Goal: Task Accomplishment & Management: Complete application form

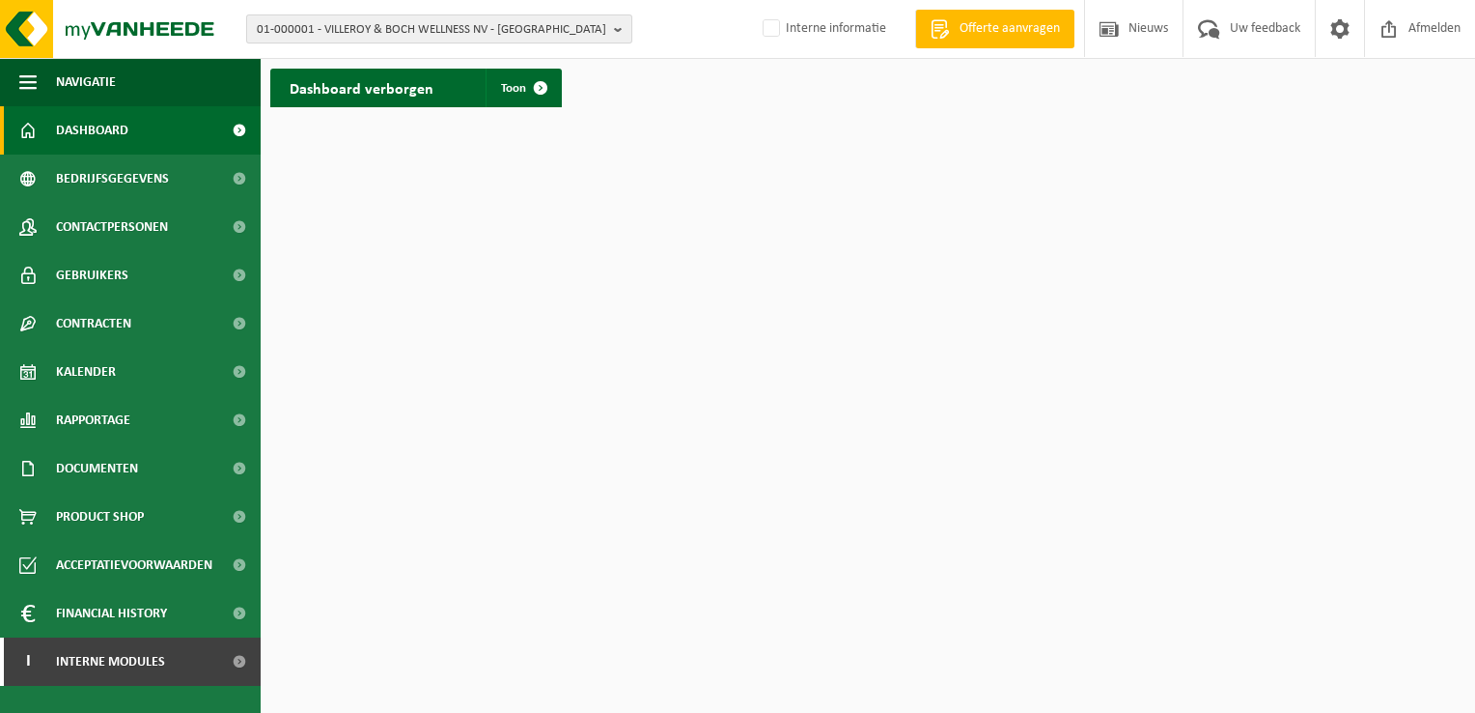
click at [620, 19] on b "button" at bounding box center [622, 28] width 17 height 27
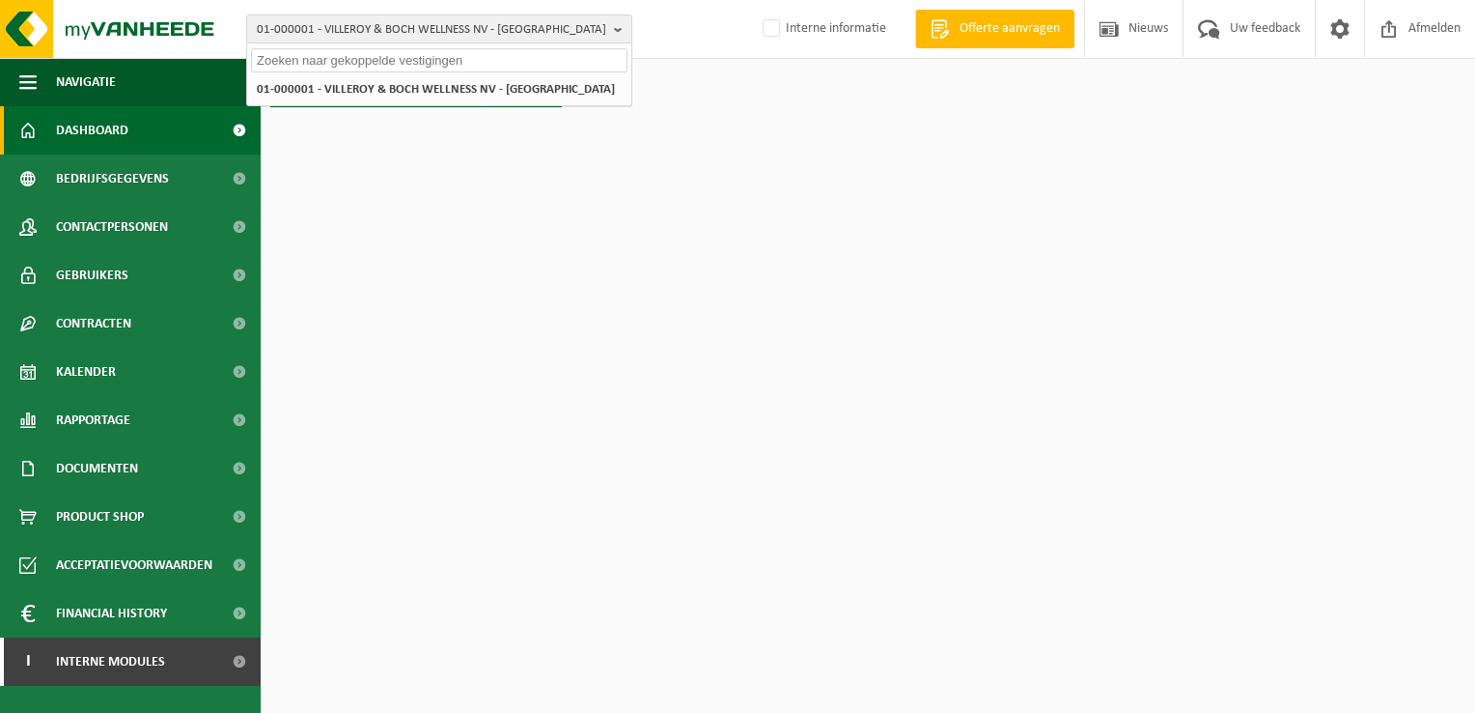
click at [550, 58] on input "text" at bounding box center [439, 60] width 377 height 24
paste input "10-724398"
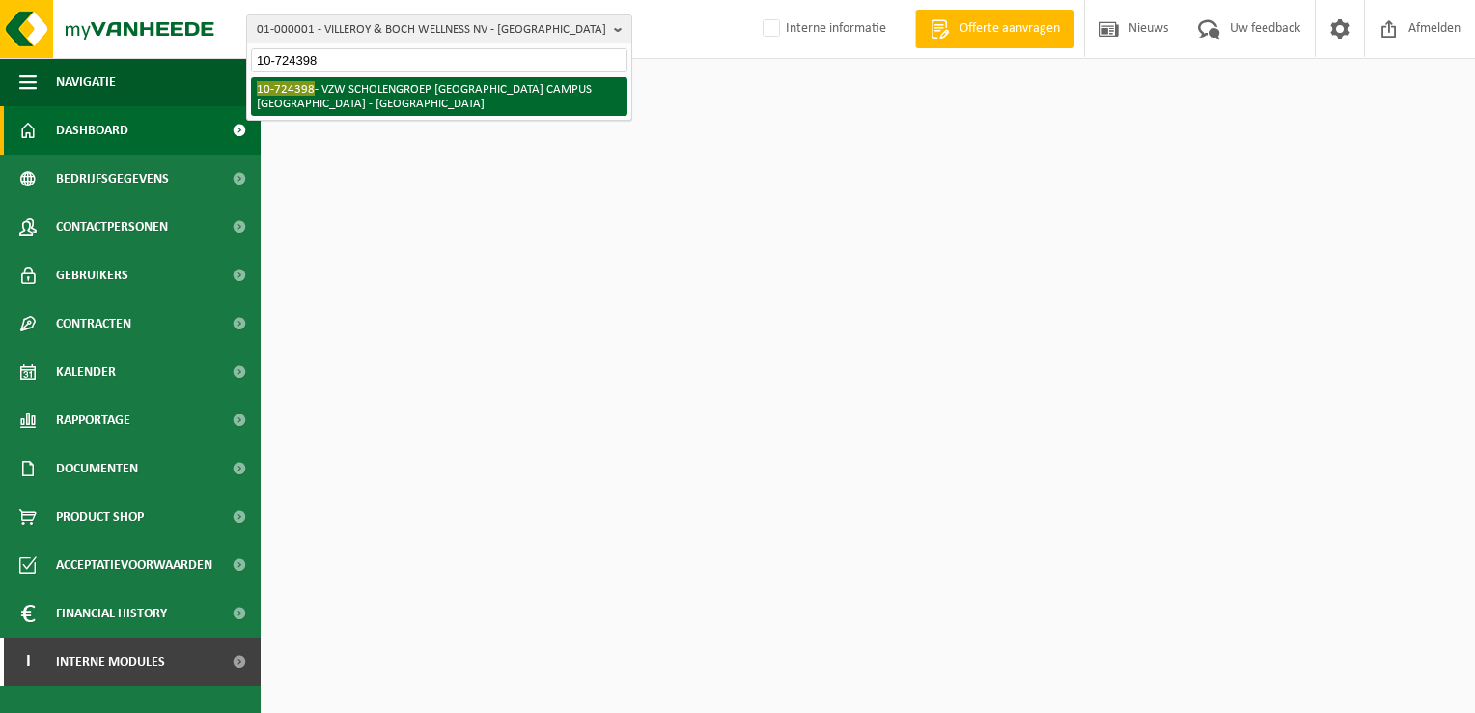
type input "10-724398"
click at [454, 96] on li "10-724398 - VZW SCHOLENGROEP SINT-MICHIEL - VISO CAMPUS POLENPLEIN - ROESELARE" at bounding box center [439, 96] width 377 height 39
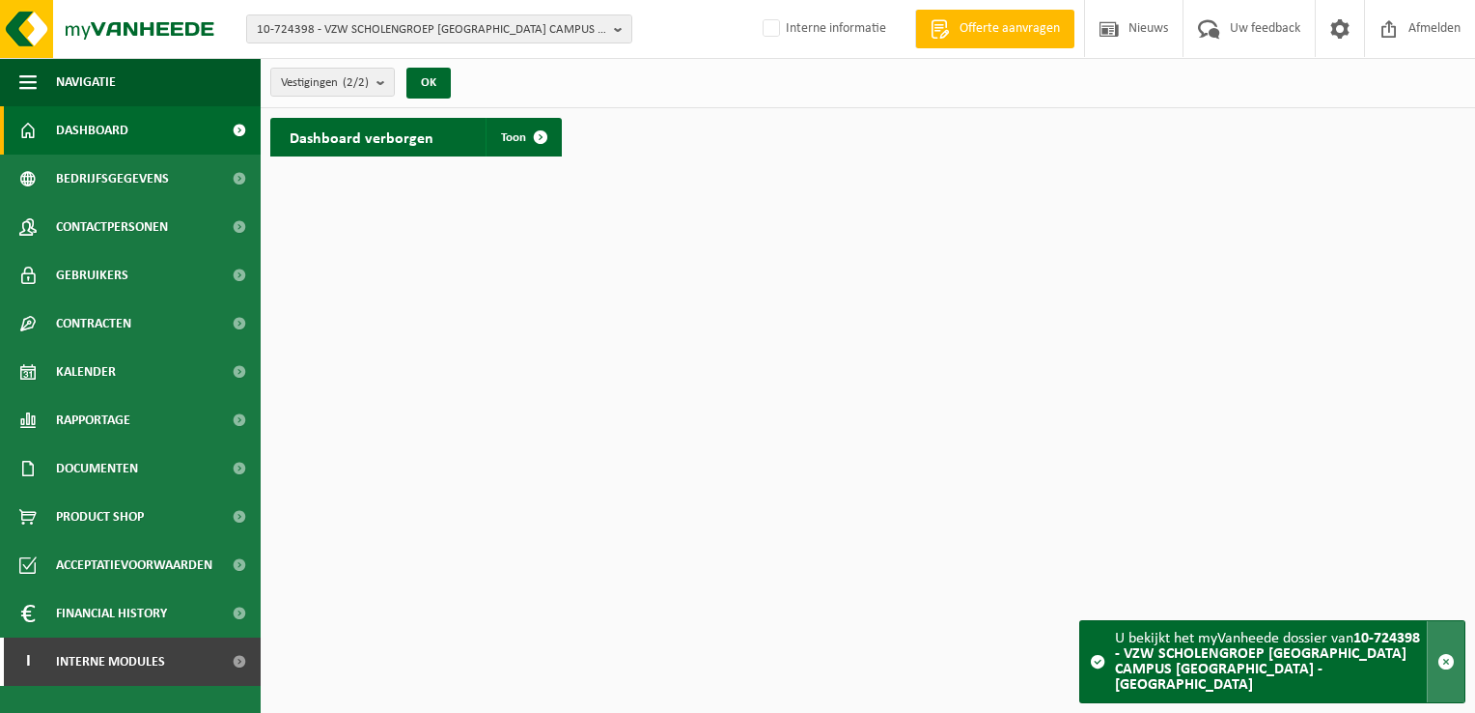
click at [1446, 670] on span "button" at bounding box center [1446, 661] width 17 height 17
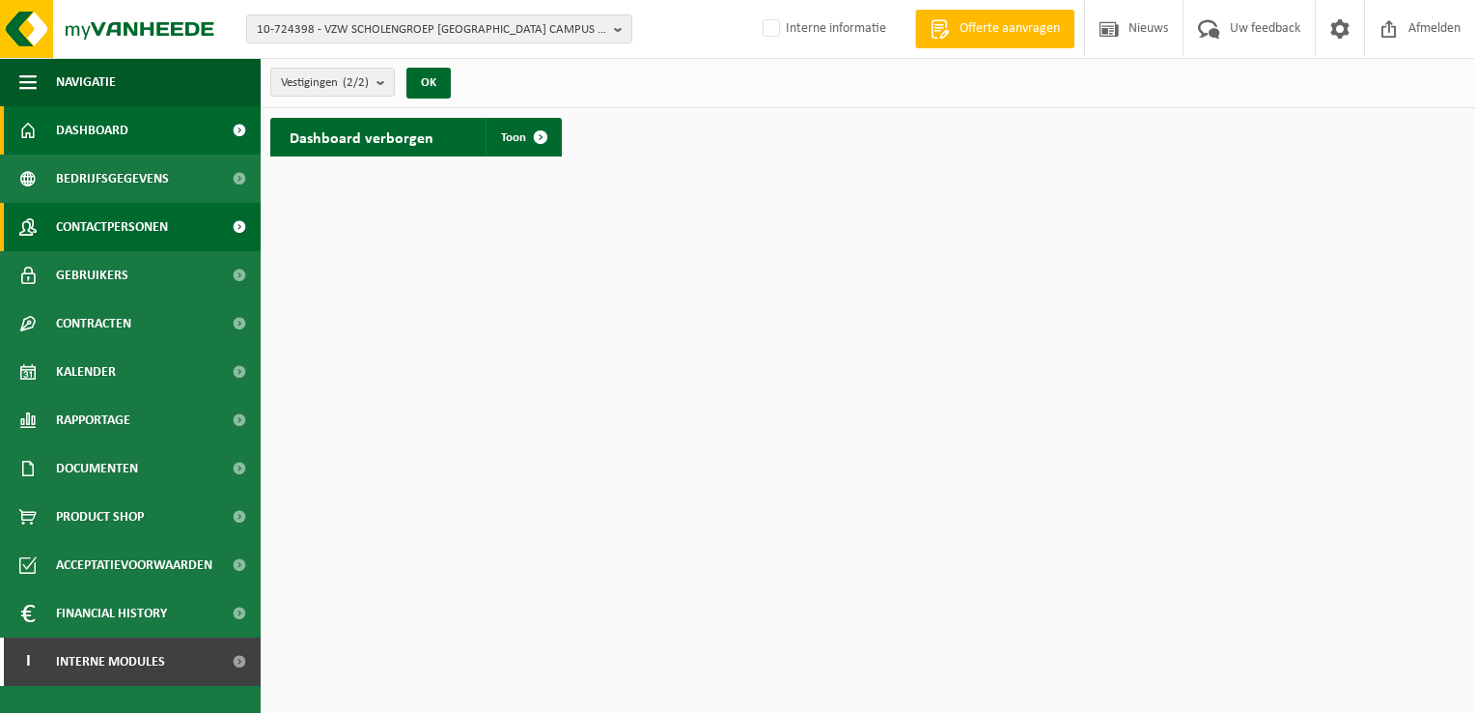
click at [111, 222] on span "Contactpersonen" at bounding box center [112, 227] width 112 height 48
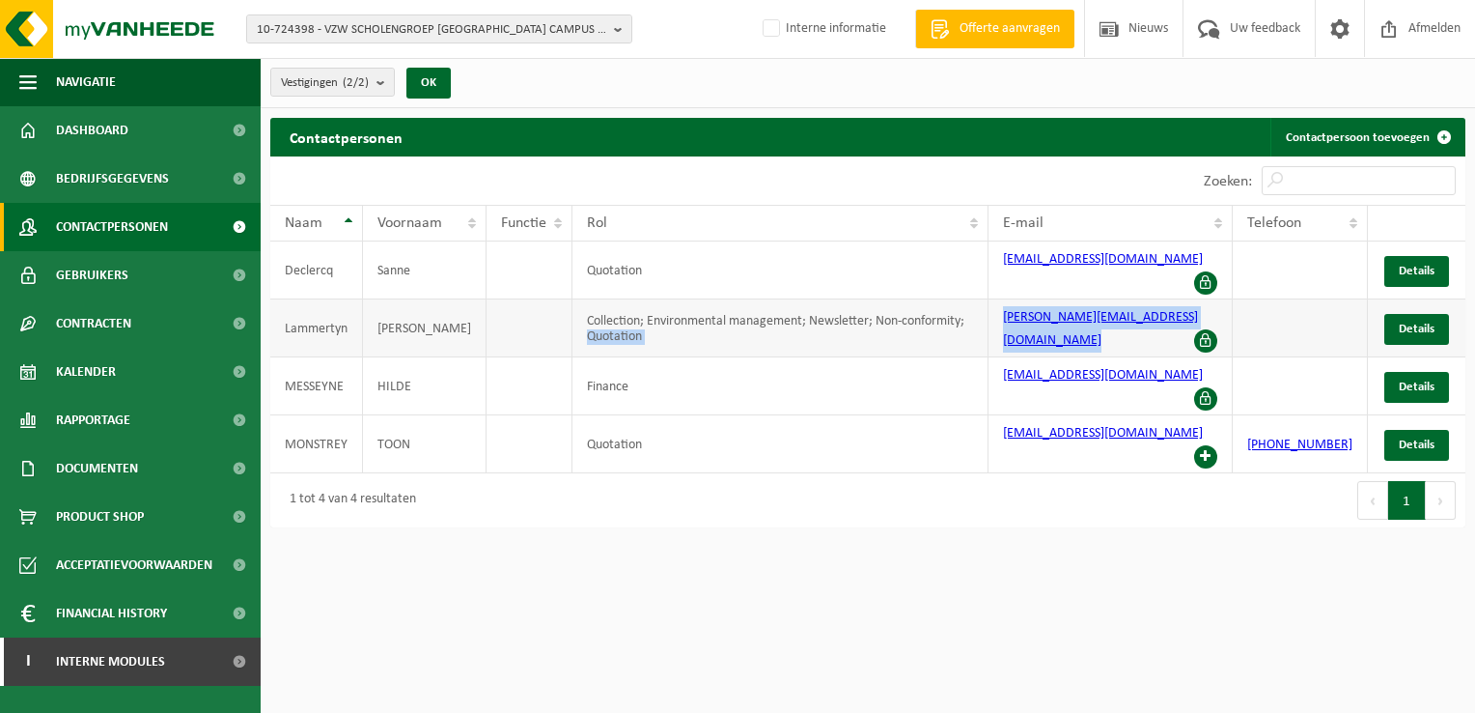
drag, startPoint x: 1223, startPoint y: 299, endPoint x: 987, endPoint y: 289, distance: 236.8
click at [987, 299] on tr "Lammertyn Mathieu Collection; Environmental management; Newsletter; Non-conform…" at bounding box center [867, 328] width 1195 height 58
drag, startPoint x: 987, startPoint y: 289, endPoint x: 1055, endPoint y: 323, distance: 76.4
click at [1055, 323] on td "mathieu.lammertyn@sint-michiel.be" at bounding box center [1111, 328] width 244 height 58
click at [749, 360] on td "Finance" at bounding box center [781, 386] width 417 height 58
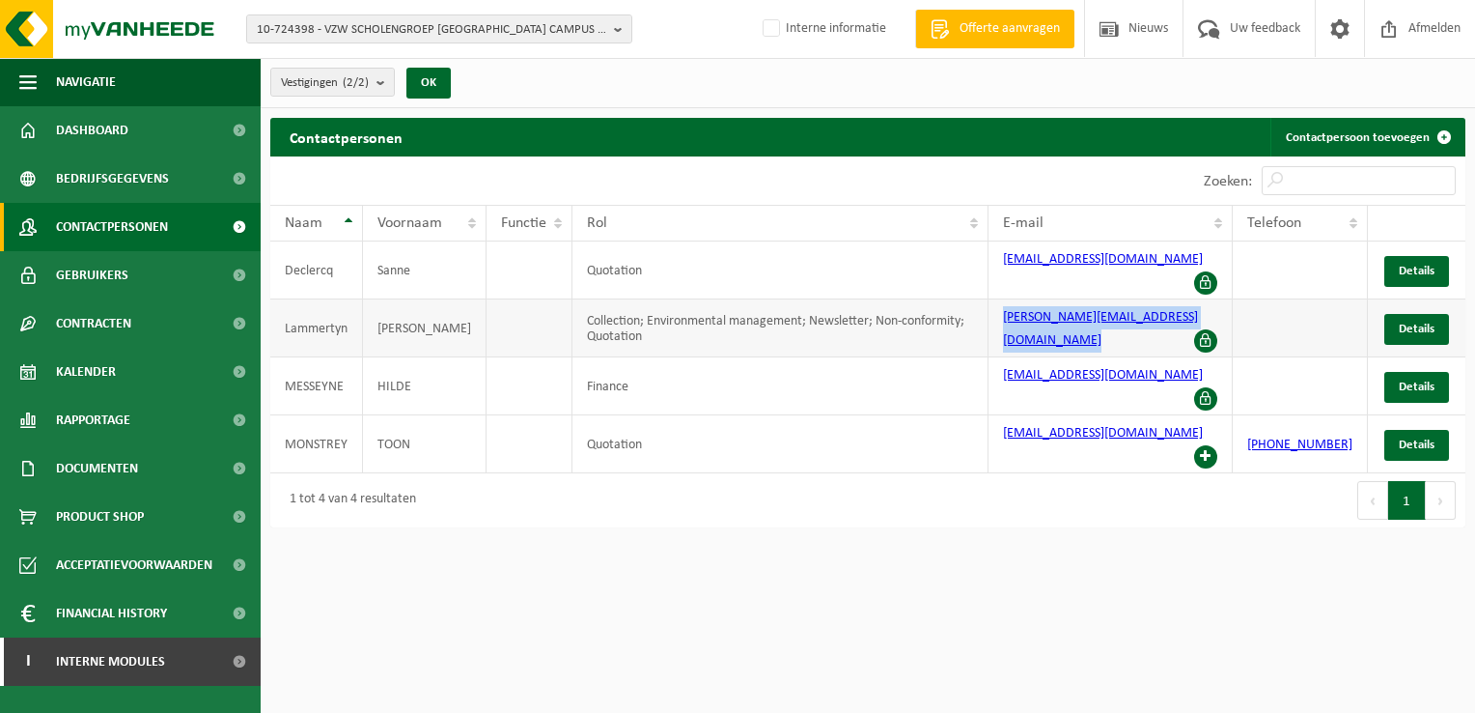
drag, startPoint x: 1213, startPoint y: 299, endPoint x: 1008, endPoint y: 299, distance: 204.7
click at [1008, 299] on td "mathieu.lammertyn@sint-michiel.be" at bounding box center [1111, 328] width 244 height 58
drag, startPoint x: 1008, startPoint y: 299, endPoint x: 1021, endPoint y: 299, distance: 12.6
copy link "mathieu.lammertyn@sint-michiel.be"
click at [115, 137] on span "Dashboard" at bounding box center [92, 130] width 72 height 48
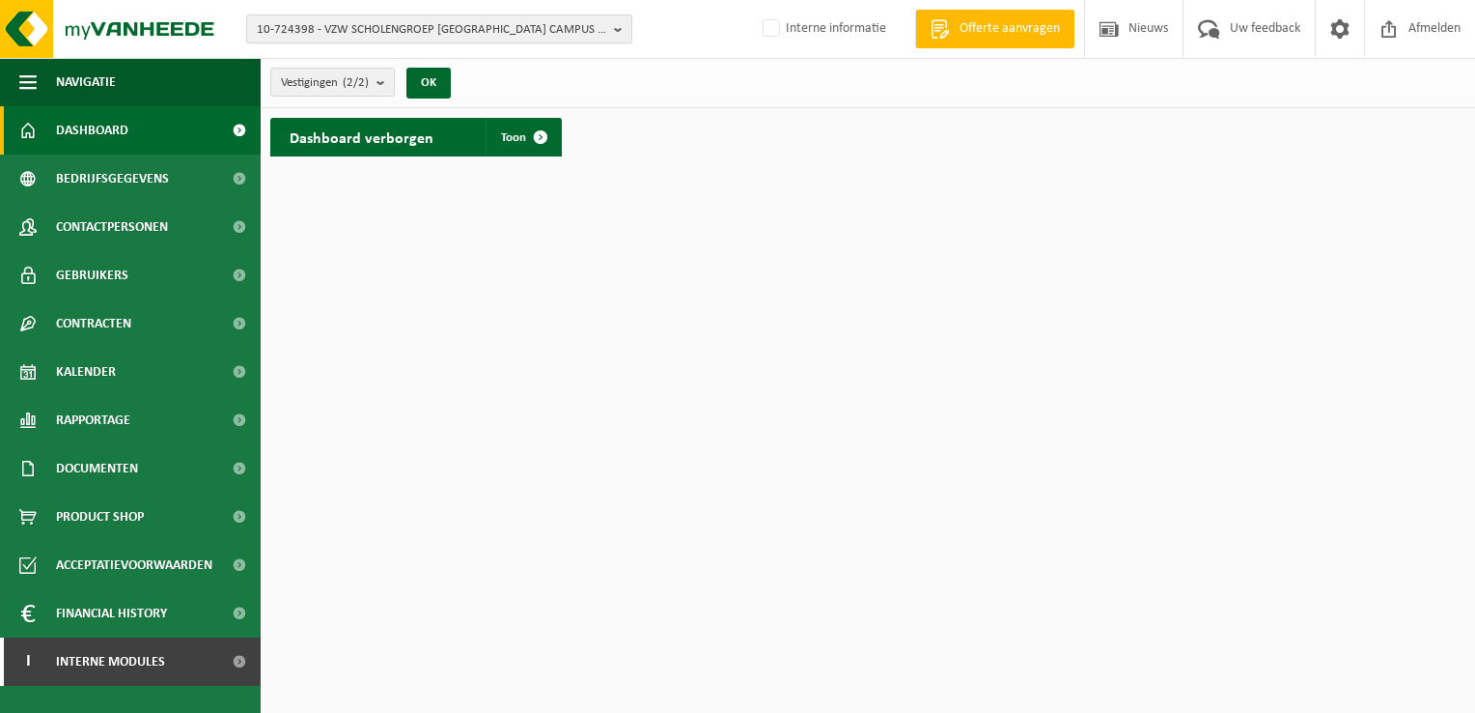
click at [619, 28] on b "button" at bounding box center [622, 28] width 17 height 27
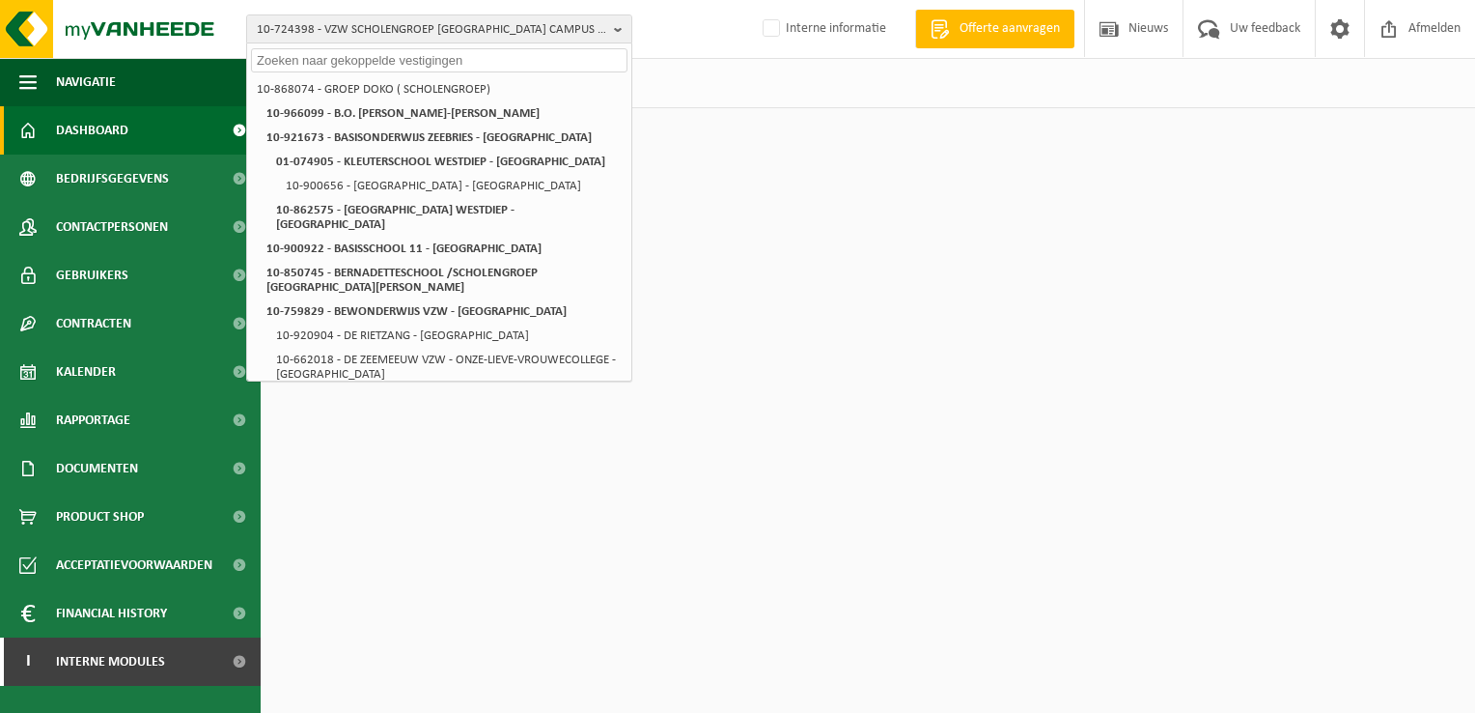
click at [537, 56] on input "text" at bounding box center [439, 60] width 377 height 24
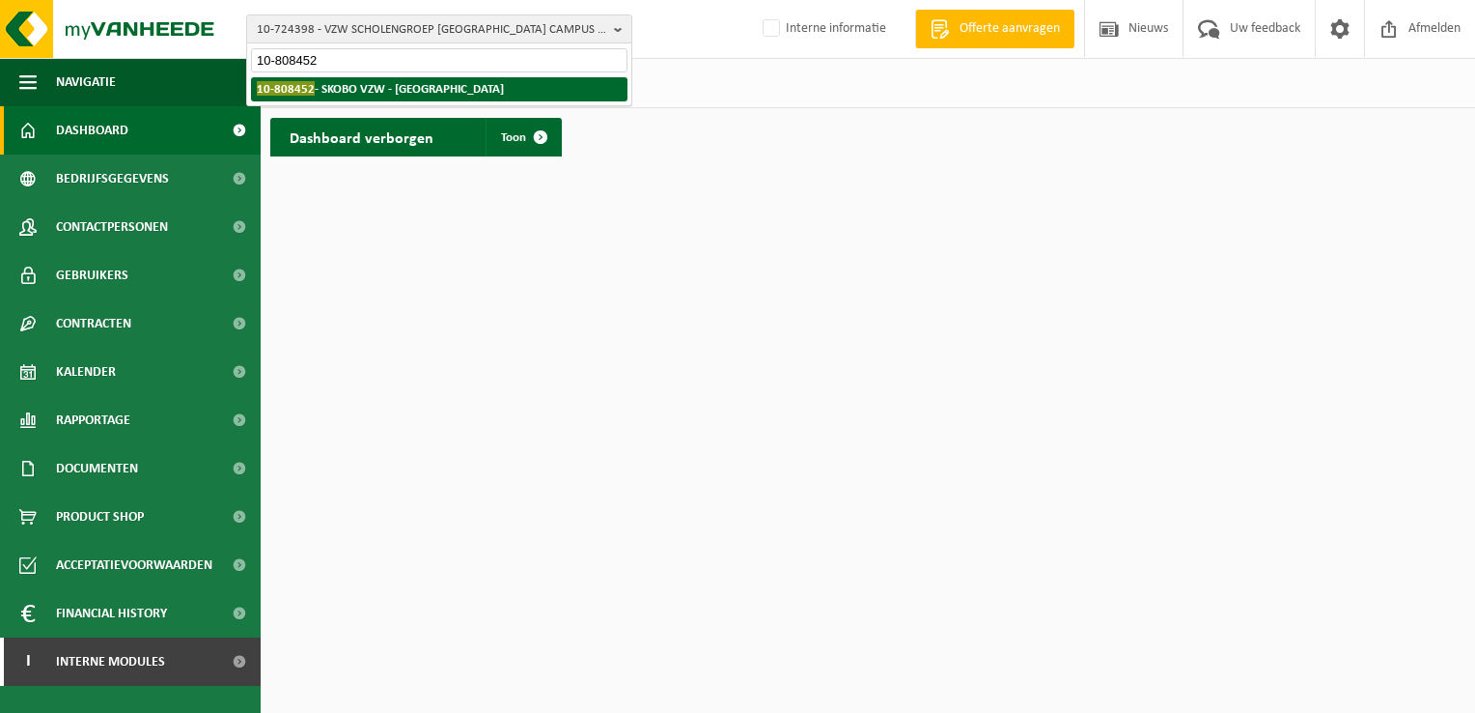
type input "10-808452"
click at [409, 90] on strong "10-808452 - SKOBO VZW - BRUGGE" at bounding box center [380, 88] width 247 height 14
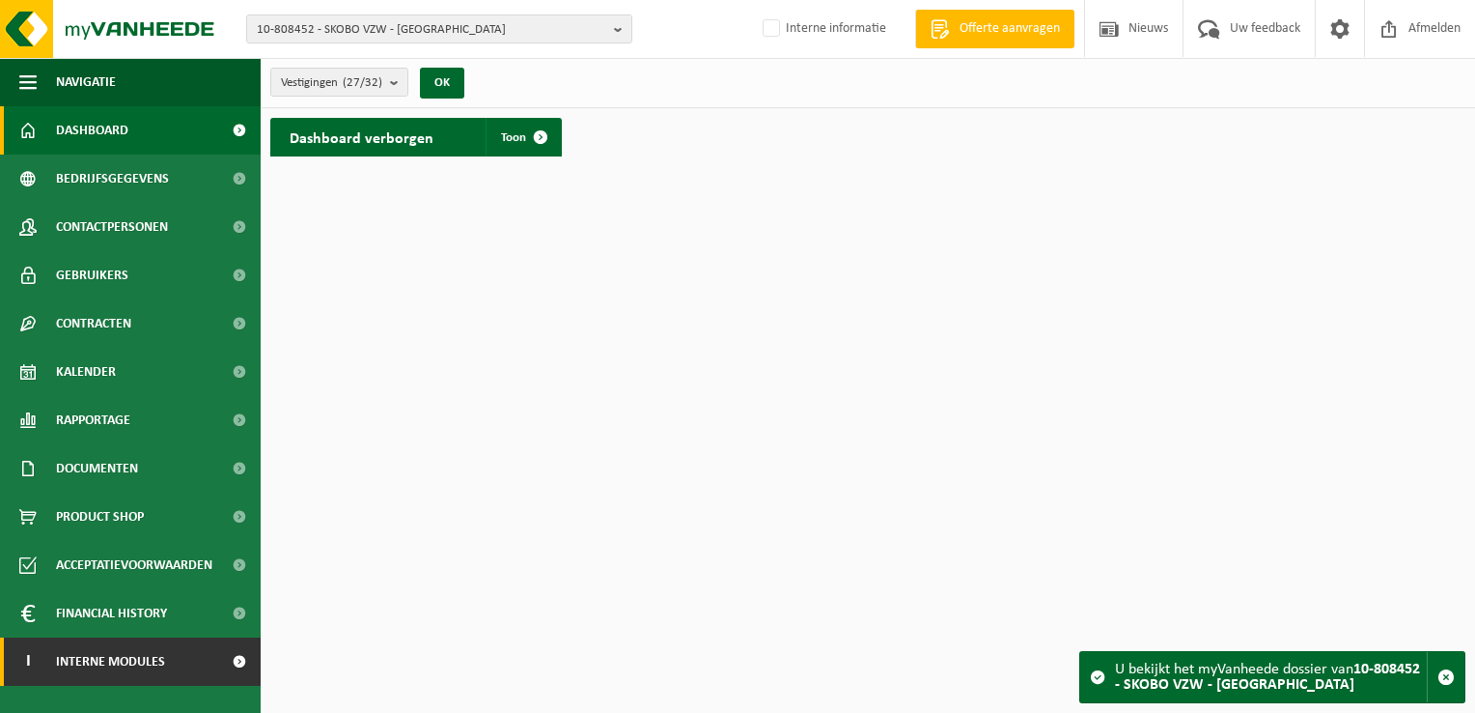
click at [91, 662] on span "Interne modules" at bounding box center [110, 661] width 109 height 48
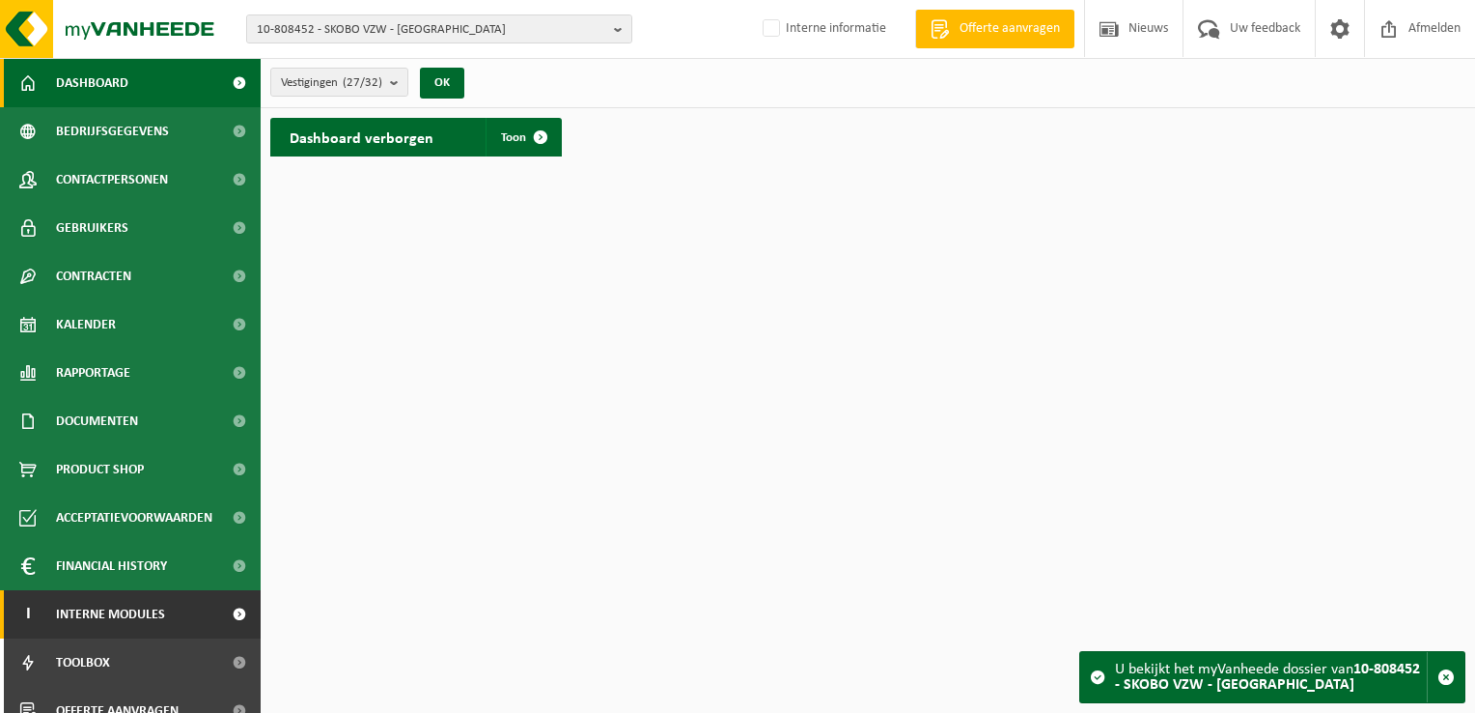
scroll to position [70, 0]
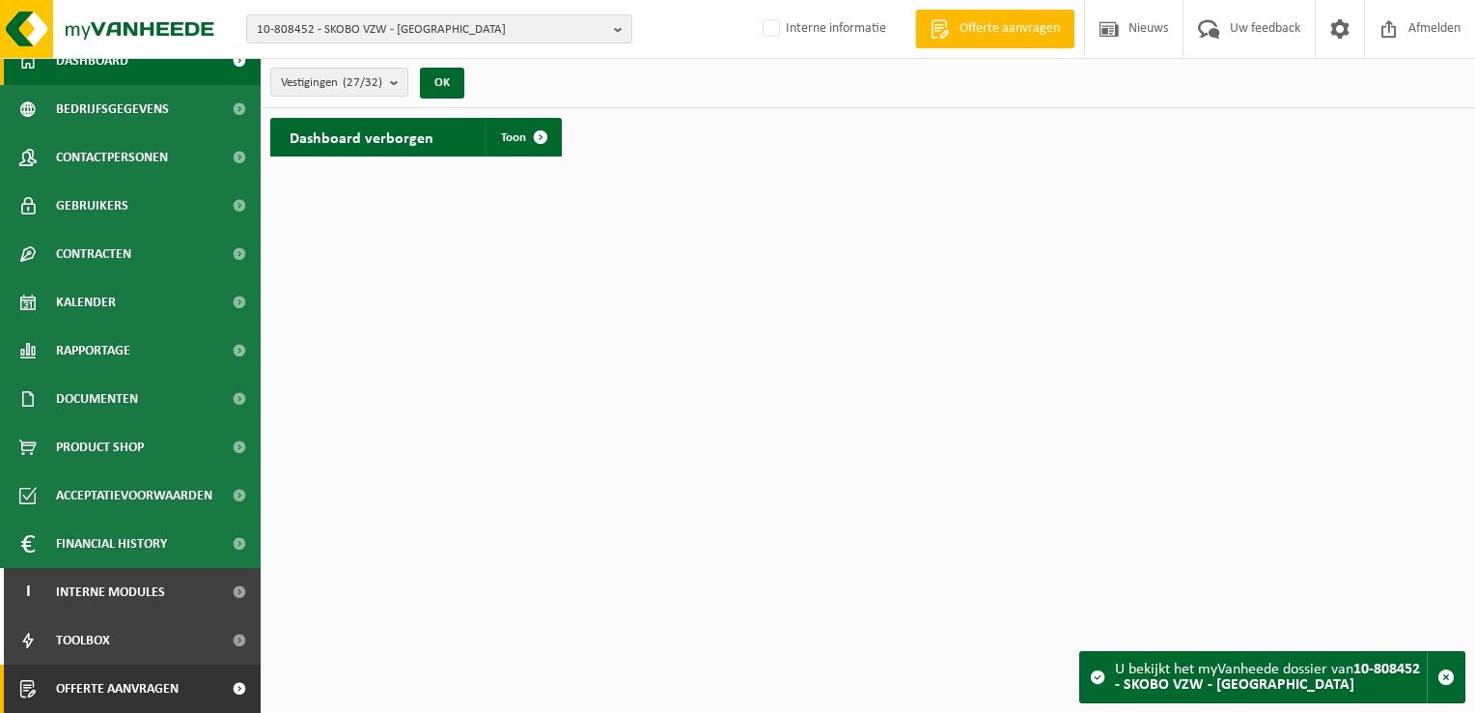
click at [120, 686] on span "Offerte aanvragen" at bounding box center [117, 688] width 123 height 48
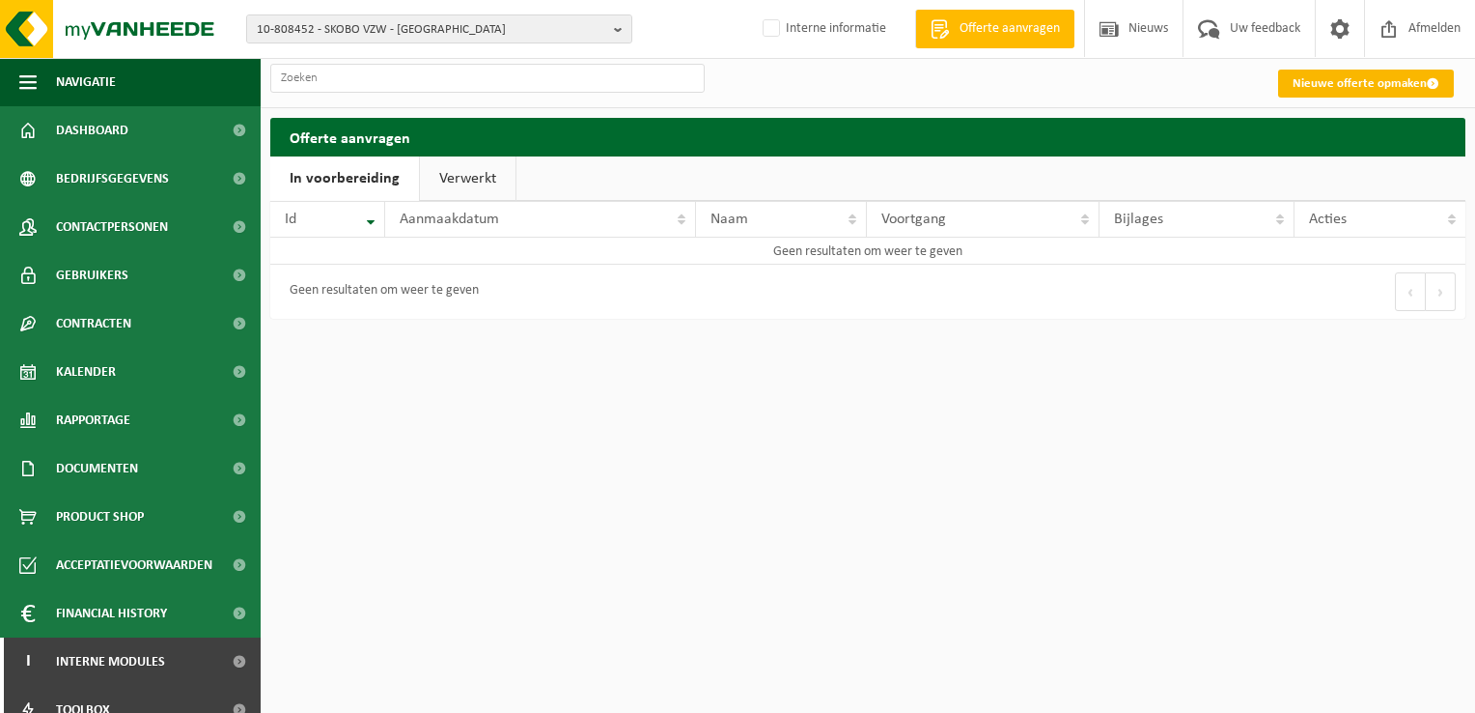
click at [1353, 80] on link "Nieuwe offerte opmaken" at bounding box center [1366, 84] width 176 height 28
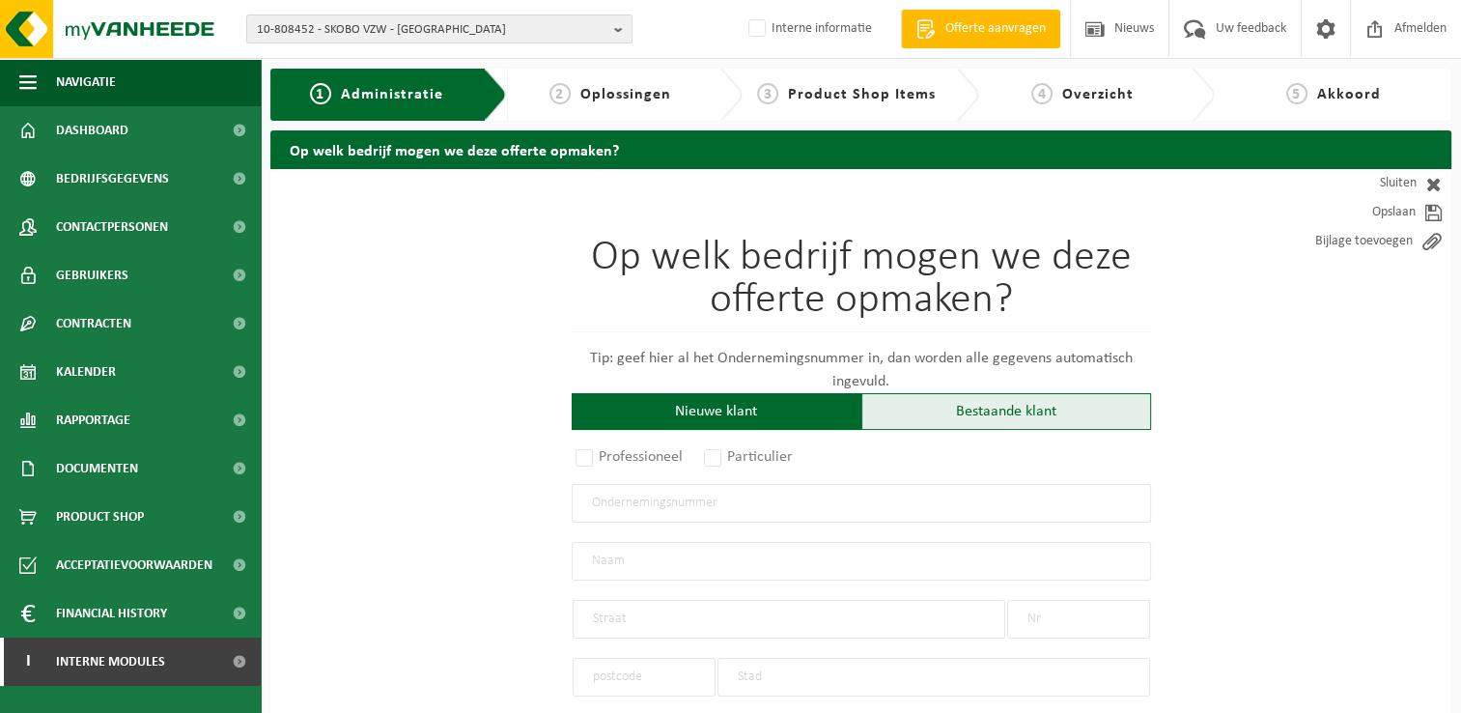
click at [1008, 410] on div "Bestaande klant" at bounding box center [1006, 411] width 290 height 37
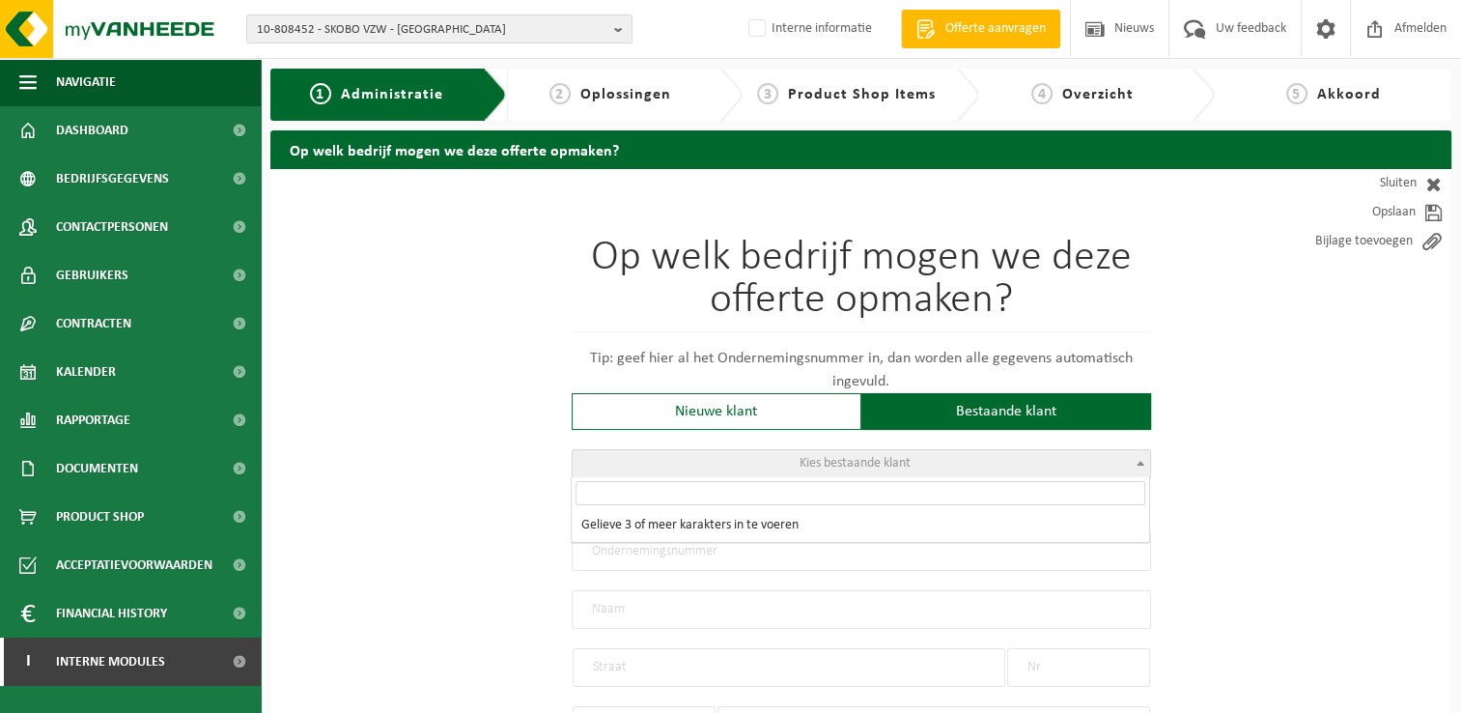
click at [972, 461] on span "Kies bestaande klant" at bounding box center [861, 463] width 577 height 27
click at [941, 495] on input "search" at bounding box center [861, 493] width 570 height 24
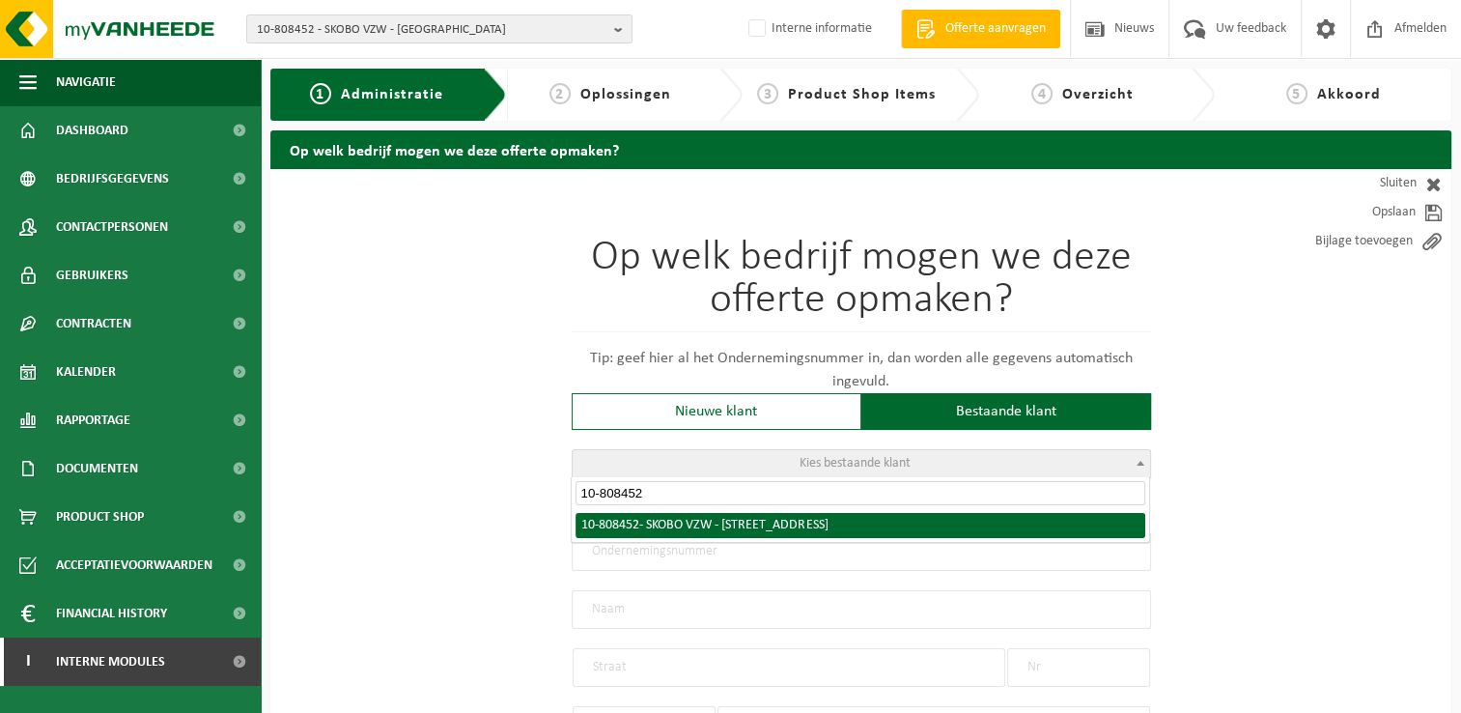
type input "10-808452"
radio input "true"
type input "0410.917.140"
type input "SKOBO VZW"
type input "VAARTDIJKSTRAAT"
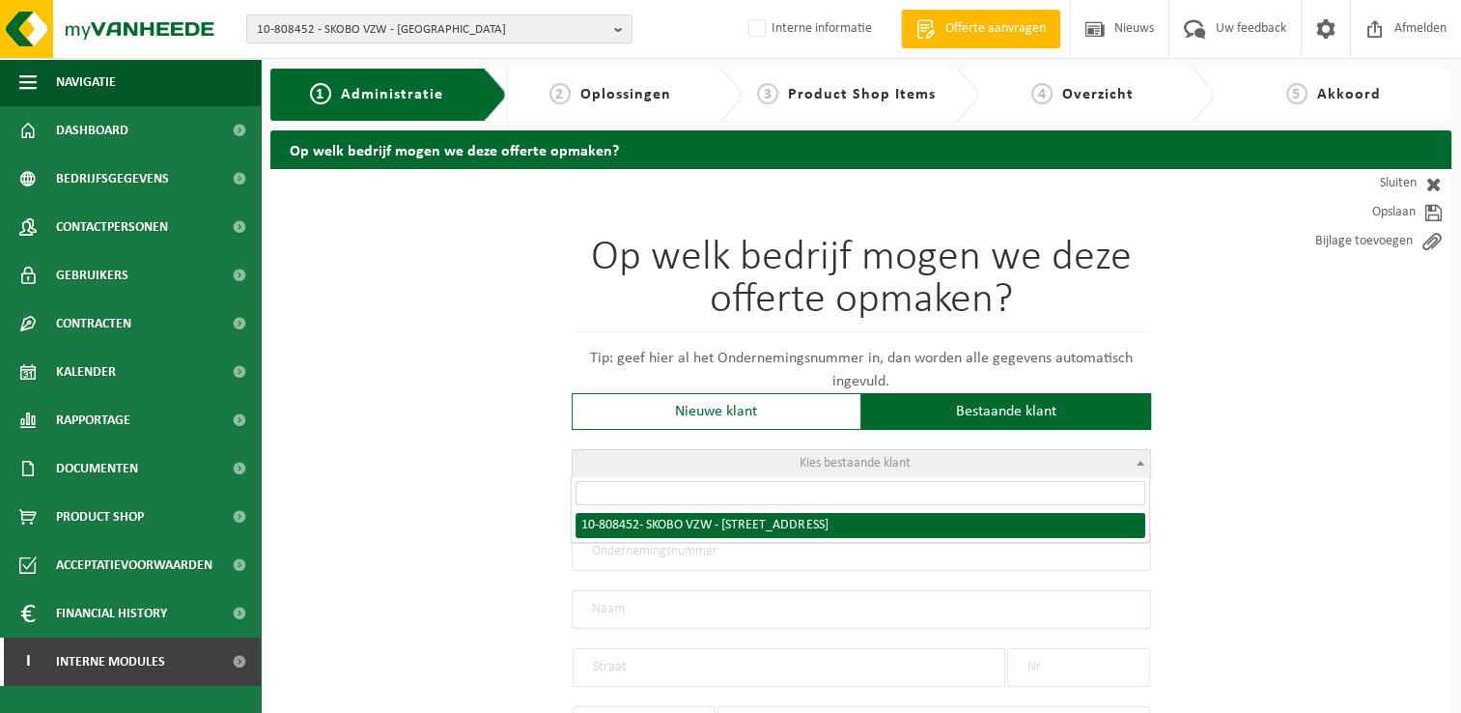
type input "3"
type input "8000"
type input "BRUGGE"
select select "1260"
type input "SKOBO VZW"
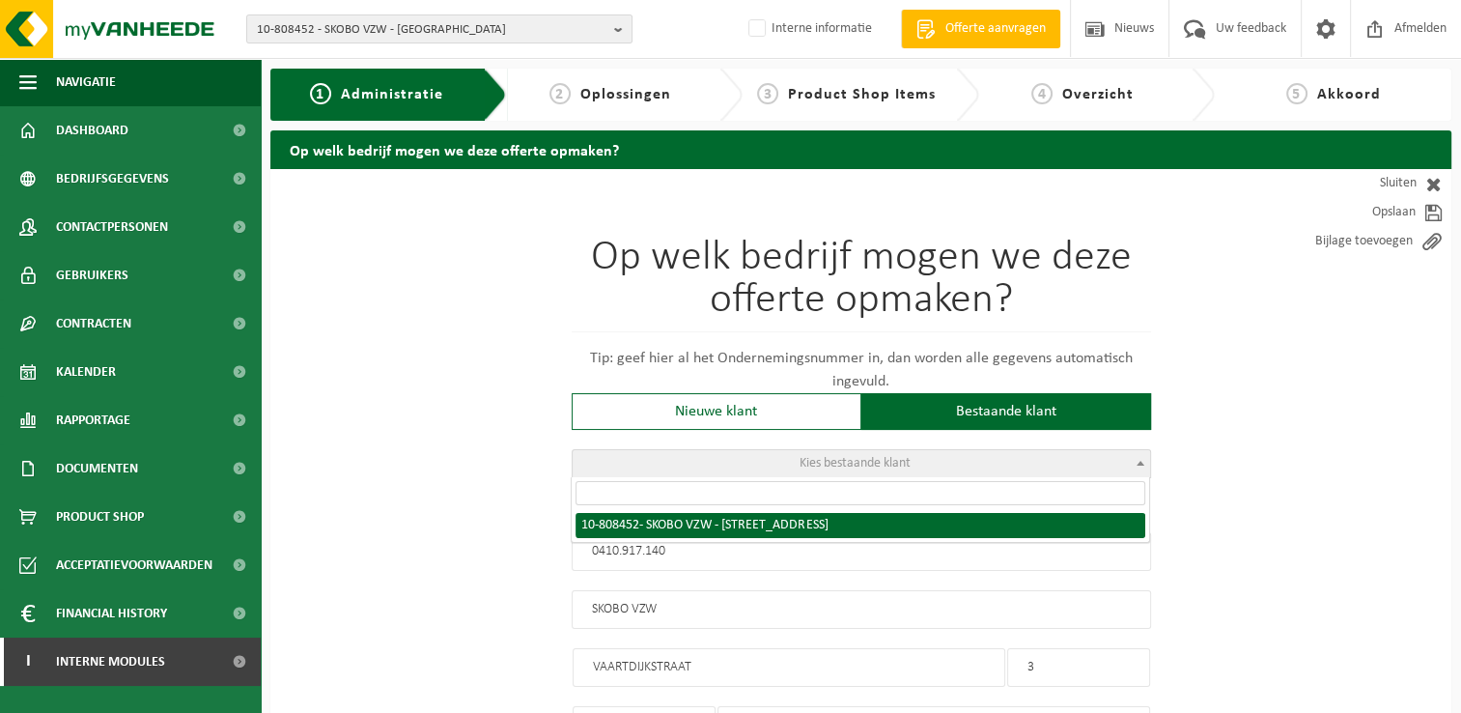
type input "VAARTDIJKSTRAAT"
type input "3"
type input "8000"
type input "BRUGGE"
select select "36592"
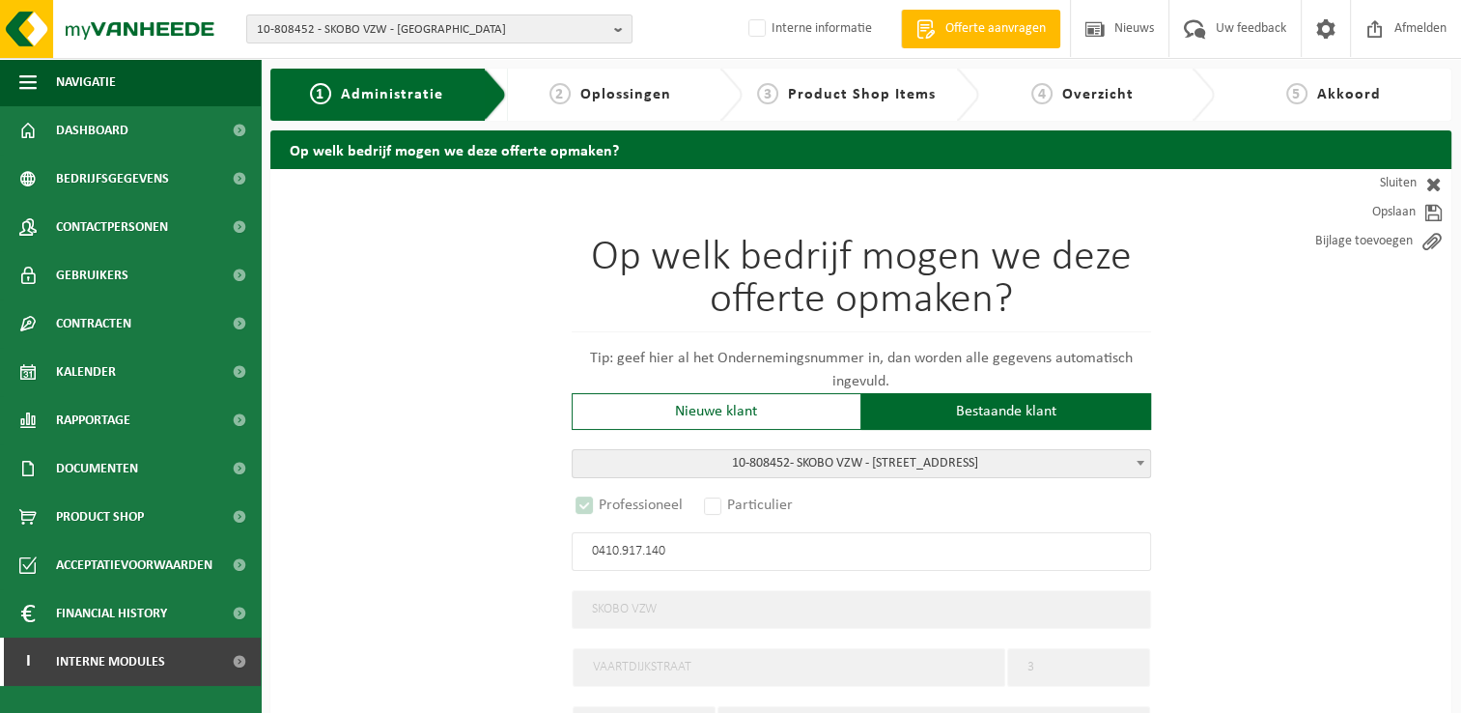
select select "D"
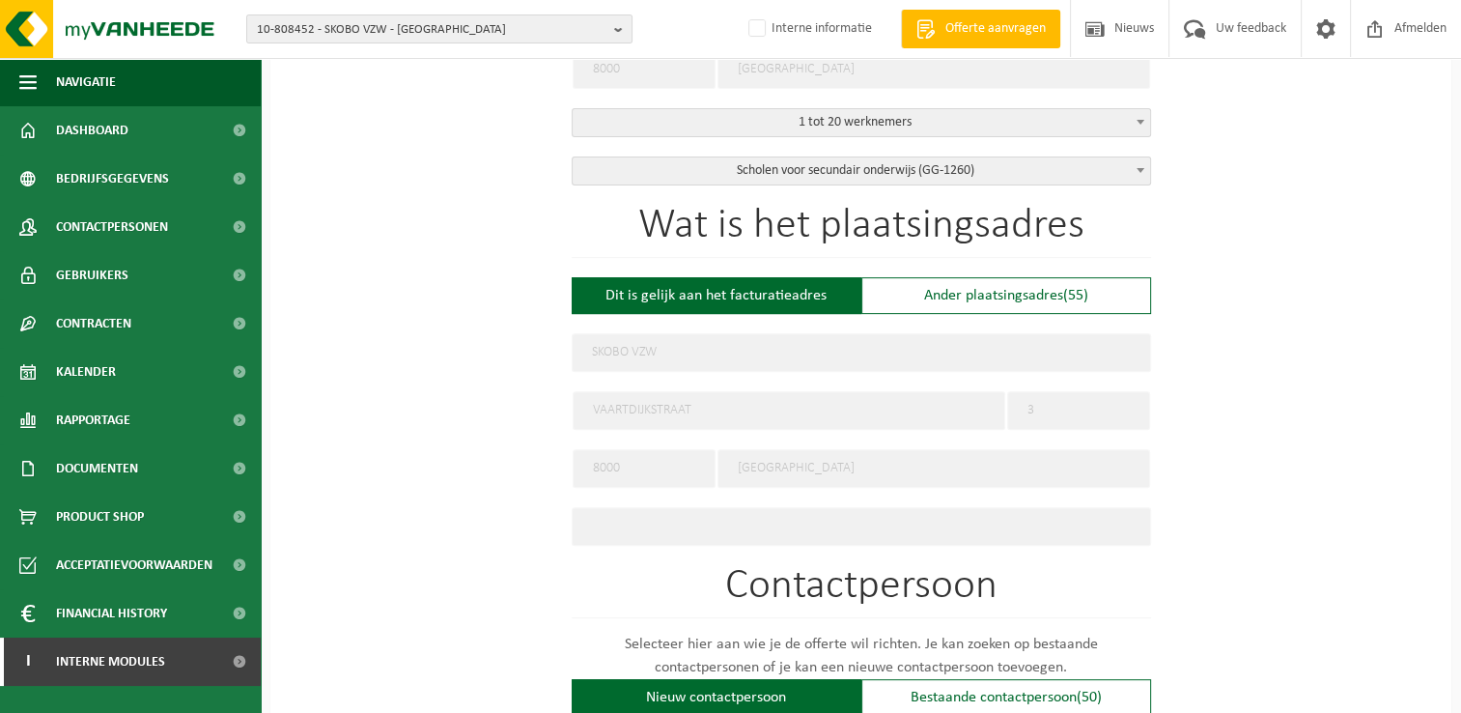
scroll to position [676, 0]
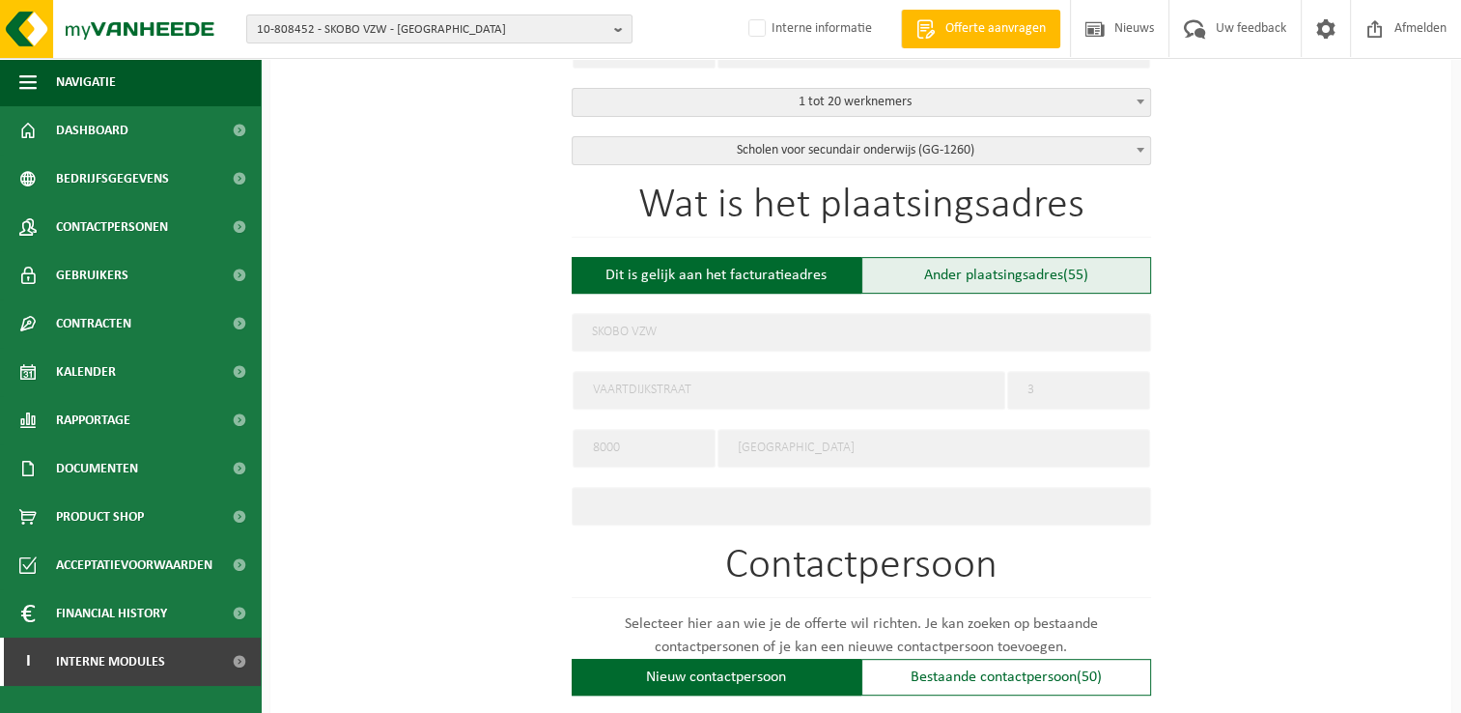
click at [961, 265] on div "Ander plaatsingsadres (55)" at bounding box center [1006, 275] width 290 height 37
type input "Werf -"
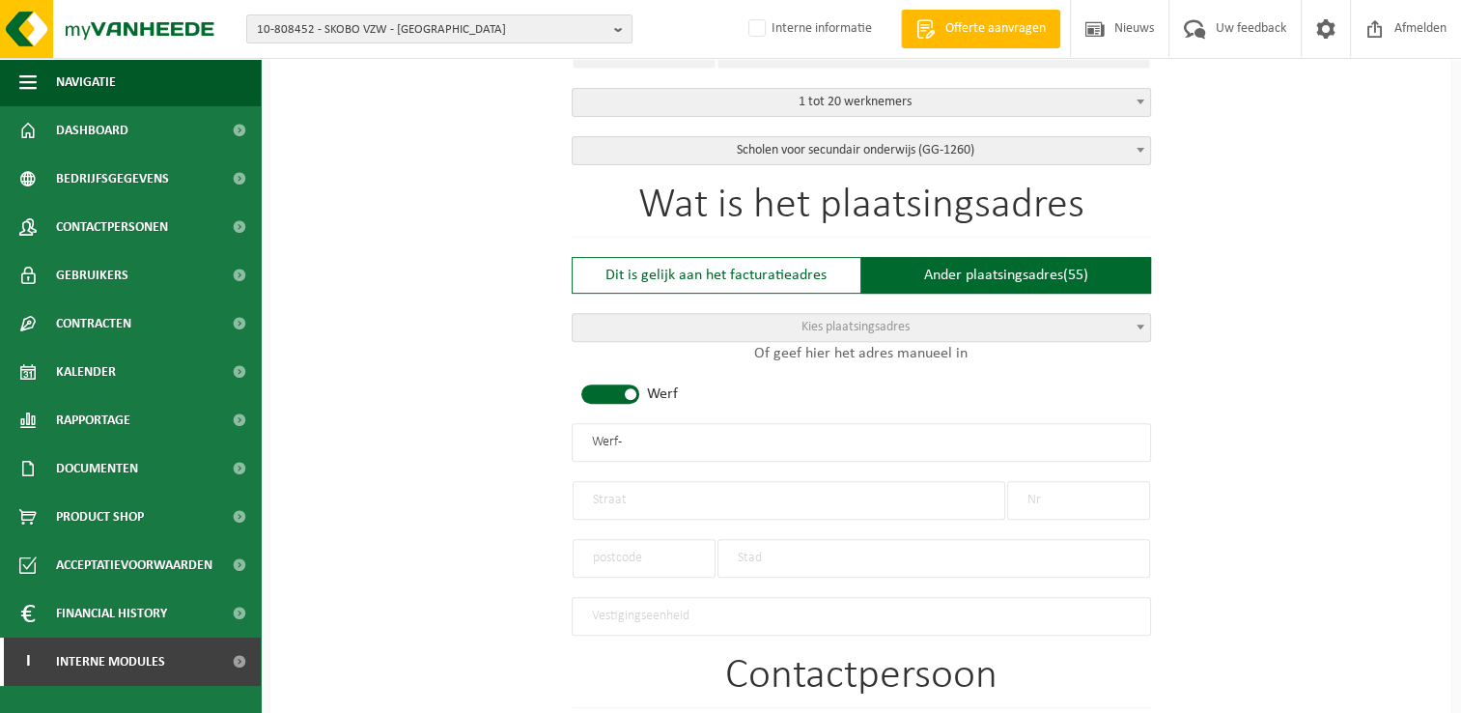
click at [977, 319] on span "Kies plaatsingsadres" at bounding box center [861, 327] width 577 height 27
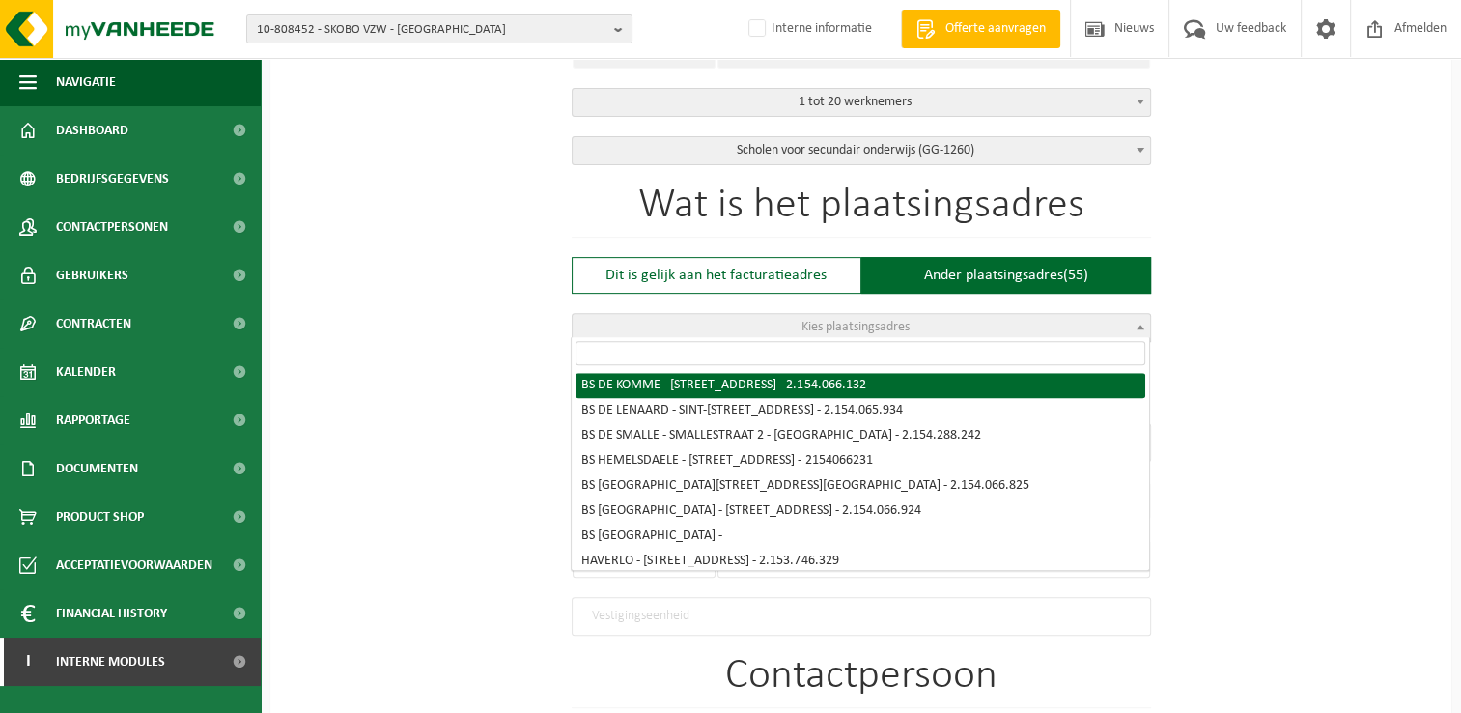
click at [947, 357] on input "search" at bounding box center [861, 353] width 570 height 24
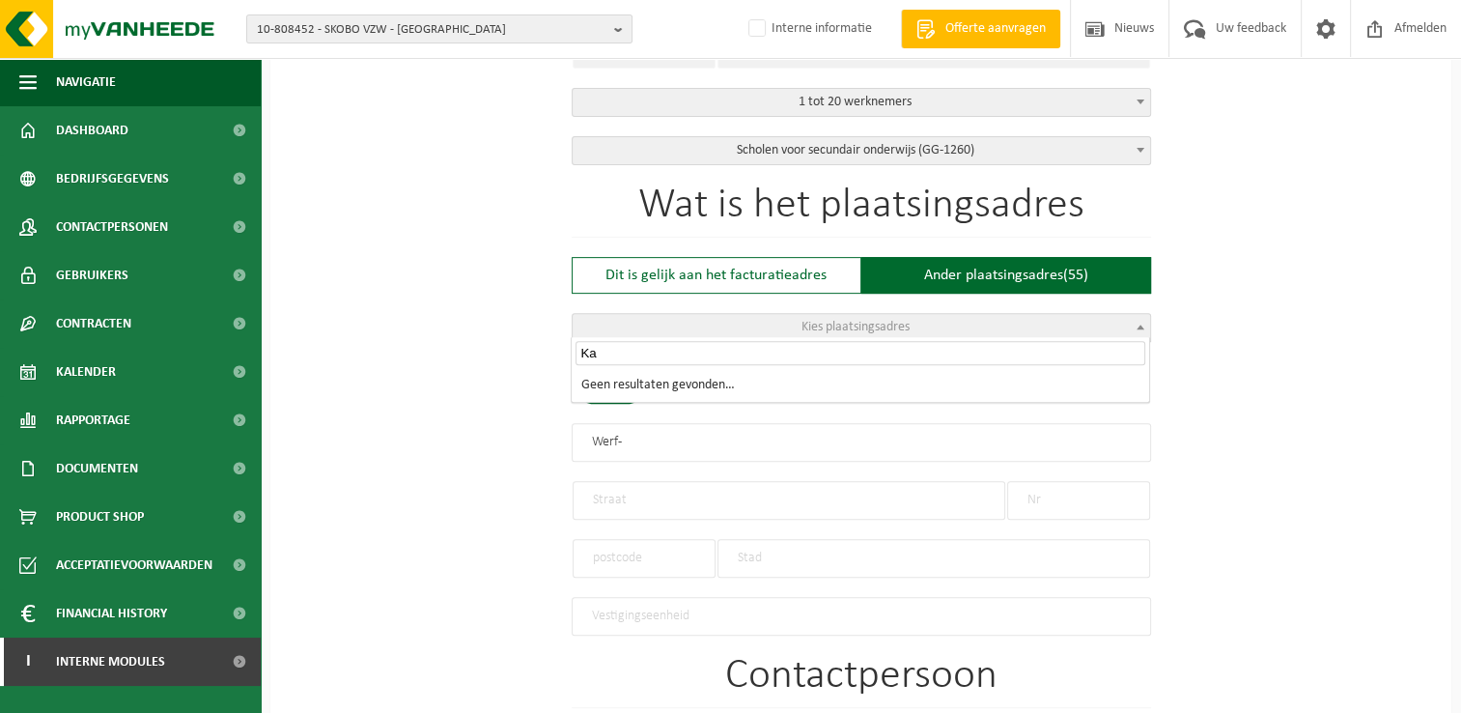
type input "K"
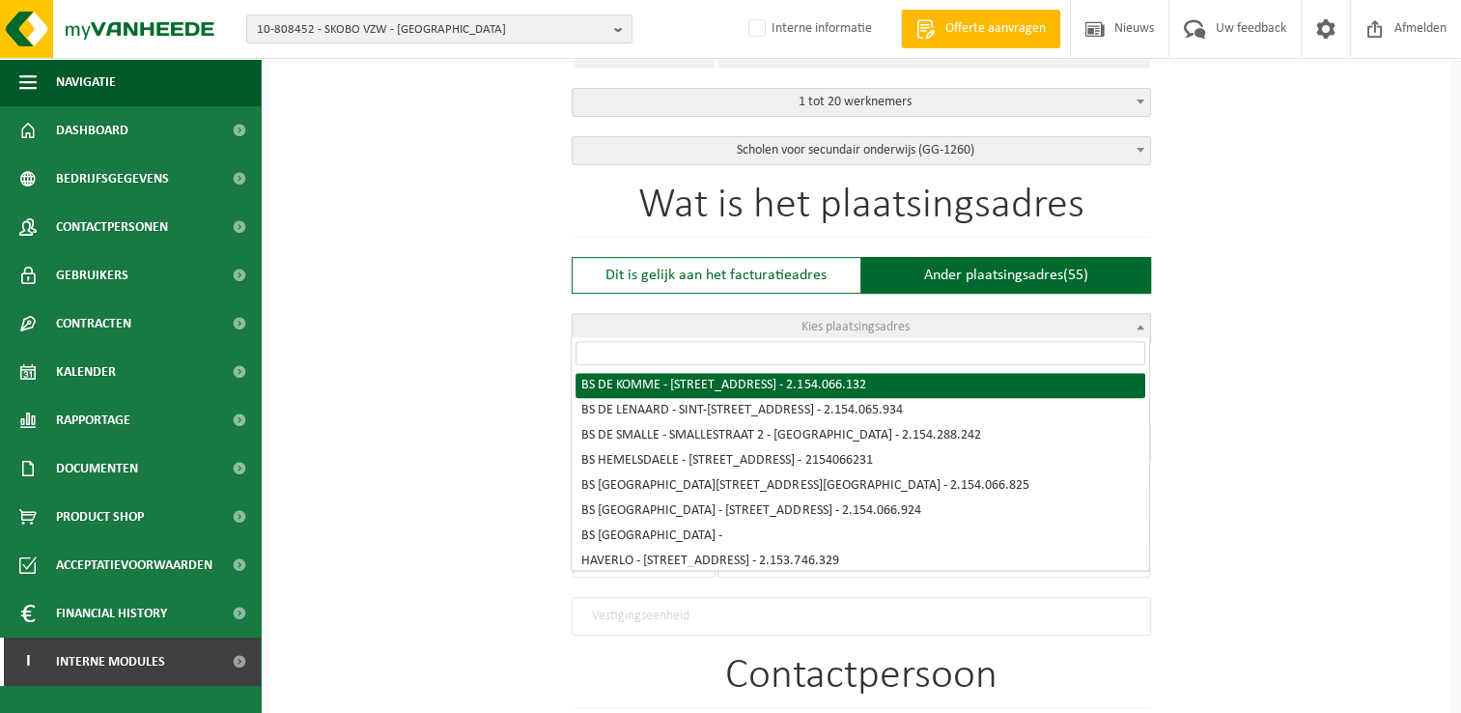
click at [520, 365] on div "Op welk bedrijf mogen we deze offerte opmaken? Tip: geef hier al het Ondernemin…" at bounding box center [860, 446] width 1181 height 1907
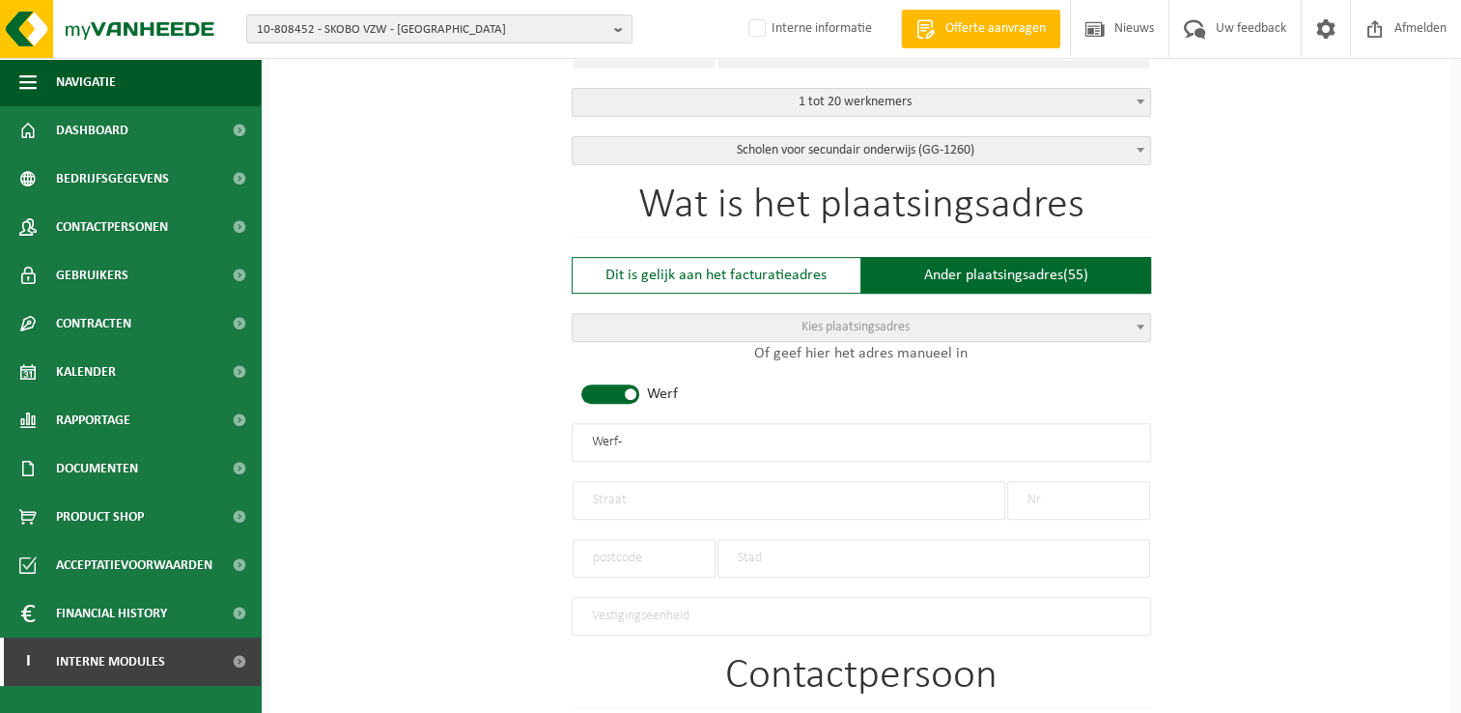
click at [627, 388] on span at bounding box center [610, 393] width 58 height 19
click at [657, 433] on input "text" at bounding box center [861, 442] width 579 height 39
click at [781, 494] on input "text" at bounding box center [789, 500] width 433 height 39
click at [461, 481] on div "Op welk bedrijf mogen we deze offerte opmaken? Tip: geef hier al het Ondernemin…" at bounding box center [860, 446] width 1181 height 1907
click at [788, 440] on input "VBS Kantelberg" at bounding box center [861, 442] width 579 height 39
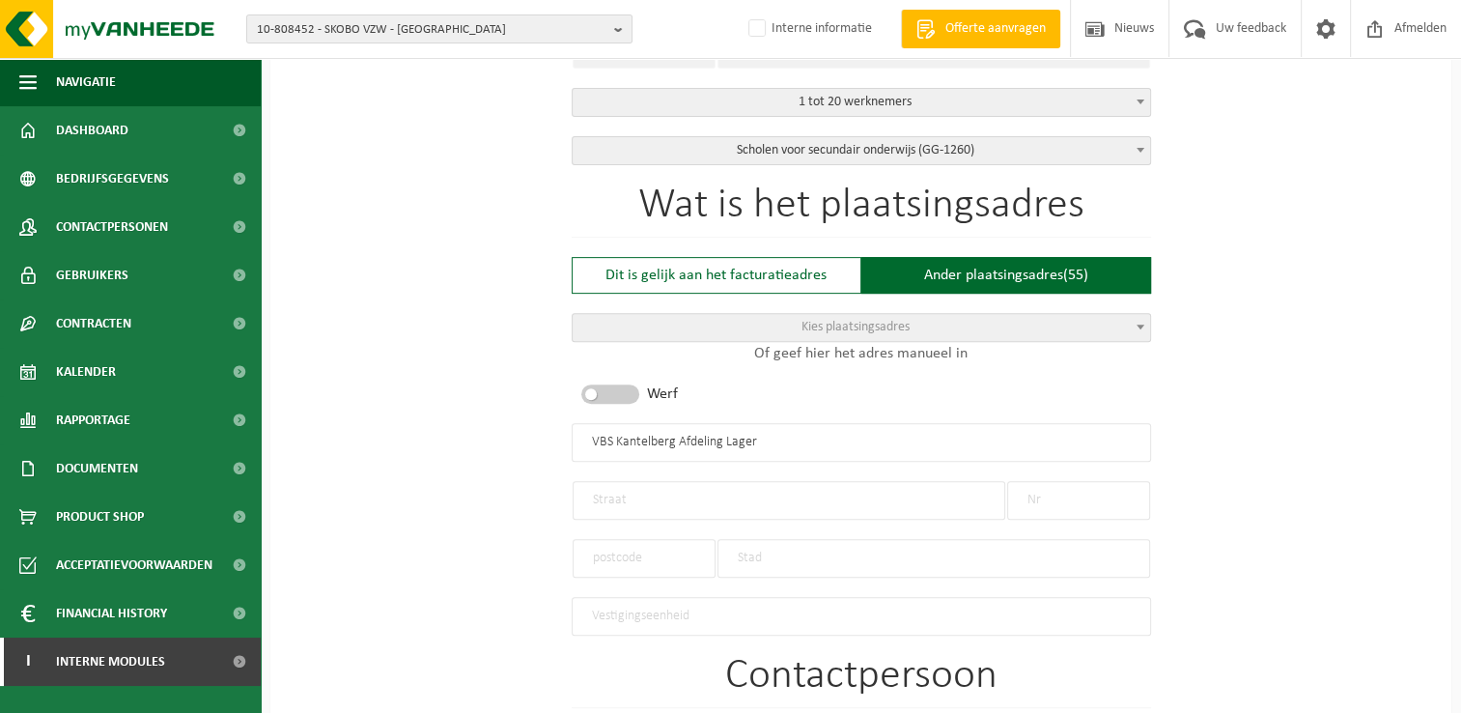
type input "VBS Kantelberg Afdeling Lager"
click at [780, 504] on input "text" at bounding box center [789, 500] width 433 height 39
type input "De Linde"
click at [1116, 501] on input "text" at bounding box center [1078, 500] width 143 height 39
type input "94"
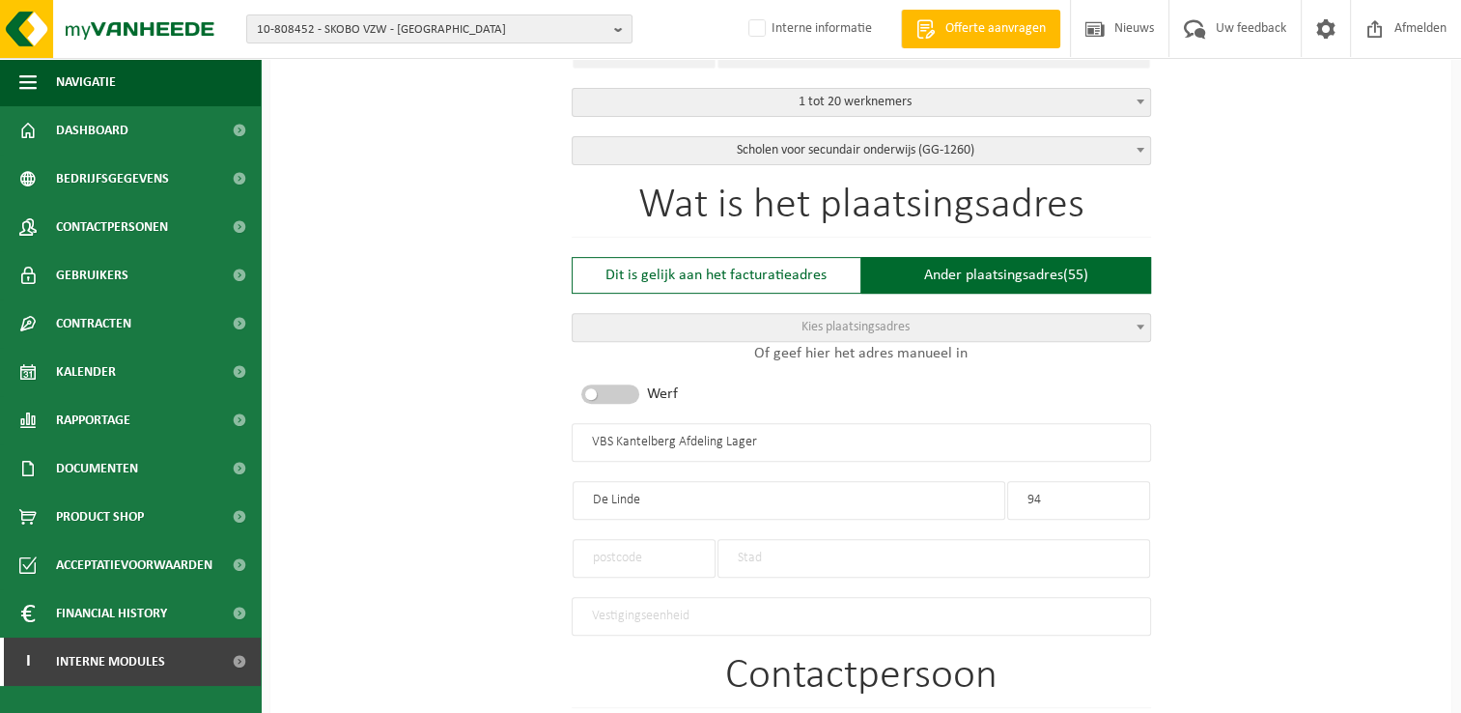
click at [630, 547] on input "text" at bounding box center [644, 558] width 143 height 39
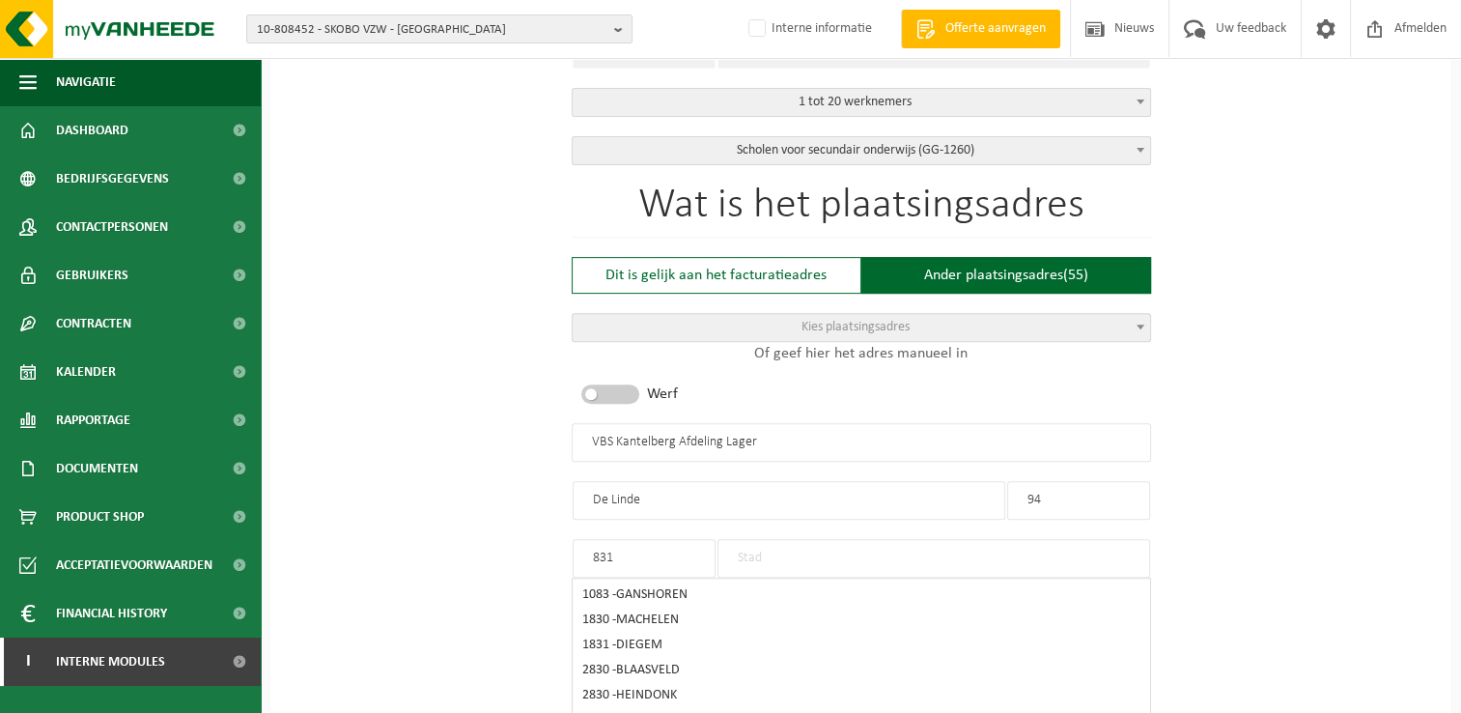
type input "8310"
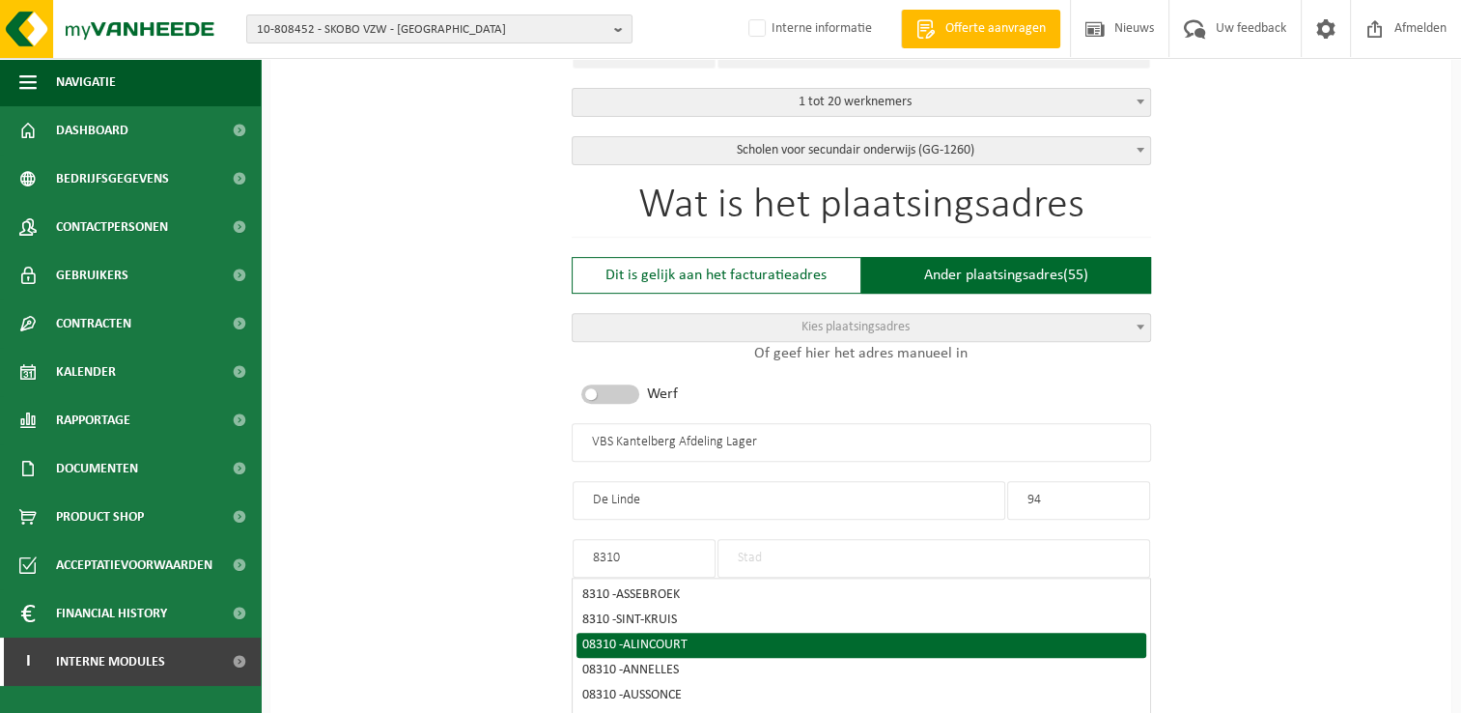
type input "SINT-KRUIS"
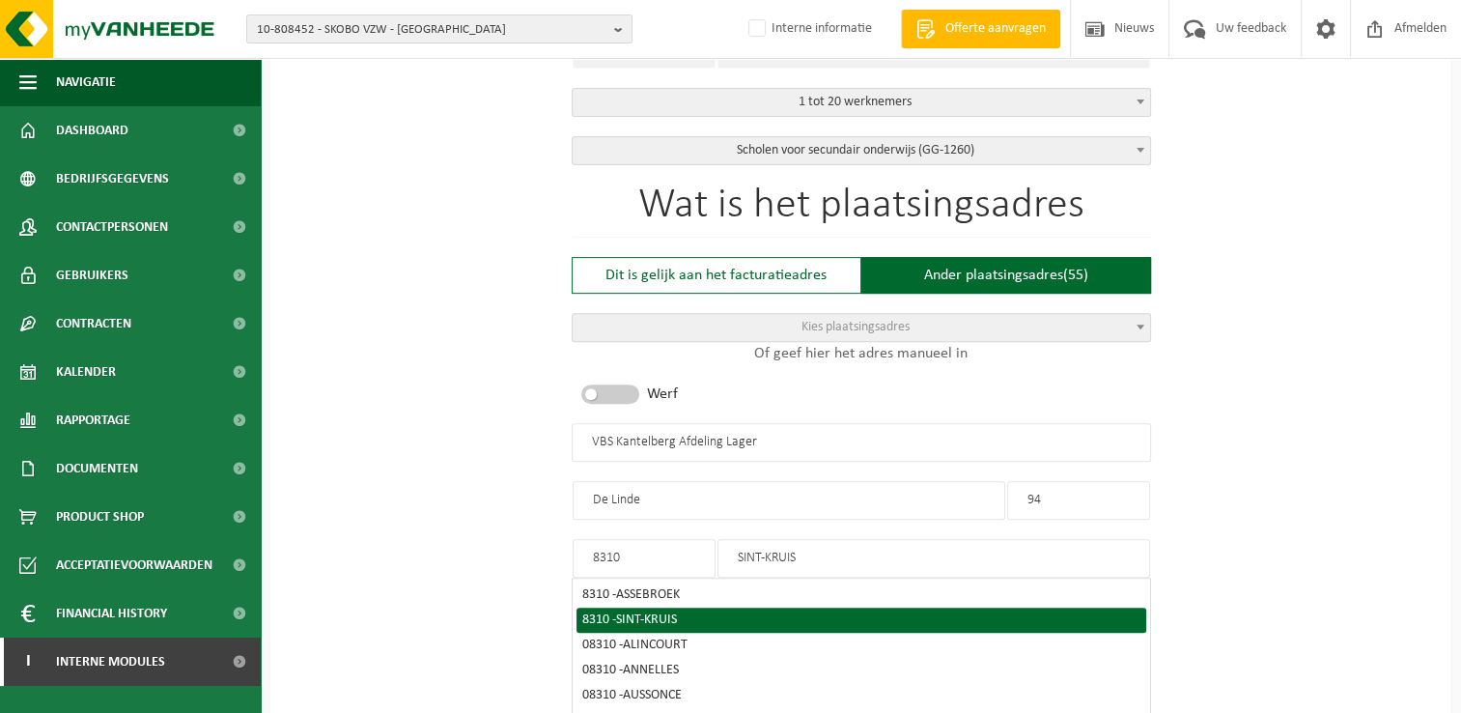
type input "8310"
click at [625, 613] on span "SINT-KRUIS" at bounding box center [646, 619] width 61 height 14
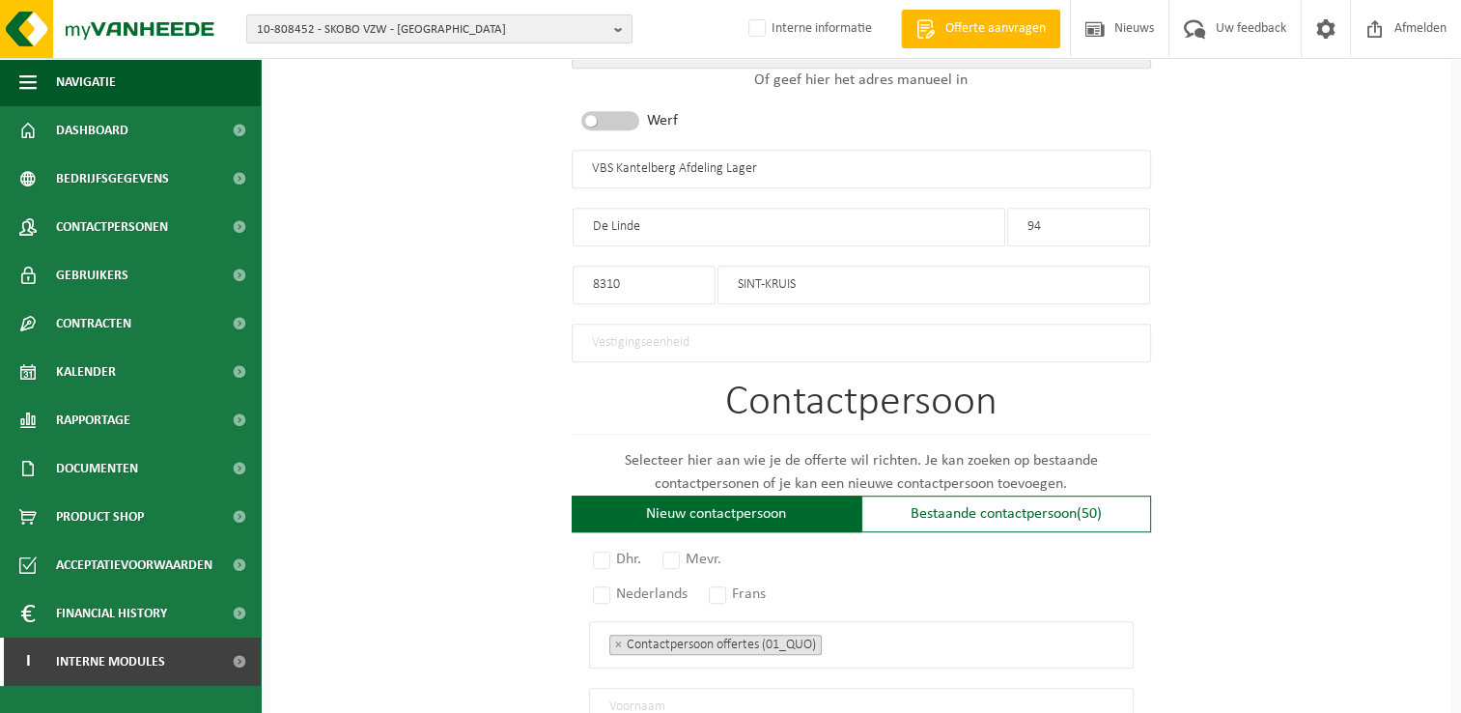
scroll to position [966, 0]
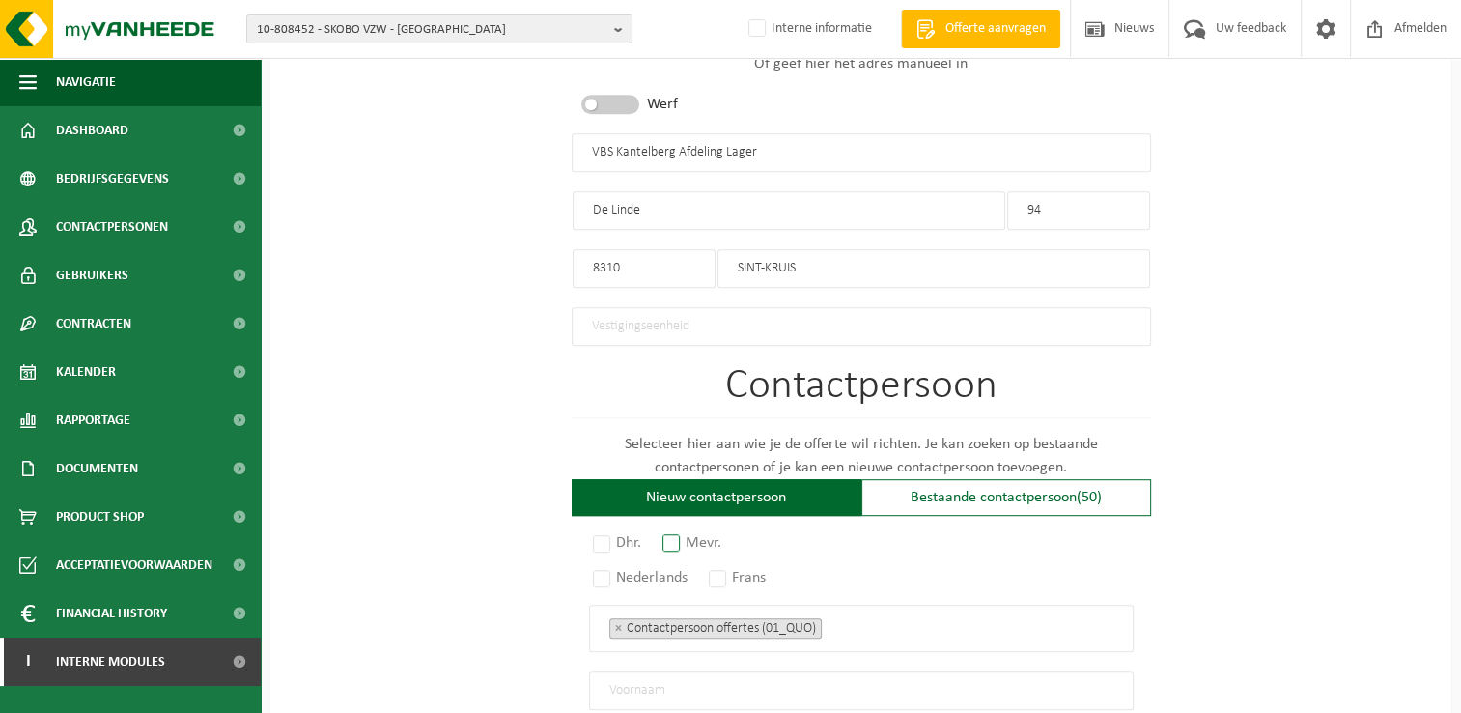
click at [673, 539] on label "Mevr." at bounding box center [693, 542] width 69 height 27
radio input "true"
drag, startPoint x: 600, startPoint y: 568, endPoint x: 570, endPoint y: 564, distance: 30.2
click at [601, 568] on label "Nederlands" at bounding box center [641, 577] width 104 height 27
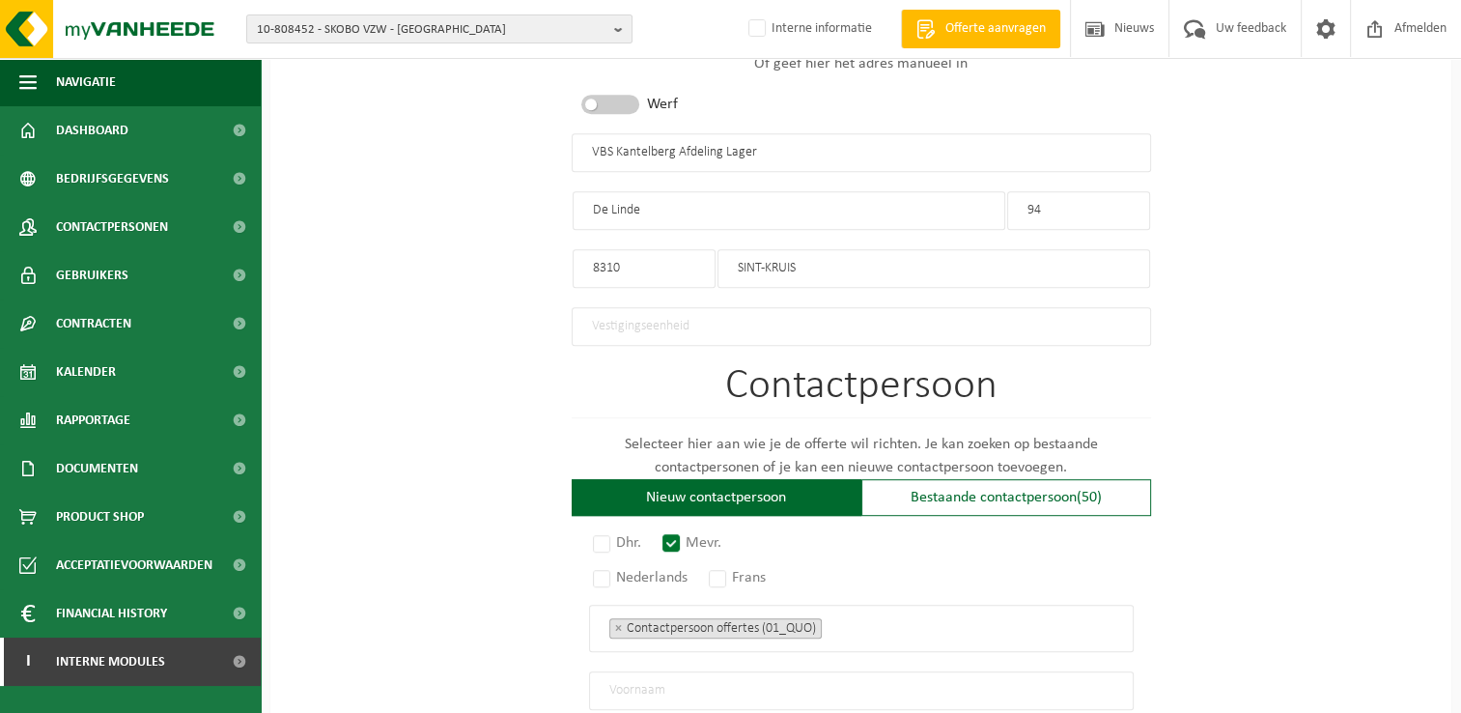
radio input "true"
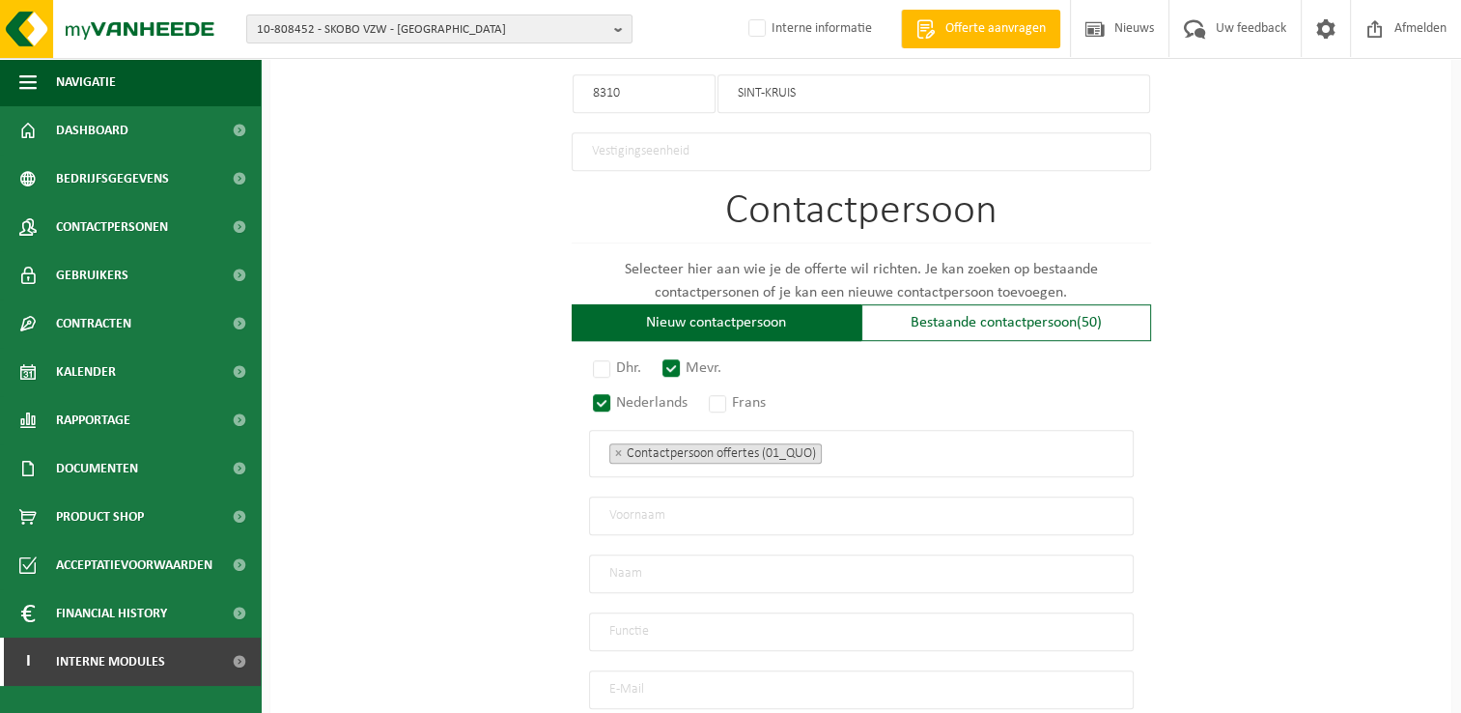
scroll to position [1159, 0]
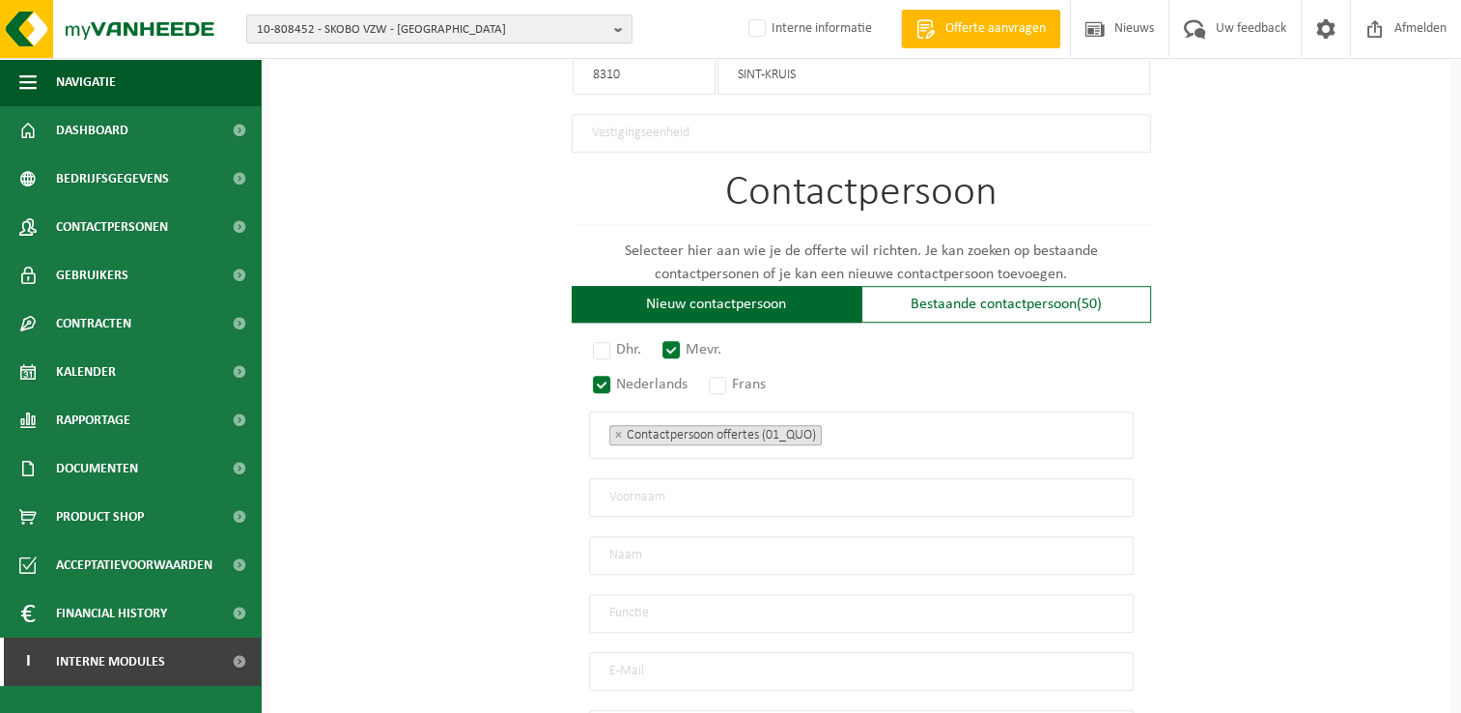
click at [772, 482] on input "text" at bounding box center [861, 497] width 545 height 39
type input "Kristl"
click at [741, 540] on input "text" at bounding box center [861, 555] width 545 height 39
type input "Vervaecke"
click at [757, 599] on input "text" at bounding box center [861, 613] width 545 height 39
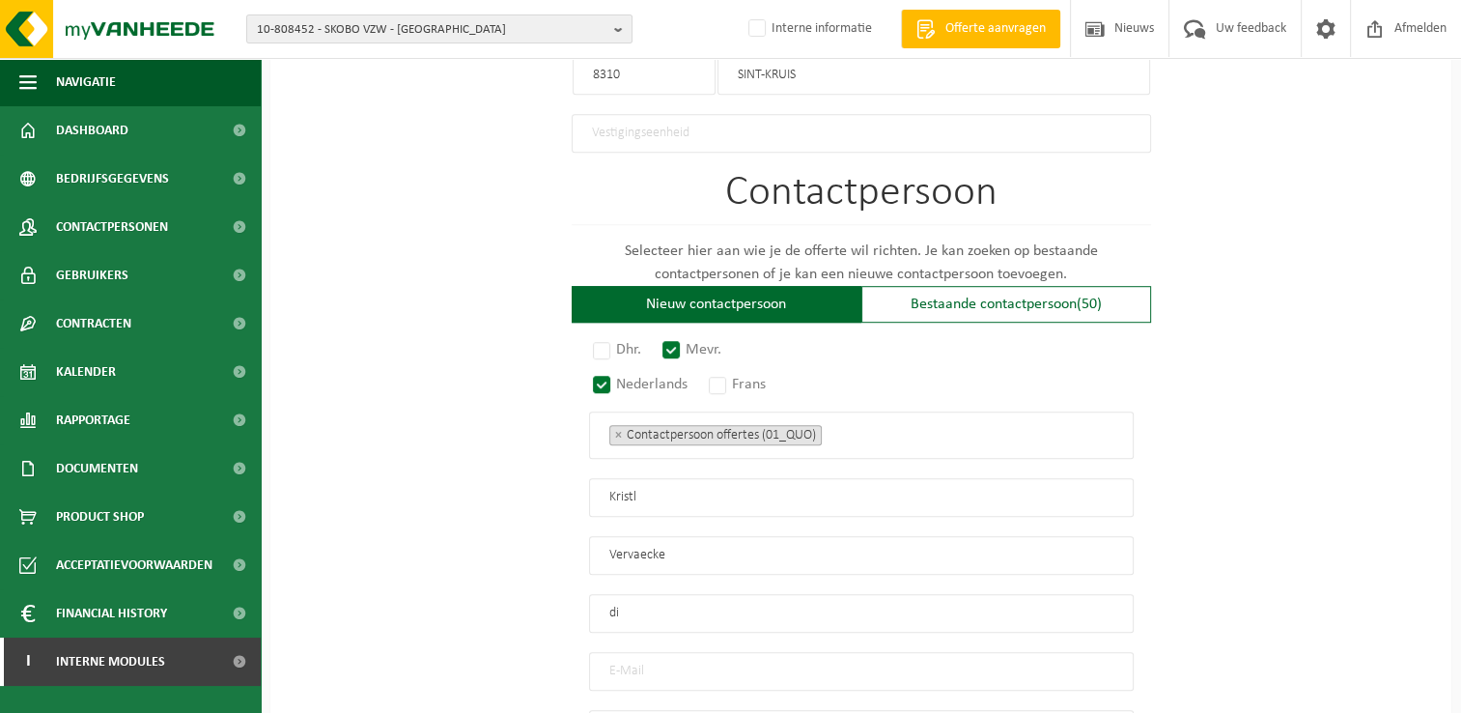
type input "d"
type input "Directeur"
click at [758, 659] on input "email" at bounding box center [861, 671] width 545 height 39
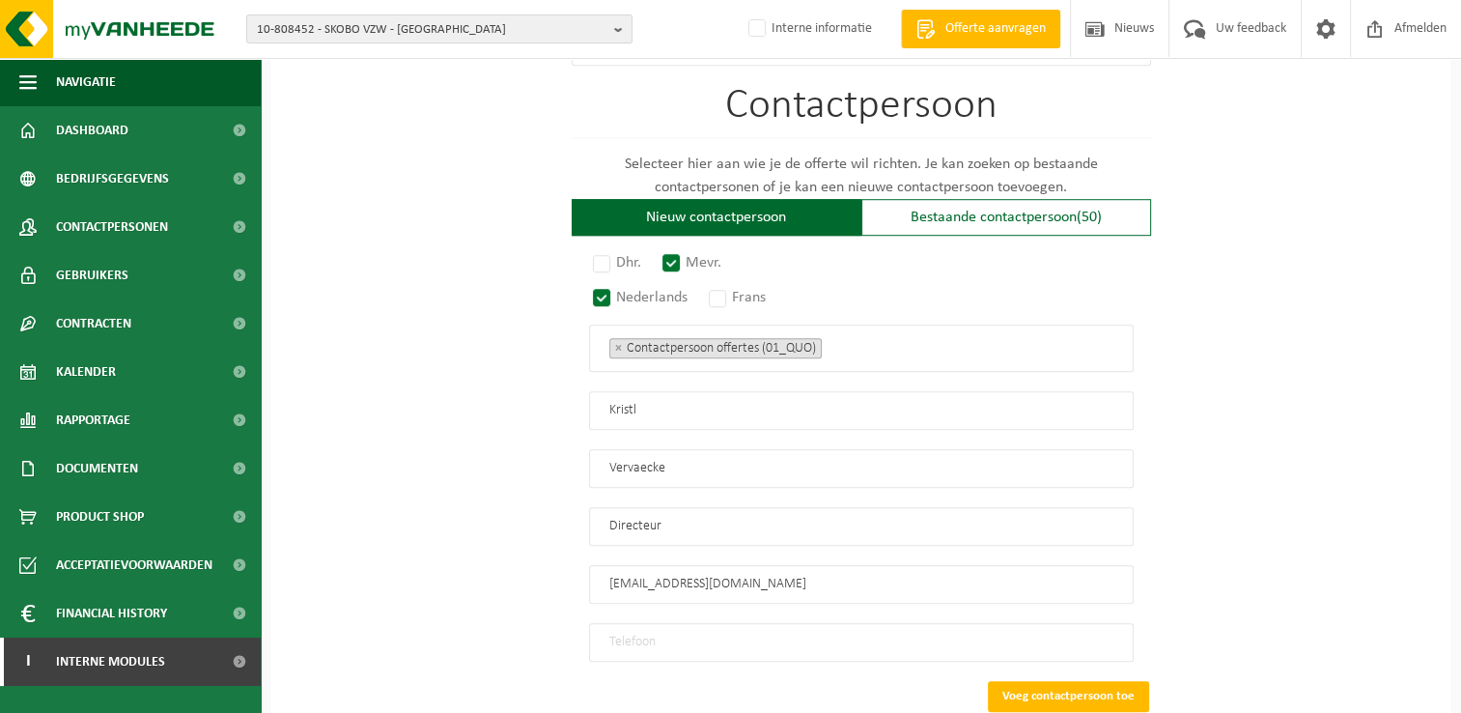
scroll to position [1255, 0]
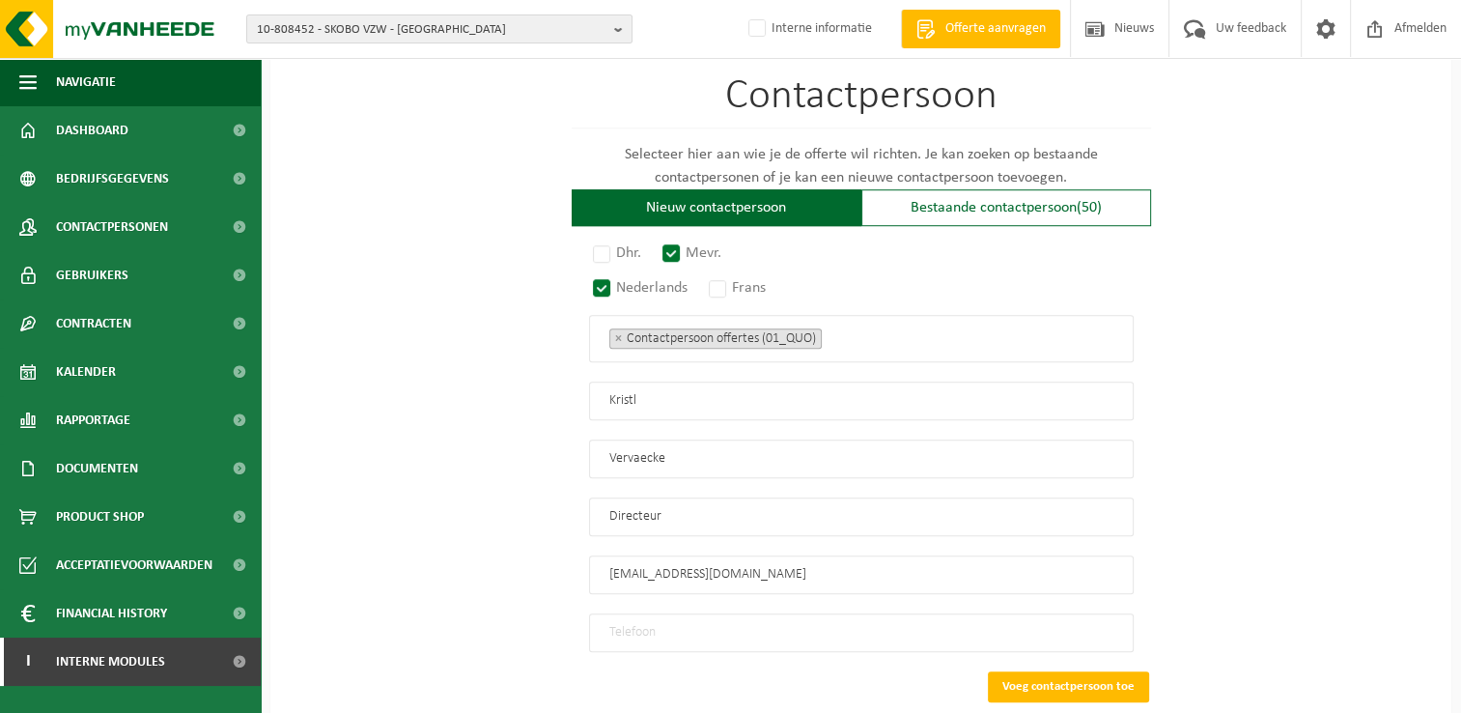
type input "directie@kantelberg.be"
click at [810, 625] on input "tel" at bounding box center [861, 632] width 545 height 39
paste input "050 35 14 25"
type input "050 35 14 25"
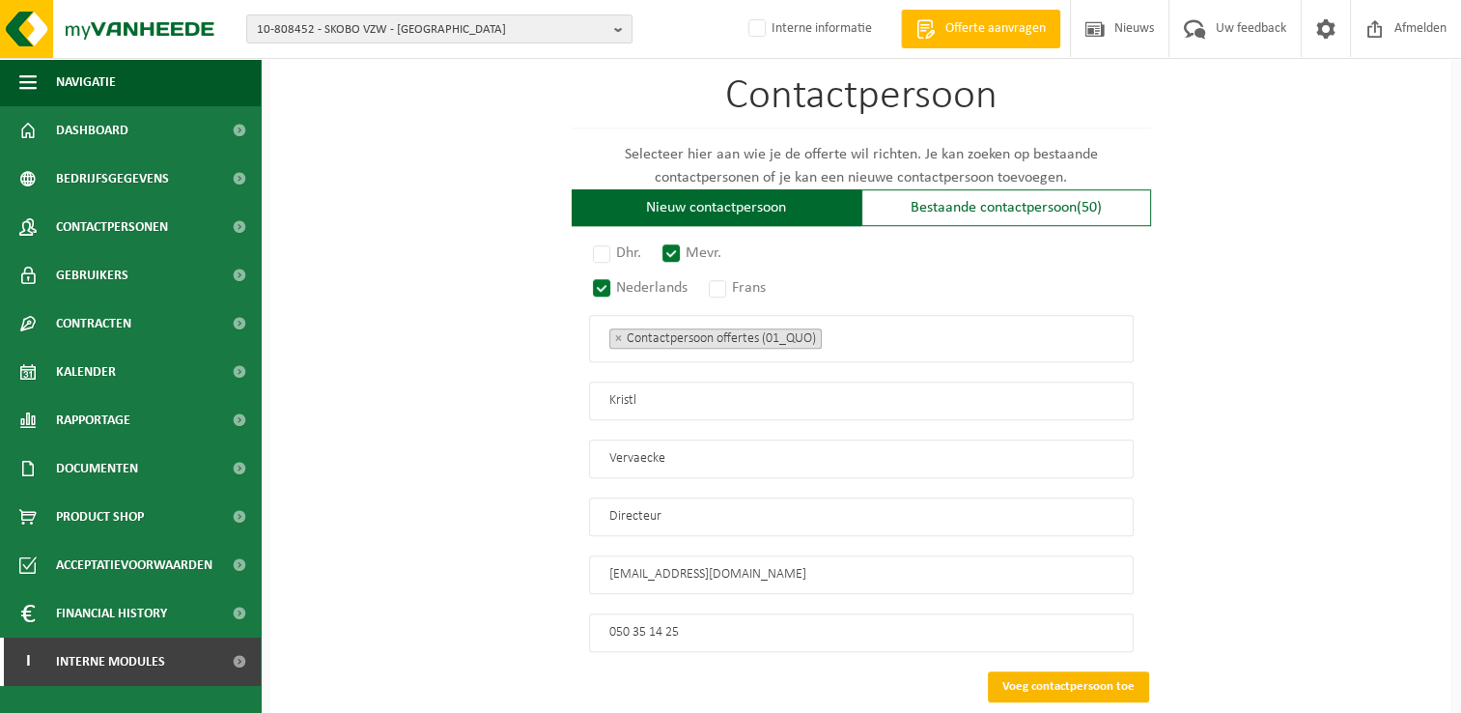
click at [1119, 674] on button "Voeg contactpersoon toe" at bounding box center [1068, 686] width 161 height 31
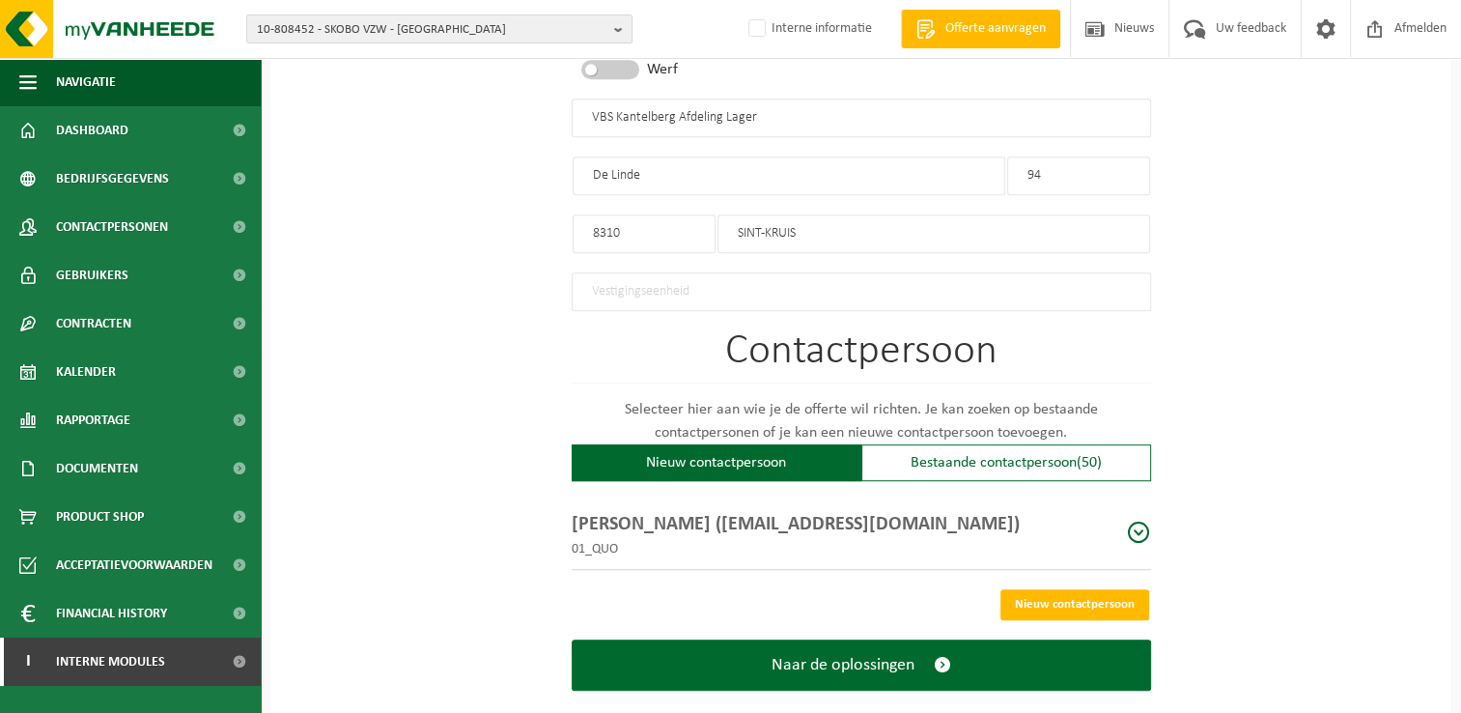
scroll to position [1026, 0]
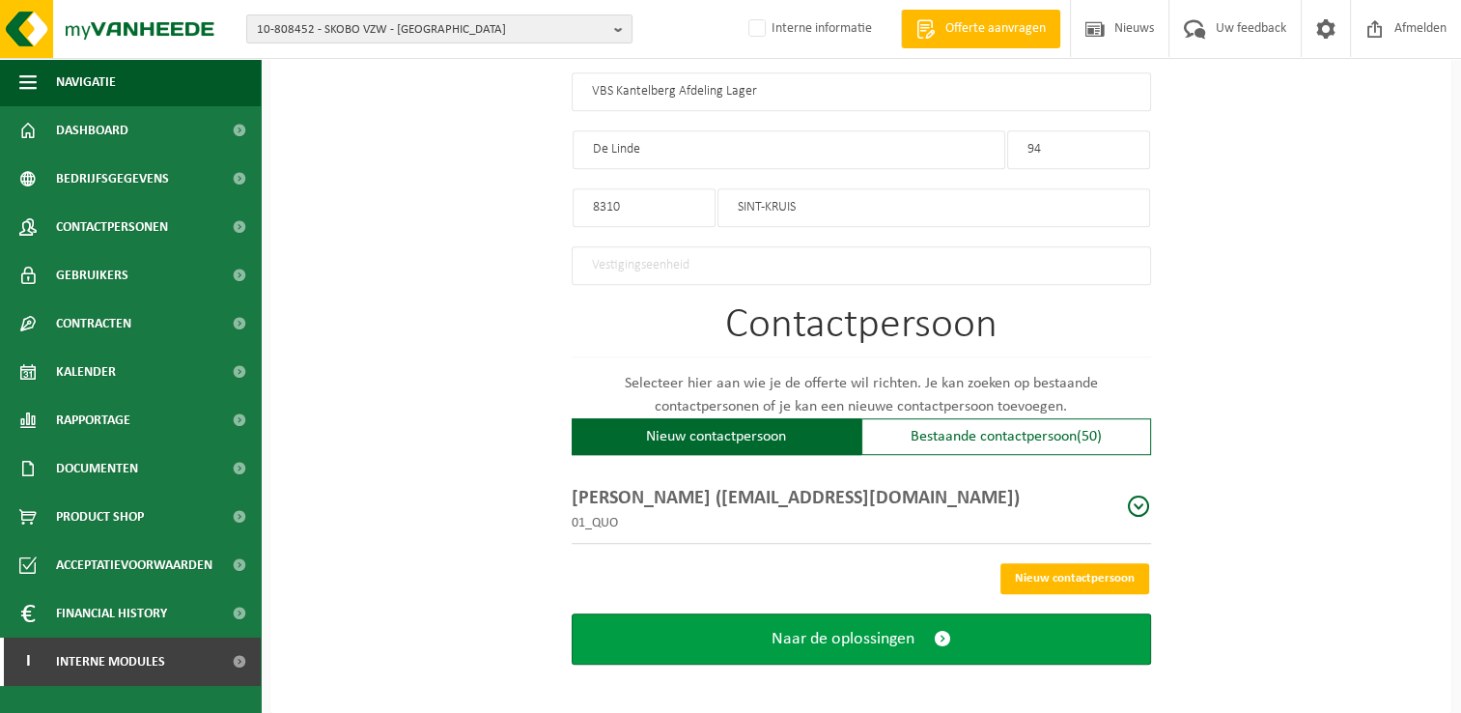
click at [940, 630] on span "submit" at bounding box center [942, 639] width 17 height 20
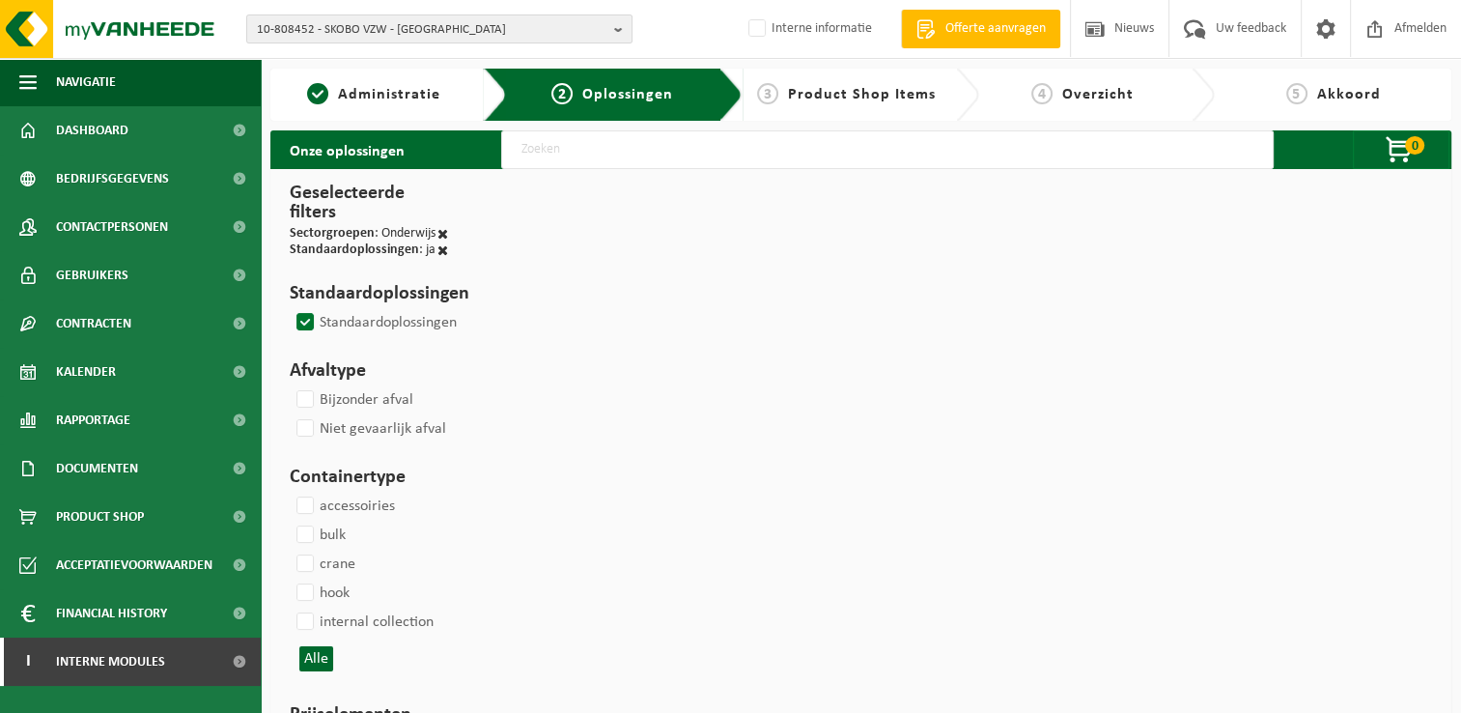
click at [632, 149] on input "text" at bounding box center [887, 149] width 772 height 39
select select
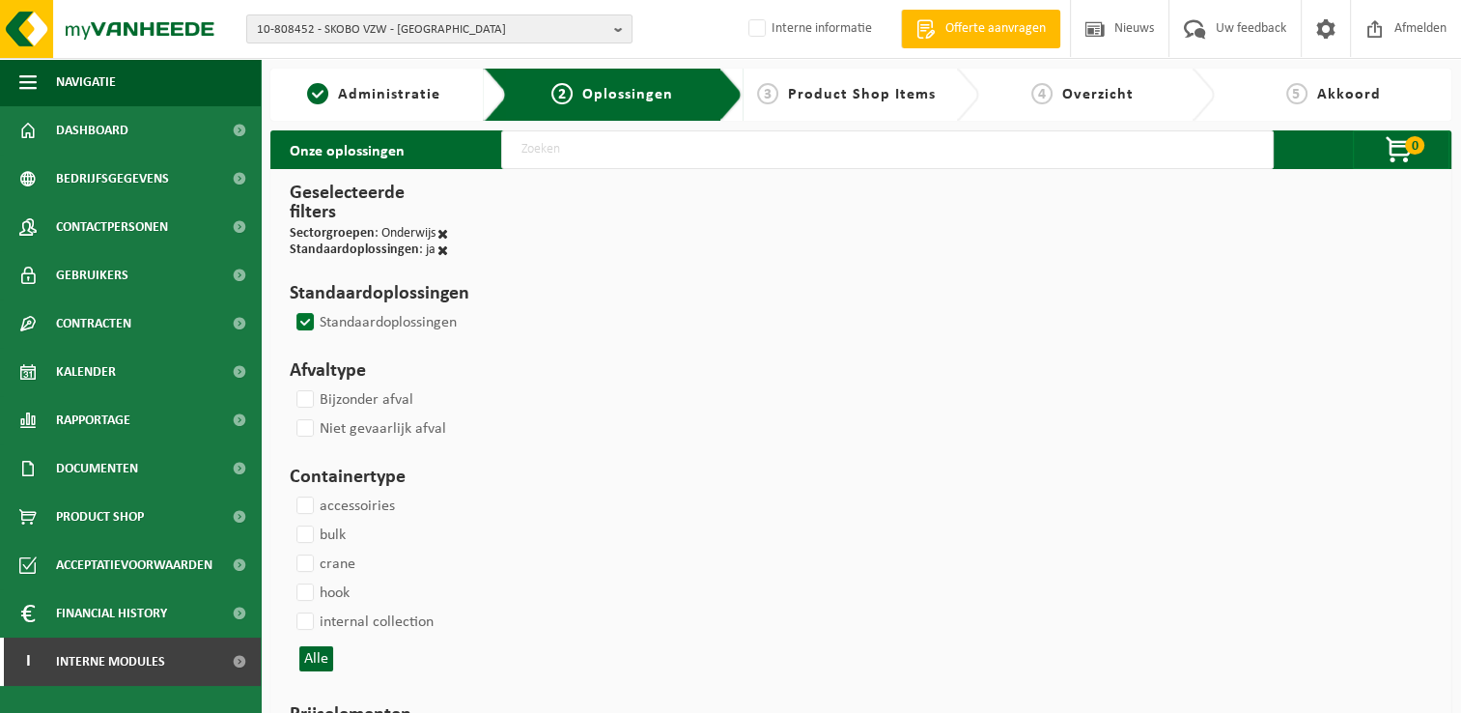
select select
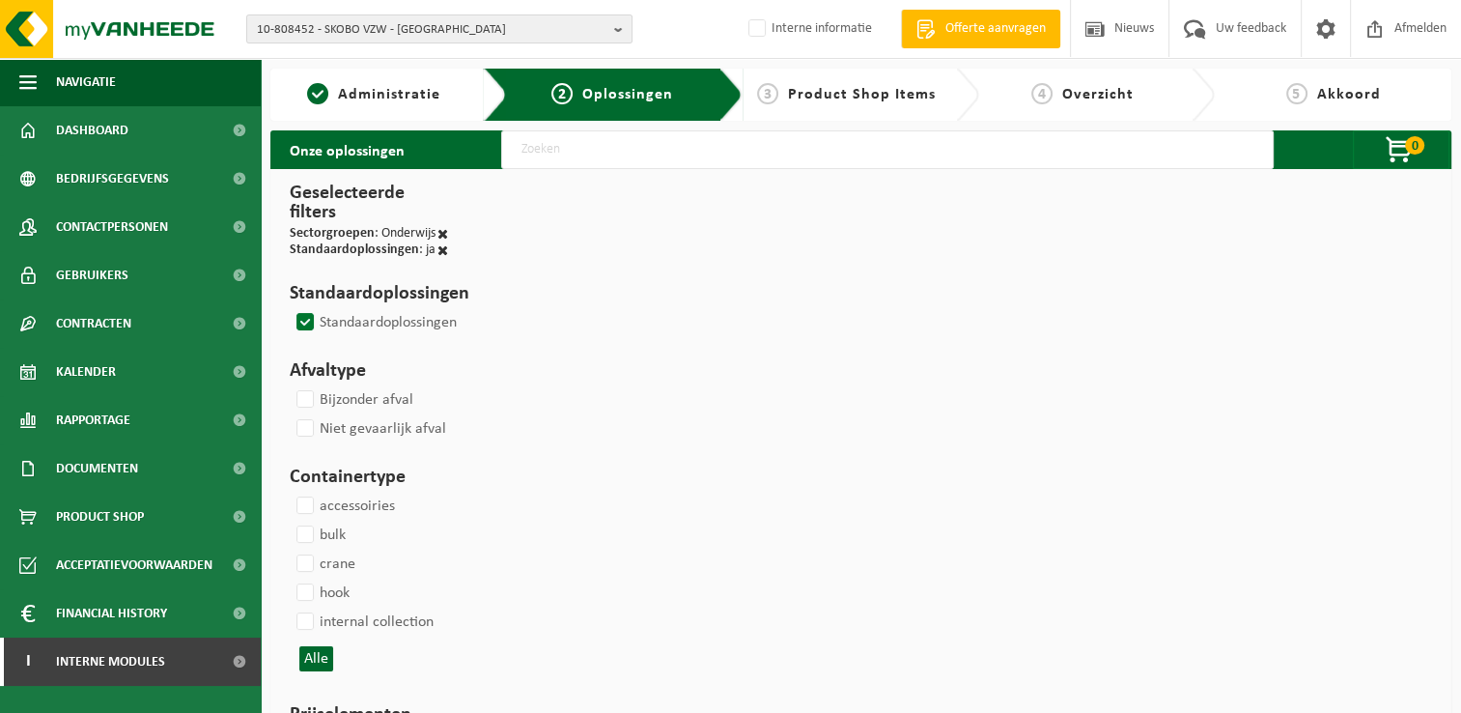
select select
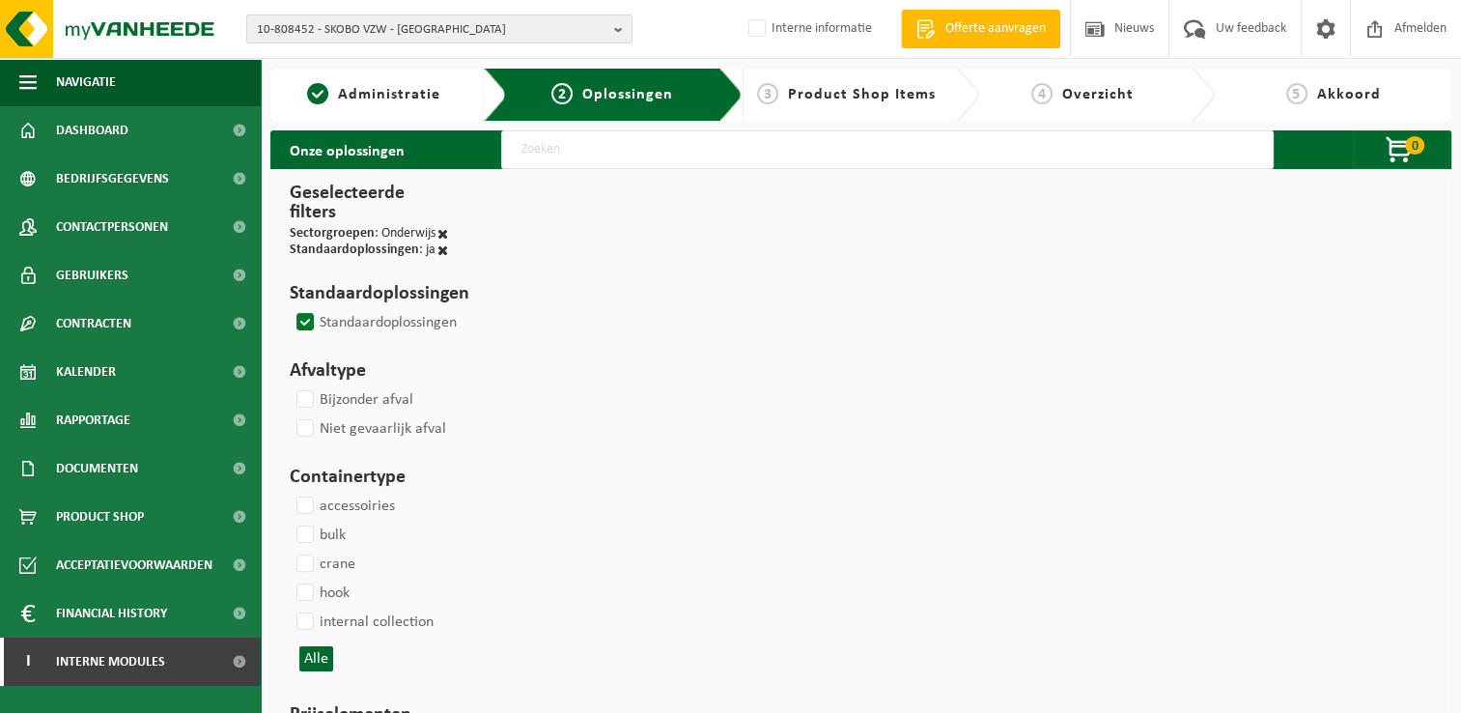
select select
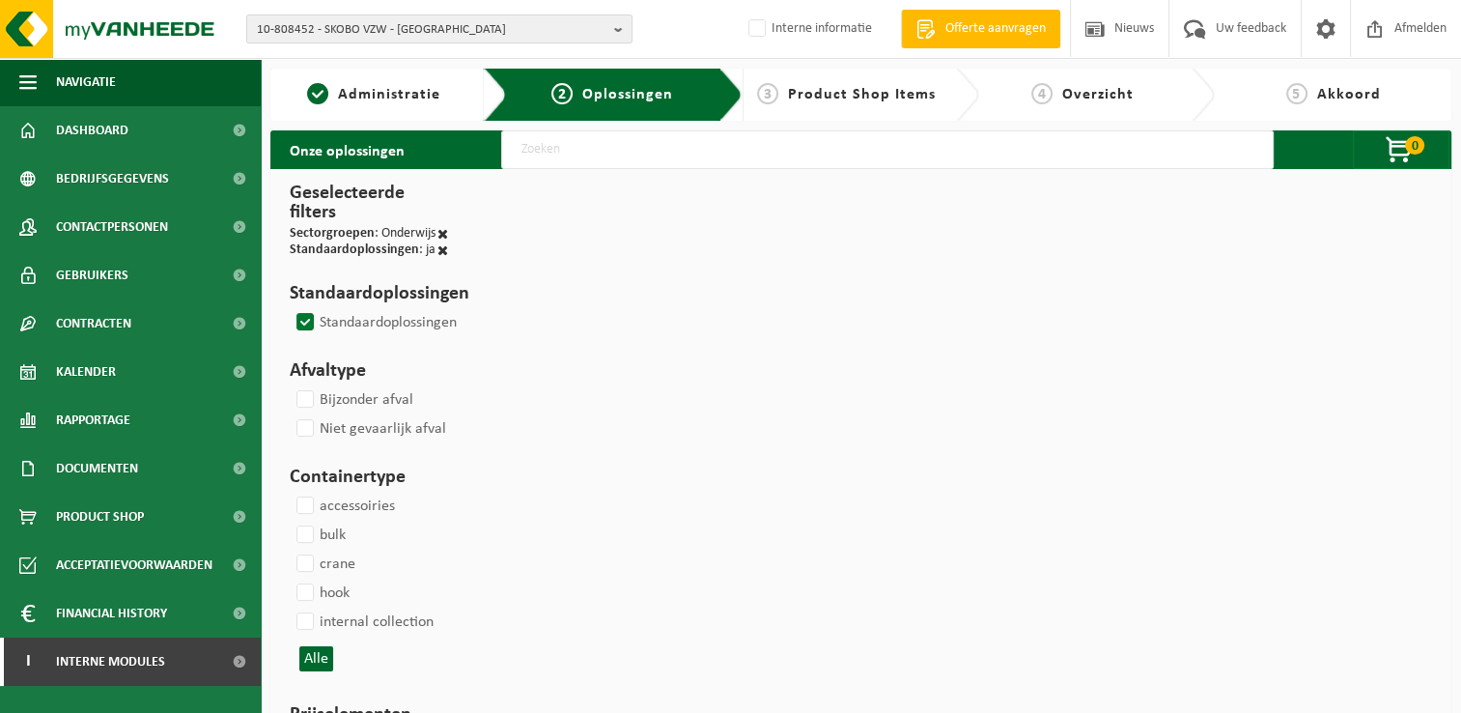
select select
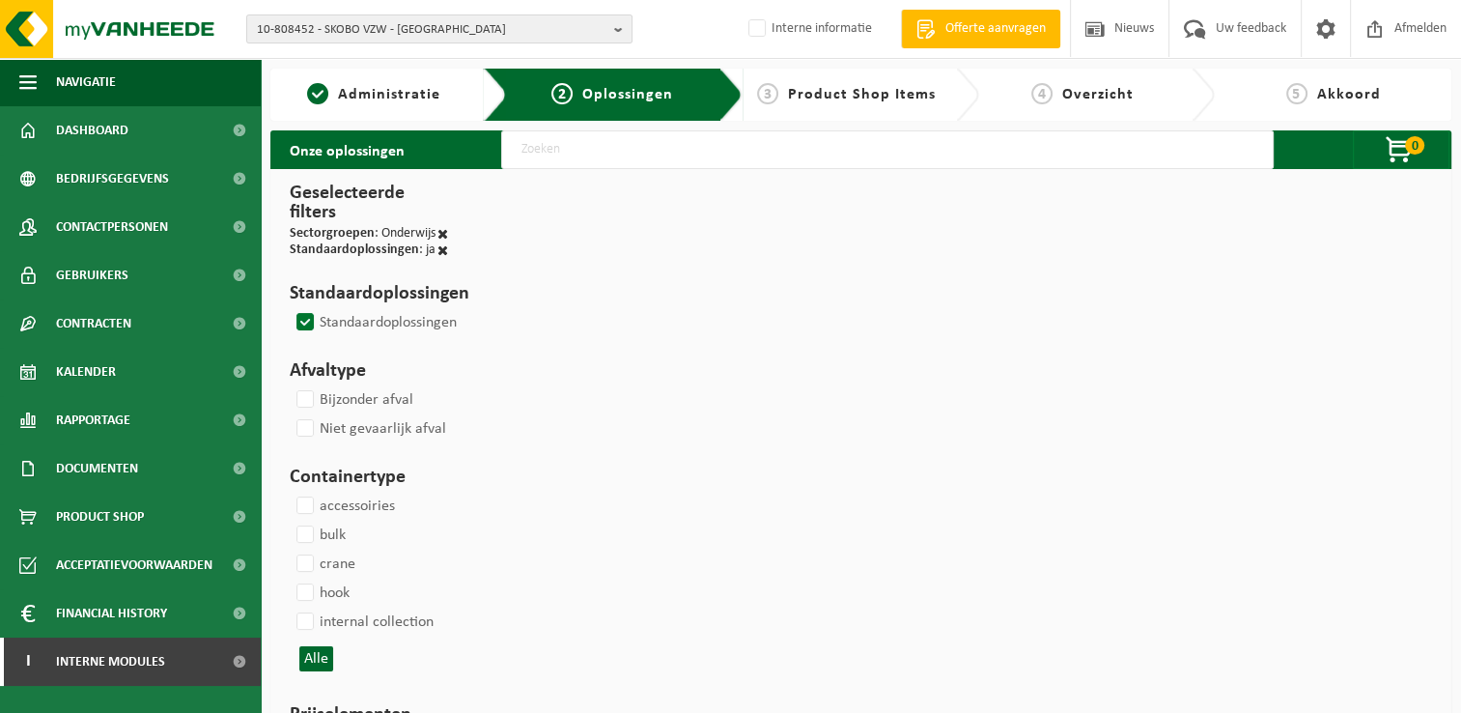
select select
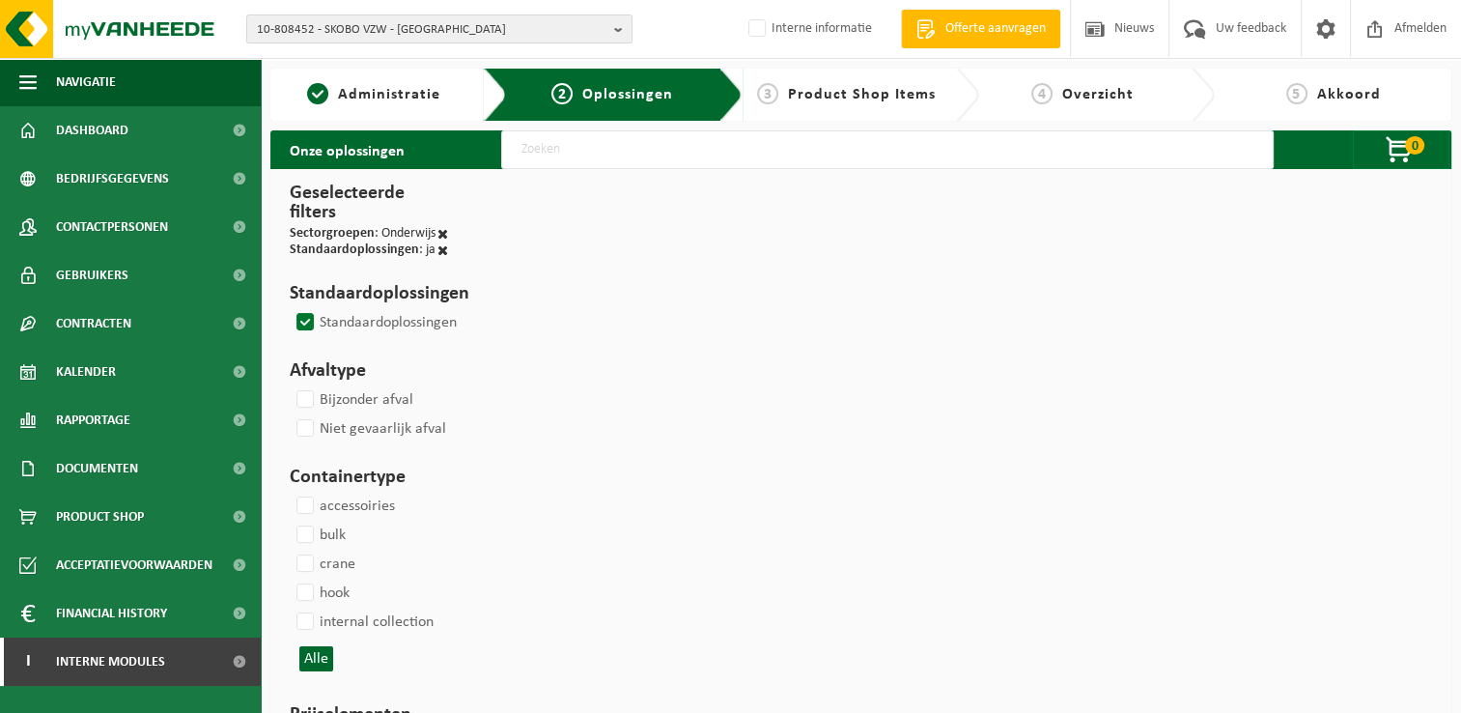
select select
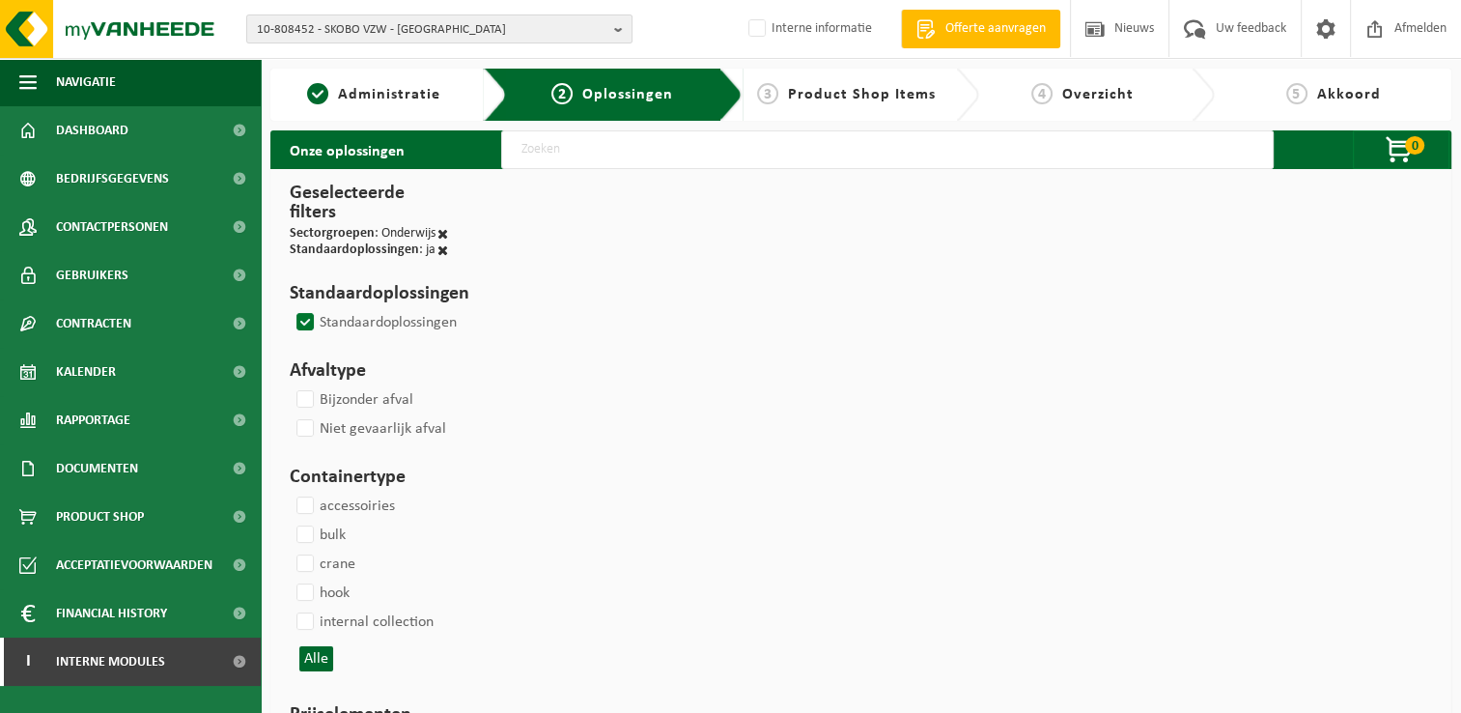
select select
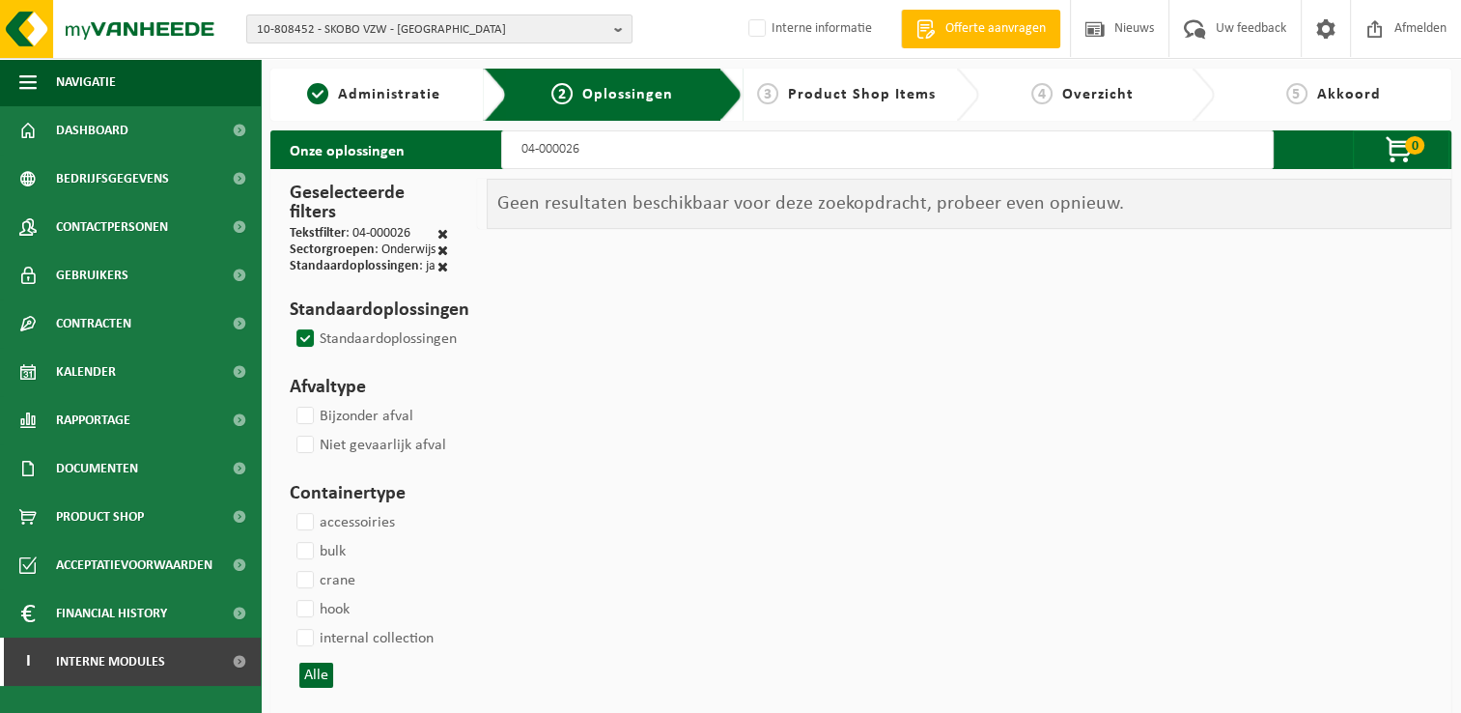
type input "04-000026"
select select
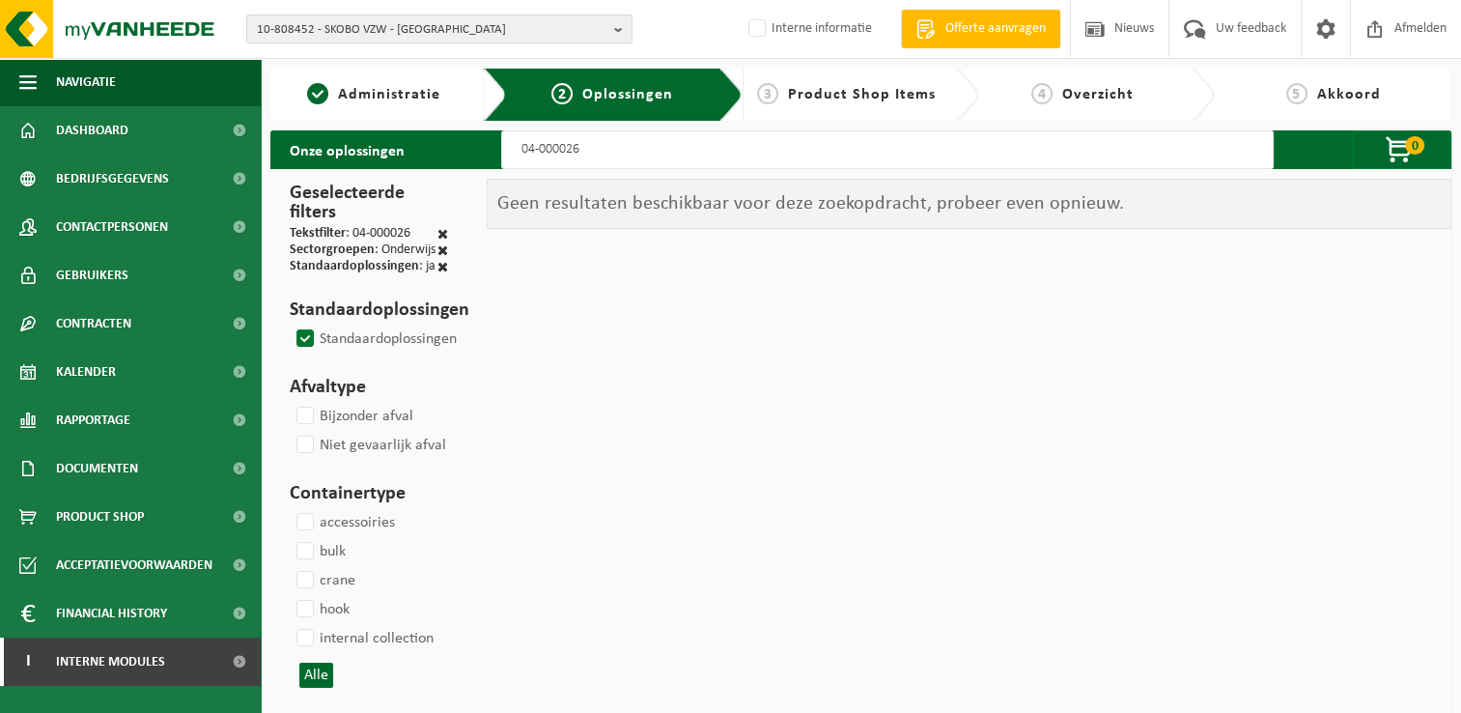
select select
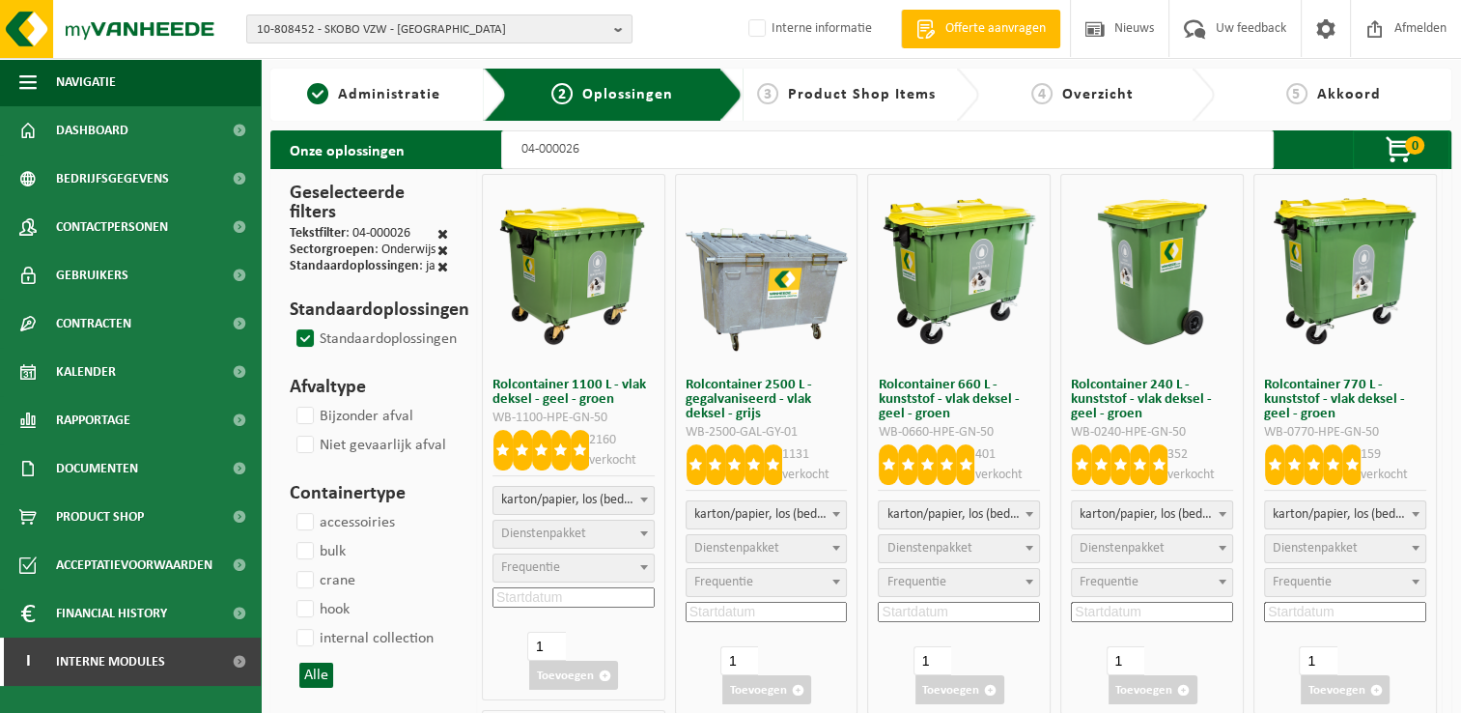
select select
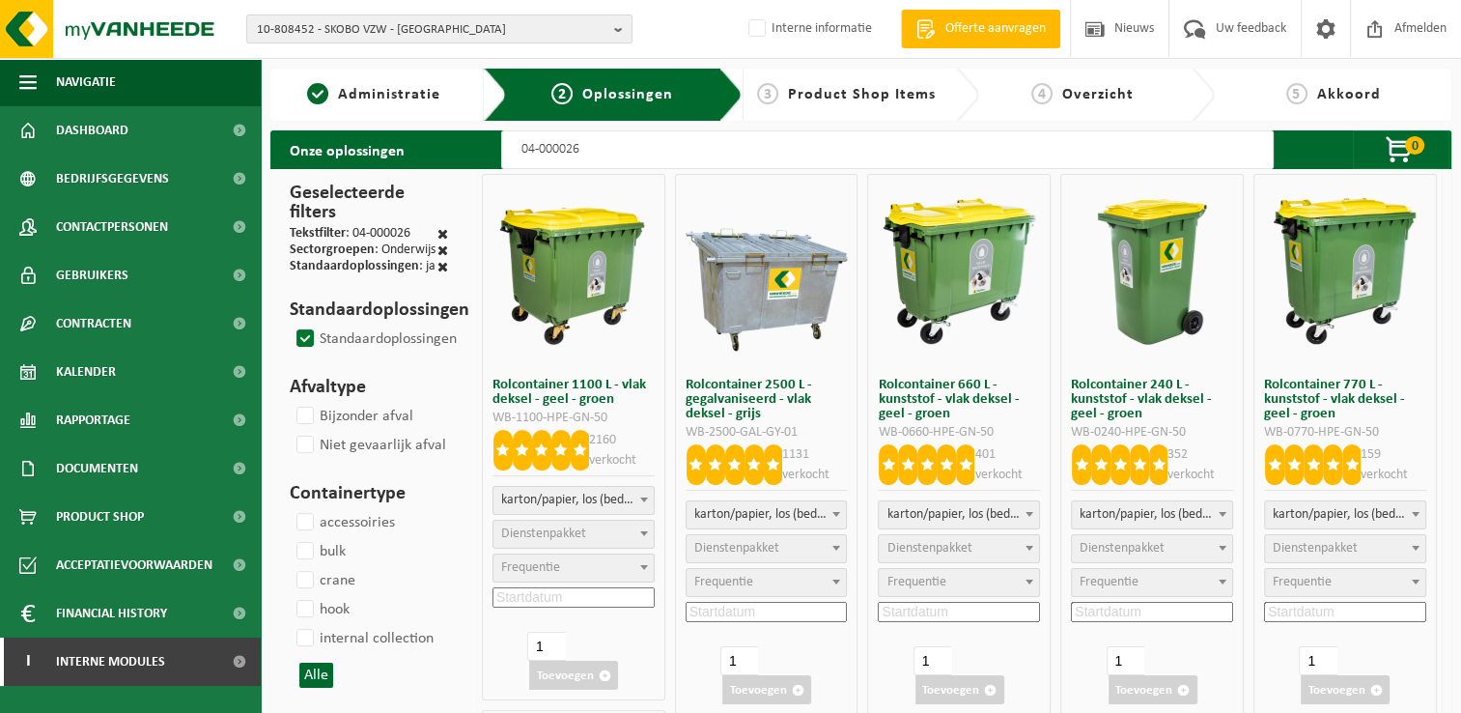
select select "2"
select select
select select "2"
select select
select select "2"
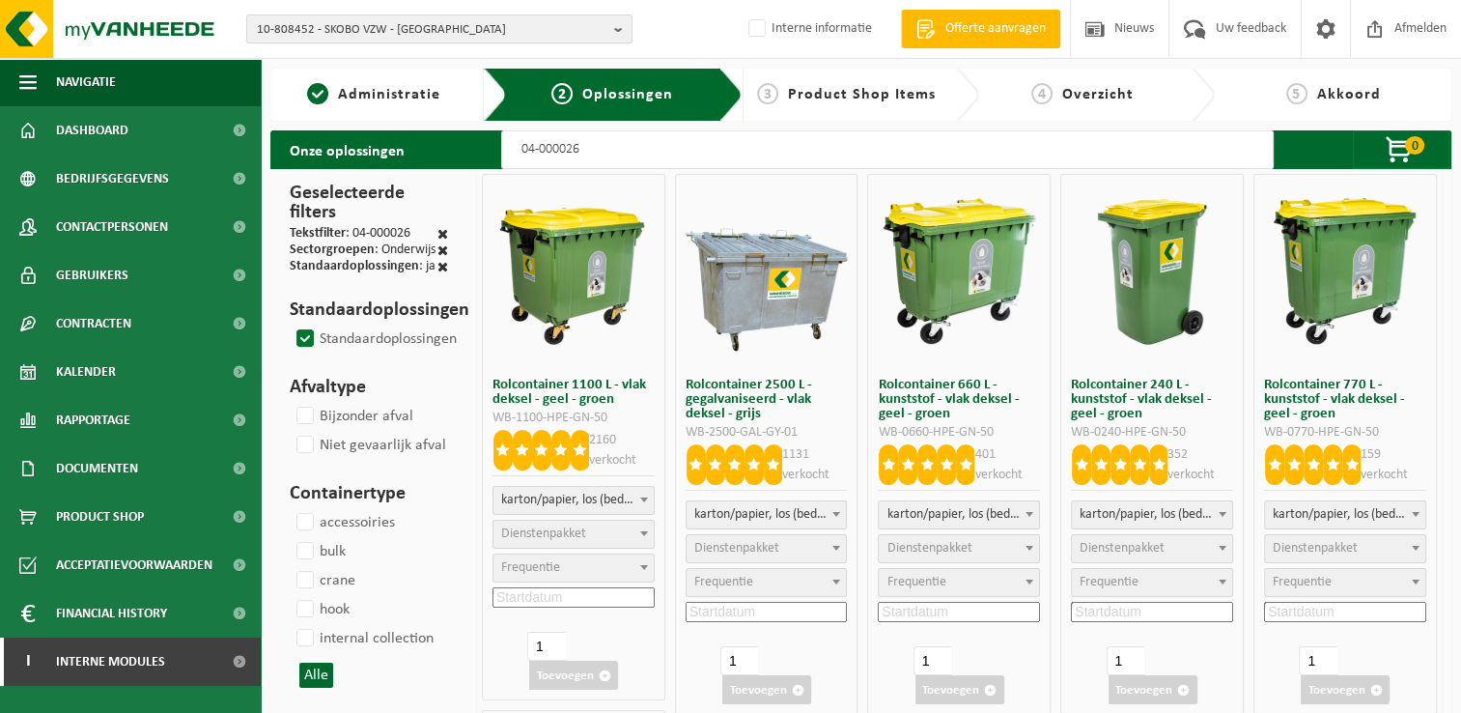
select select
select select "2"
select select
select select "2"
select select
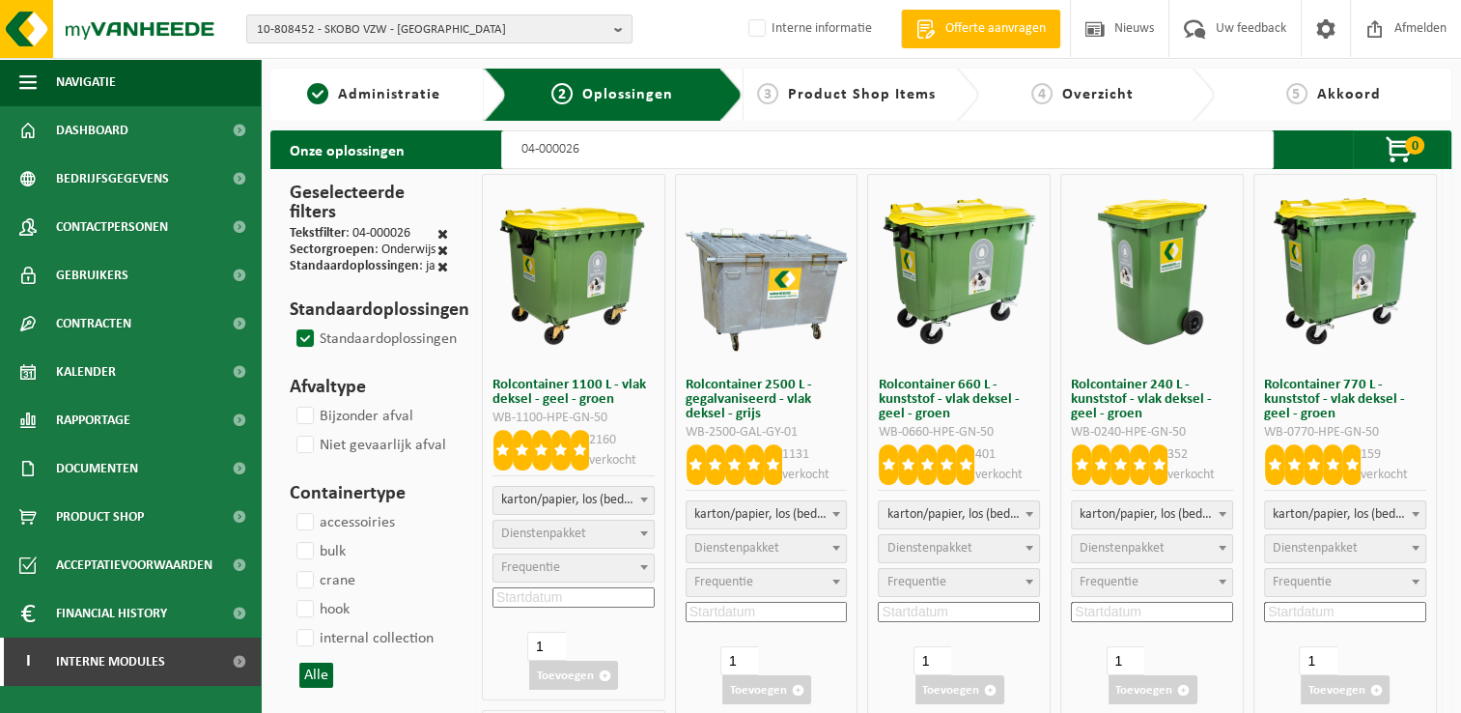
select select "7"
select select
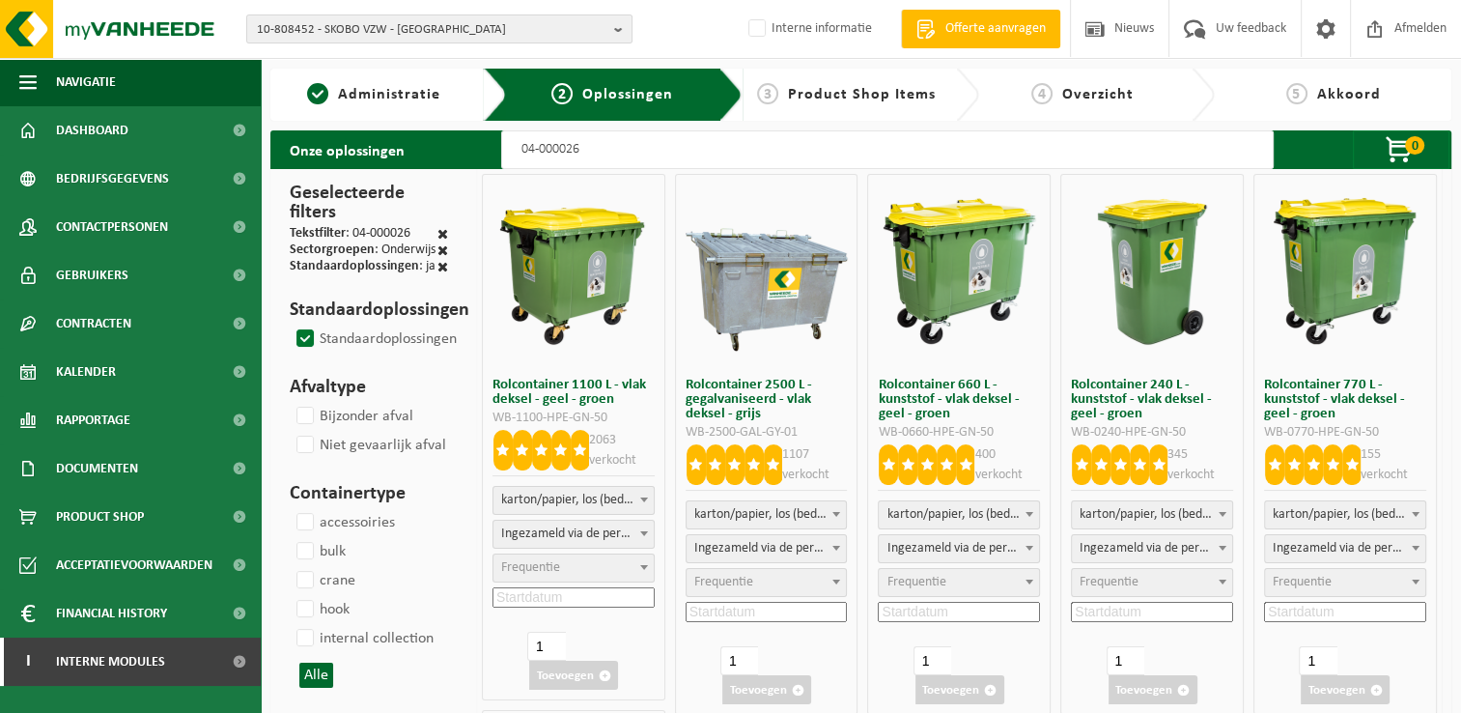
select select
select select "2"
select select
select select "2"
select select
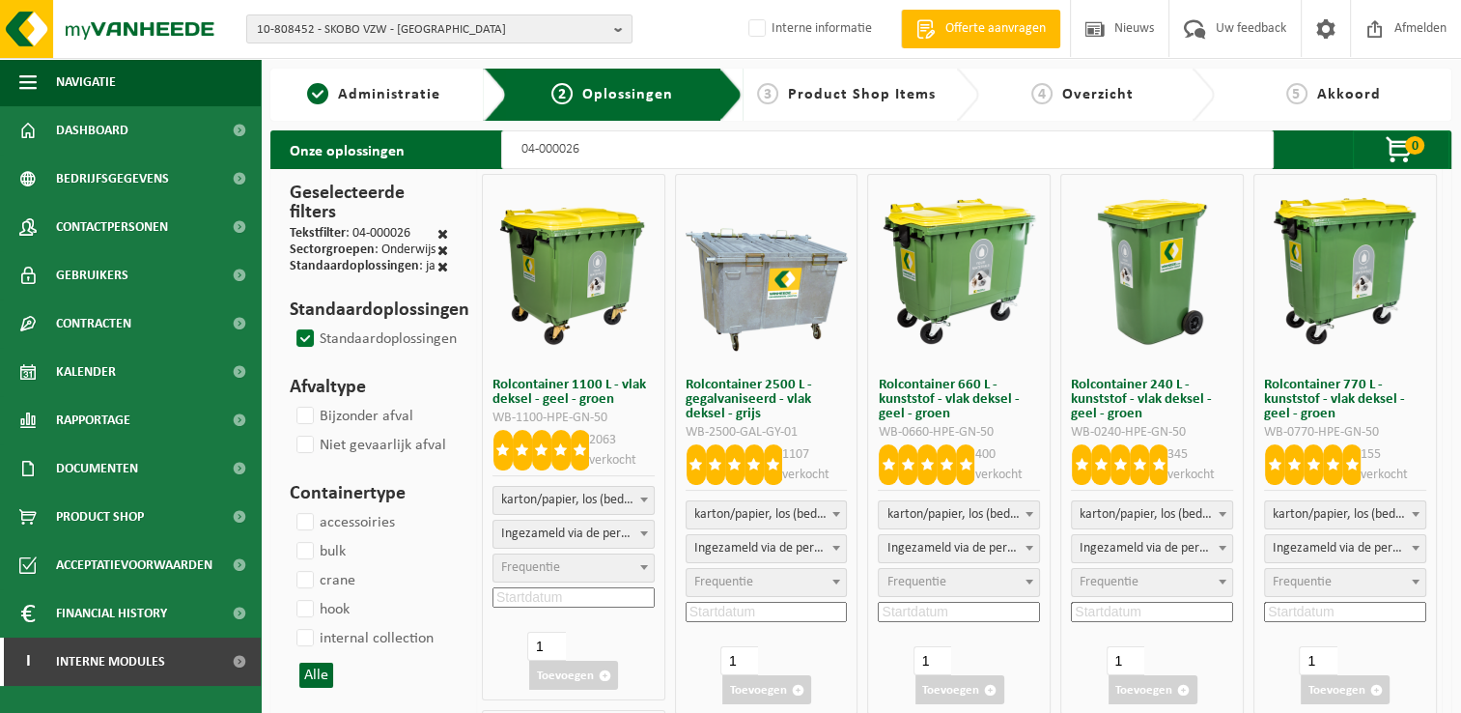
select select
select select "7"
select select
select select "2"
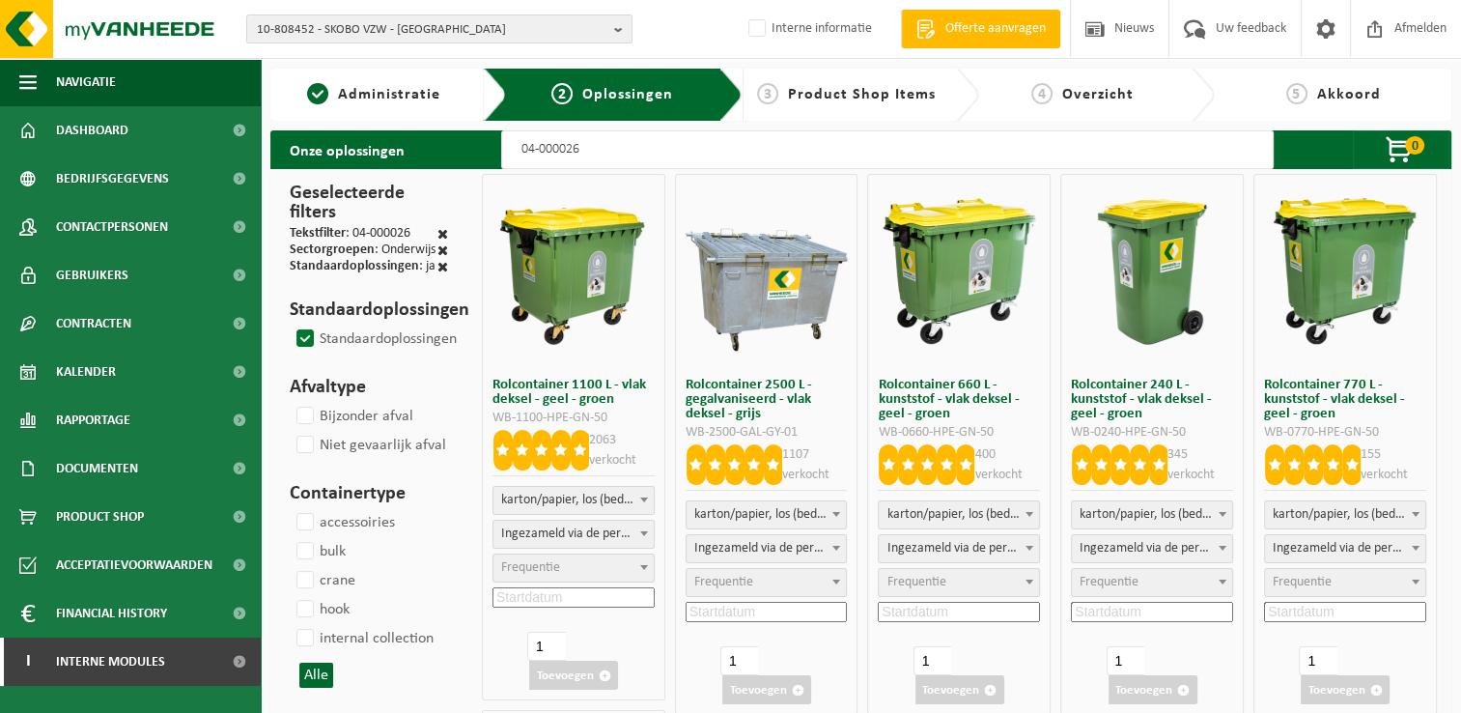
select select
select select "7"
select select
select select "8"
select select
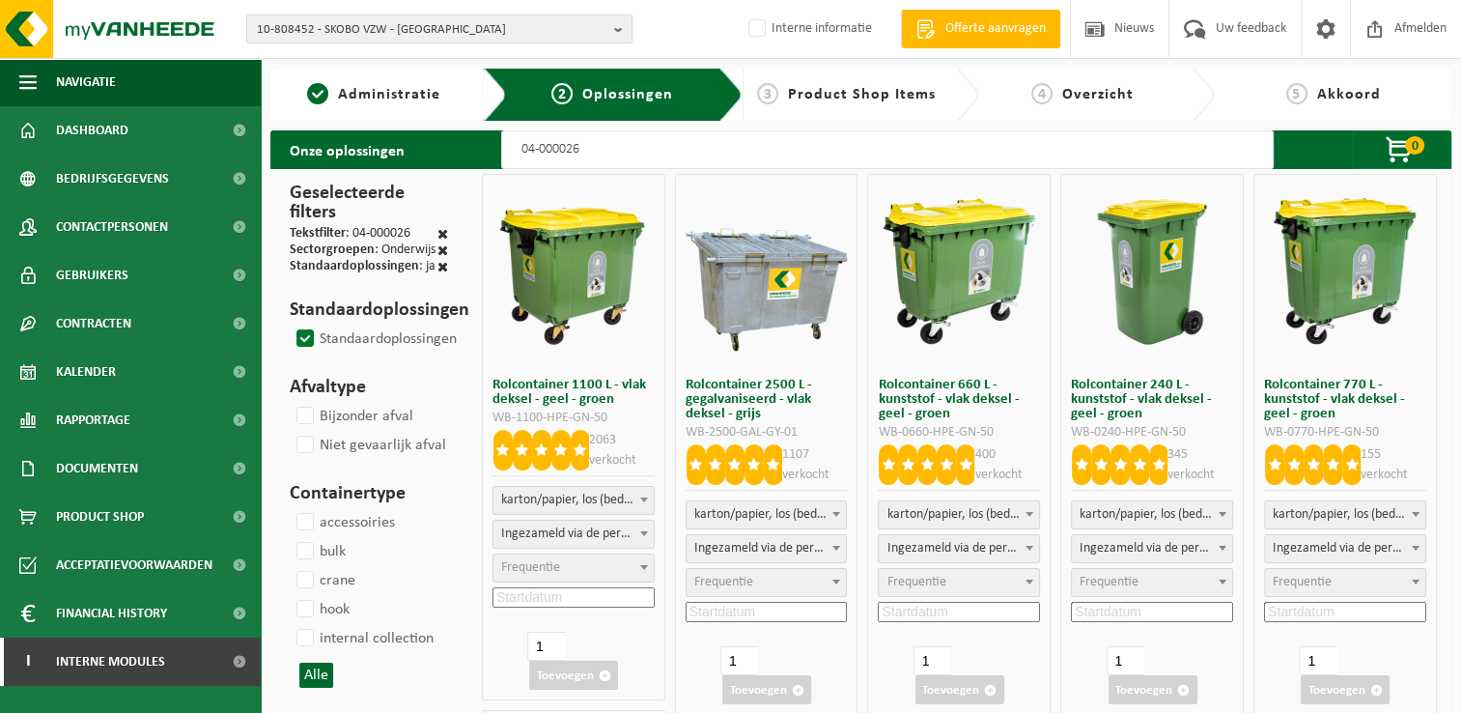
select select
select select "8"
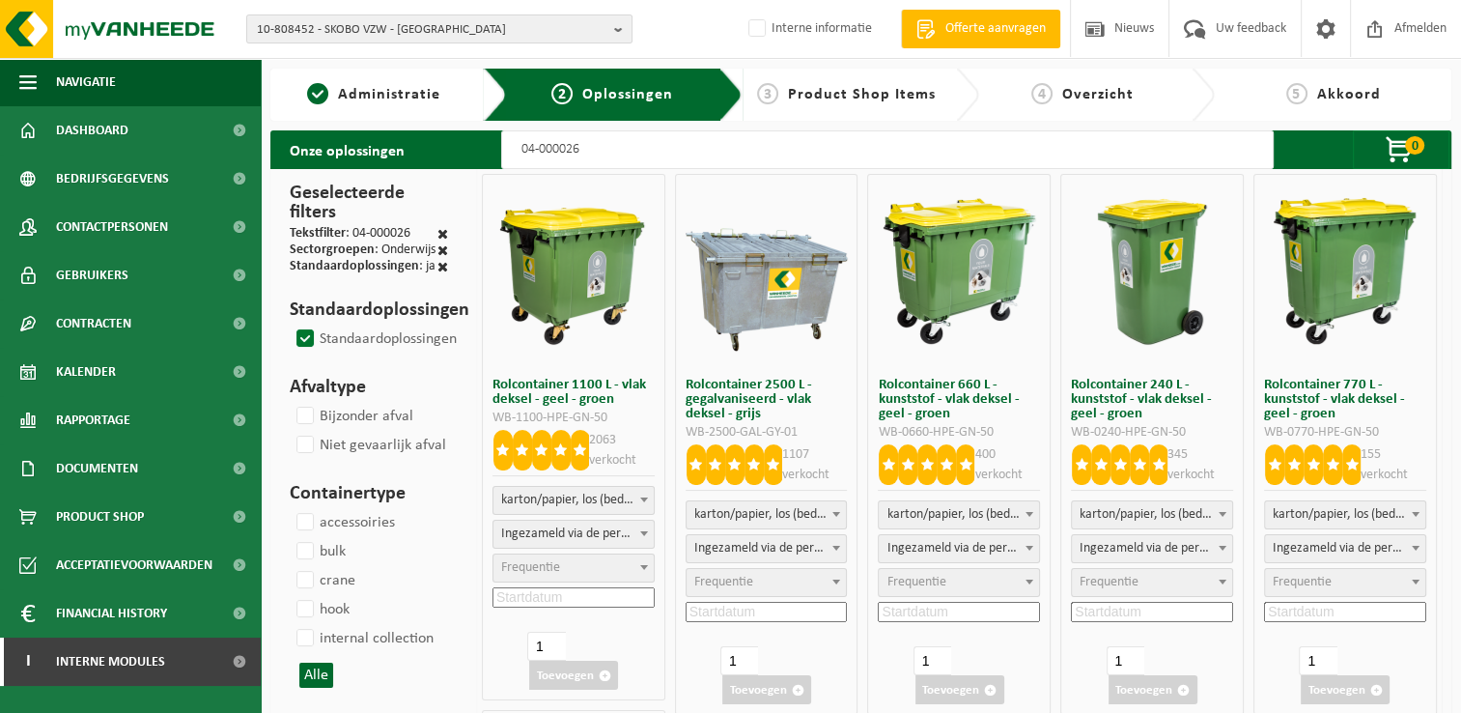
select select
select select "7"
select select
select select "47"
select select
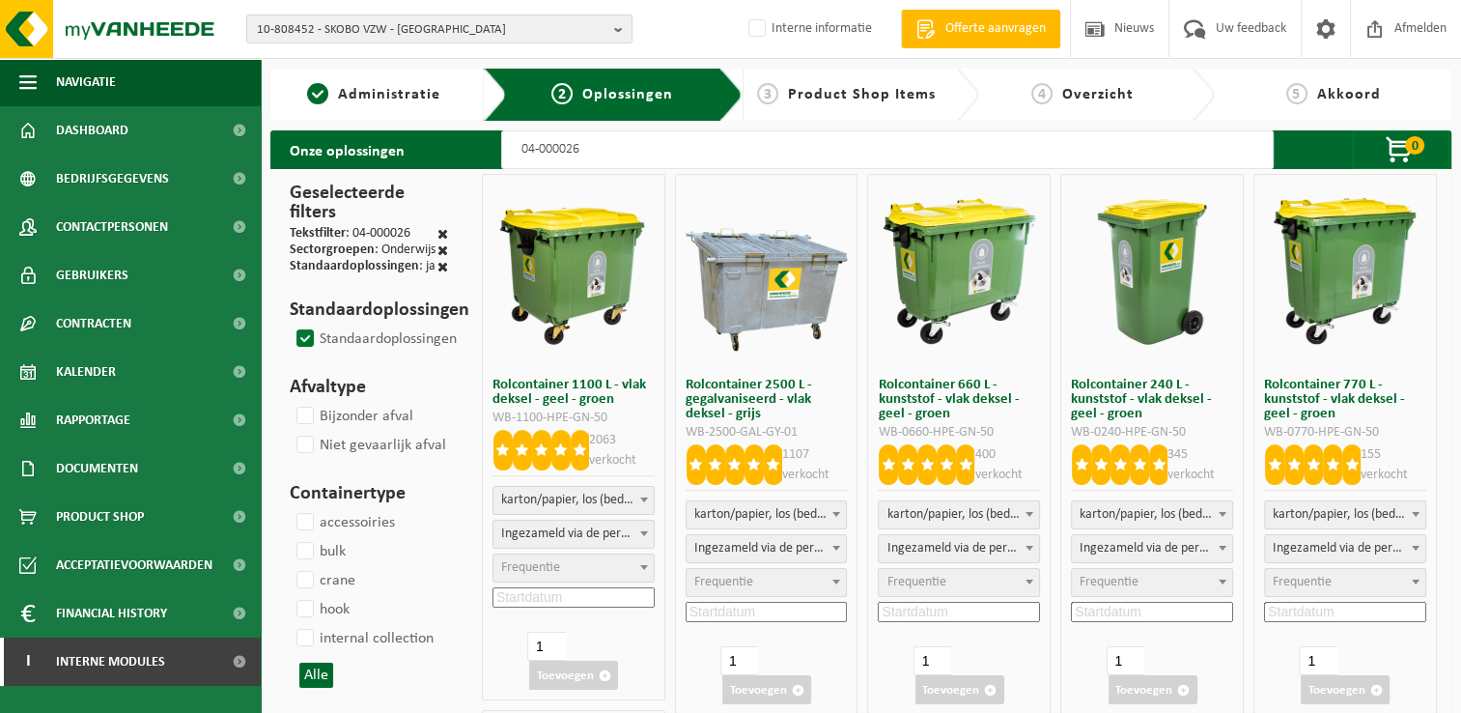
select select
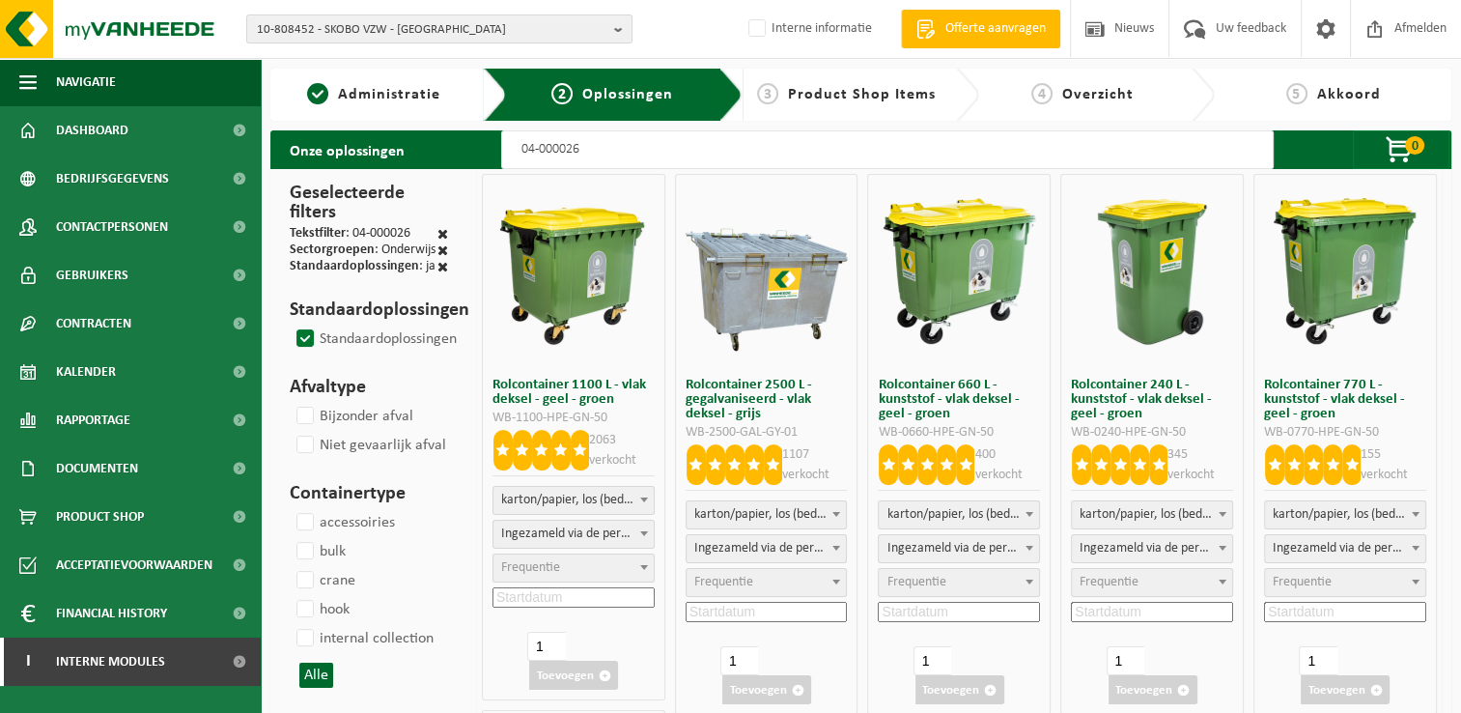
select select "25"
select select
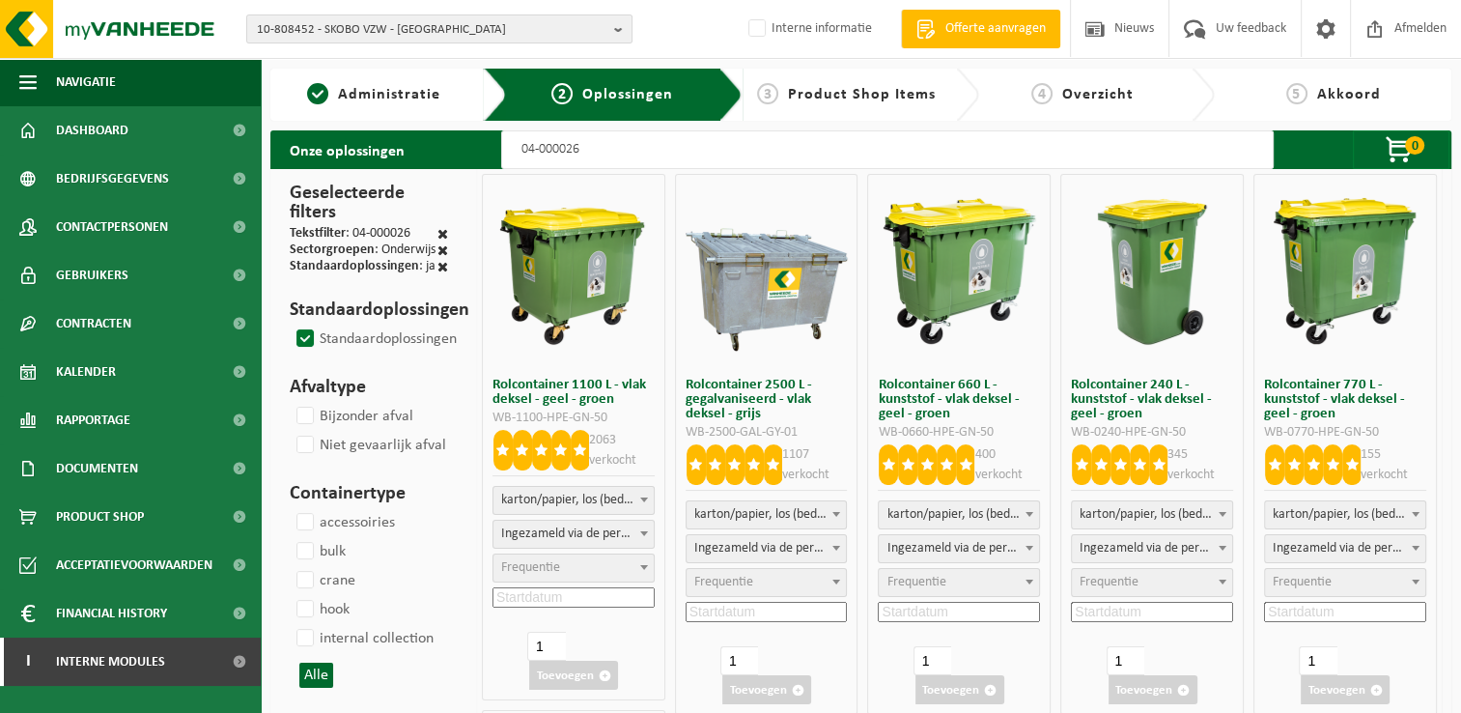
select select
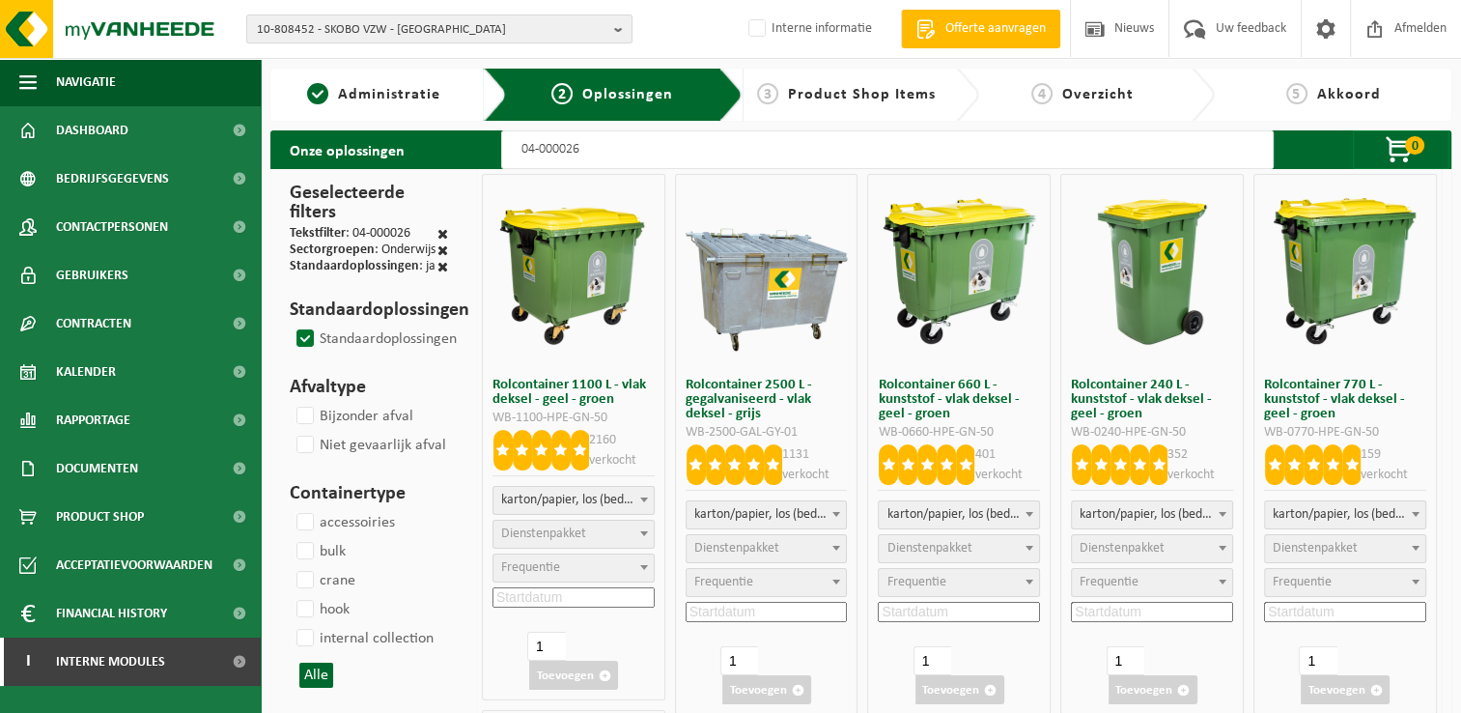
select select "2"
select select
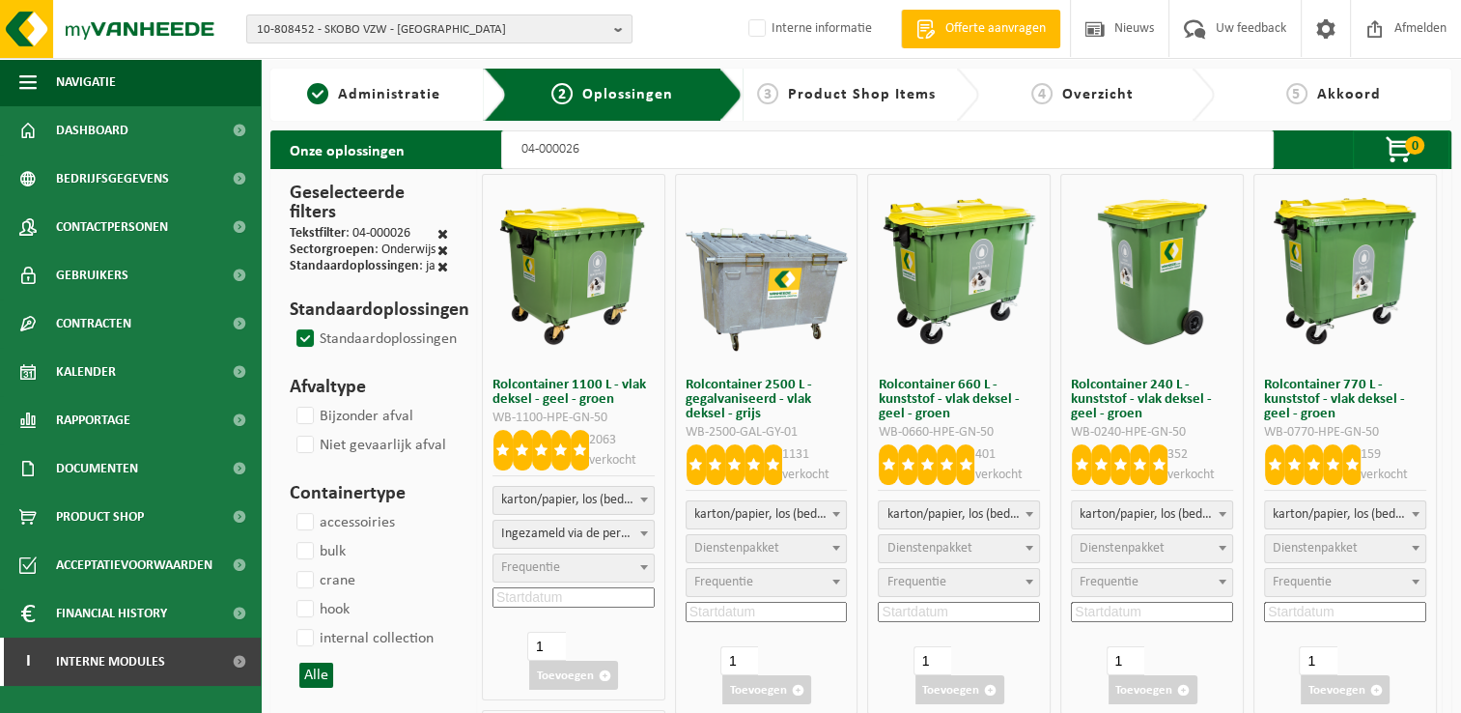
select select
select select "2"
select select
select select "2"
select select
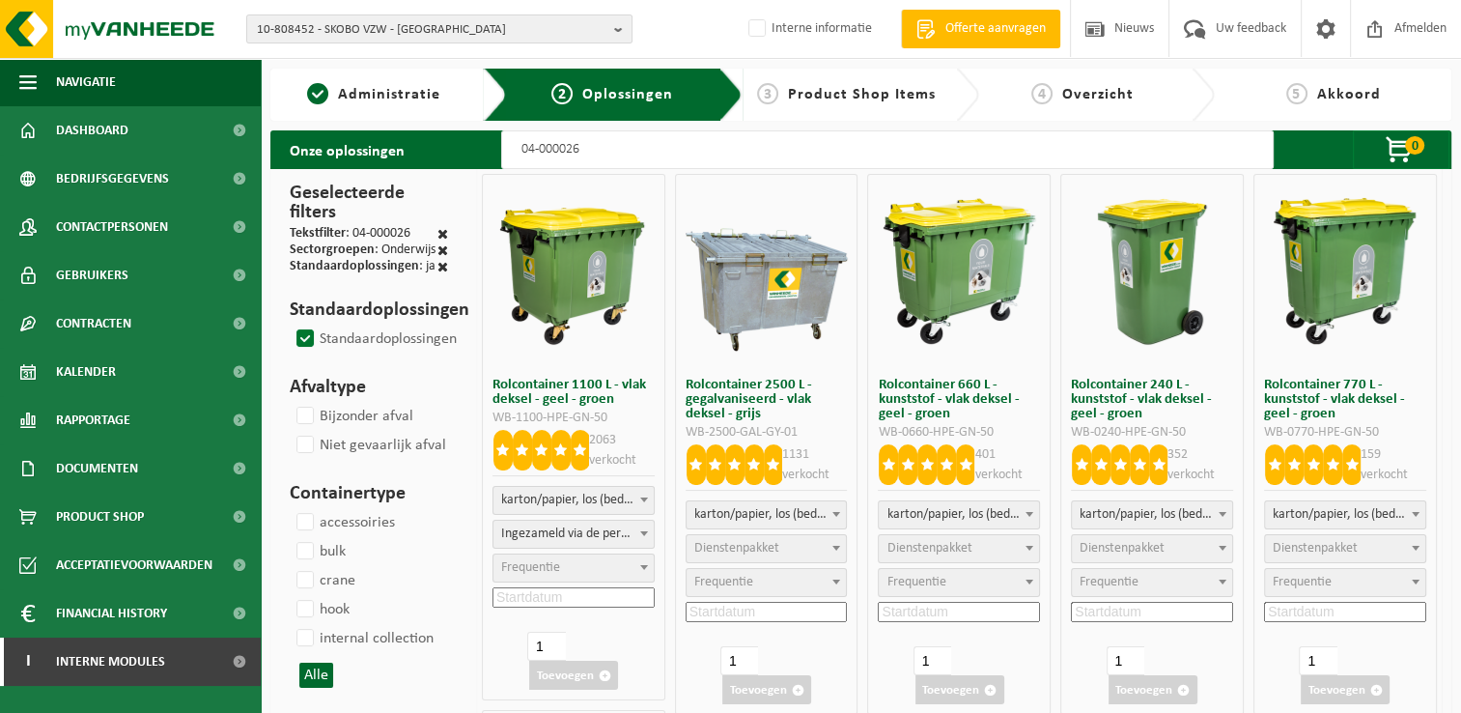
select select "2"
select select
select select "2"
select select
select select "7"
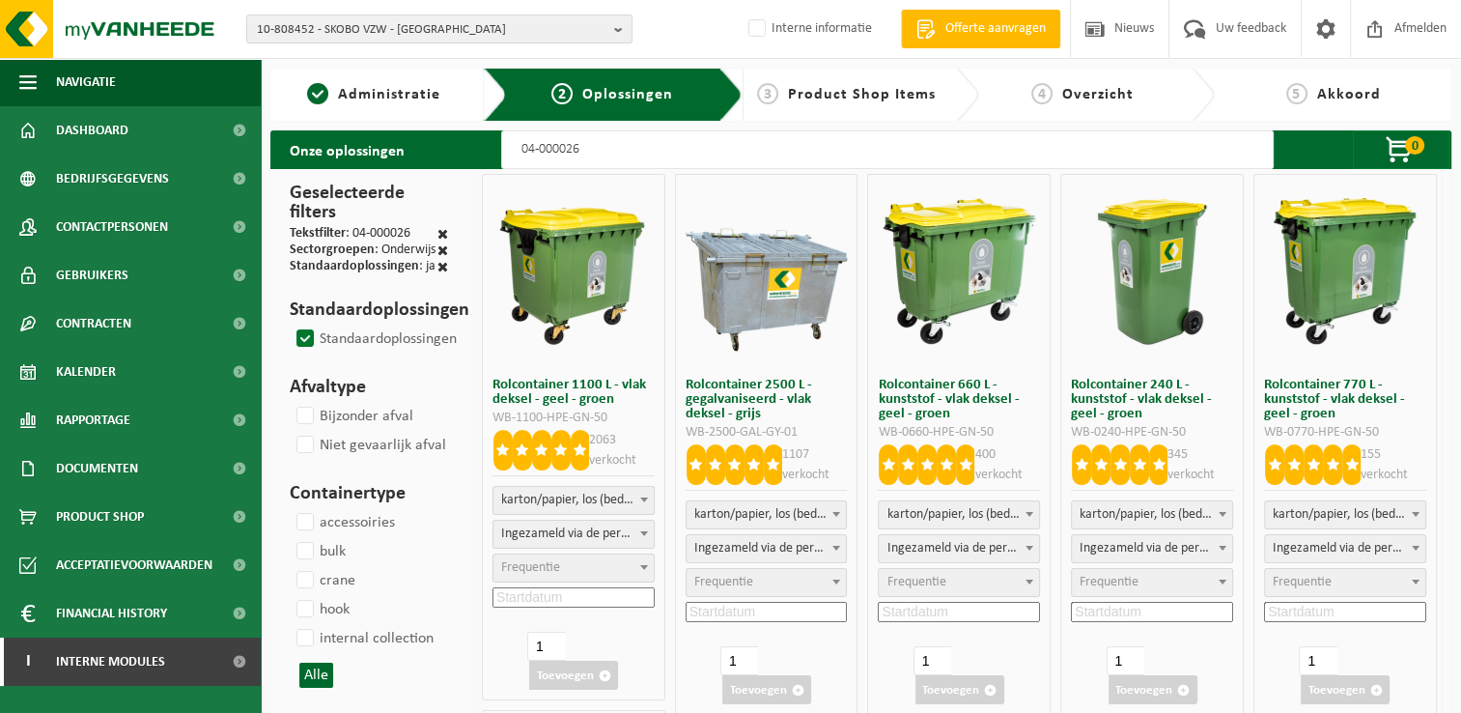
select select
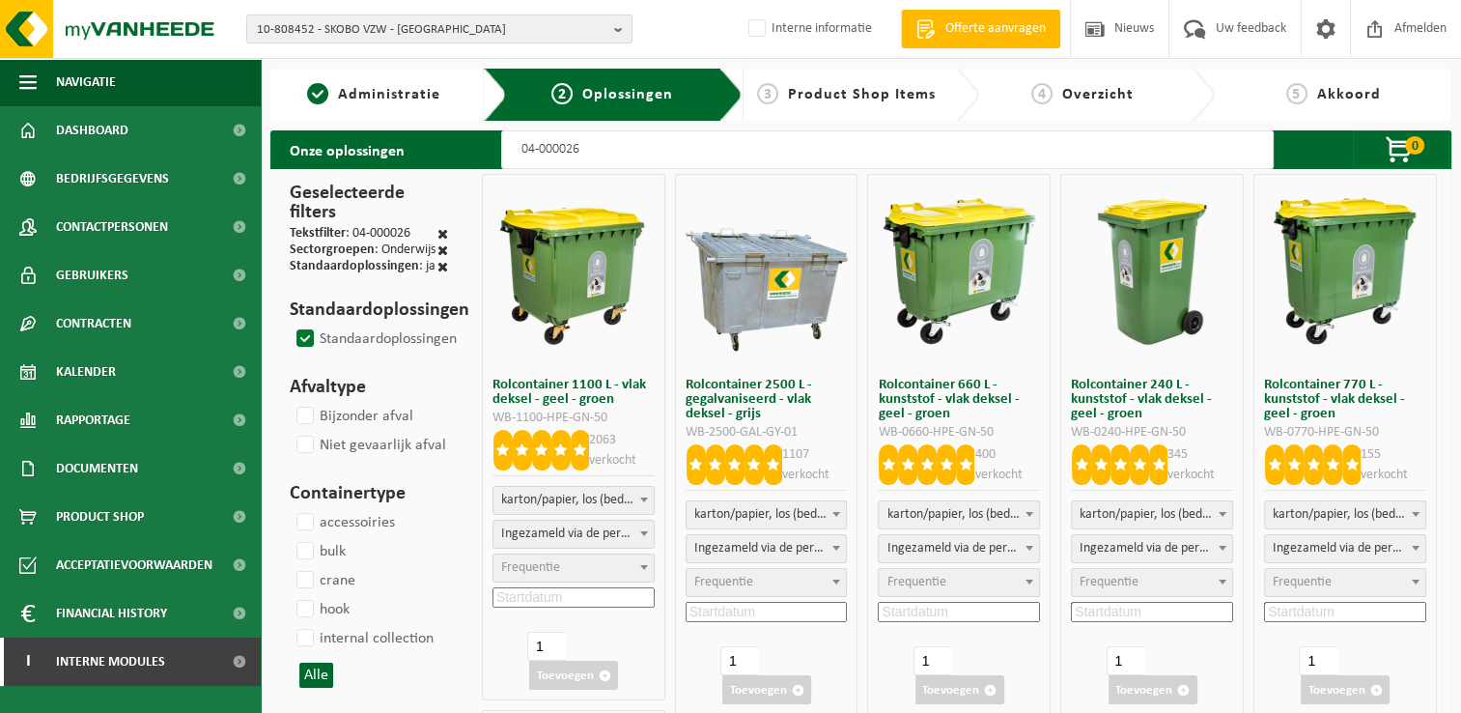
select select "2"
select select
select select "2"
select select
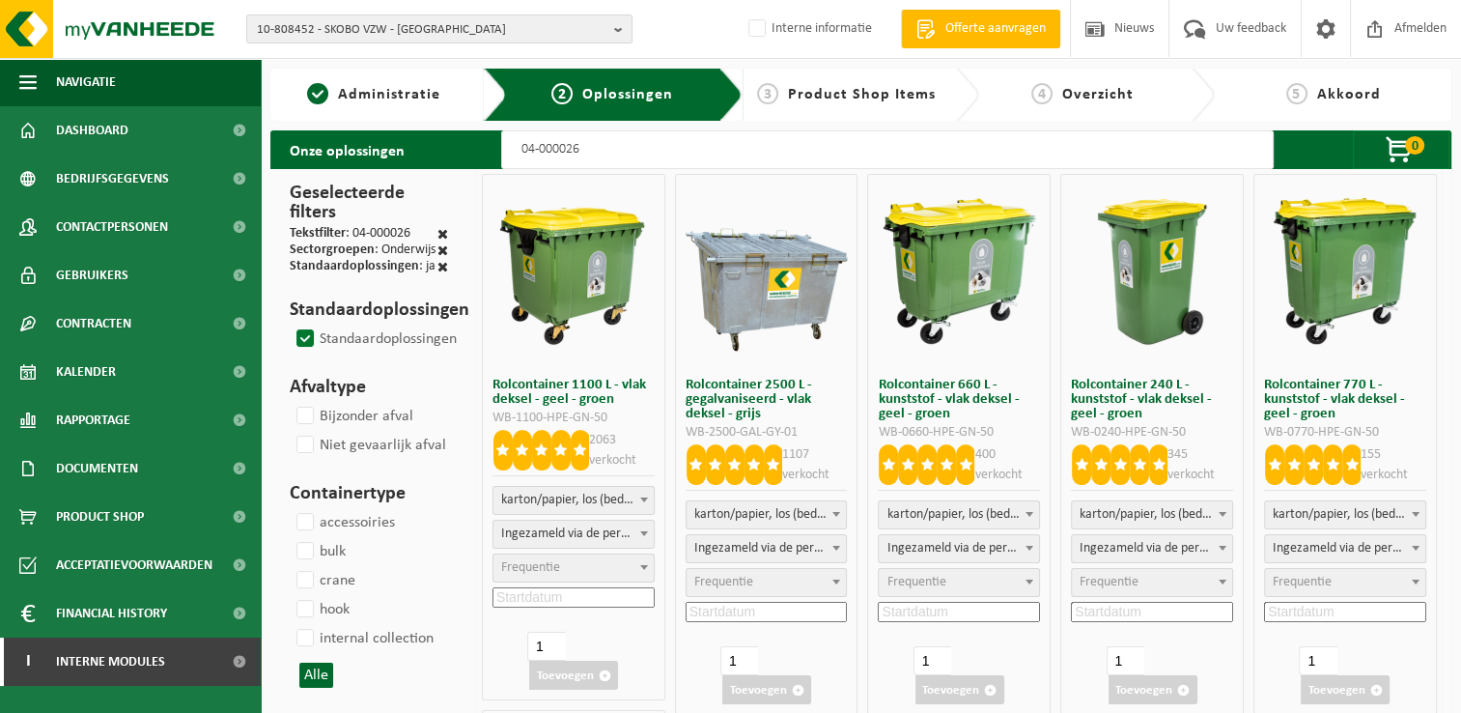
select select
select select "7"
select select
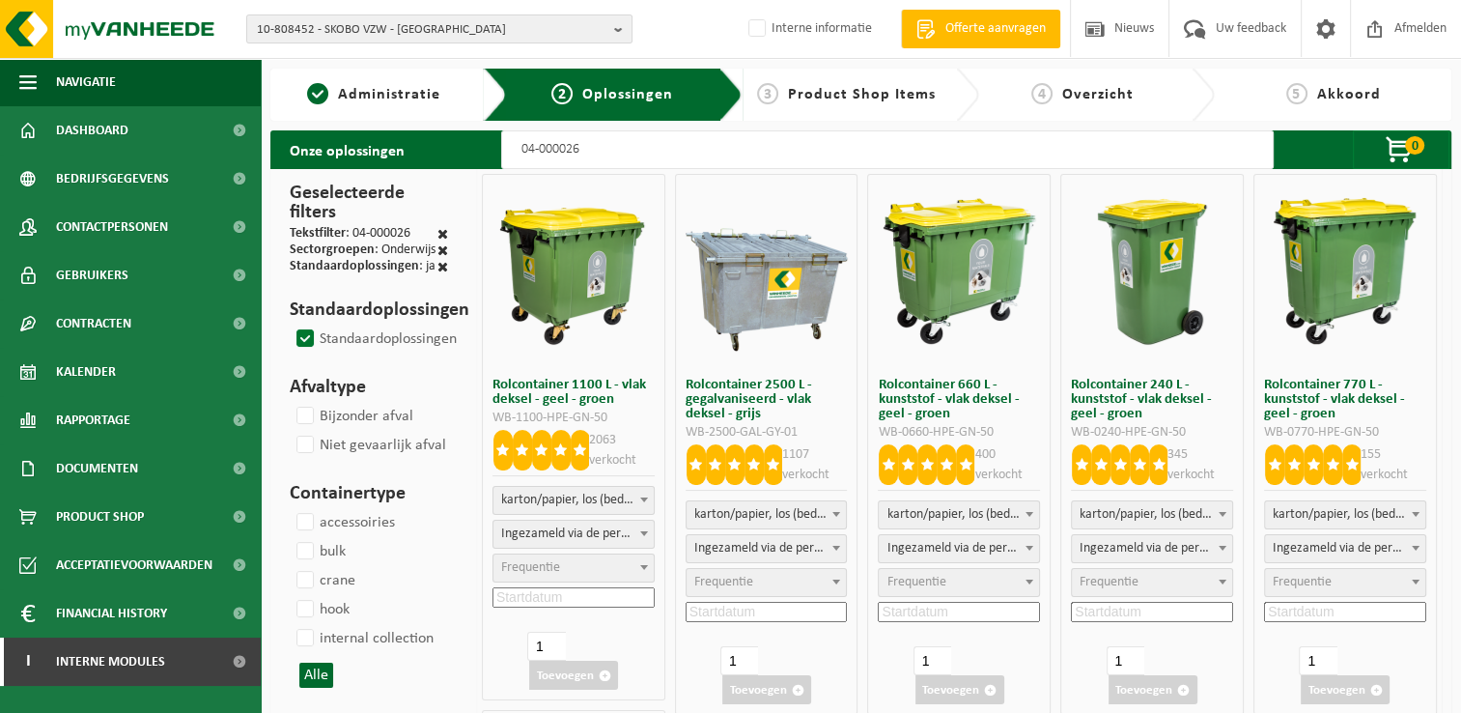
select select "2"
select select
select select "7"
select select
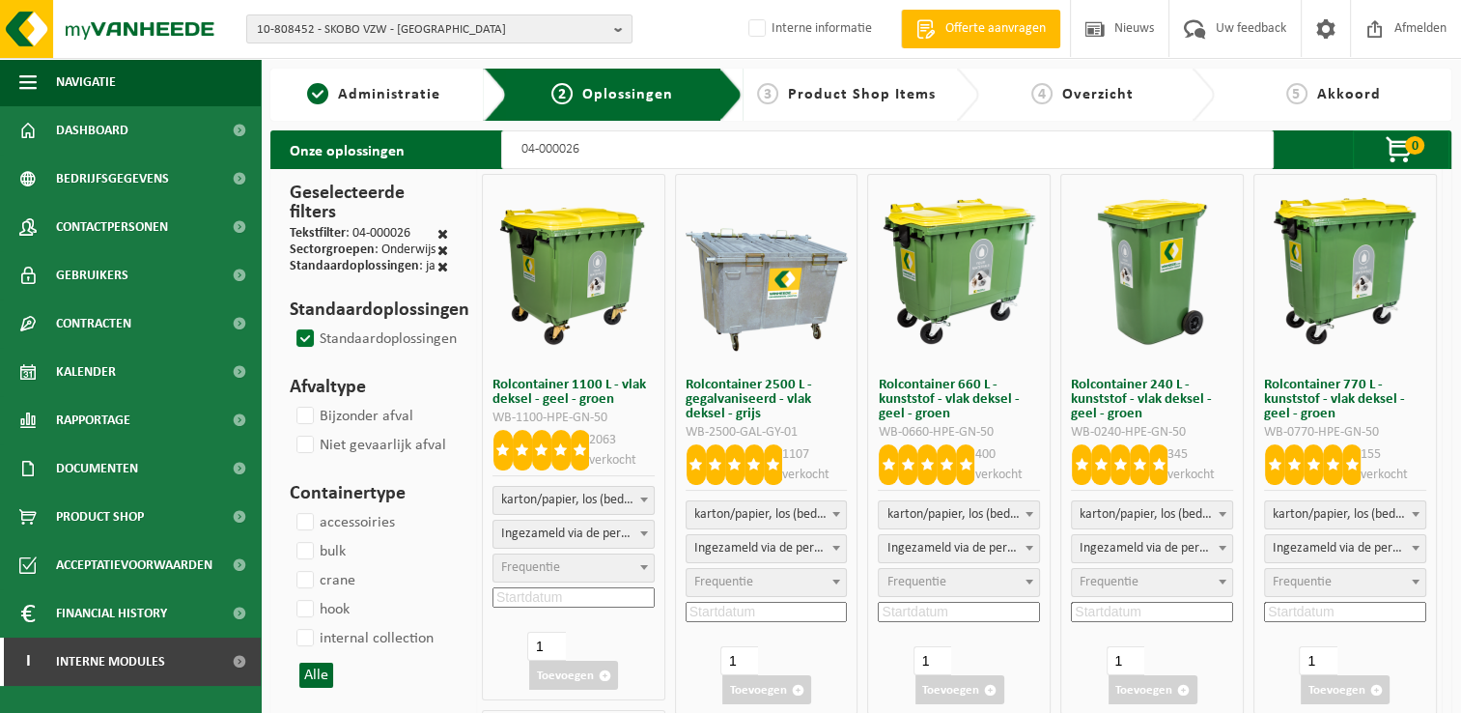
select select
select select "8"
select select
select select "8"
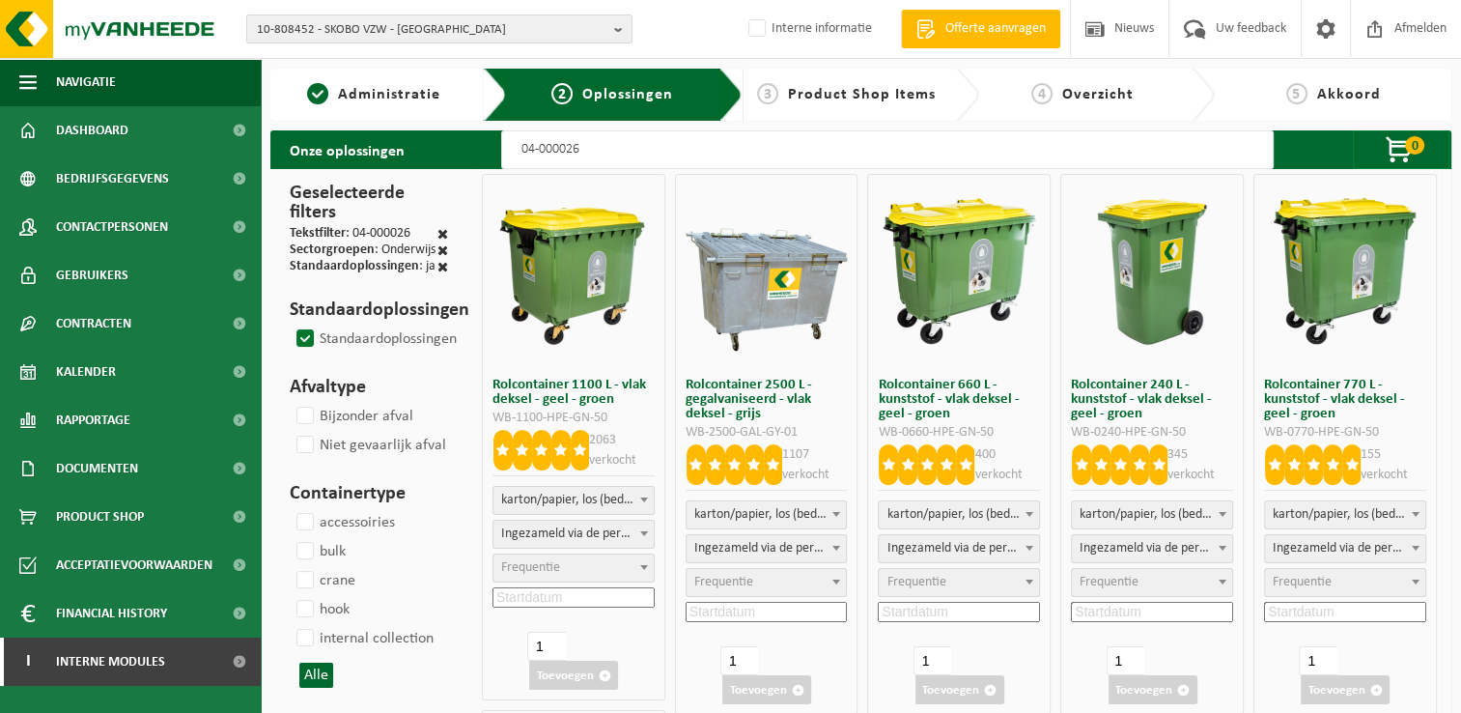
select select
select select "7"
select select
select select "47"
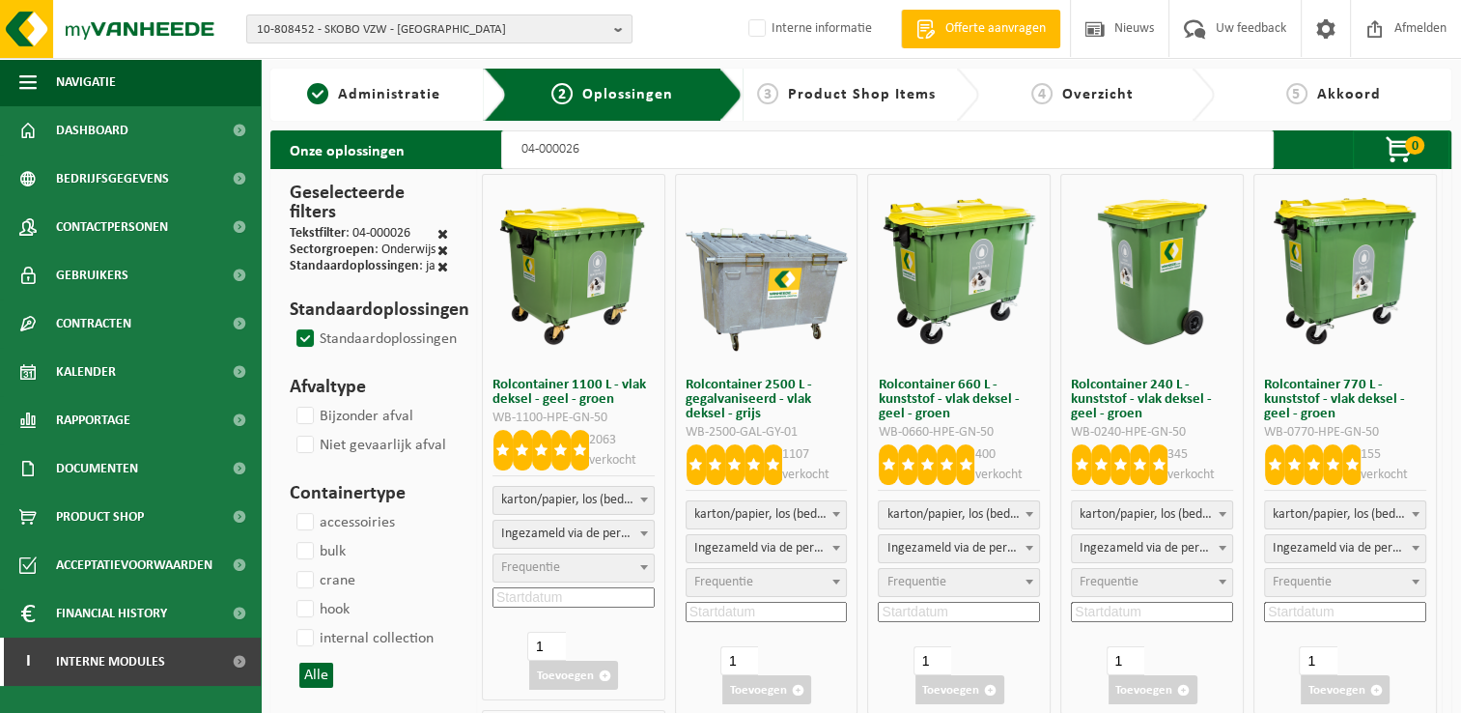
select select
type input "04-000026 77"
select select
type input "04-000026 770"
select select
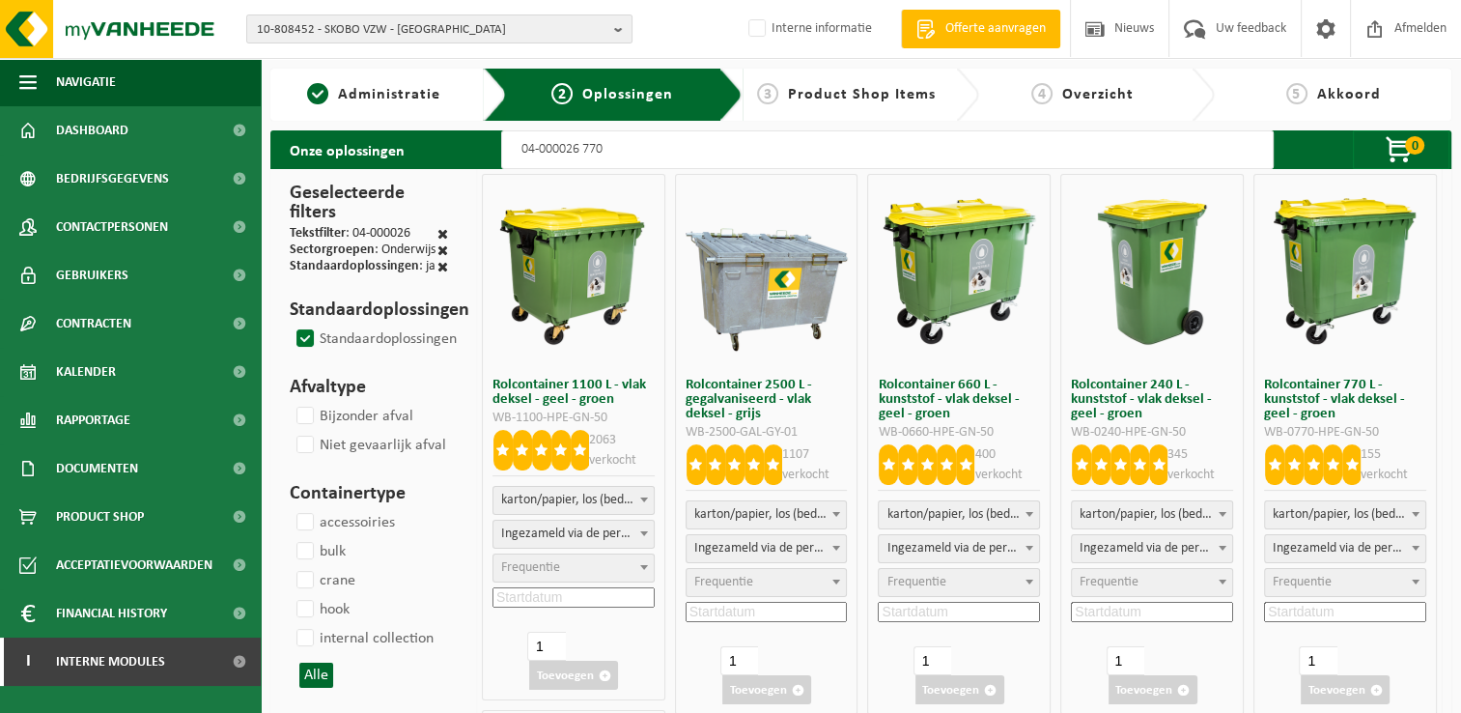
select select
select select "25"
select select
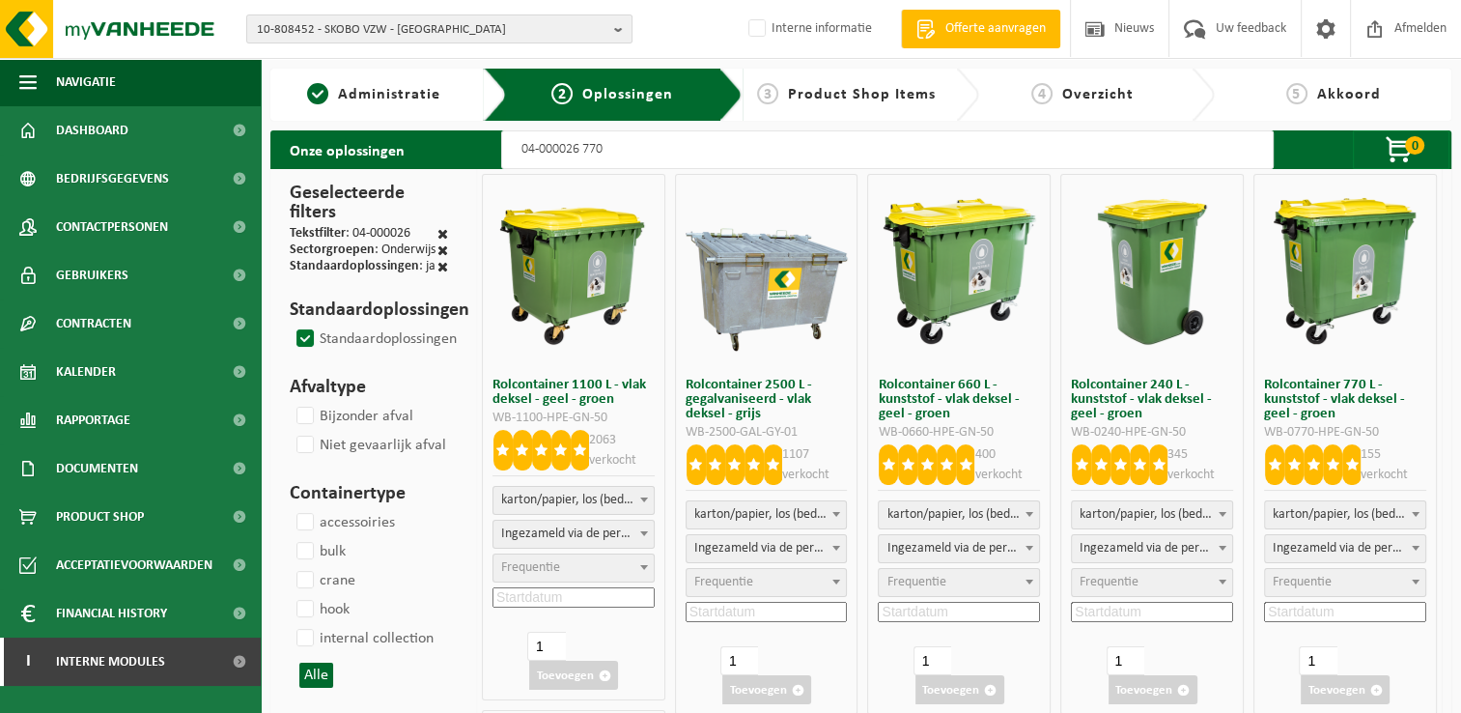
select select
select select "25"
select select
select select "25"
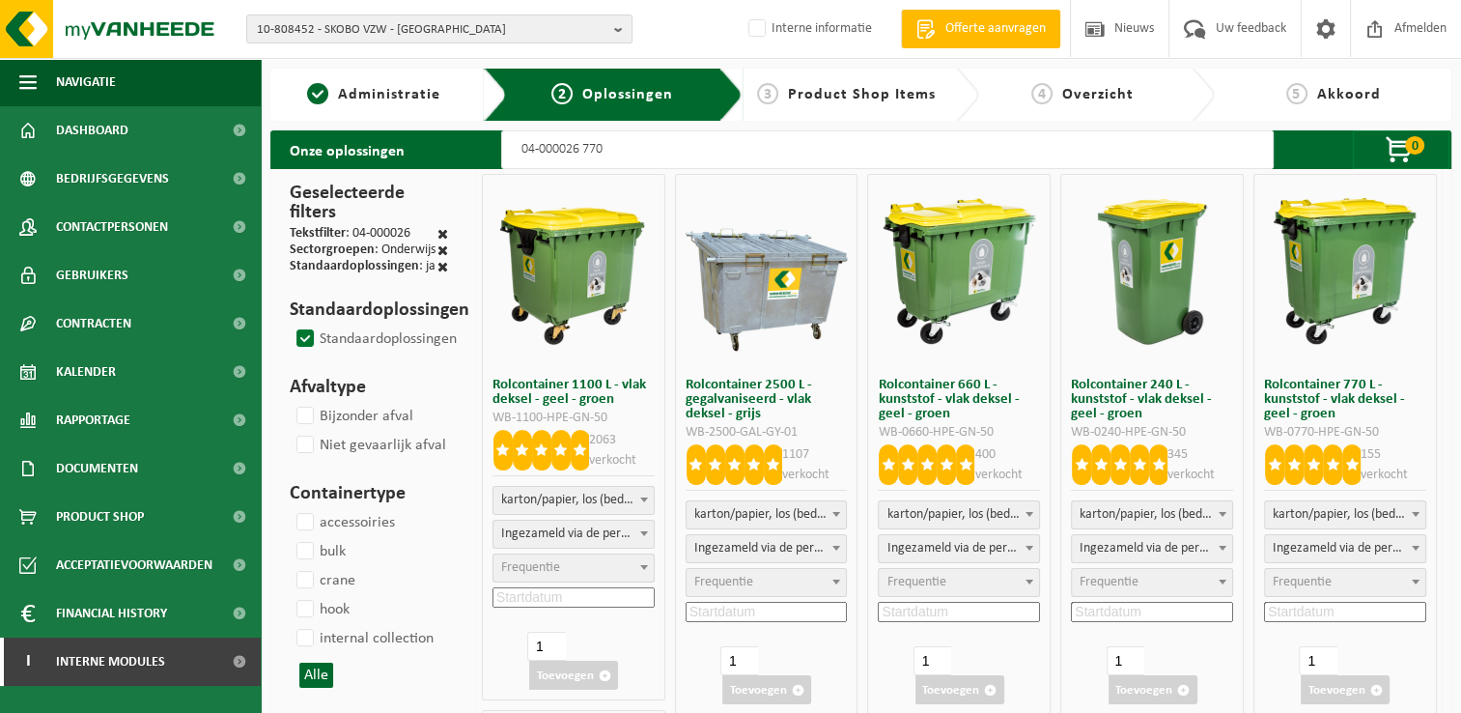
select select "25"
select select
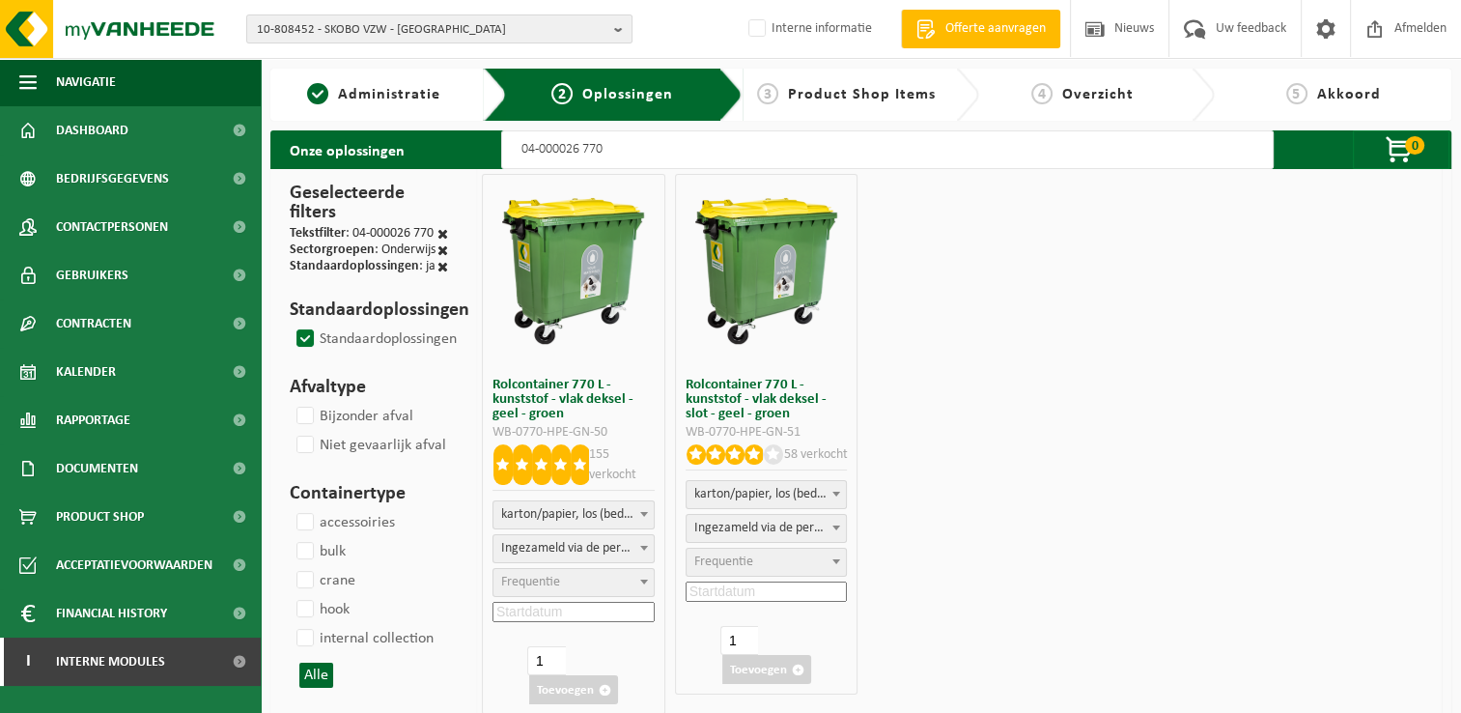
select select
type input "04-000026 770"
click at [551, 581] on span "Frequentie" at bounding box center [530, 582] width 59 height 14
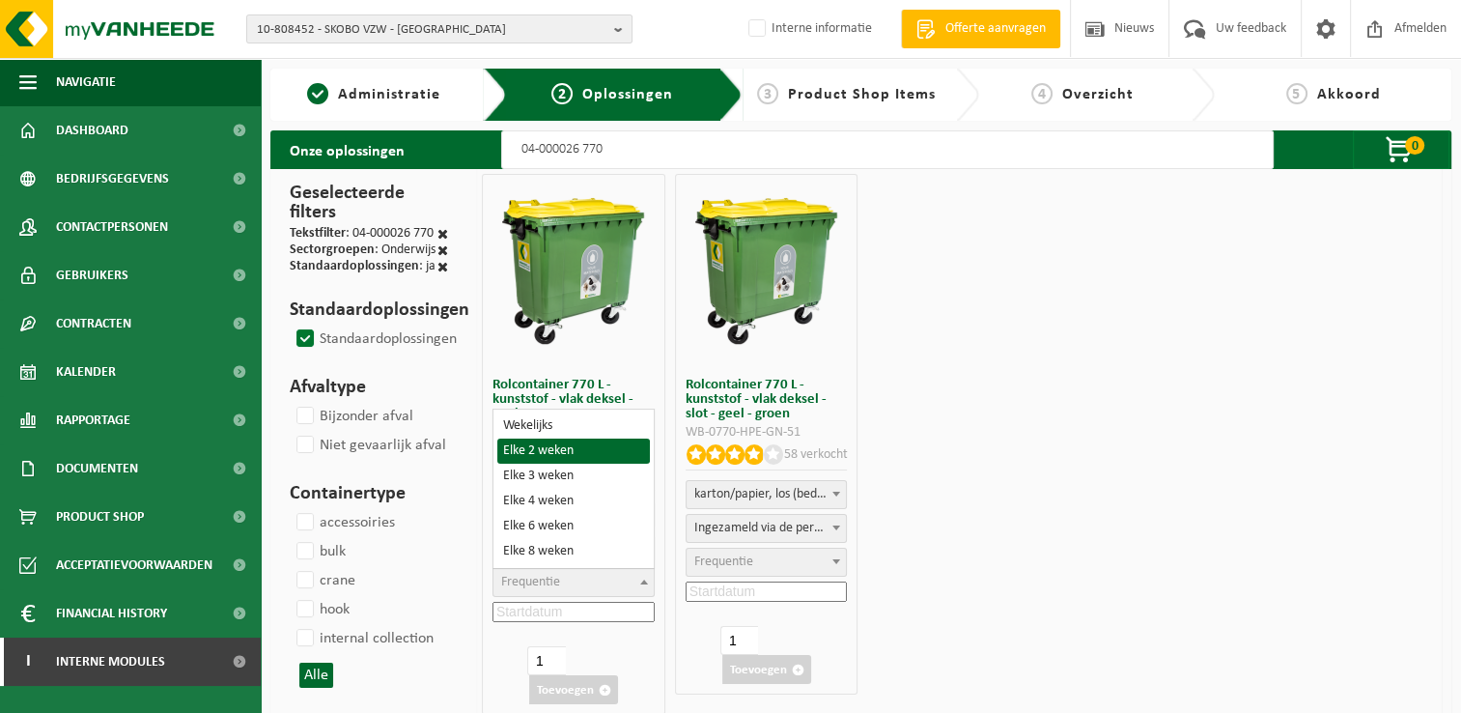
select select "11"
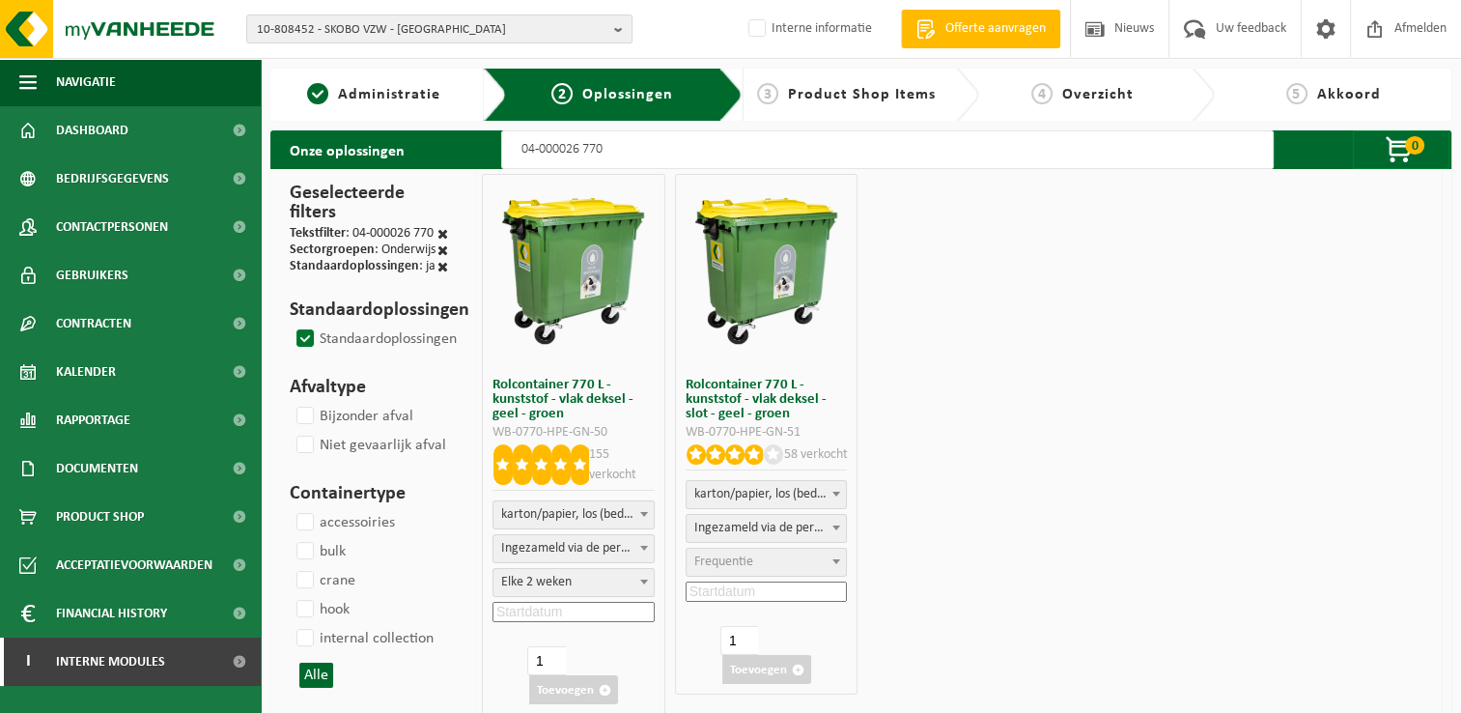
click at [612, 613] on input at bounding box center [573, 612] width 162 height 20
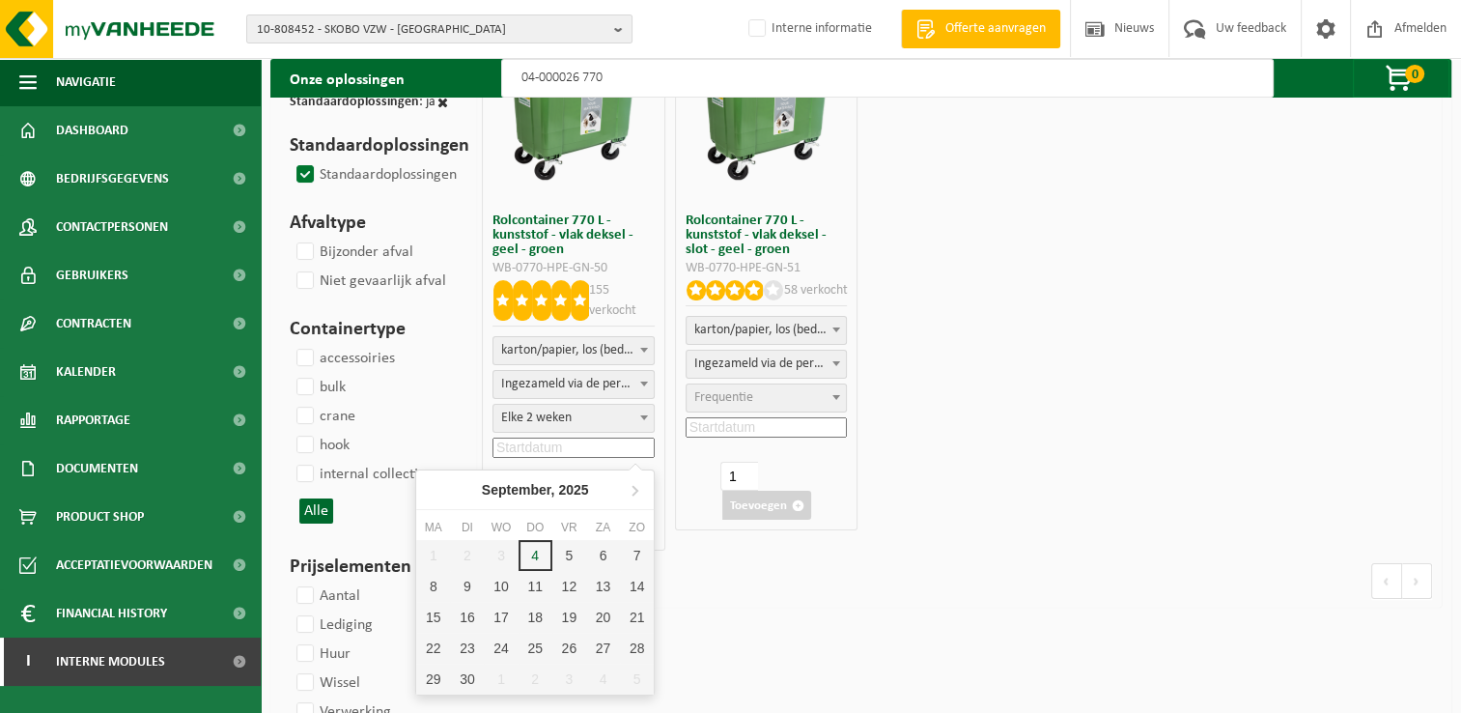
scroll to position [193, 0]
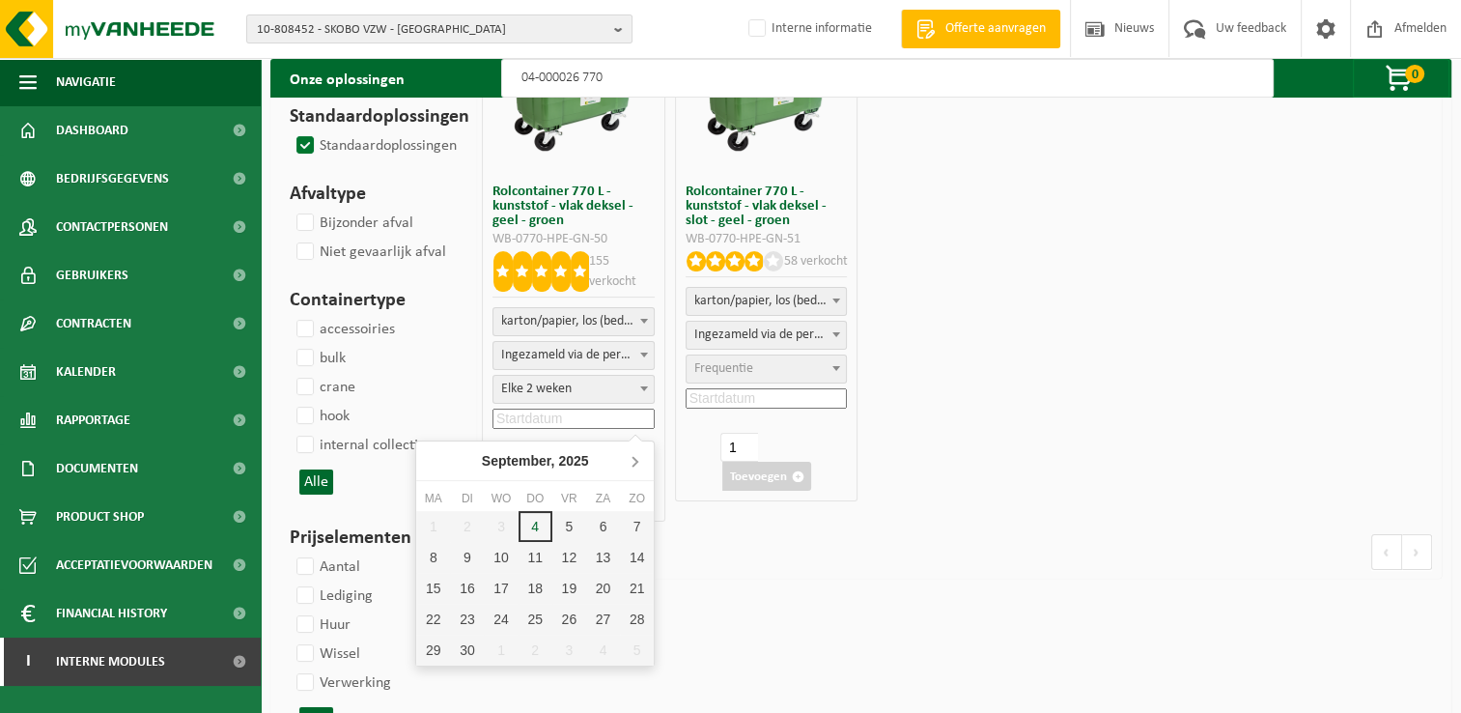
click at [634, 463] on icon at bounding box center [634, 462] width 5 height 10
click at [568, 651] on div "2" at bounding box center [569, 649] width 34 height 31
type input "2026-01-02"
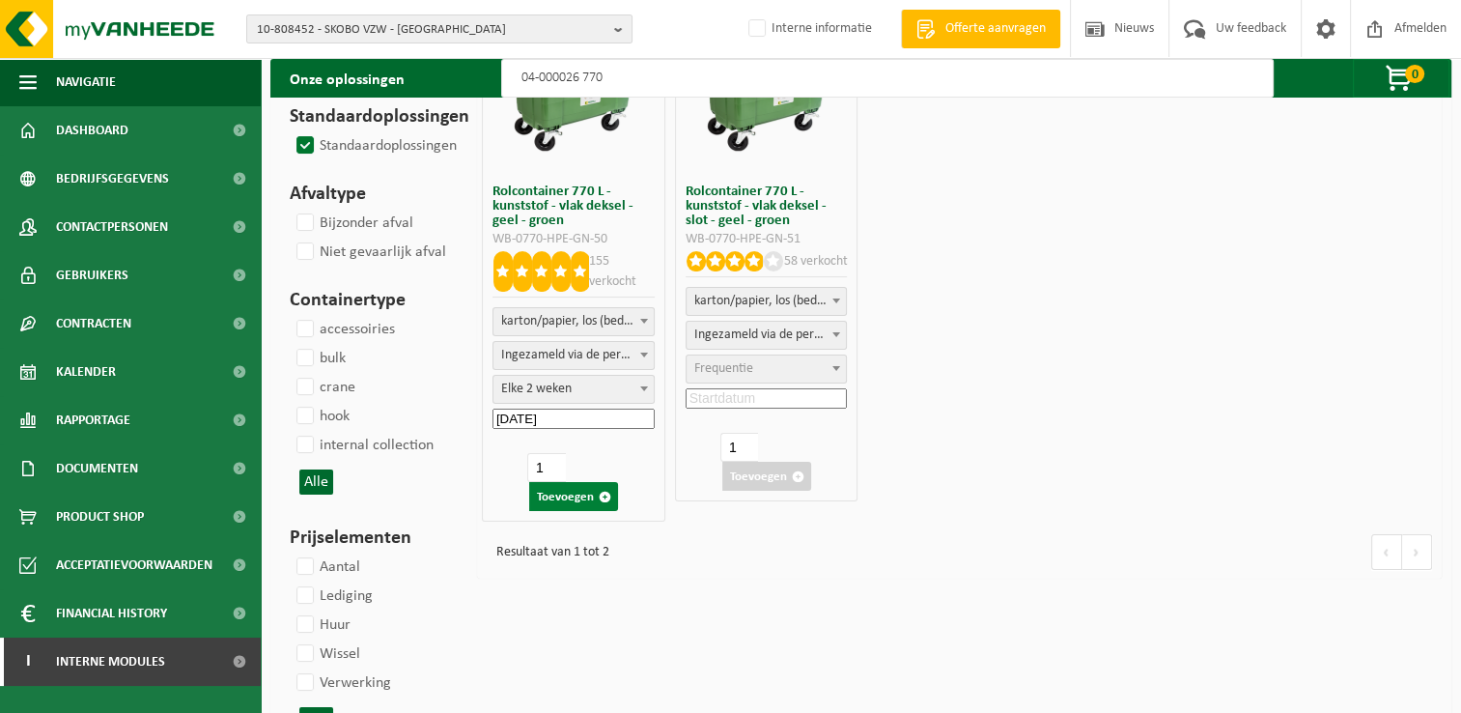
click at [583, 496] on button "Toevoegen" at bounding box center [573, 496] width 89 height 29
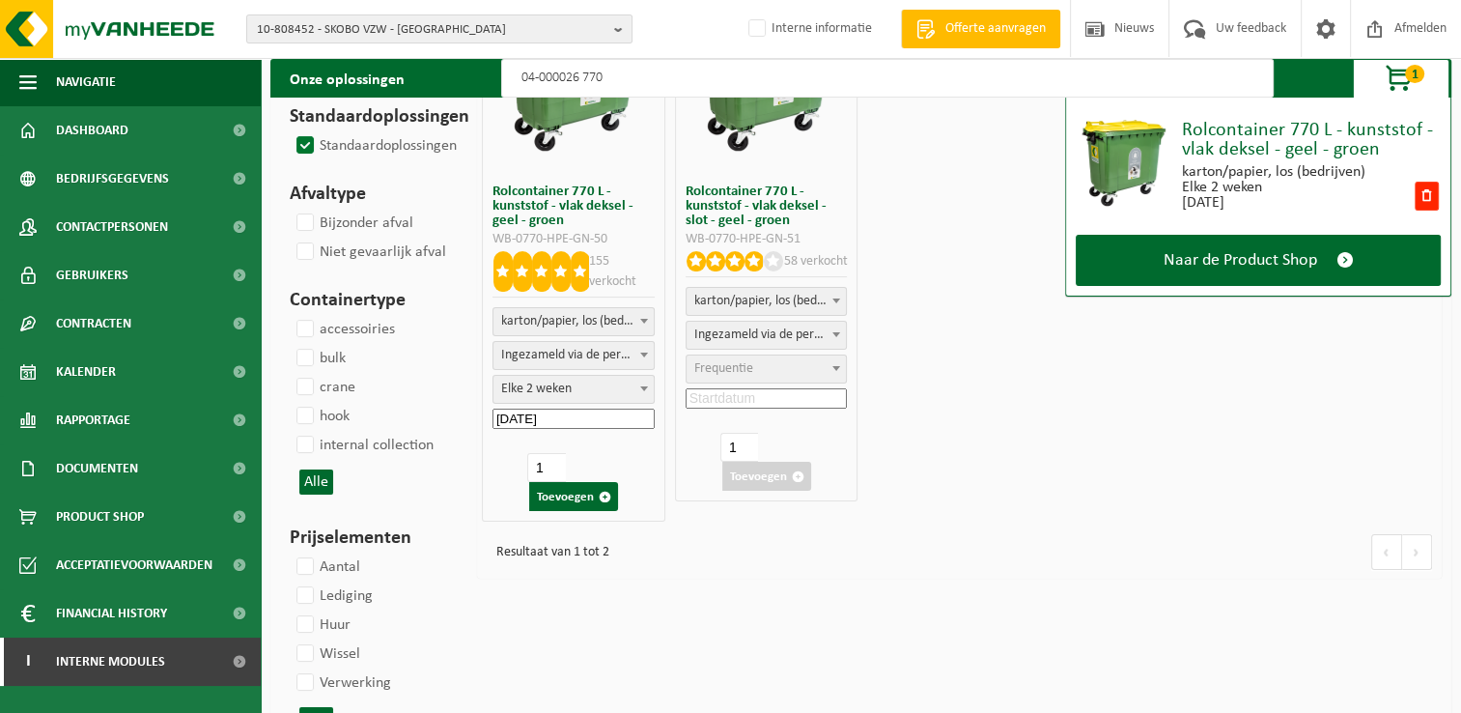
click at [679, 80] on input "04-000026 770" at bounding box center [887, 78] width 772 height 39
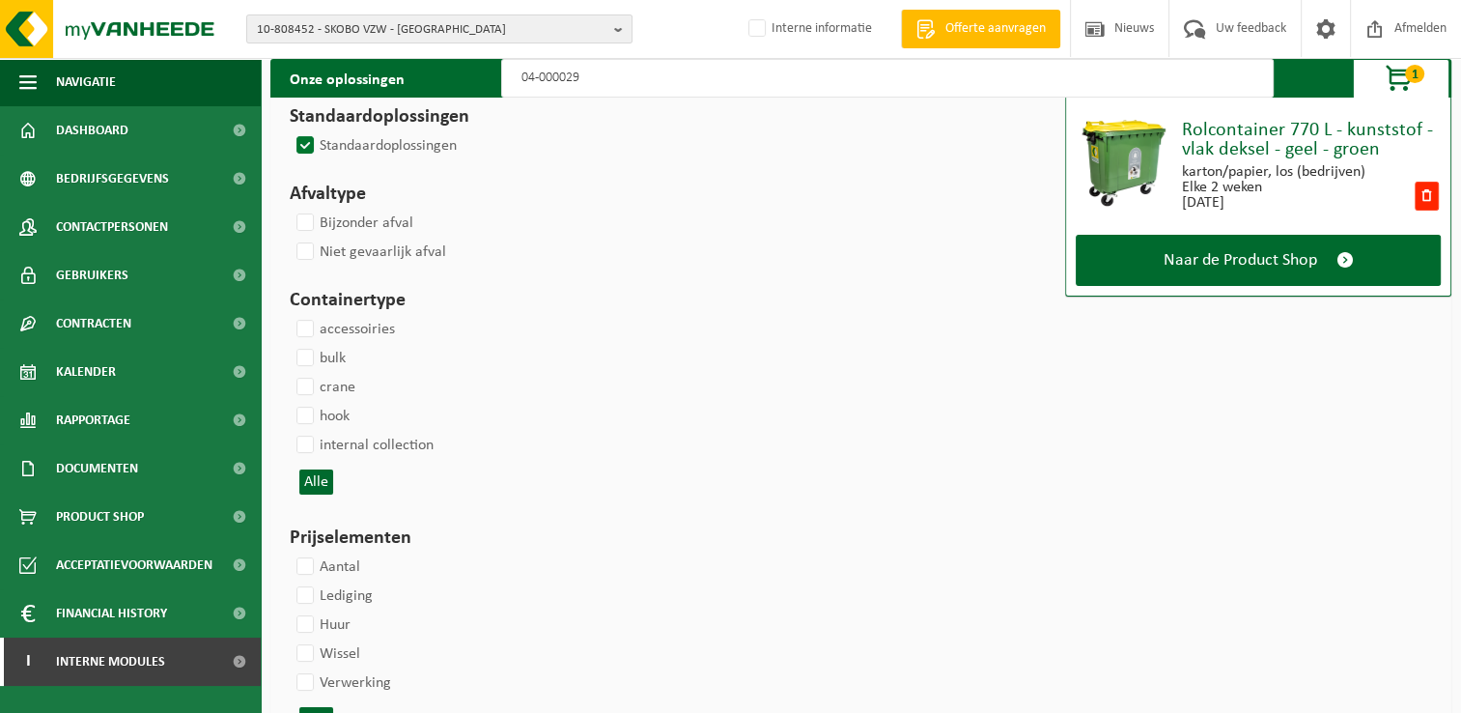
type input "04-000029"
select select
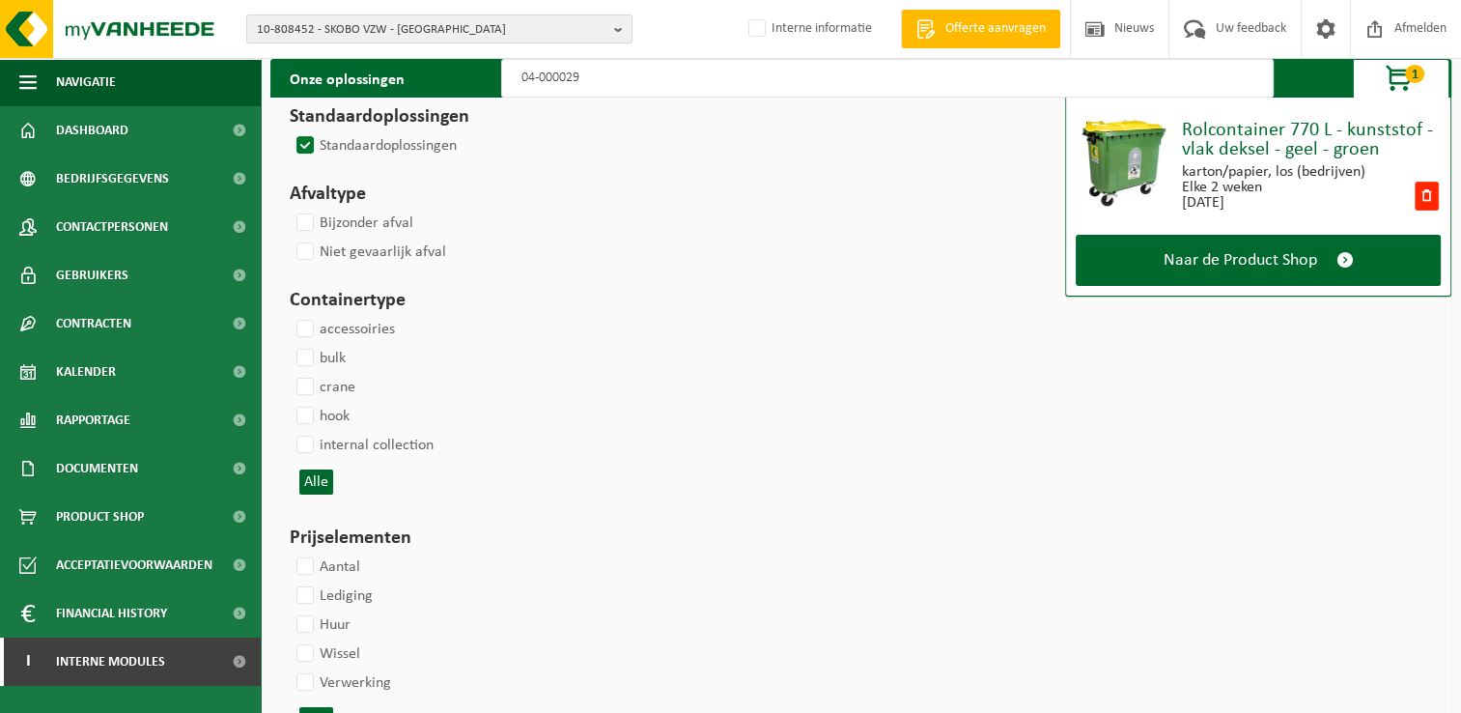
select select
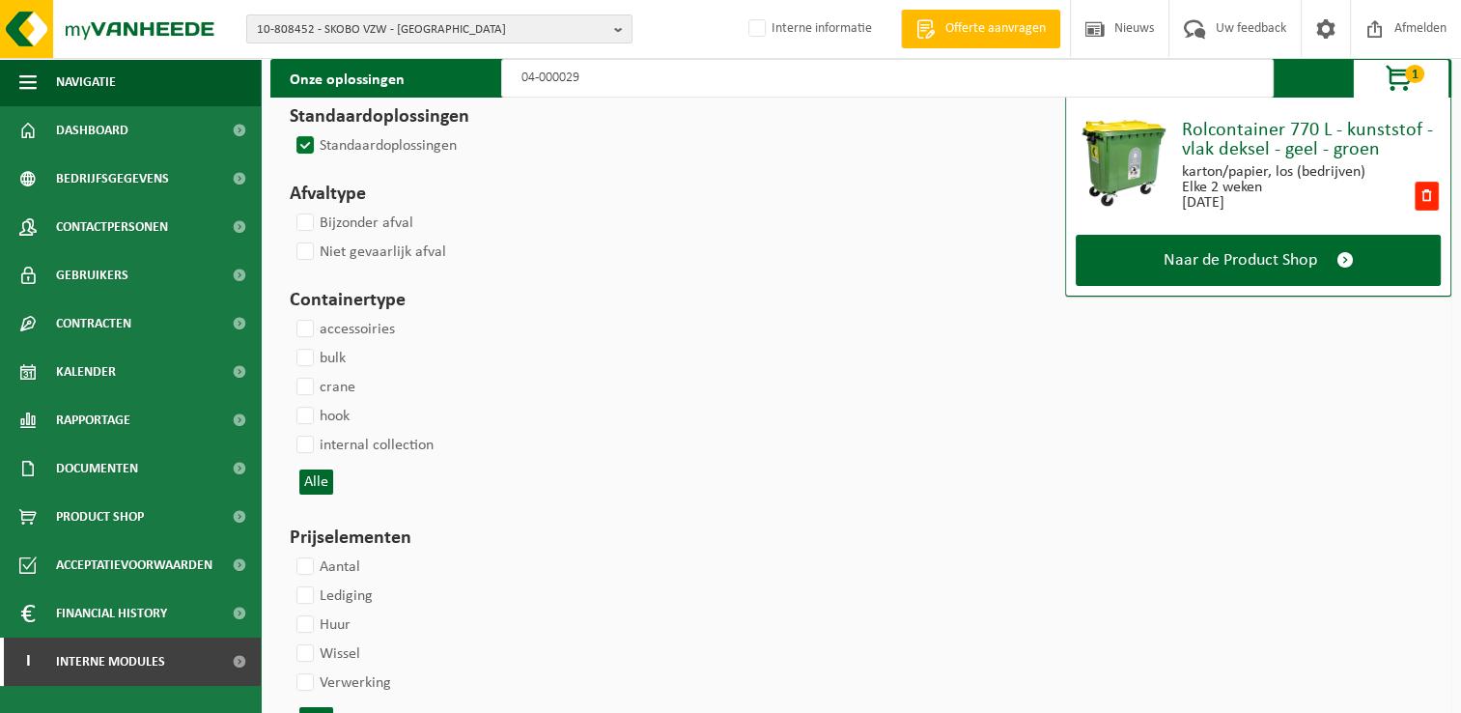
select select
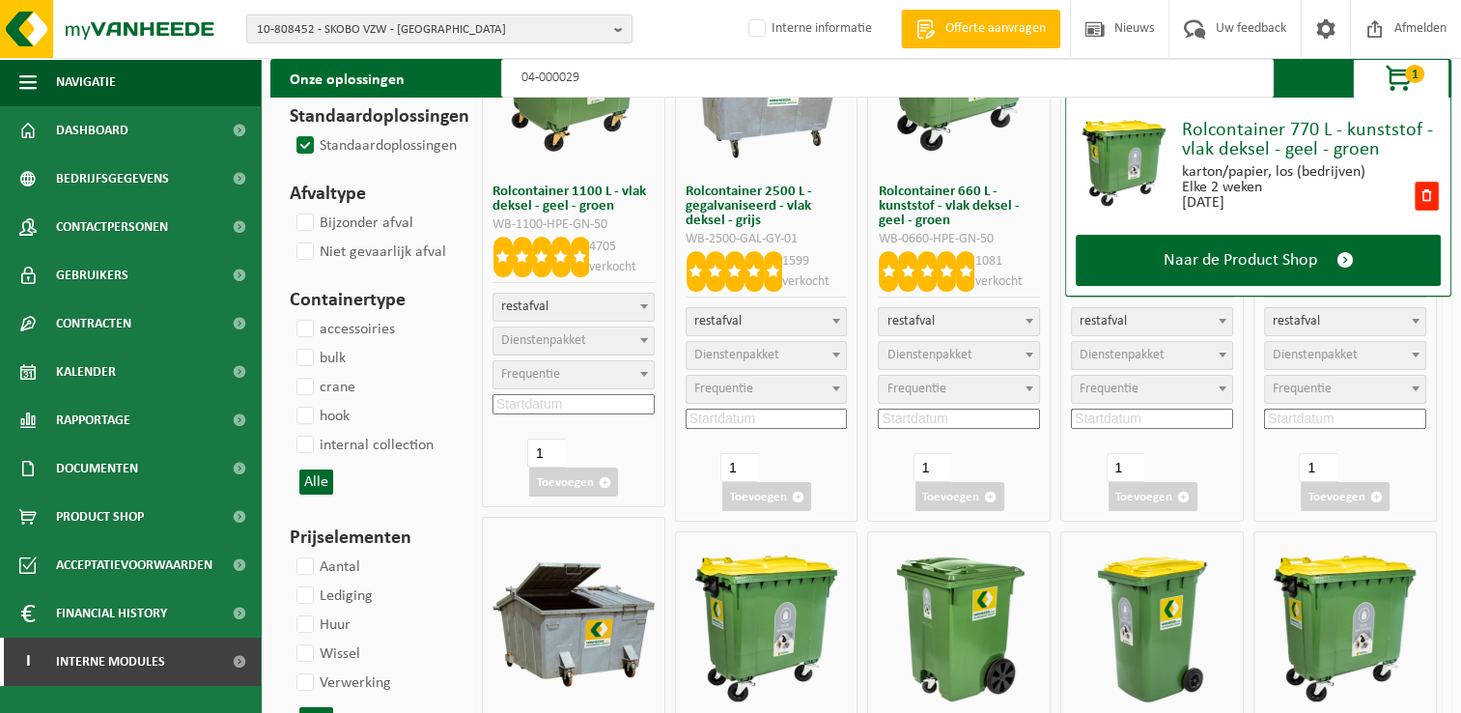
select select
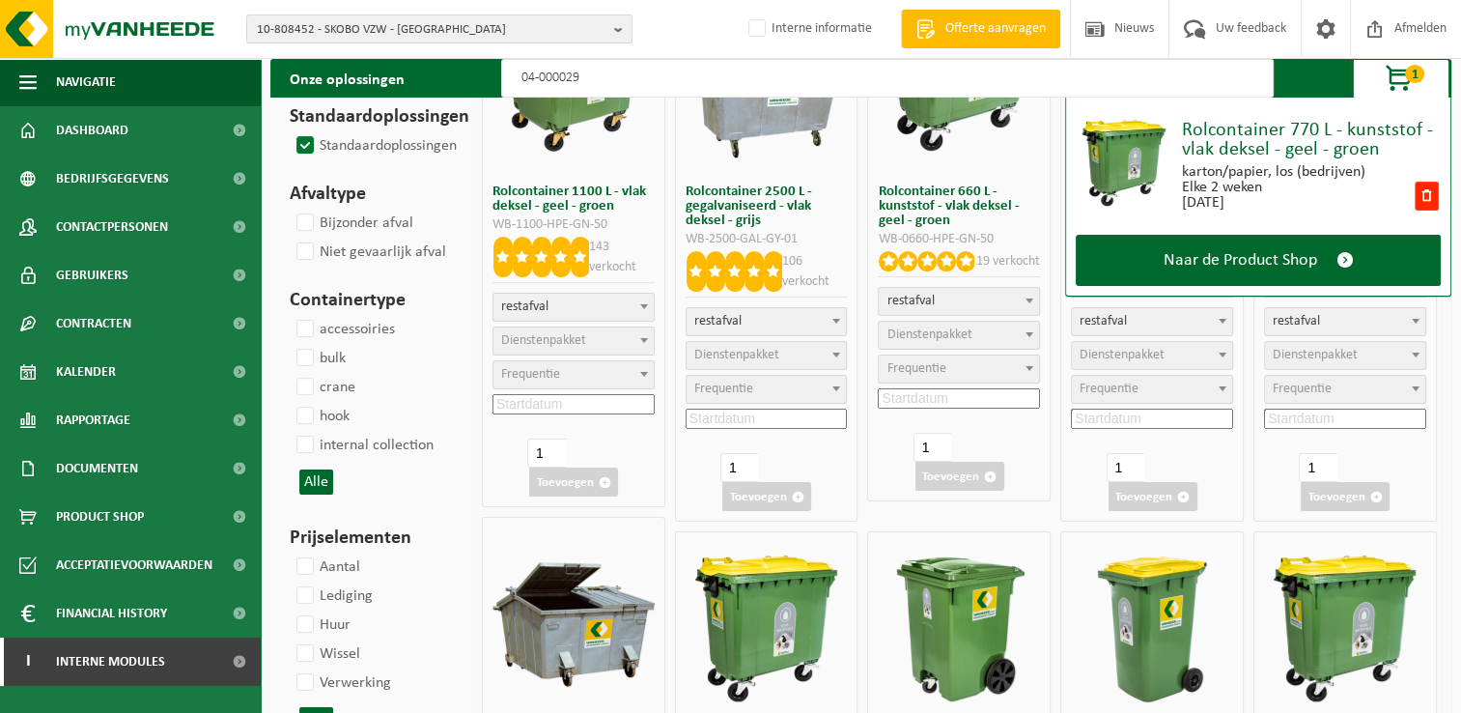
select select
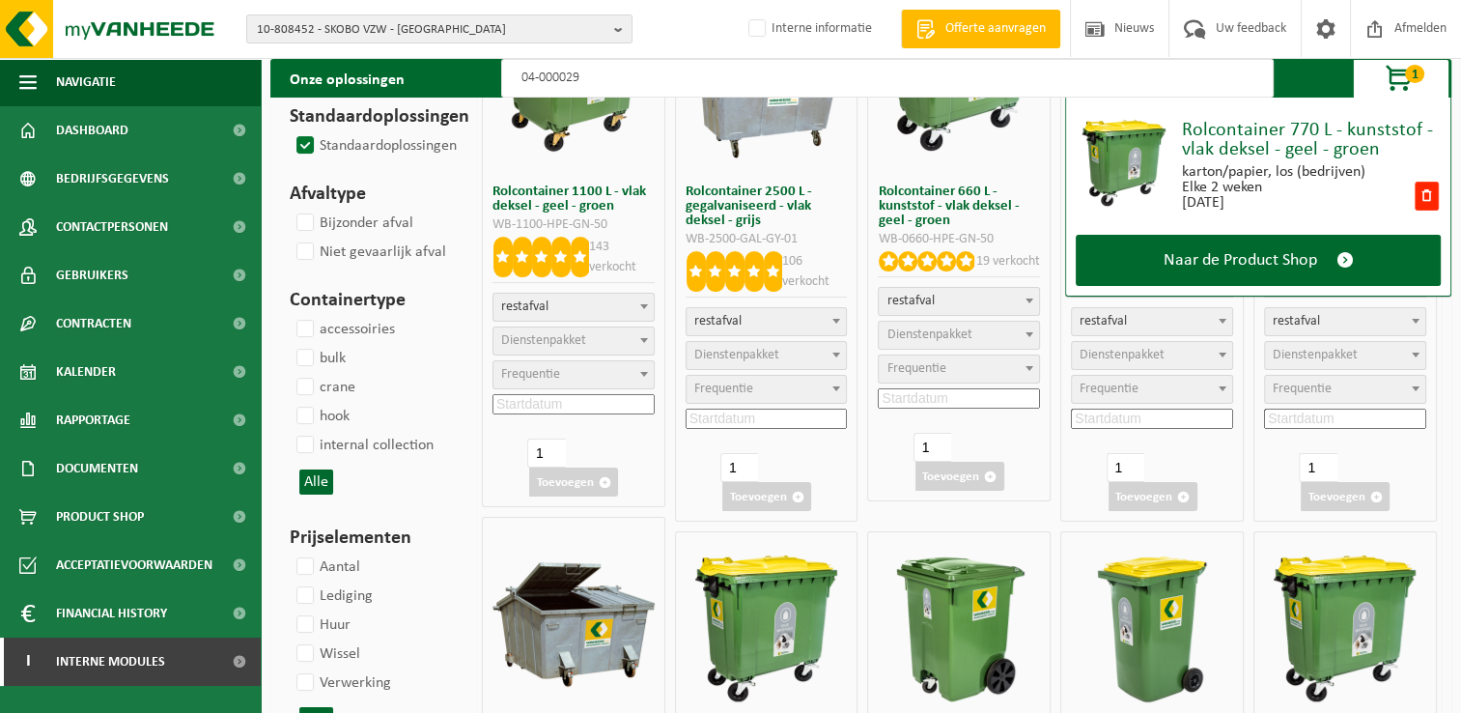
select select
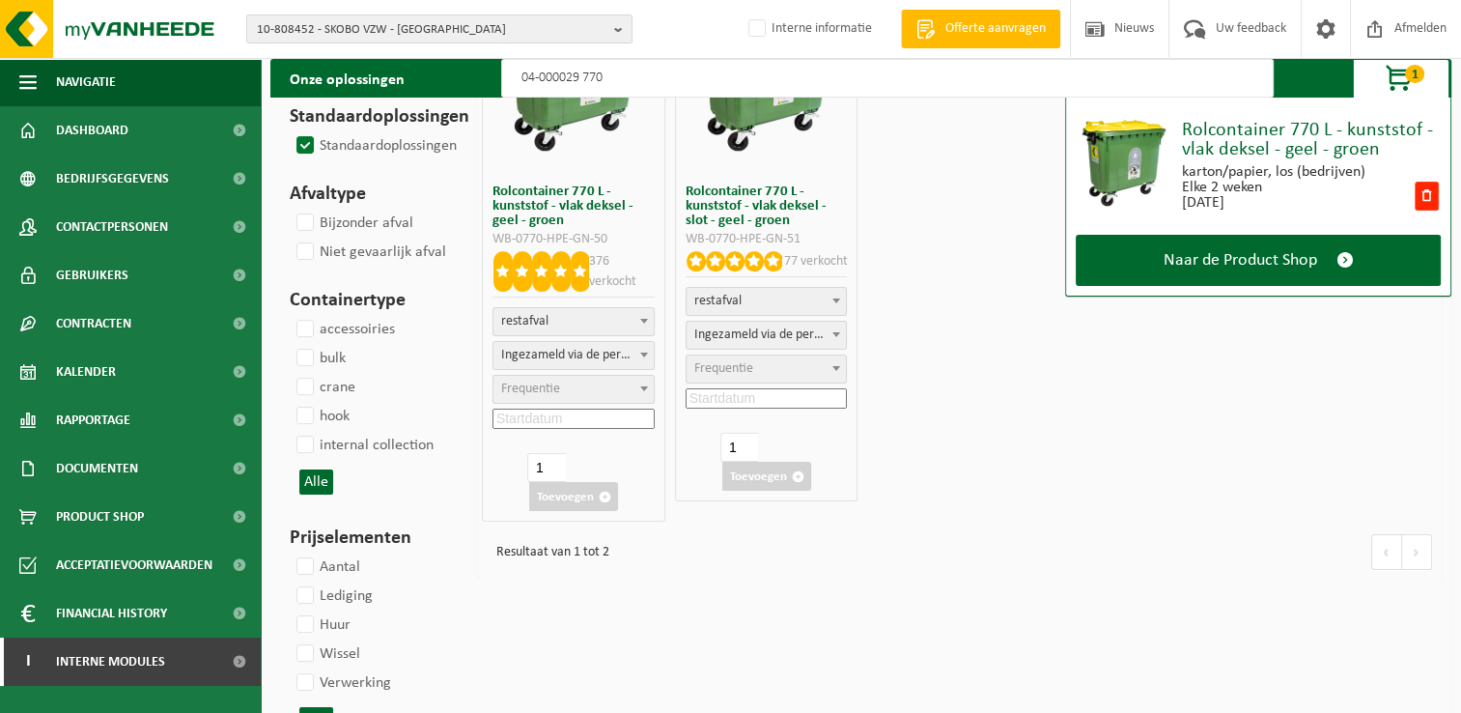
click at [563, 388] on span "Frequentie" at bounding box center [573, 389] width 160 height 27
click at [570, 415] on input at bounding box center [573, 418] width 162 height 20
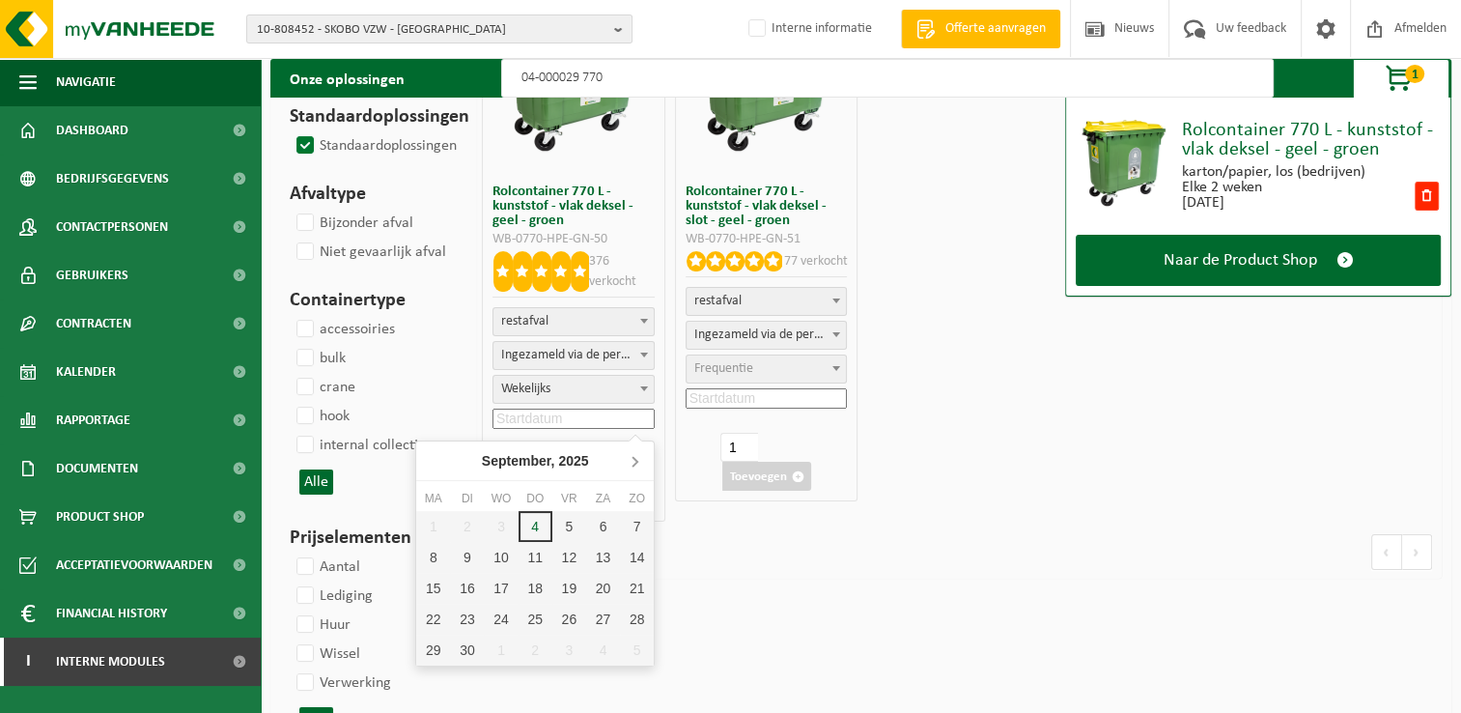
click at [639, 463] on icon at bounding box center [634, 460] width 31 height 31
click at [559, 523] on div "2" at bounding box center [569, 526] width 34 height 31
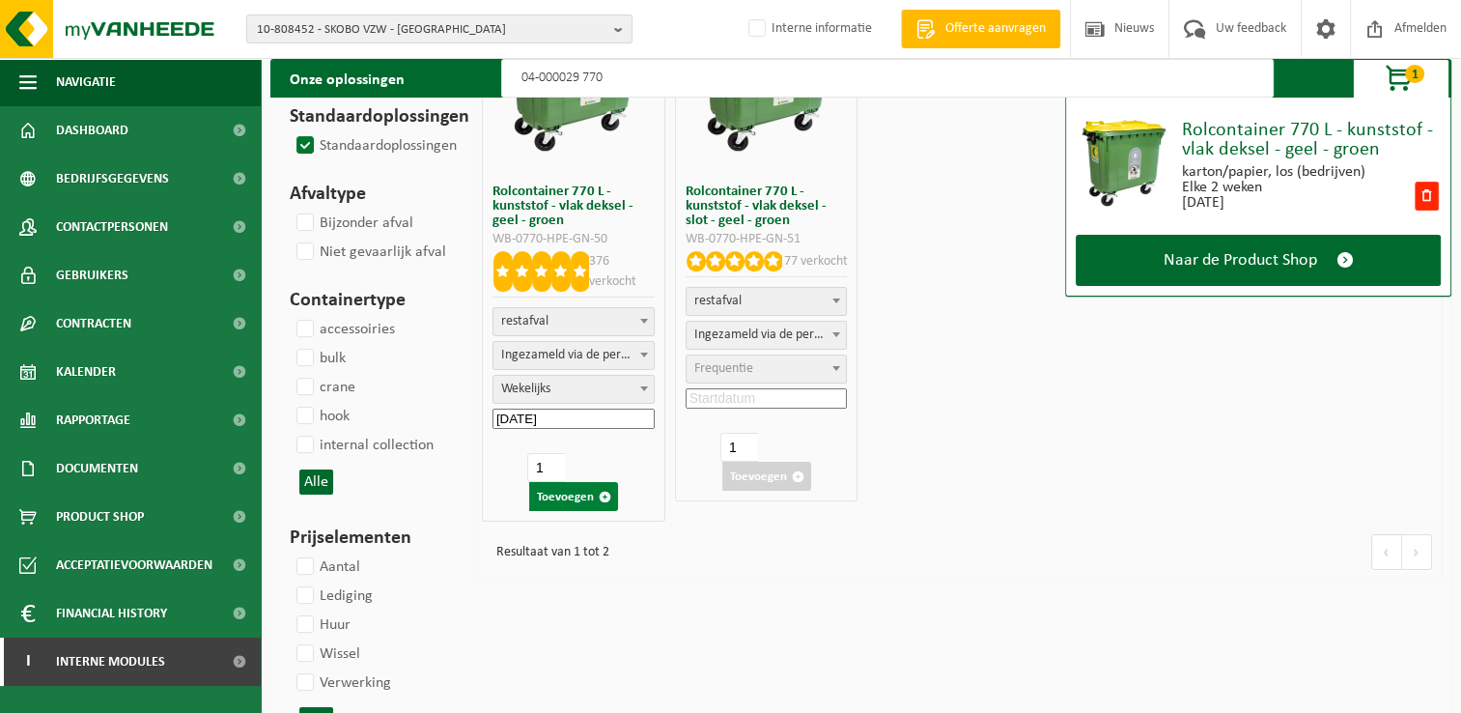
click at [576, 499] on button "Toevoegen" at bounding box center [573, 496] width 89 height 29
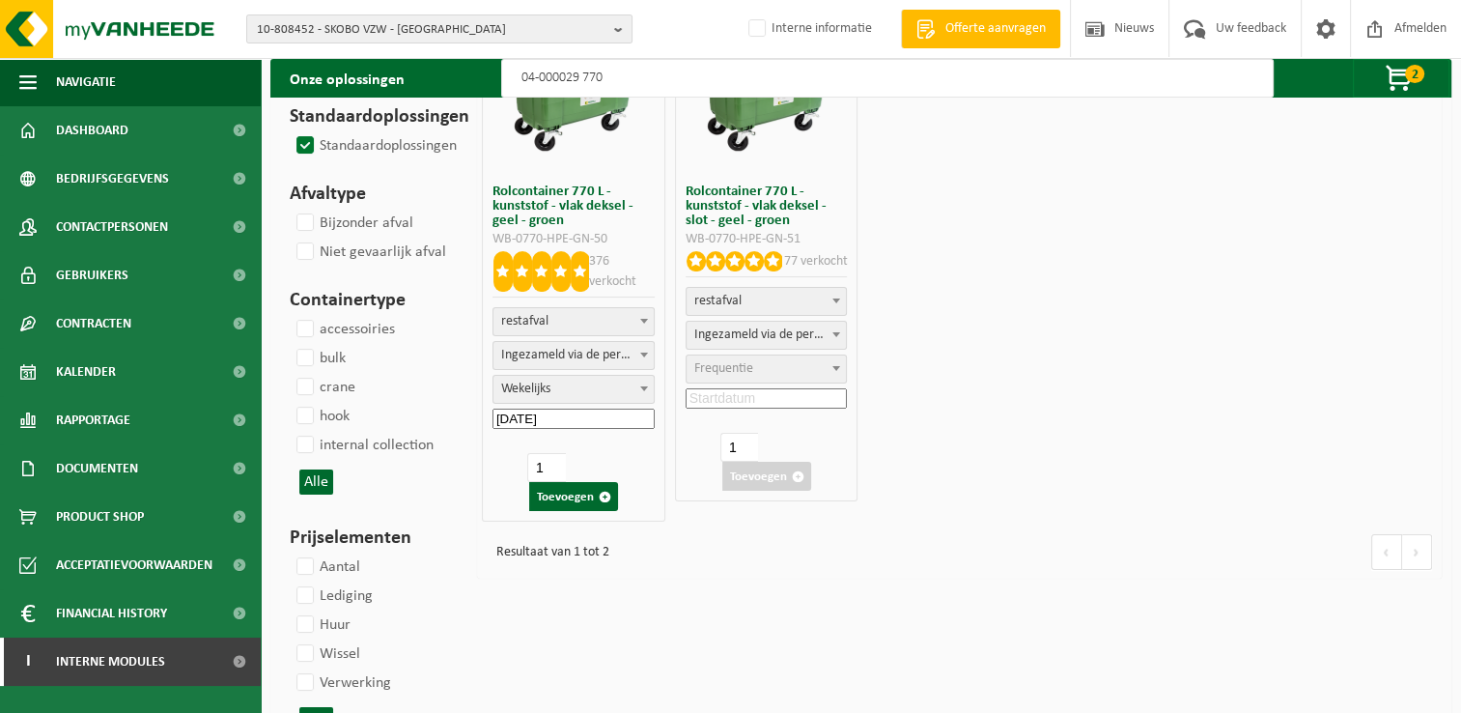
click at [667, 67] on input "04-000029 770" at bounding box center [887, 78] width 772 height 39
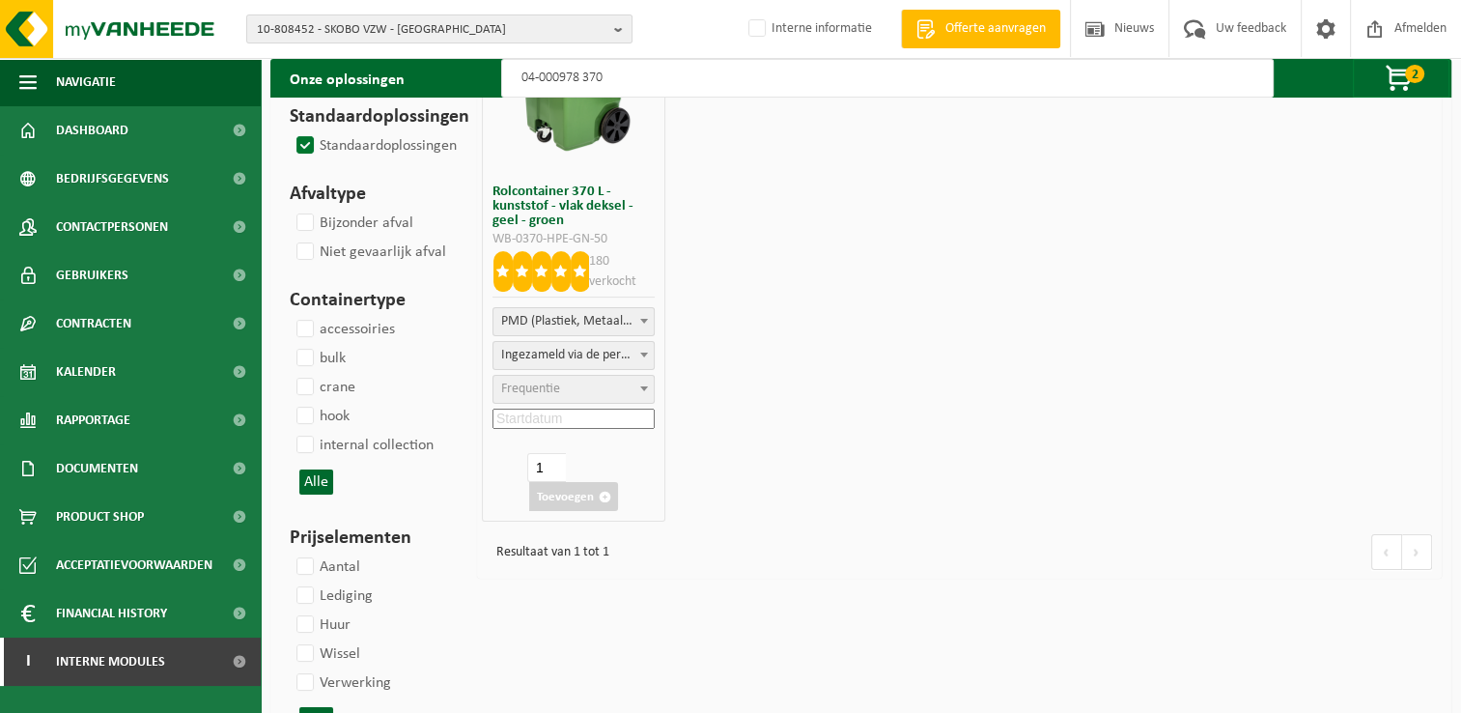
click at [550, 390] on span "Frequentie" at bounding box center [530, 388] width 59 height 14
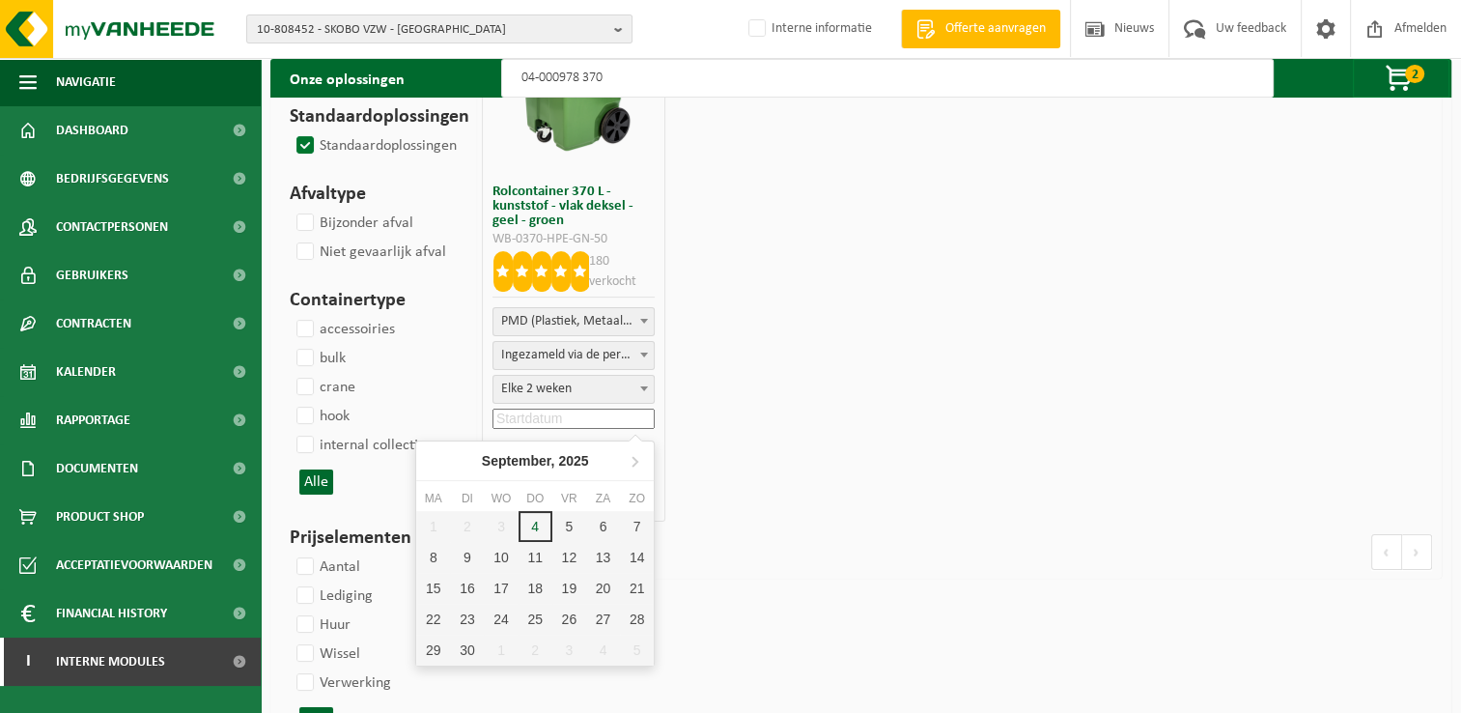
click at [593, 423] on input at bounding box center [573, 418] width 162 height 20
click at [633, 454] on icon at bounding box center [634, 460] width 31 height 31
click at [568, 651] on div "2" at bounding box center [569, 649] width 34 height 31
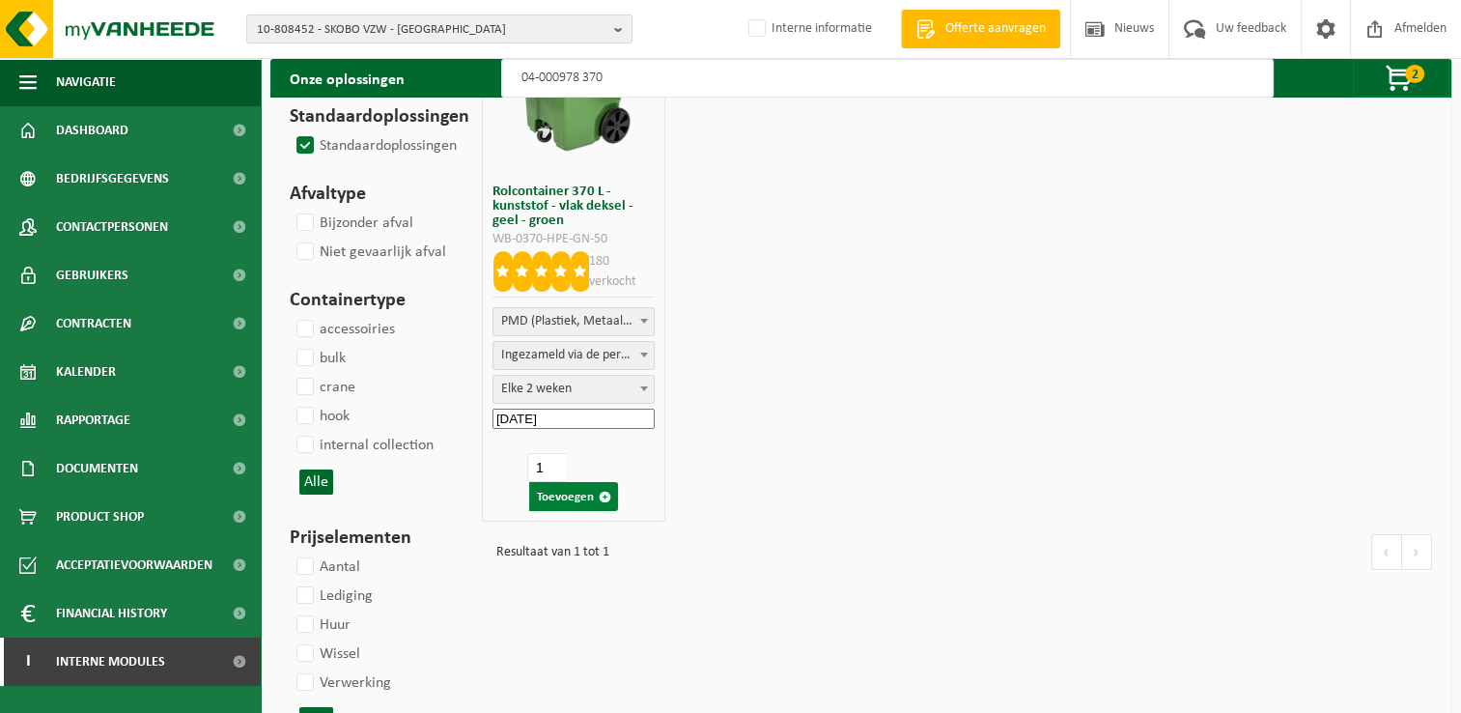
click at [574, 492] on button "Toevoegen" at bounding box center [573, 496] width 89 height 29
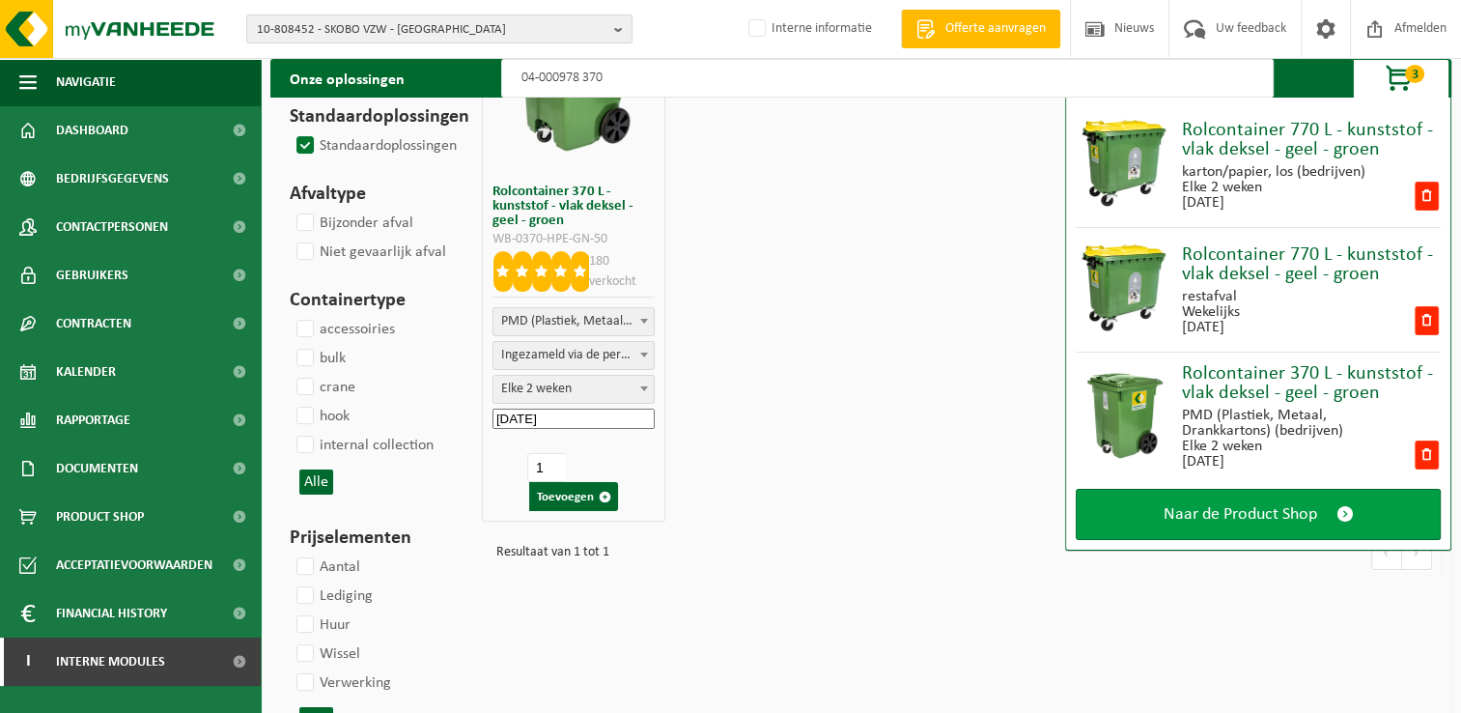
click at [1283, 506] on span "Naar de Product Shop" at bounding box center [1241, 514] width 154 height 20
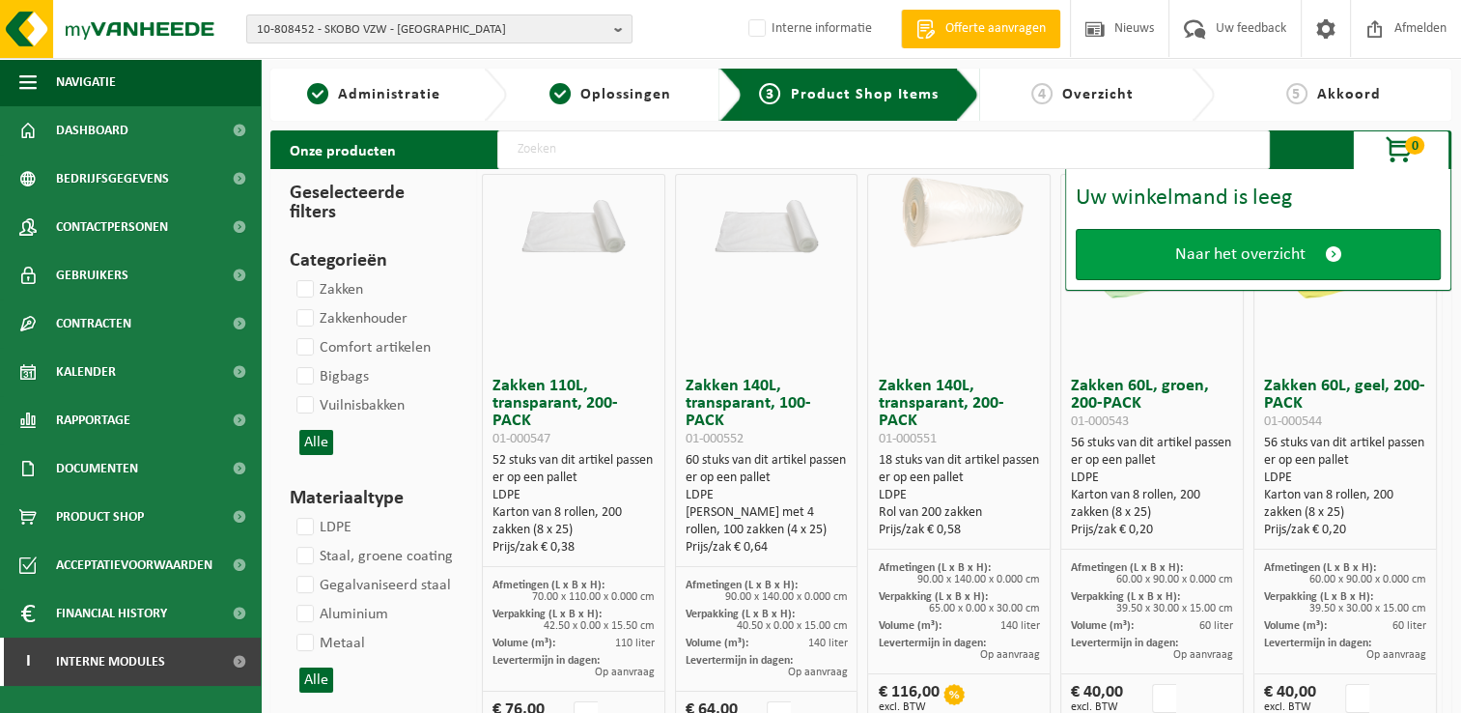
click at [1236, 248] on span "Naar het overzicht" at bounding box center [1240, 254] width 130 height 20
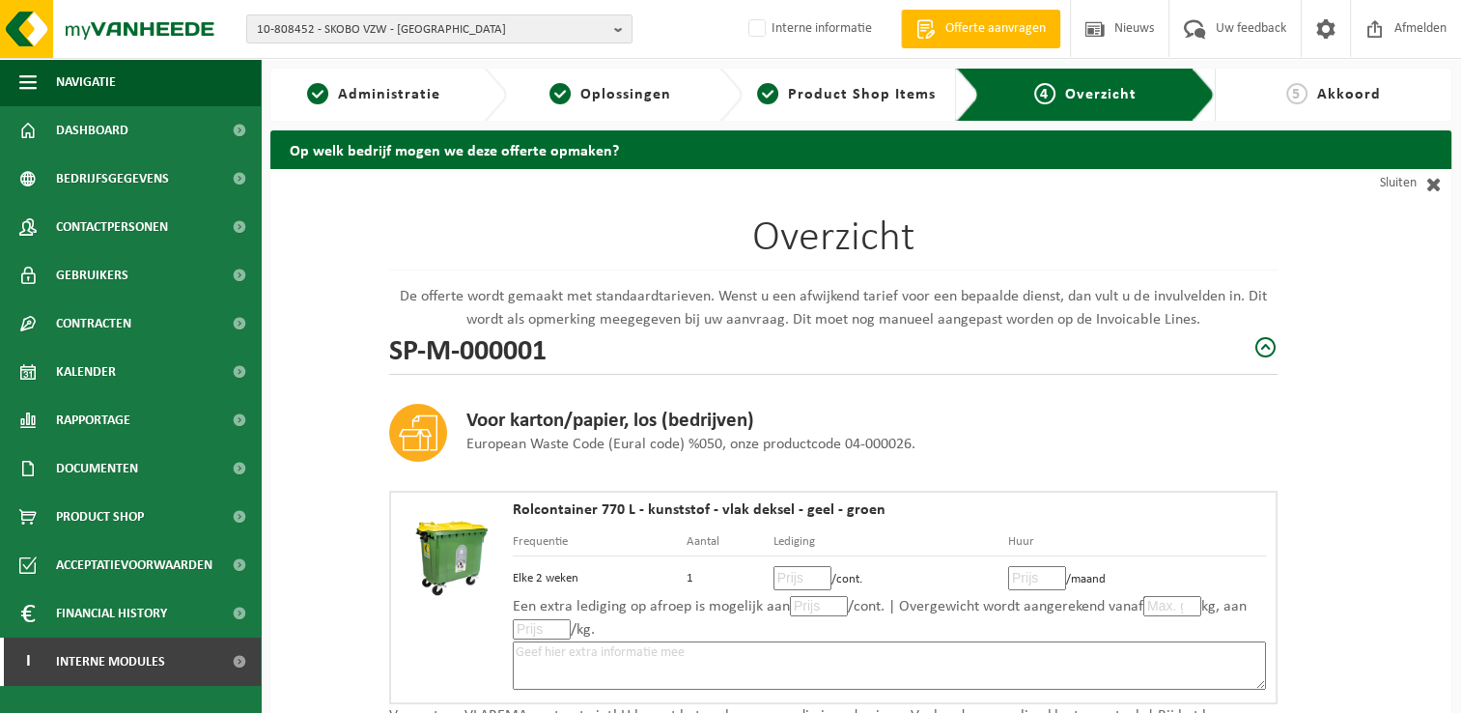
scroll to position [97, 0]
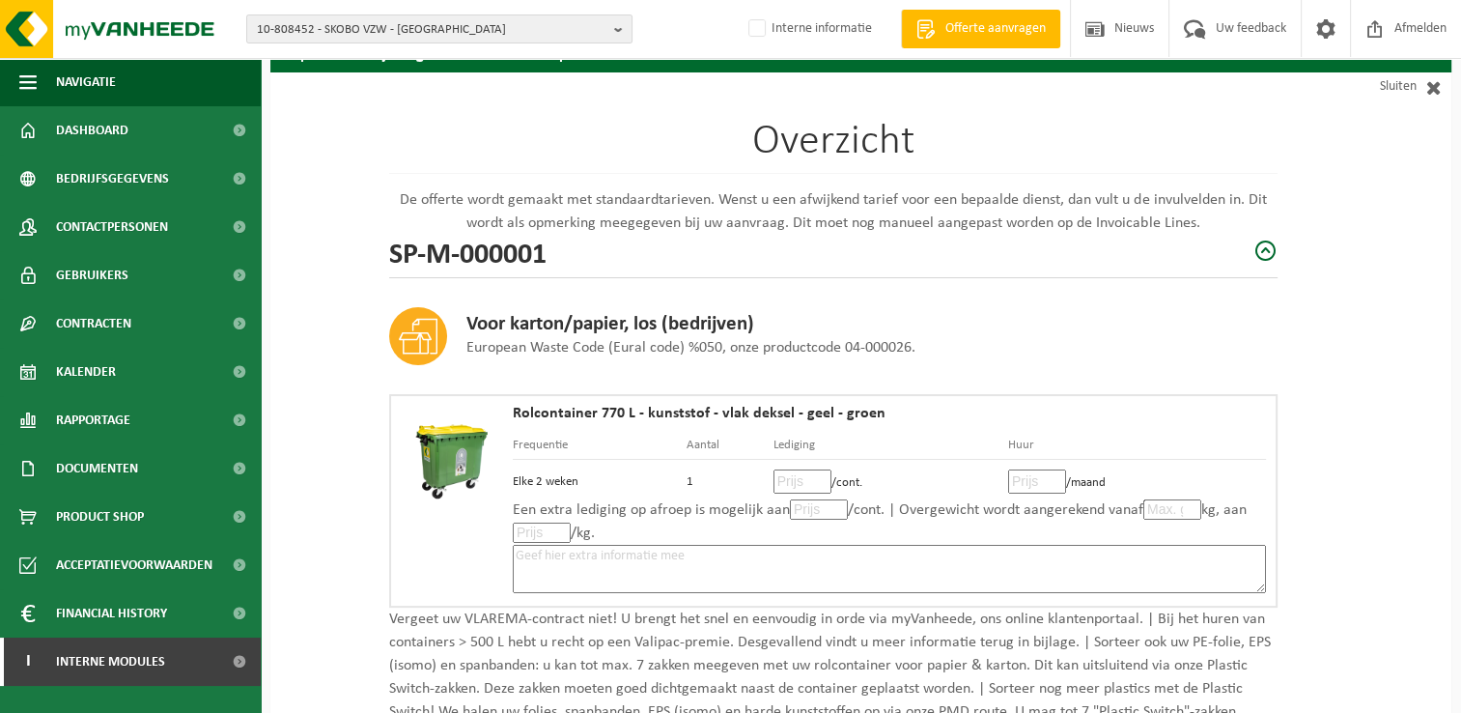
click at [791, 476] on input "number" at bounding box center [802, 481] width 58 height 24
type input "9"
type input "9.90"
click at [1035, 478] on input "number" at bounding box center [1037, 481] width 58 height 24
type input "0"
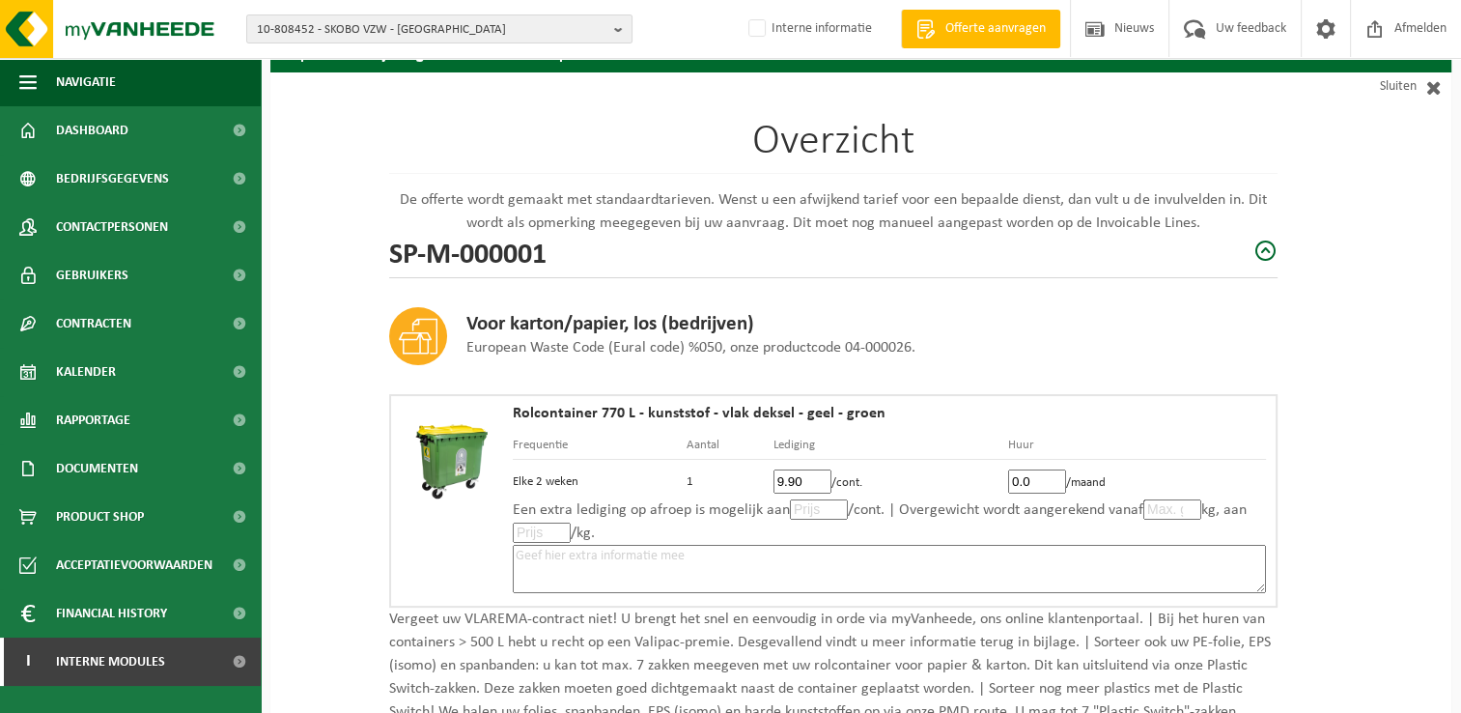
type input "0.0"
click at [814, 511] on input "number" at bounding box center [819, 509] width 58 height 20
type input "9"
type input "9.90"
click at [1013, 552] on textarea at bounding box center [889, 569] width 753 height 48
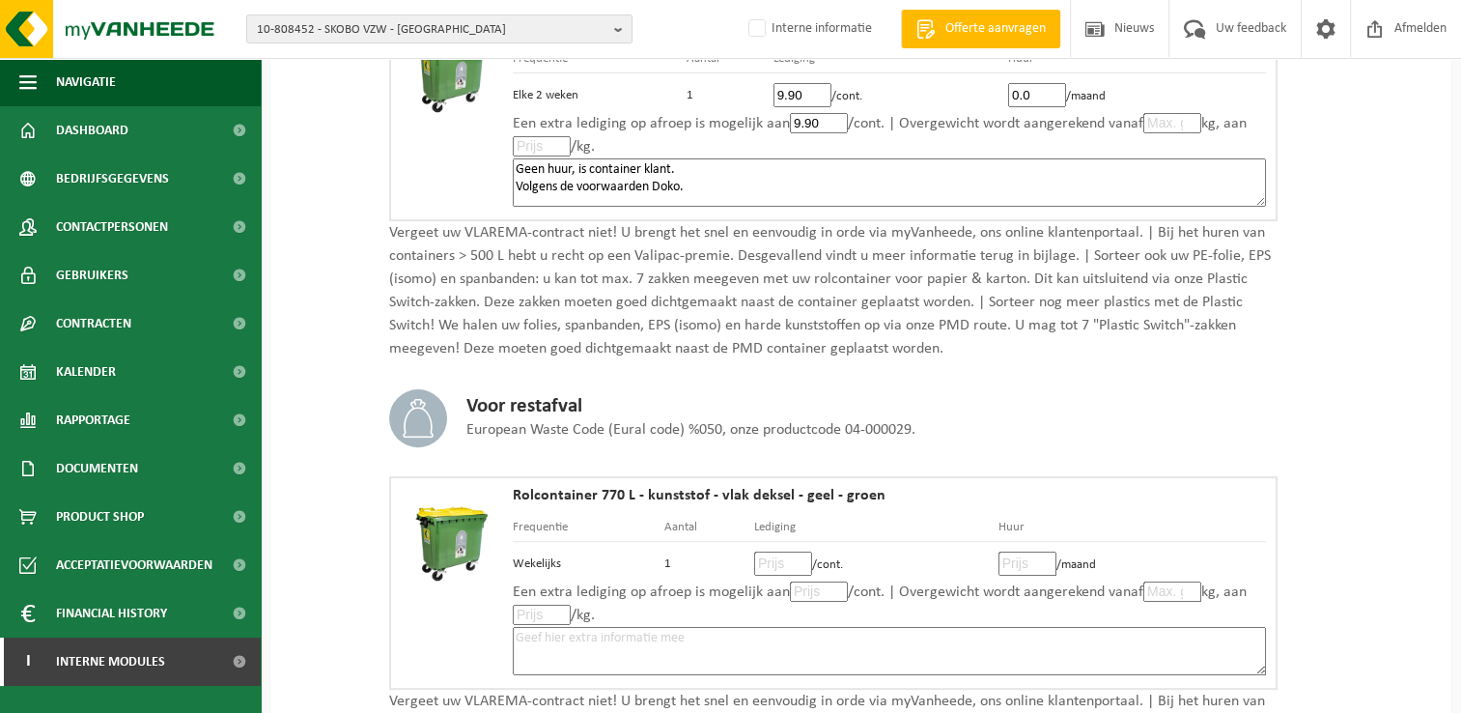
scroll to position [579, 0]
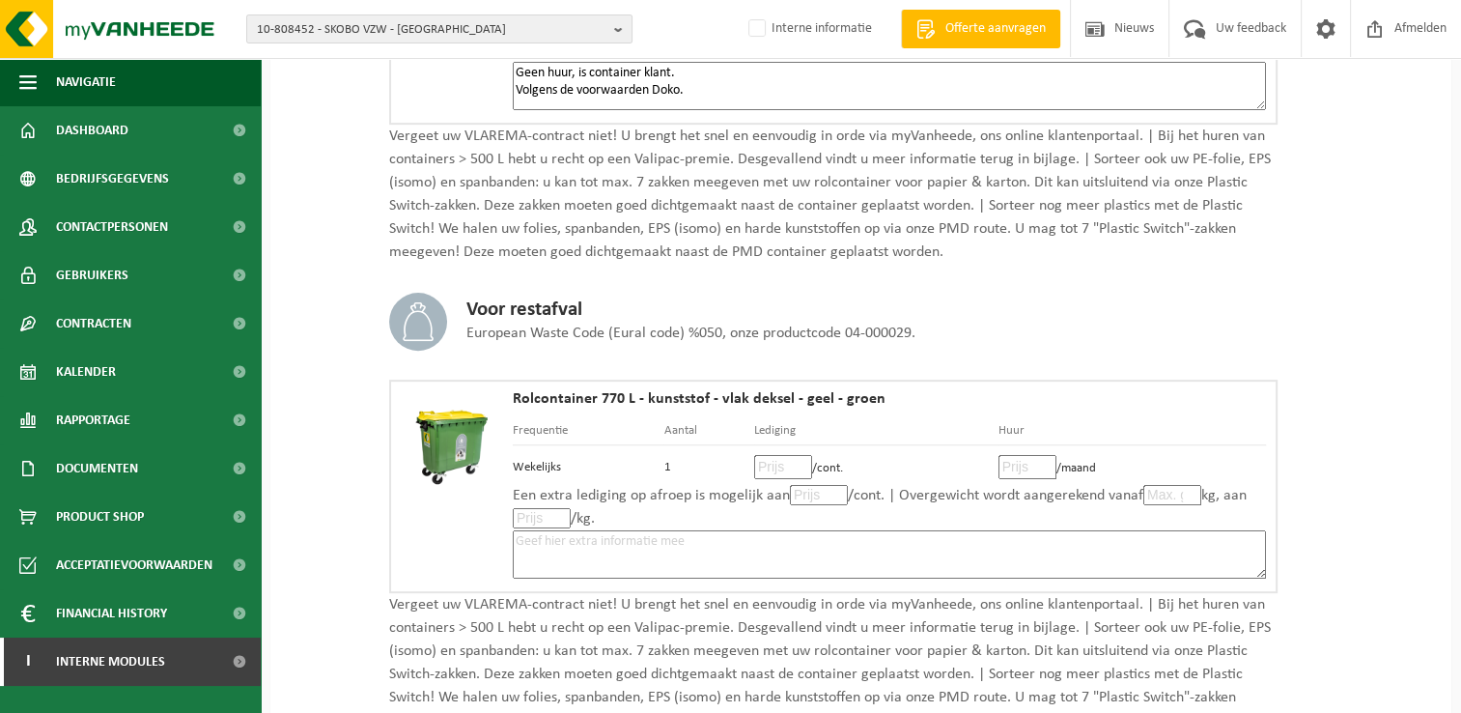
type textarea "Geen huur, is container klant. Volgens de voorwaarden Doko."
click at [765, 463] on input "number" at bounding box center [783, 467] width 58 height 24
type input "22"
type input "22.00"
click at [1020, 464] on input "number" at bounding box center [1027, 467] width 58 height 24
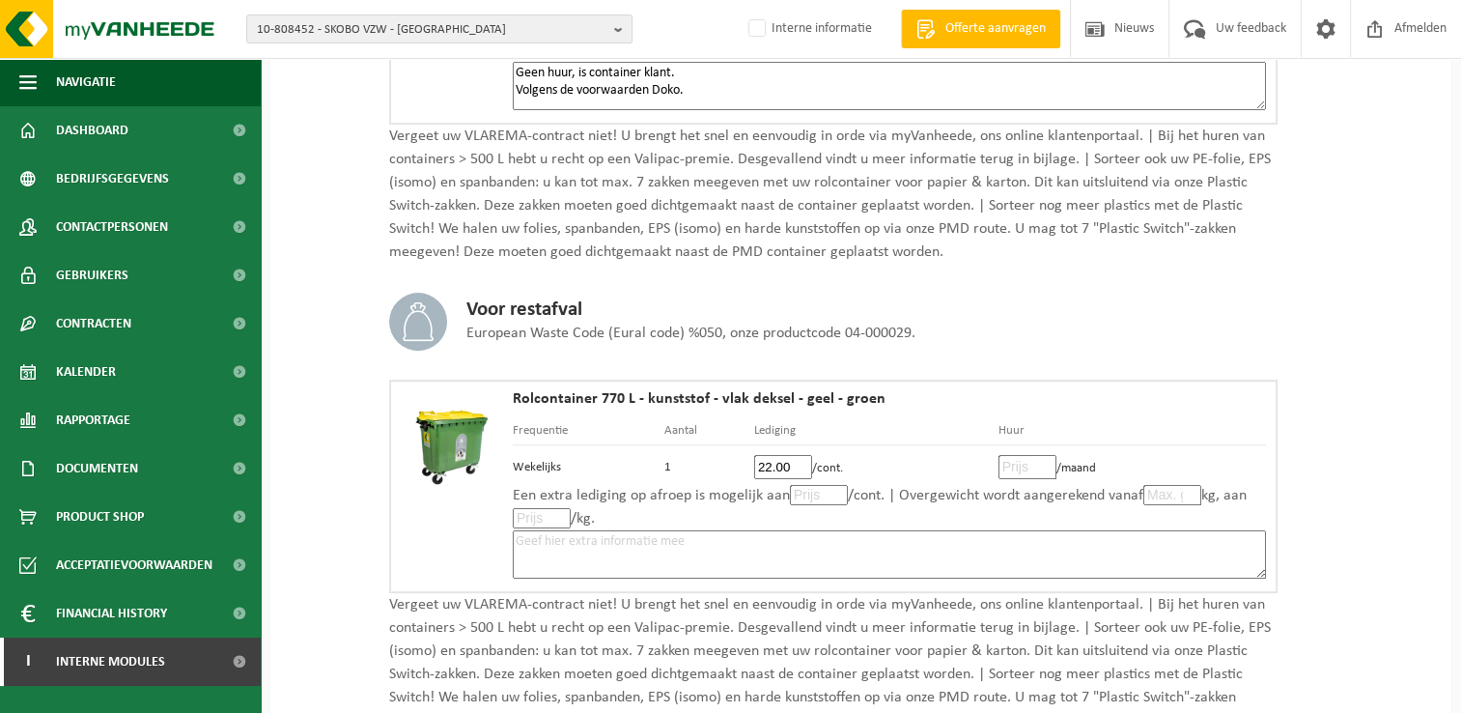
type input "0"
type input "0.0"
click at [813, 492] on input "number" at bounding box center [819, 495] width 58 height 20
type input "22"
type input "22.00"
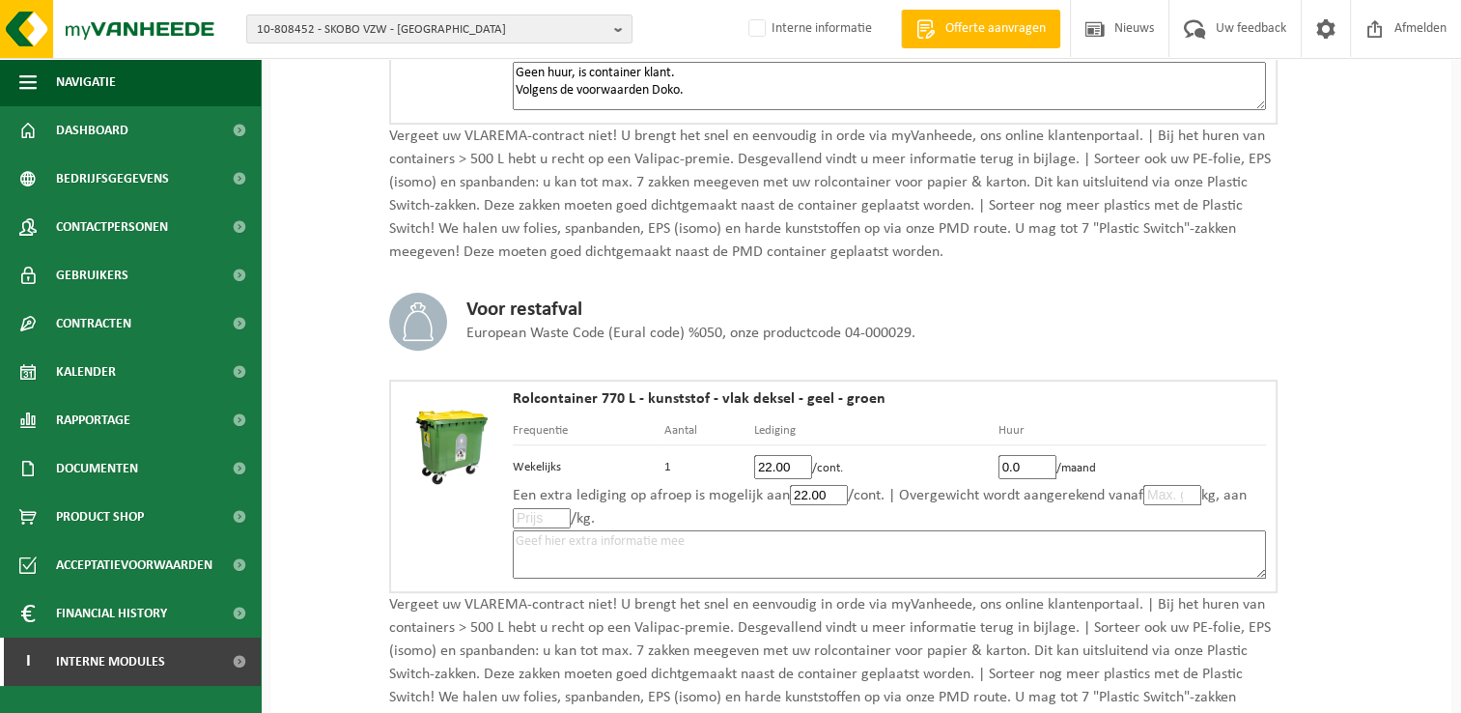
click at [1163, 488] on input "number" at bounding box center [1172, 495] width 58 height 20
type input "0"
click at [544, 513] on input "number" at bounding box center [542, 518] width 58 height 20
type input "0"
type input "0.0"
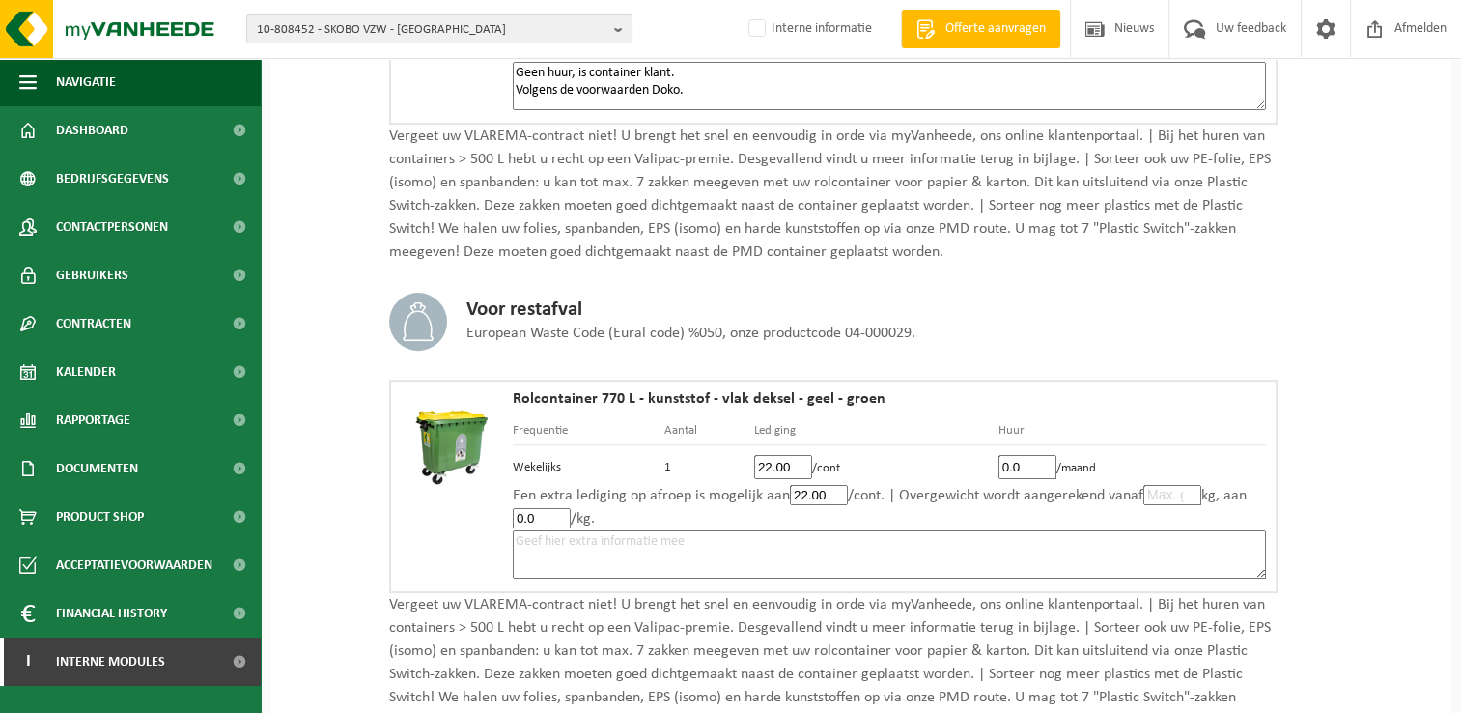
click at [719, 540] on textarea at bounding box center [889, 554] width 753 height 48
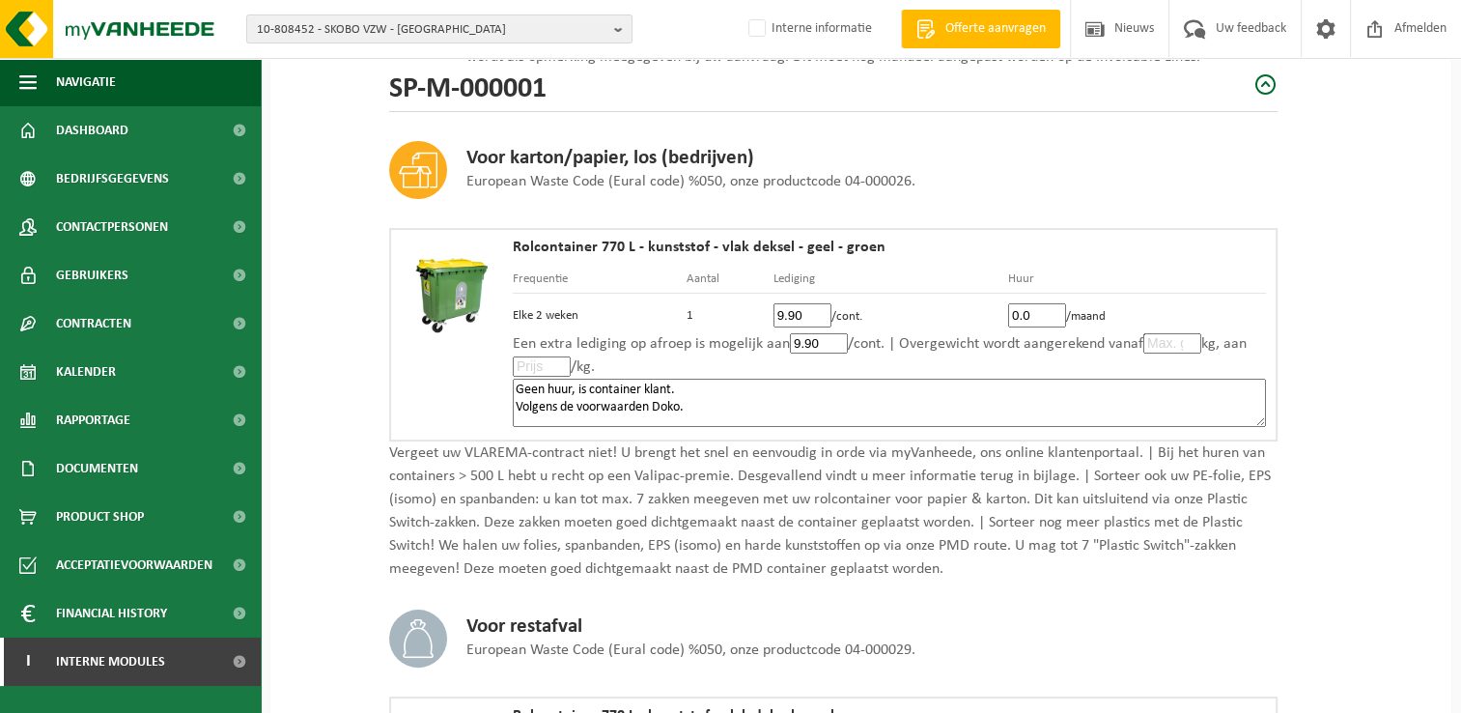
scroll to position [290, 0]
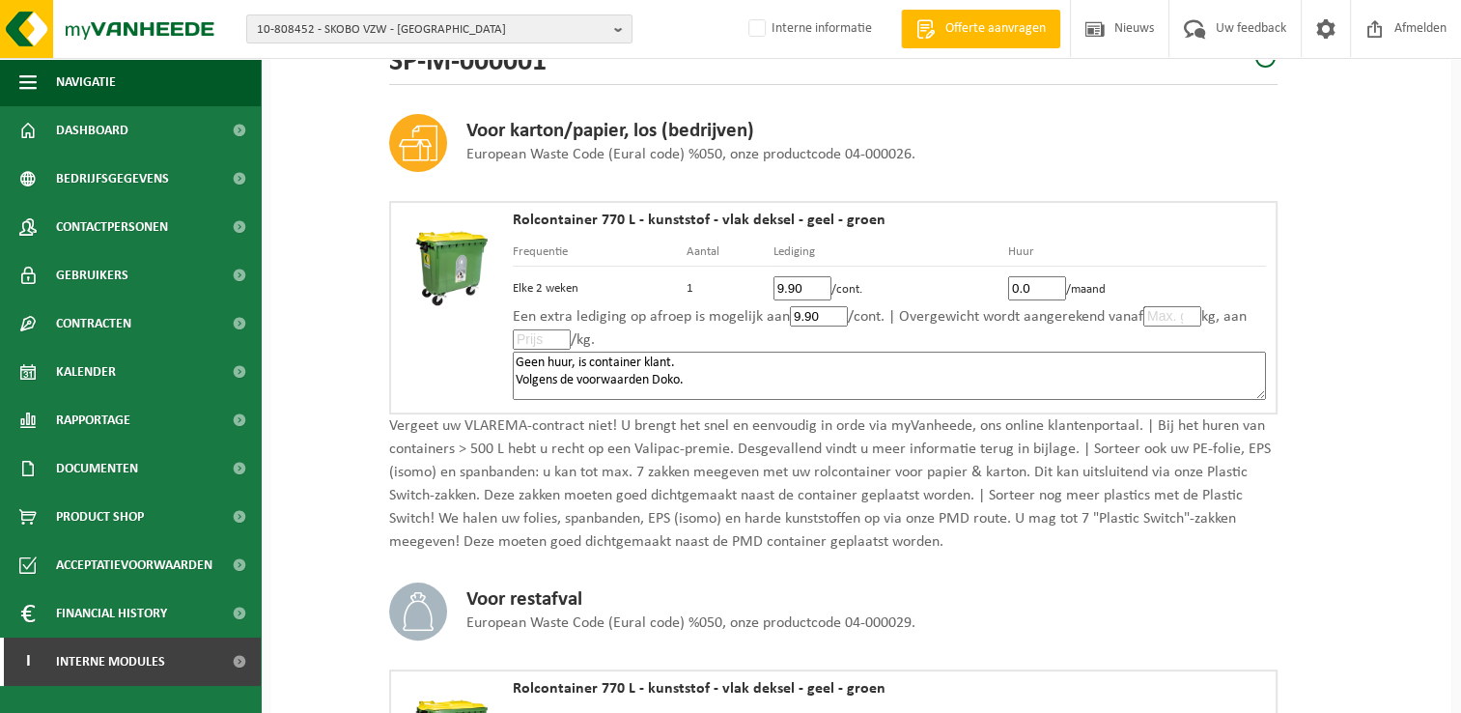
drag, startPoint x: 517, startPoint y: 360, endPoint x: 702, endPoint y: 383, distance: 186.8
click at [702, 383] on textarea "Geen huur, is container klant. Volgens de voorwaarden Doko." at bounding box center [889, 375] width 753 height 48
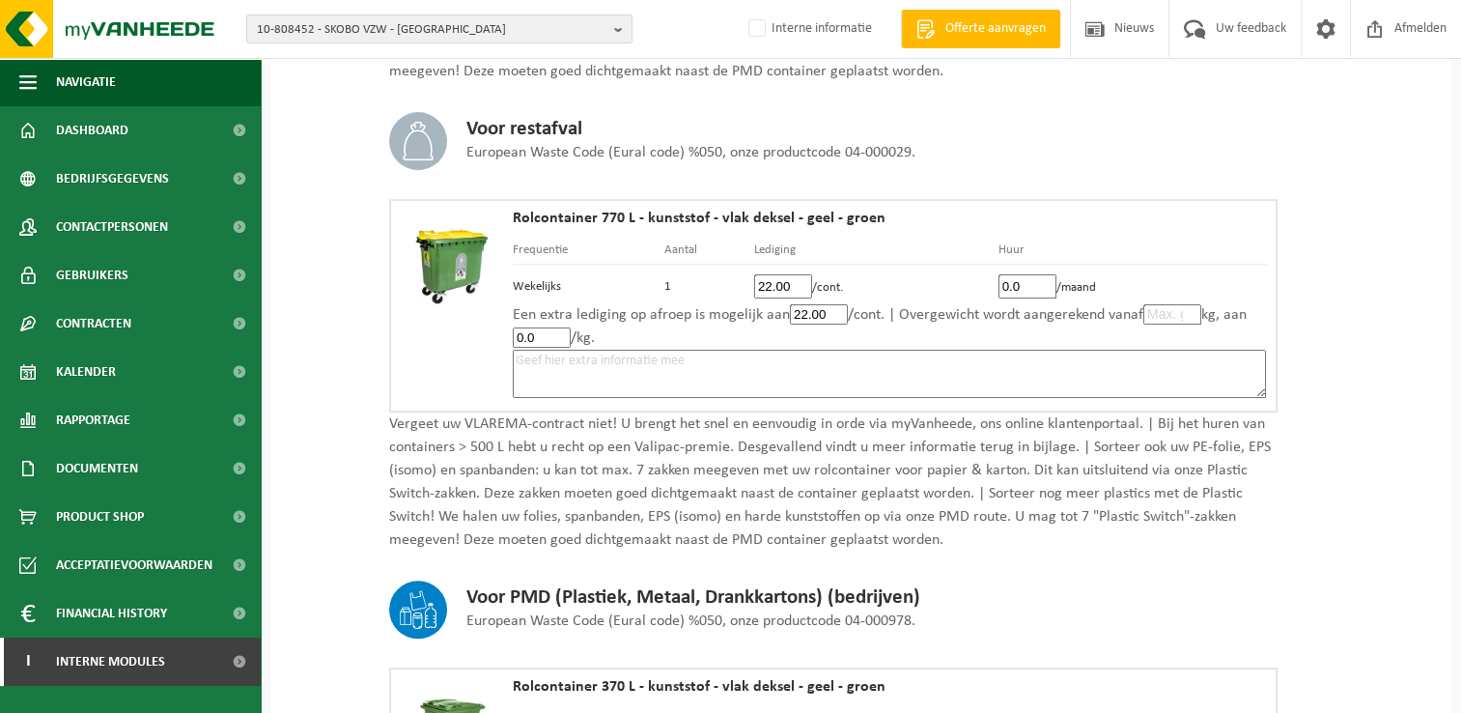
scroll to position [772, 0]
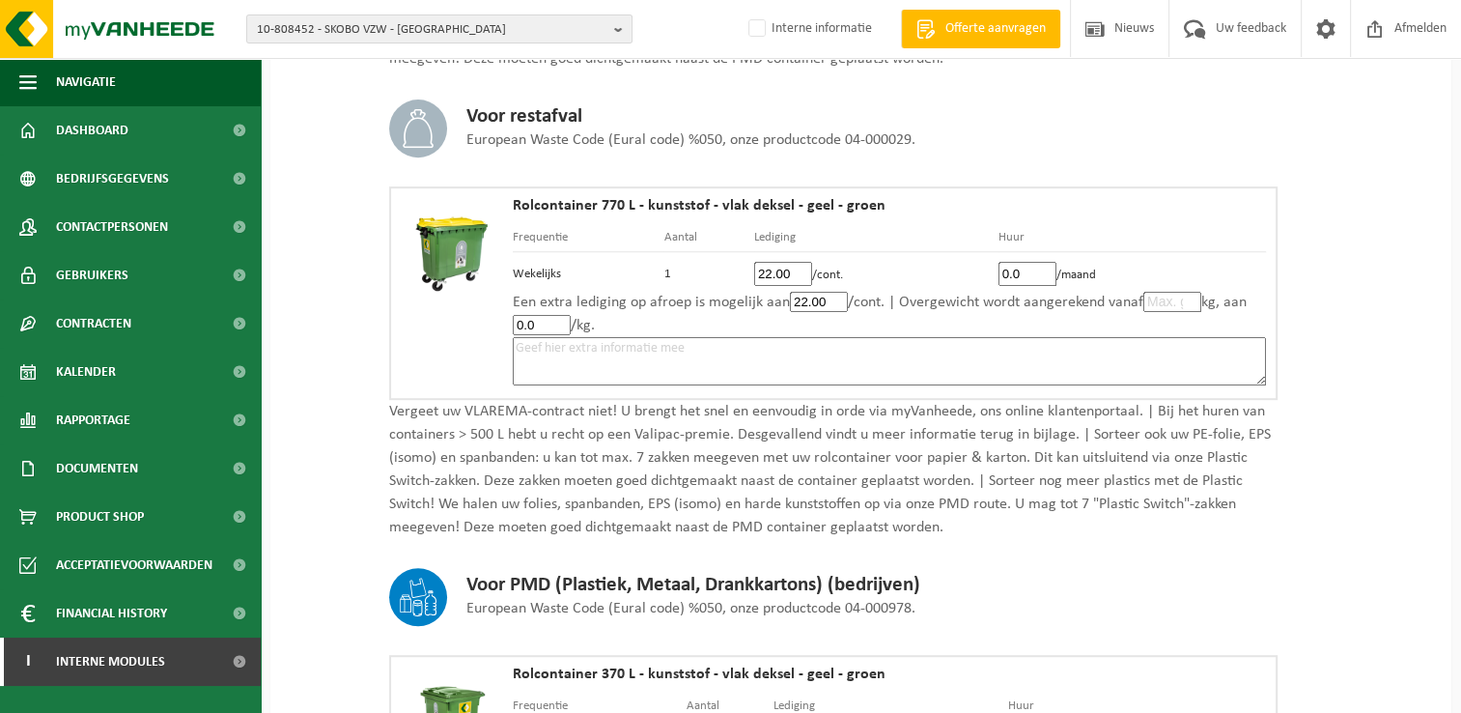
click at [733, 346] on textarea at bounding box center [889, 361] width 753 height 48
paste textarea "Geen huur, is container klant. Volgens de voorwaarden Doko."
type textarea "Geen huur, is container klant. Volgens de voorwaarden Doko."
click at [1075, 580] on div "Voor PMD (Plastiek, Metaal, Drankkartons) (bedrijven) European Waste Code (Eura…" at bounding box center [833, 587] width 888 height 97
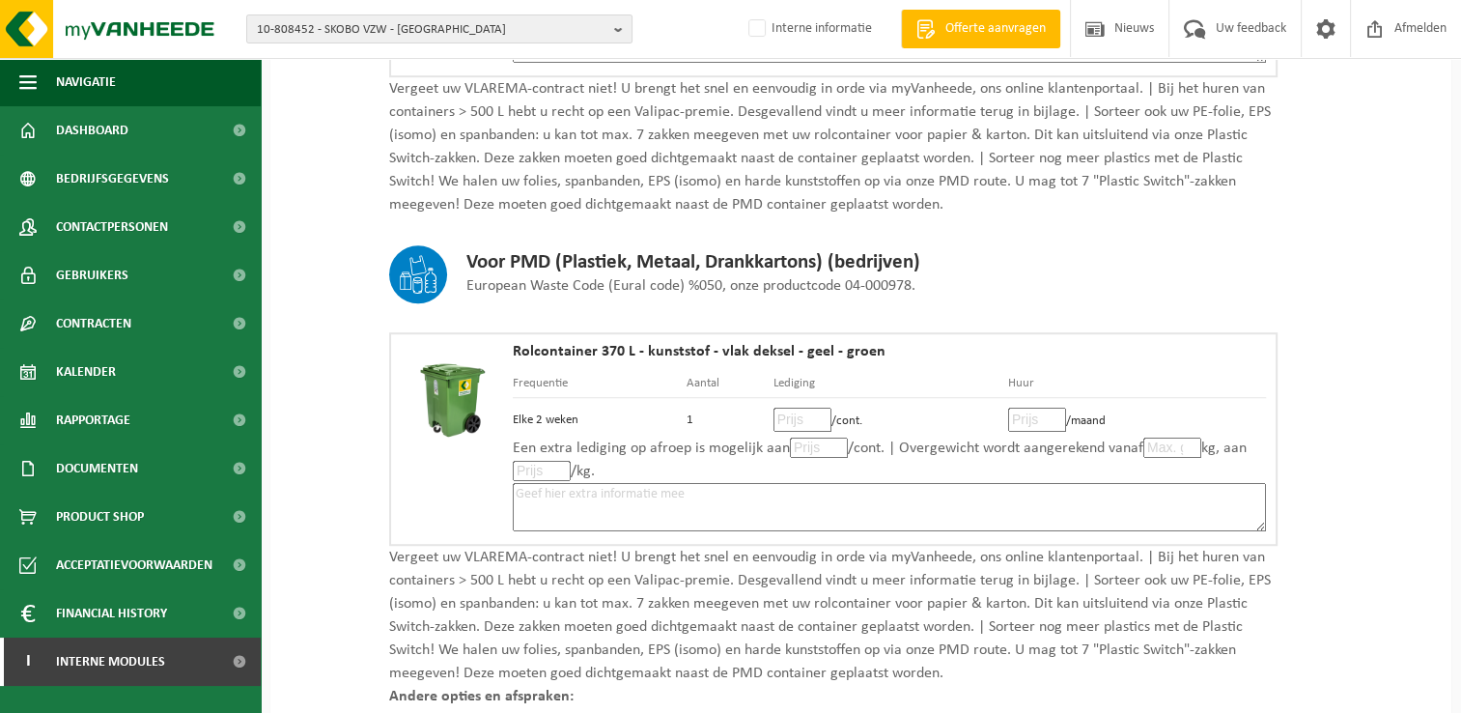
scroll to position [1159, 0]
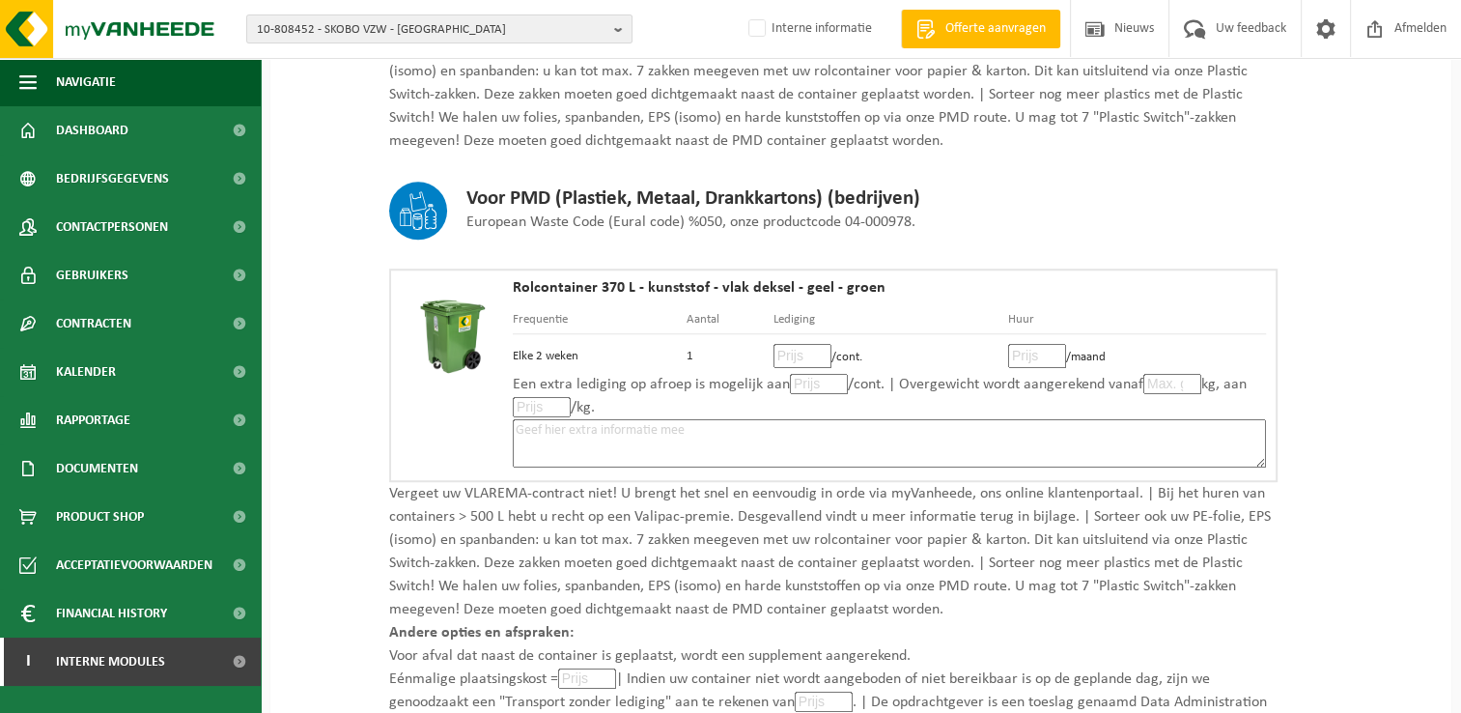
click at [787, 353] on input "number" at bounding box center [802, 356] width 58 height 24
click at [823, 427] on textarea at bounding box center [889, 443] width 753 height 48
type textarea "Eventuele aankoop container: € 60,00/stuk."
click at [792, 347] on input "number" at bounding box center [802, 356] width 58 height 24
type input "13"
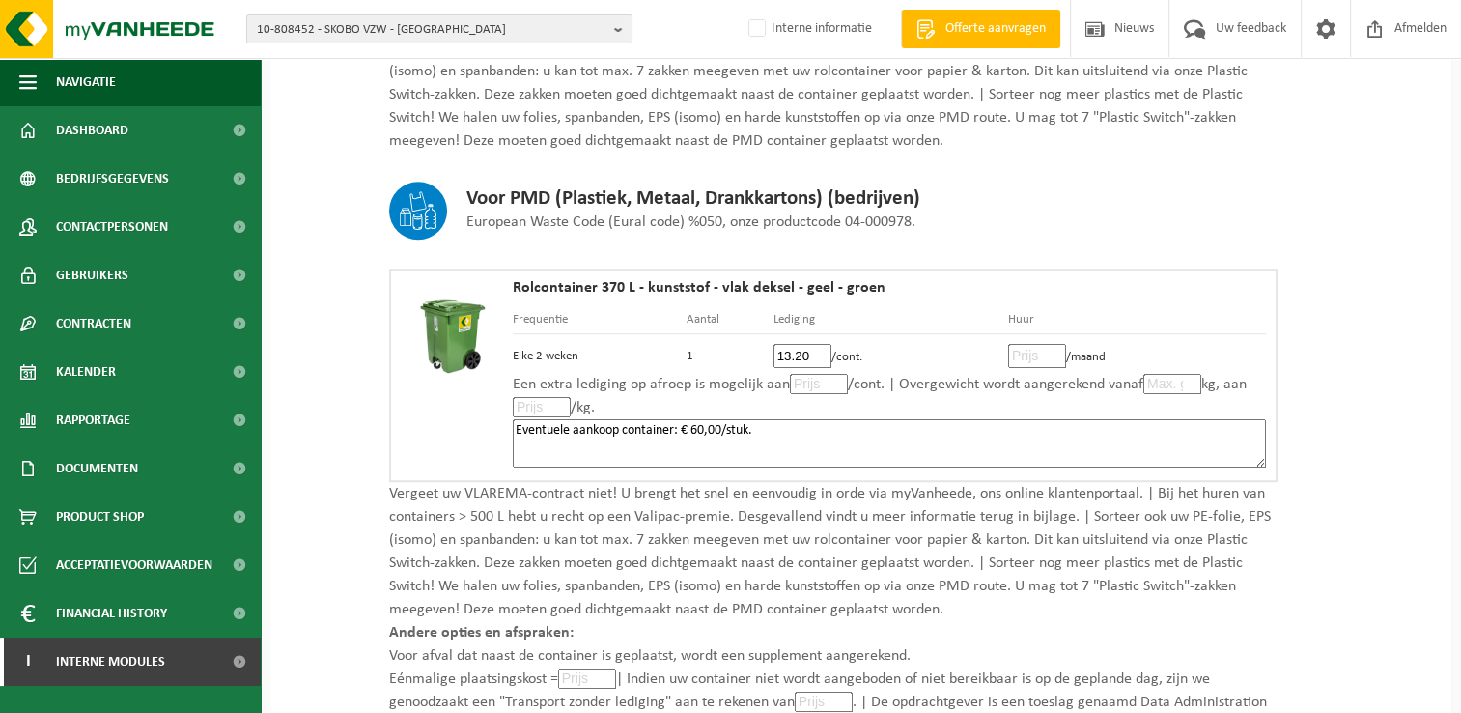
type input "13.20"
click at [1037, 352] on input "number" at bounding box center [1037, 356] width 58 height 24
type input "2"
type input "2.20"
click at [808, 379] on input "number" at bounding box center [819, 384] width 58 height 20
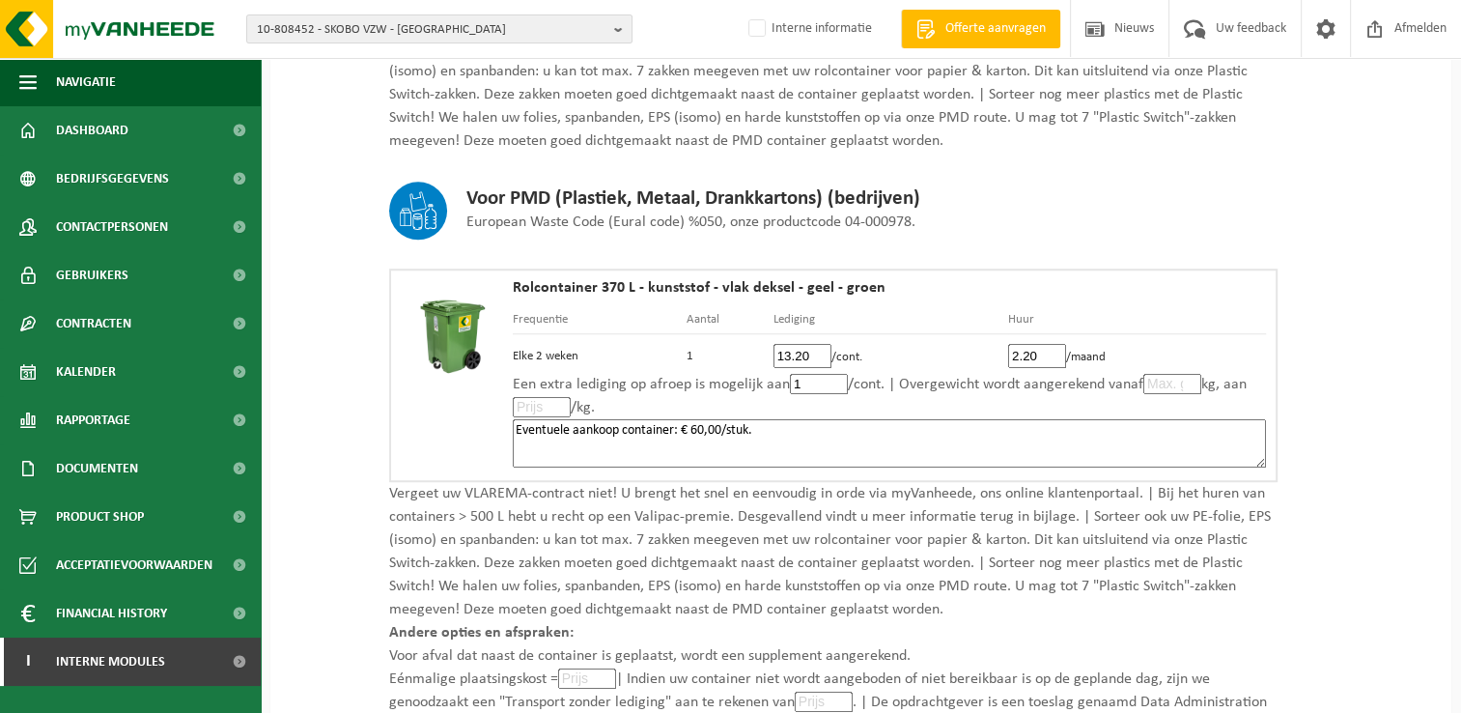
type input "13"
type input "13.20"
click at [842, 434] on textarea "Eventuele aankoop container: € 60,00/stuk." at bounding box center [889, 443] width 753 height 48
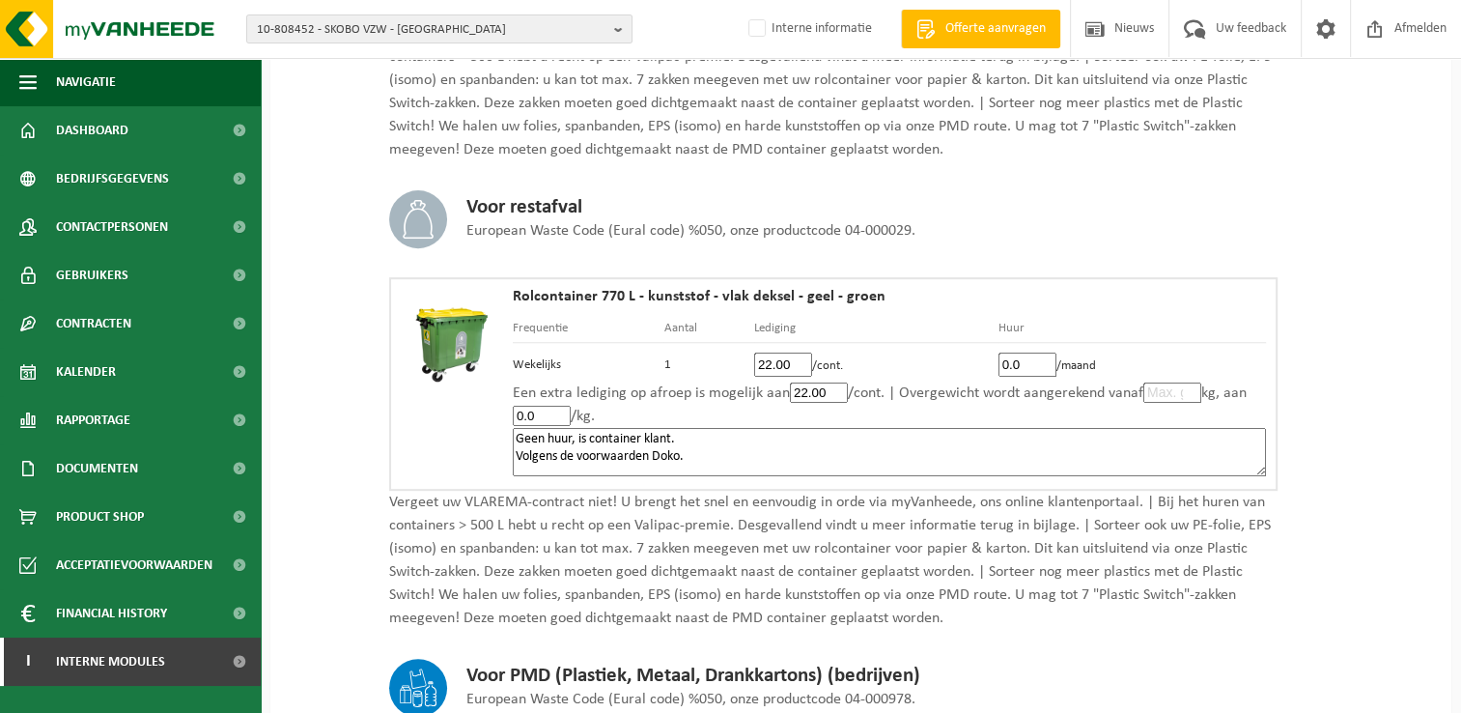
scroll to position [676, 0]
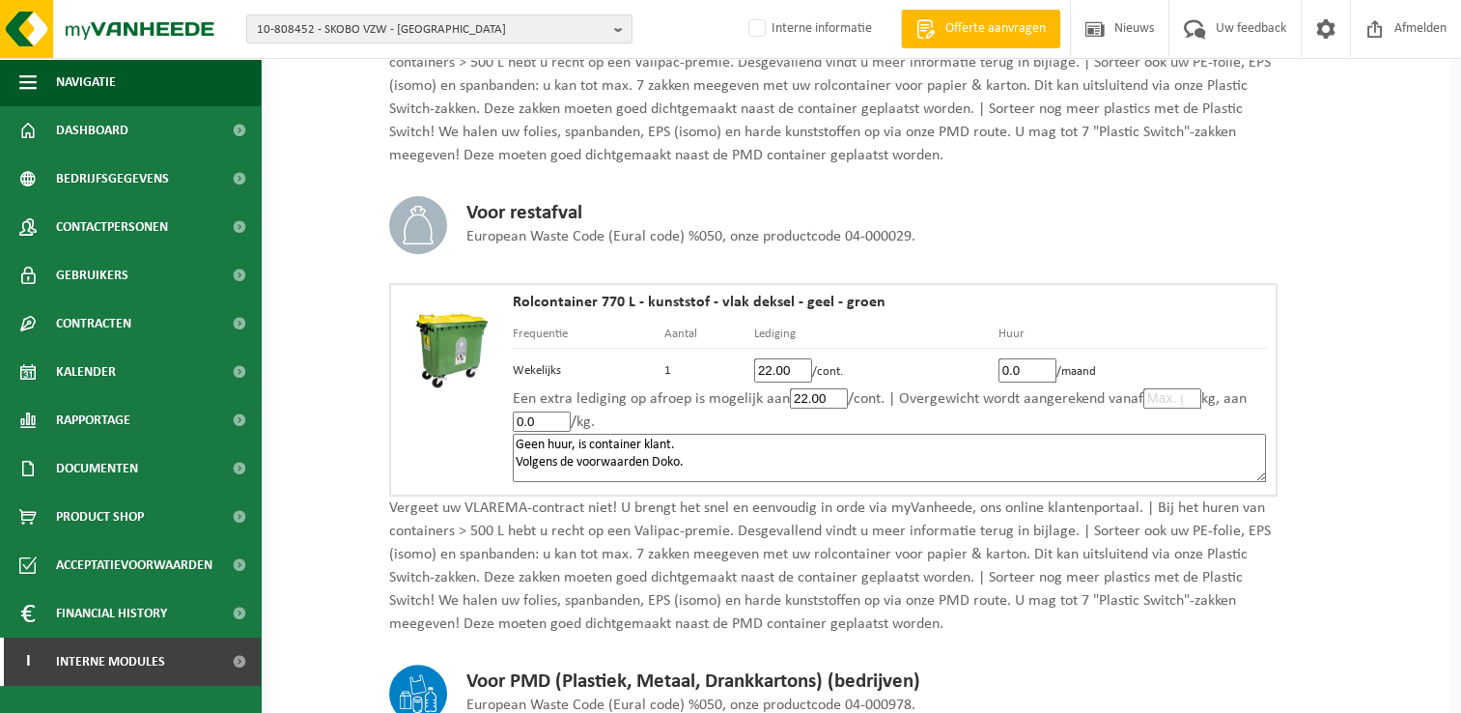
drag, startPoint x: 688, startPoint y: 455, endPoint x: 509, endPoint y: 460, distance: 179.7
click at [509, 460] on div "Rolcontainer 770 L - kunststof - vlak deksel - geel - groen Frequentie Aantal L…" at bounding box center [833, 389] width 888 height 213
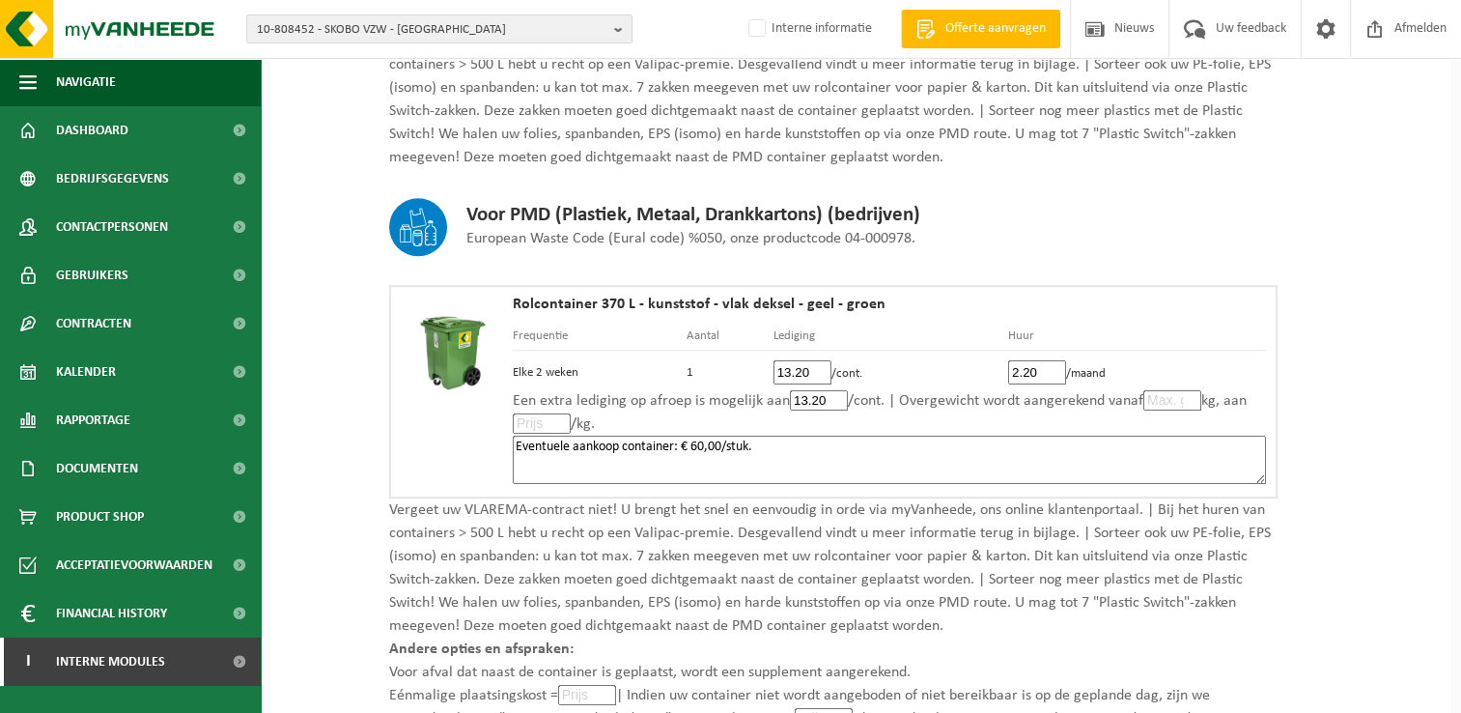
scroll to position [1159, 0]
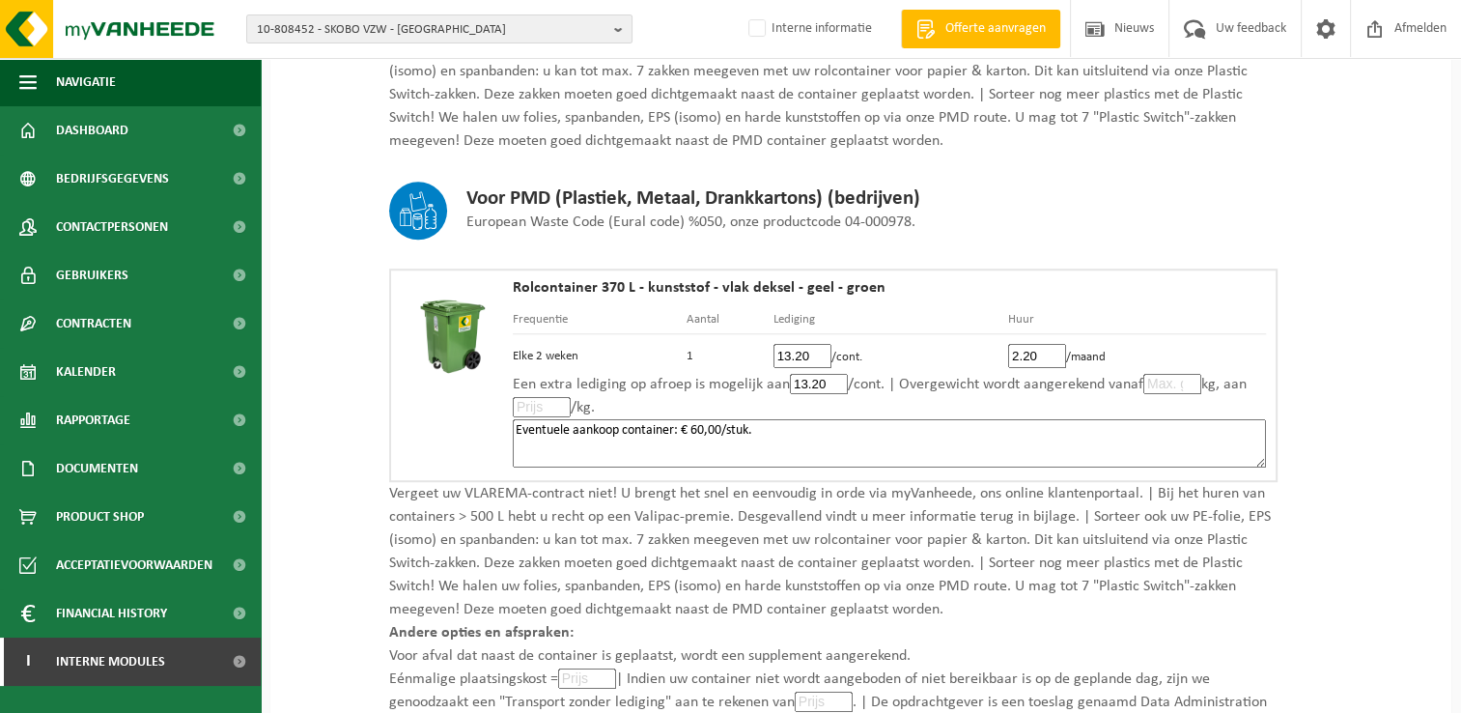
click at [679, 449] on textarea "Eventuele aankoop container: € 60,00/stuk." at bounding box center [889, 443] width 753 height 48
paste textarea "Volgens de voorwaarden Doko."
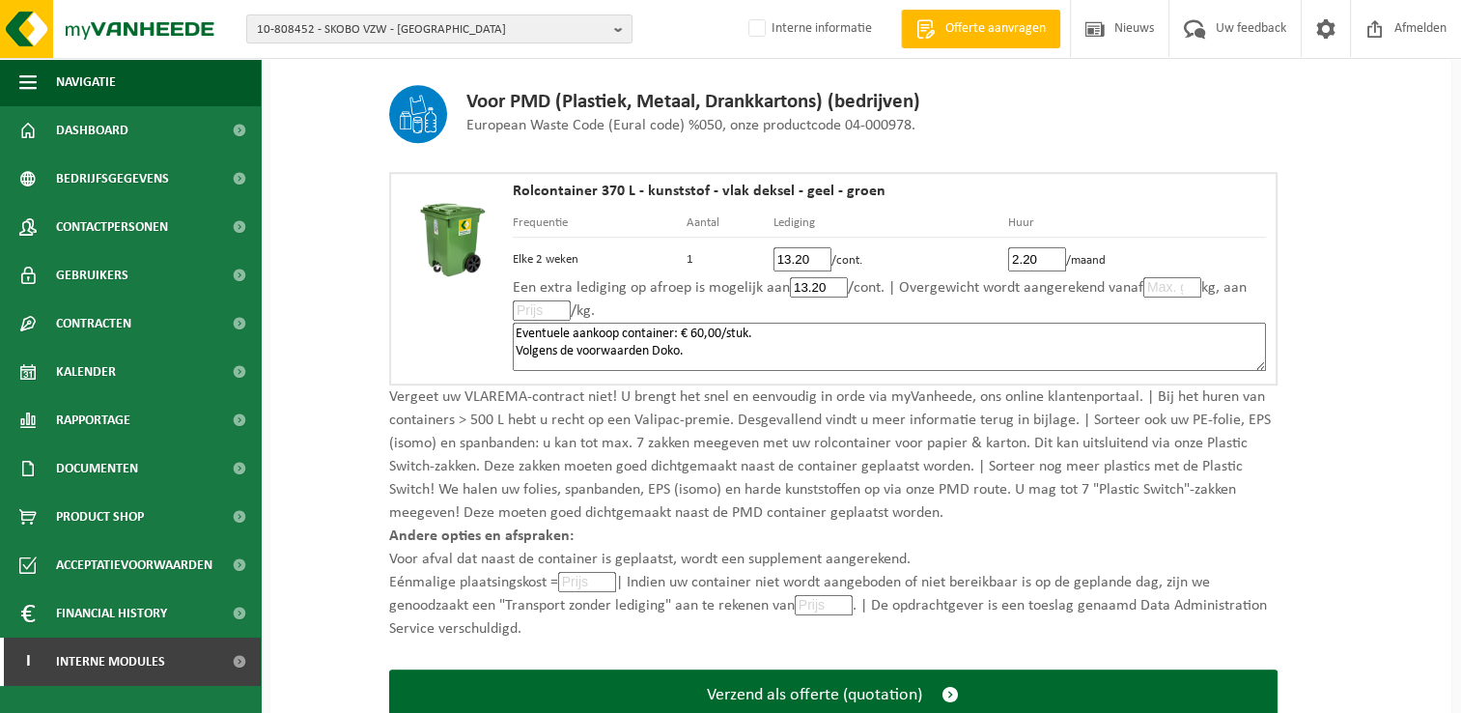
scroll to position [1352, 0]
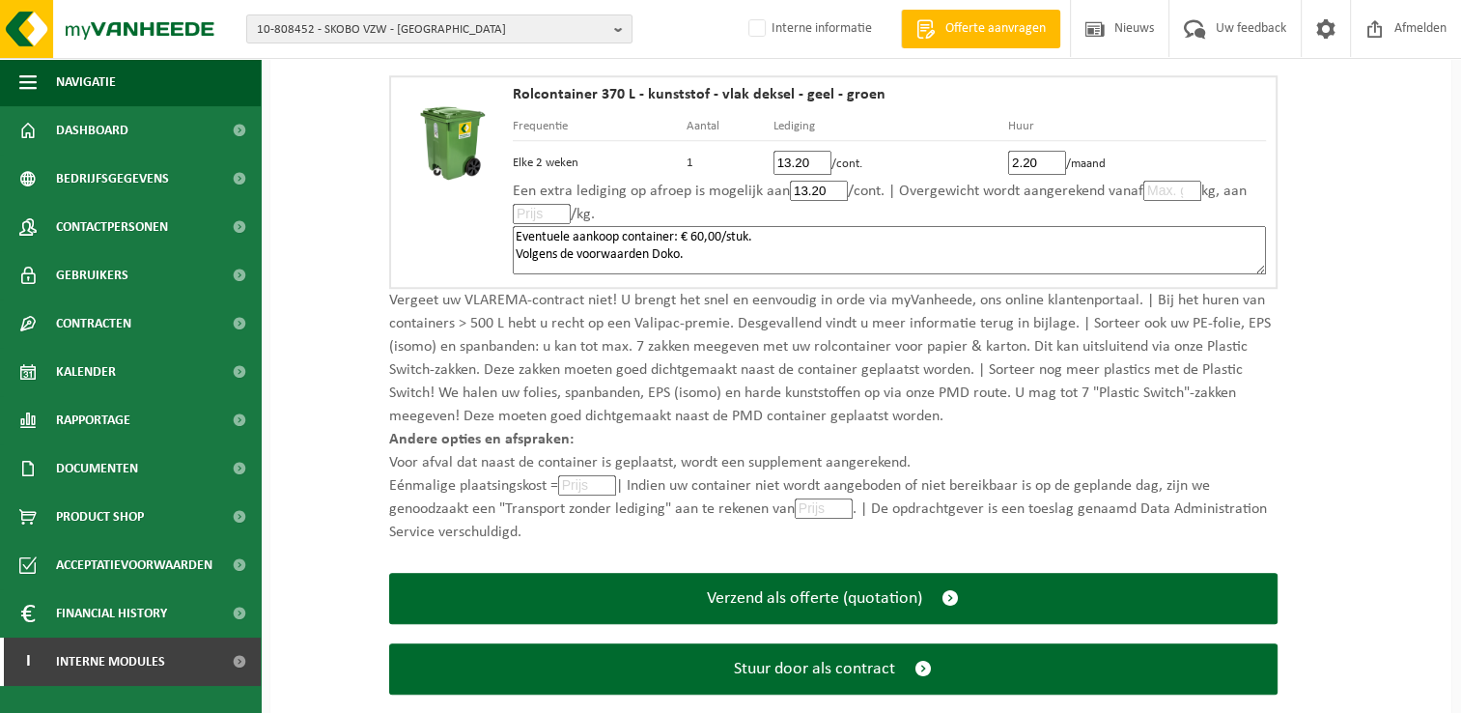
type textarea "Eventuele aankoop container: € 60,00/stuk. Volgens de voorwaarden Doko."
click at [582, 475] on input "number" at bounding box center [587, 485] width 58 height 20
type input "0"
type input "0.0"
click at [819, 501] on input "number" at bounding box center [824, 508] width 58 height 20
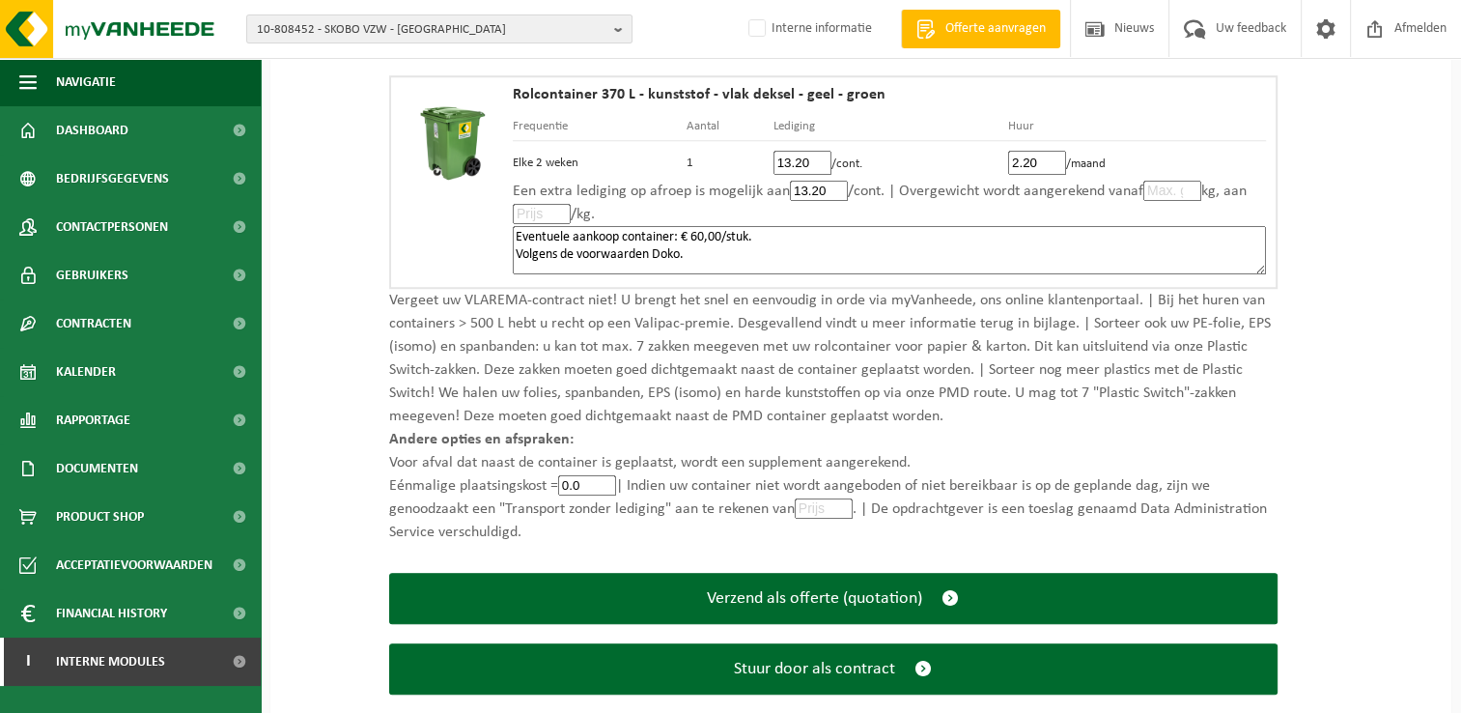
type input "0"
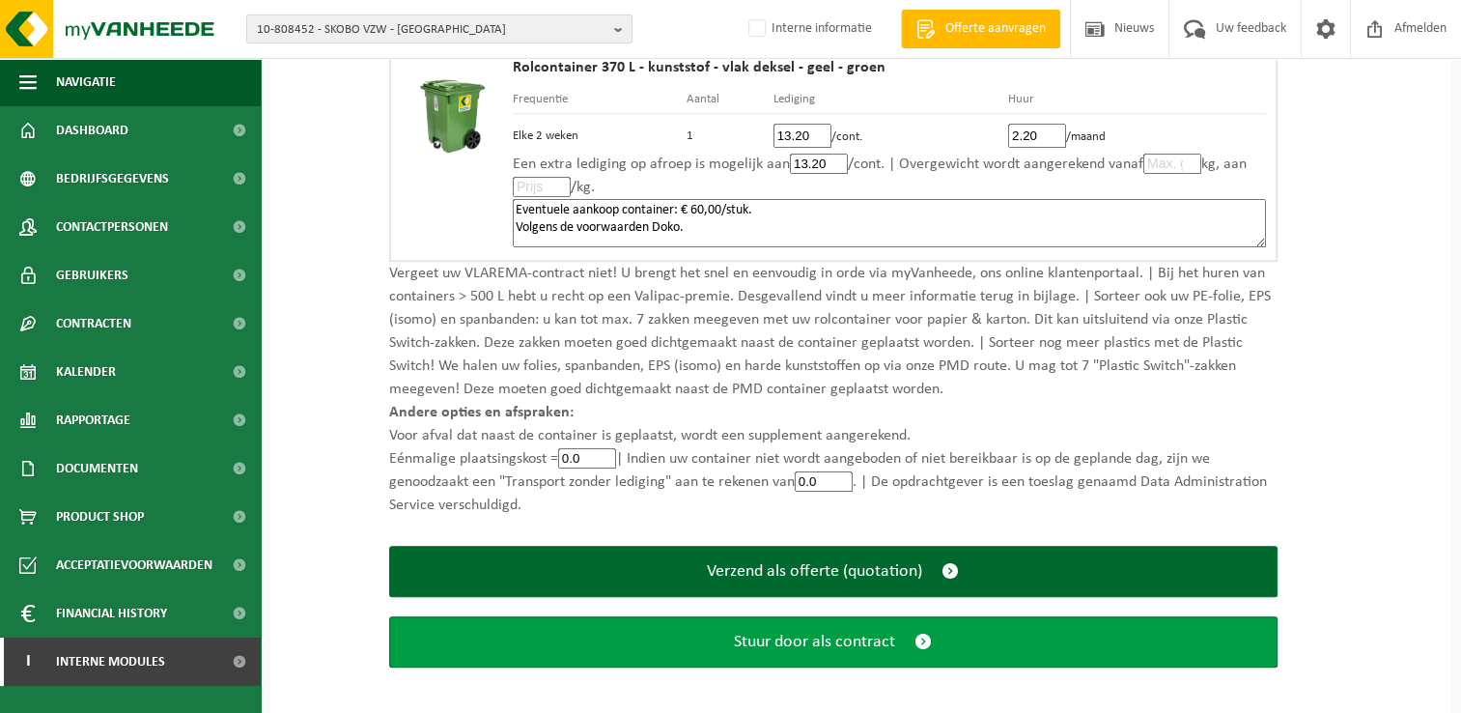
scroll to position [1383, 0]
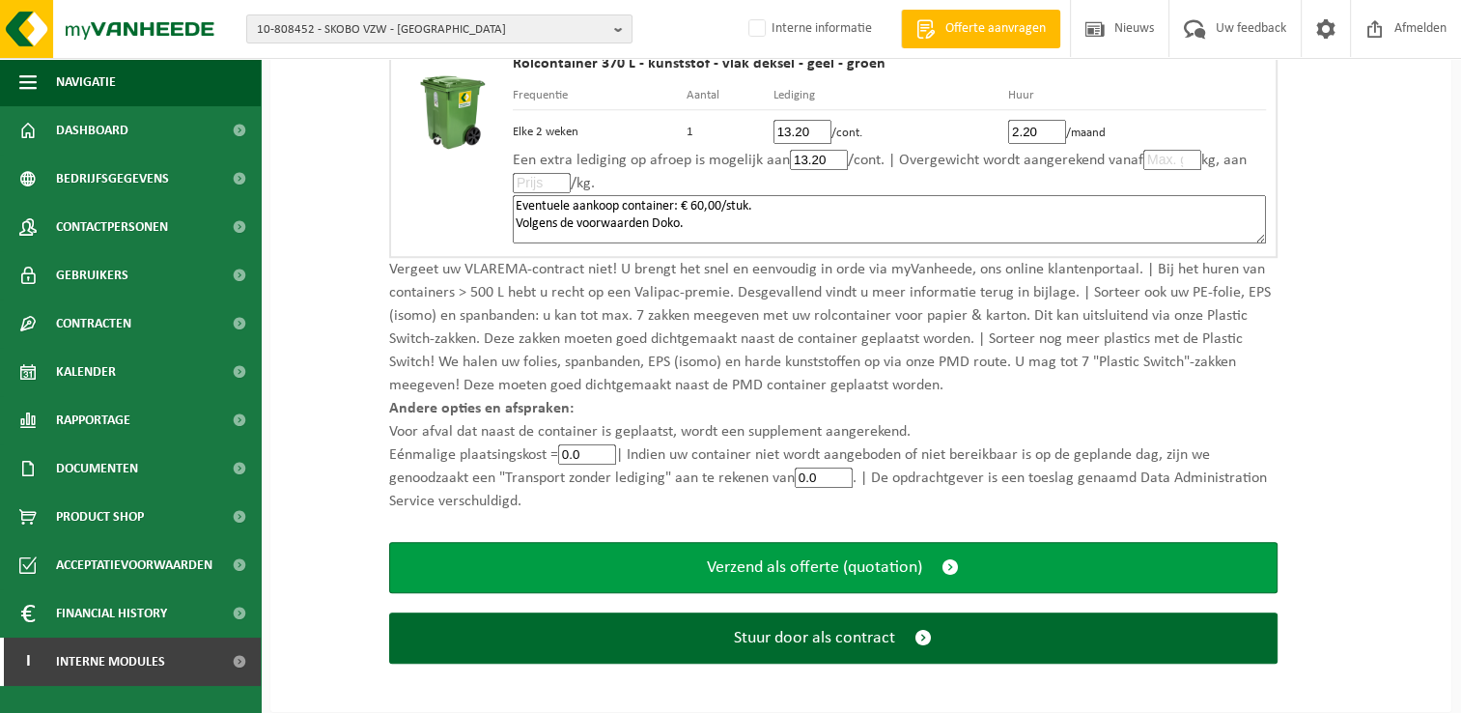
type input "0.0"
click at [953, 557] on span "submit" at bounding box center [949, 567] width 17 height 20
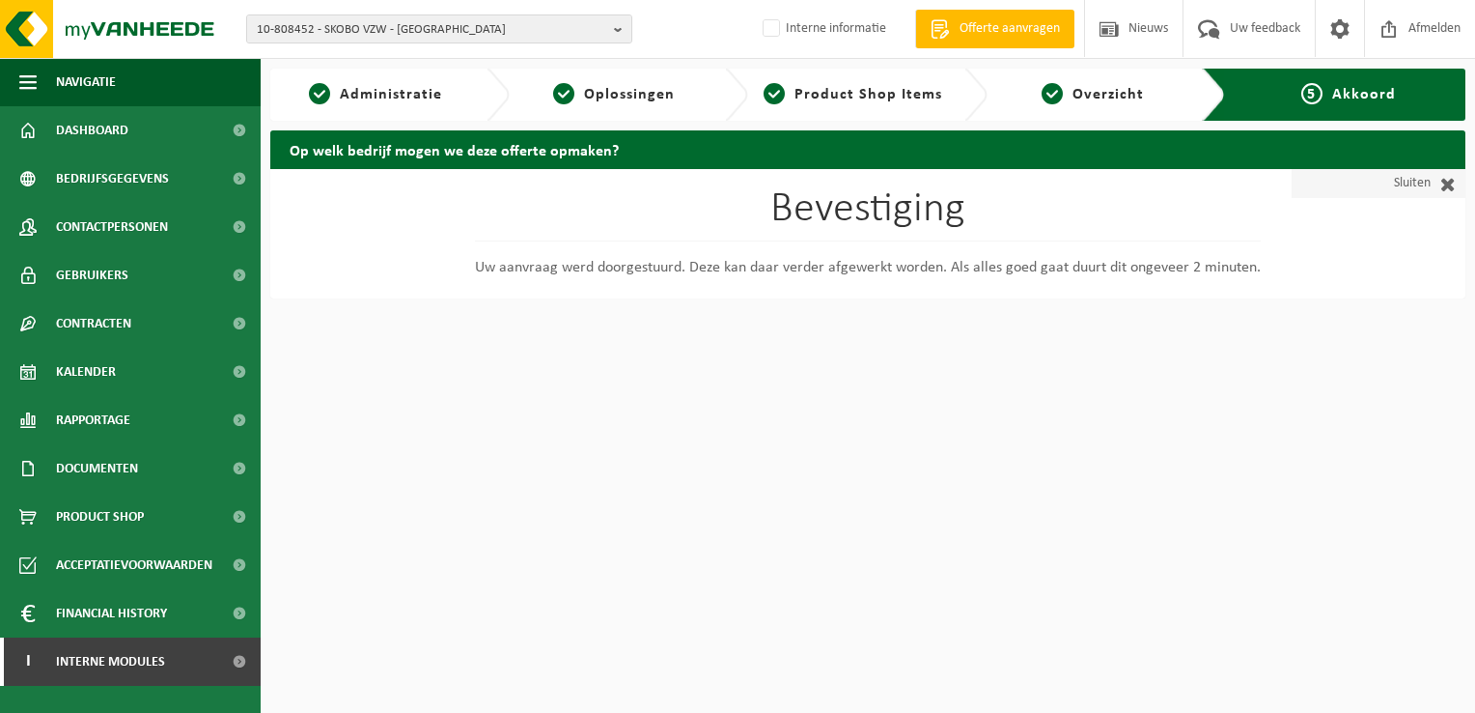
click at [1435, 183] on span at bounding box center [1443, 183] width 25 height 19
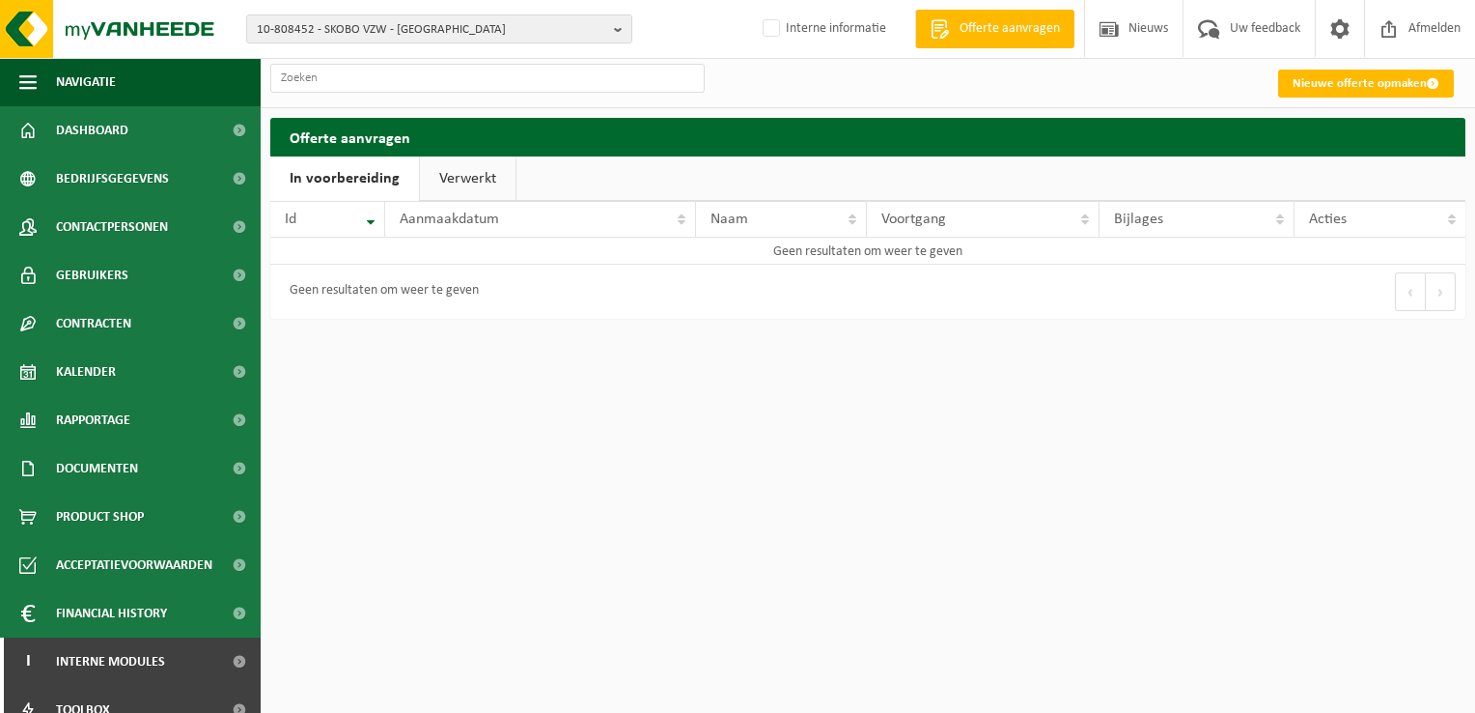
click at [463, 175] on link "Verwerkt" at bounding box center [468, 178] width 96 height 44
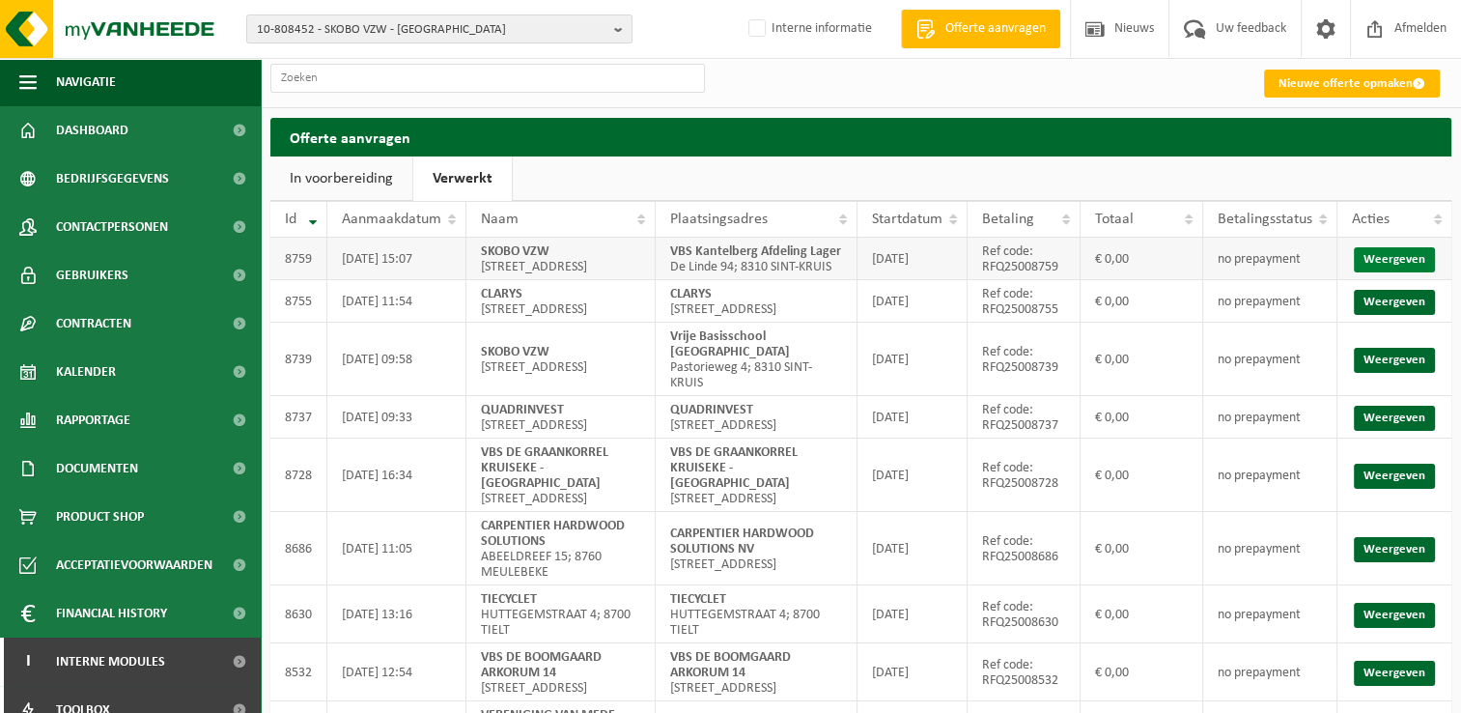
click at [1383, 264] on link "Weergeven" at bounding box center [1394, 259] width 81 height 25
click at [100, 132] on span "Dashboard" at bounding box center [92, 130] width 72 height 48
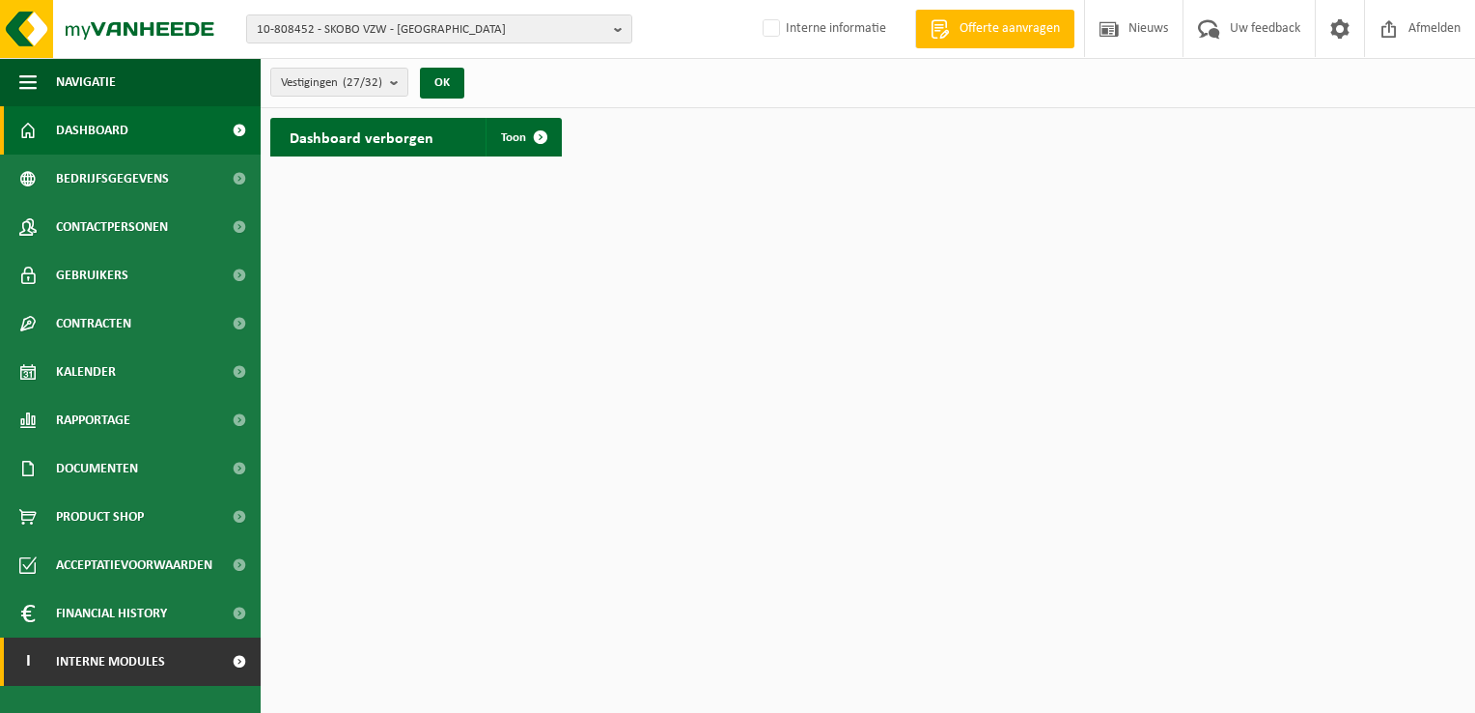
click at [178, 647] on link "I Interne modules" at bounding box center [130, 661] width 261 height 48
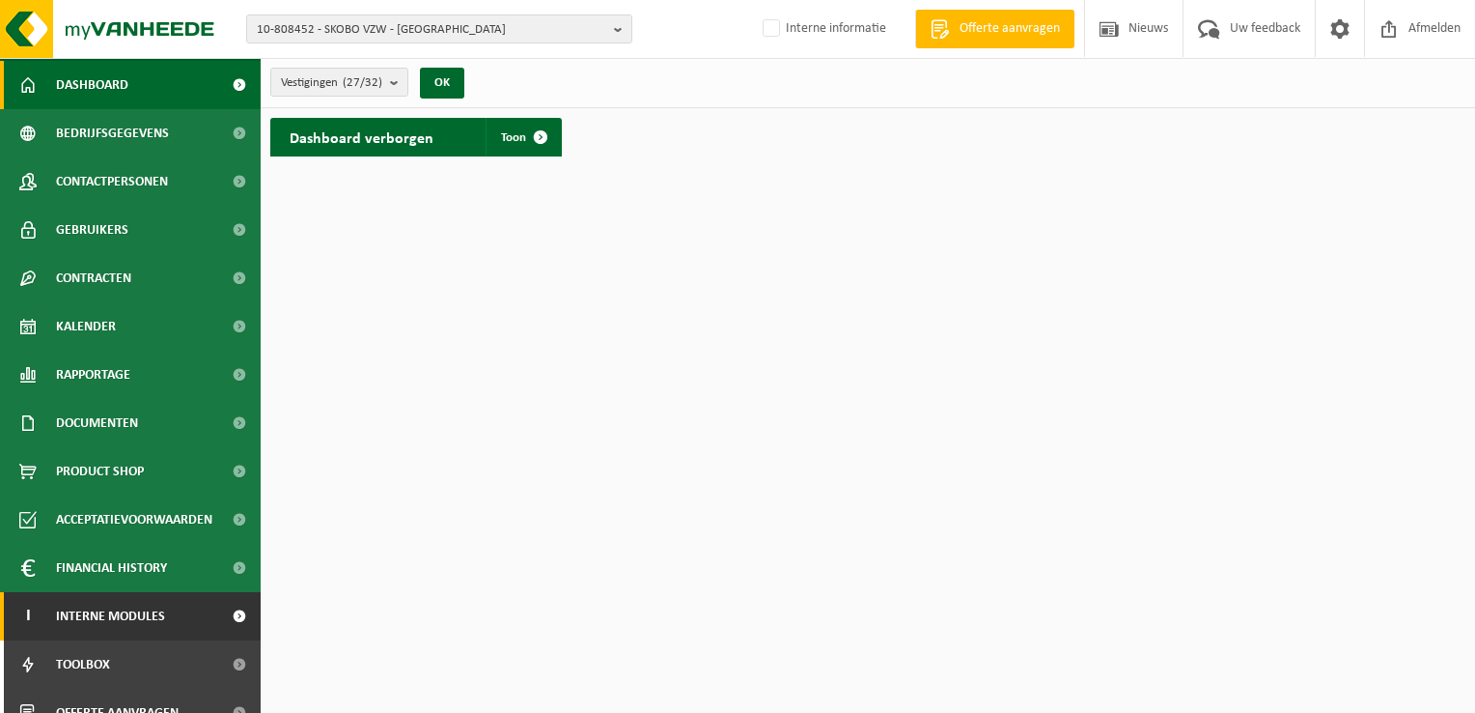
scroll to position [70, 0]
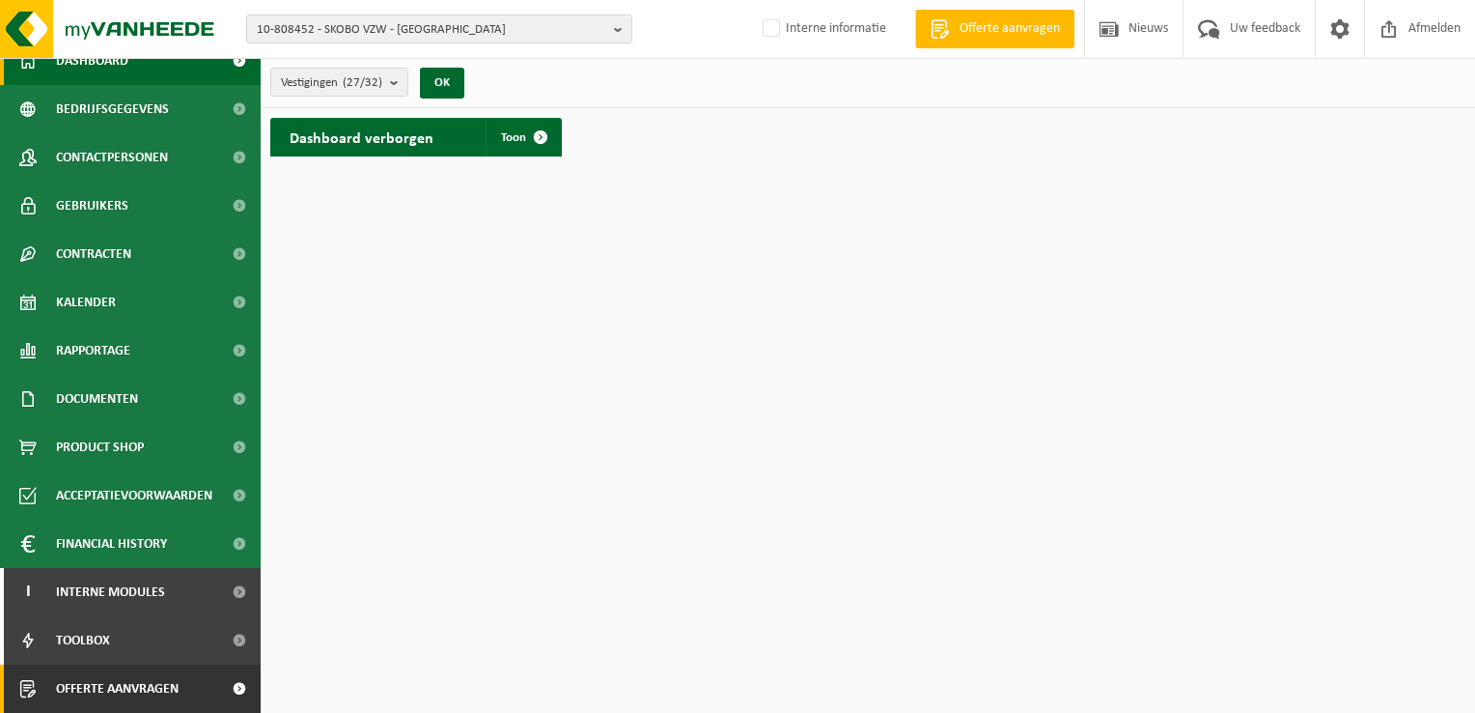
click at [82, 690] on span "Offerte aanvragen" at bounding box center [117, 688] width 123 height 48
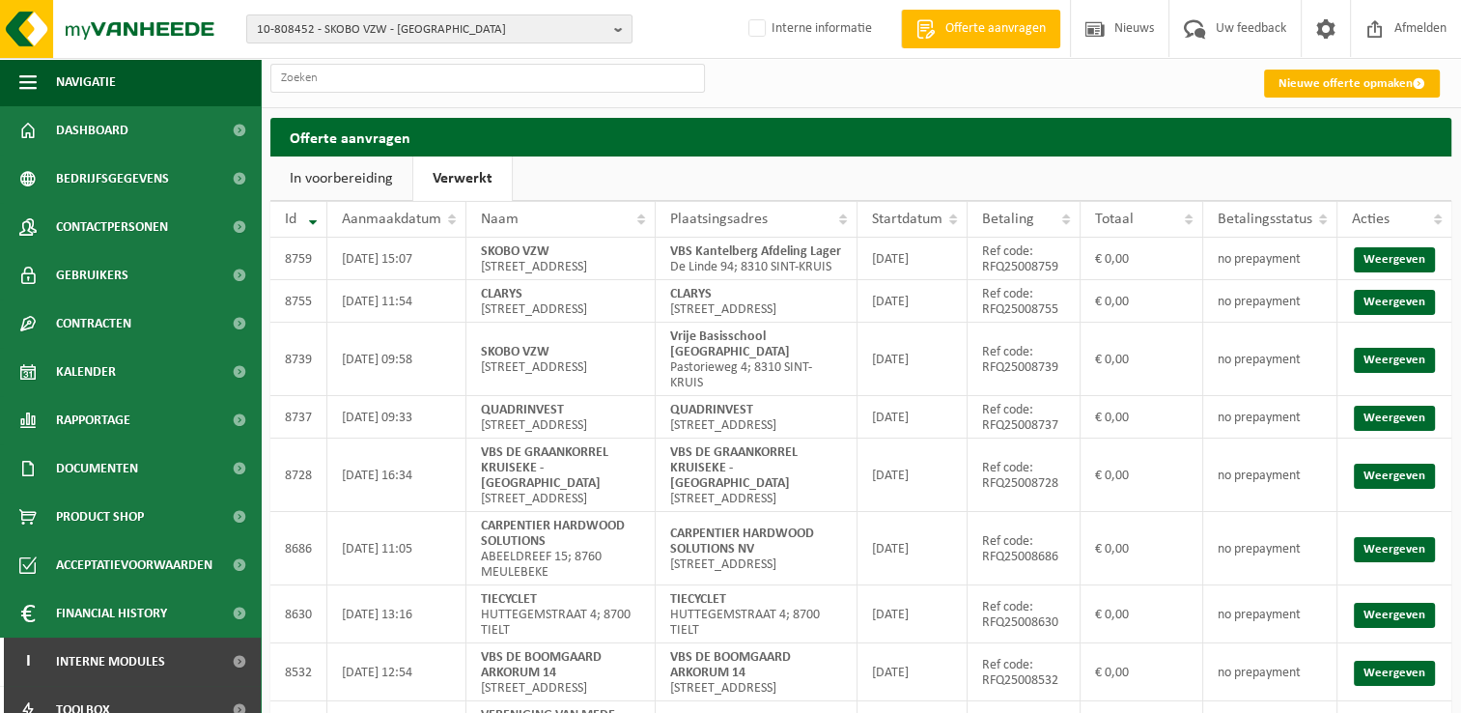
click at [1376, 83] on link "Nieuwe offerte opmaken" at bounding box center [1352, 84] width 176 height 28
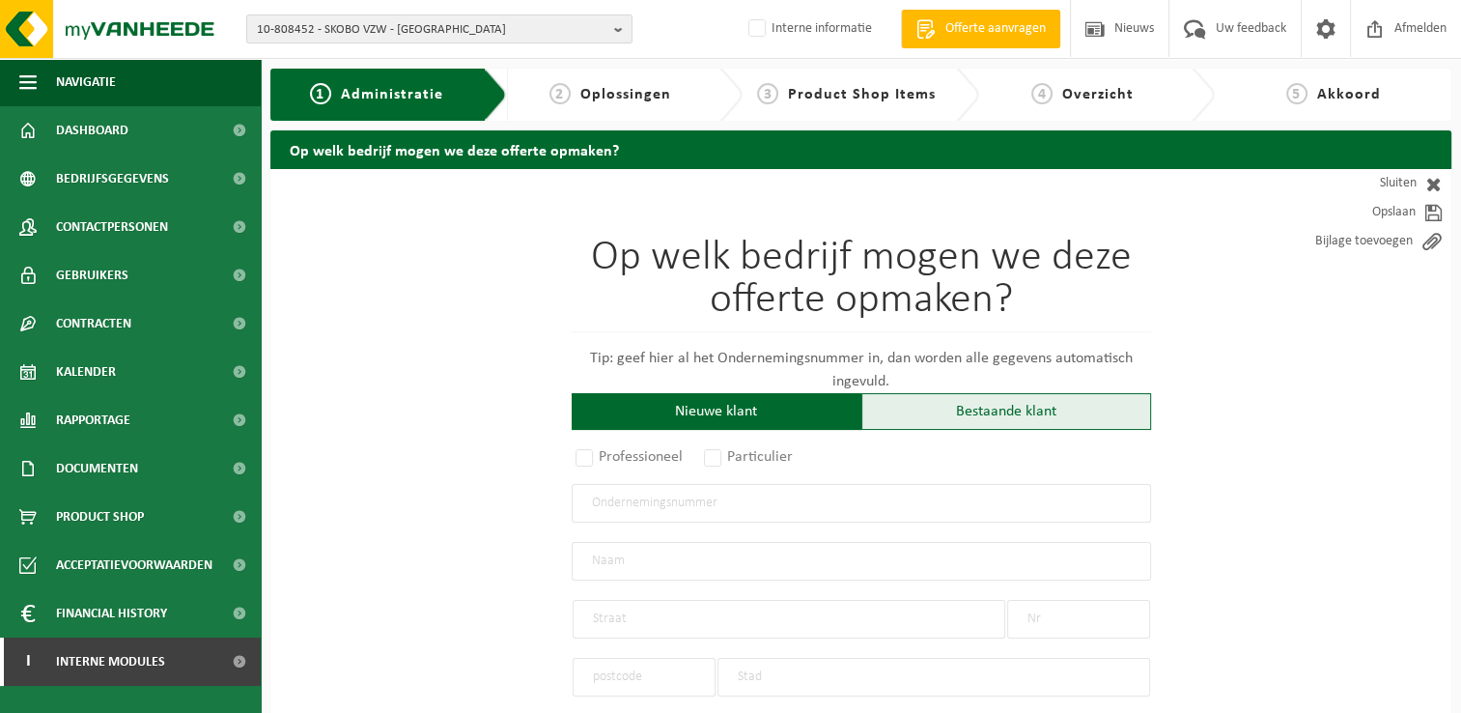
click at [992, 404] on div "Bestaande klant" at bounding box center [1006, 411] width 290 height 37
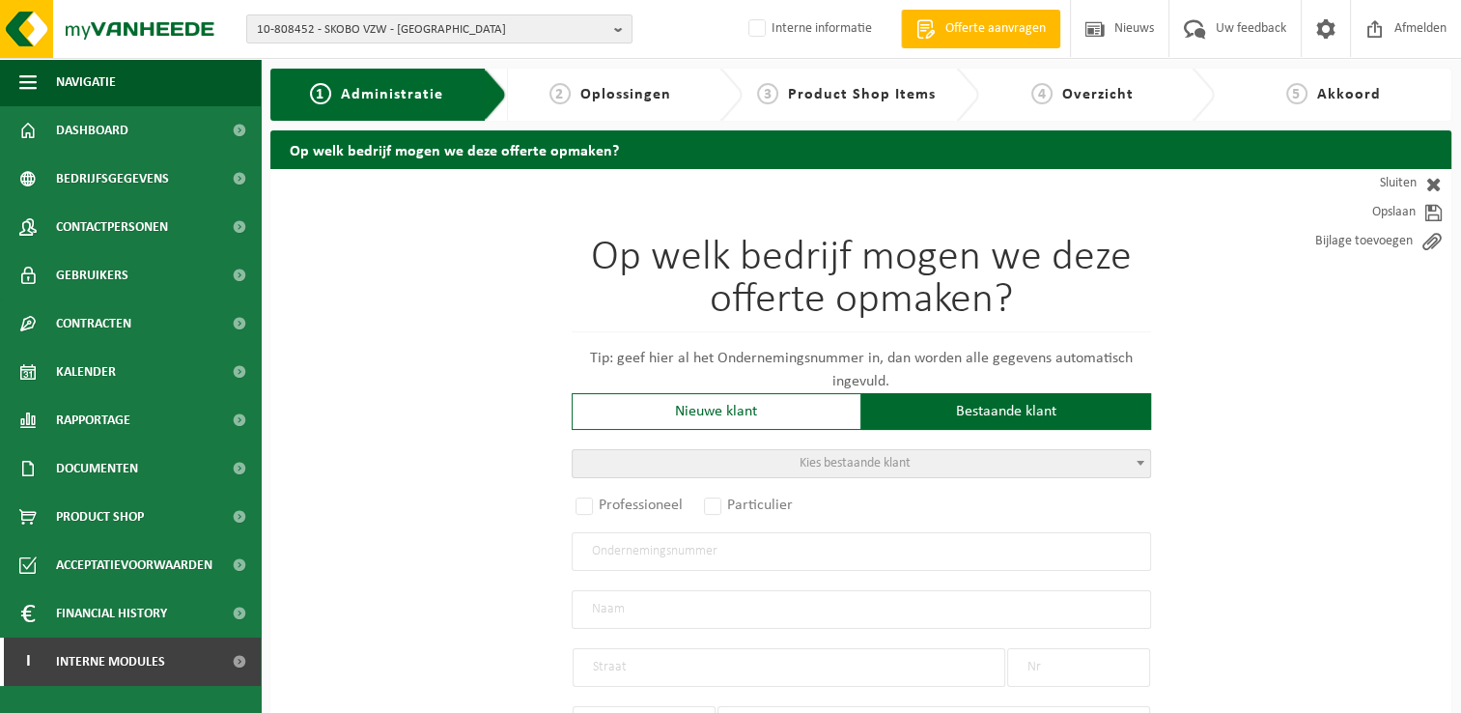
click at [1137, 465] on span at bounding box center [1140, 462] width 19 height 25
click at [980, 490] on input "search" at bounding box center [861, 493] width 570 height 24
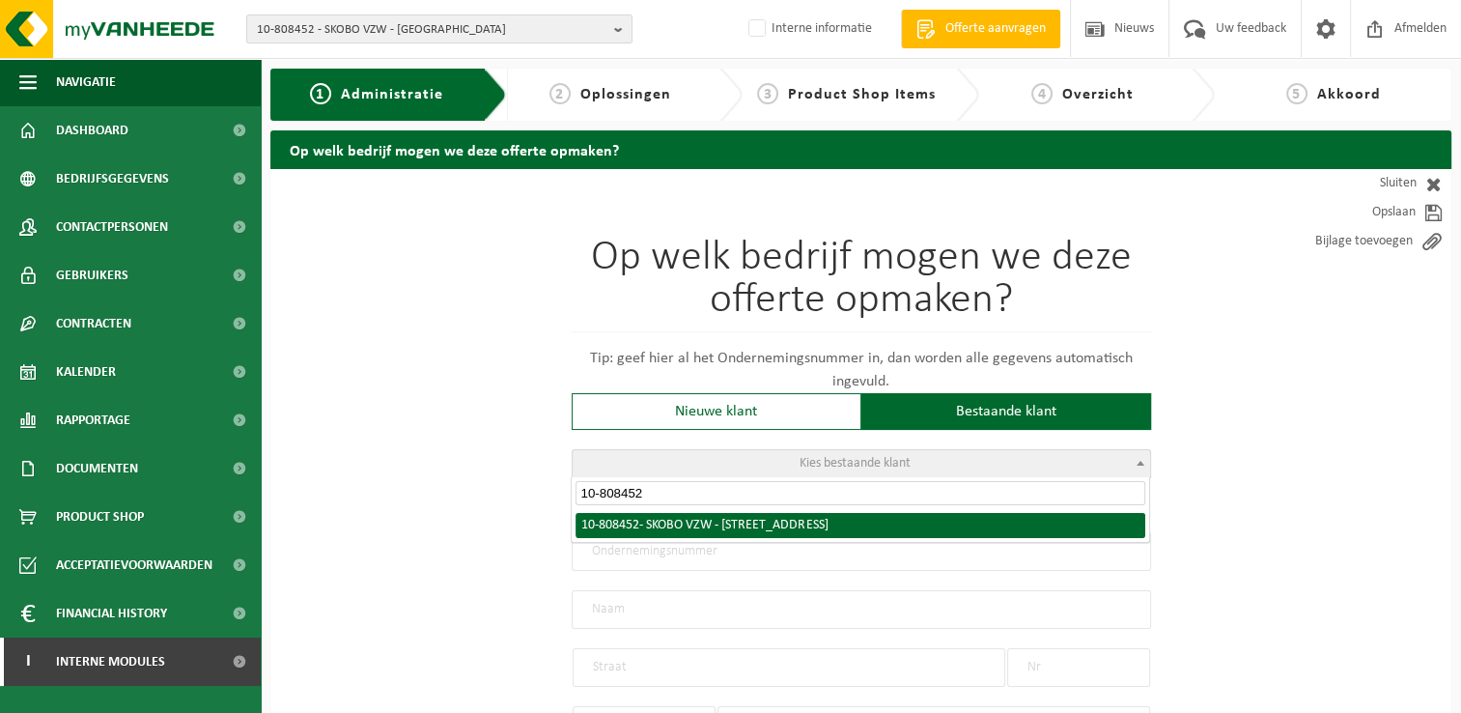
type input "10-808452"
radio input "true"
type input "0410.917.140"
type input "SKOBO VZW"
type input "VAARTDIJKSTRAAT"
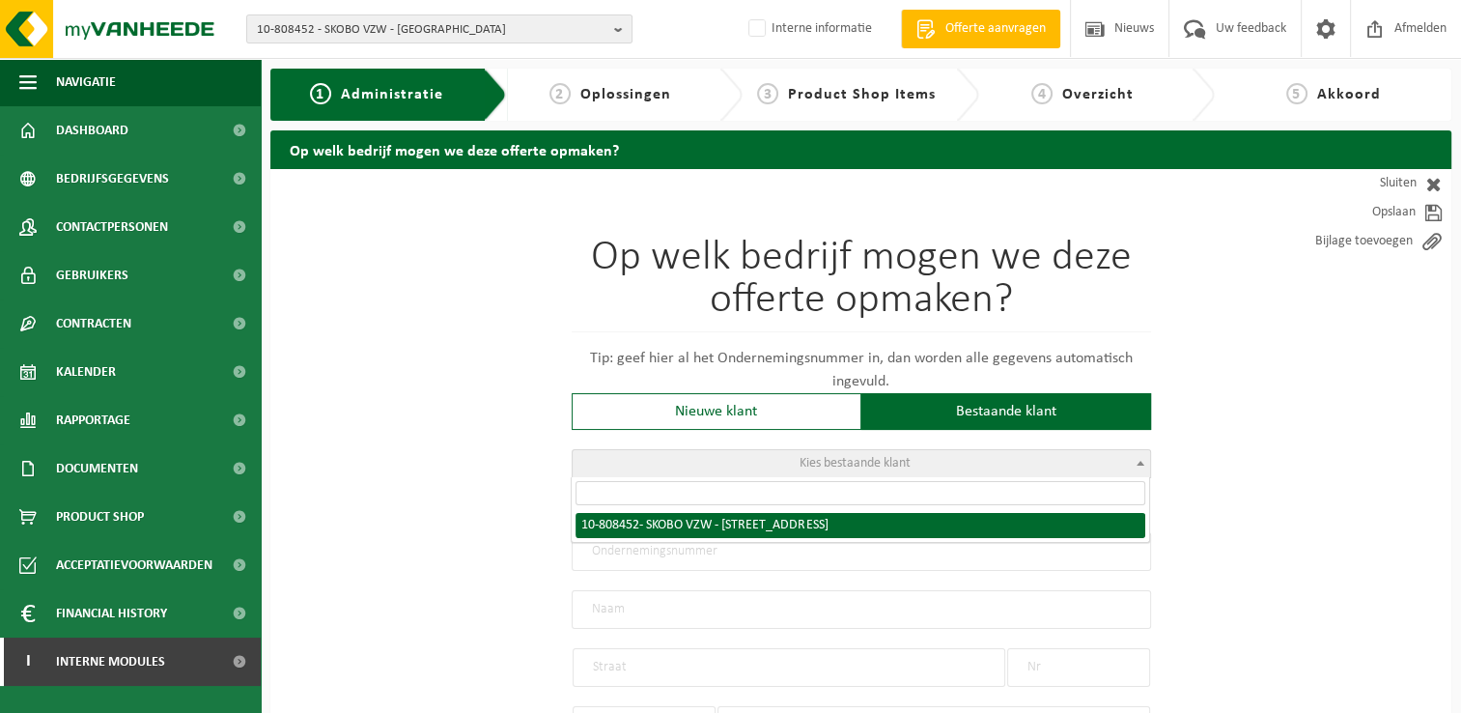
type input "3"
type input "8000"
type input "BRUGGE"
select select "1260"
type input "SKOBO VZW"
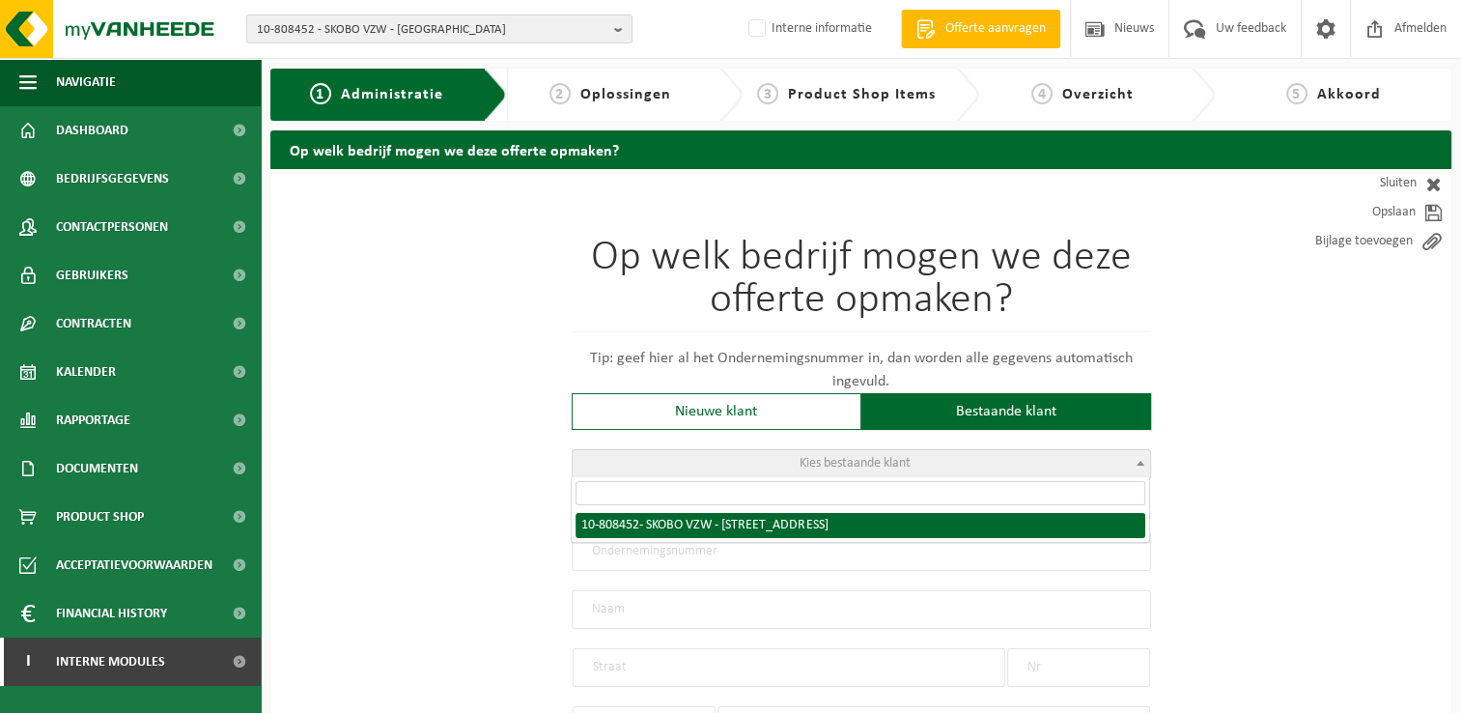
type input "VAARTDIJKSTRAAT"
type input "3"
type input "8000"
type input "BRUGGE"
select select "36592"
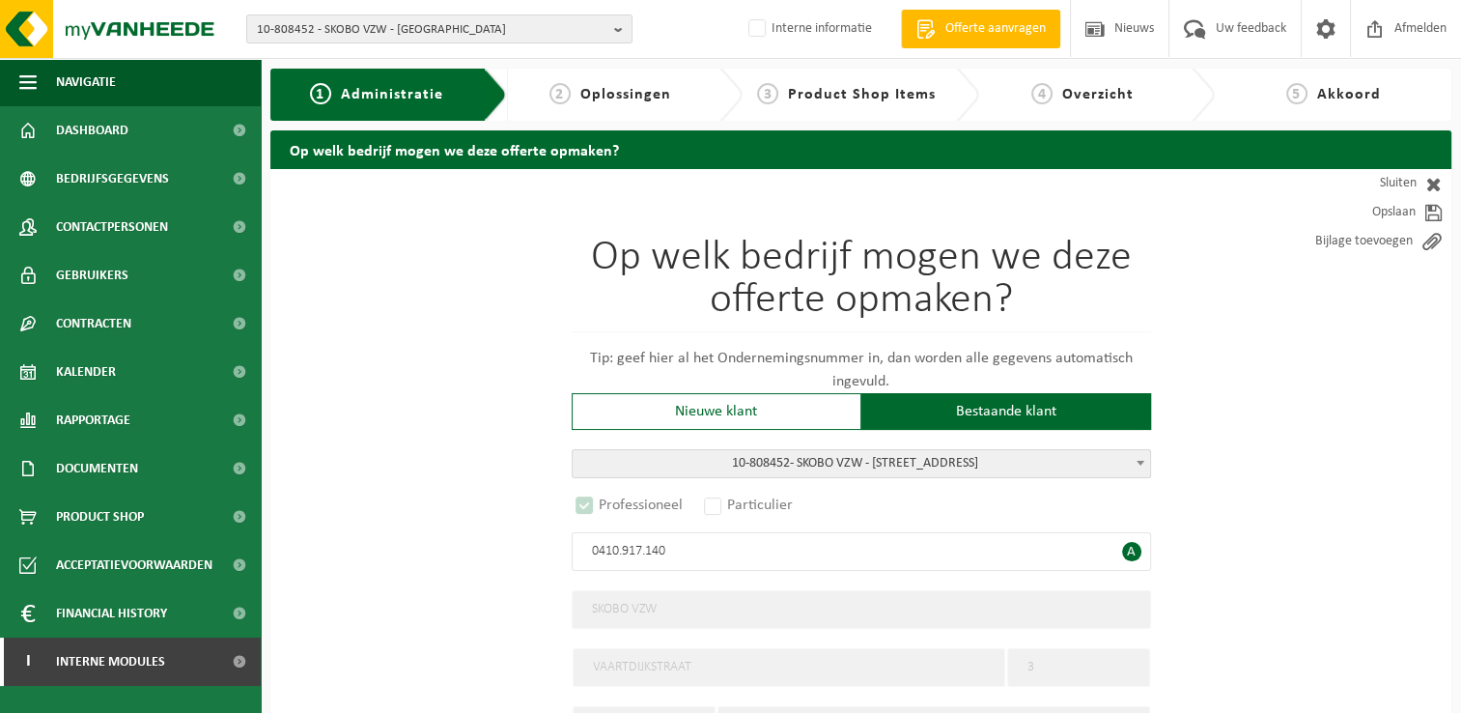
select select "D"
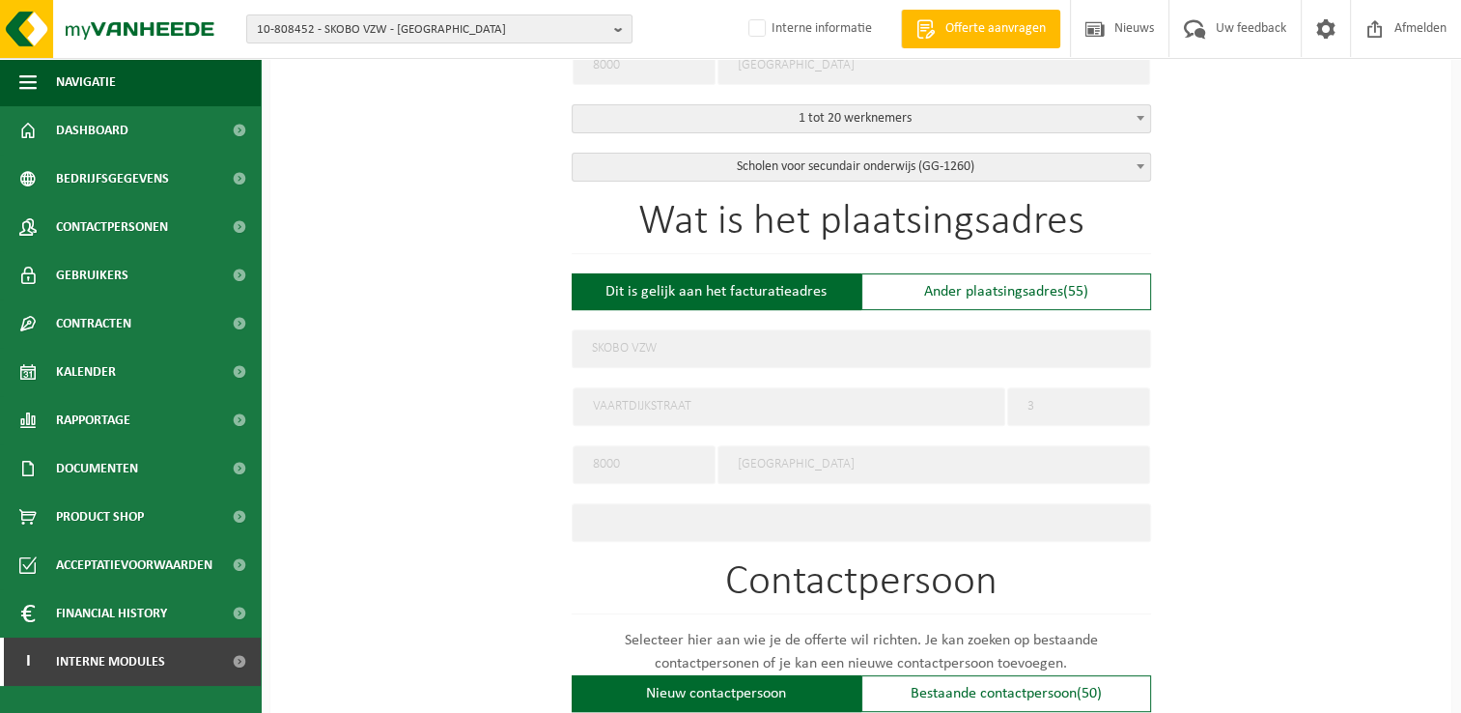
scroll to position [676, 0]
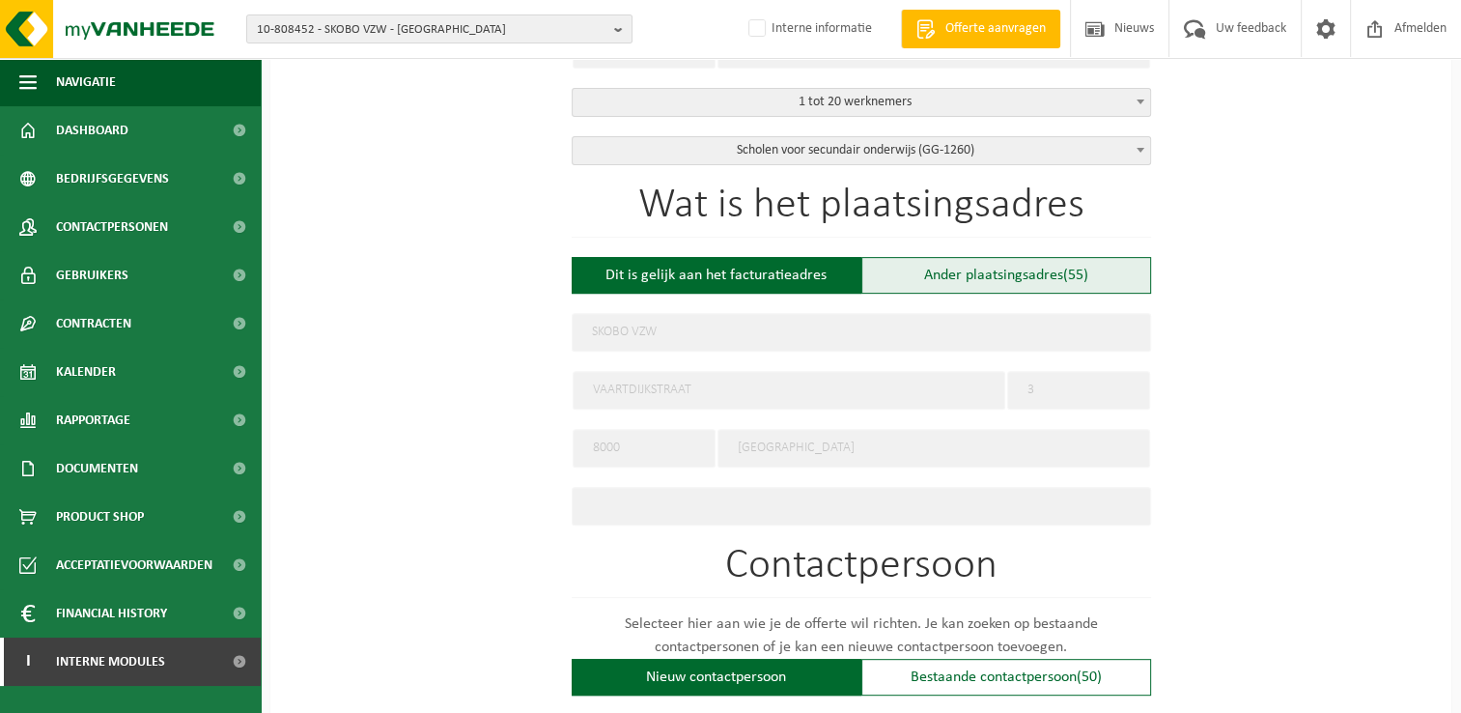
click at [955, 272] on div "Ander plaatsingsadres (55)" at bounding box center [1006, 275] width 290 height 37
type input "Werf -"
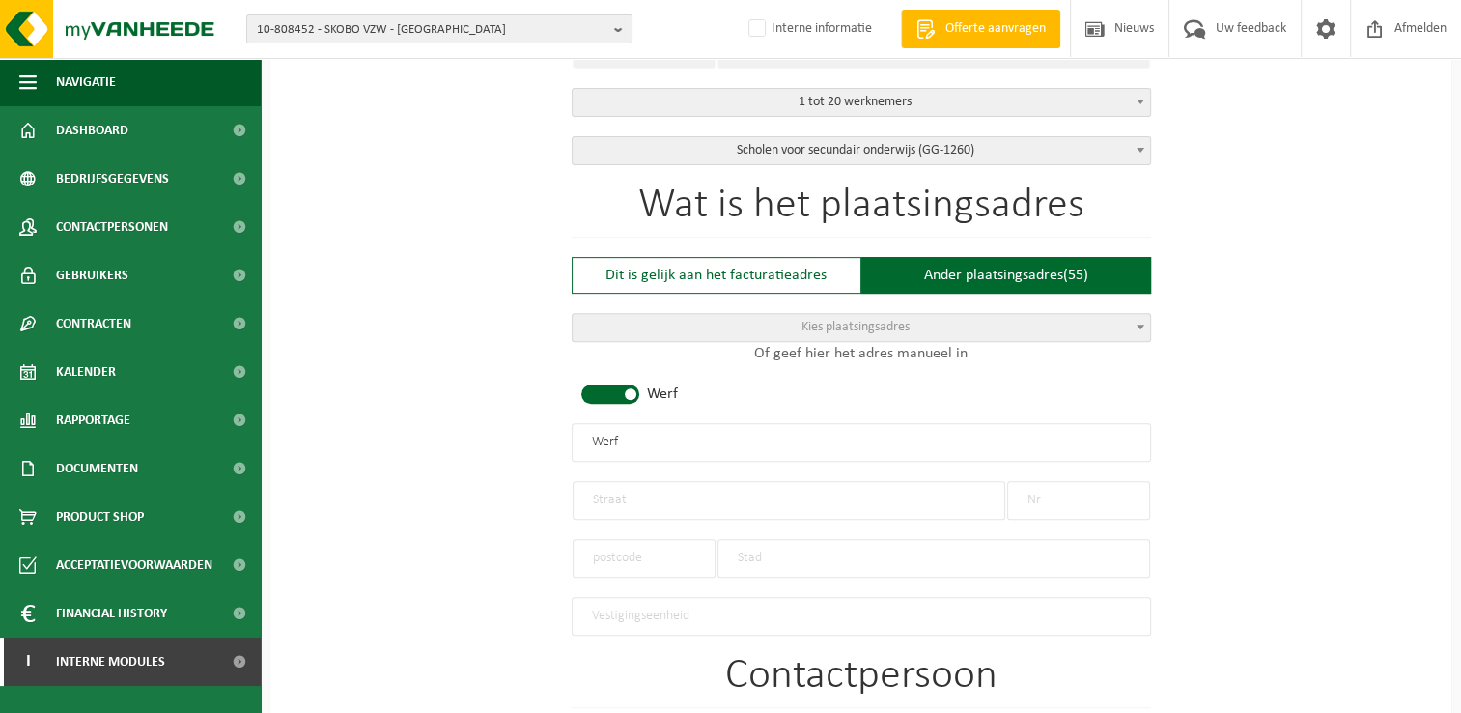
click at [636, 384] on span at bounding box center [610, 393] width 58 height 19
click at [698, 438] on input "text" at bounding box center [861, 442] width 579 height 39
type input "VBS Kantelberg Afdeling Kleuter"
click at [702, 486] on input "text" at bounding box center [789, 500] width 433 height 39
click at [391, 514] on div "Op welk bedrijf mogen we deze offerte opmaken? Tip: geef hier al het Ondernemin…" at bounding box center [860, 446] width 1181 height 1907
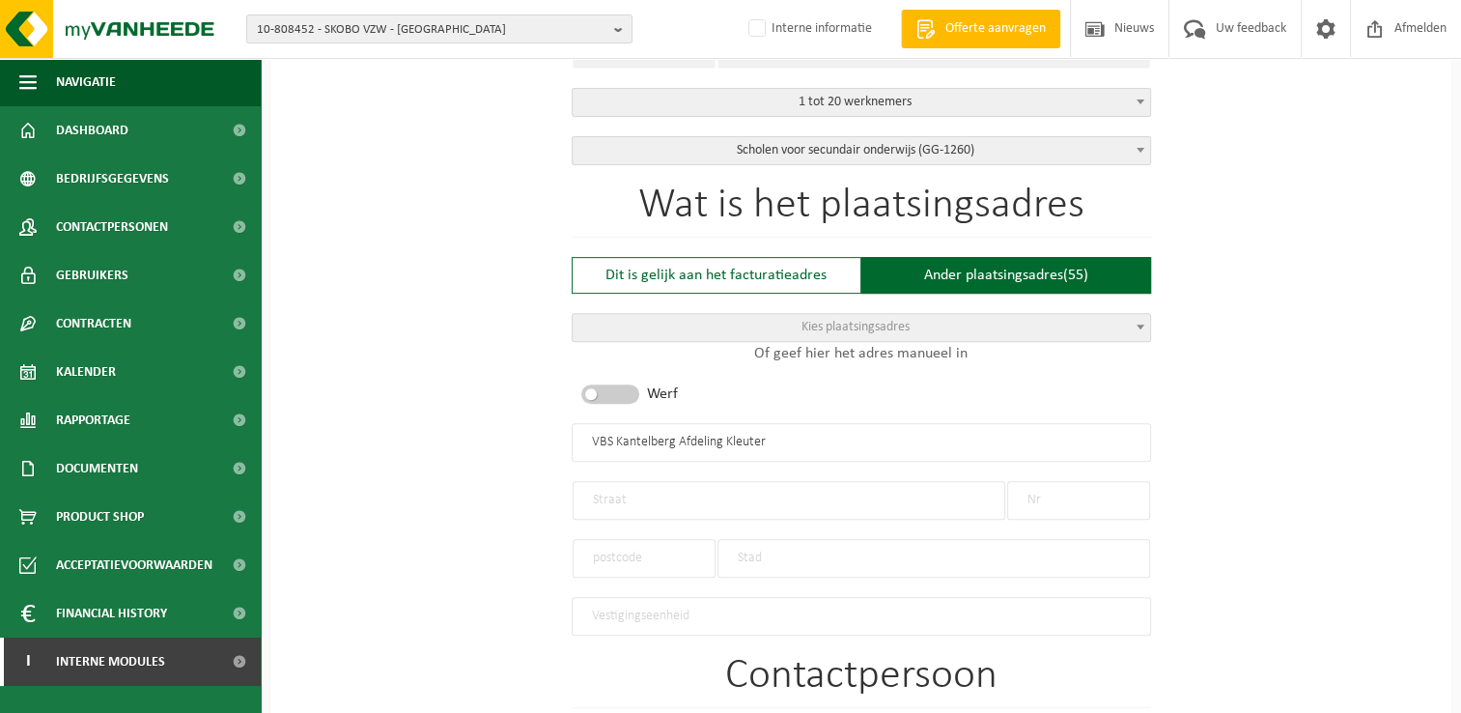
click at [808, 500] on input "text" at bounding box center [789, 500] width 433 height 39
type input "Raadsherenlaan"
click at [1079, 498] on input "text" at bounding box center [1078, 500] width 143 height 39
type input "42"
click at [684, 560] on input "text" at bounding box center [644, 558] width 143 height 39
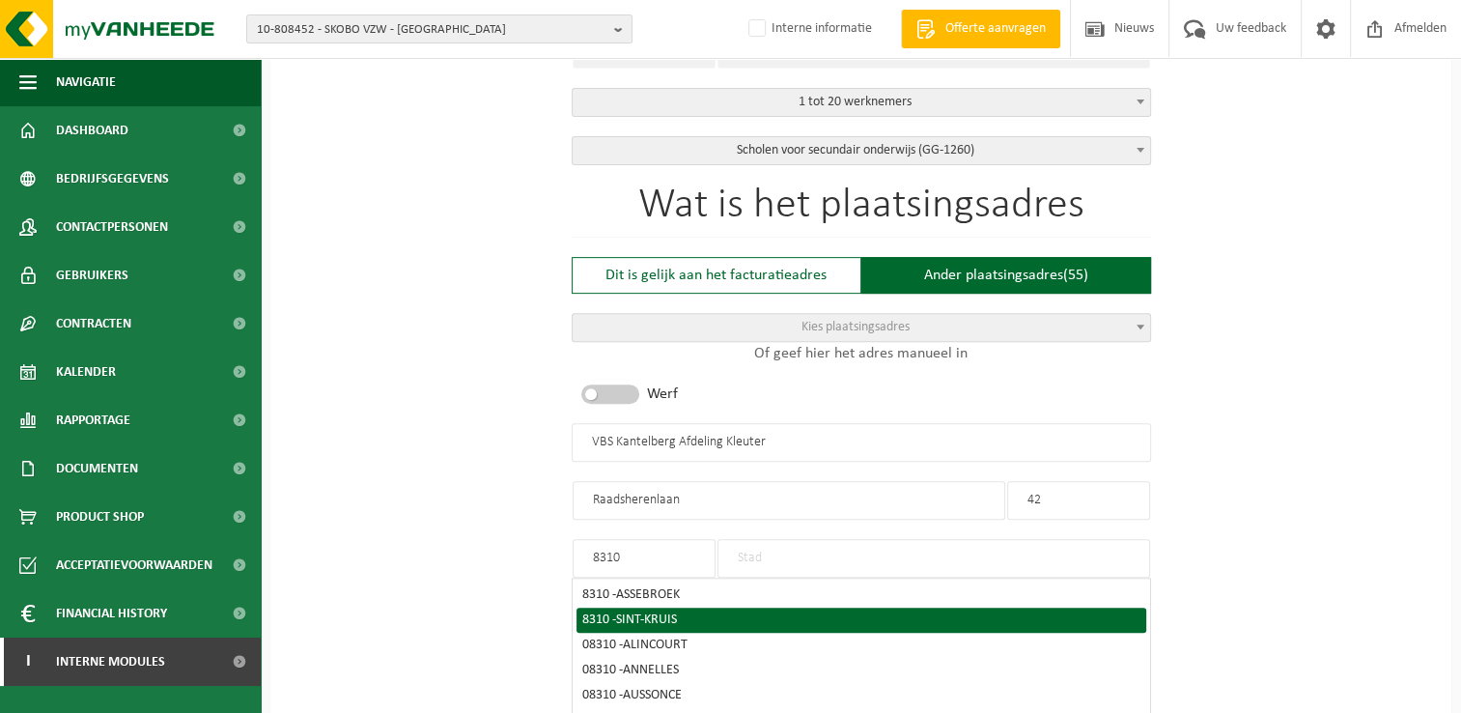
type input "8310"
click at [637, 616] on span "SINT-KRUIS" at bounding box center [646, 619] width 61 height 14
type input "SINT-KRUIS"
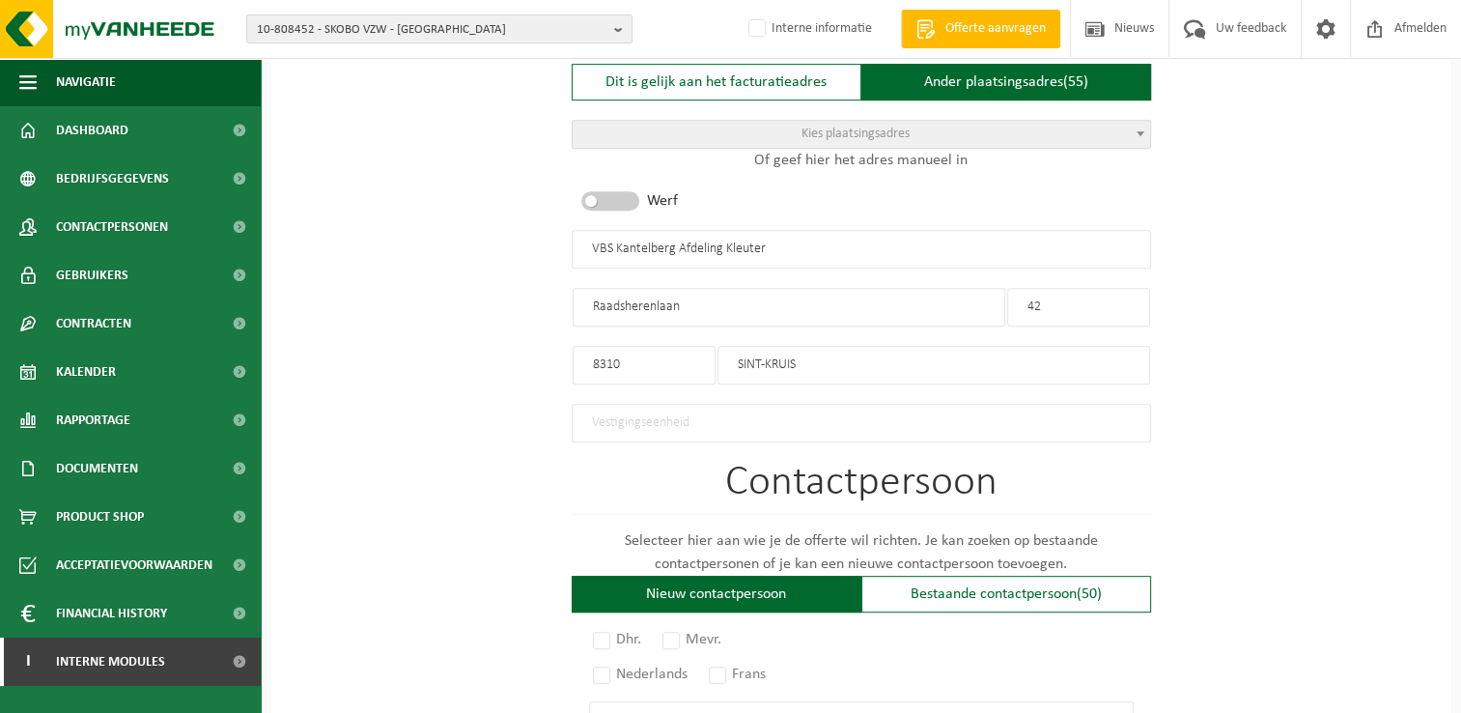
scroll to position [966, 0]
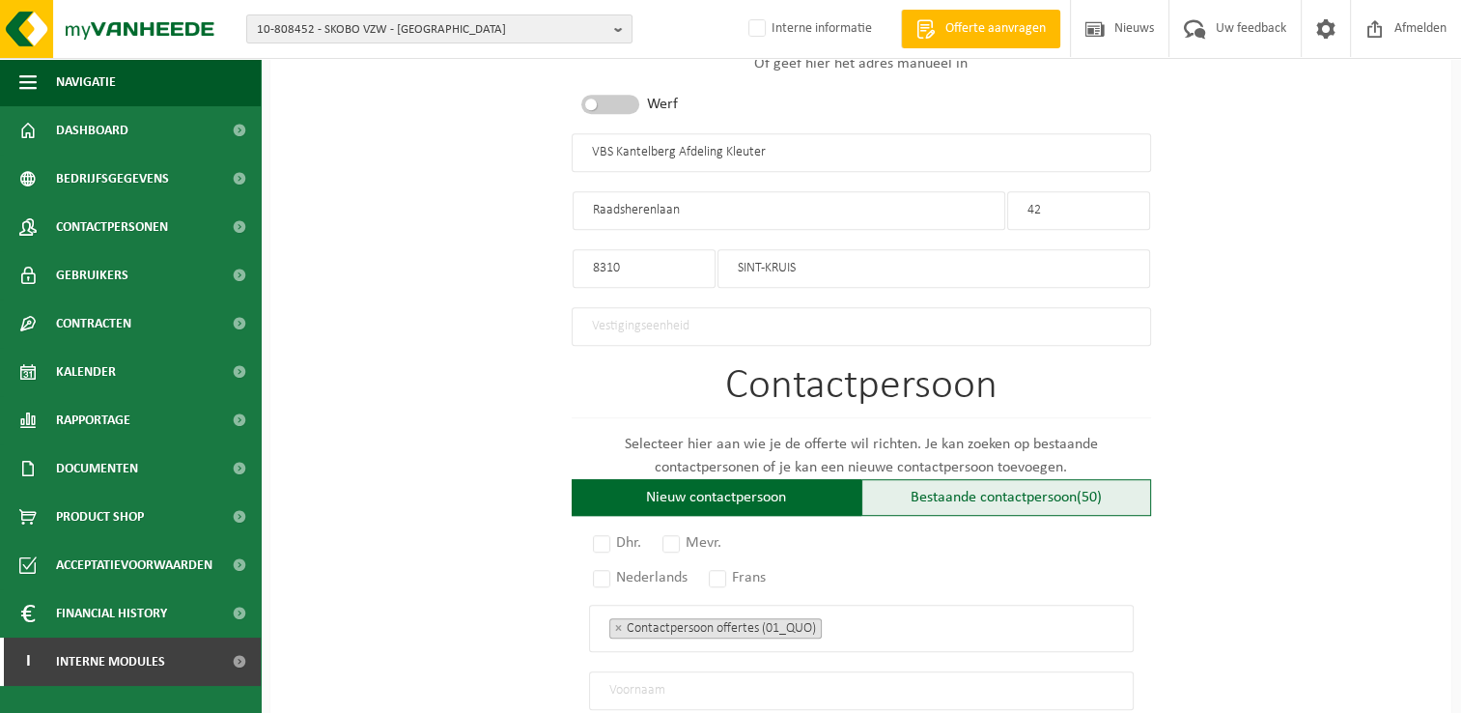
click at [938, 499] on div "Bestaande contactpersoon (50)" at bounding box center [1006, 497] width 290 height 37
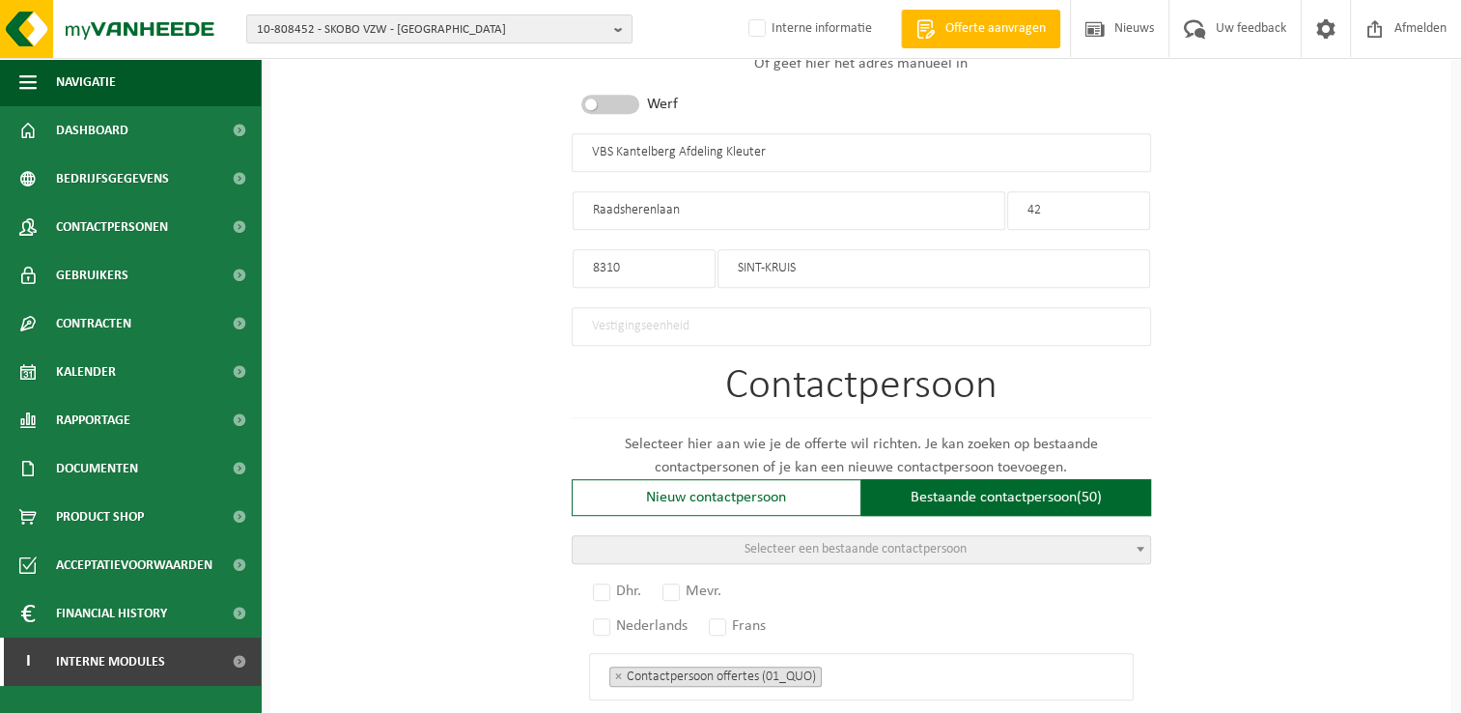
click at [834, 546] on span "Selecteer een bestaande contactpersoon" at bounding box center [855, 549] width 222 height 14
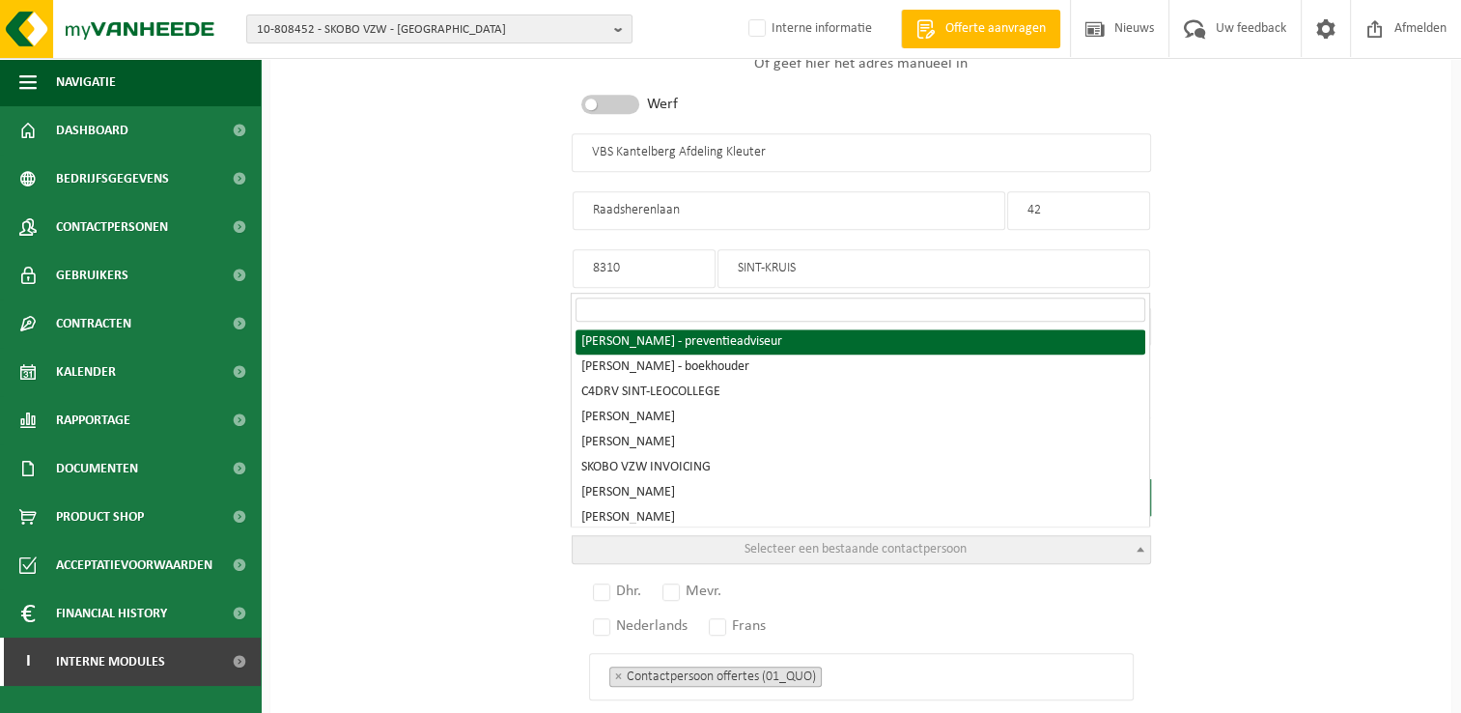
click at [716, 306] on input "search" at bounding box center [861, 309] width 570 height 24
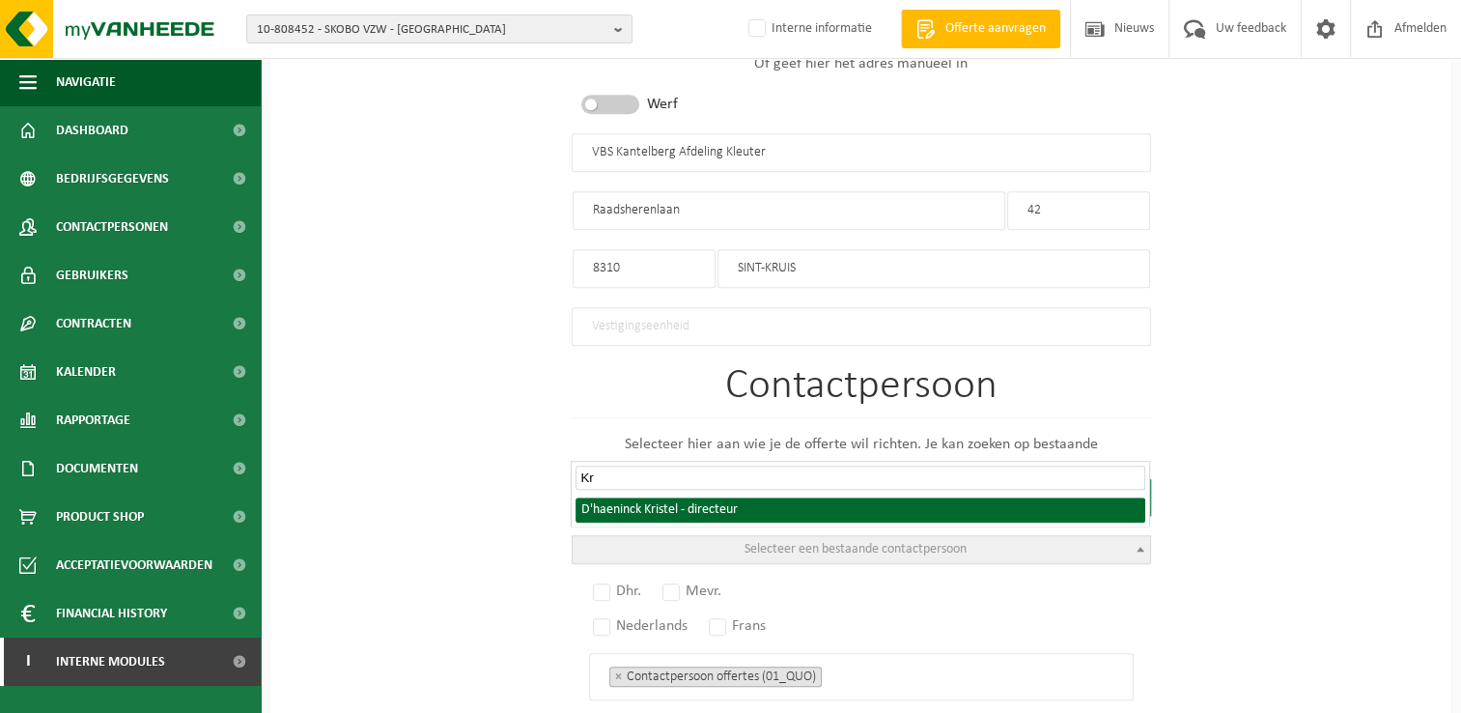
type input "K"
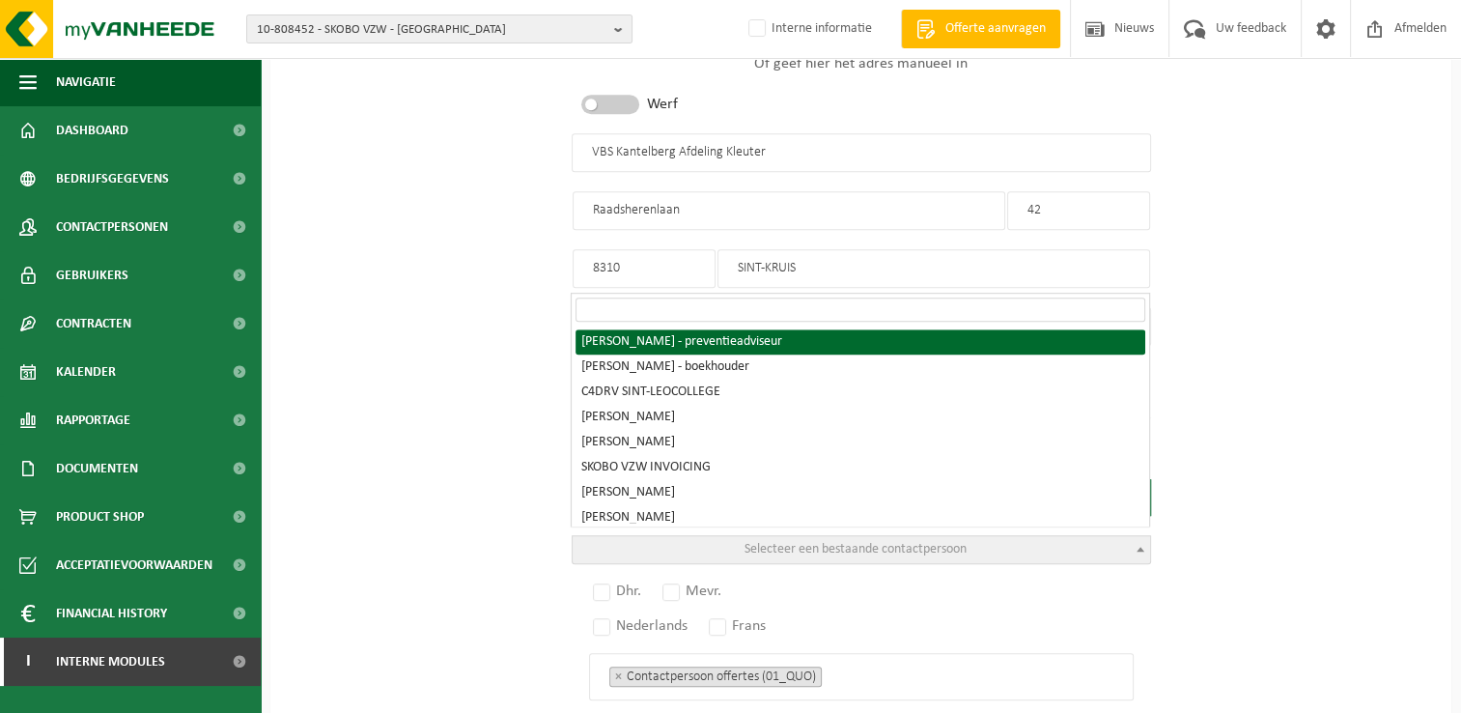
click at [454, 407] on div "Op welk bedrijf mogen we deze offerte opmaken? Tip: geef hier al het Ondernemin…" at bounding box center [860, 180] width 1181 height 1955
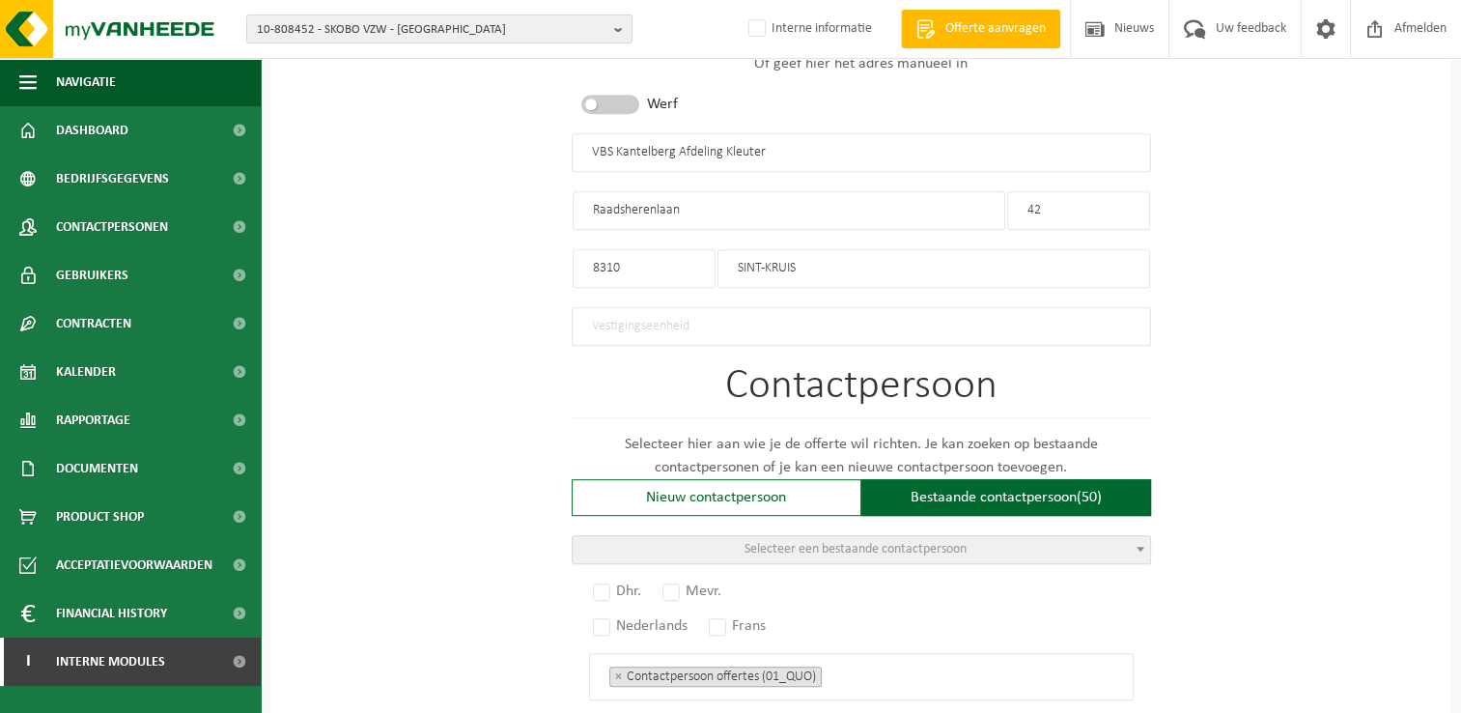
scroll to position [1062, 0]
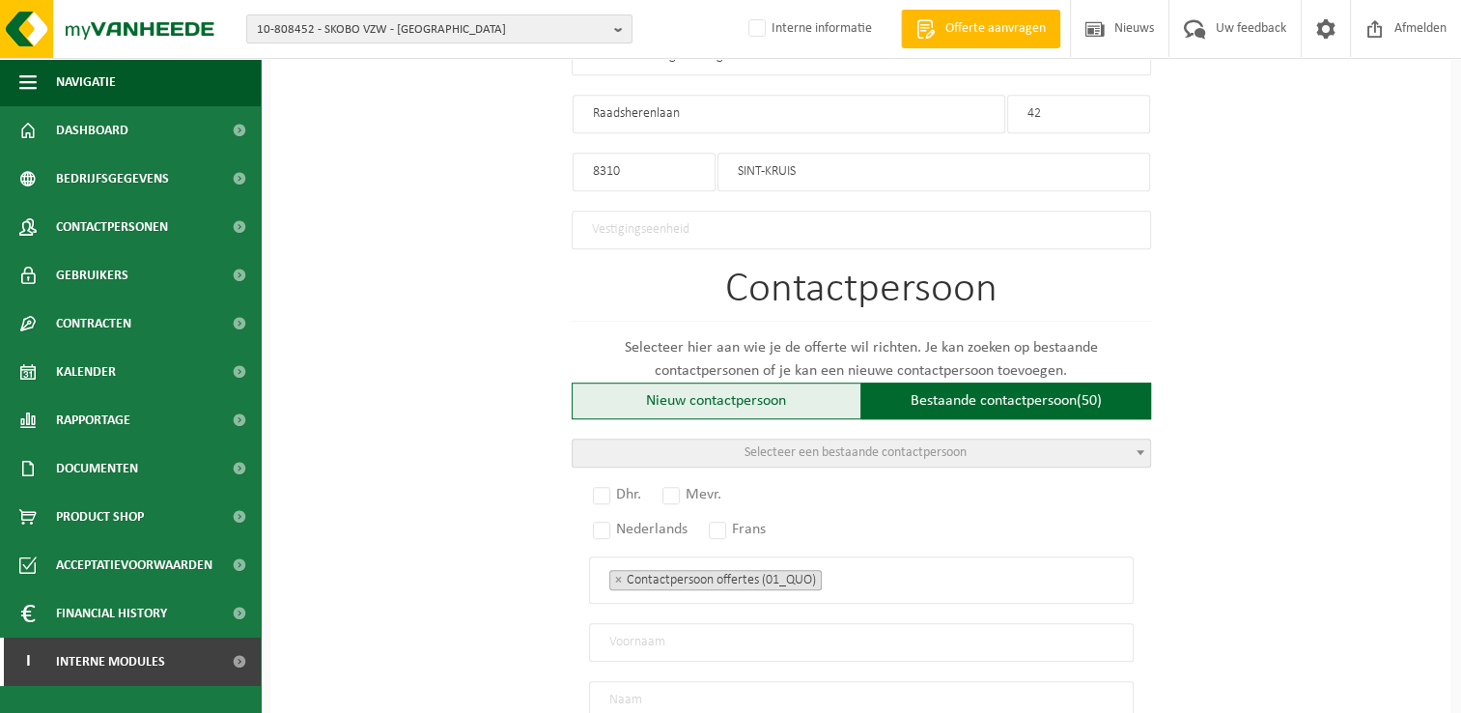
click at [706, 404] on div "Nieuw contactpersoon" at bounding box center [717, 400] width 290 height 37
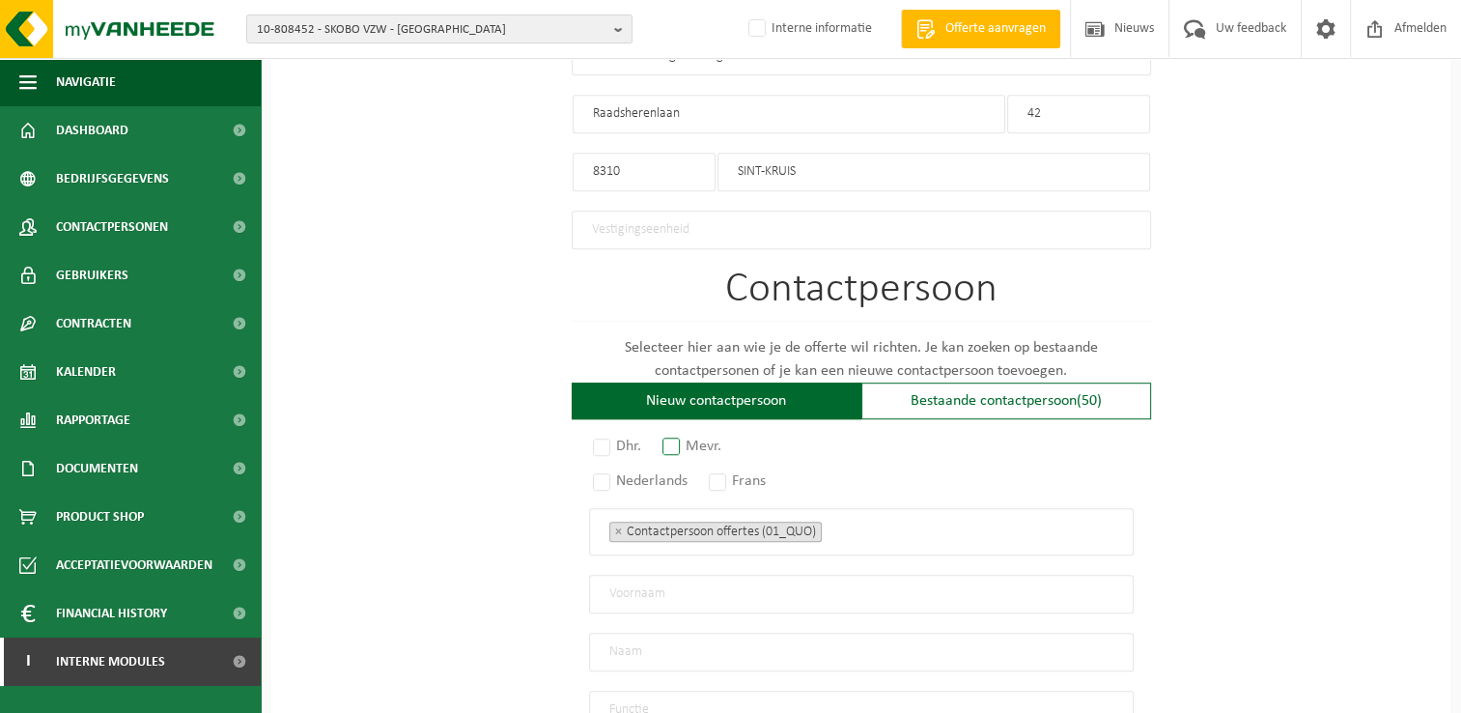
click at [680, 438] on label "Mevr." at bounding box center [693, 446] width 69 height 27
radio input "true"
click at [602, 472] on label "Nederlands" at bounding box center [641, 480] width 104 height 27
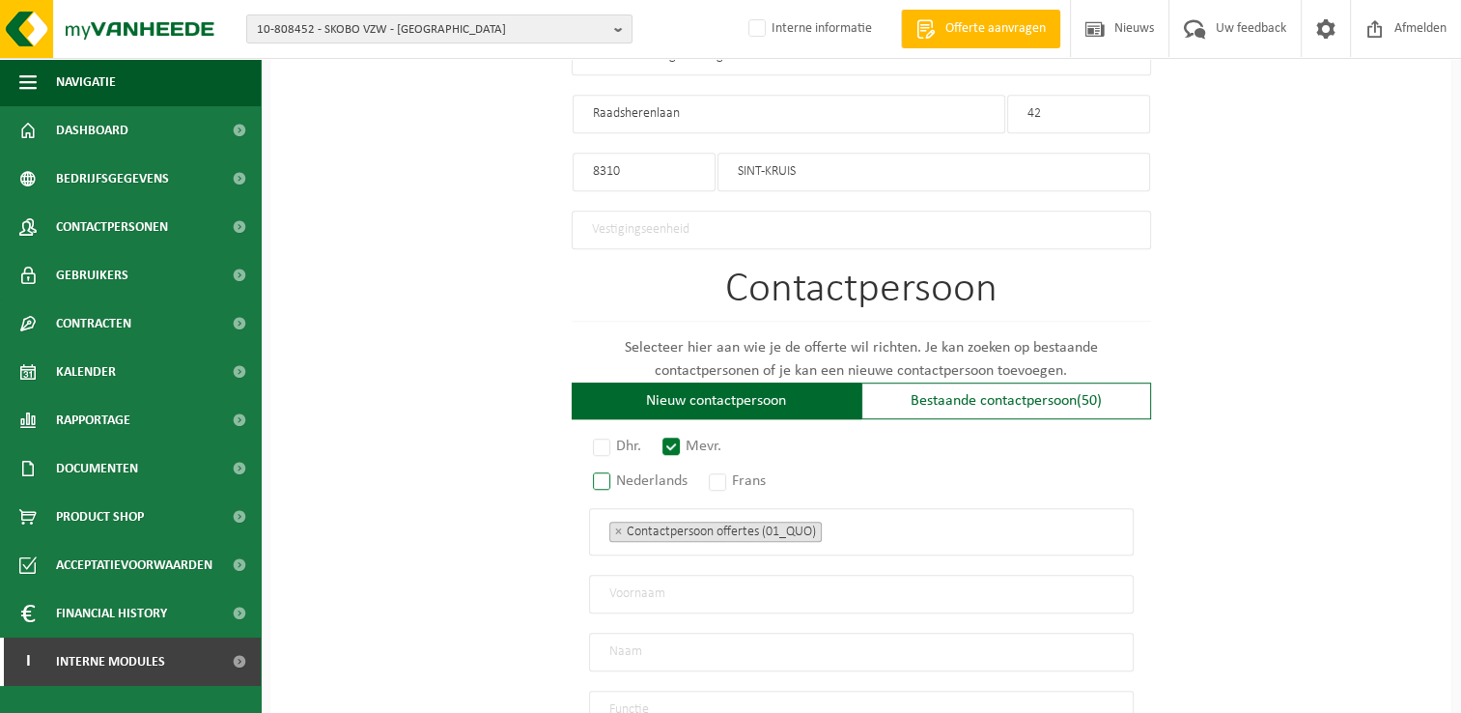
radio input "true"
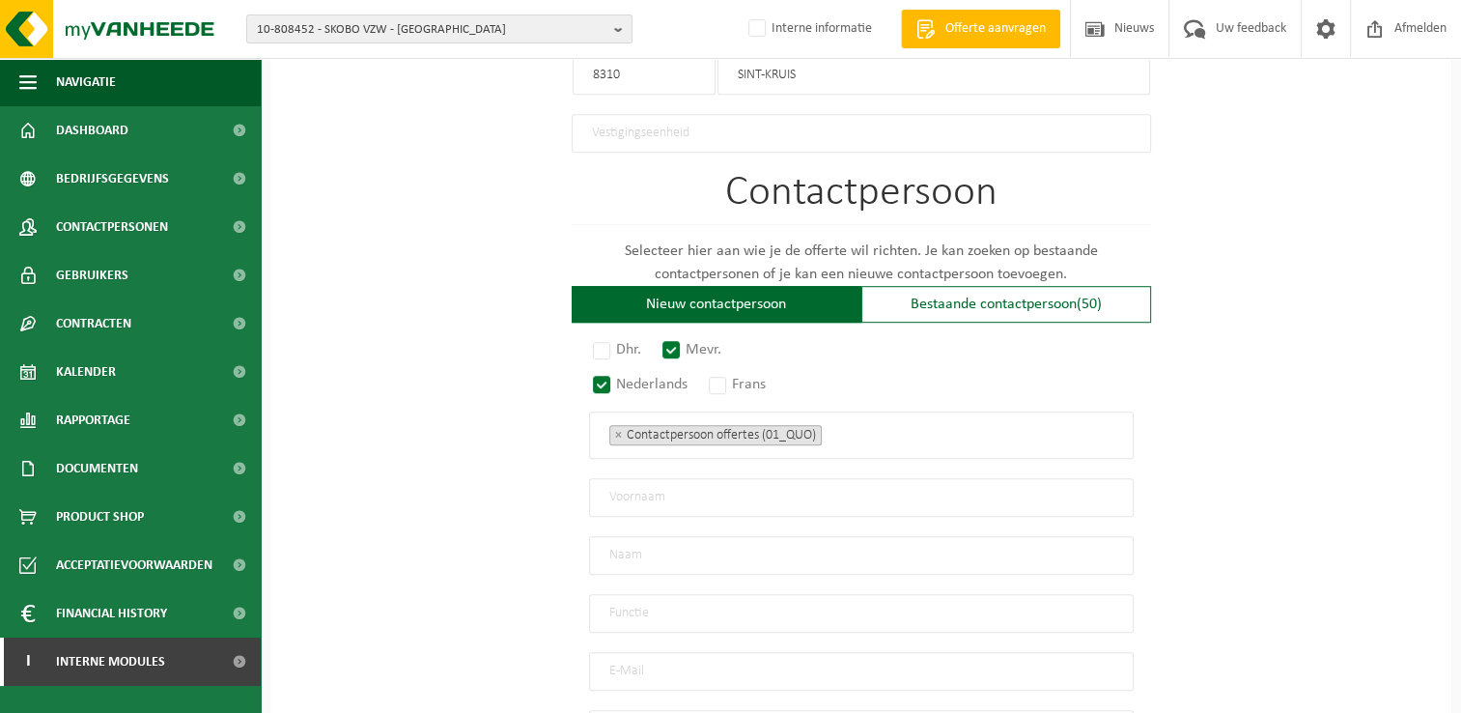
click at [709, 489] on input "text" at bounding box center [861, 497] width 545 height 39
type input "Kristl"
click at [701, 540] on input "text" at bounding box center [861, 555] width 545 height 39
type input "Vervaecke"
click at [704, 594] on input "text" at bounding box center [861, 613] width 545 height 39
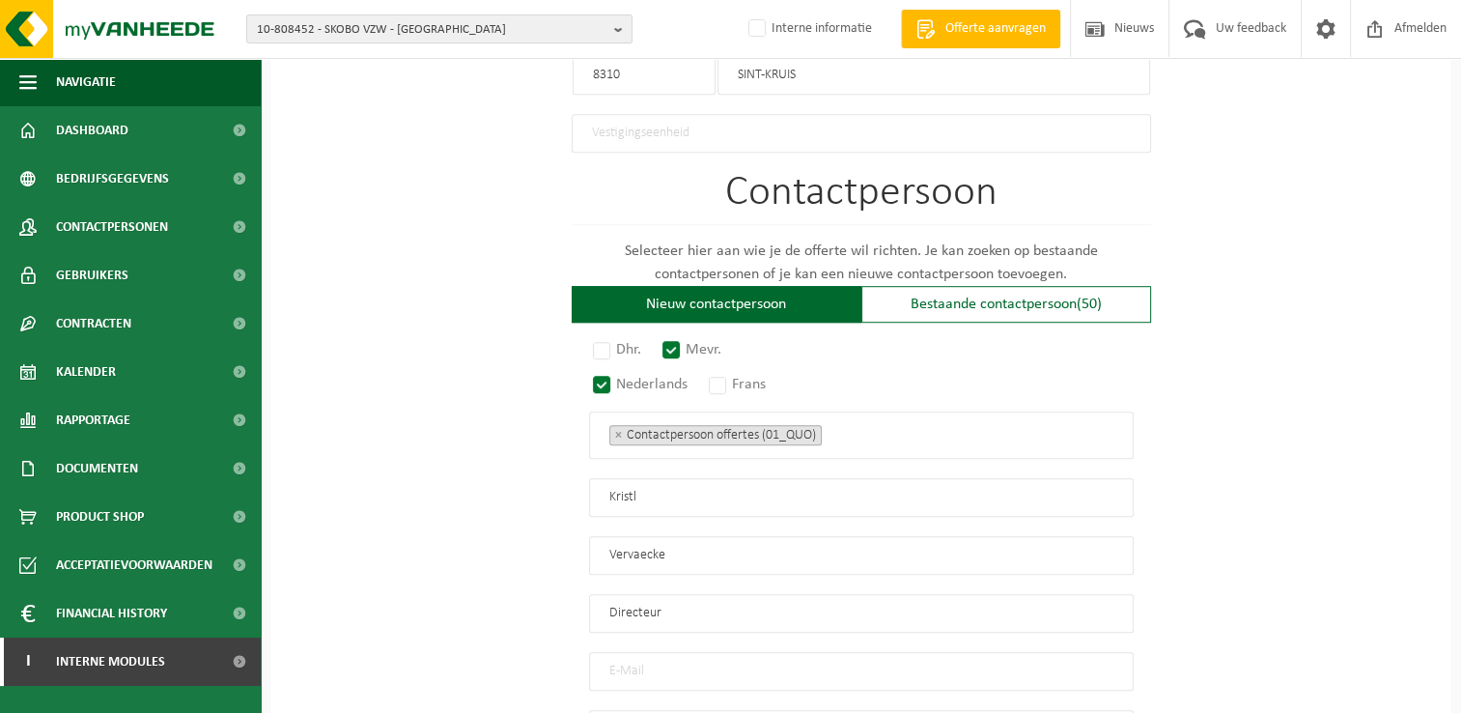
type input "Directeur"
click at [716, 666] on input "email" at bounding box center [861, 671] width 545 height 39
type input "directie@kantelberg.be"
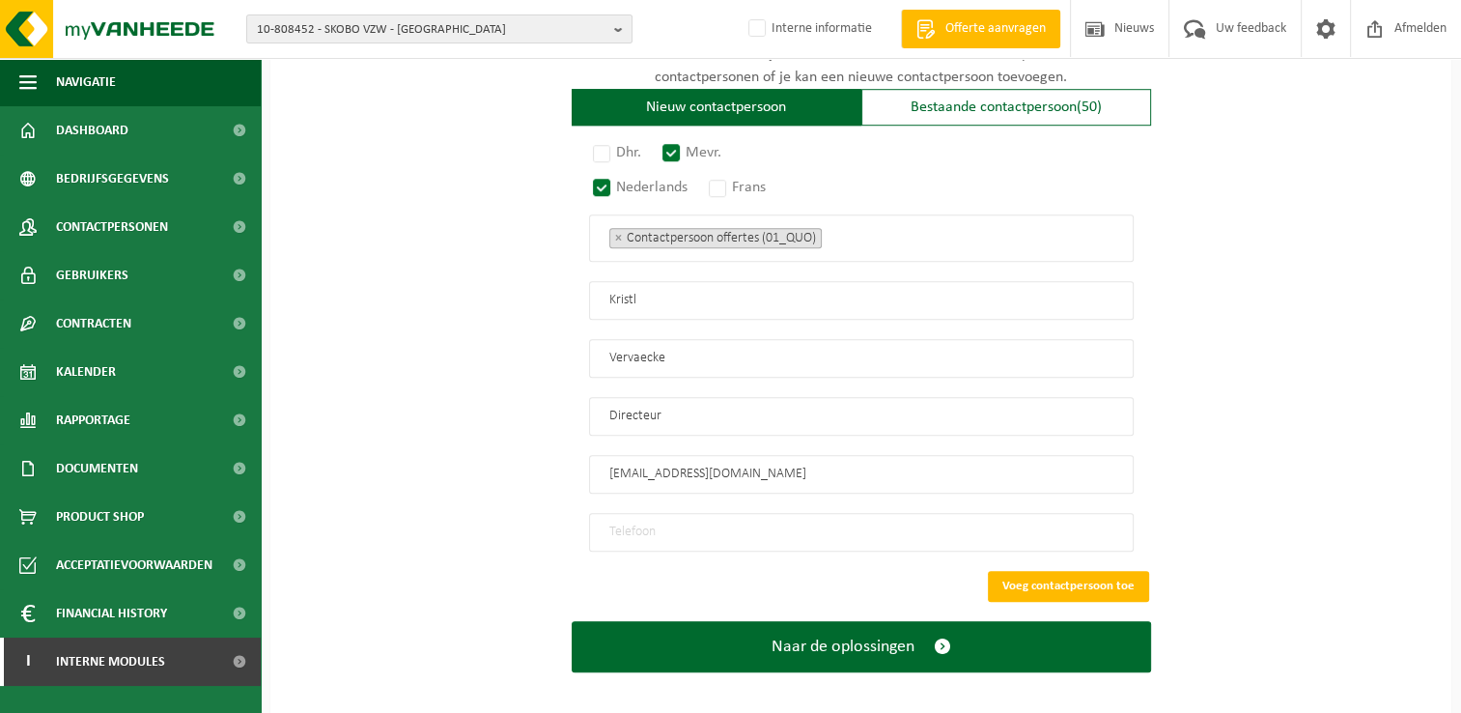
scroll to position [1358, 0]
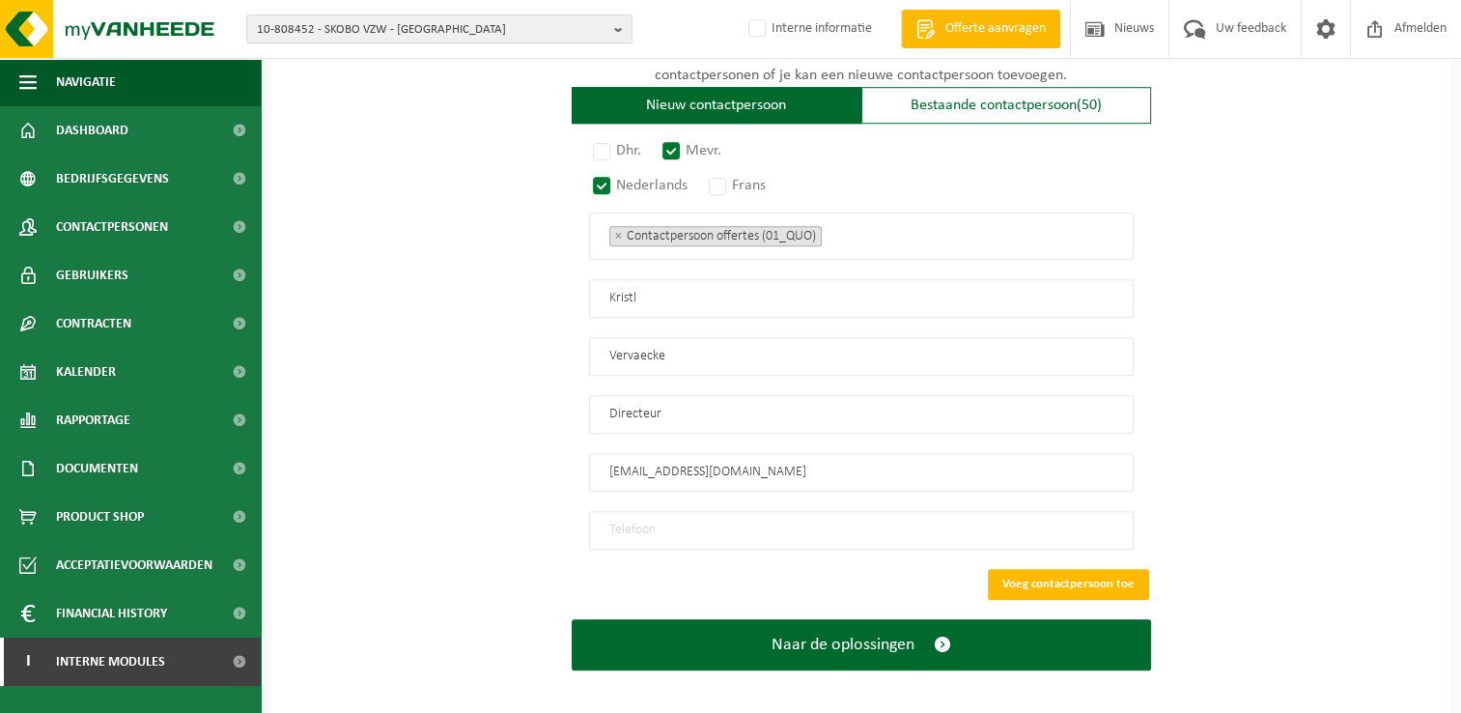
click at [693, 515] on input "tel" at bounding box center [861, 530] width 545 height 39
paste input "050 35 89 08"
type input "050 35 89 08"
click at [1049, 569] on button "Voeg contactpersoon toe" at bounding box center [1068, 584] width 161 height 31
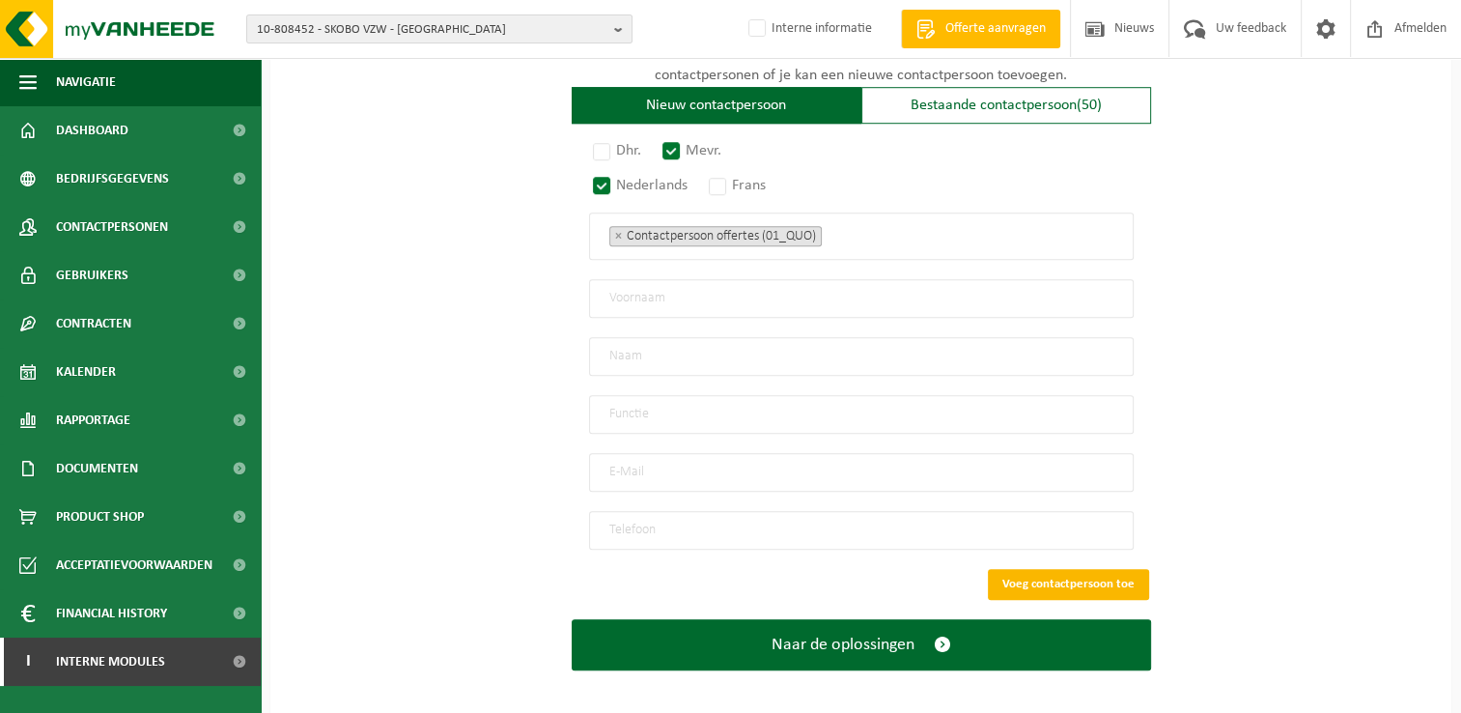
scroll to position [1026, 0]
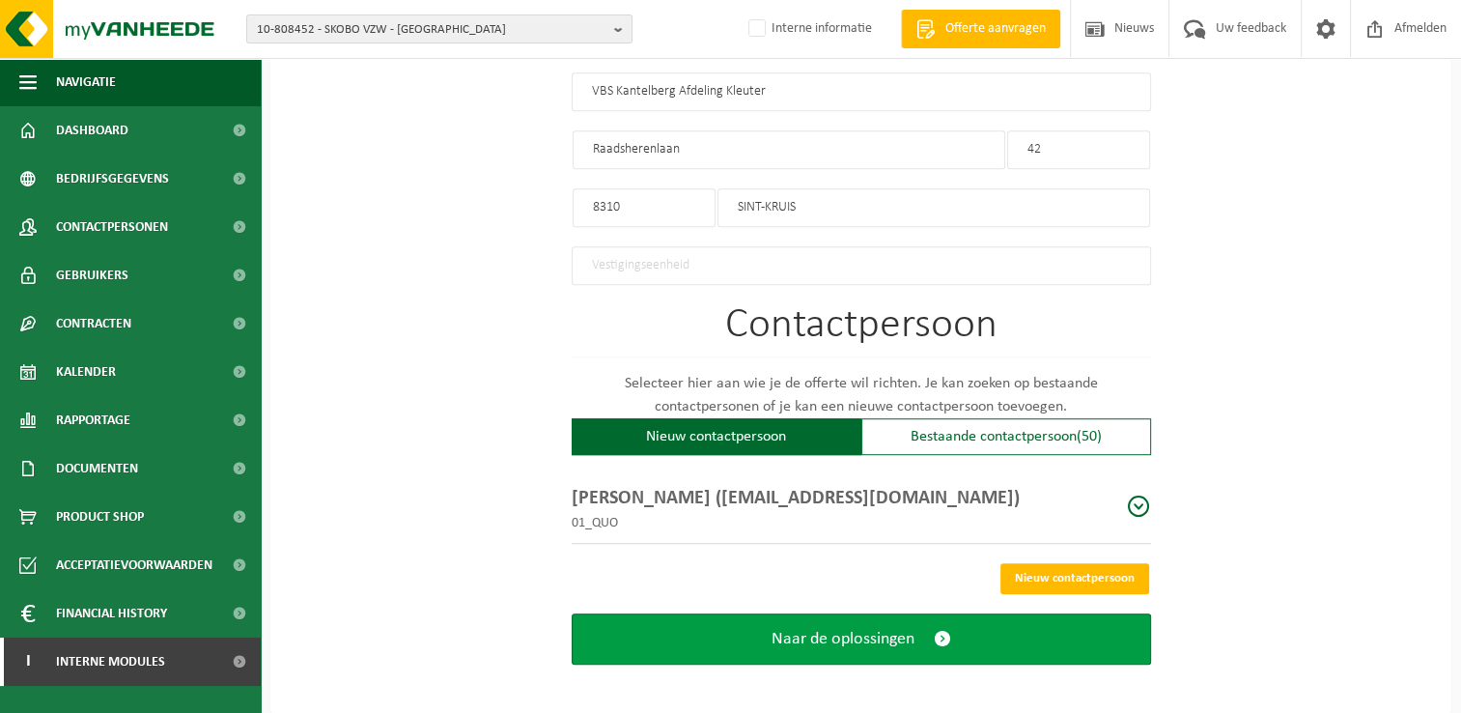
click at [956, 622] on button "Naar de oplossingen" at bounding box center [861, 638] width 579 height 51
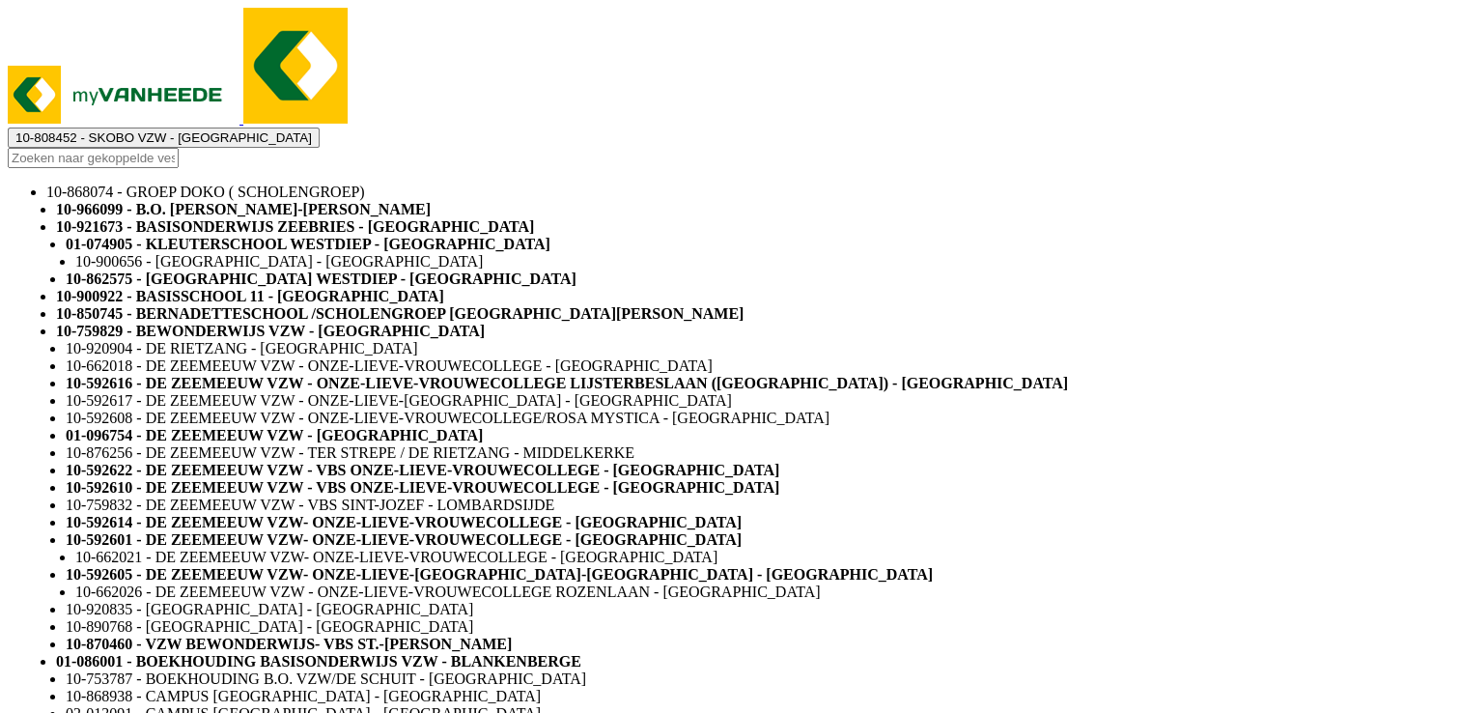
select select
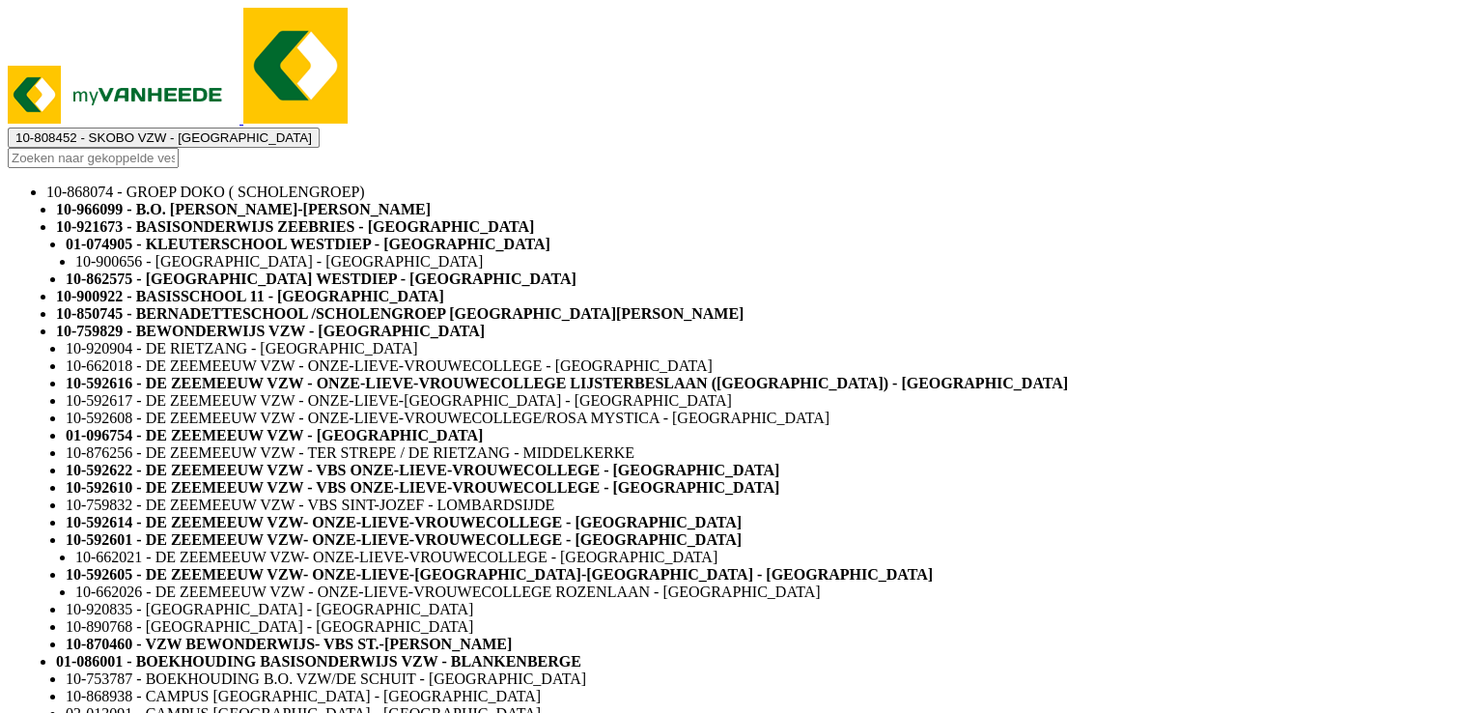
select select
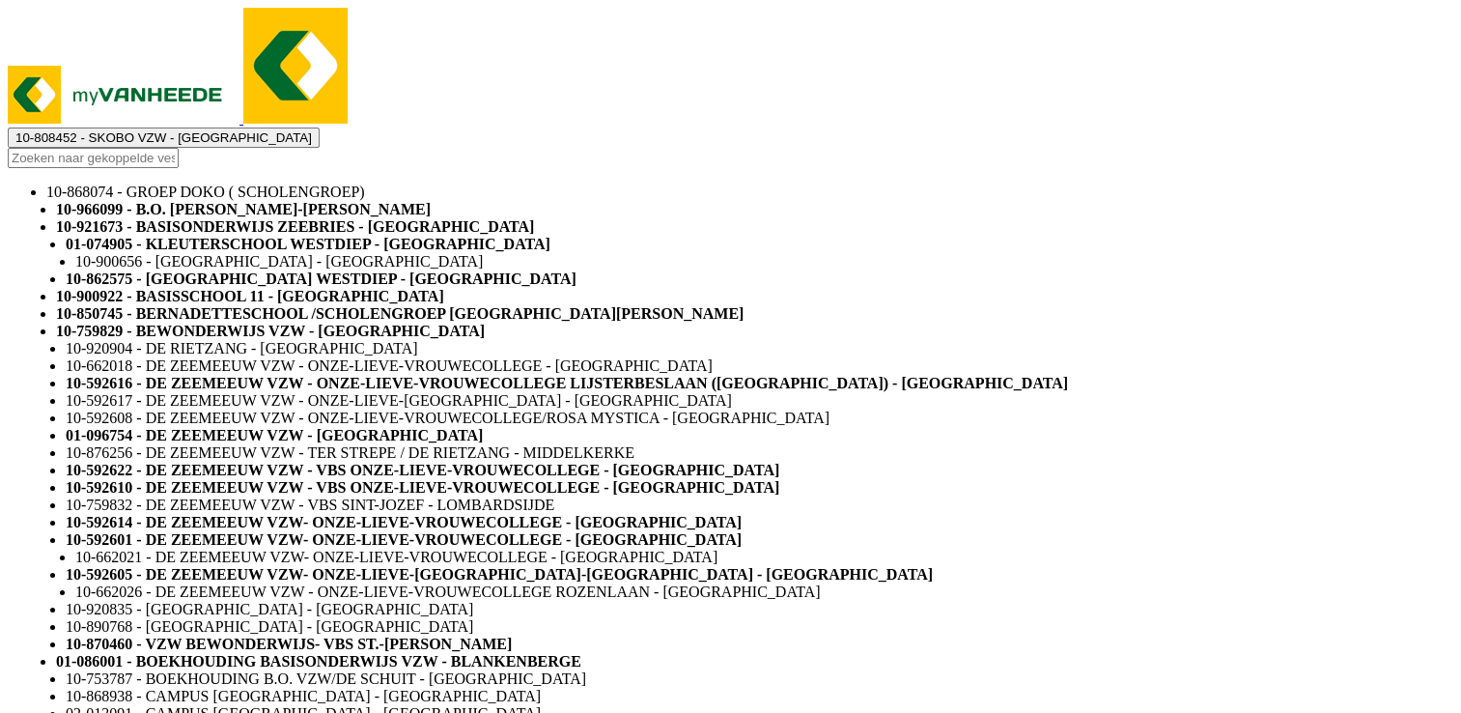
select select
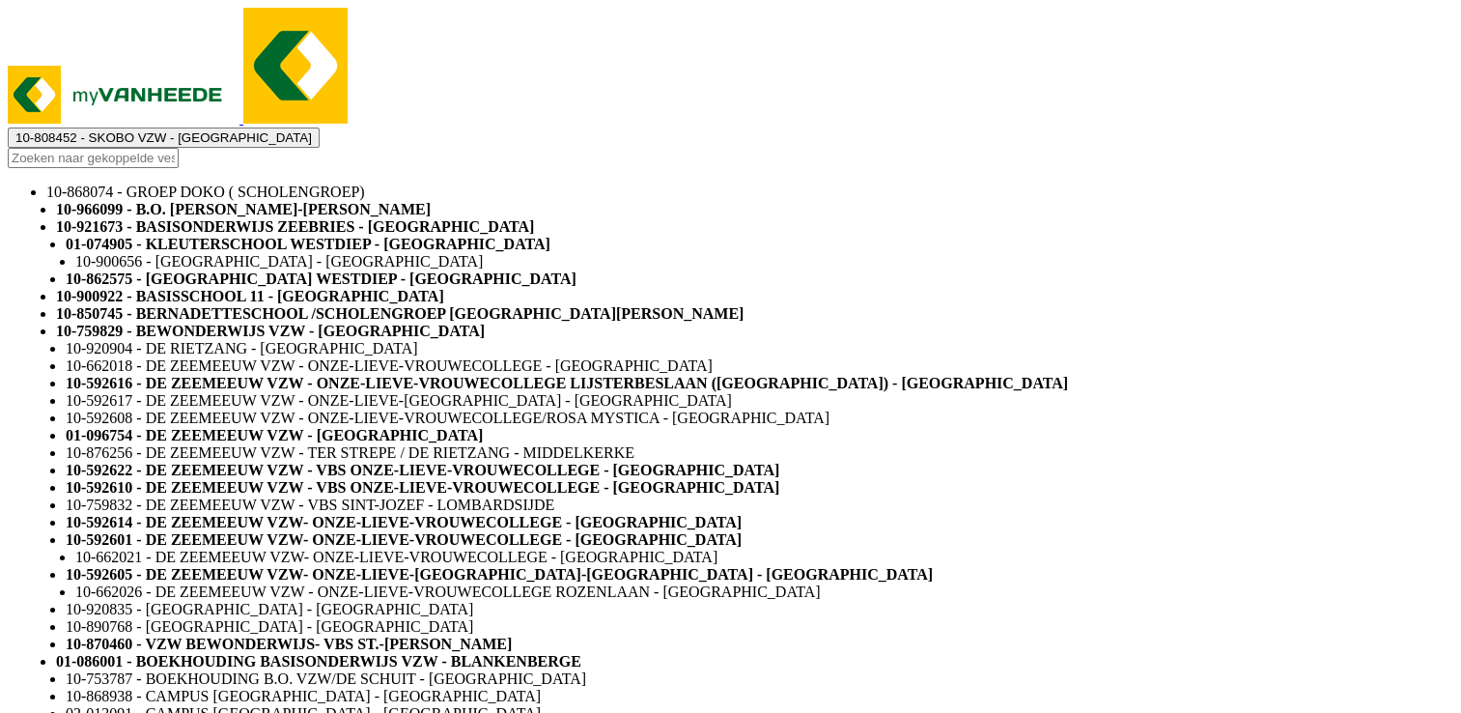
select select
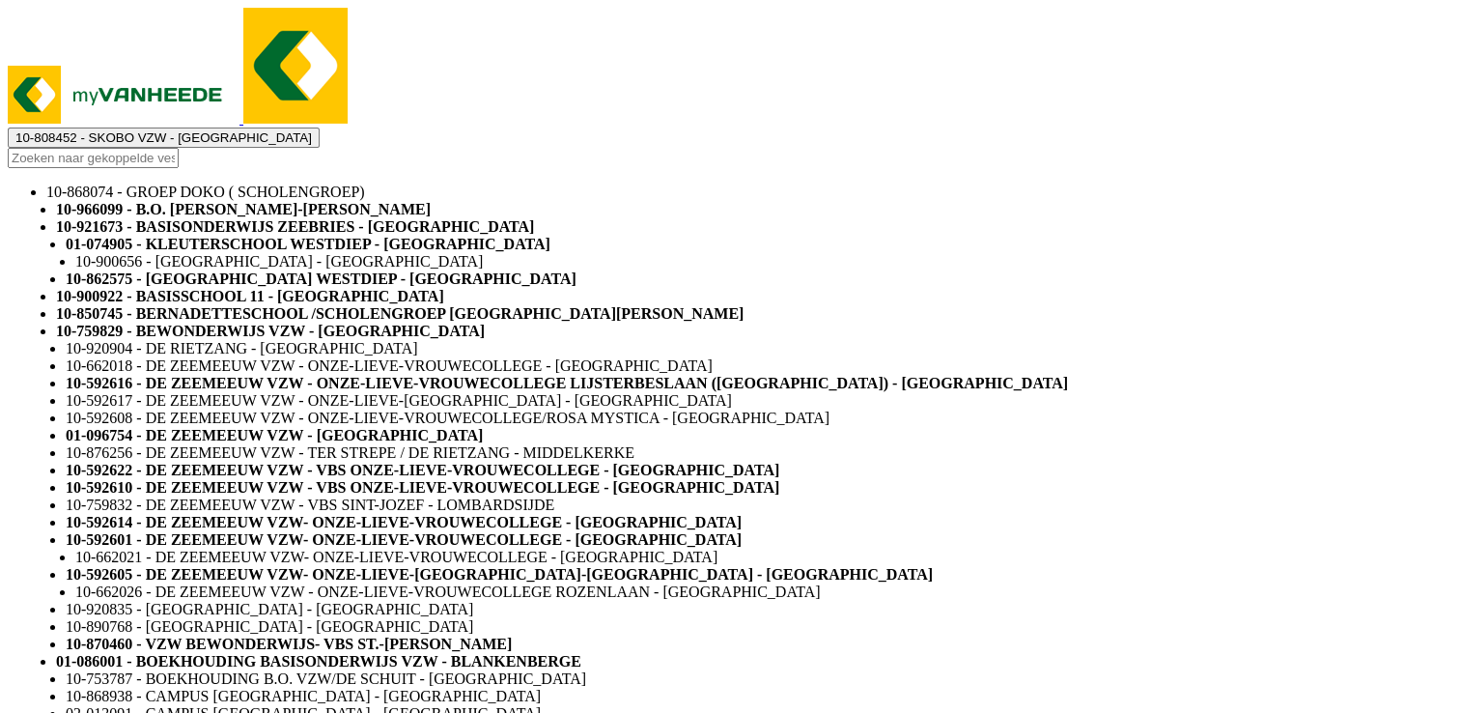
select select
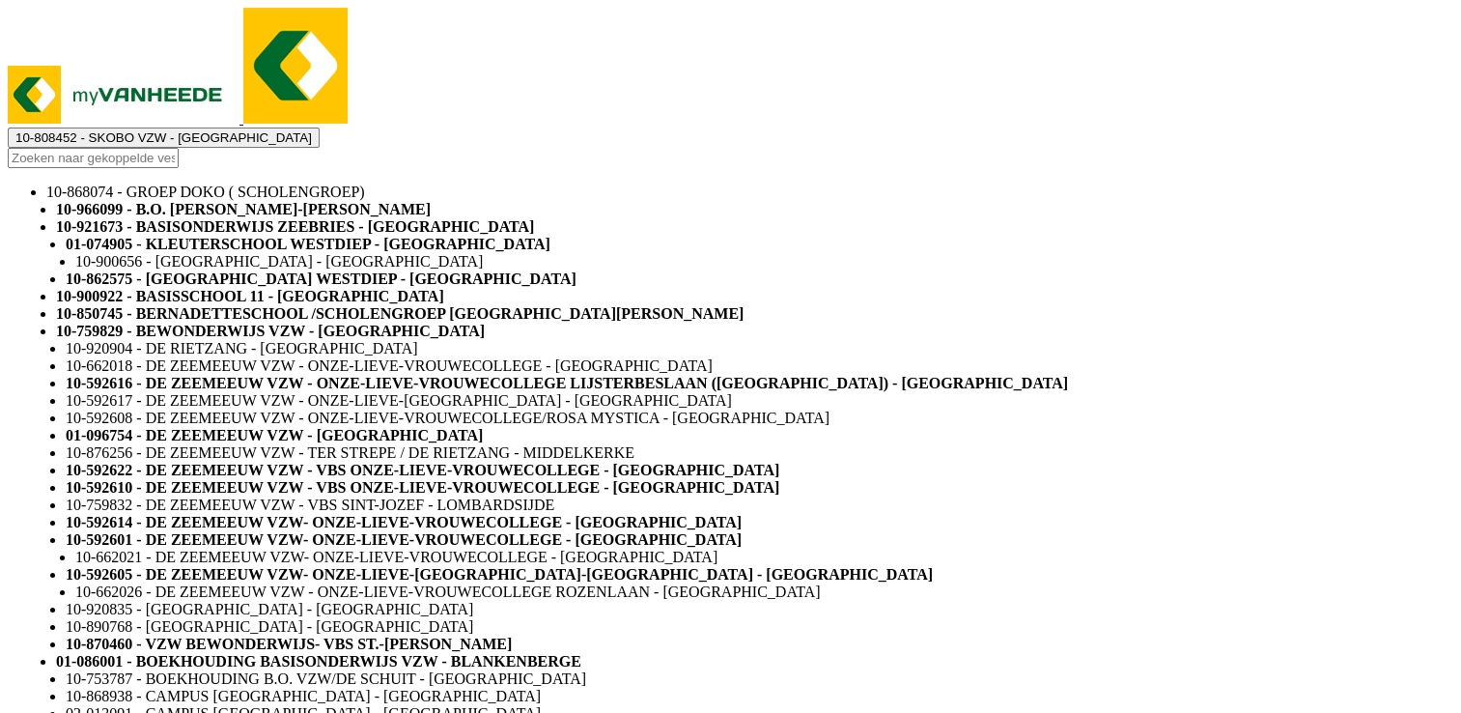
select select
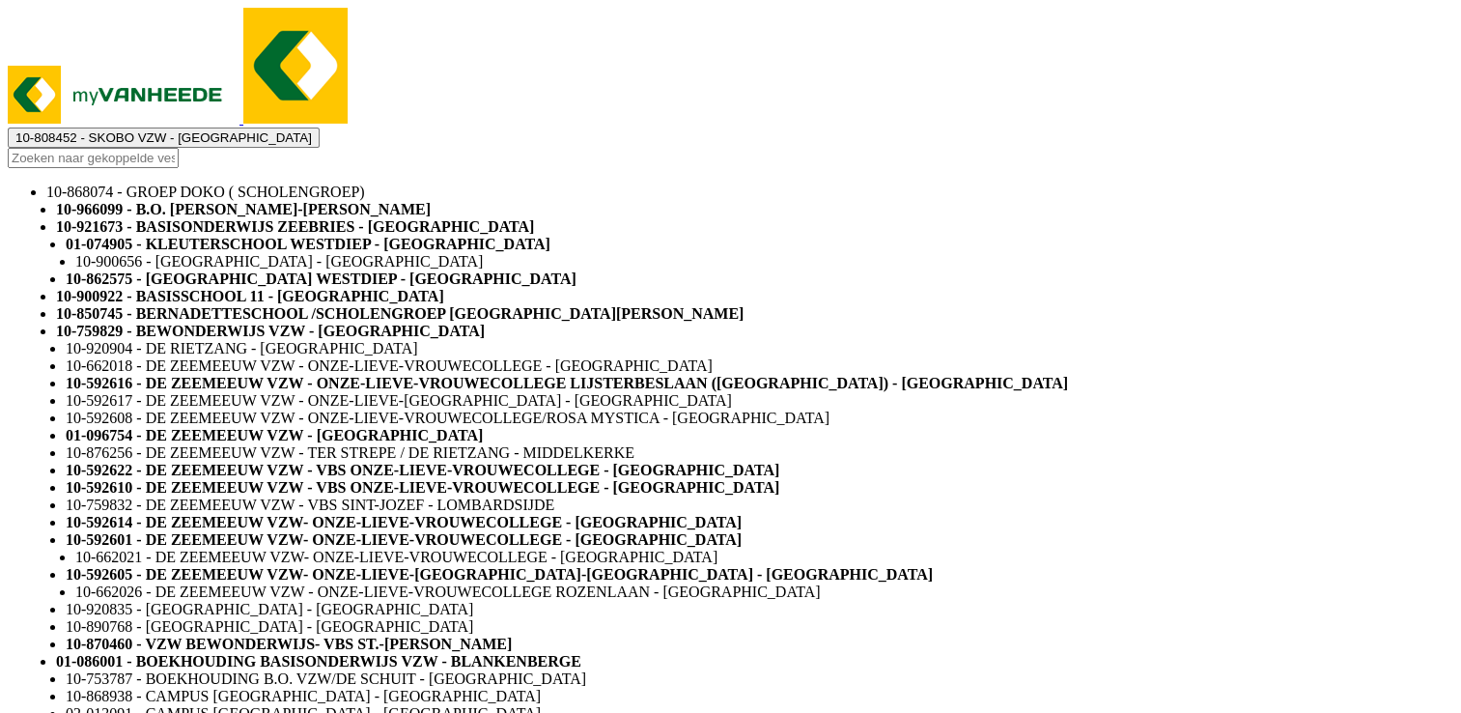
select select
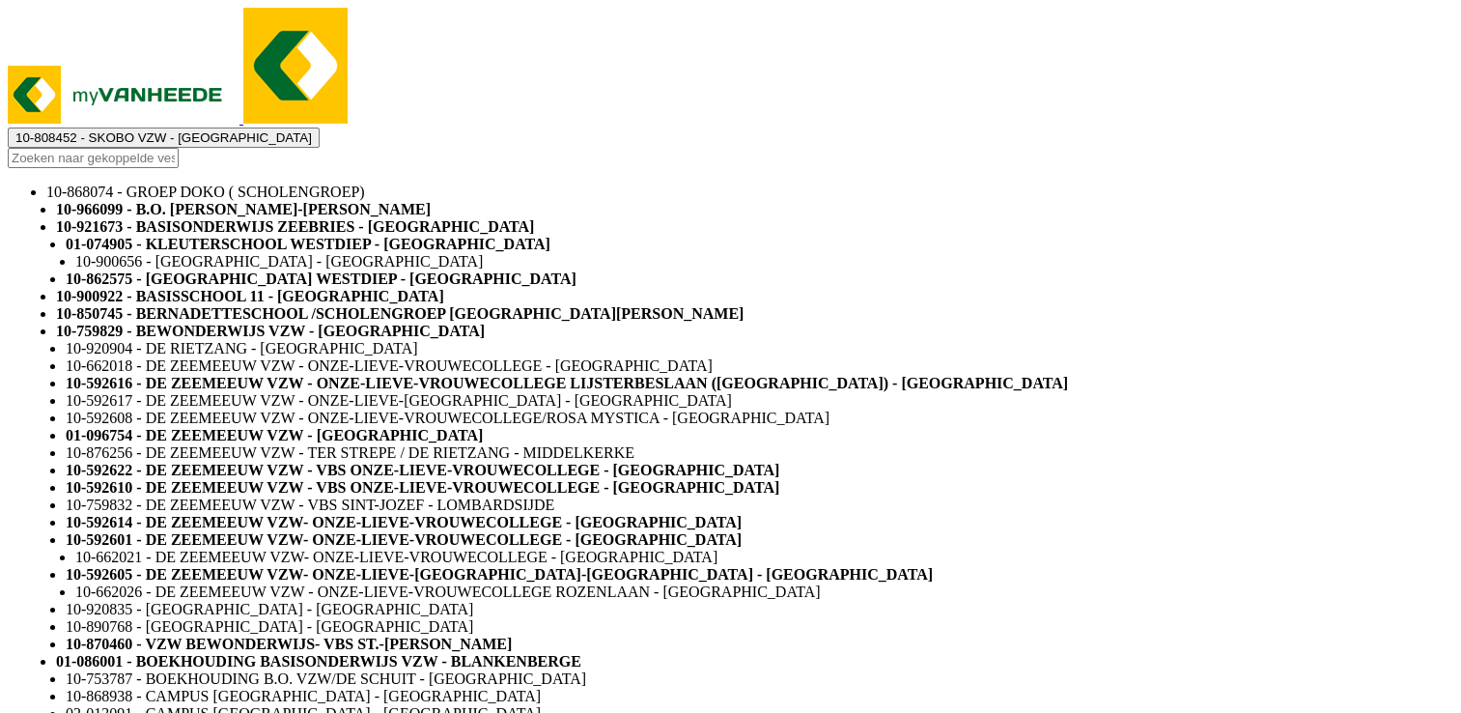
select select
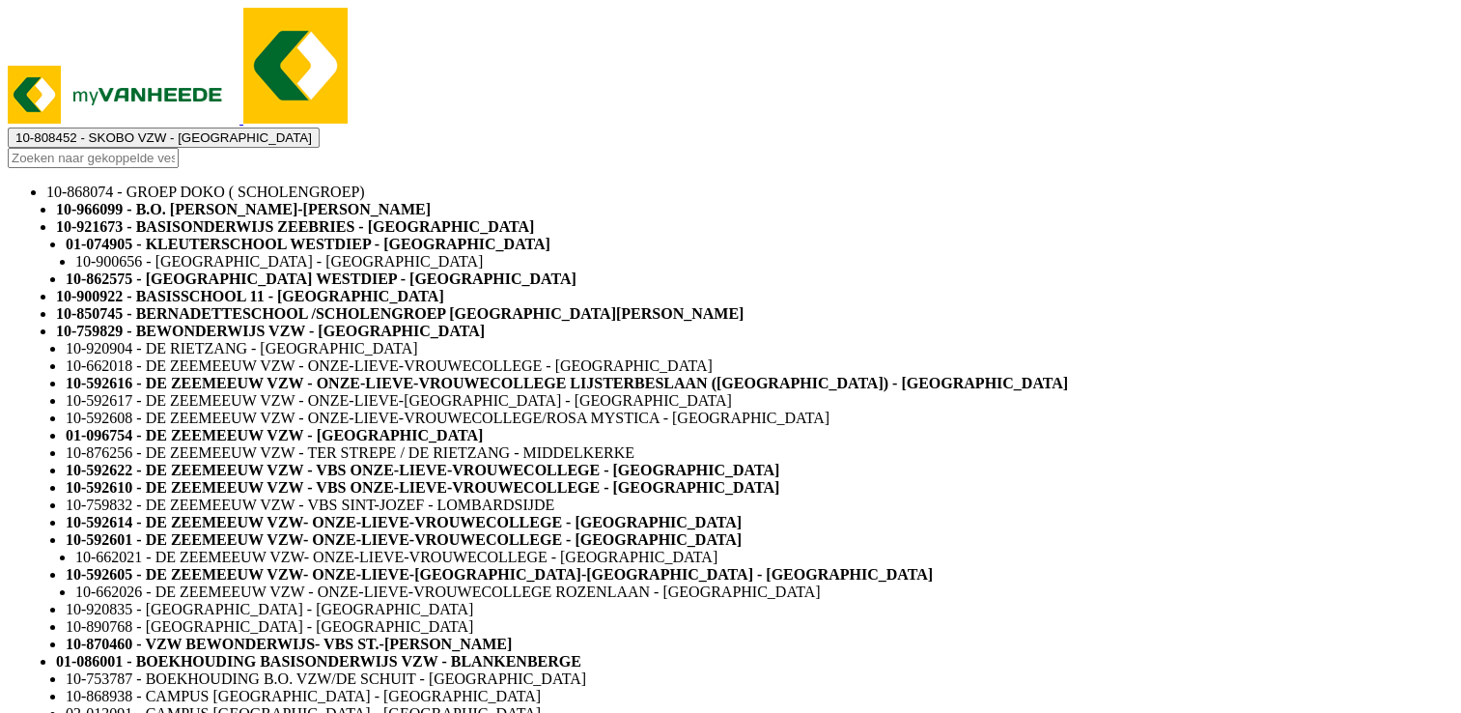
type input "04-000026"
select select
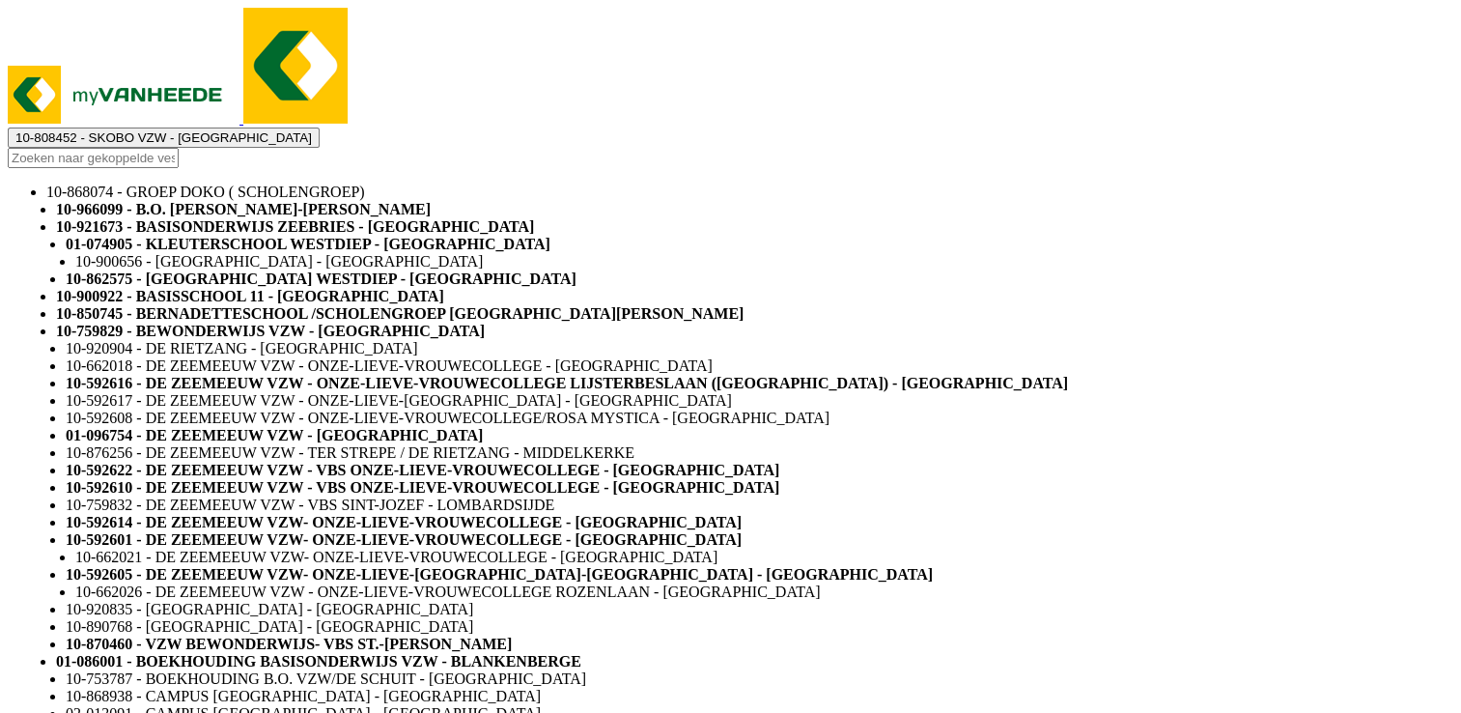
select select
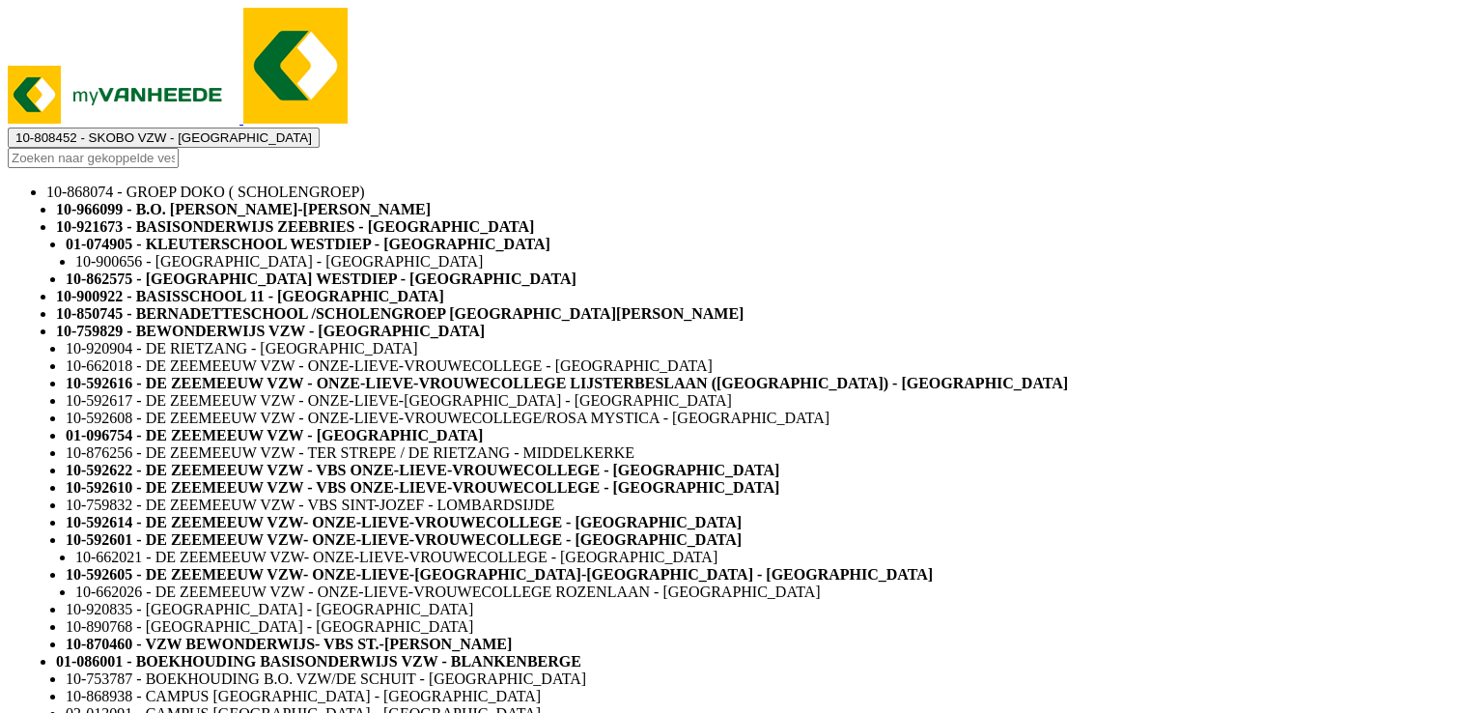
select select
type input "04-000026 3"
select select
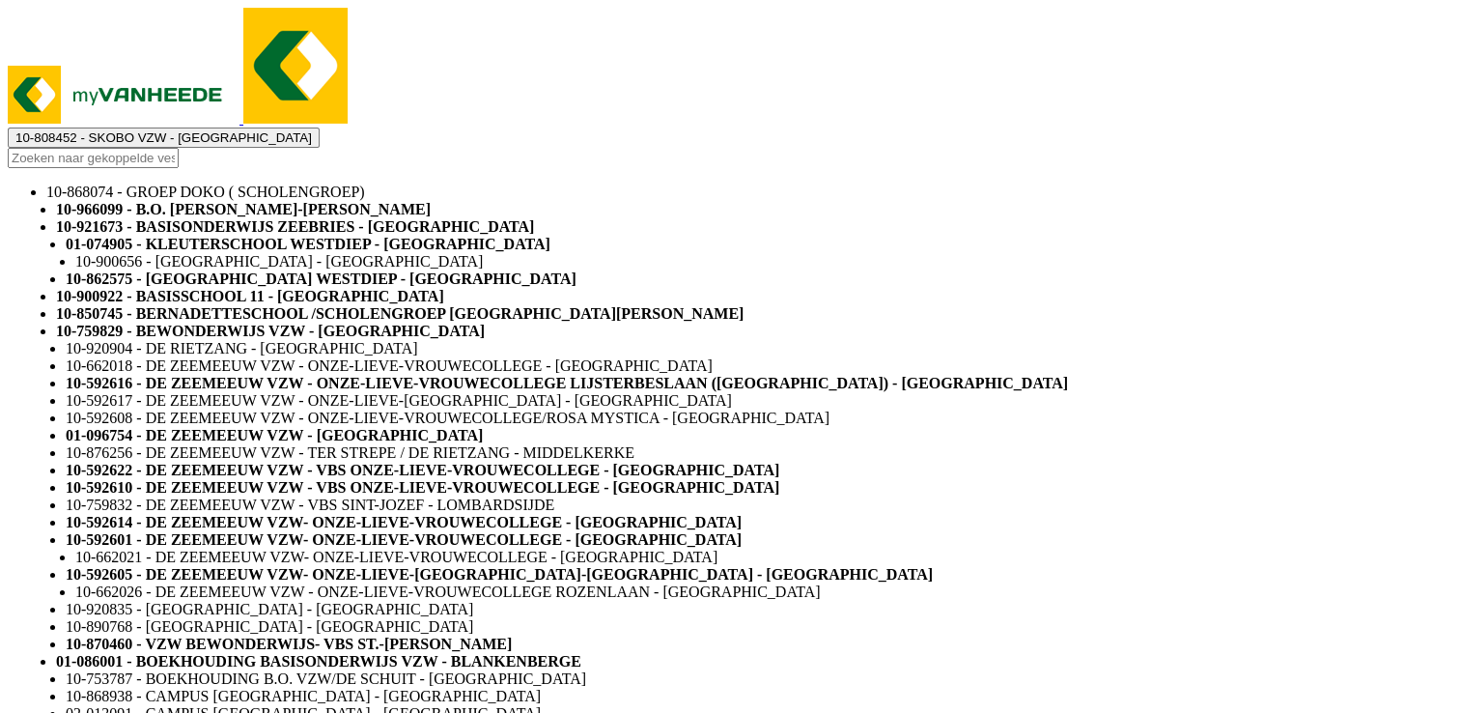
select select
type input "04-000026 36"
select select "2"
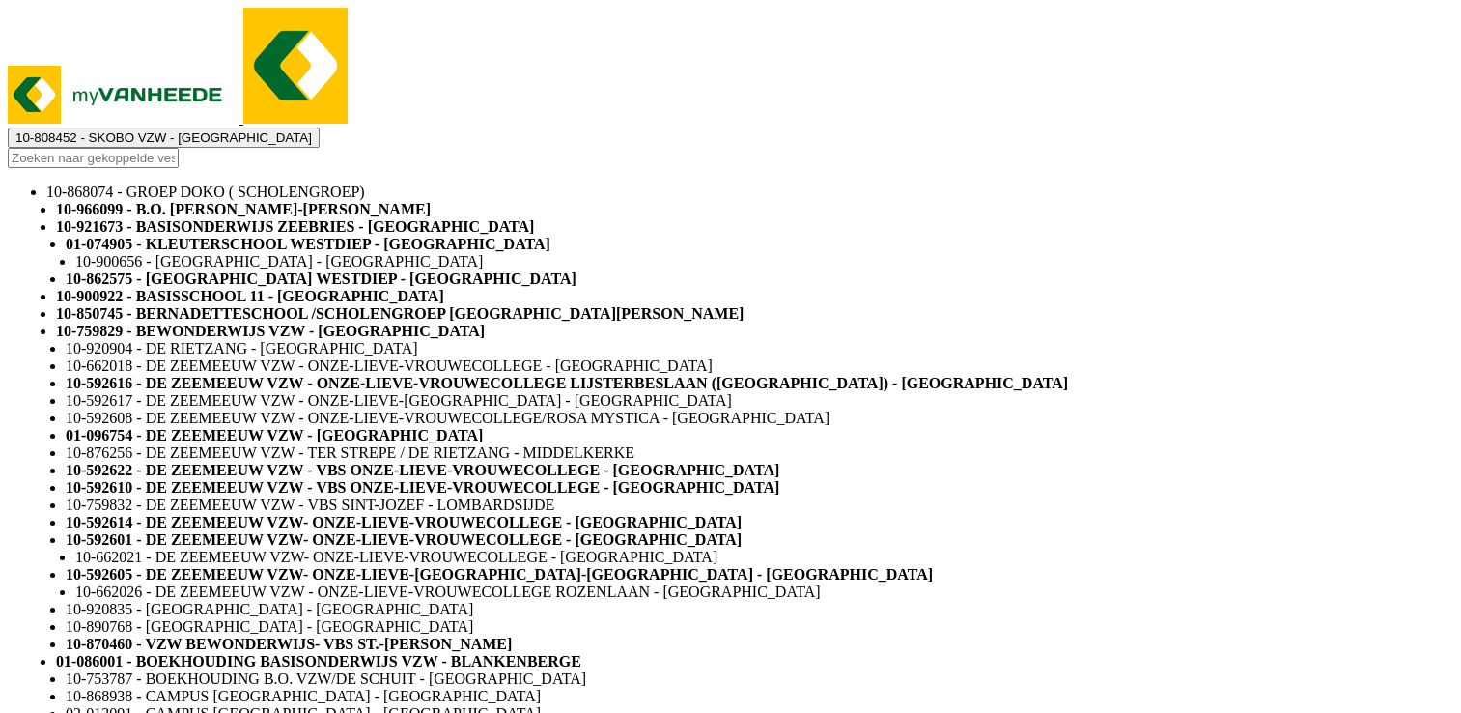
select select "2"
select select
select select "2"
select select
select select "2"
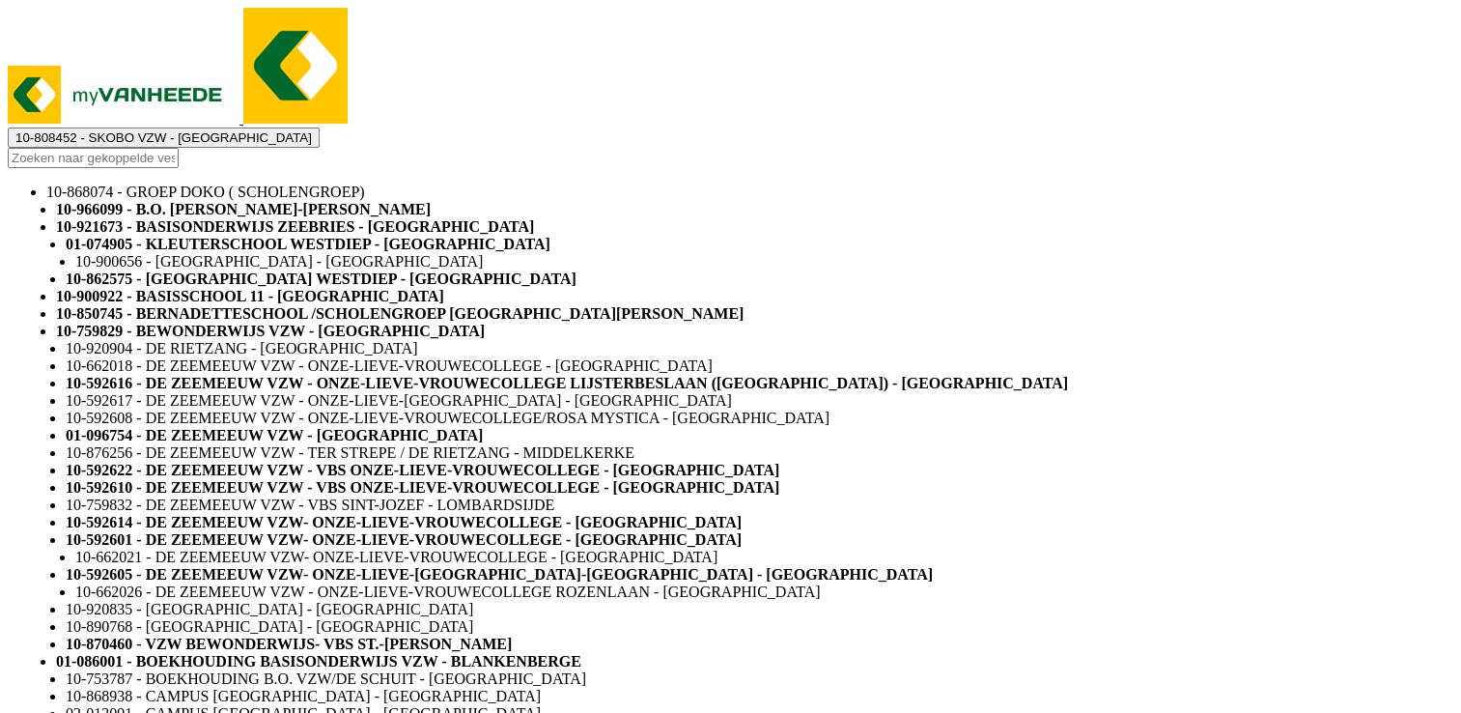
select select
select select "7"
select select
select select "2"
select select
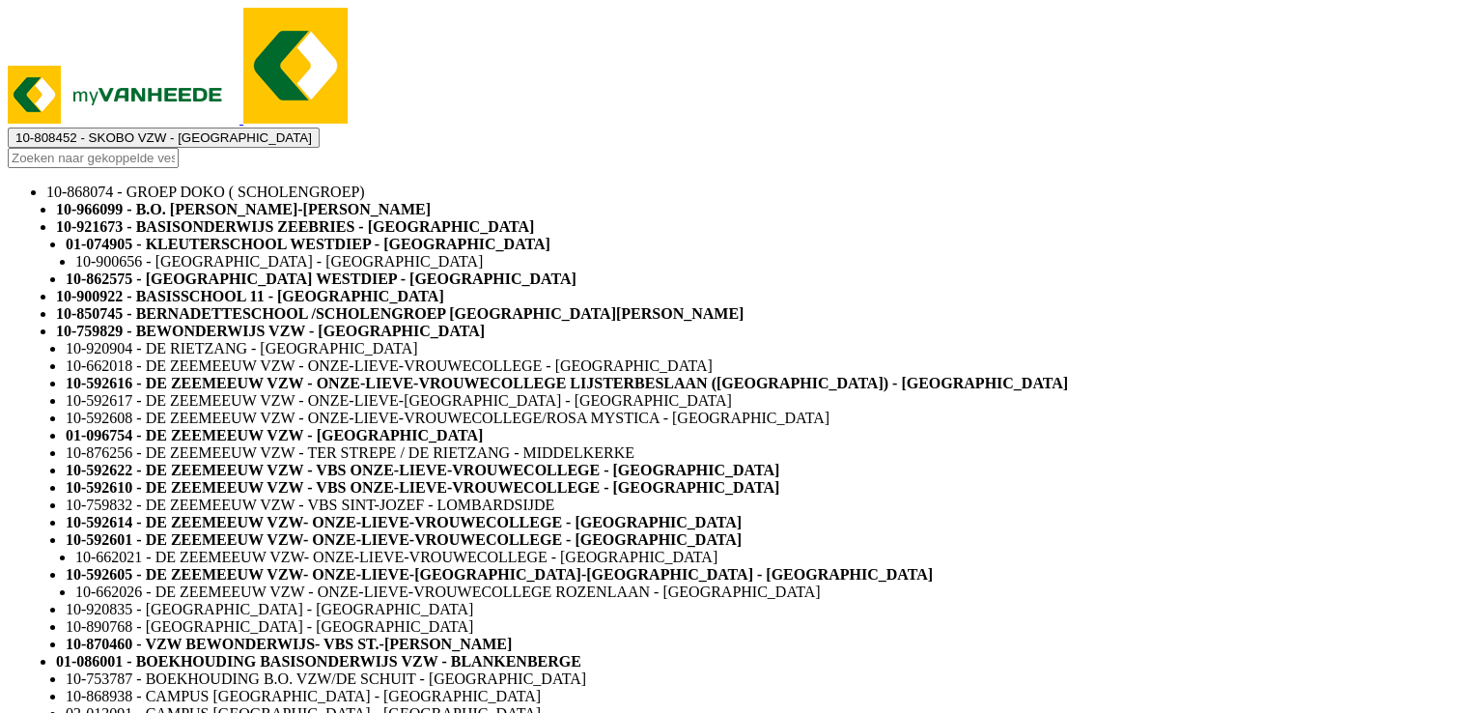
select select
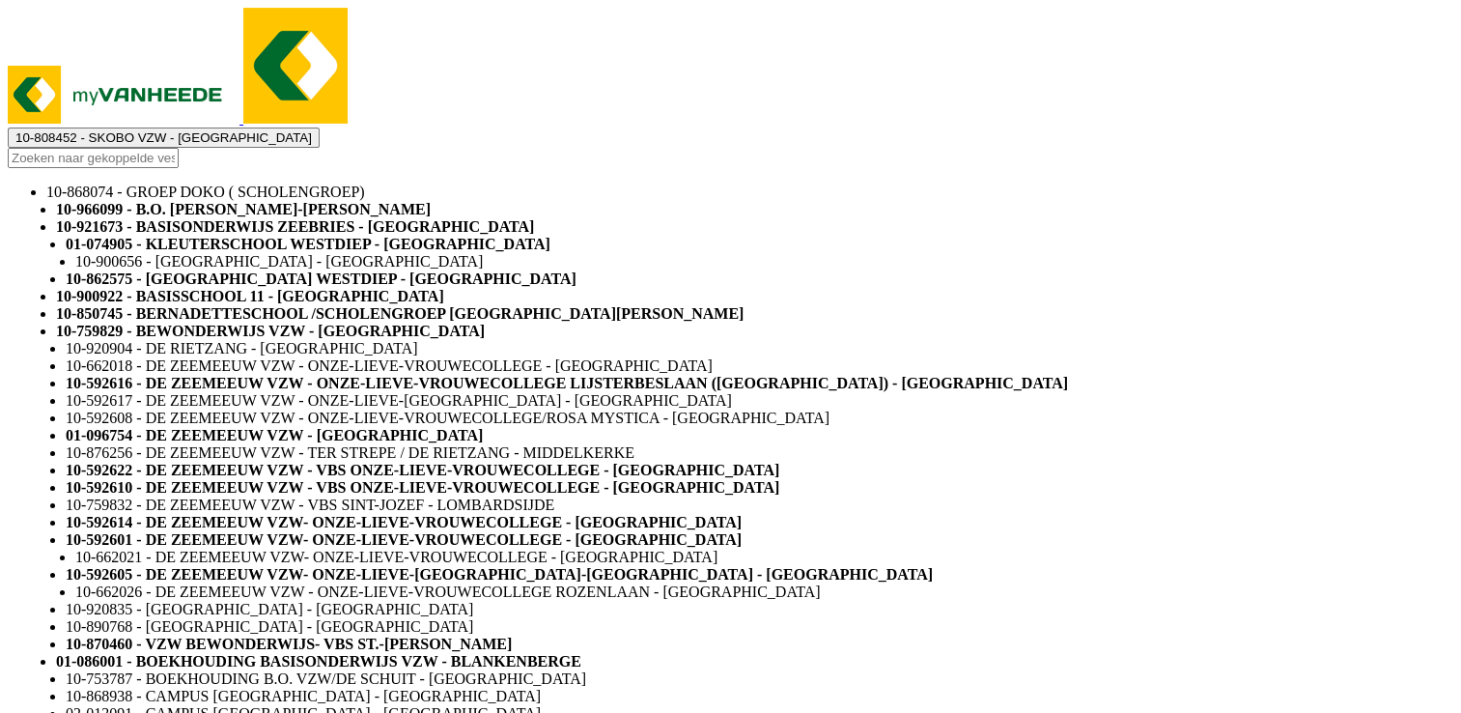
type input "04-000026 360"
select select "2"
select select
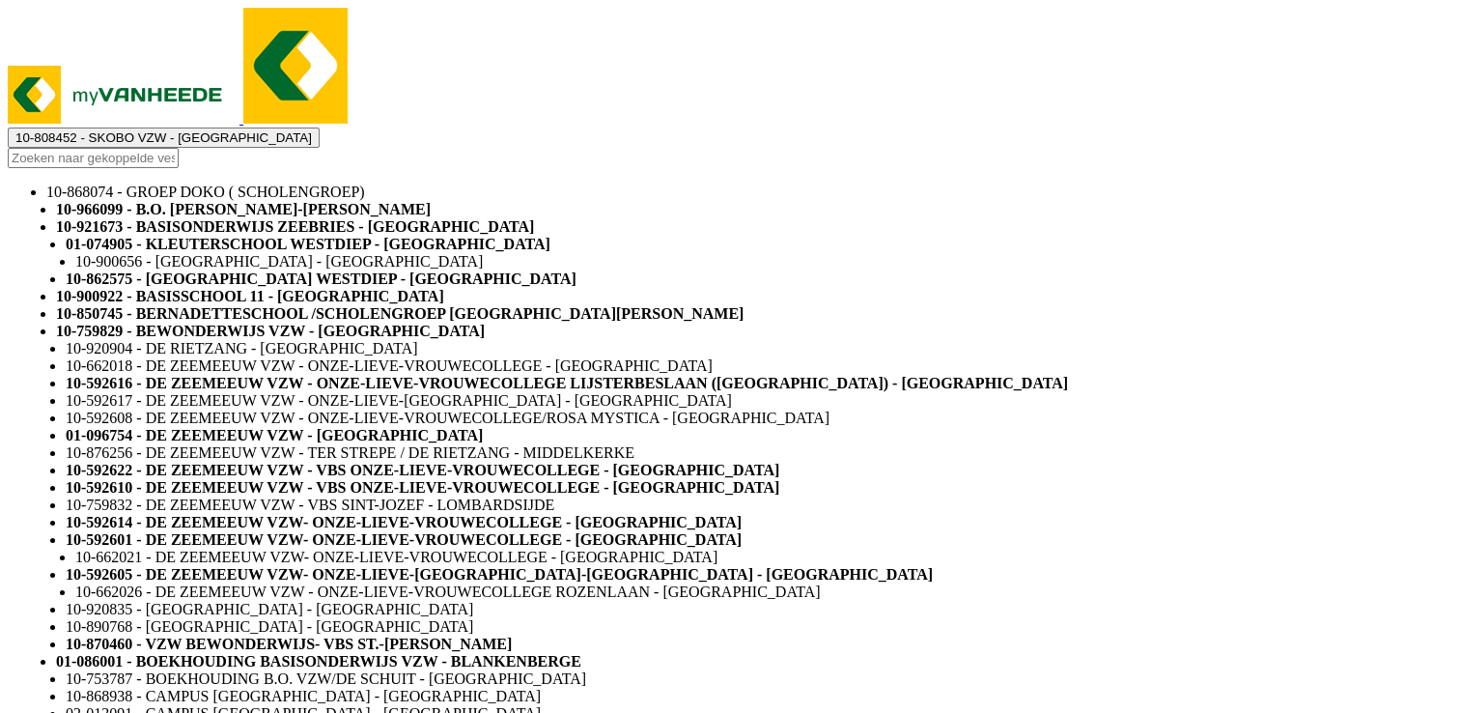
select select "7"
select select
select select "2"
select select
select select "7"
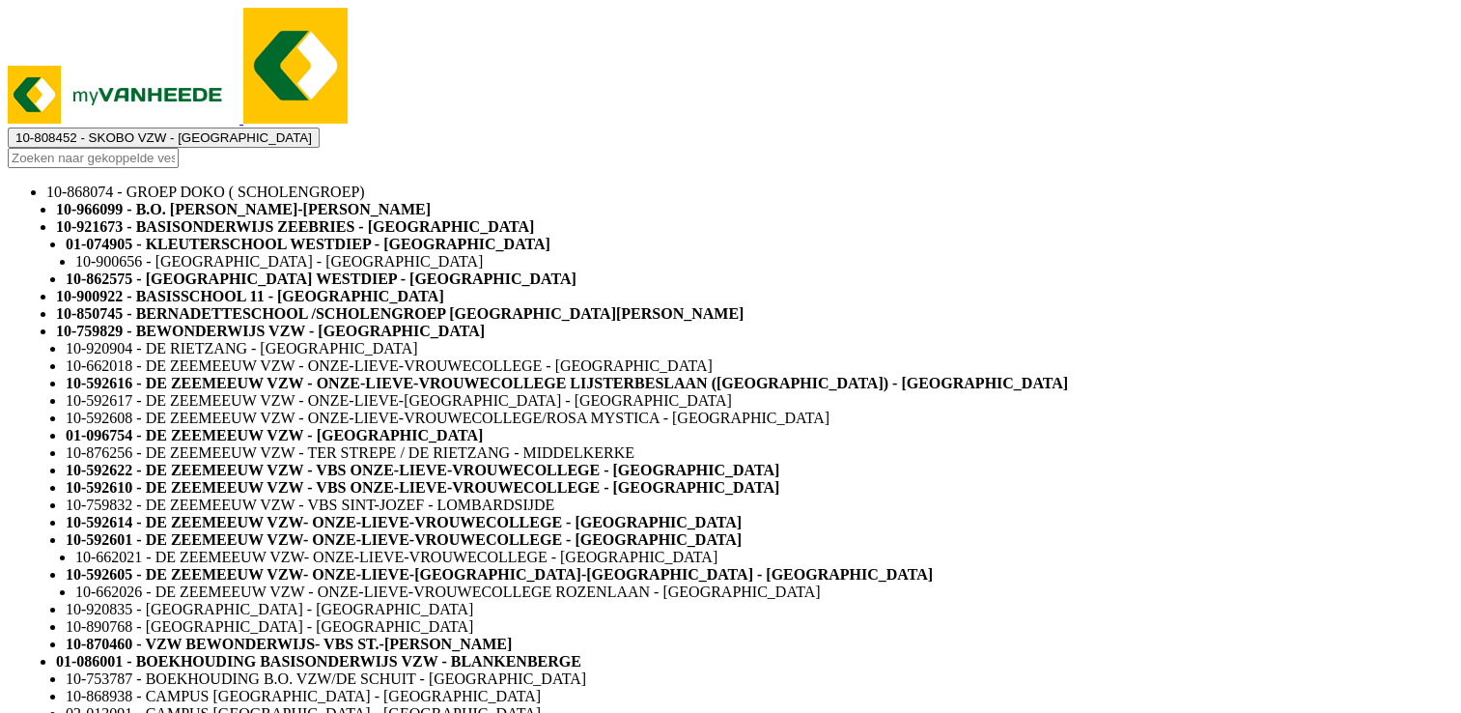
select select
select select "8"
select select
select select "8"
select select
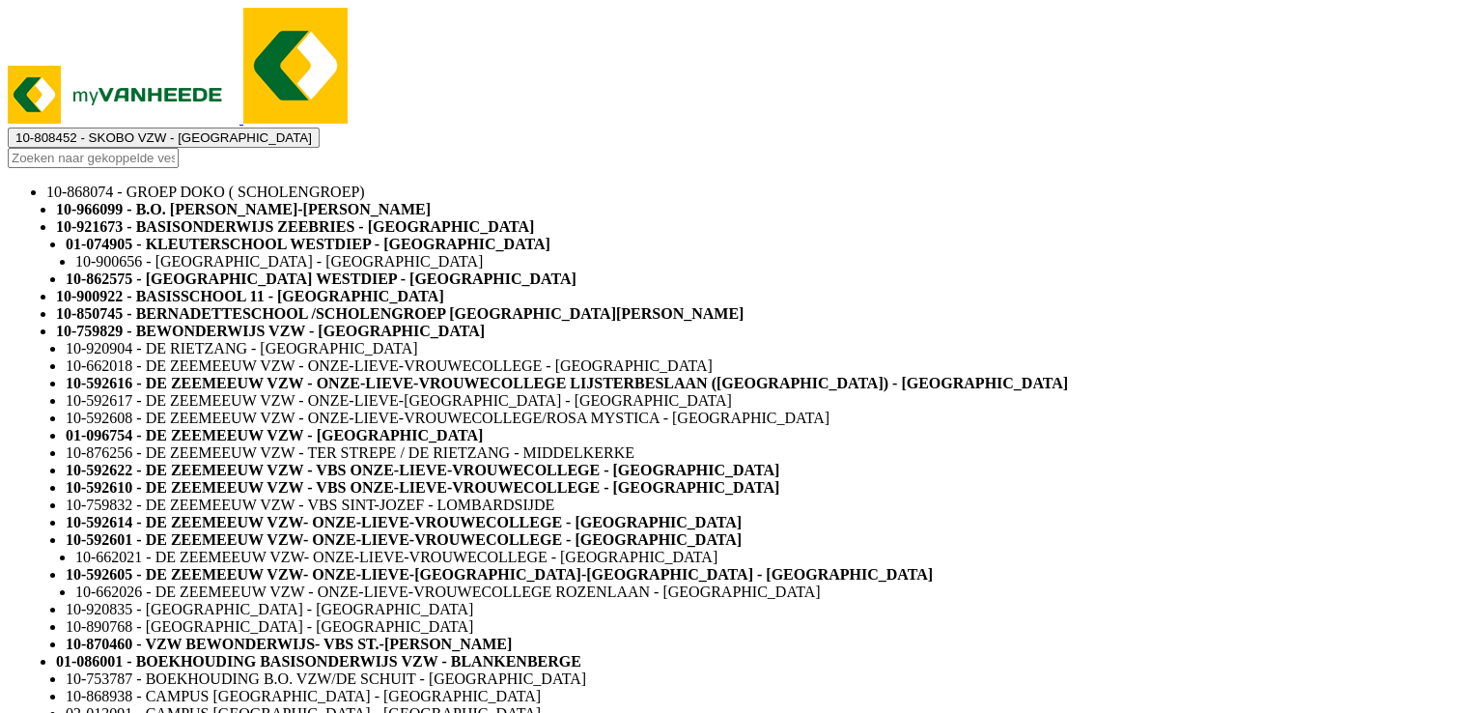
select select
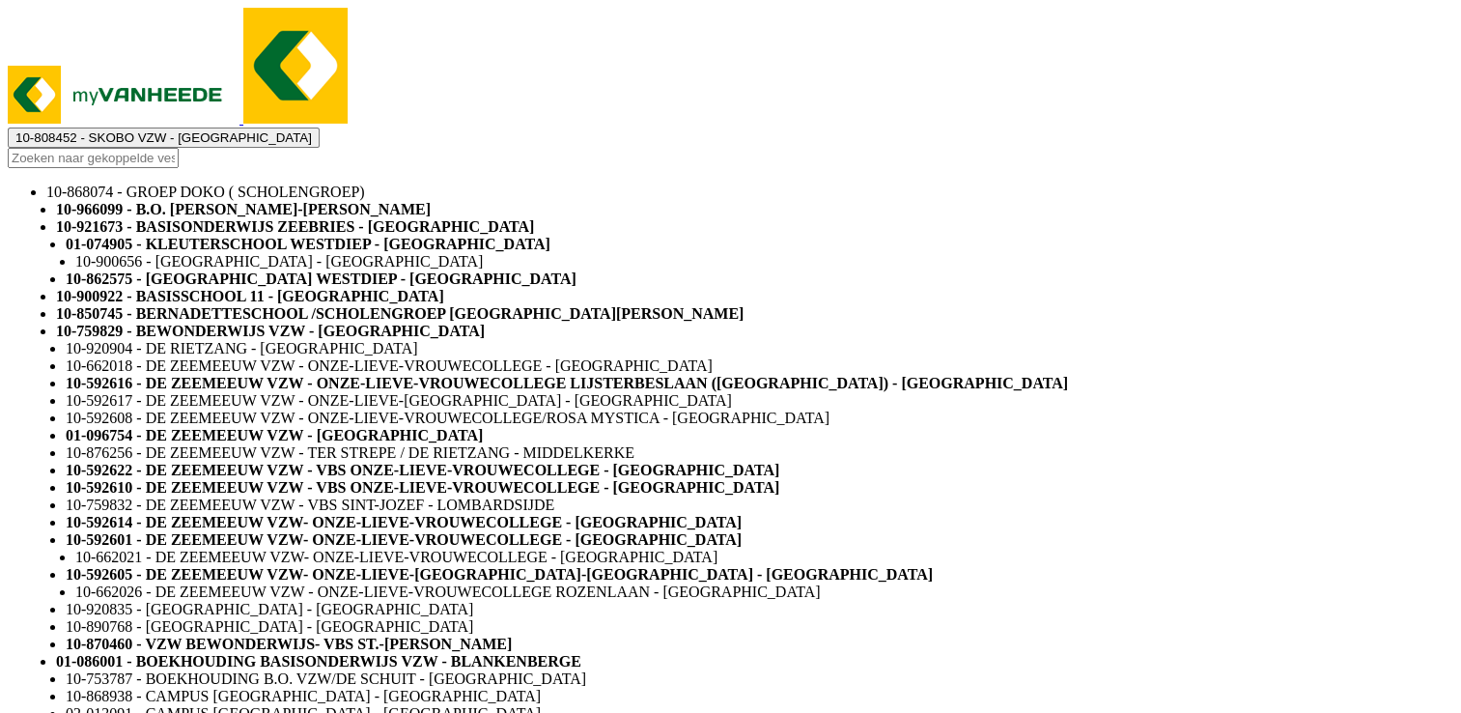
select select
select select "25"
select select "7"
select select
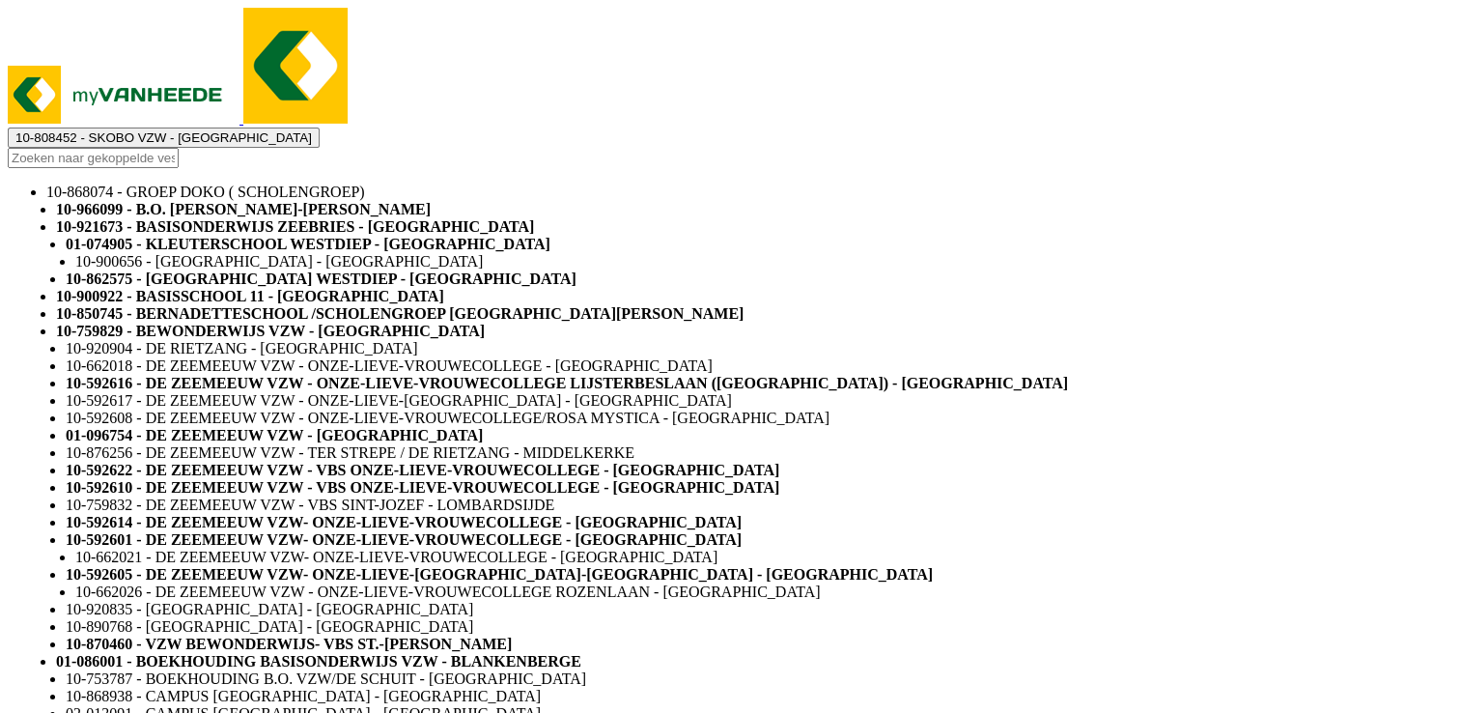
select select "47"
select select
select select "25"
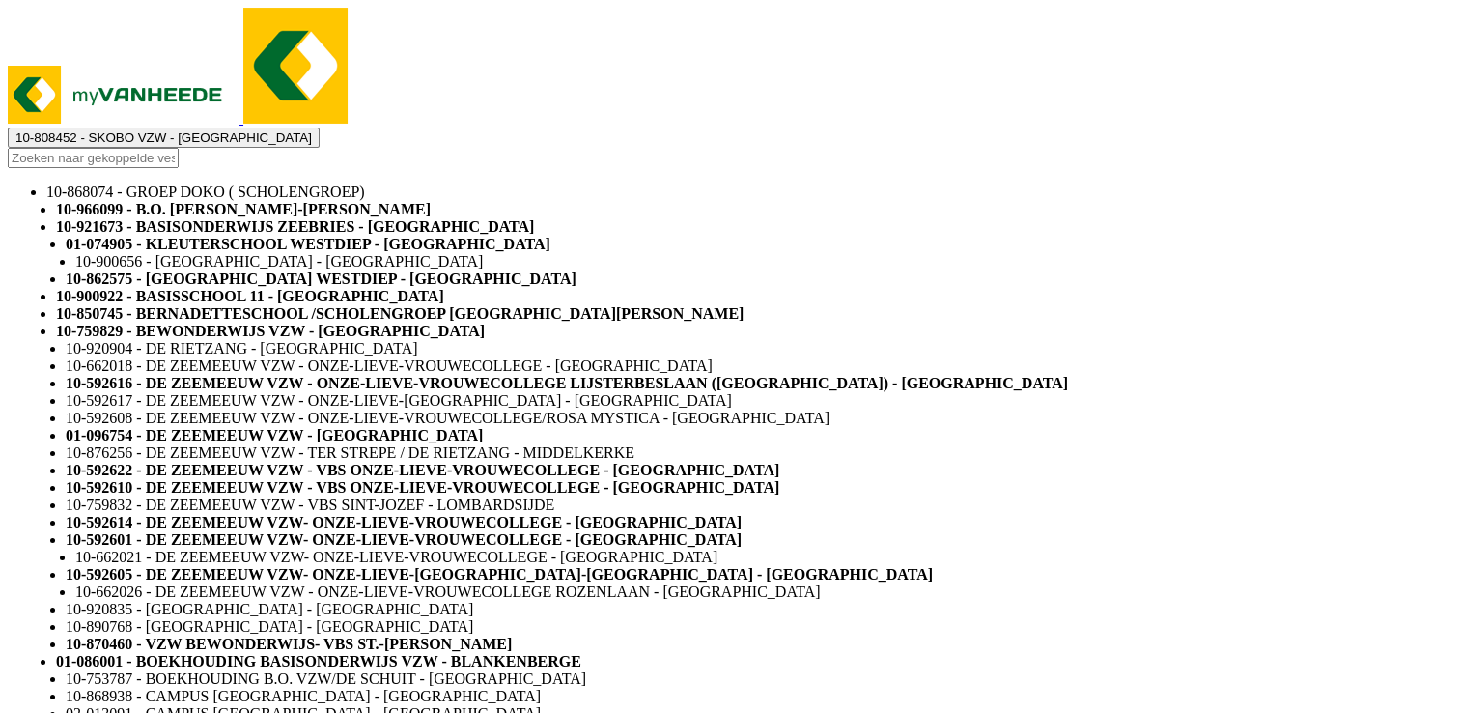
select select
select select "25"
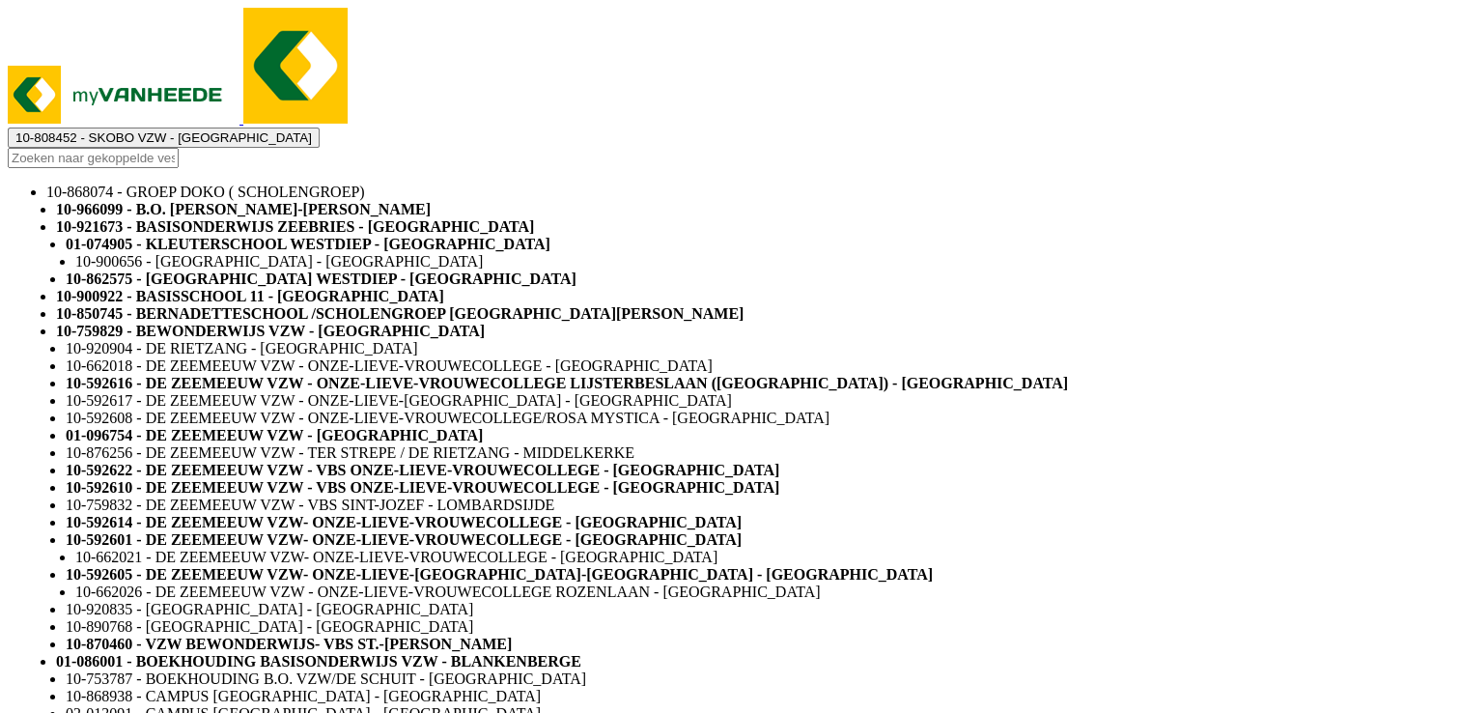
select select "25"
type input "04-000026 370"
select select
type input "04-000026 370"
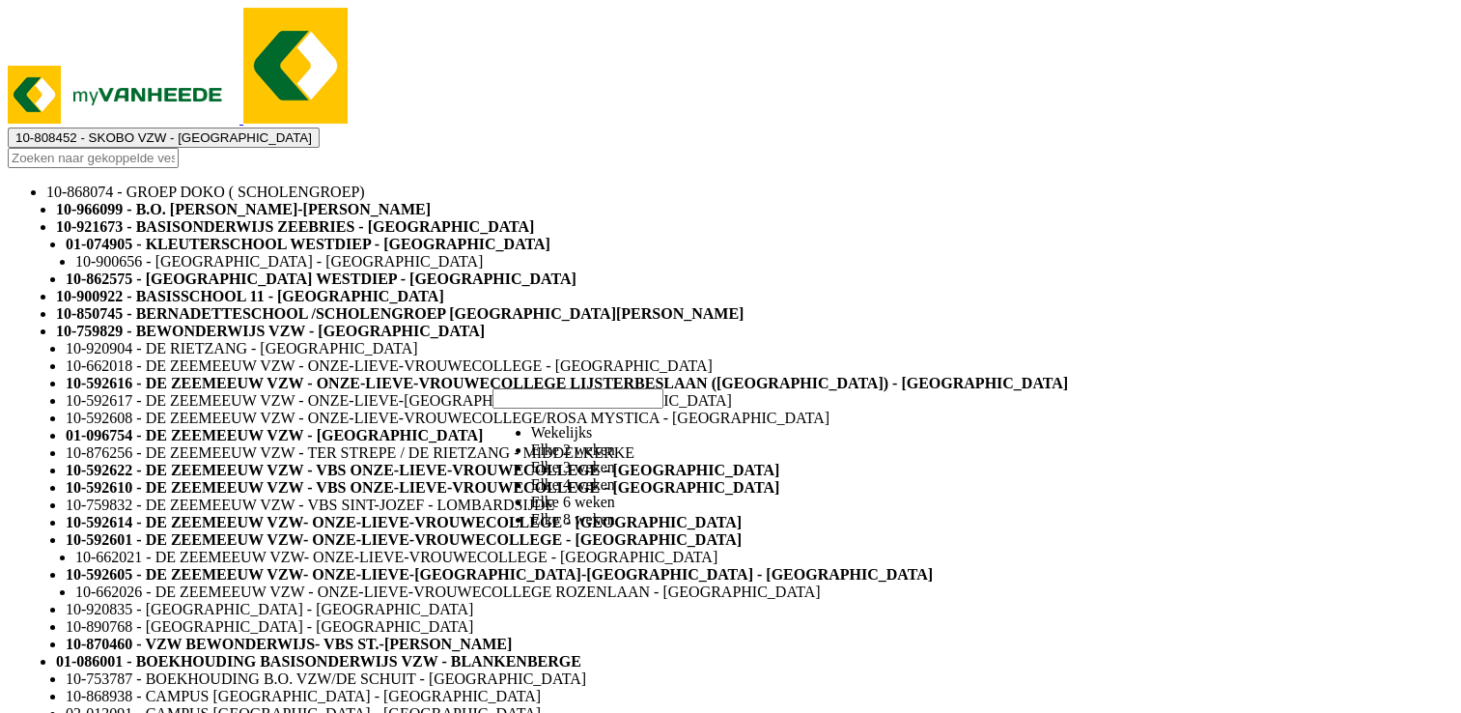
select select "11"
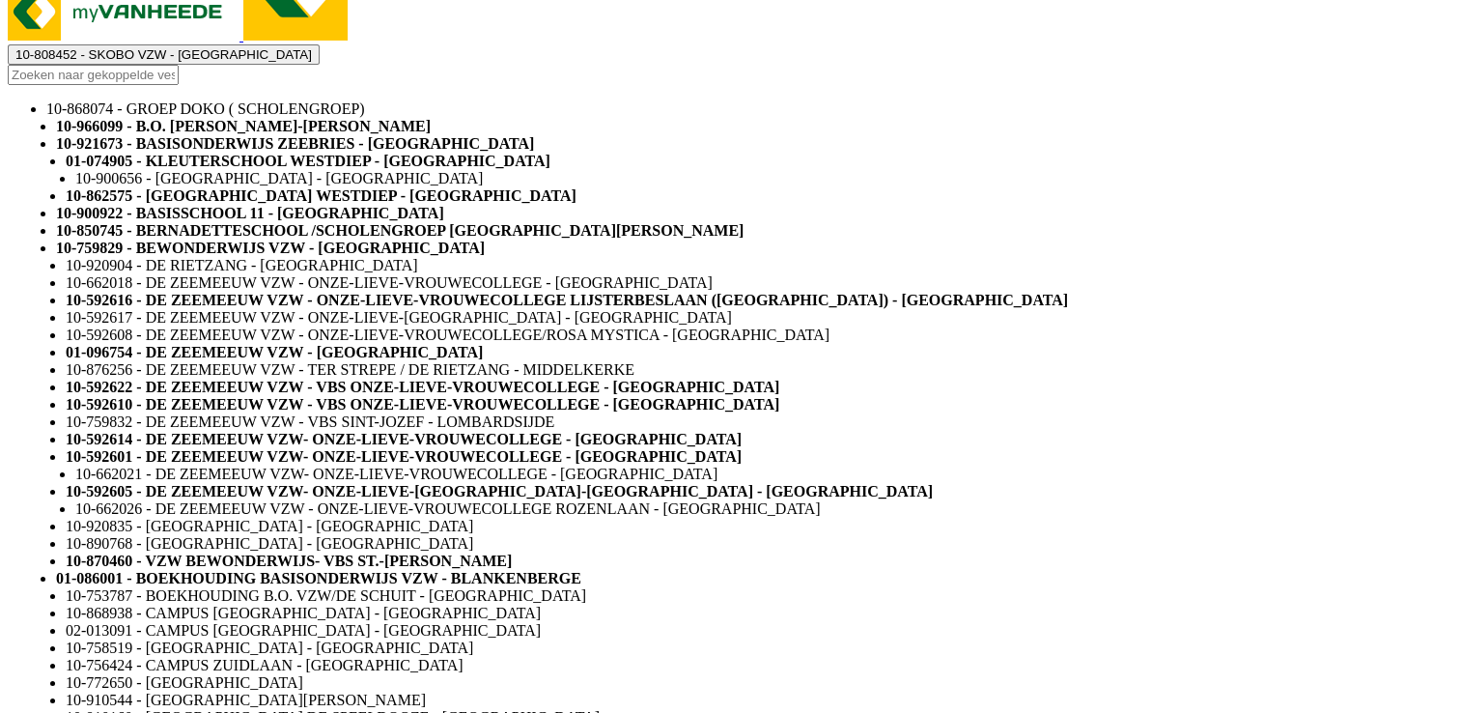
scroll to position [193, 0]
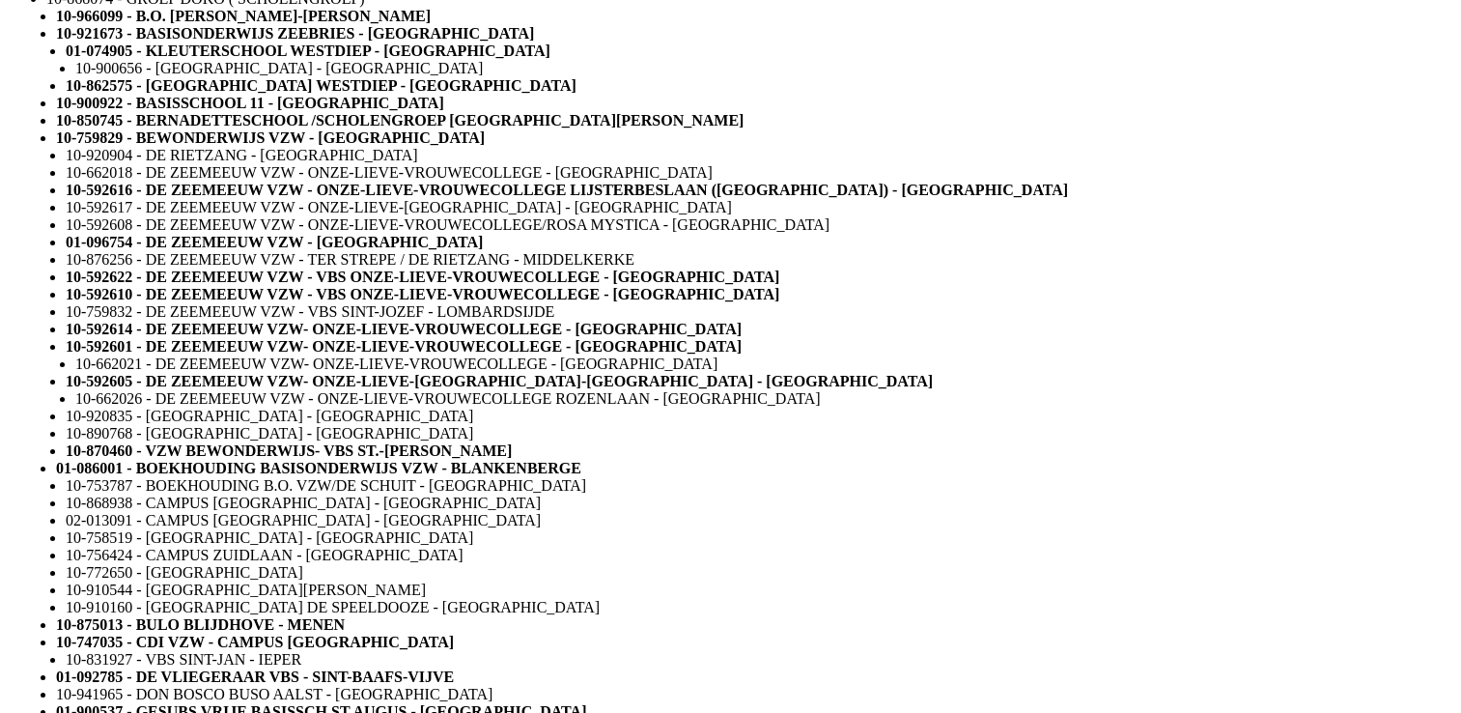
type input "2026-01-02"
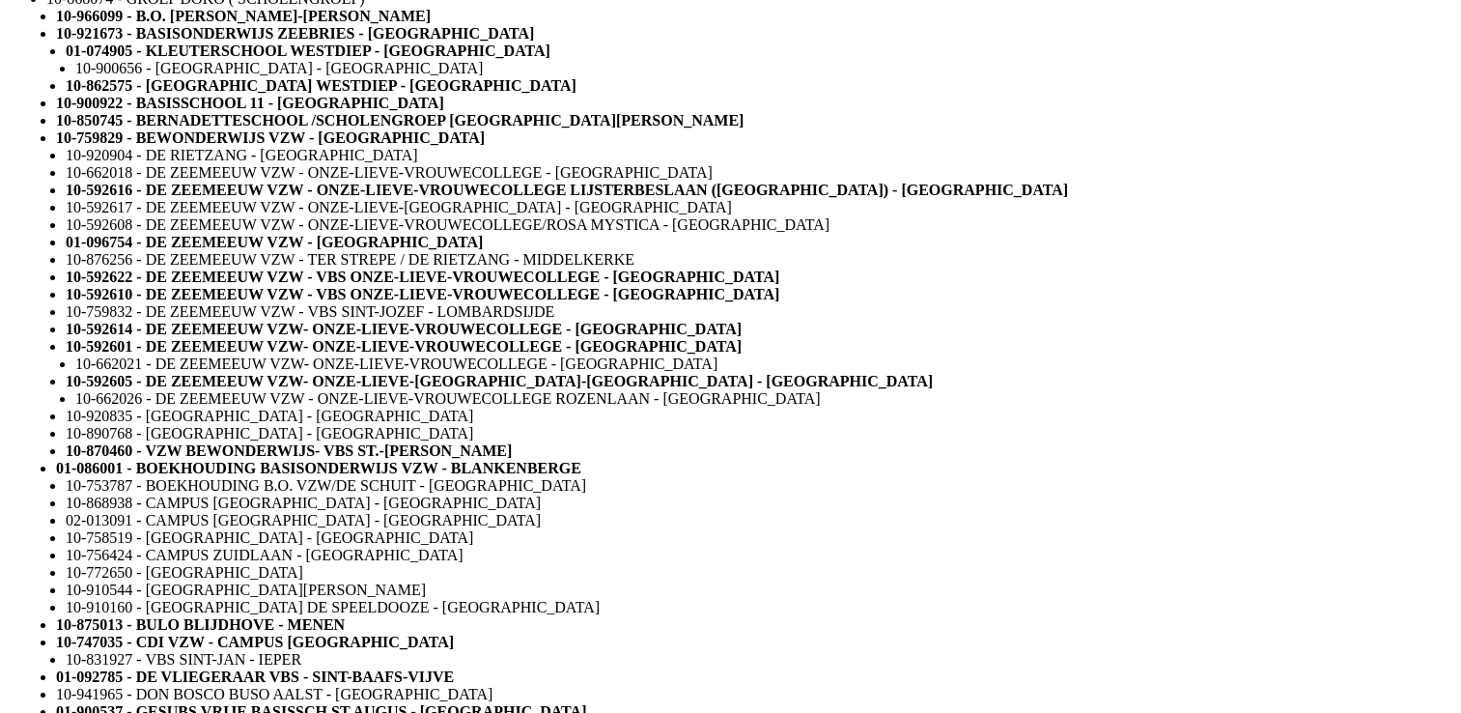
type input "04-000029"
select select
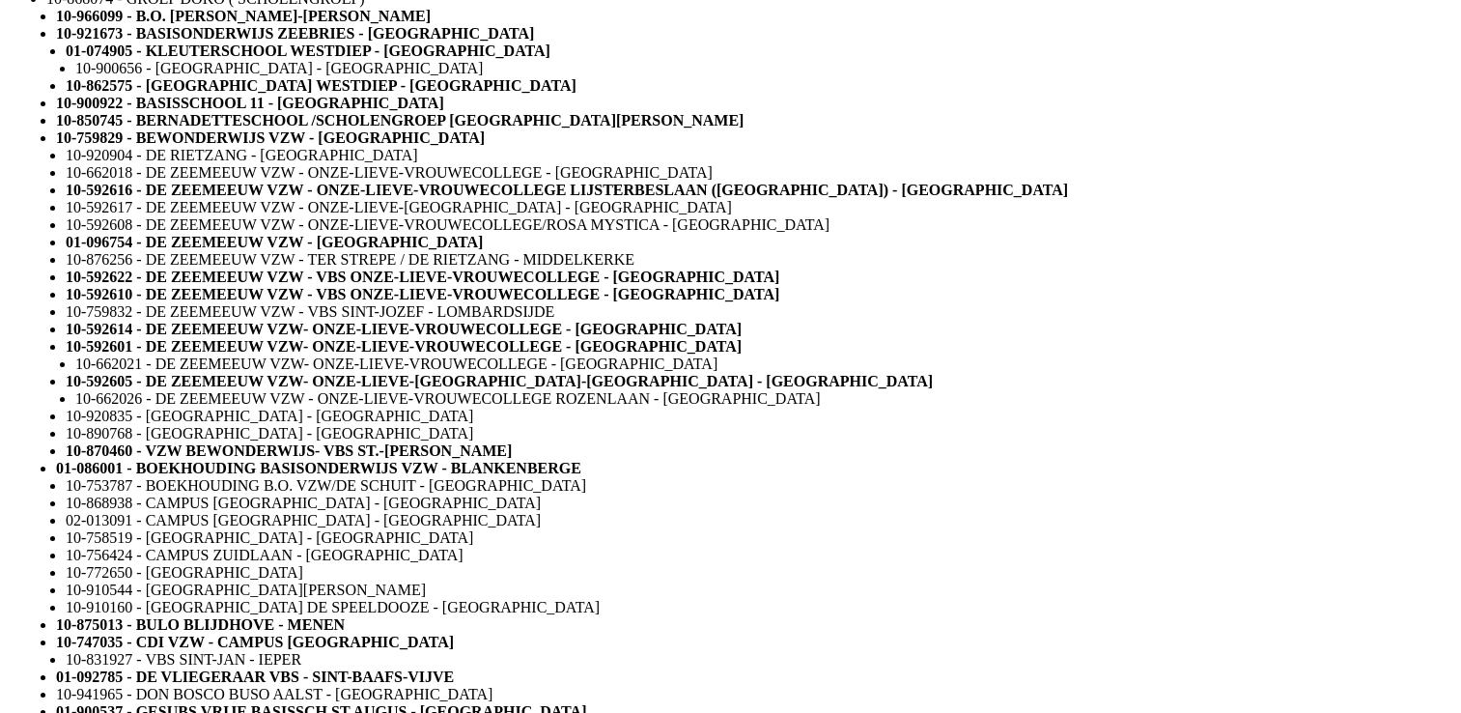
select select
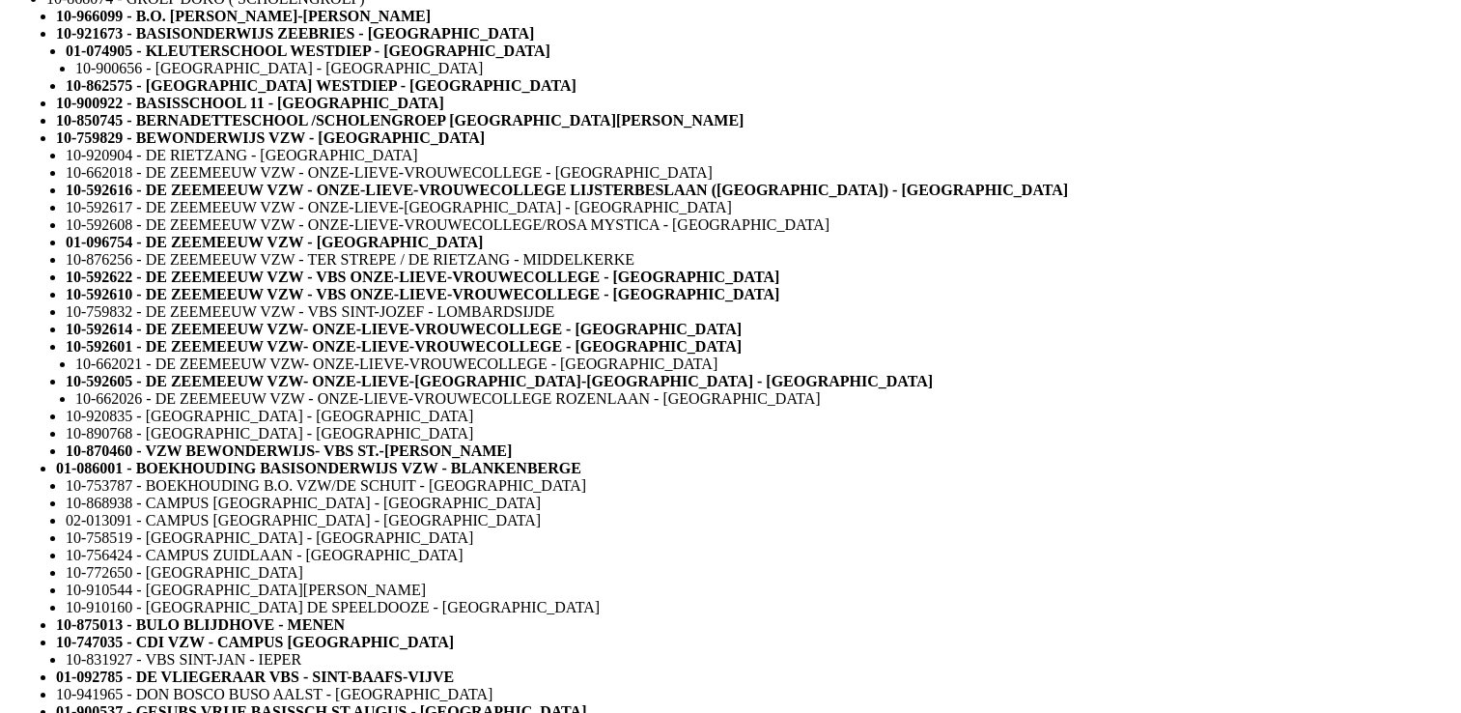
select select
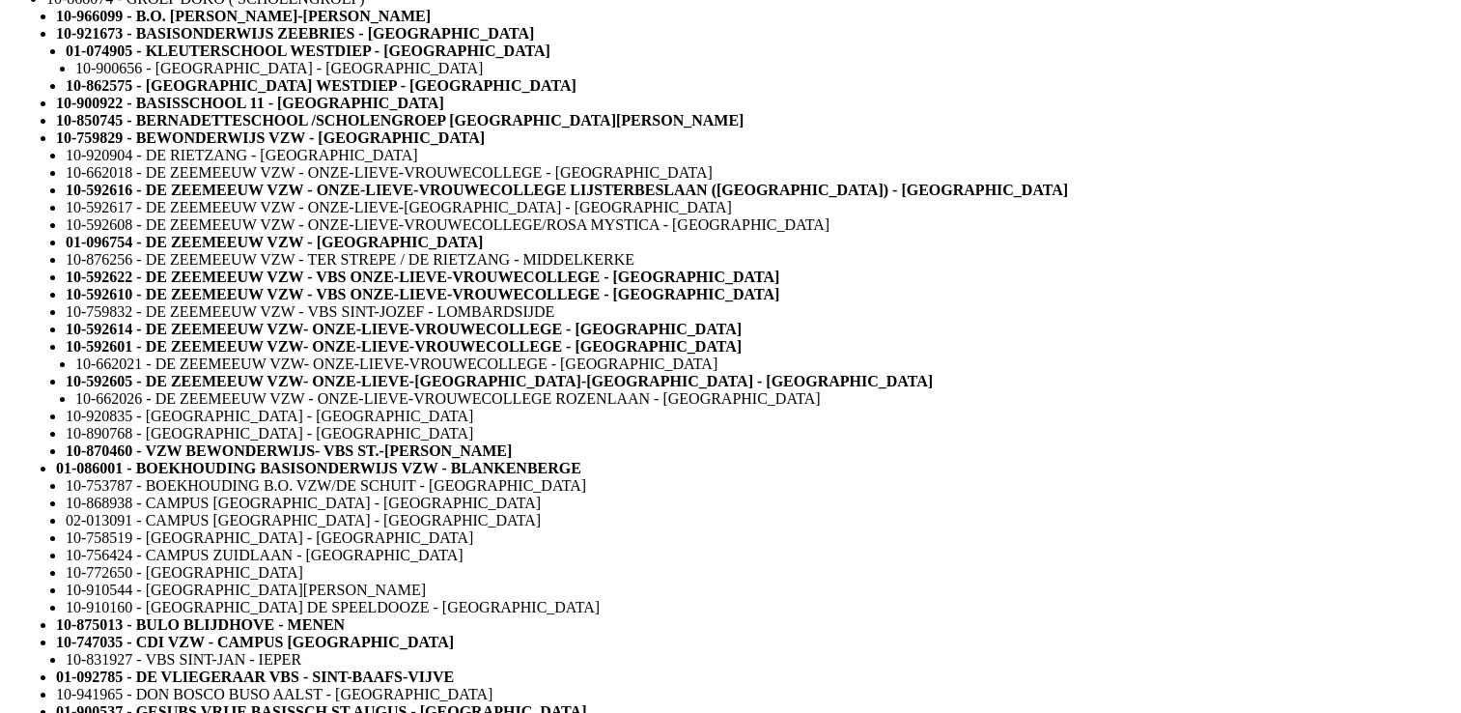
select select
select select "2"
select select
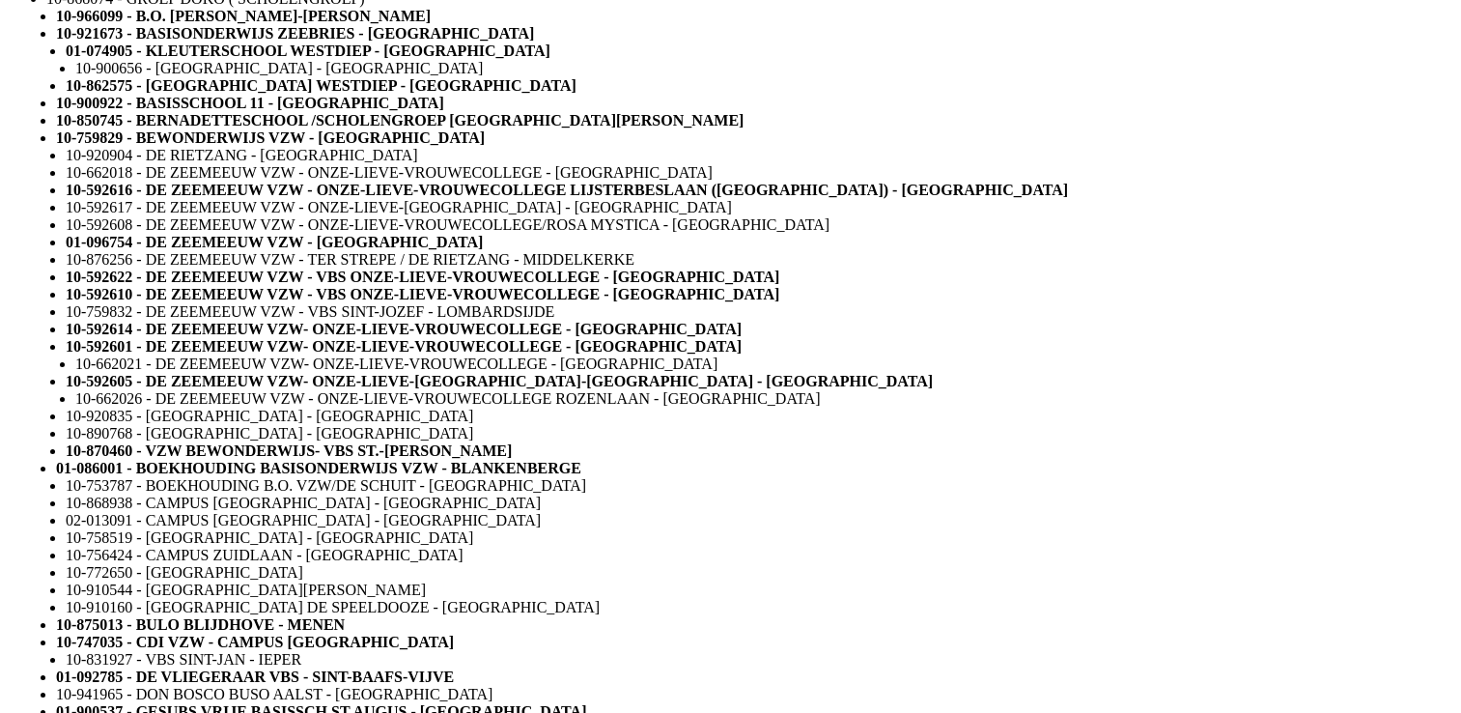
select select
select select "2"
select select
select select "2"
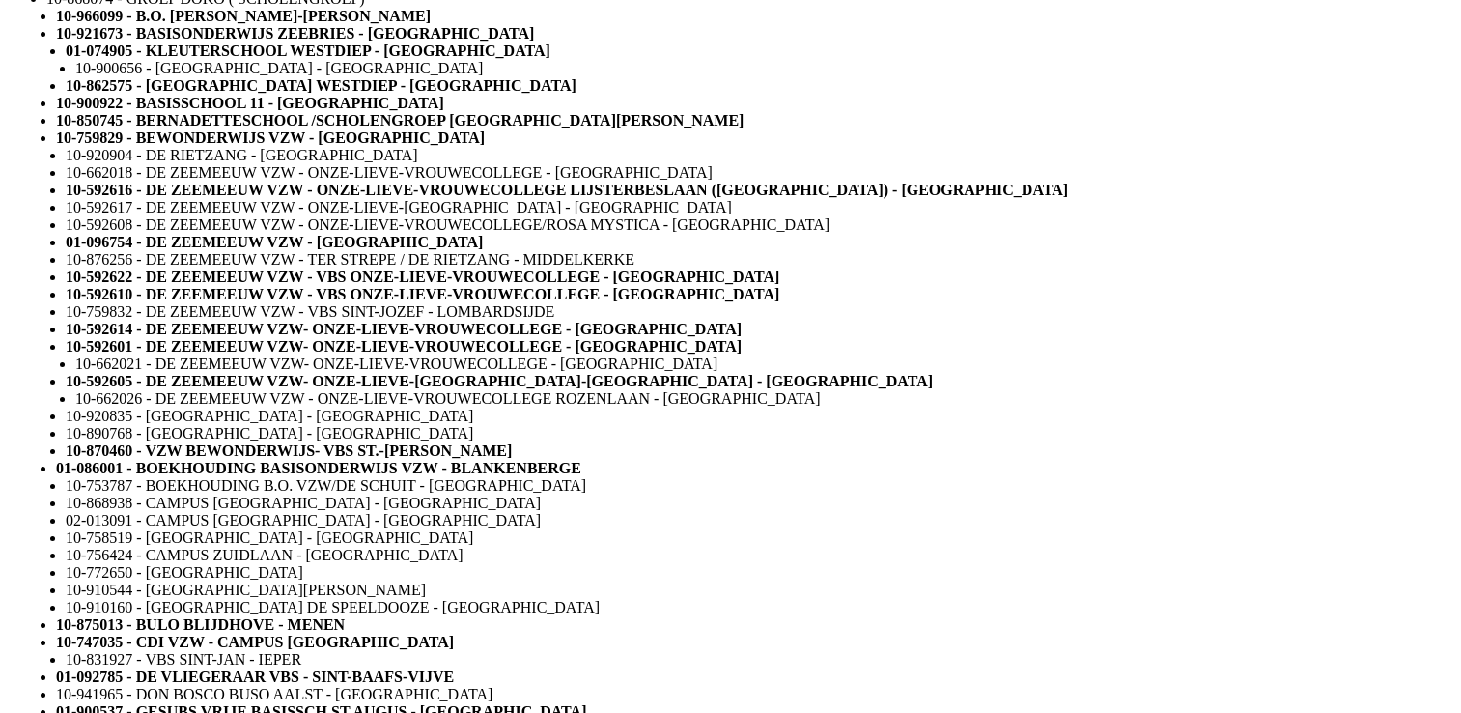
select select
select select "2"
select select
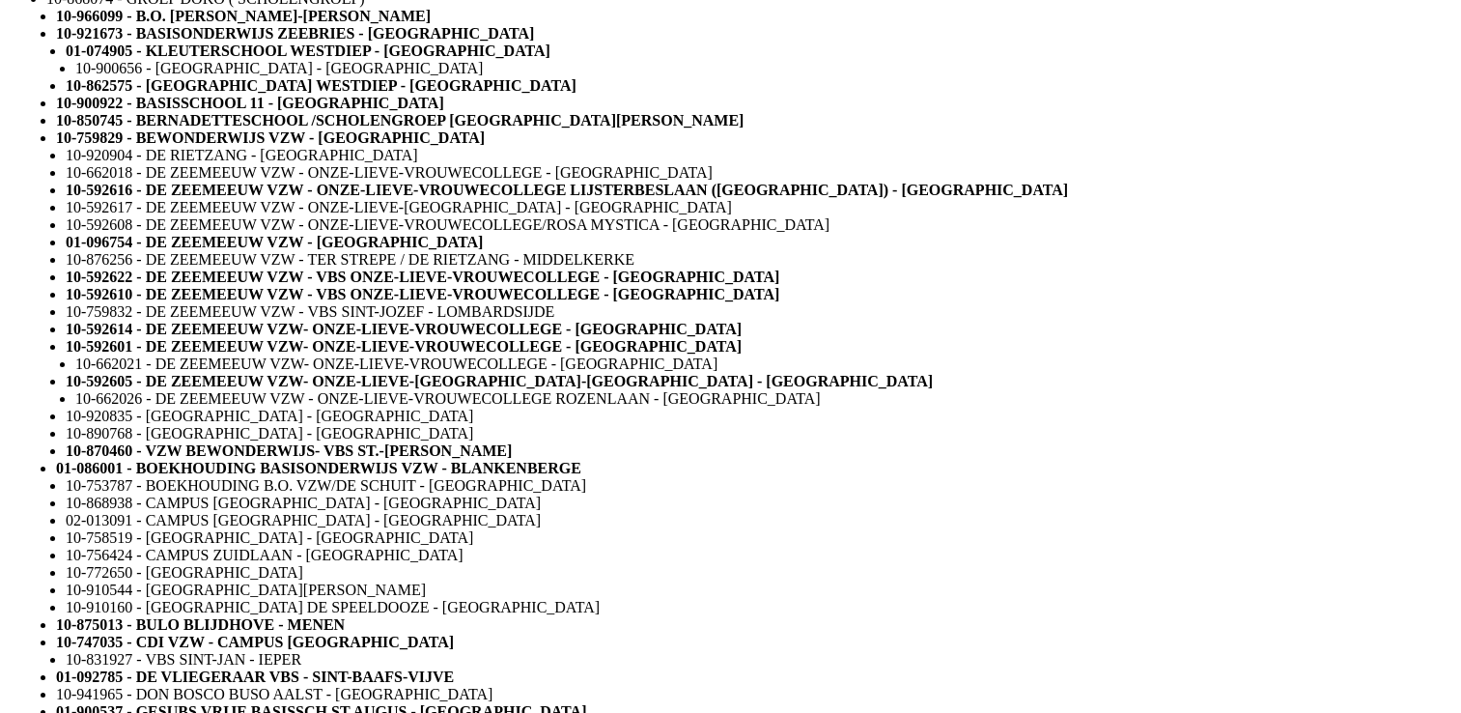
select select
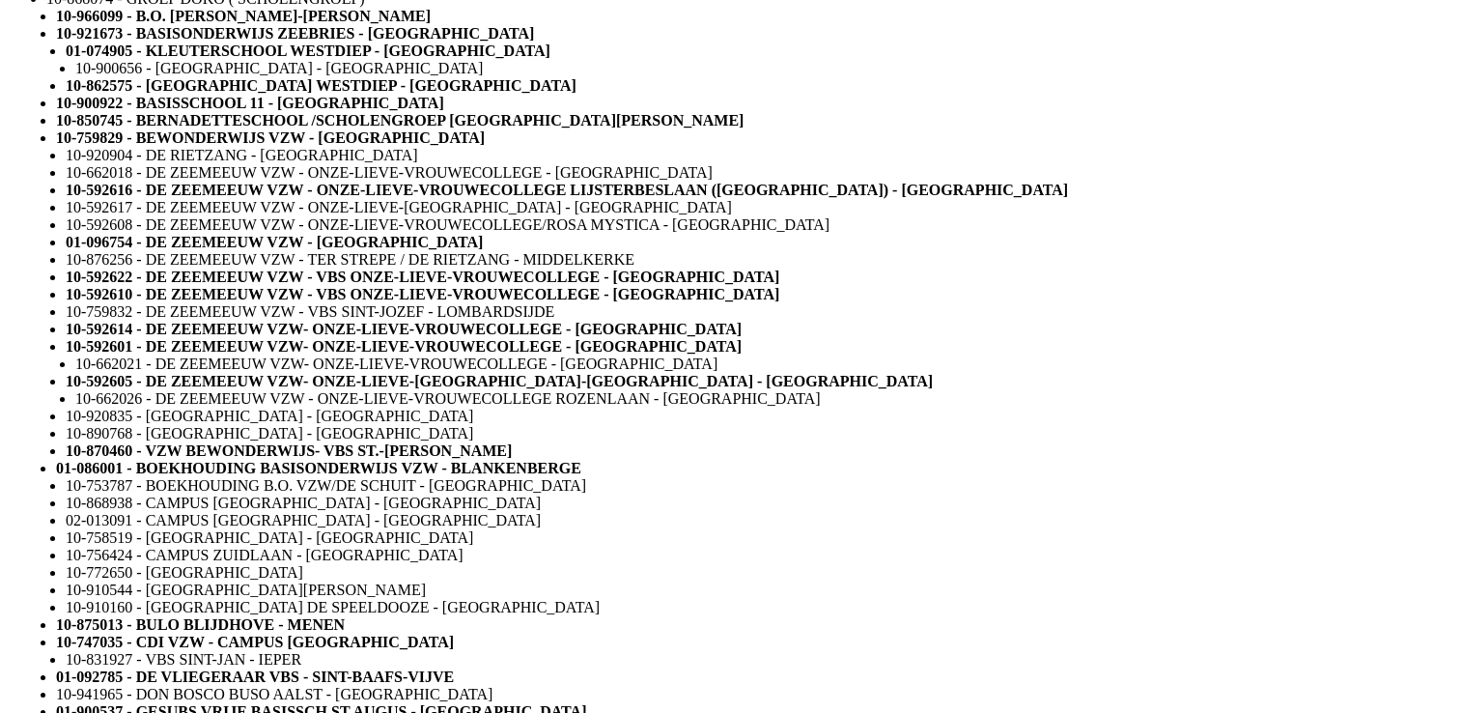
select select "2"
select select
select select "2"
select select
select select "2"
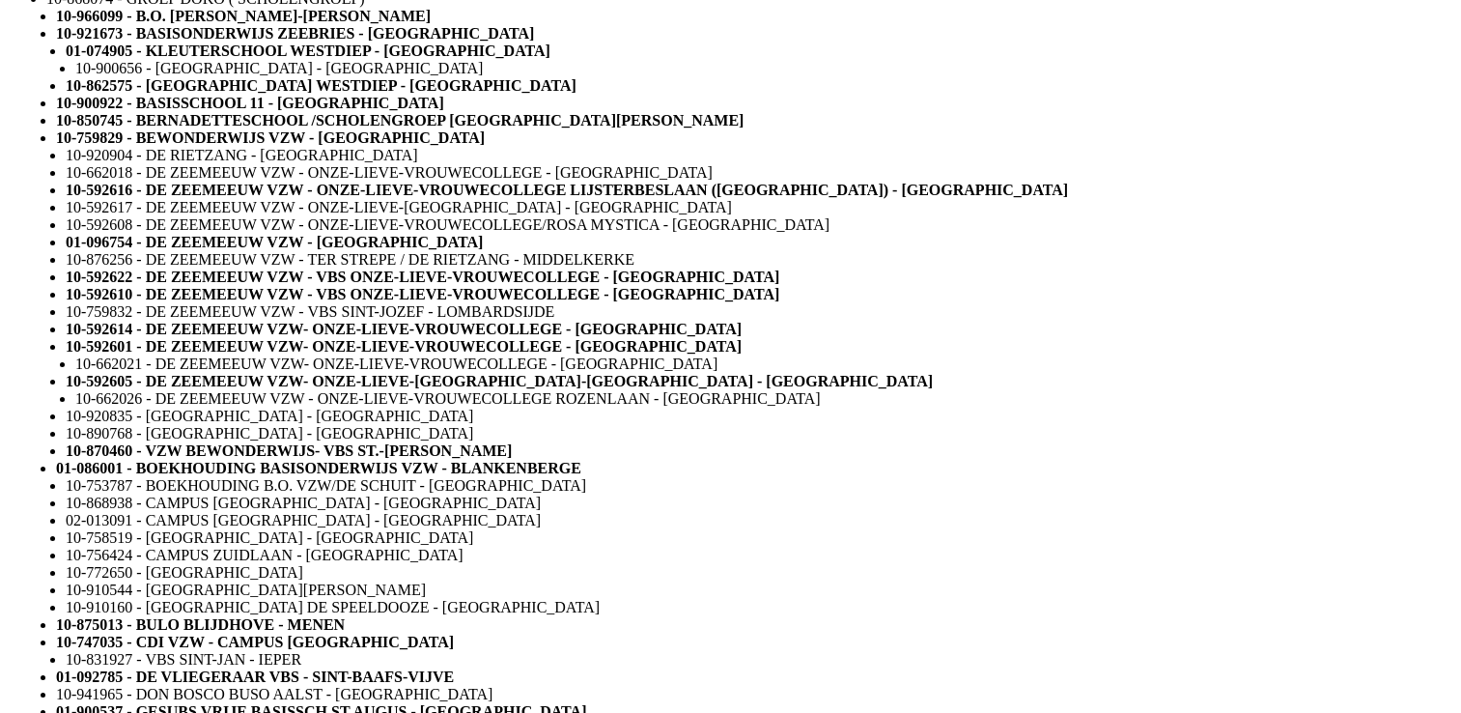
select select
type input "04-000029 370"
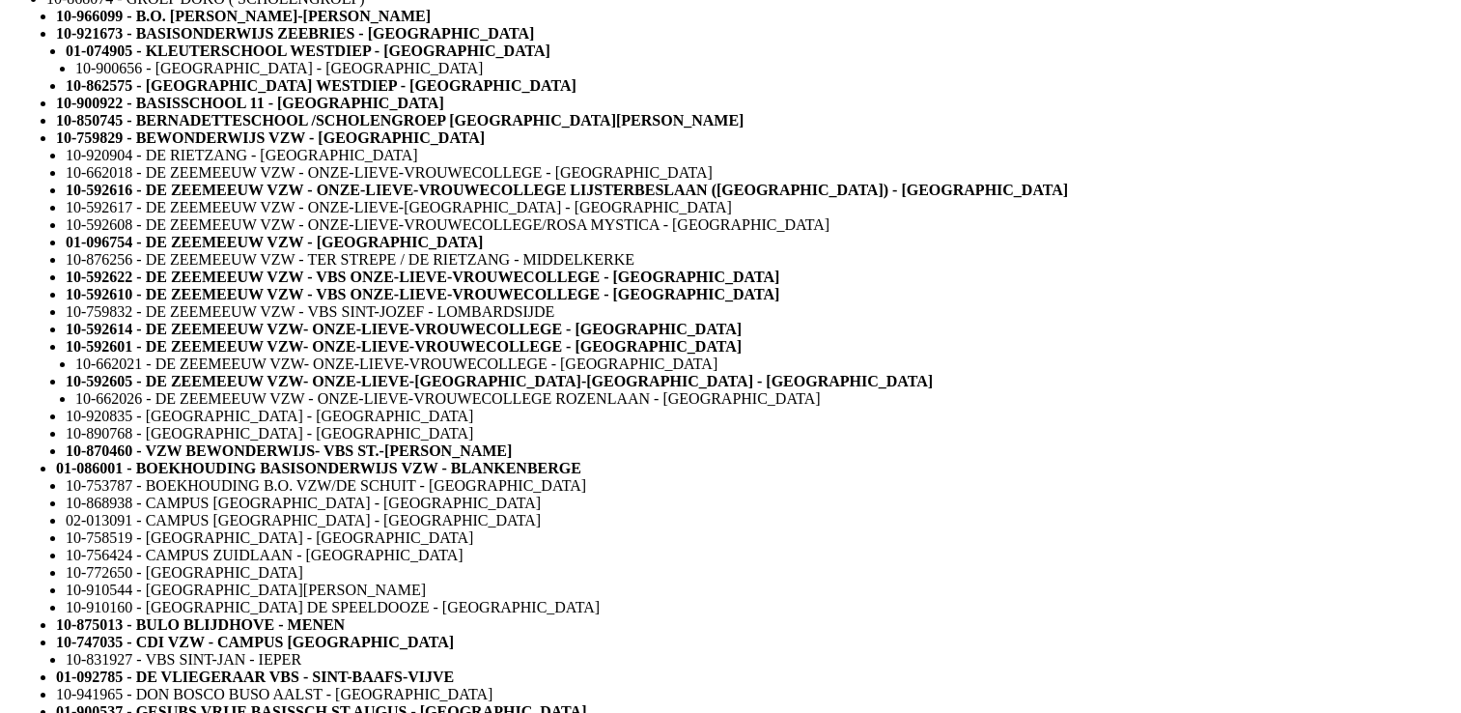
select select
type input "04-000029 370"
select select "8"
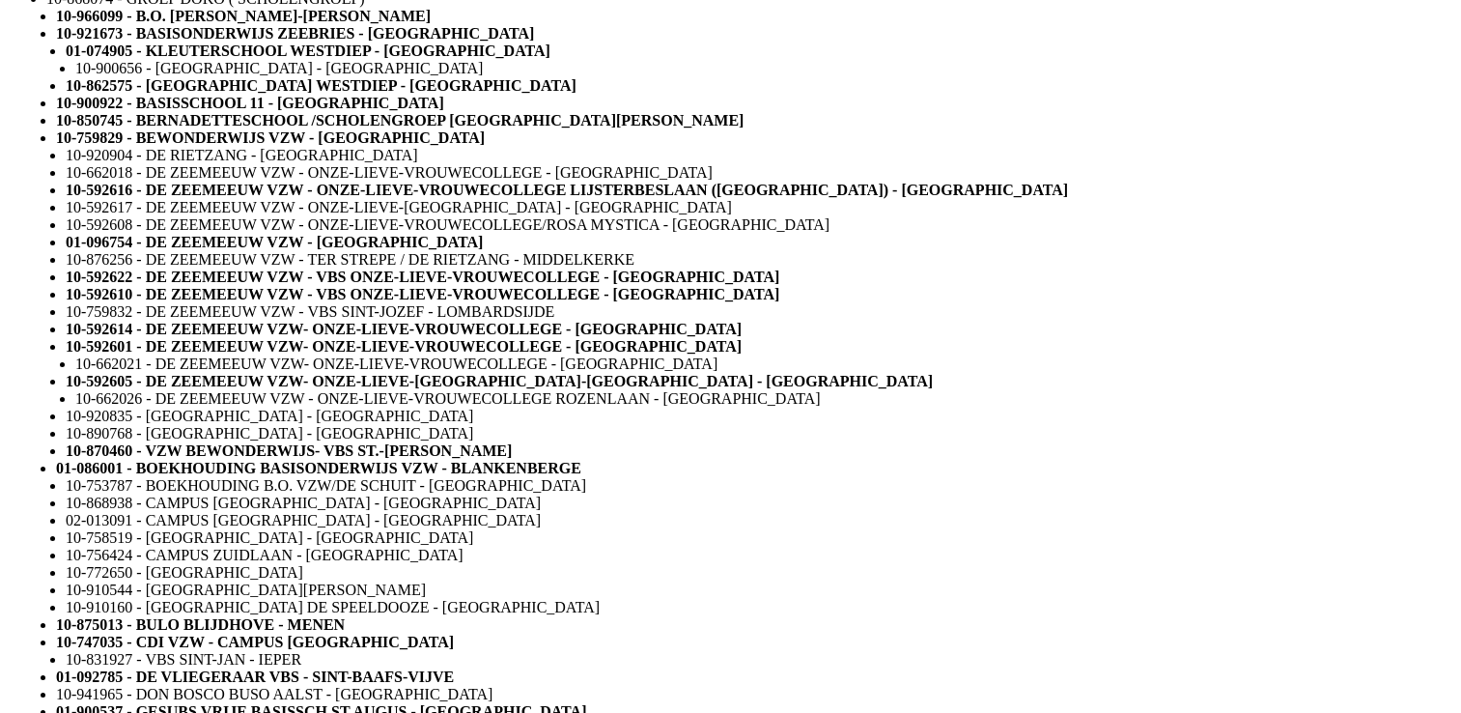
type input "2026-01-02"
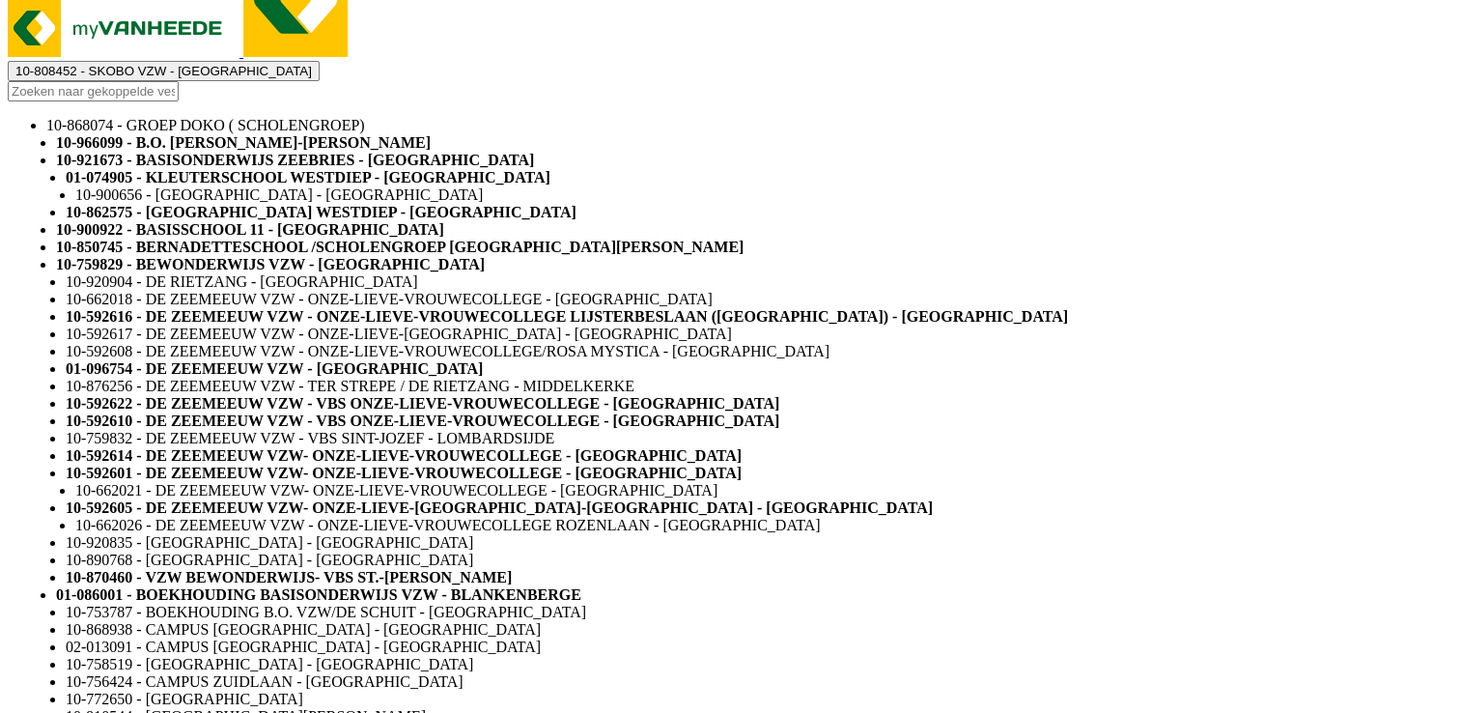
scroll to position [97, 0]
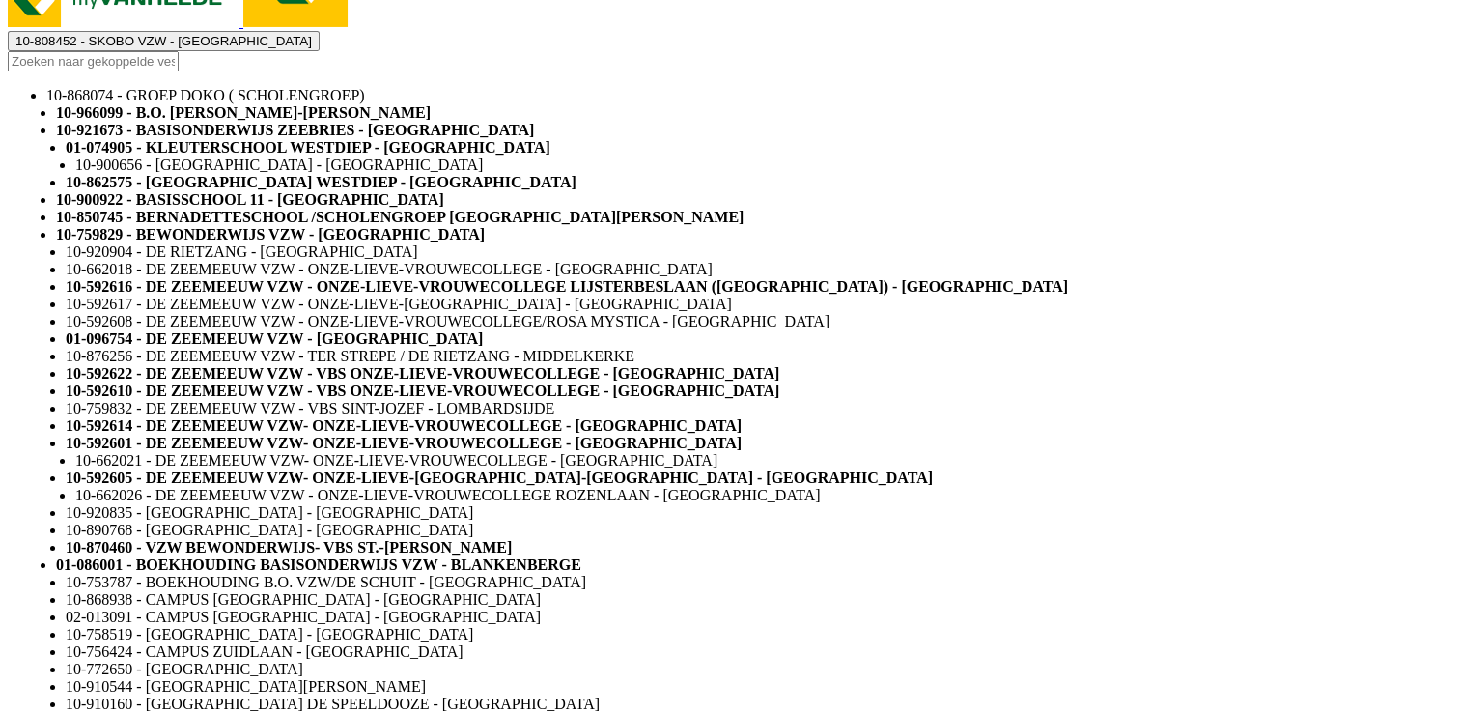
type input "04-000978"
select select
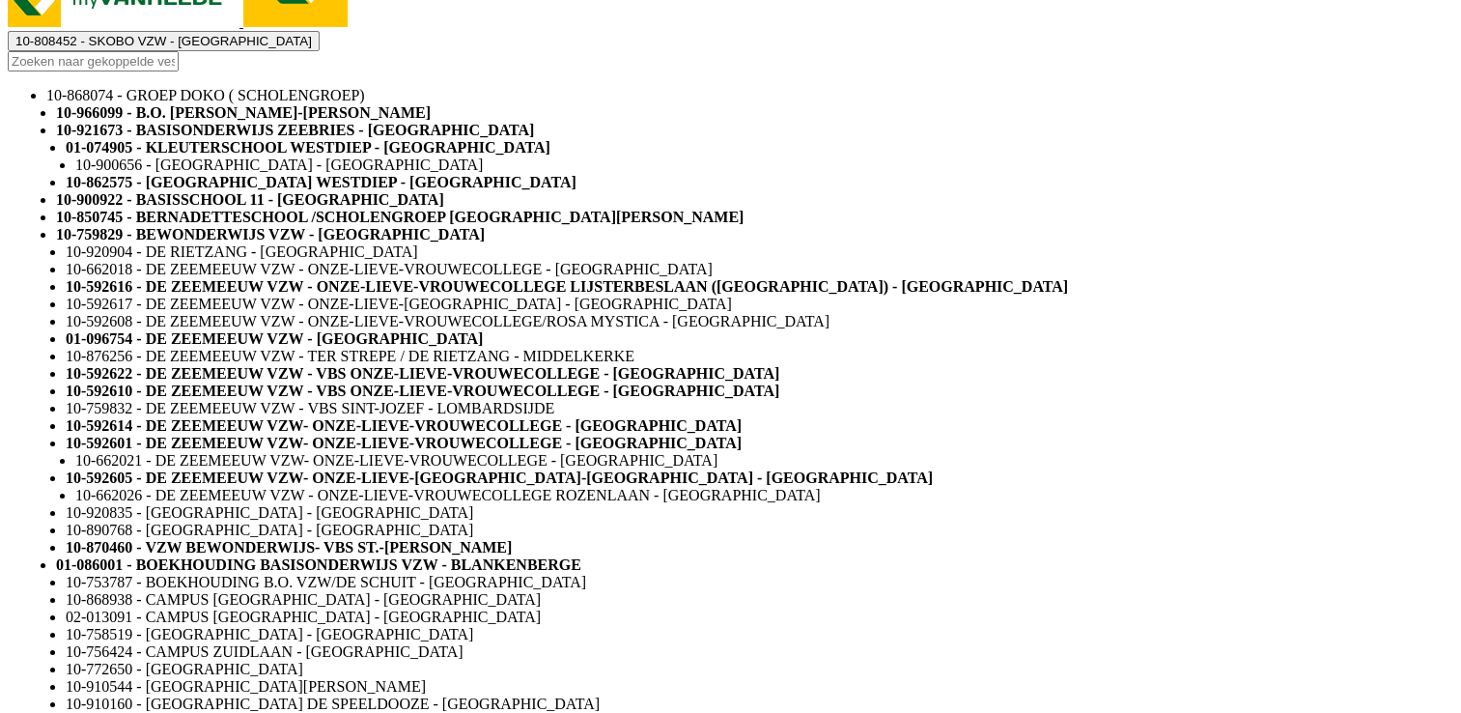
select select
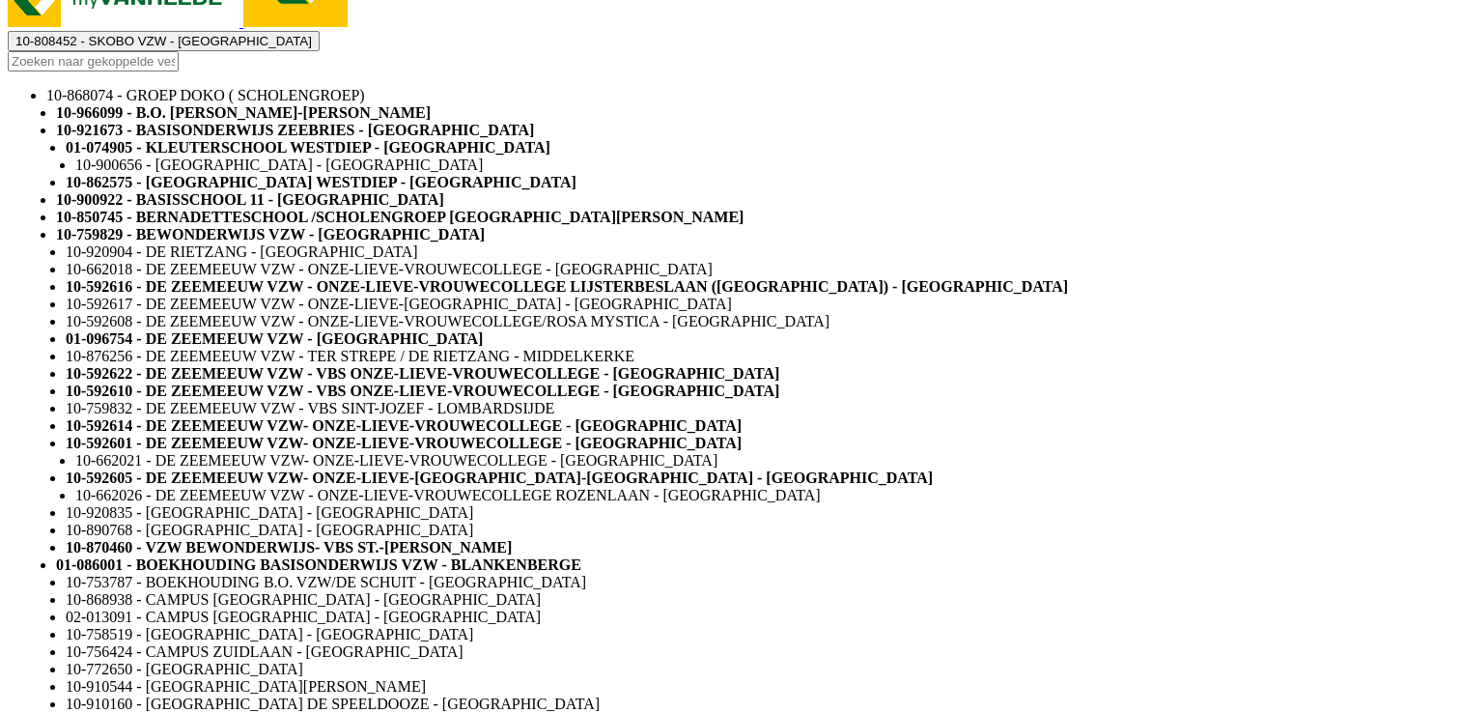
select select
type input "04-000978 3"
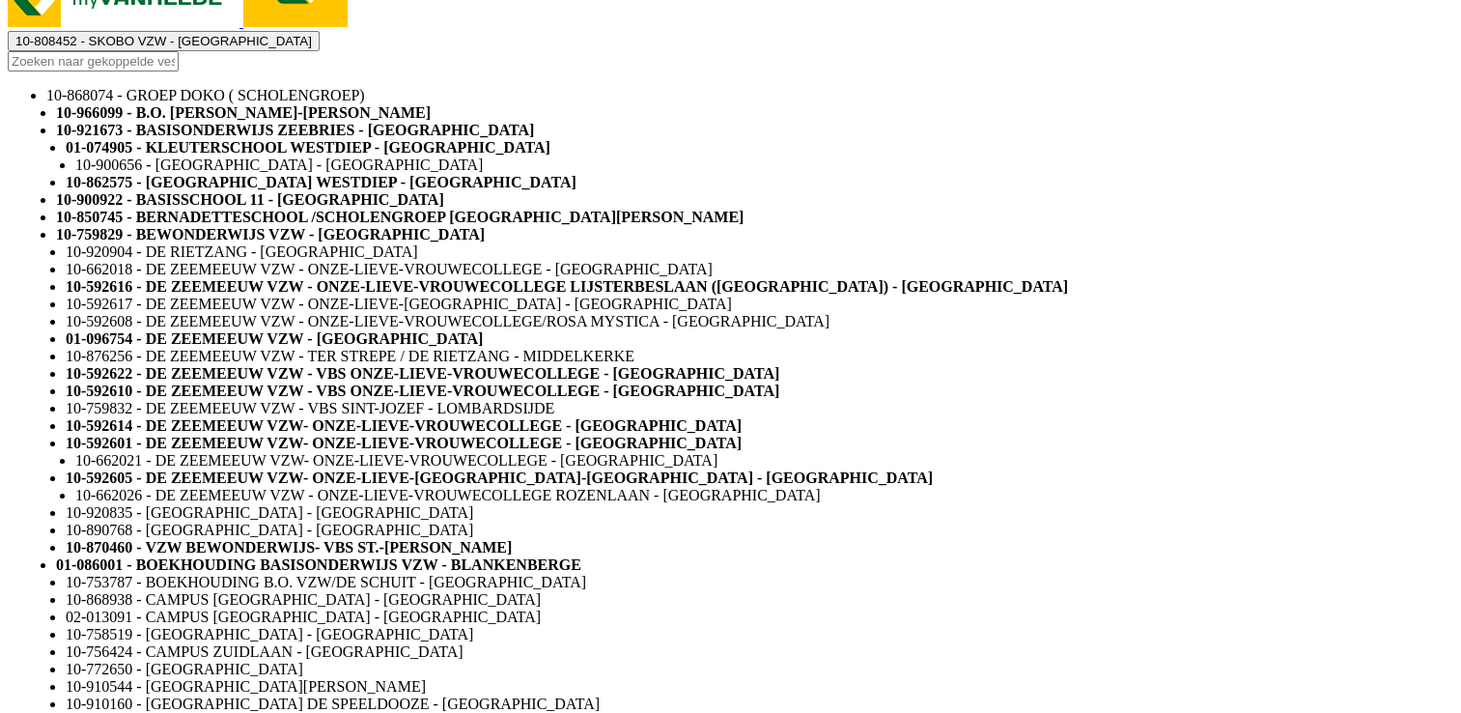
select select
select select "2"
select select
select select "2"
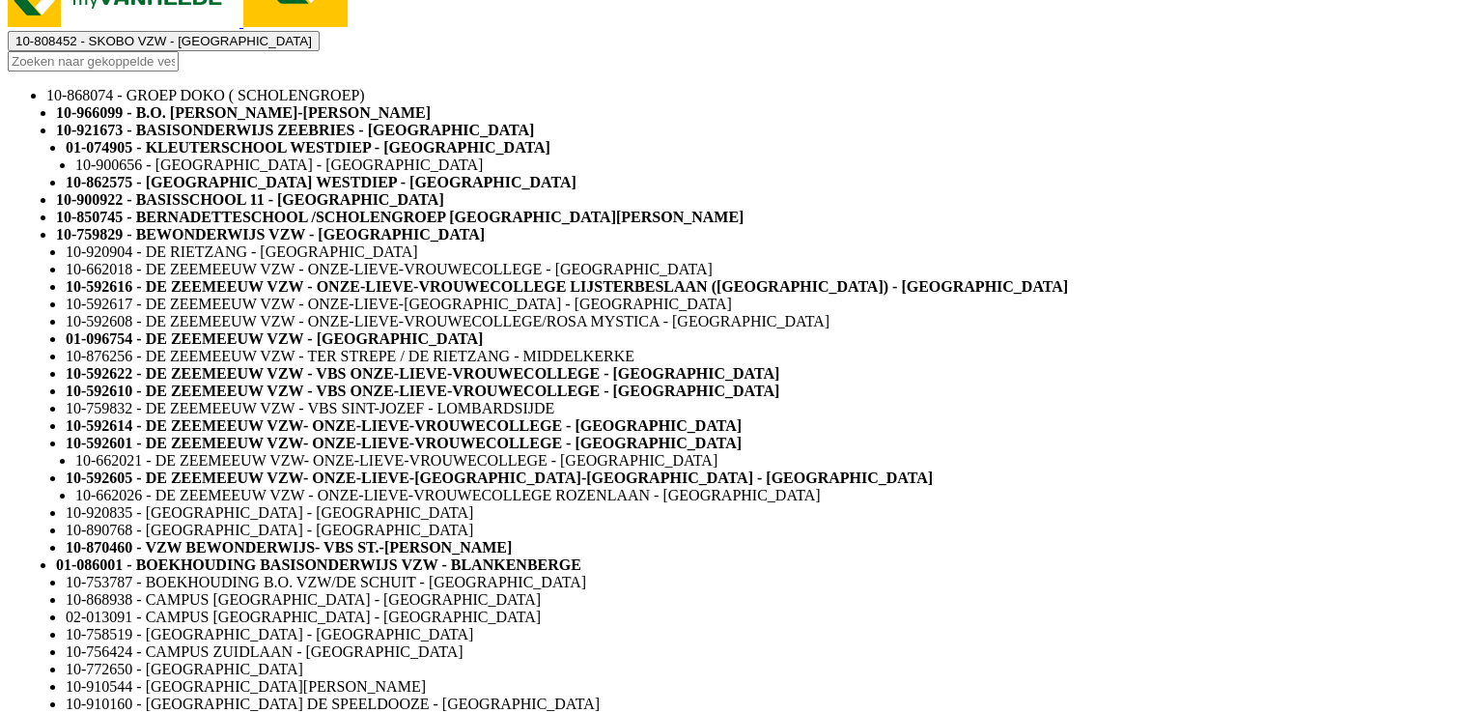
select select
select select "2"
select select
select select "2"
select select
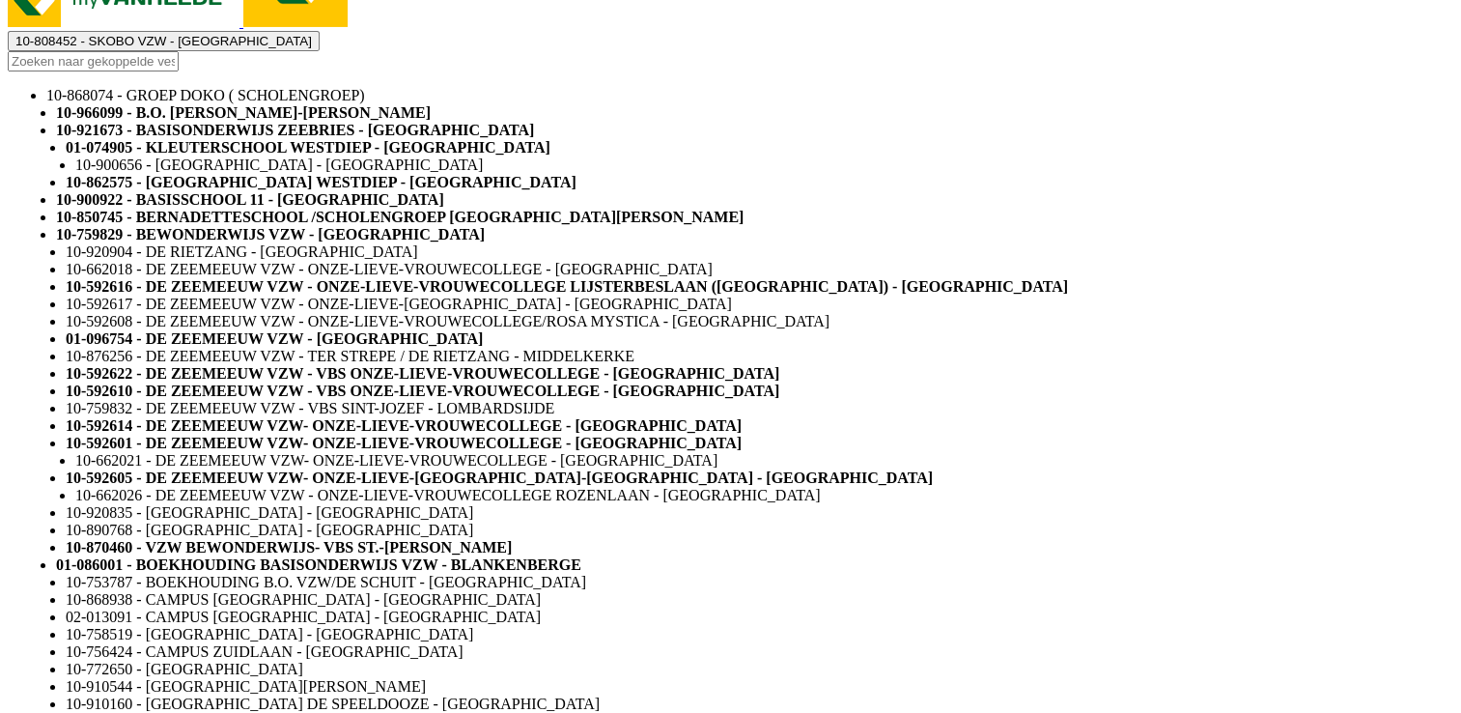
select select
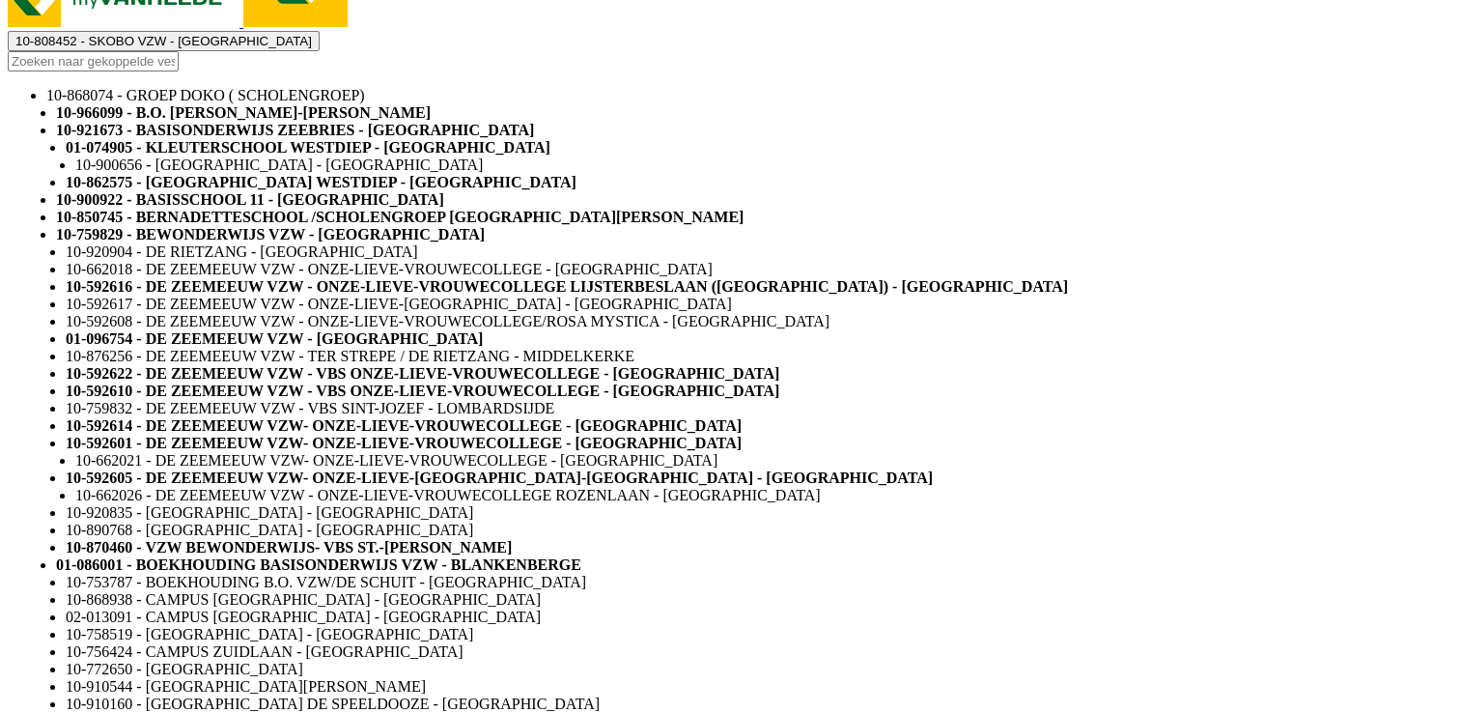
select select "2"
select select
select select "2"
select select
select select "2"
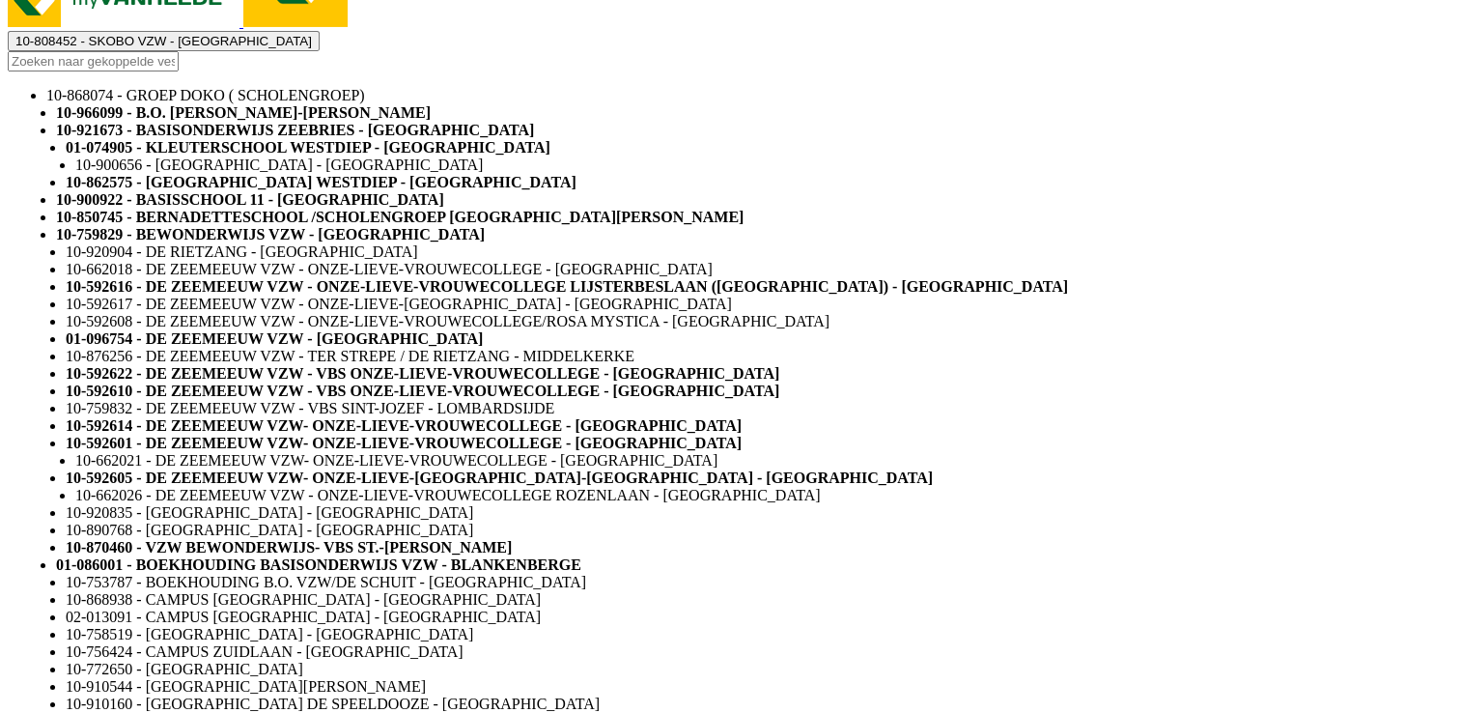
select select
select select "7"
select select
select select "7"
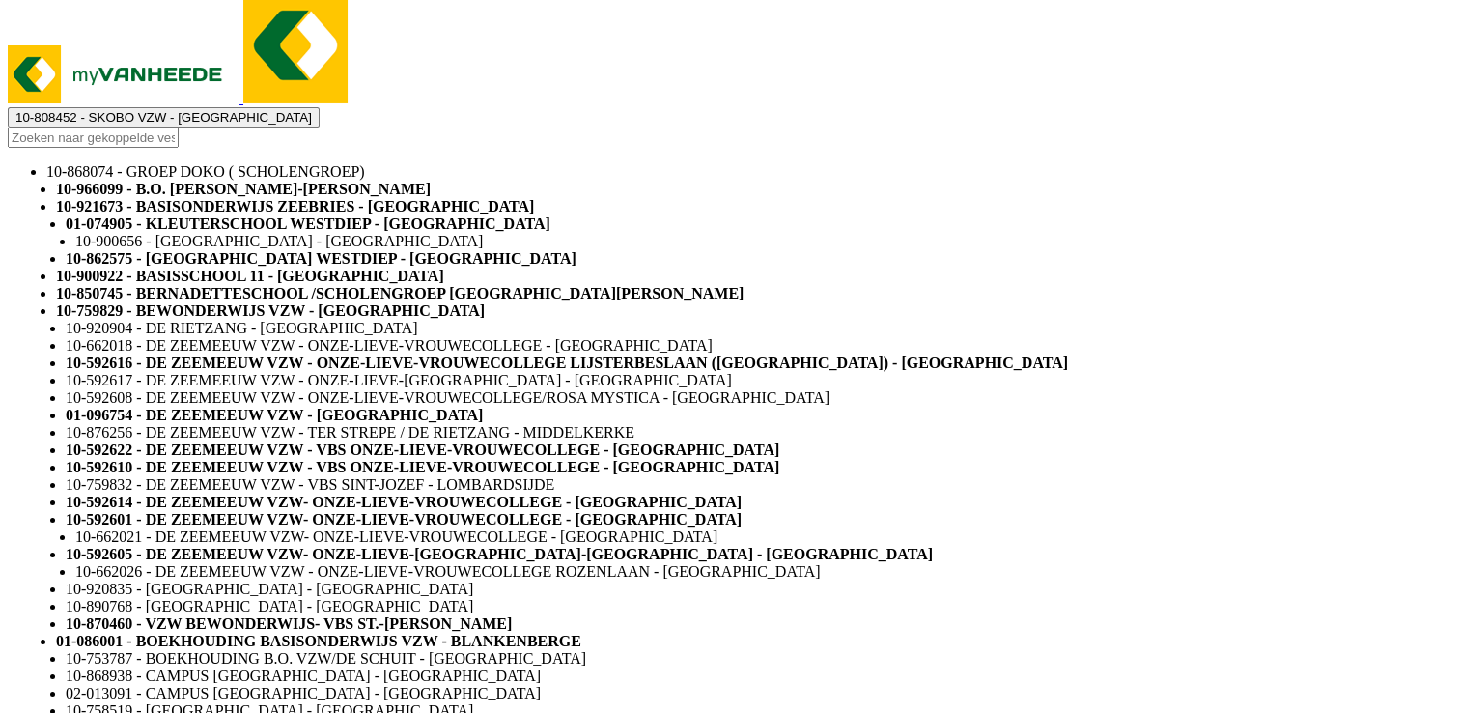
scroll to position [0, 0]
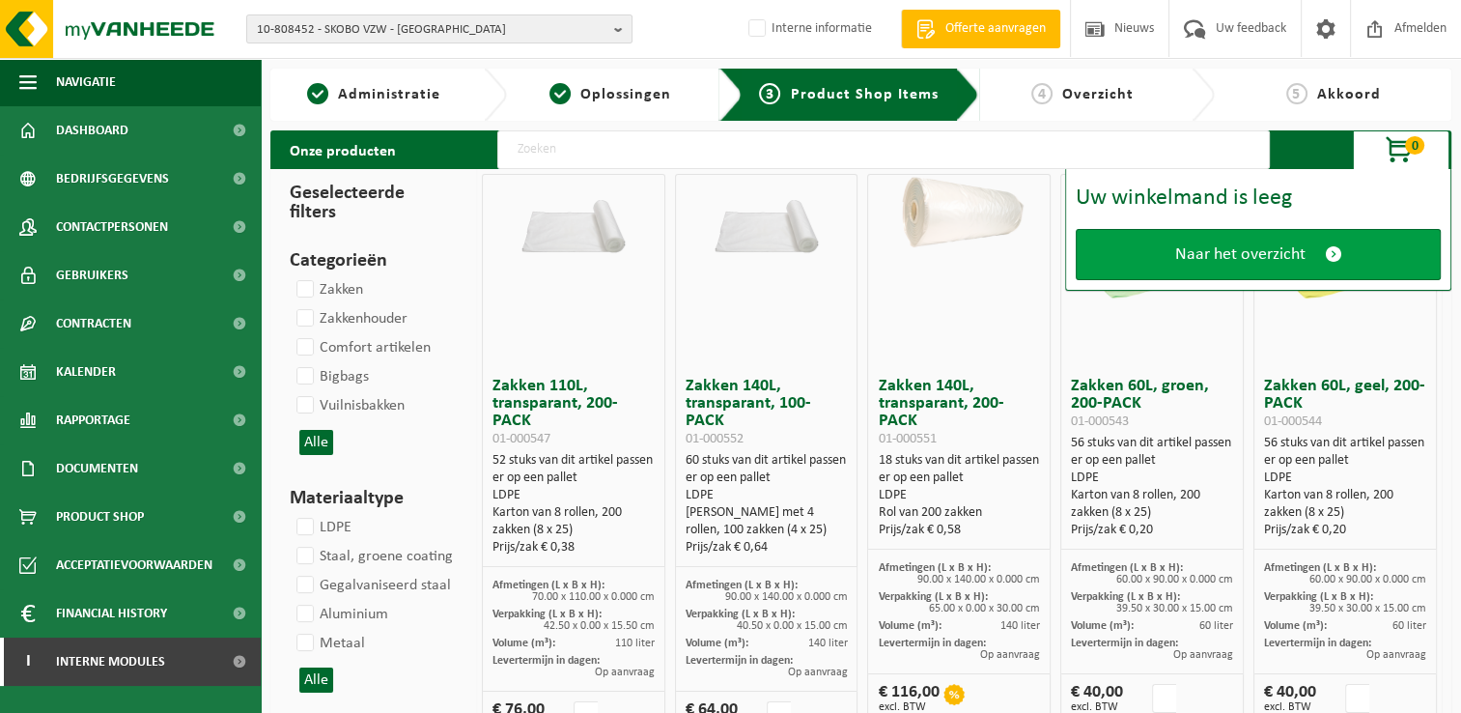
click at [1318, 247] on link "Naar het overzicht" at bounding box center [1258, 254] width 365 height 51
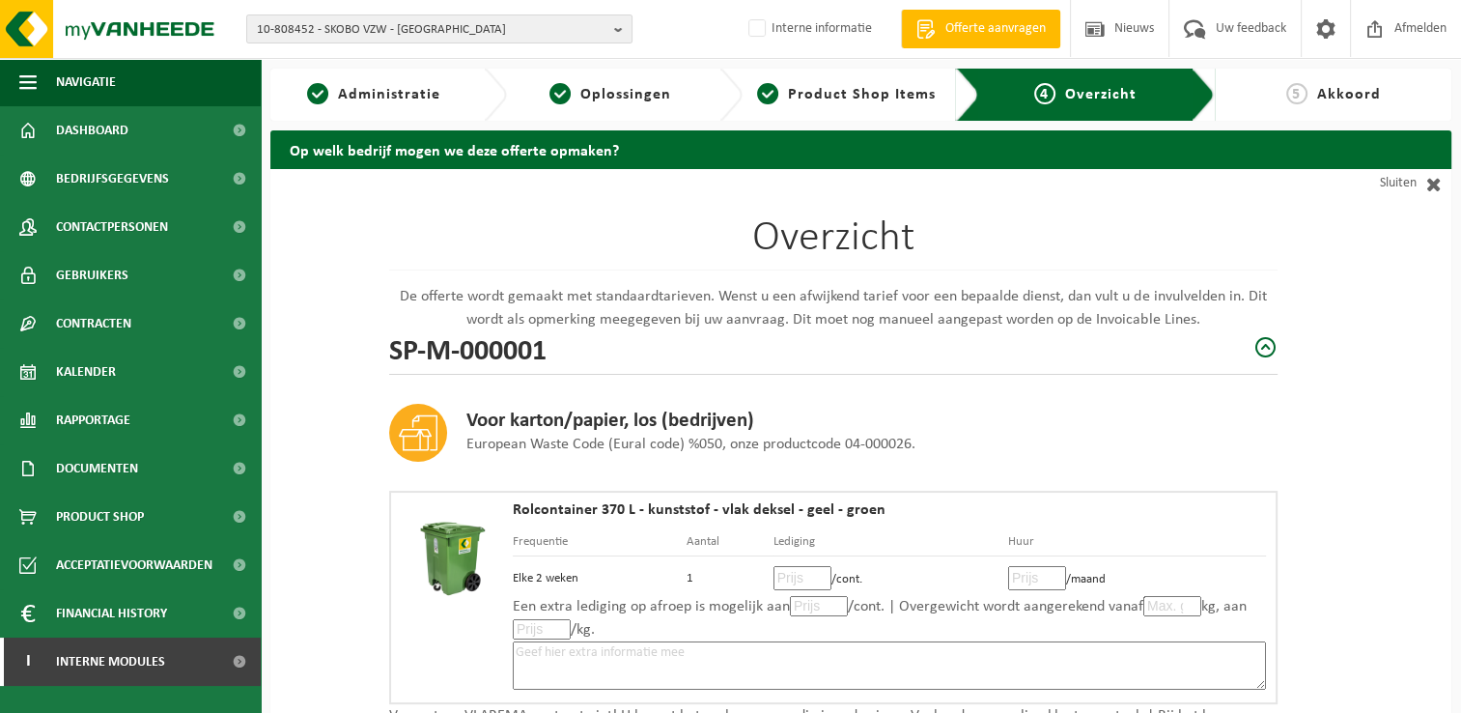
click at [795, 573] on input "number" at bounding box center [802, 578] width 58 height 24
type input "6"
type input "6.33"
click at [1024, 583] on input "number" at bounding box center [1037, 578] width 58 height 24
type input "0"
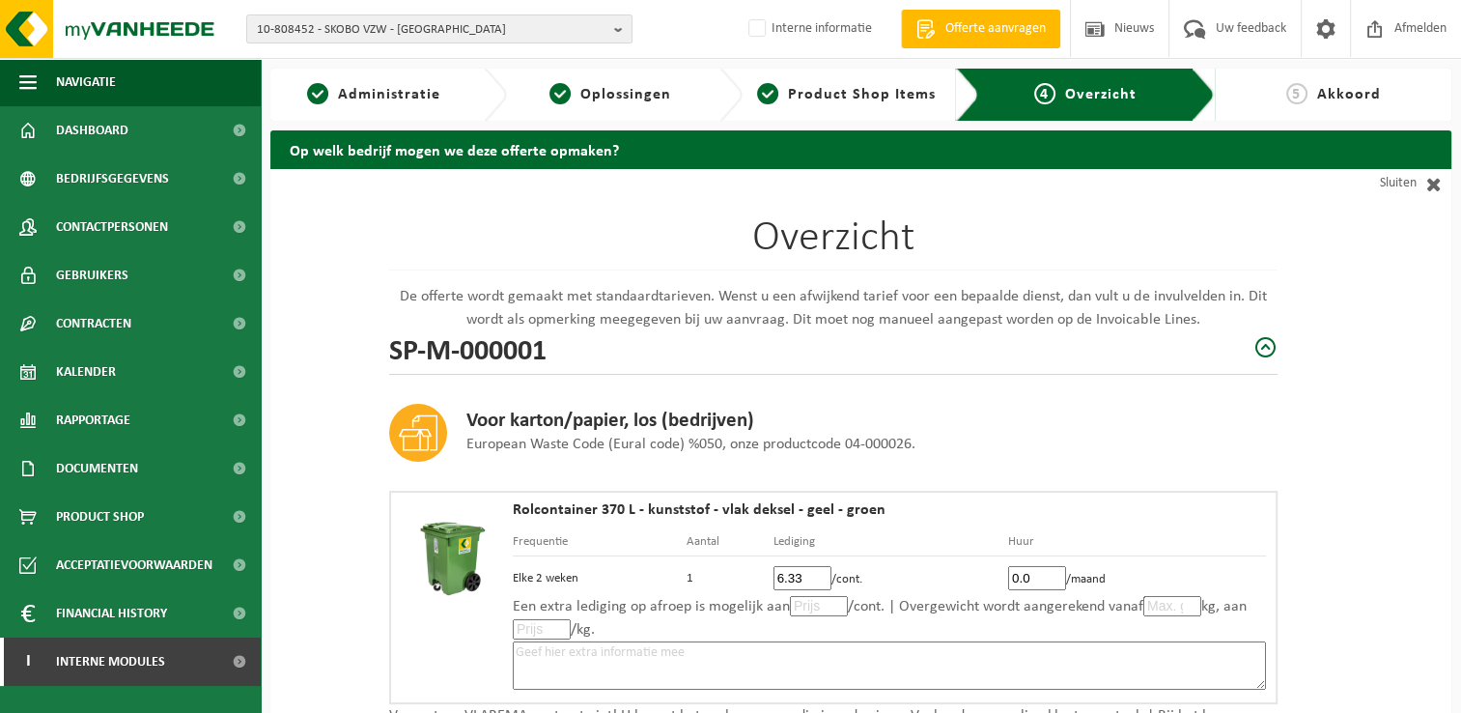
type input "0.0"
click at [807, 604] on input "number" at bounding box center [819, 606] width 58 height 20
type input "6"
type input "6.33"
click at [815, 651] on textarea at bounding box center [889, 665] width 753 height 48
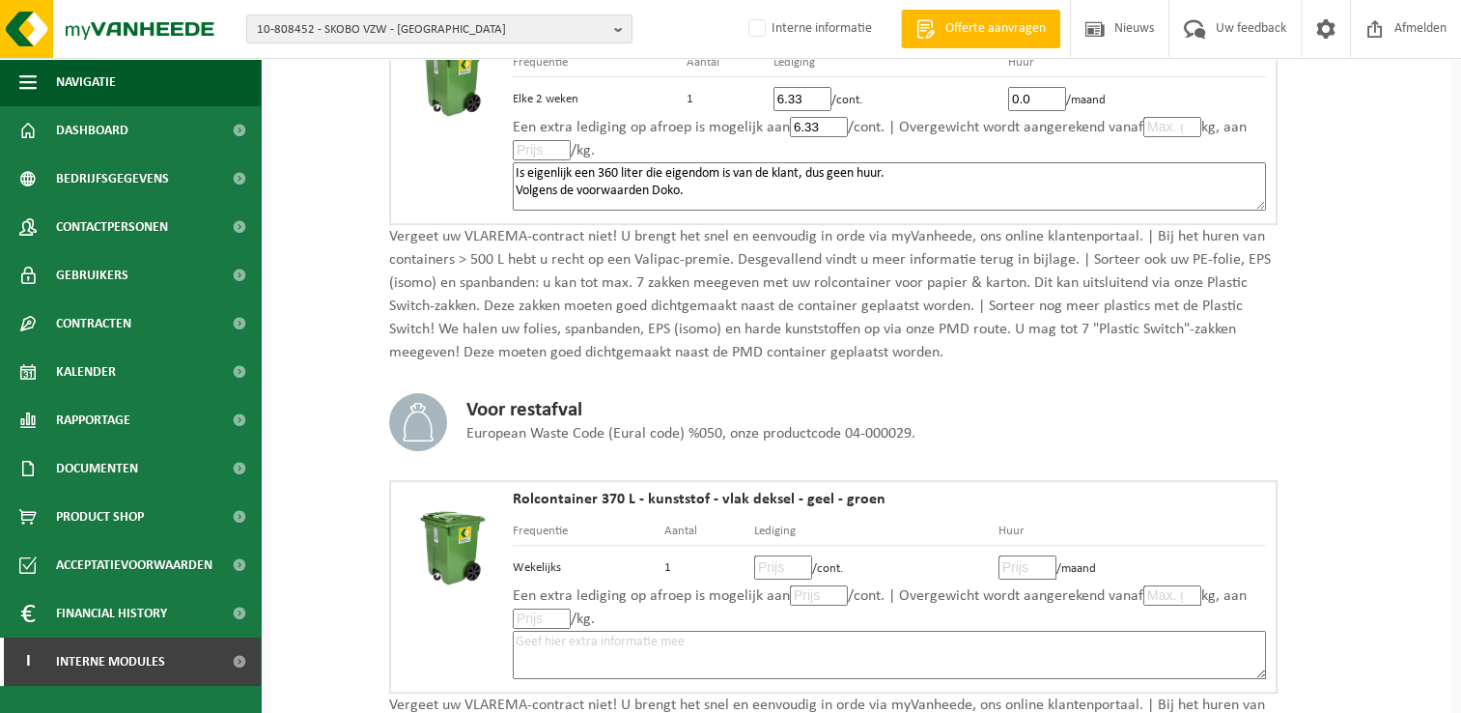
scroll to position [579, 0]
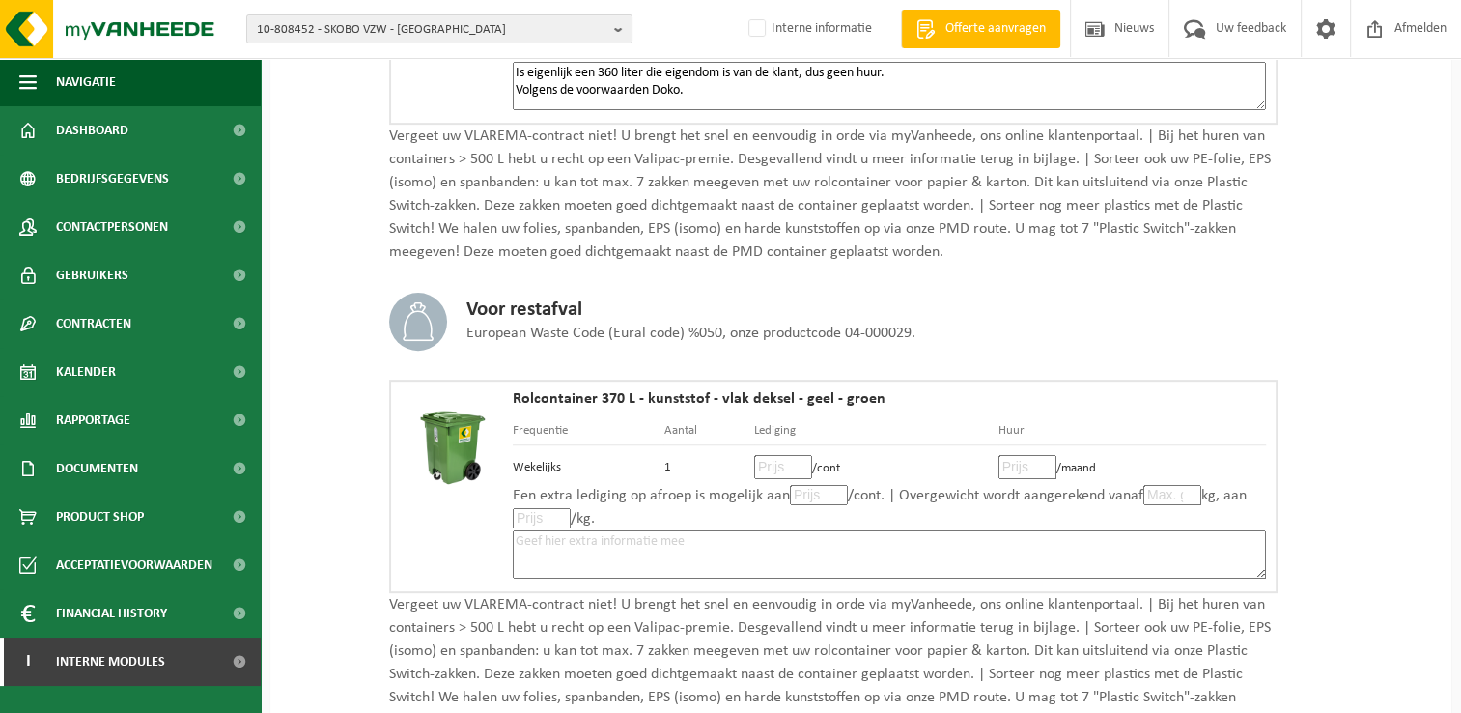
type textarea "Is eigenlijk een 360 liter die eigendom is van de klant, dus geen huur. Volgens…"
click at [769, 463] on input "number" at bounding box center [783, 467] width 58 height 24
type input "13"
type input "13.20"
click at [1020, 465] on input "number" at bounding box center [1027, 467] width 58 height 24
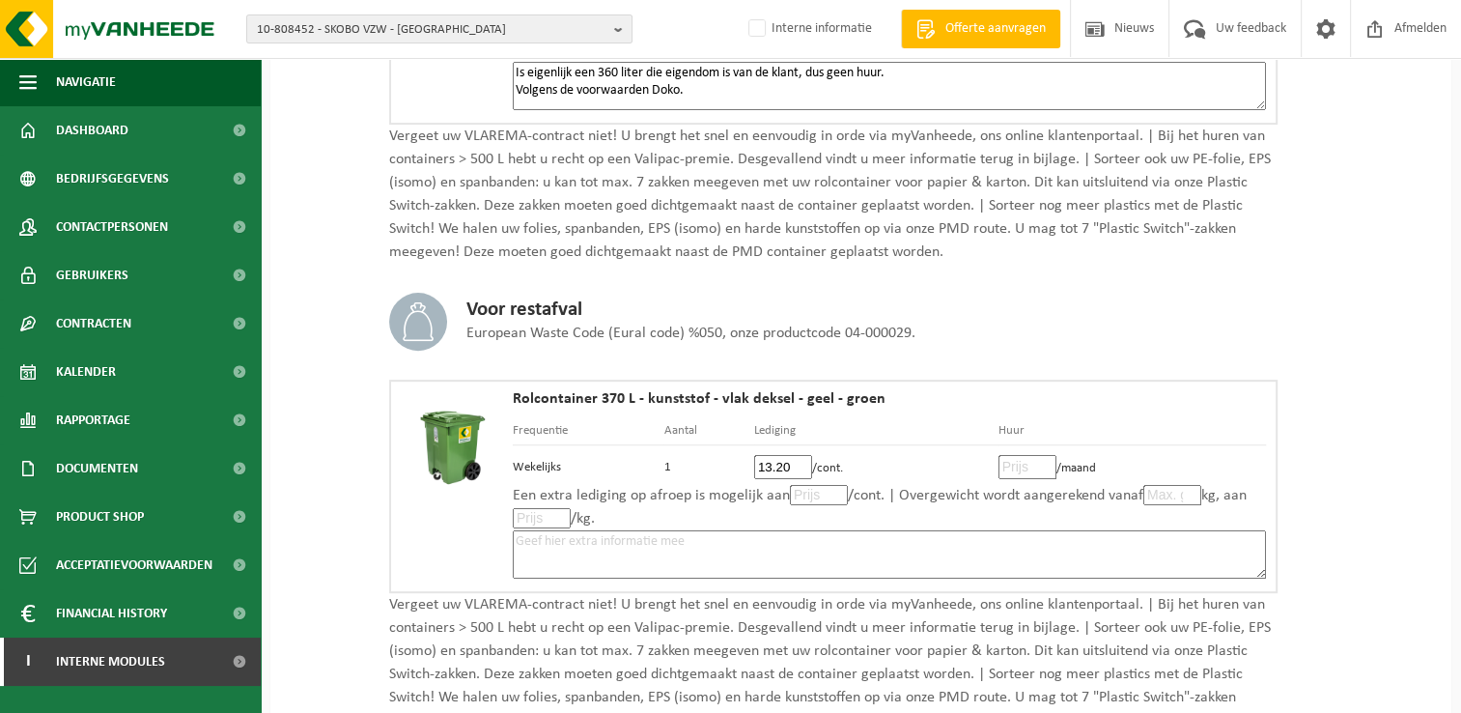
type input "2"
type input "2.20"
click at [804, 497] on input "number" at bounding box center [819, 495] width 58 height 20
type input "13"
type input "13.20"
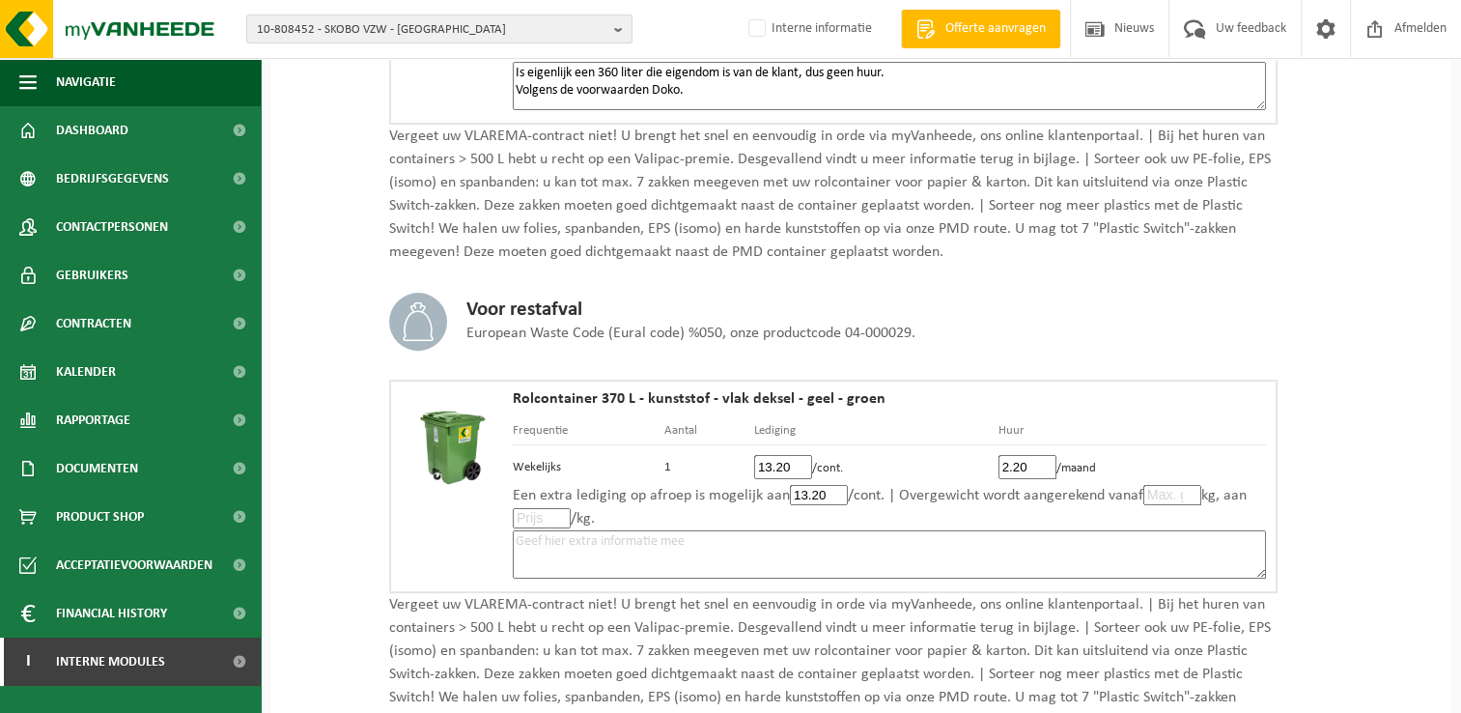
click at [543, 509] on input "number" at bounding box center [542, 518] width 58 height 20
type input "0"
type input "0.0"
click at [729, 543] on textarea at bounding box center [889, 554] width 753 height 48
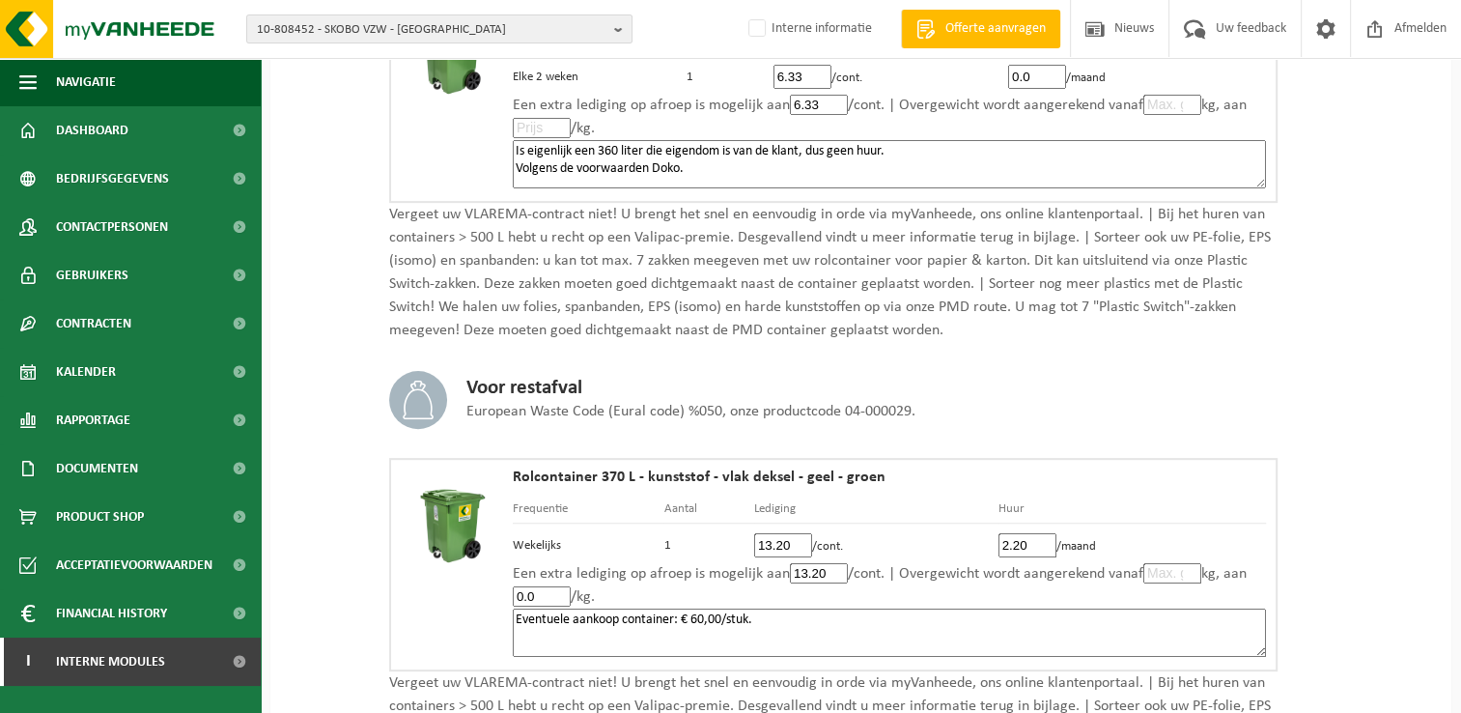
scroll to position [386, 0]
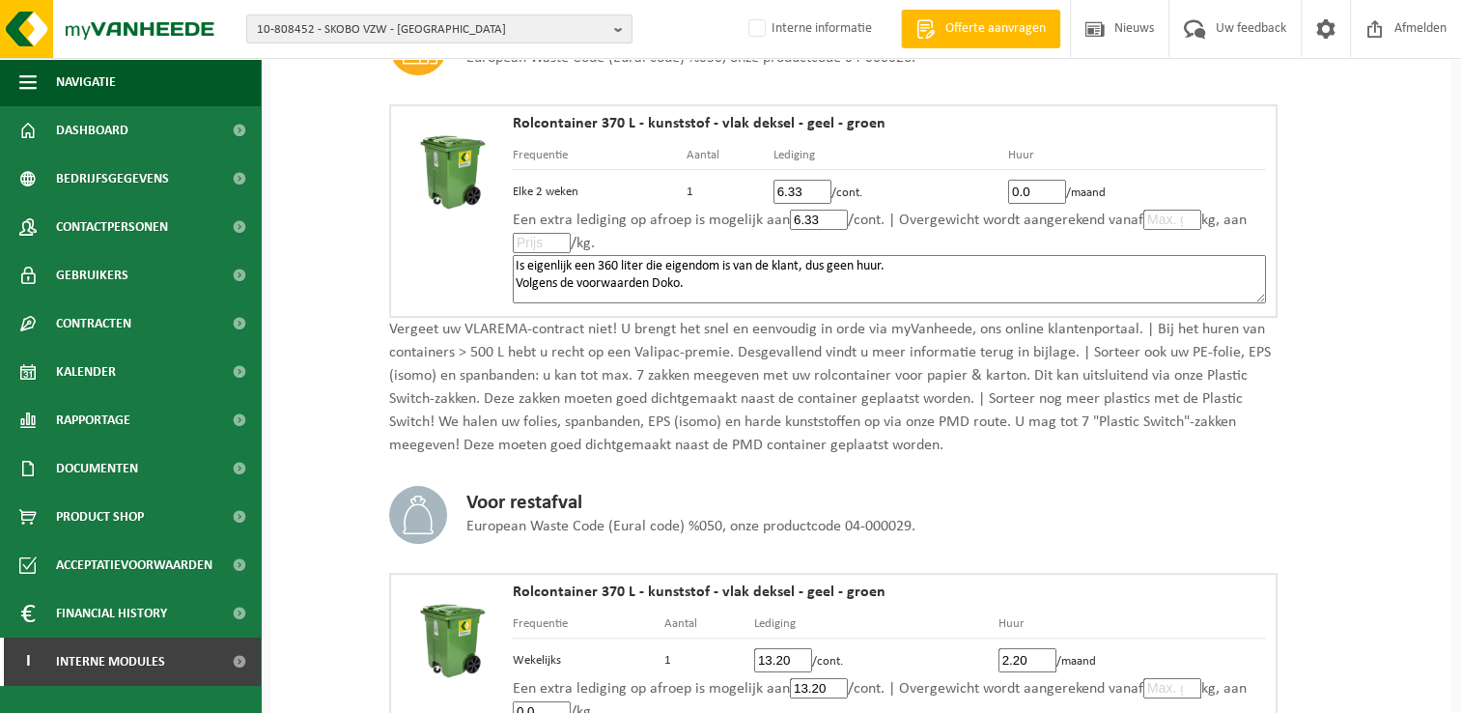
drag, startPoint x: 688, startPoint y: 284, endPoint x: 510, endPoint y: 292, distance: 178.8
click at [510, 292] on div "Rolcontainer 370 L - kunststof - vlak deksel - geel - groen Frequentie Aantal L…" at bounding box center [833, 210] width 888 height 213
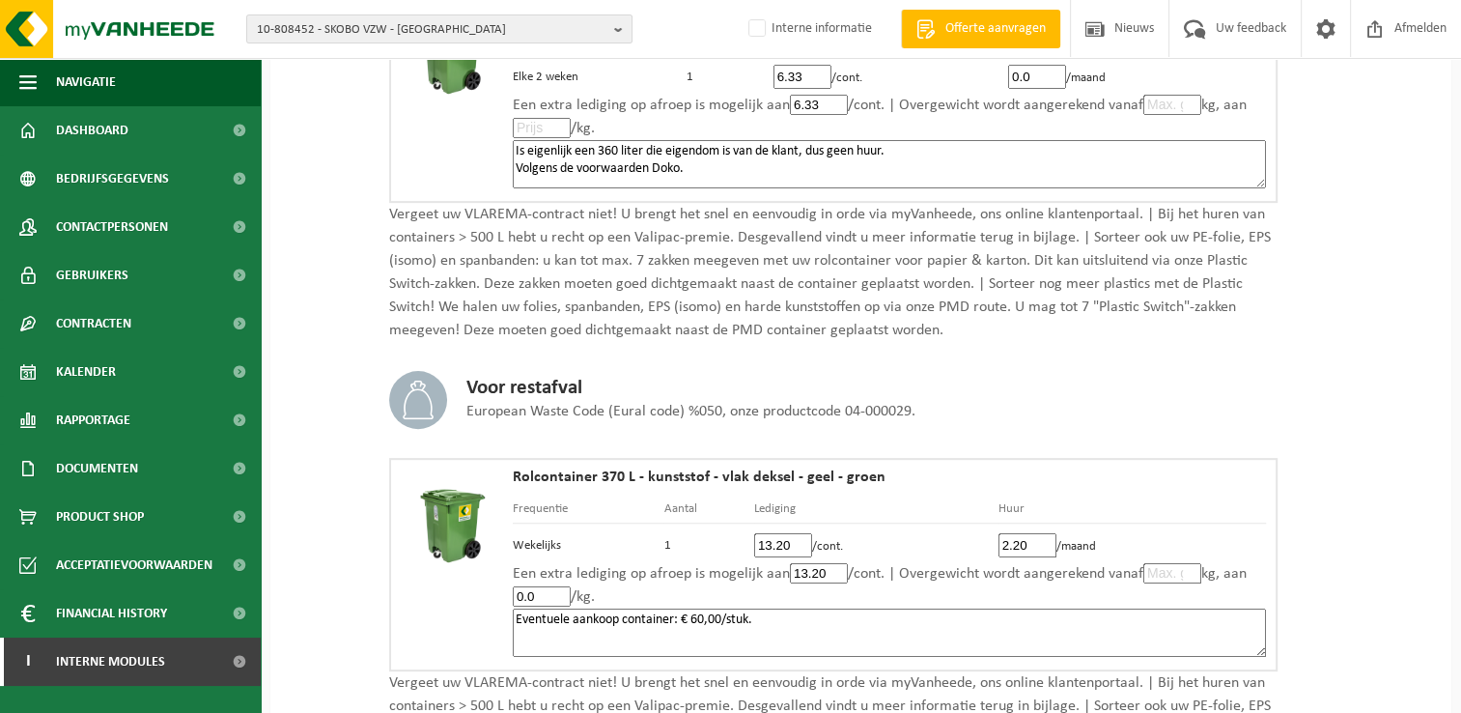
scroll to position [676, 0]
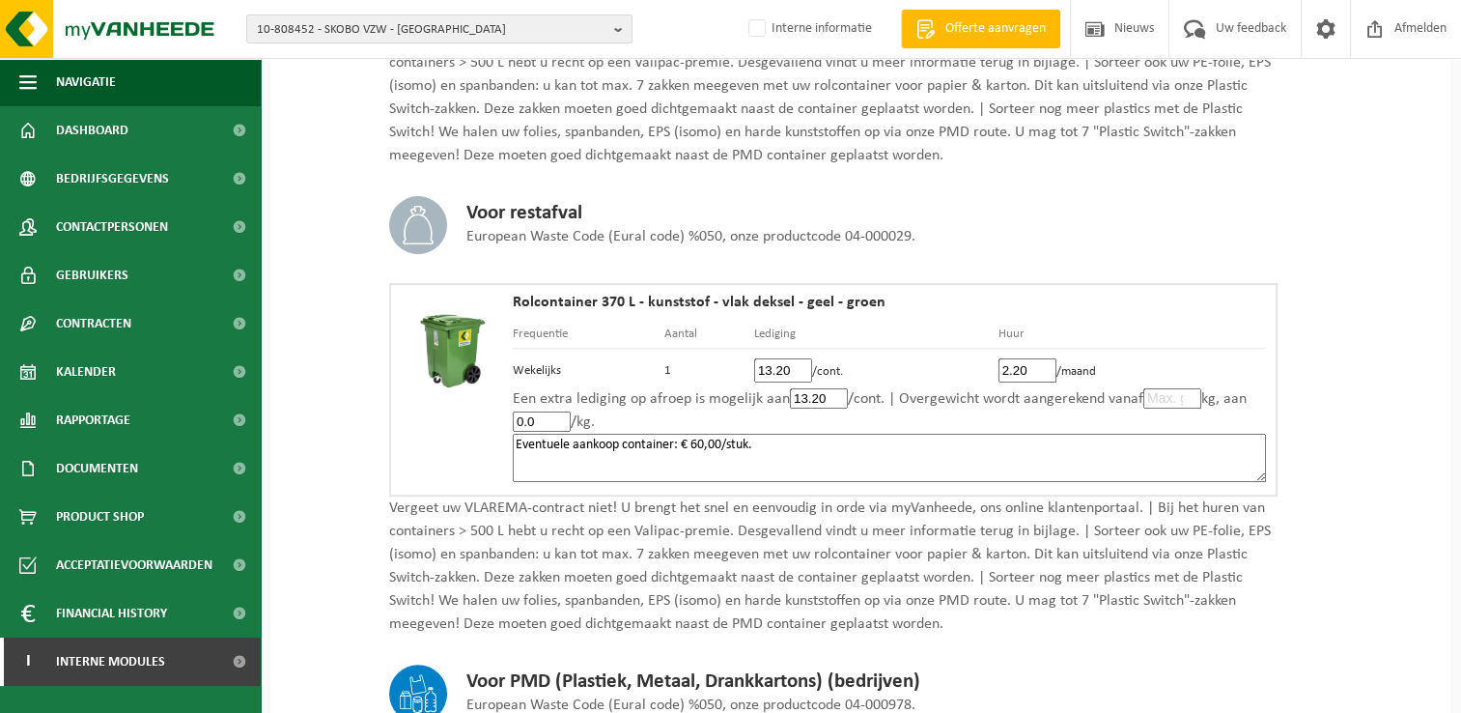
click at [801, 466] on textarea "Eventuele aankoop container: € 60,00/stuk." at bounding box center [889, 458] width 753 height 48
paste textarea "Volgens de voorwaarden Doko."
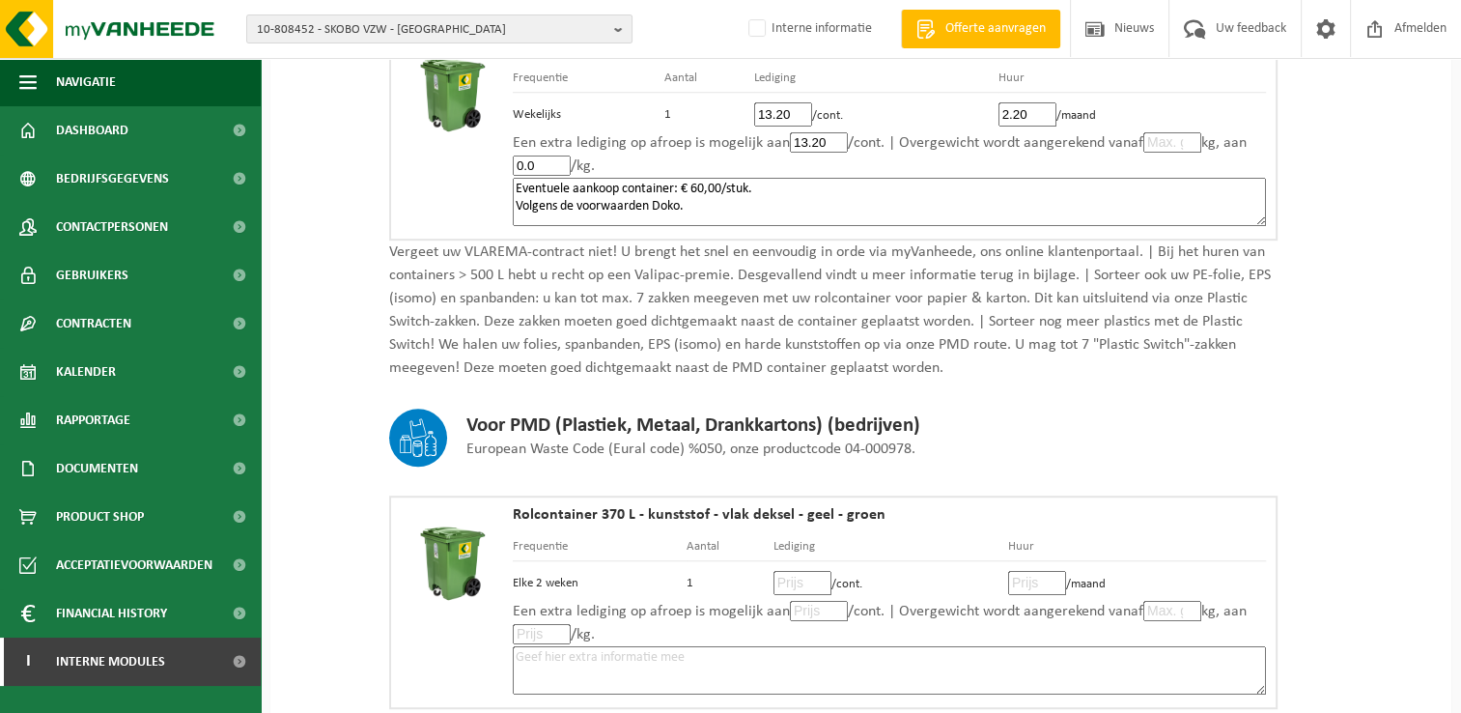
scroll to position [966, 0]
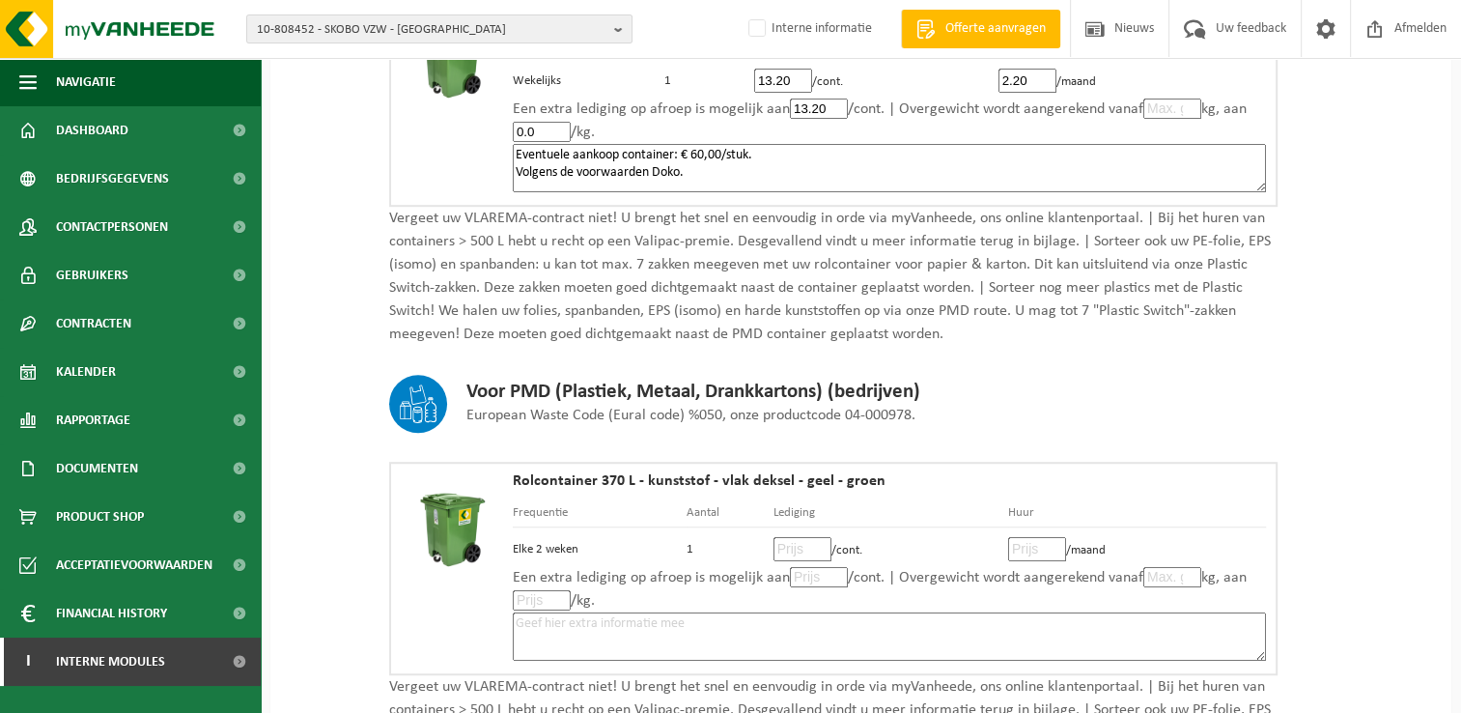
type textarea "Eventuele aankoop container: € 60,00/stuk. Volgens de voorwaarden Doko."
click at [786, 543] on input "number" at bounding box center [802, 549] width 58 height 24
type input "13"
type input "13.20"
click at [1016, 547] on input "number" at bounding box center [1037, 549] width 58 height 24
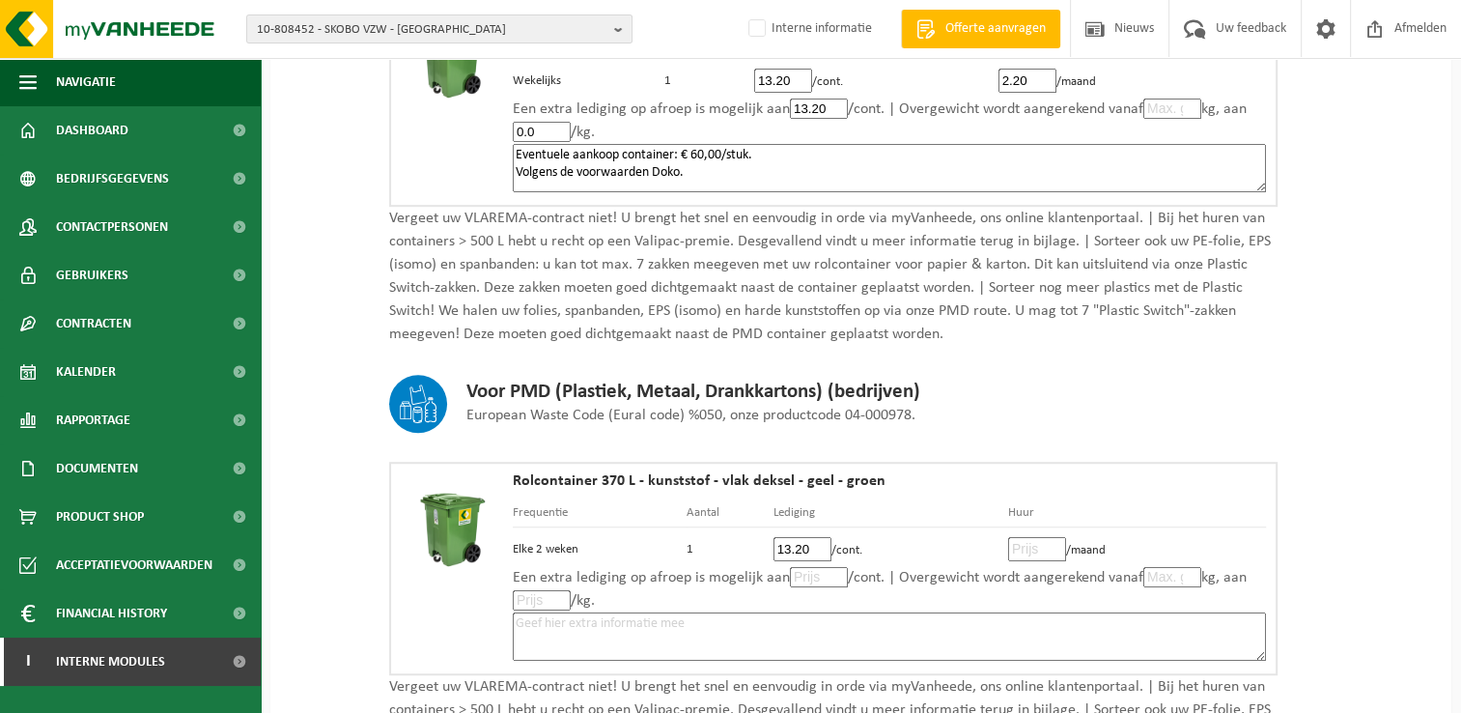
type input "2"
type input "2.20"
click at [803, 574] on input "number" at bounding box center [819, 577] width 58 height 20
type input "13"
type input "13.20"
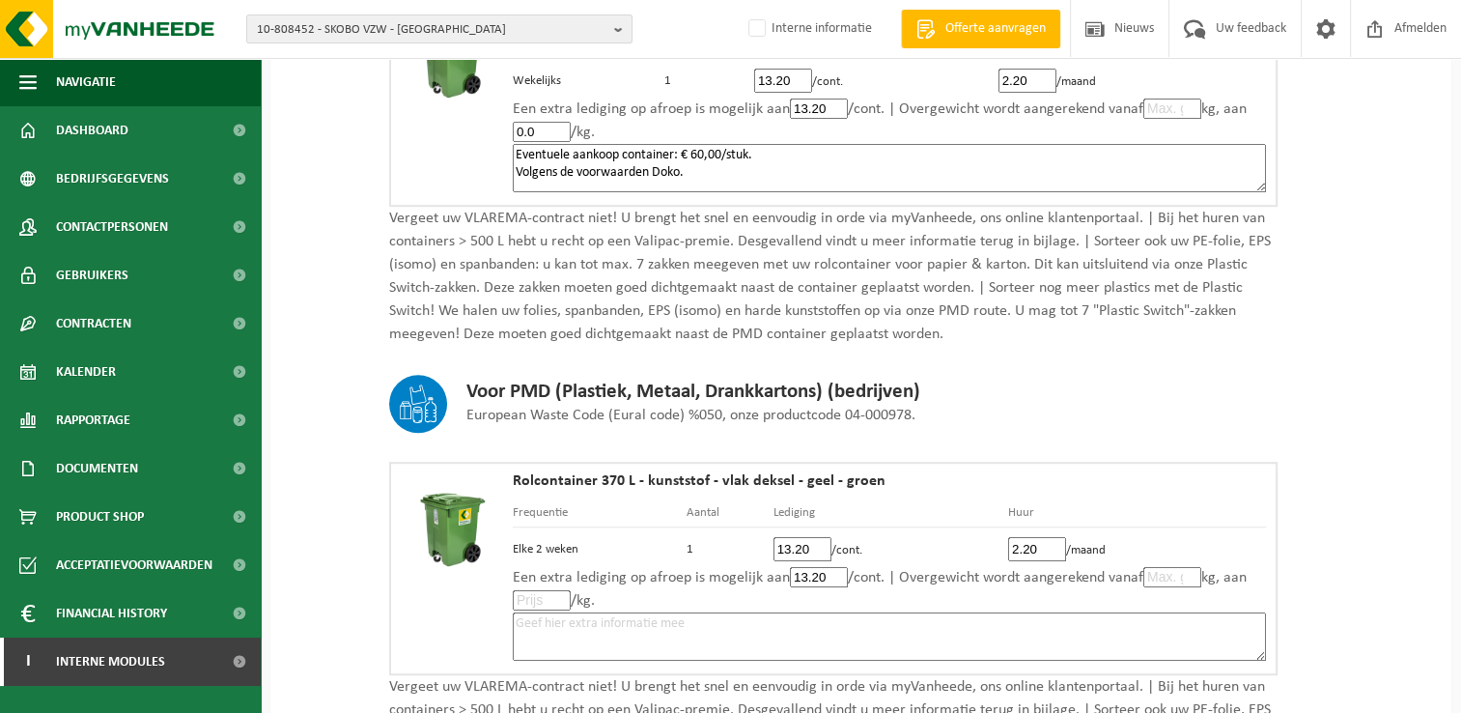
click at [830, 620] on textarea at bounding box center [889, 636] width 753 height 48
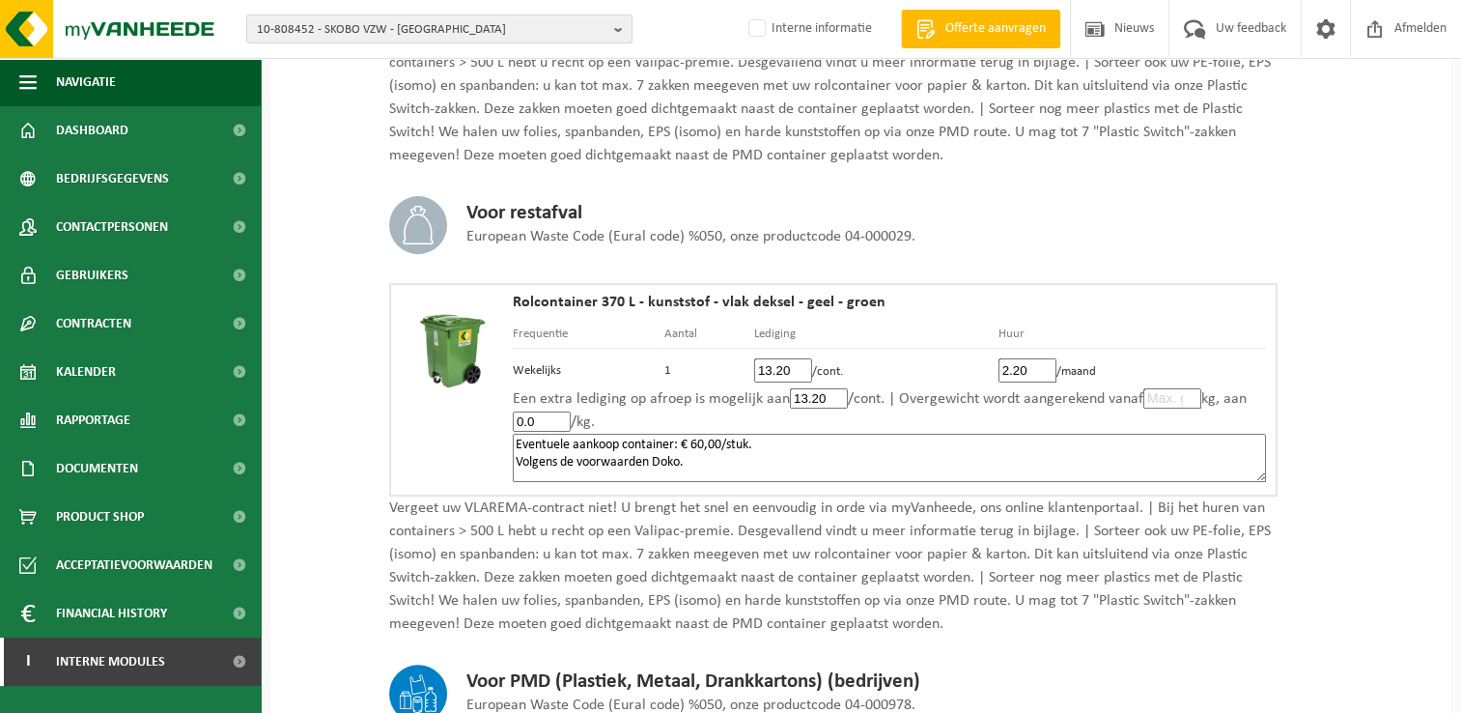
drag, startPoint x: 514, startPoint y: 438, endPoint x: 722, endPoint y: 469, distance: 210.8
click at [722, 469] on textarea "Eventuele aankoop container: € 60,00/stuk. Volgens de voorwaarden Doko." at bounding box center [889, 458] width 753 height 48
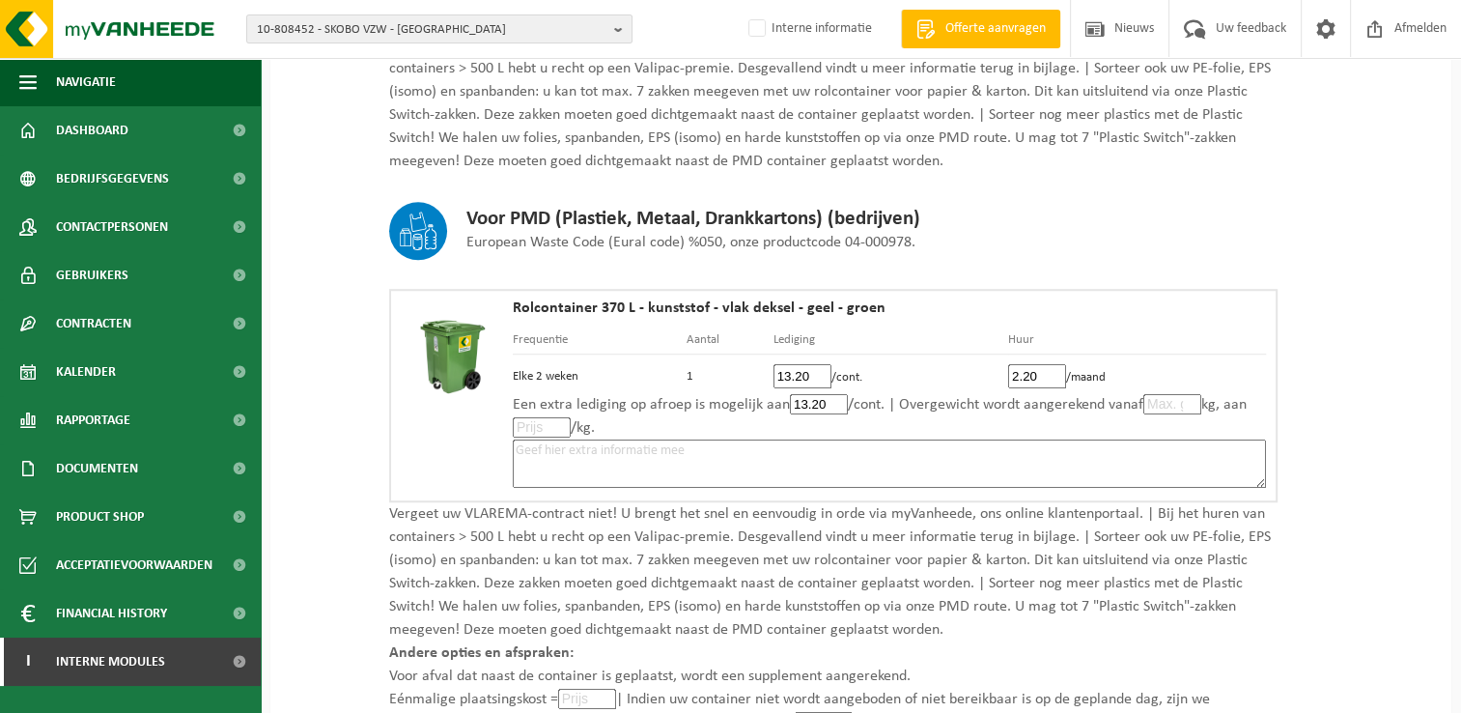
scroll to position [1255, 0]
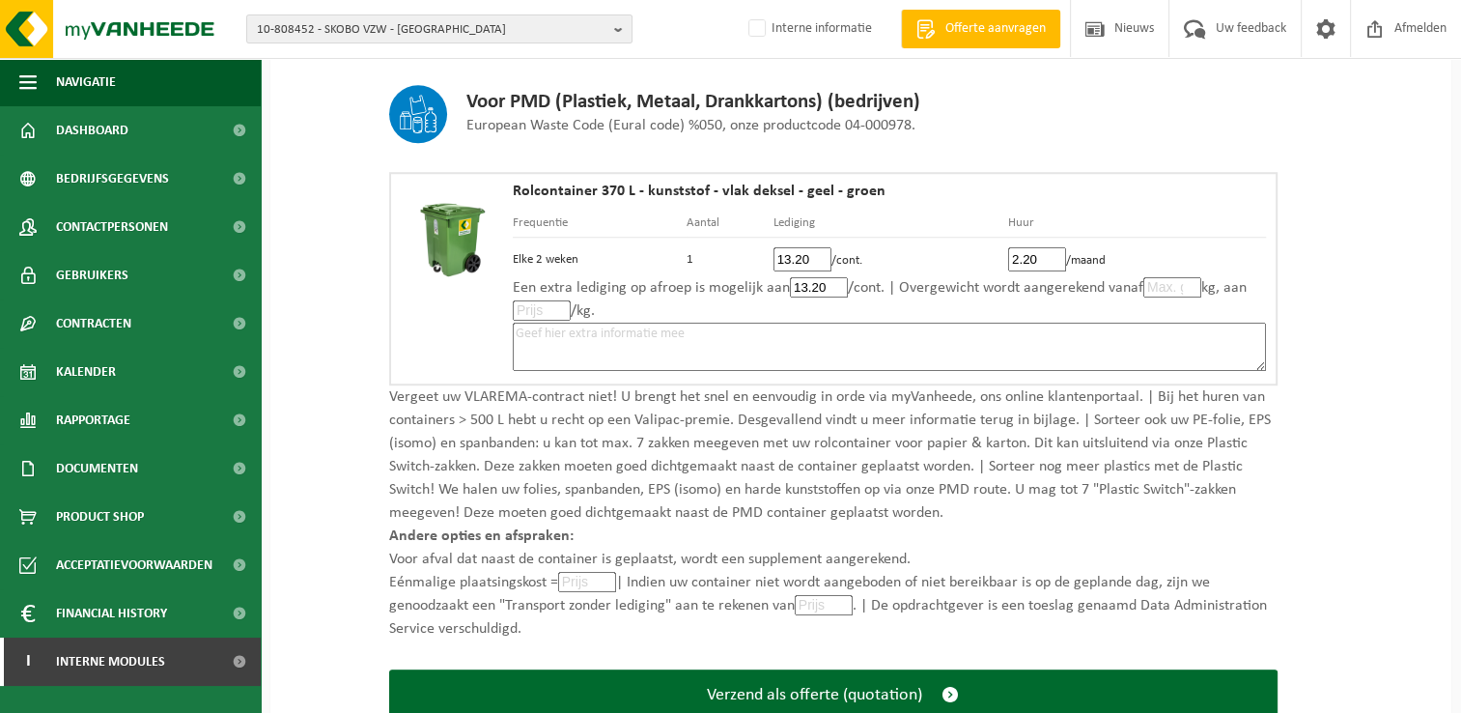
click at [724, 330] on textarea at bounding box center [889, 347] width 753 height 48
paste textarea "Eventuele aankoop container: € 60,00/stuk. Volgens de voorwaarden Doko."
type textarea "Eventuele aankoop container: € 60,00/stuk. Volgens de voorwaarden Doko."
click at [579, 578] on input "number" at bounding box center [587, 582] width 58 height 20
type input "0"
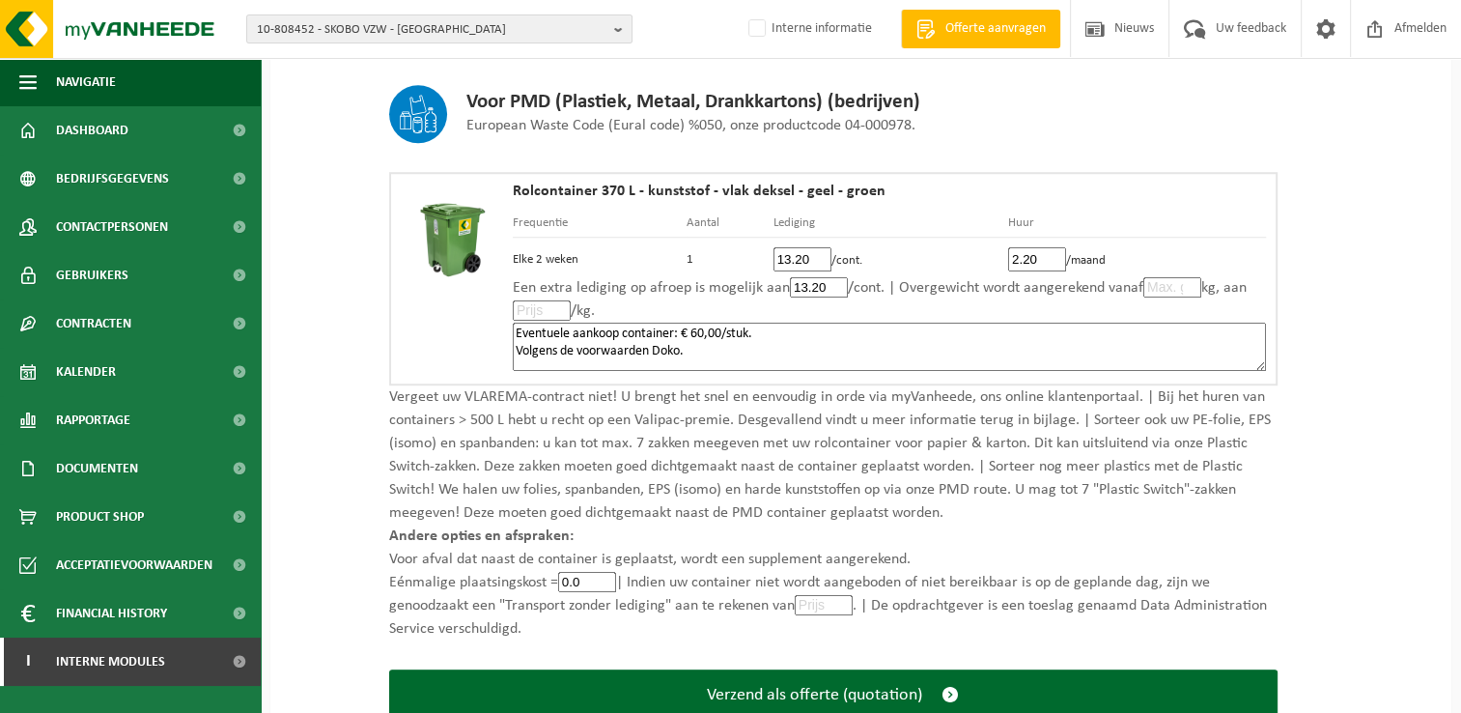
type input "0.0"
click at [834, 602] on input "number" at bounding box center [824, 605] width 58 height 20
type input "0"
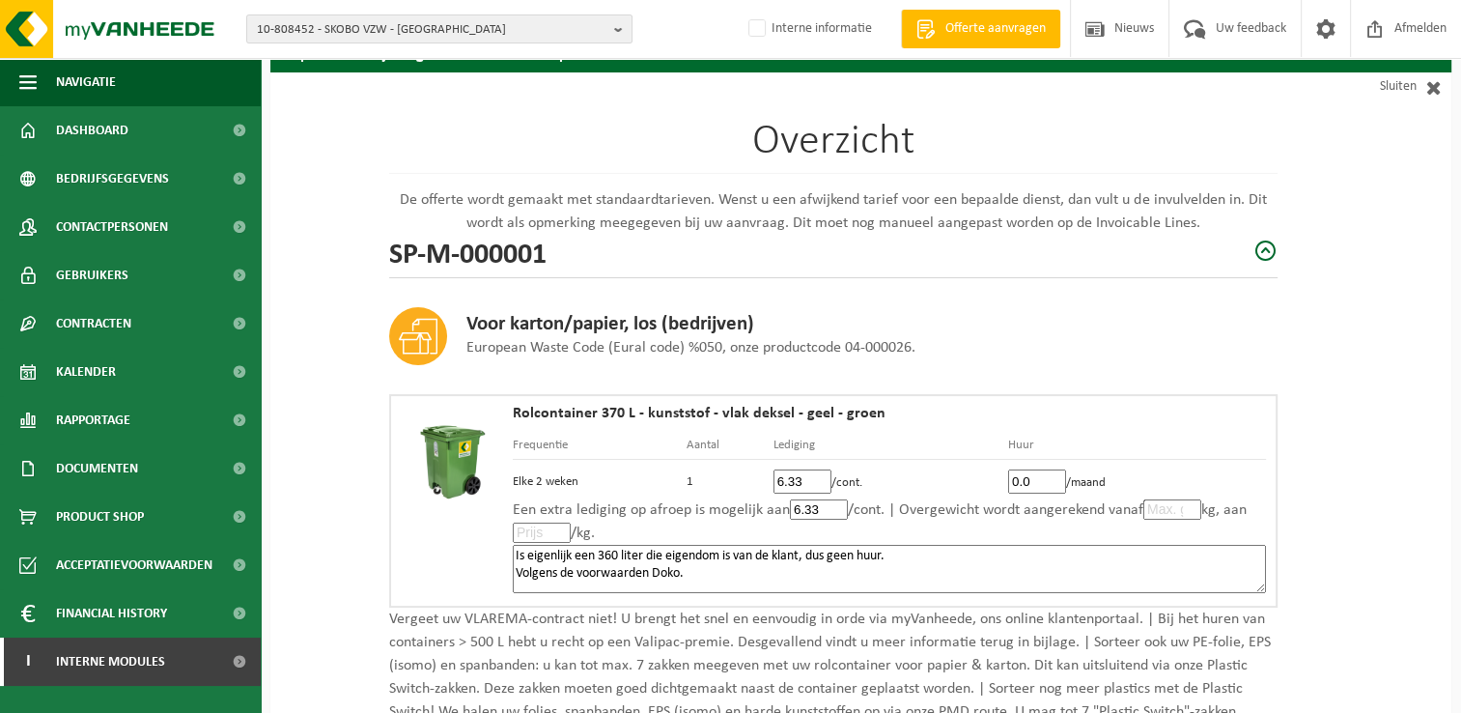
scroll to position [97, 0]
type input "0.0"
click at [924, 565] on textarea "Is eigenlijk een 360 liter die eigendom is van de klant, dus geen huur. Volgens…" at bounding box center [889, 569] width 753 height 48
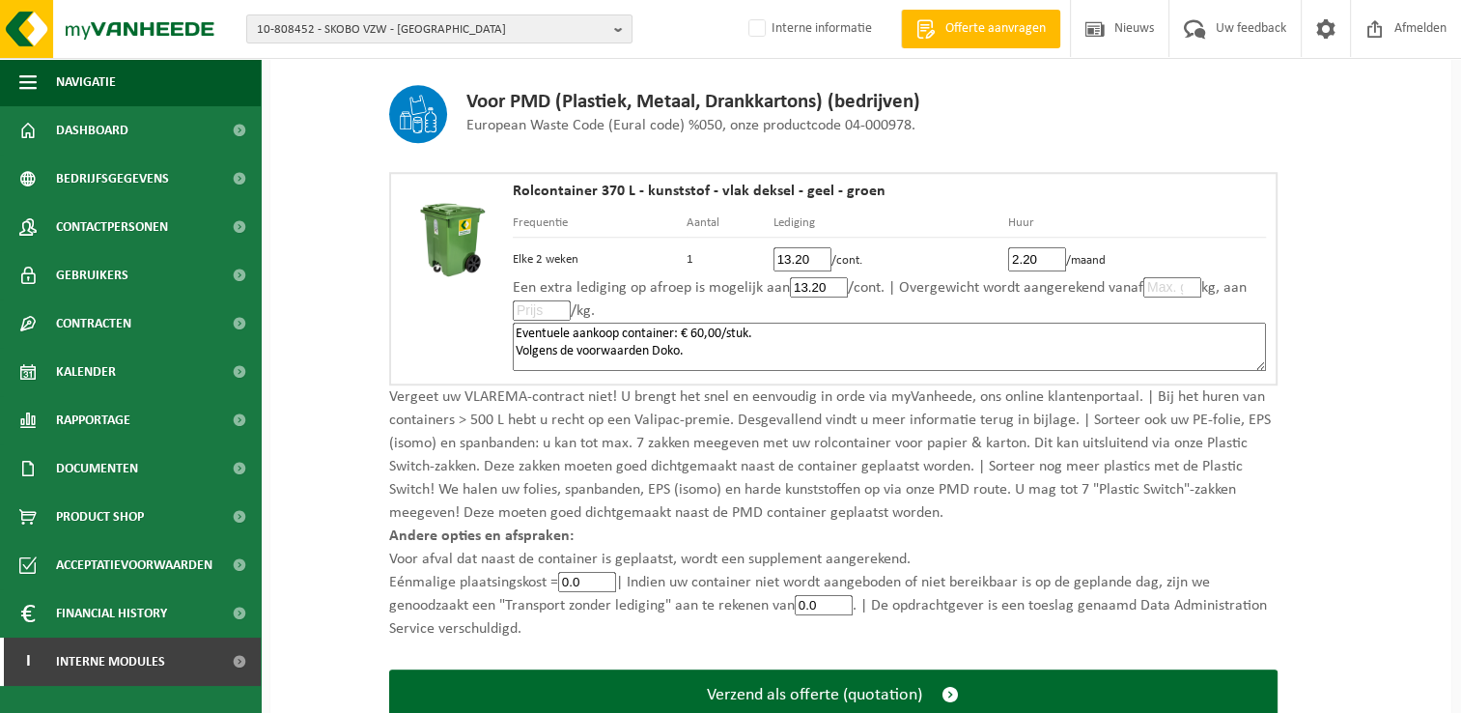
scroll to position [1352, 0]
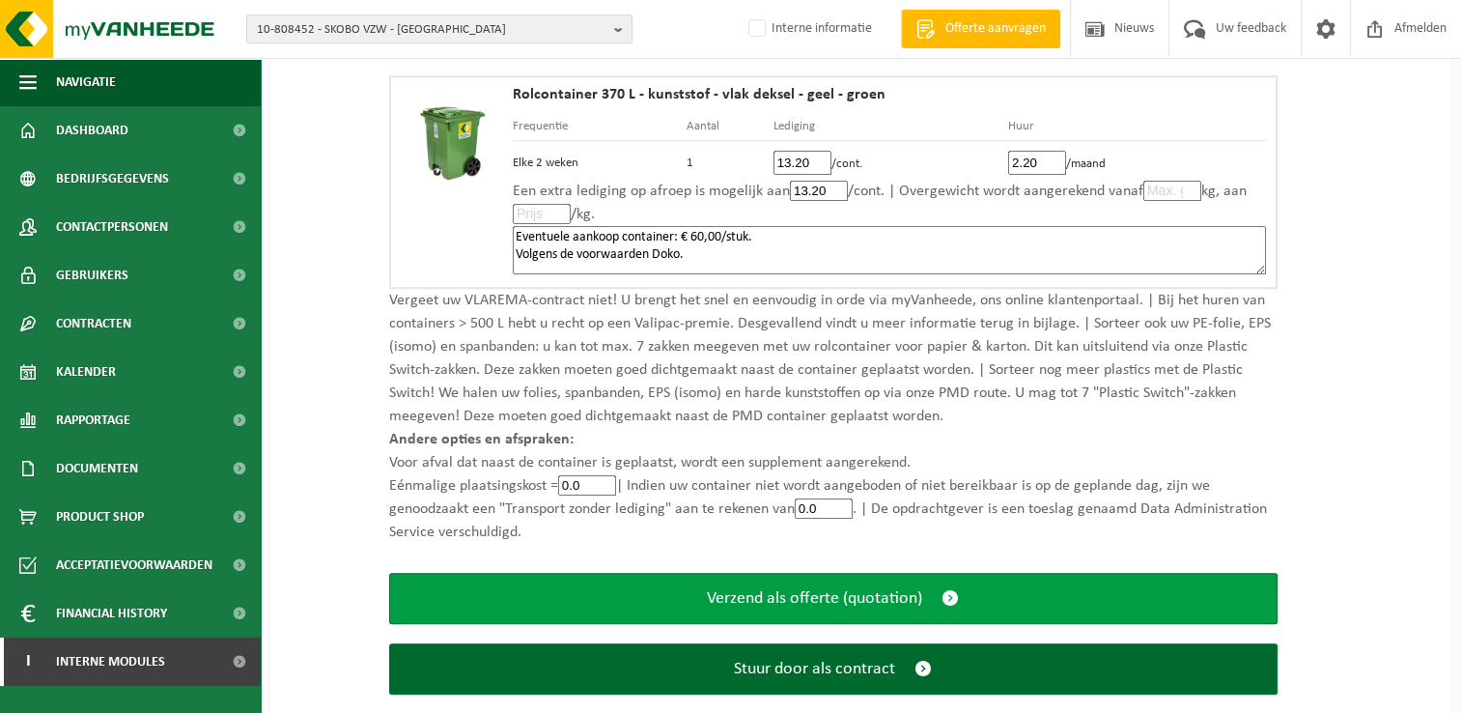
click at [948, 591] on span "submit" at bounding box center [949, 598] width 17 height 20
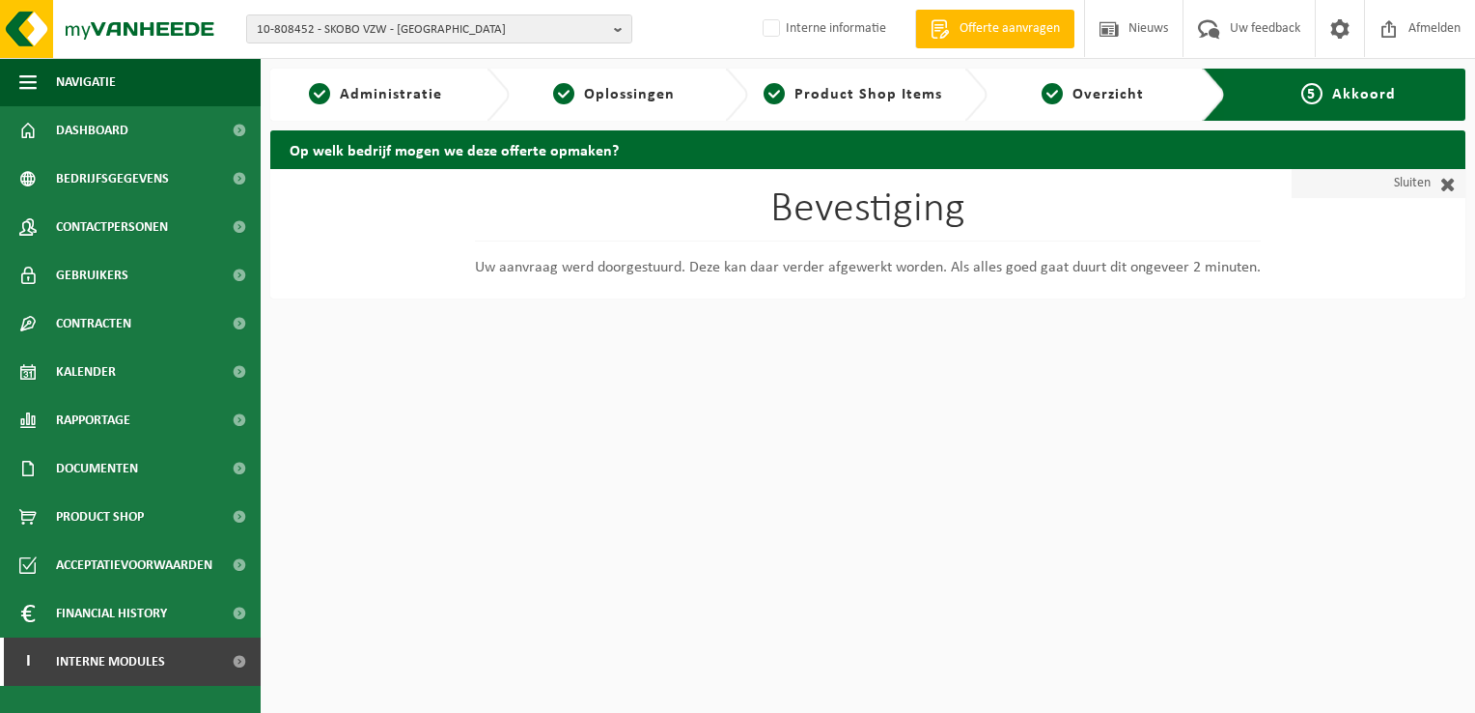
click at [1444, 183] on span at bounding box center [1443, 183] width 25 height 19
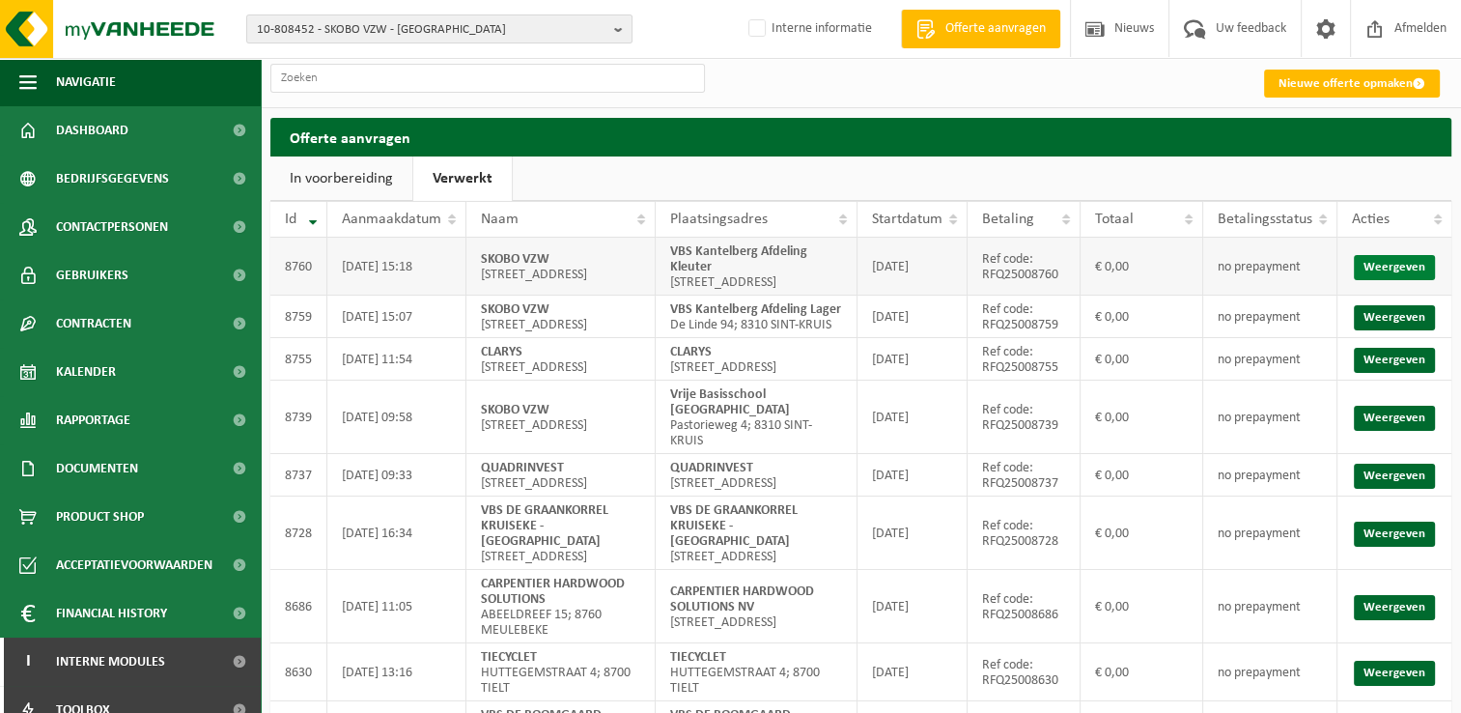
click at [1399, 272] on link "Weergeven" at bounding box center [1394, 267] width 81 height 25
click at [84, 131] on span "Dashboard" at bounding box center [92, 130] width 72 height 48
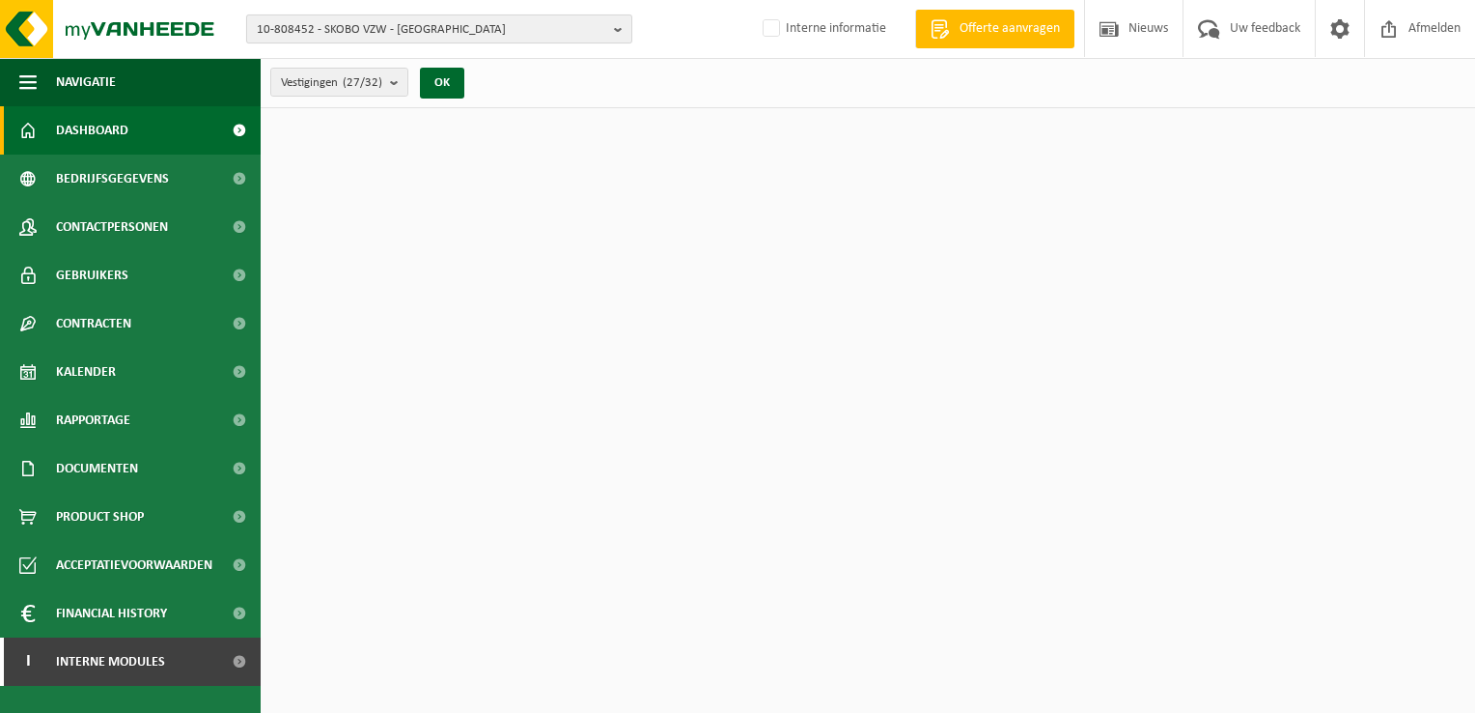
click at [620, 33] on b "button" at bounding box center [622, 28] width 17 height 27
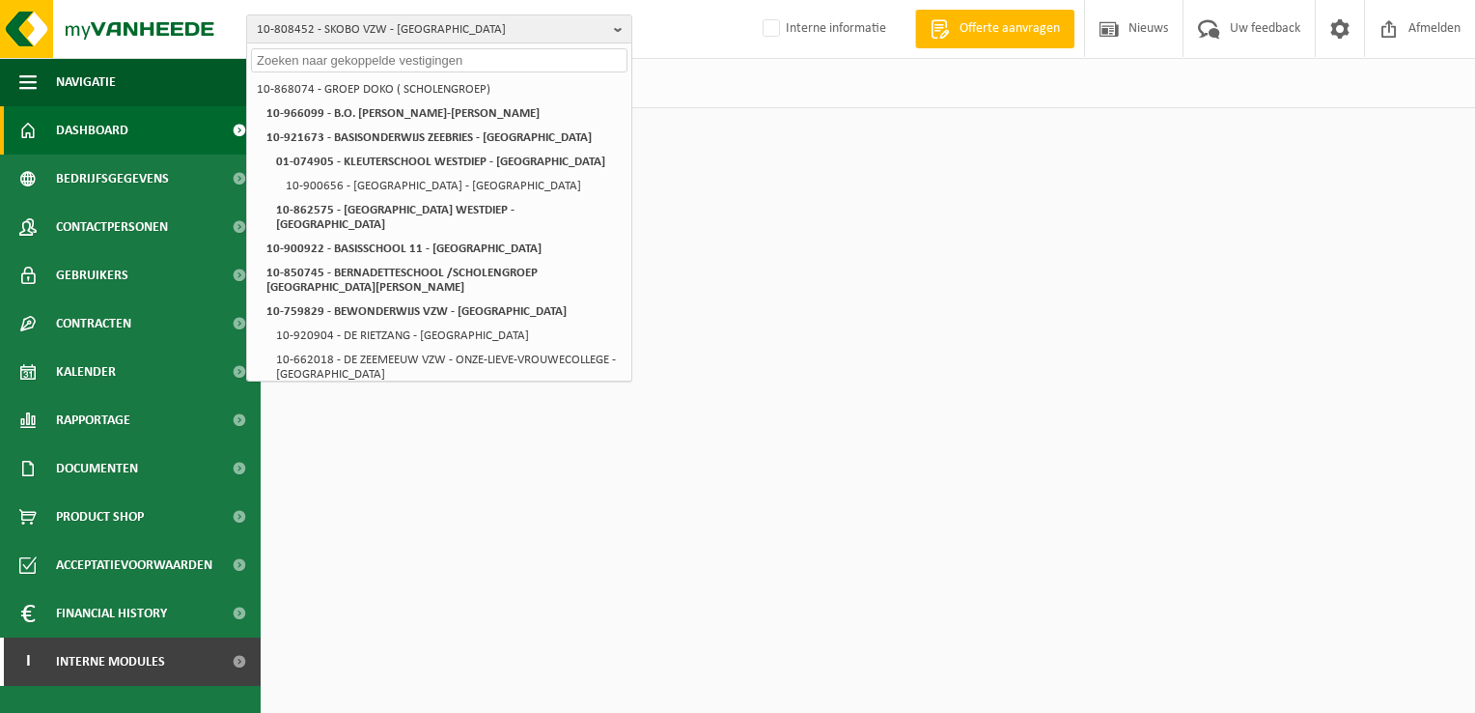
click at [557, 59] on input "text" at bounding box center [439, 60] width 377 height 24
paste input "01-082433"
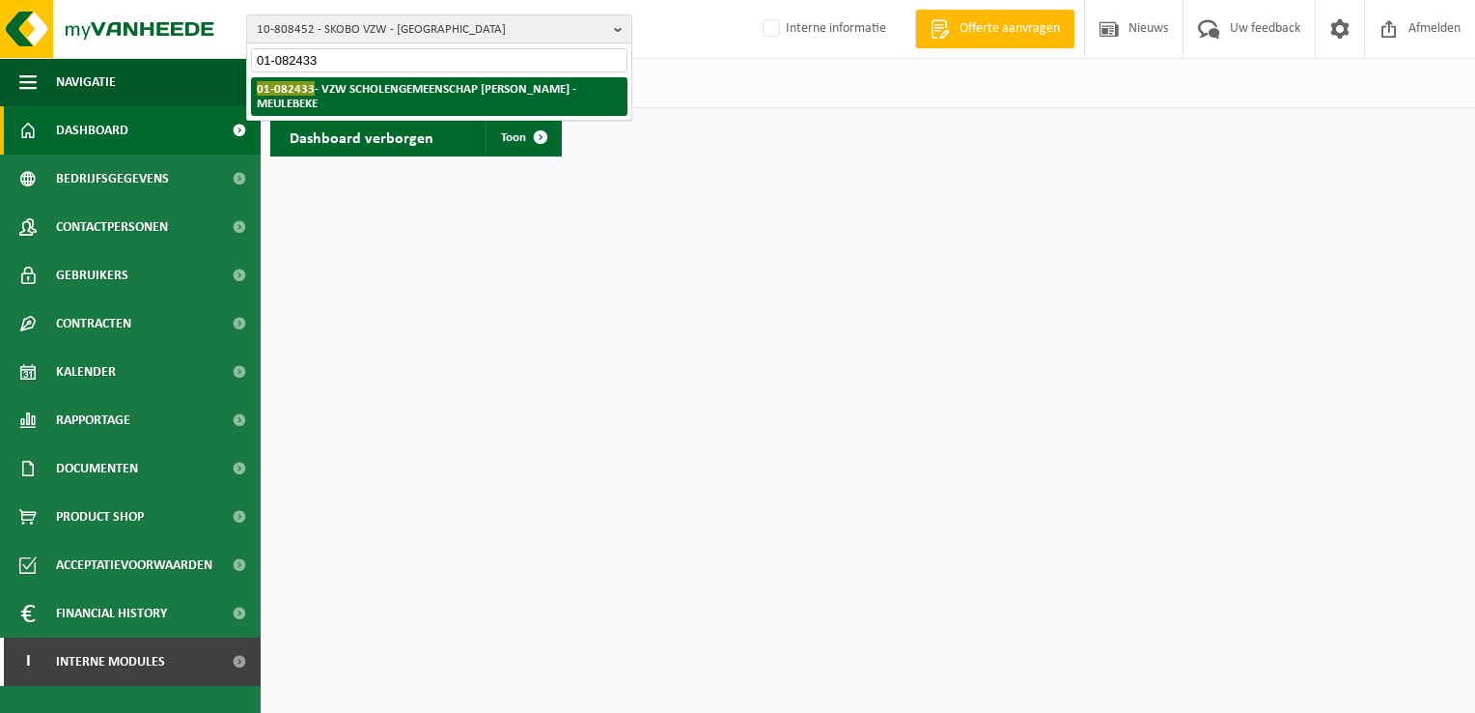
type input "01-082433"
click at [523, 106] on li "01-082433 - VZW SCHOLENGEMEENSCHAP FERDINAND VERBIEST - MEULEBEKE" at bounding box center [439, 96] width 377 height 39
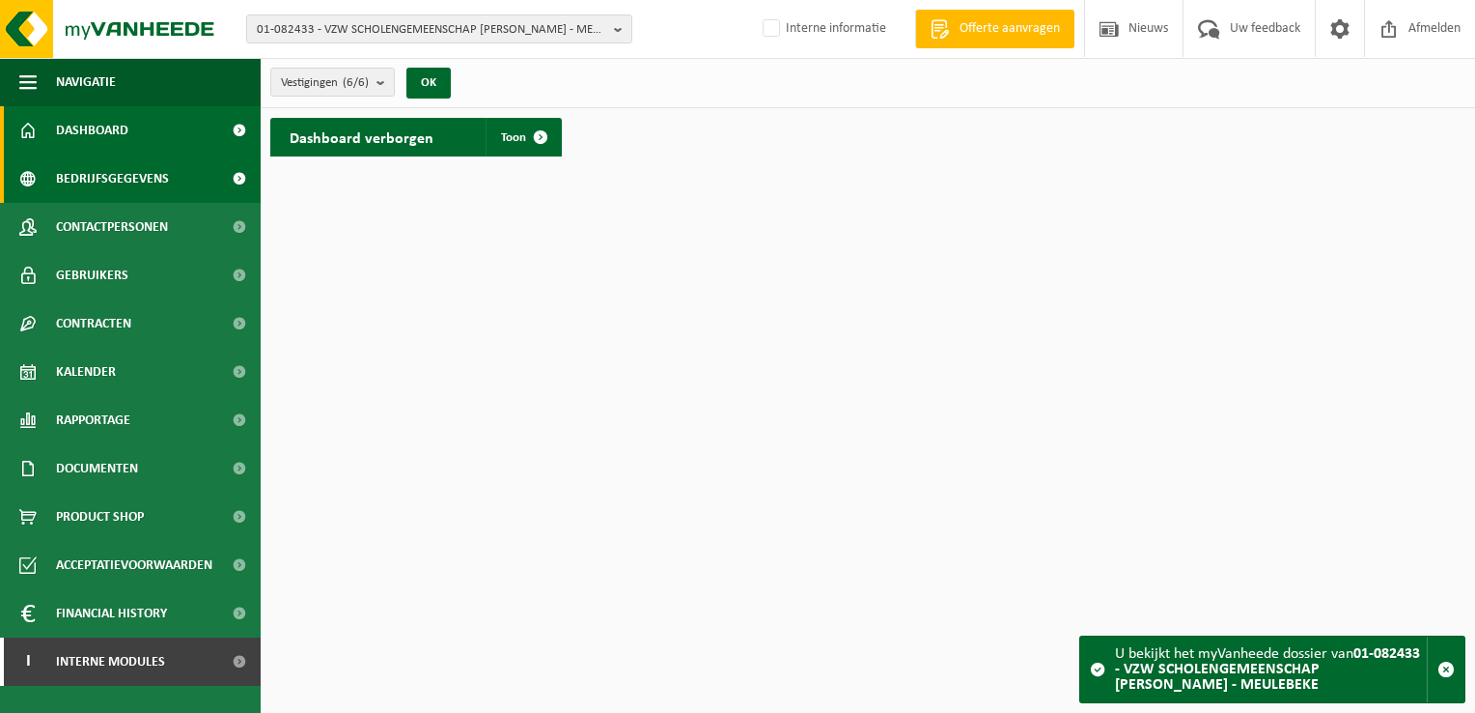
click at [104, 187] on span "Bedrijfsgegevens" at bounding box center [112, 178] width 113 height 48
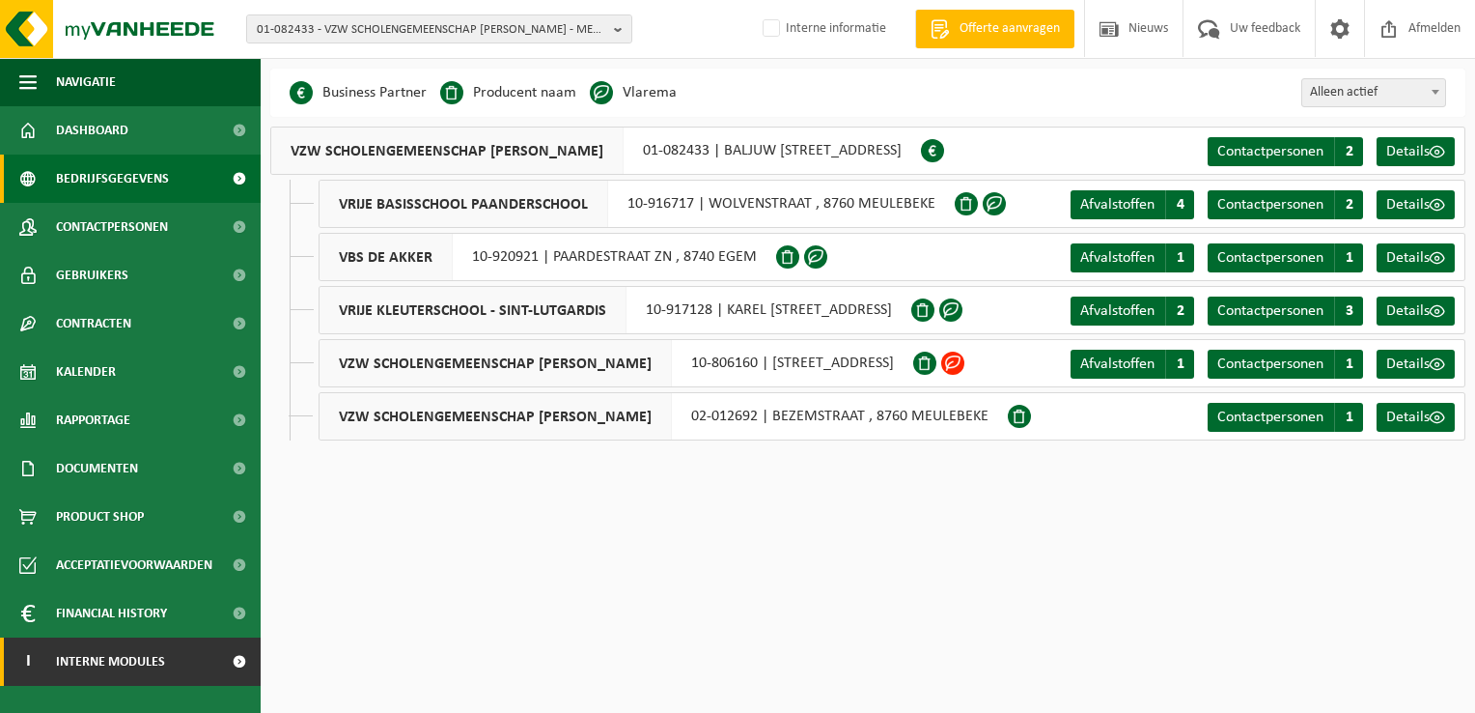
click at [147, 669] on span "Interne modules" at bounding box center [110, 661] width 109 height 48
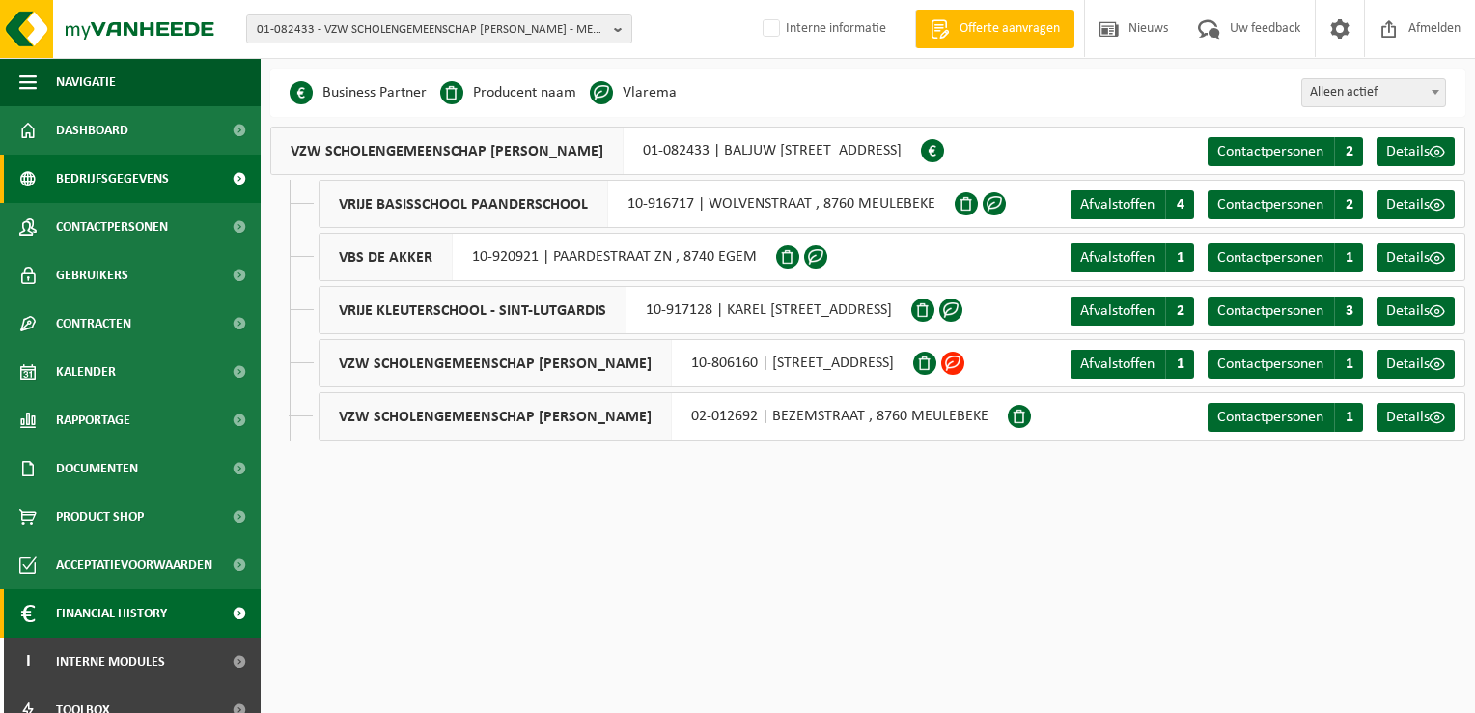
scroll to position [70, 0]
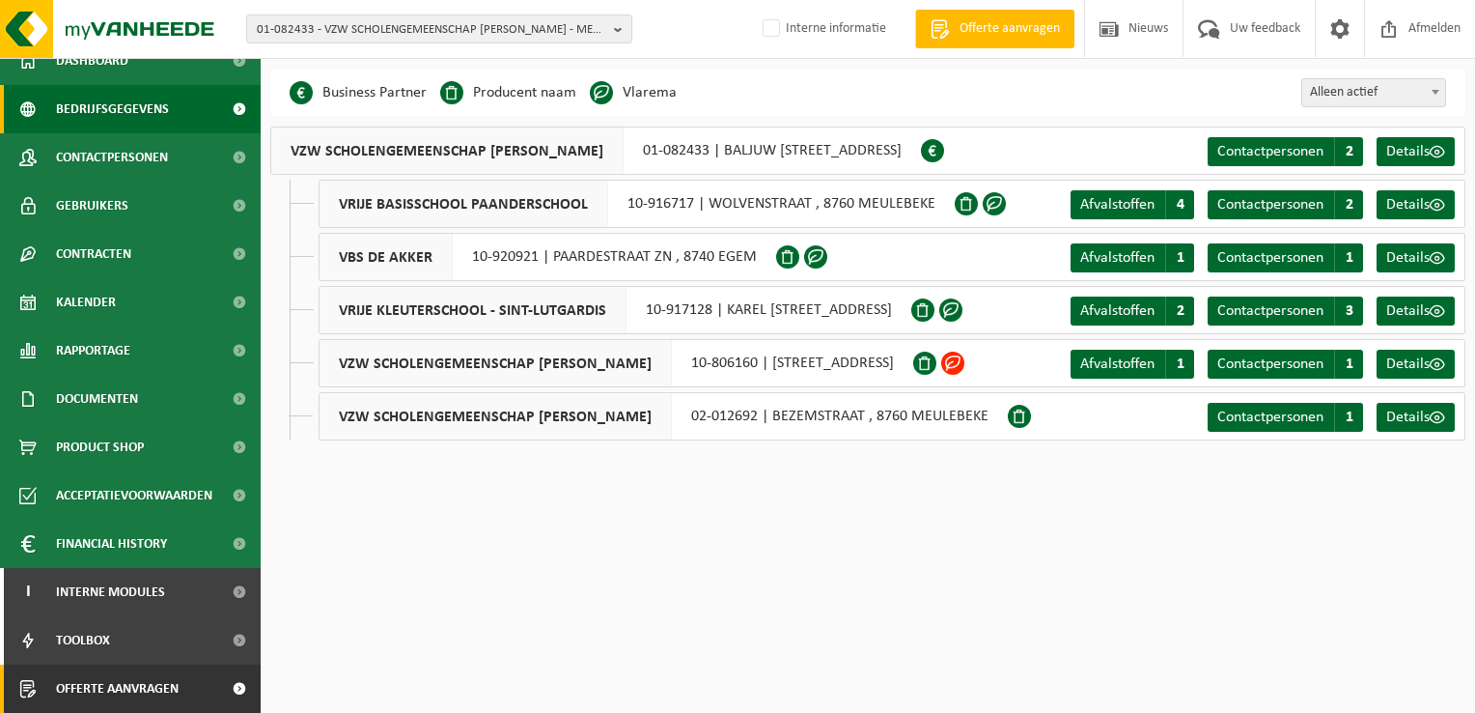
click at [135, 682] on span "Offerte aanvragen" at bounding box center [117, 688] width 123 height 48
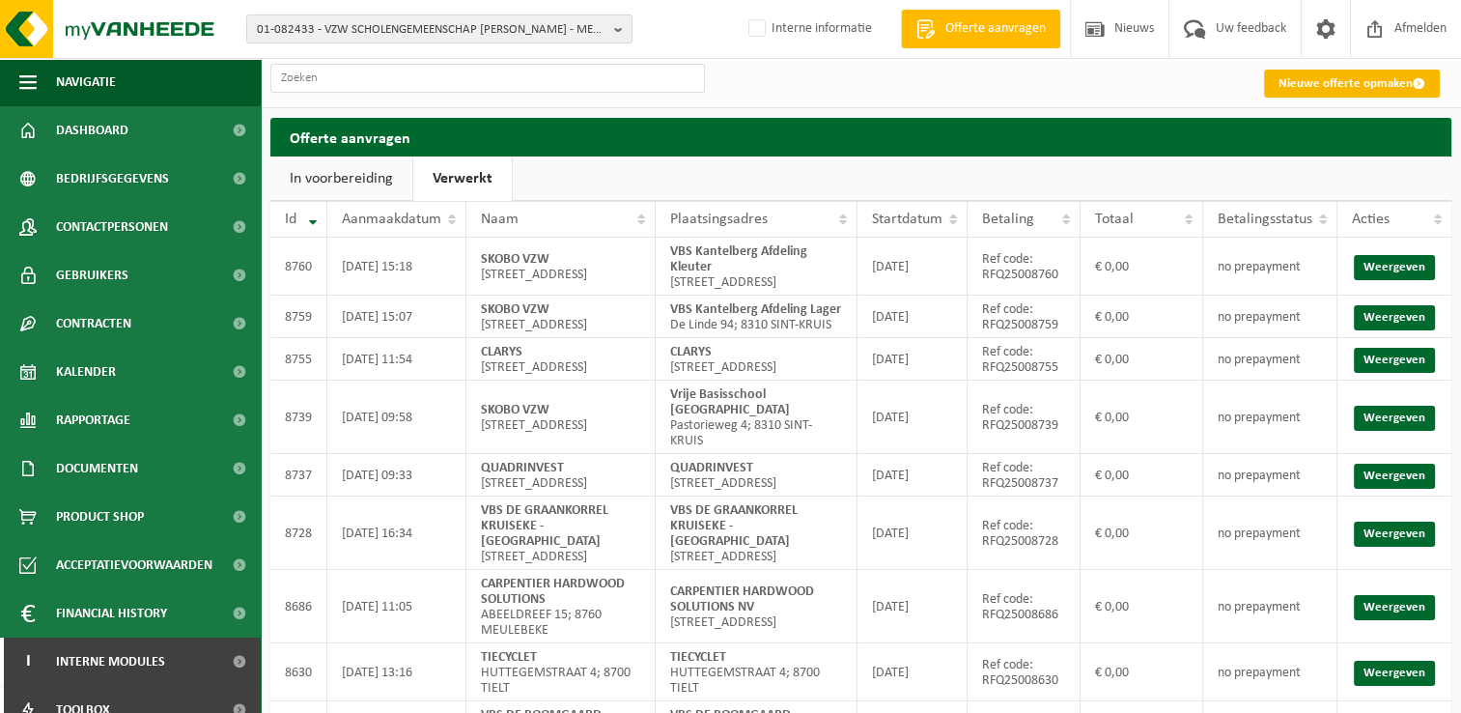
click at [1324, 82] on link "Nieuwe offerte opmaken" at bounding box center [1352, 84] width 176 height 28
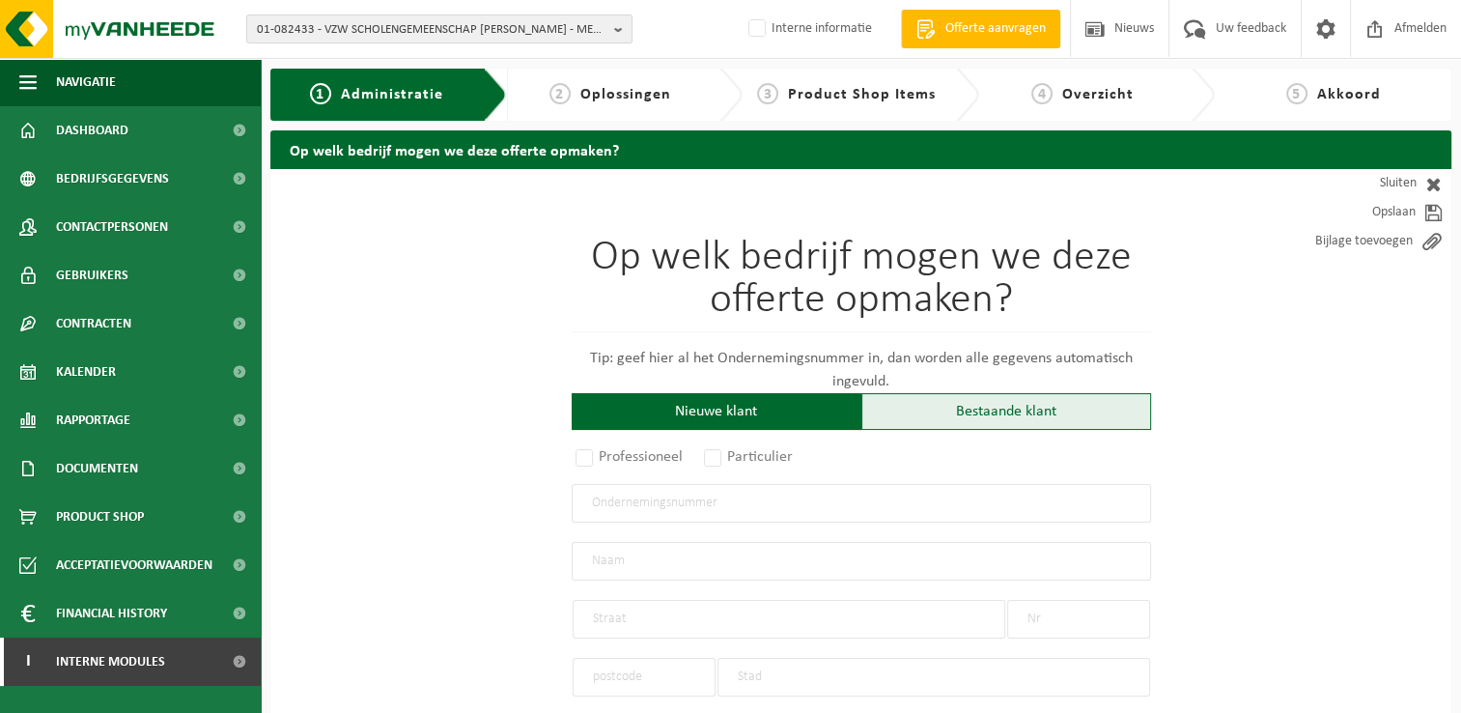
click at [1092, 412] on div "Bestaande klant" at bounding box center [1006, 411] width 290 height 37
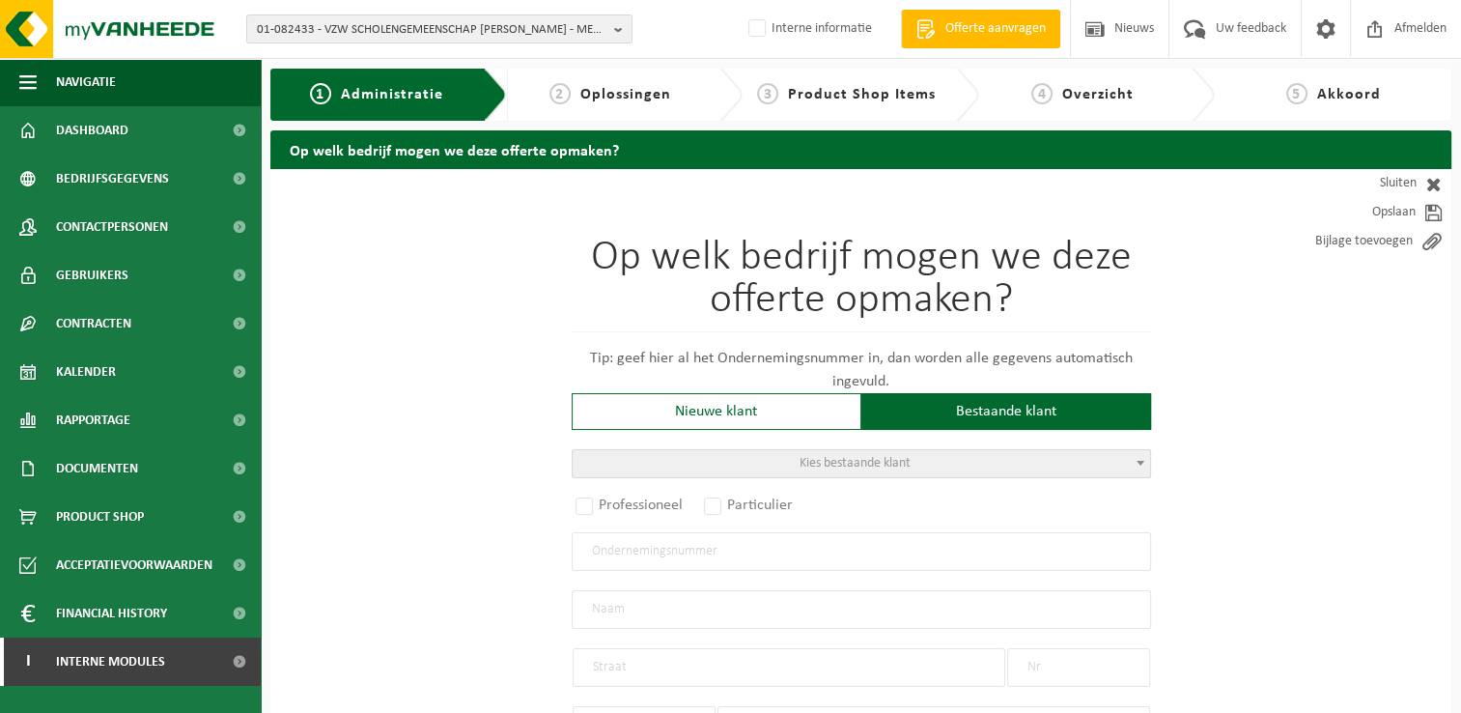
click at [1137, 461] on b at bounding box center [1141, 463] width 8 height 5
click at [1027, 480] on span at bounding box center [860, 493] width 577 height 32
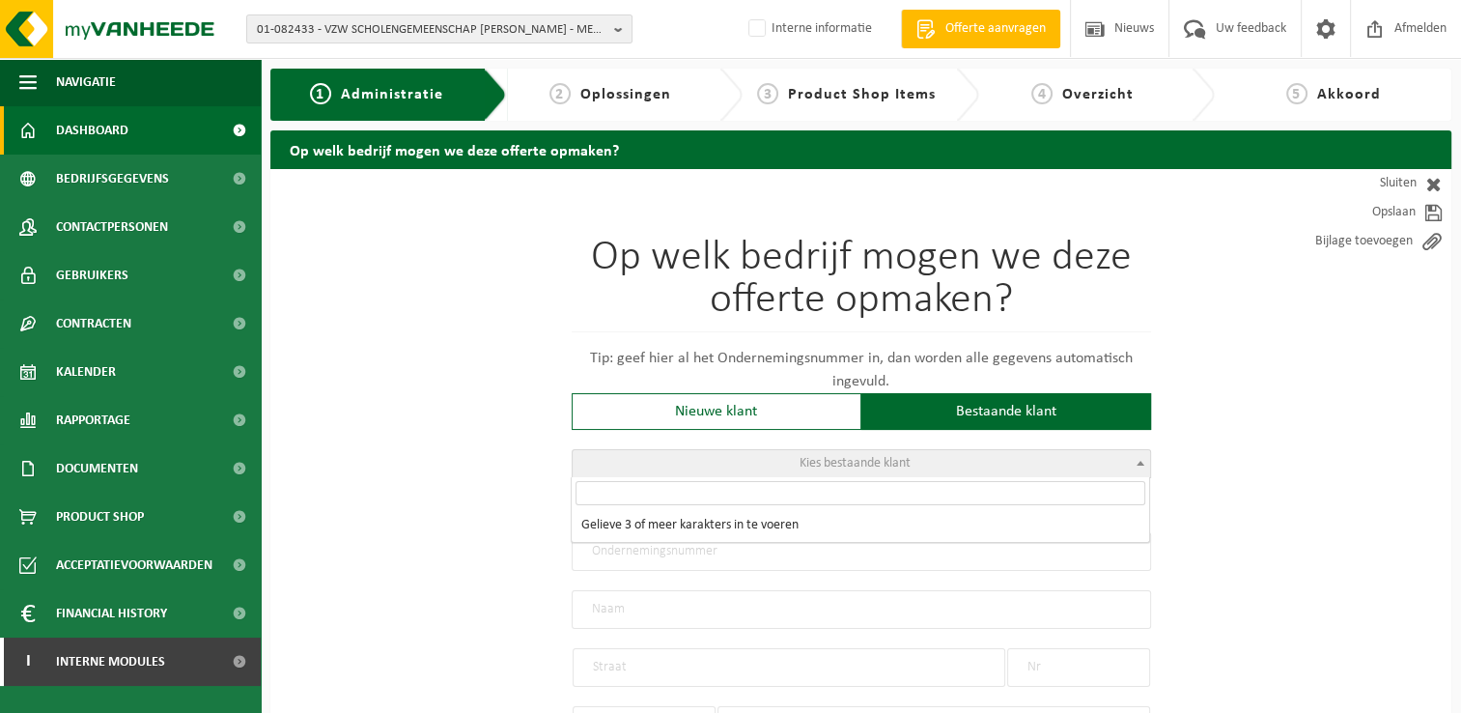
click at [117, 132] on span "Dashboard" at bounding box center [92, 130] width 72 height 48
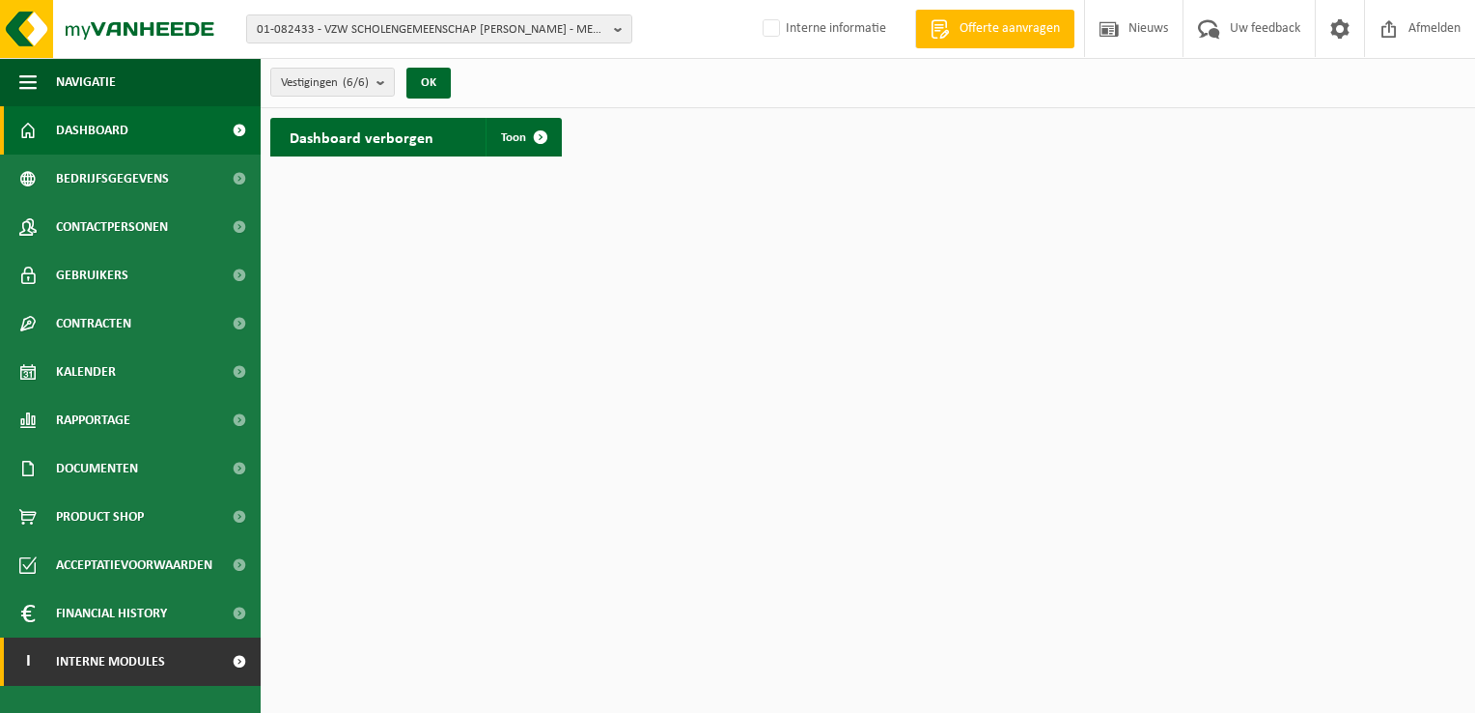
click at [124, 653] on span "Interne modules" at bounding box center [110, 661] width 109 height 48
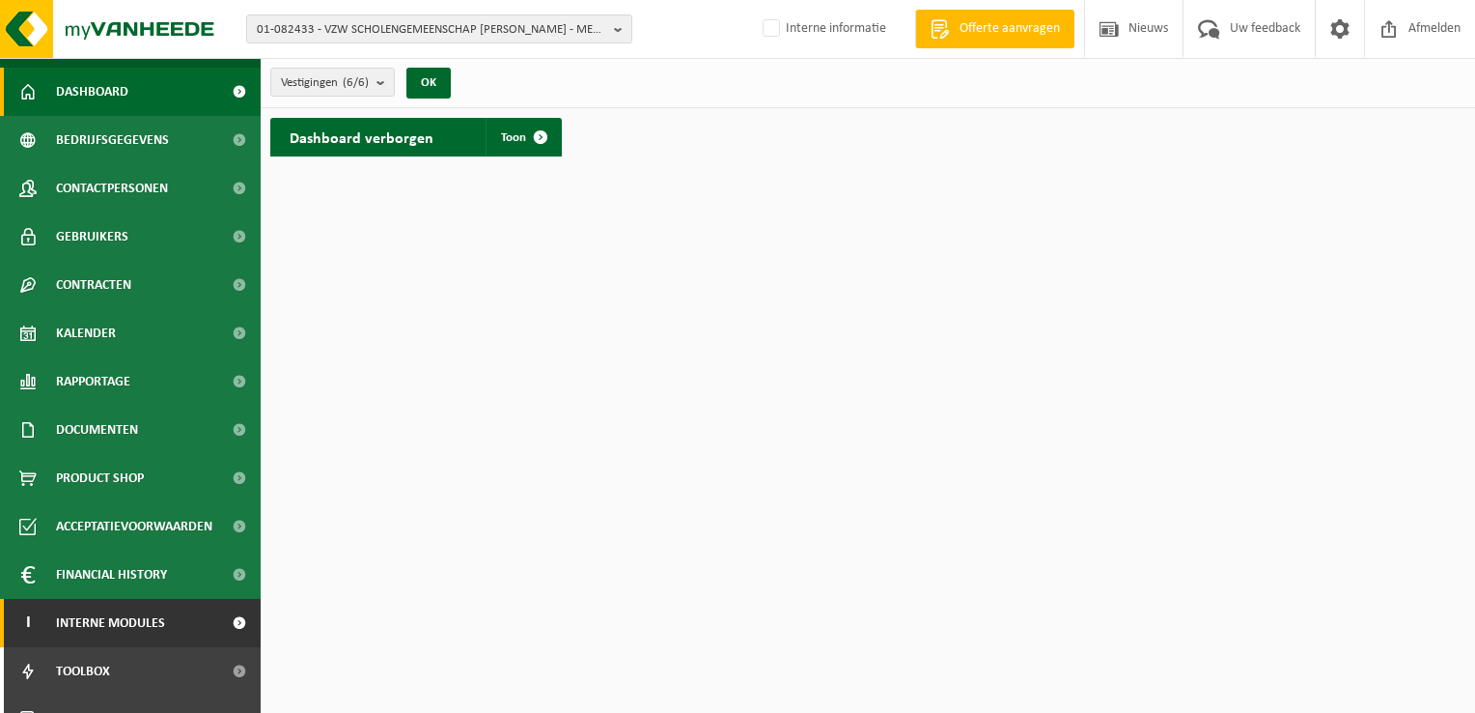
scroll to position [70, 0]
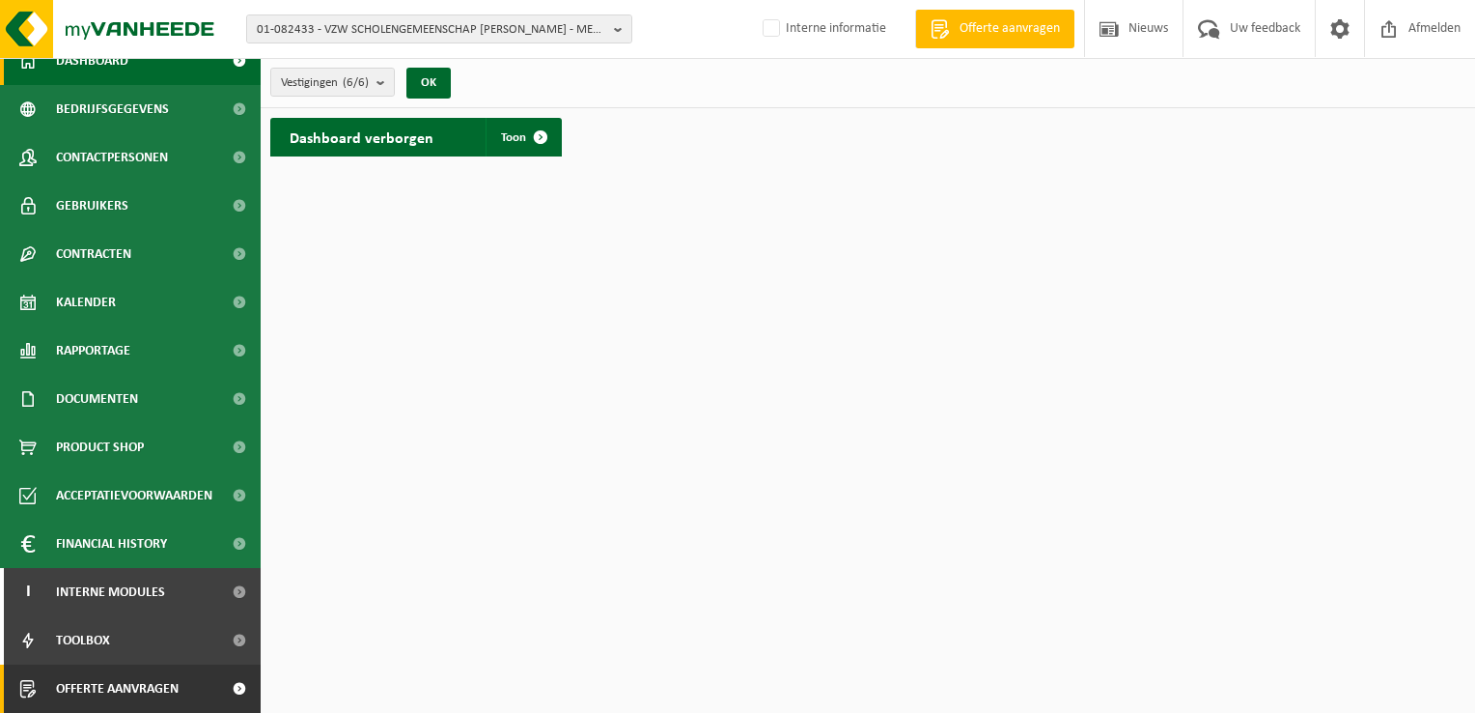
click at [144, 682] on span "Offerte aanvragen" at bounding box center [117, 688] width 123 height 48
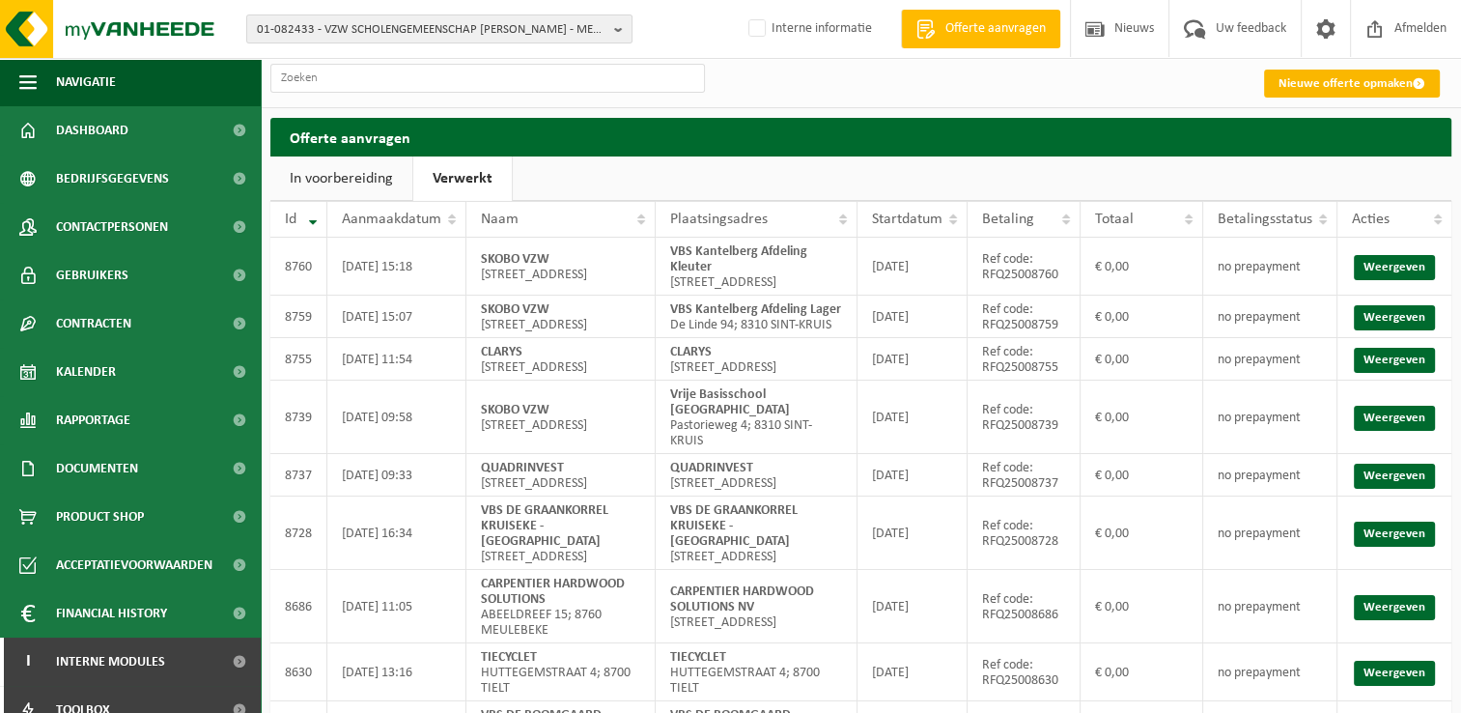
click at [1347, 83] on link "Nieuwe offerte opmaken" at bounding box center [1352, 84] width 176 height 28
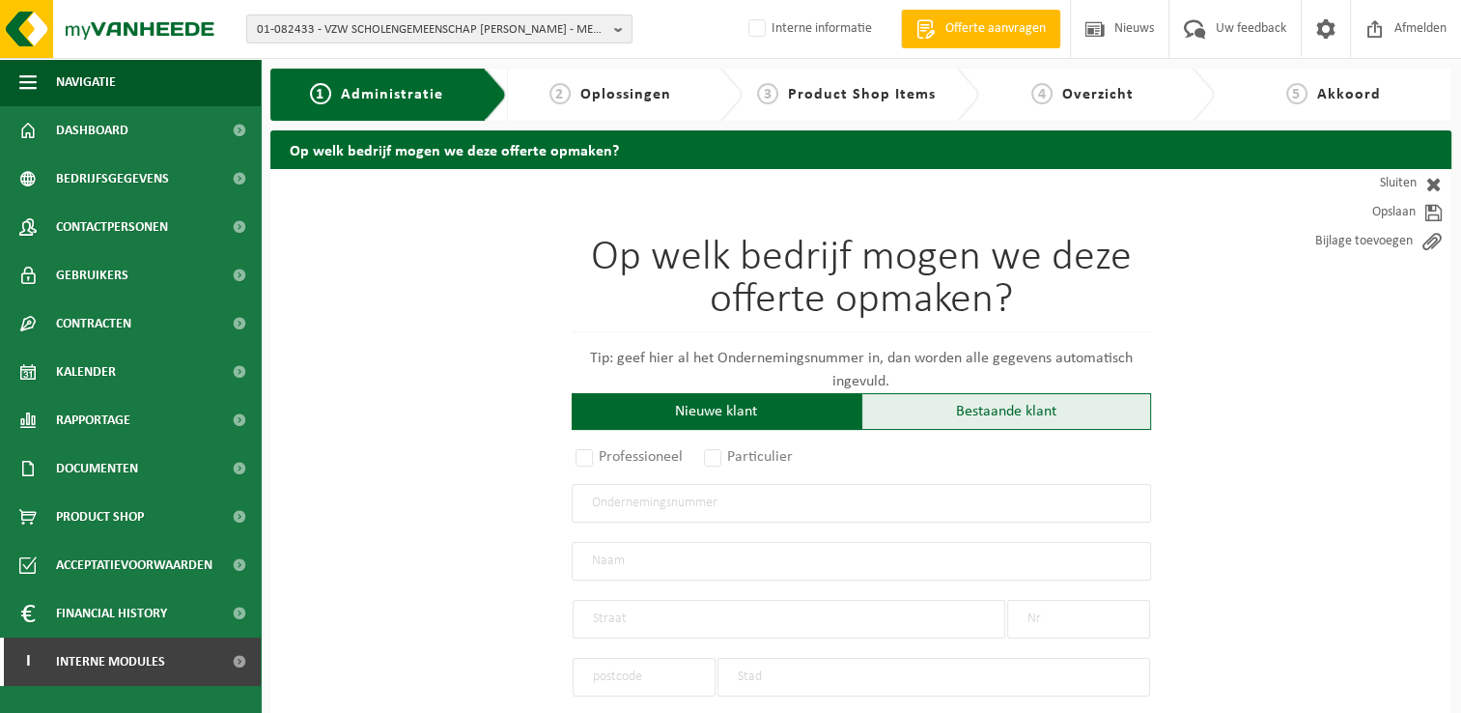
click at [1028, 416] on div "Bestaande klant" at bounding box center [1006, 411] width 290 height 37
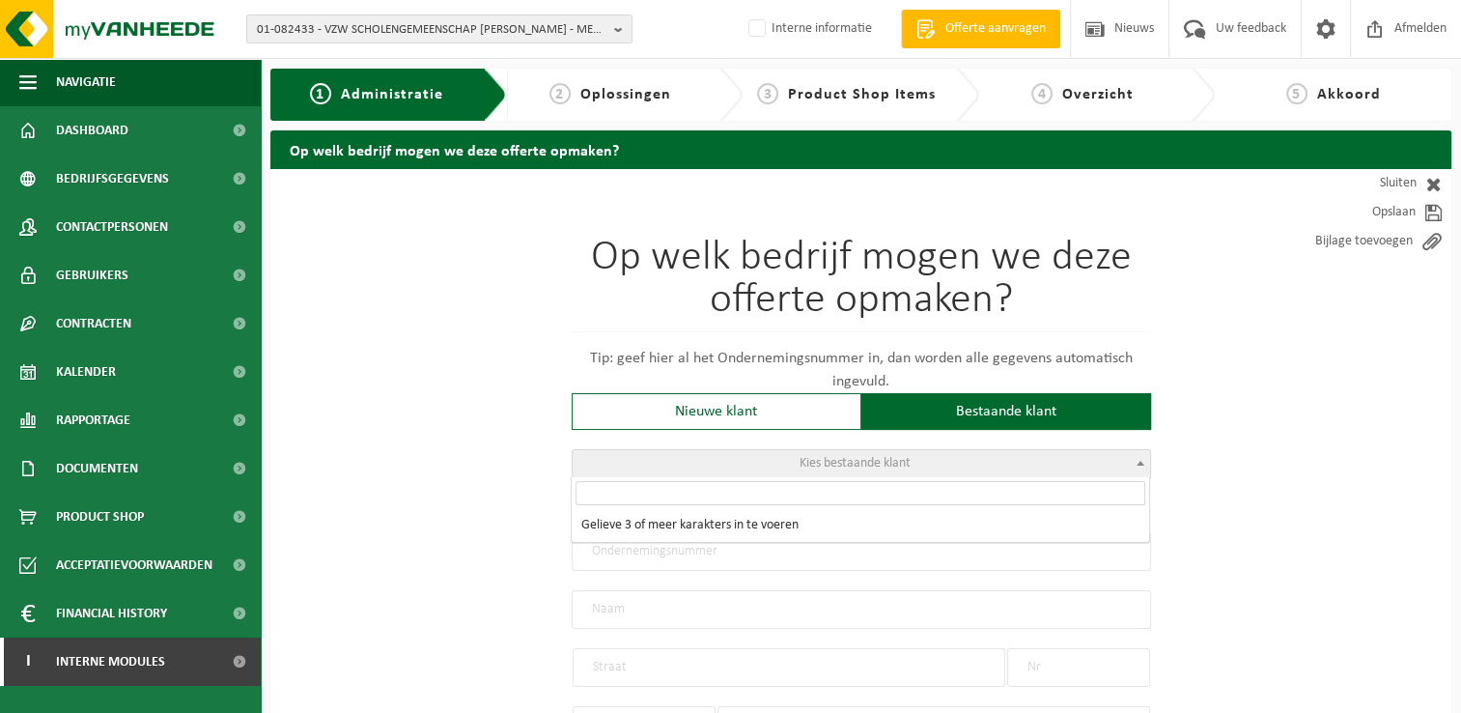
click at [1139, 463] on b at bounding box center [1141, 463] width 8 height 5
click at [1091, 492] on input "search" at bounding box center [861, 493] width 570 height 24
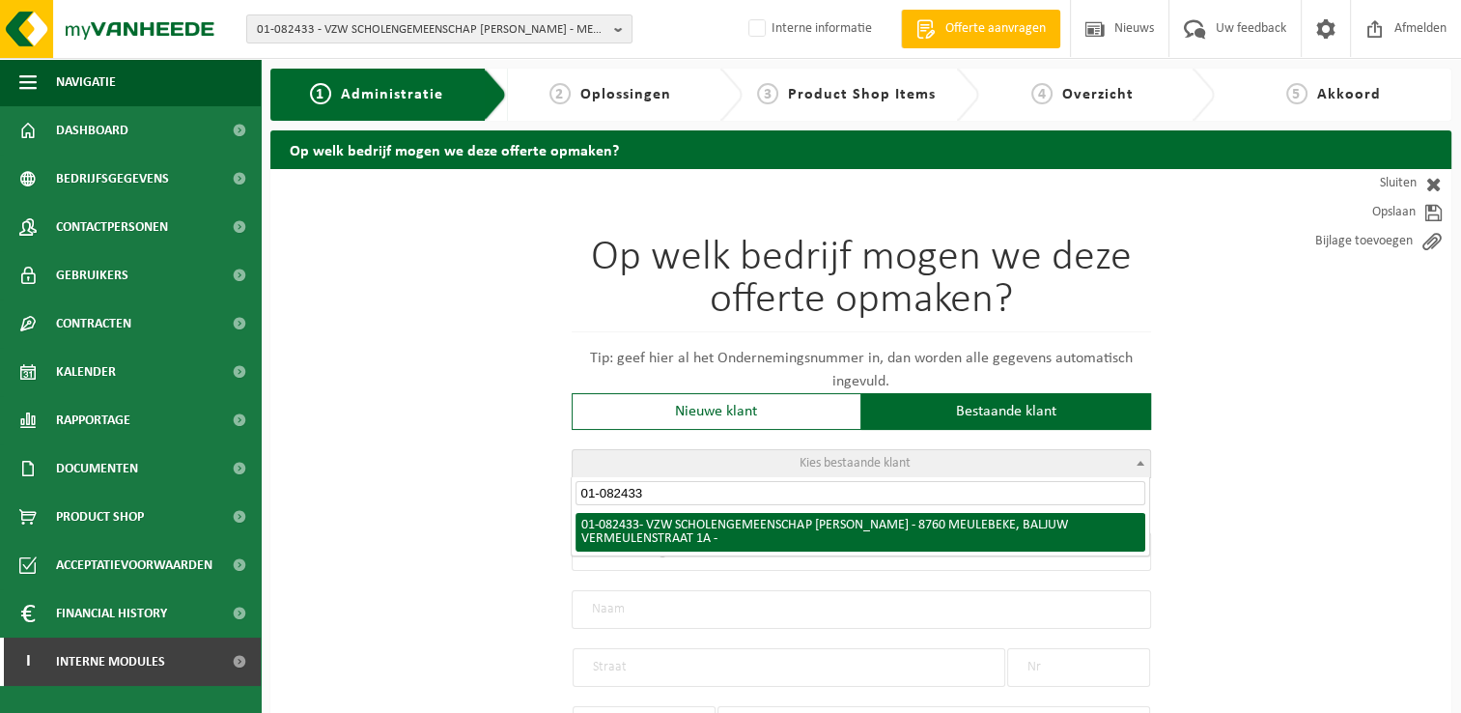
type input "01-082433"
select select "31398"
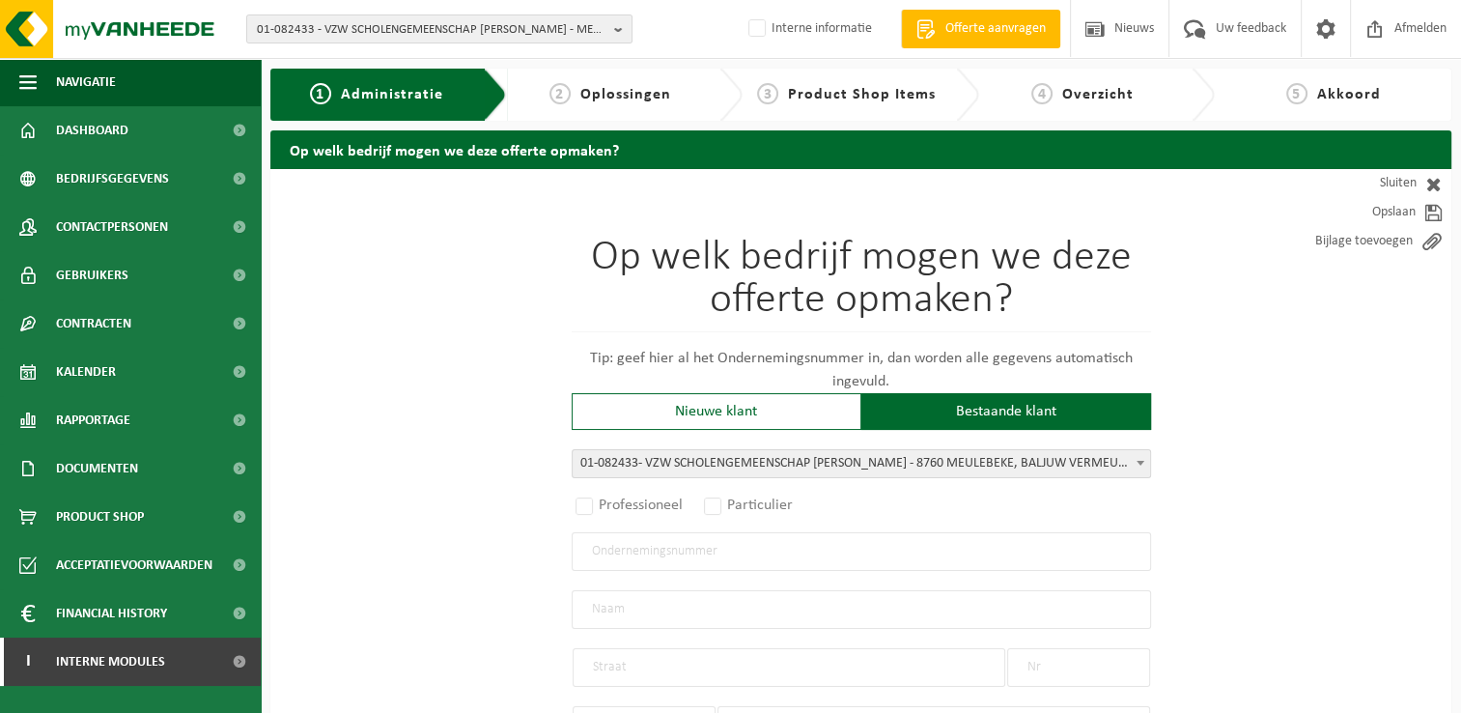
radio input "true"
type input "VZW SCHOLENGEMEENSCHAP FERDINAND VERBIEST"
type input "BALJUW VERMEULENSTRAAT"
type input "1A"
type input "8760"
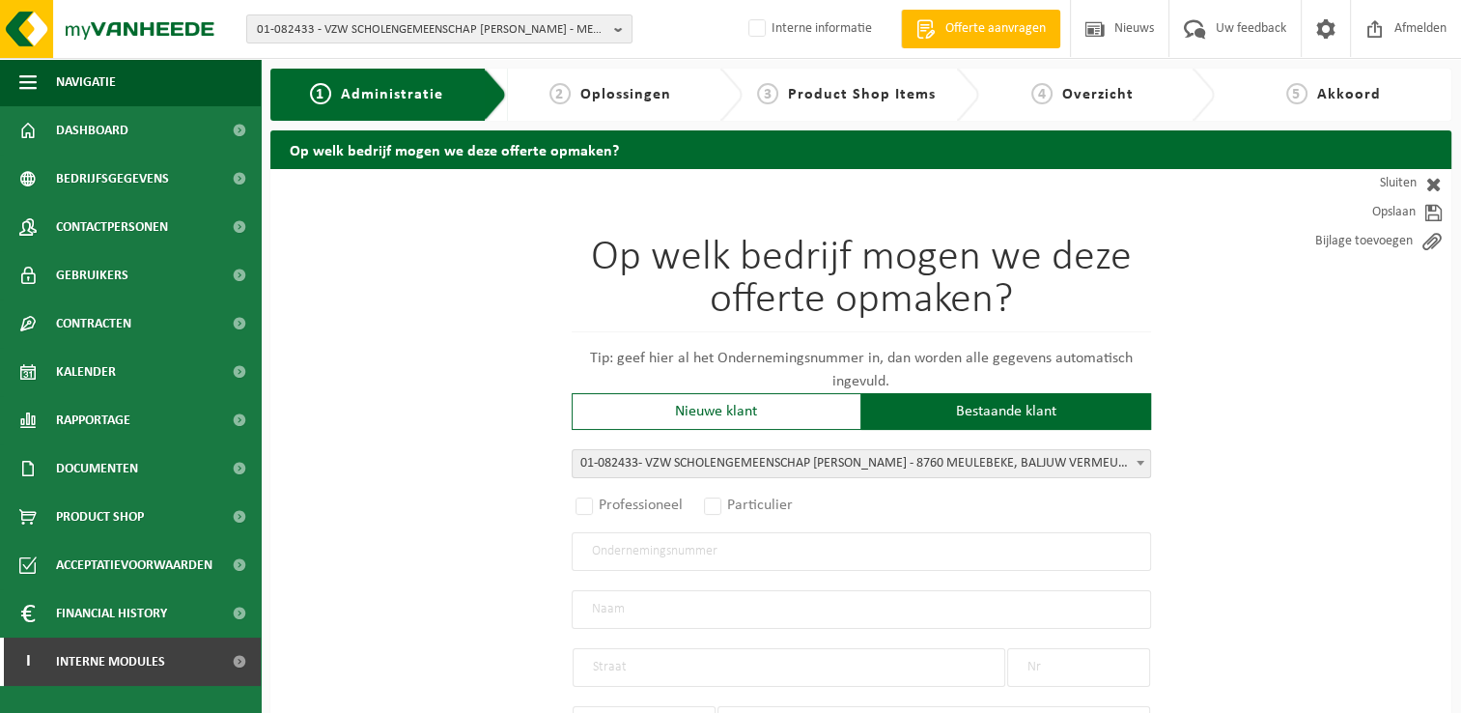
type input "MEULEBEKE"
select select "1260"
type input "VZW SCHOLENGEMEENSCHAP FERDINAND VERBIEST"
type input "BALJUW VERMEULENSTRAAT"
type input "1A"
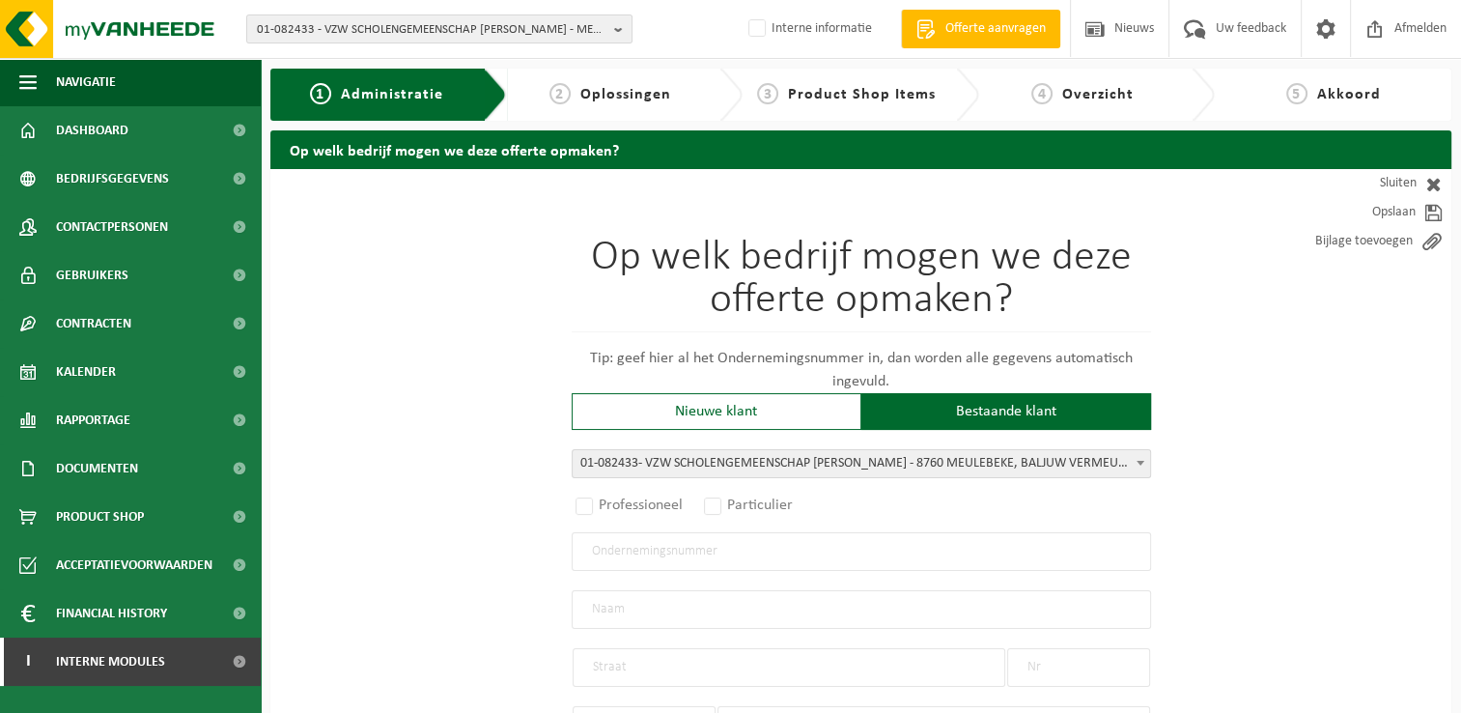
type input "8760"
type input "MEULEBEKE"
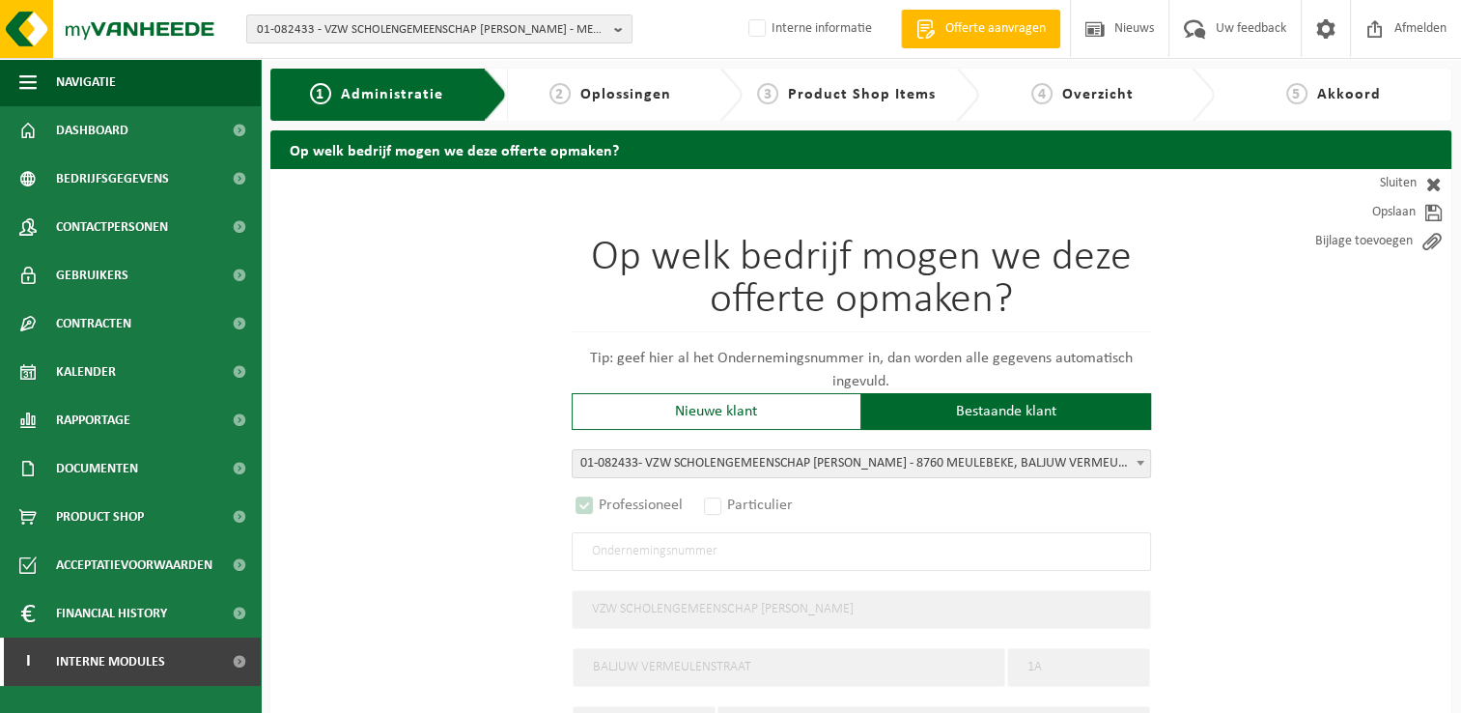
select select "D"
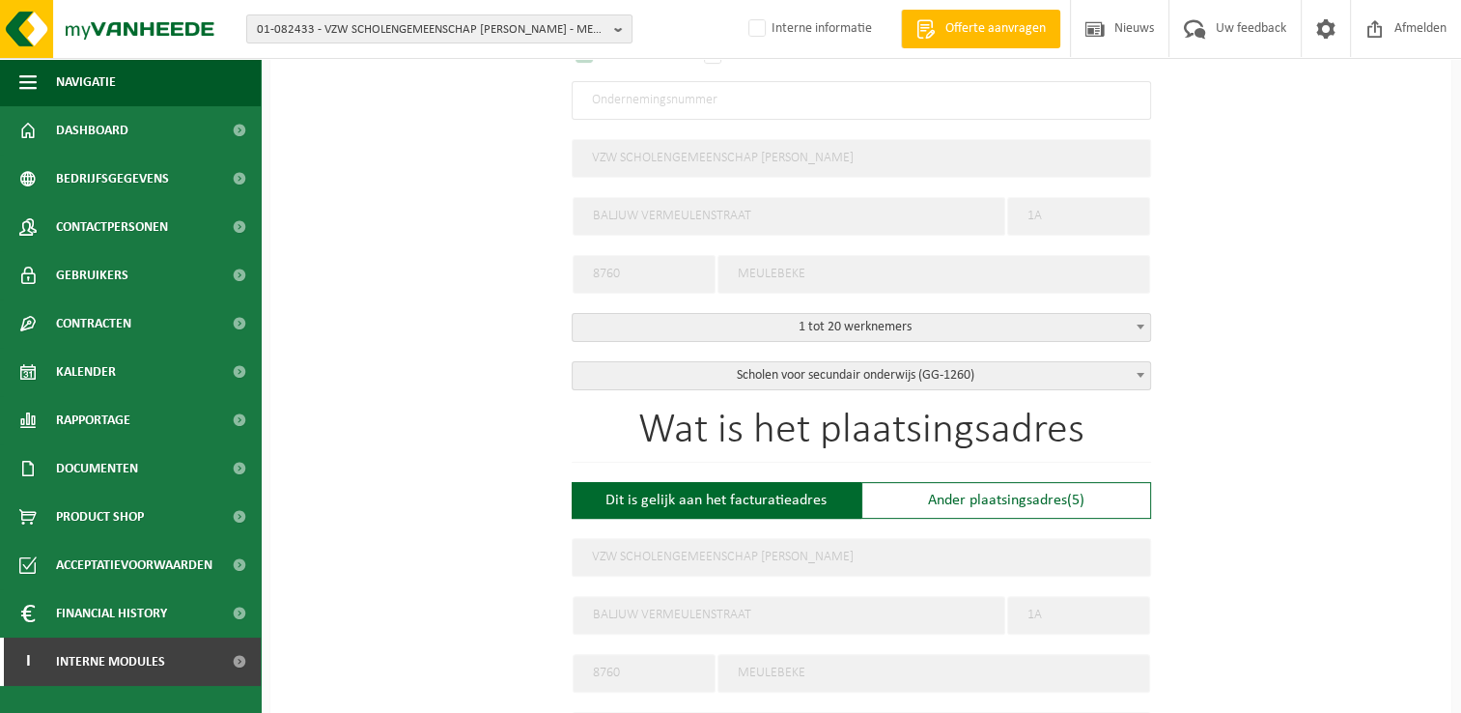
scroll to position [483, 0]
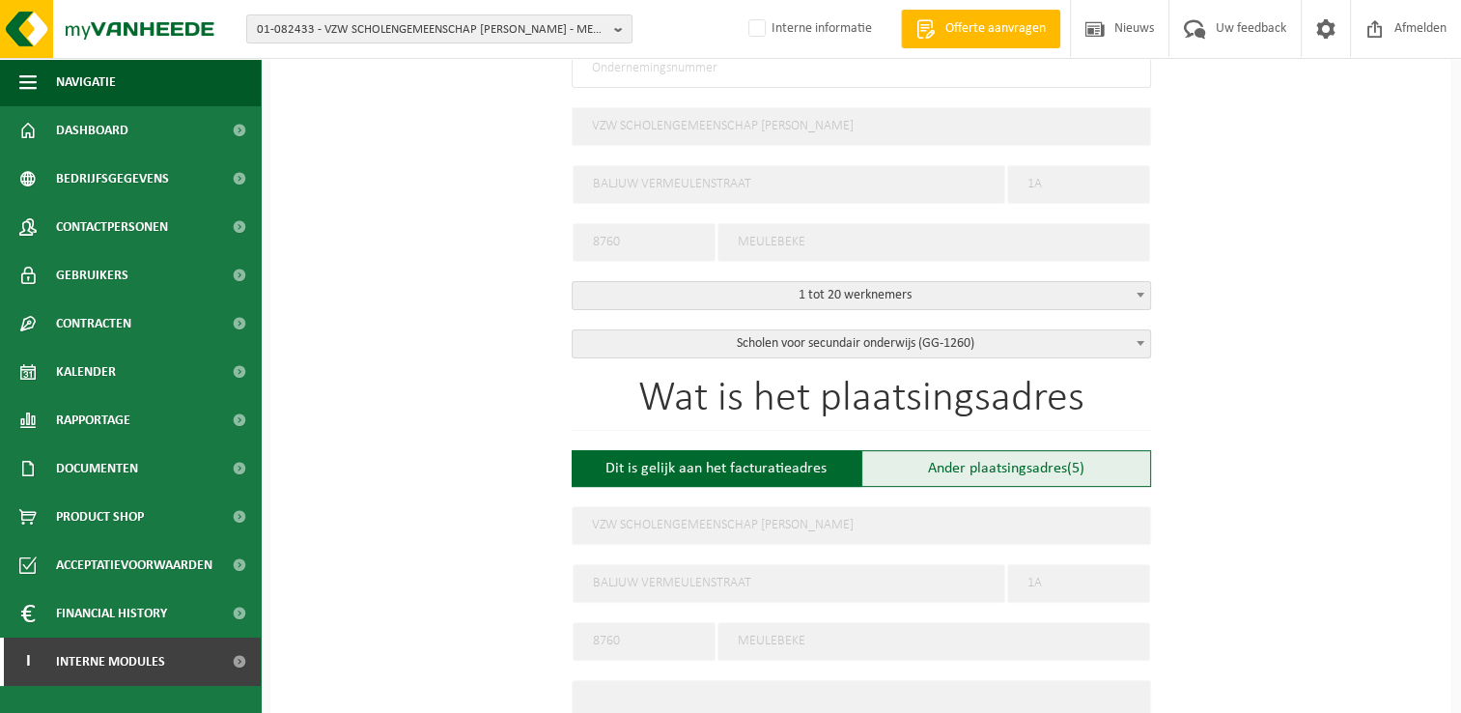
click at [1037, 473] on div "Ander plaatsingsadres (5)" at bounding box center [1006, 468] width 290 height 37
type input "Werf -"
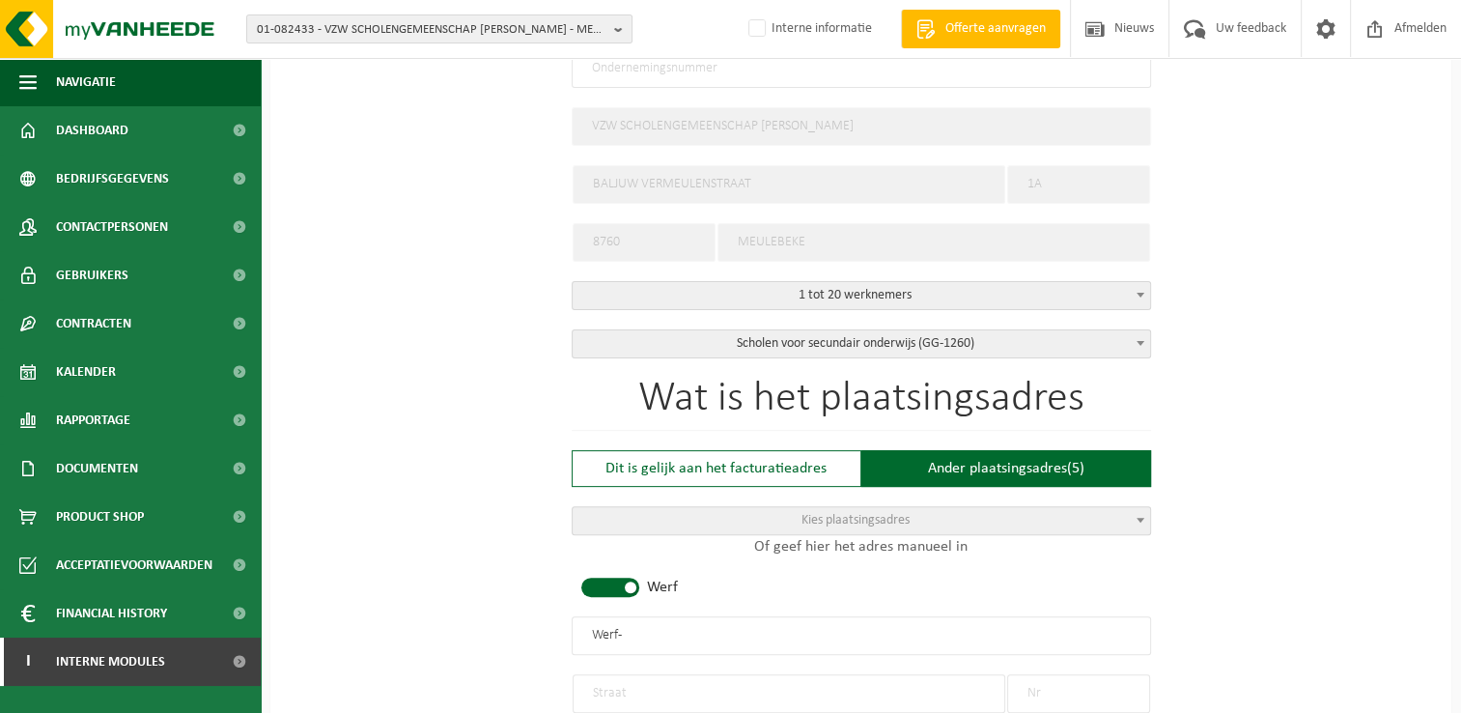
click at [1140, 512] on span at bounding box center [1140, 519] width 19 height 25
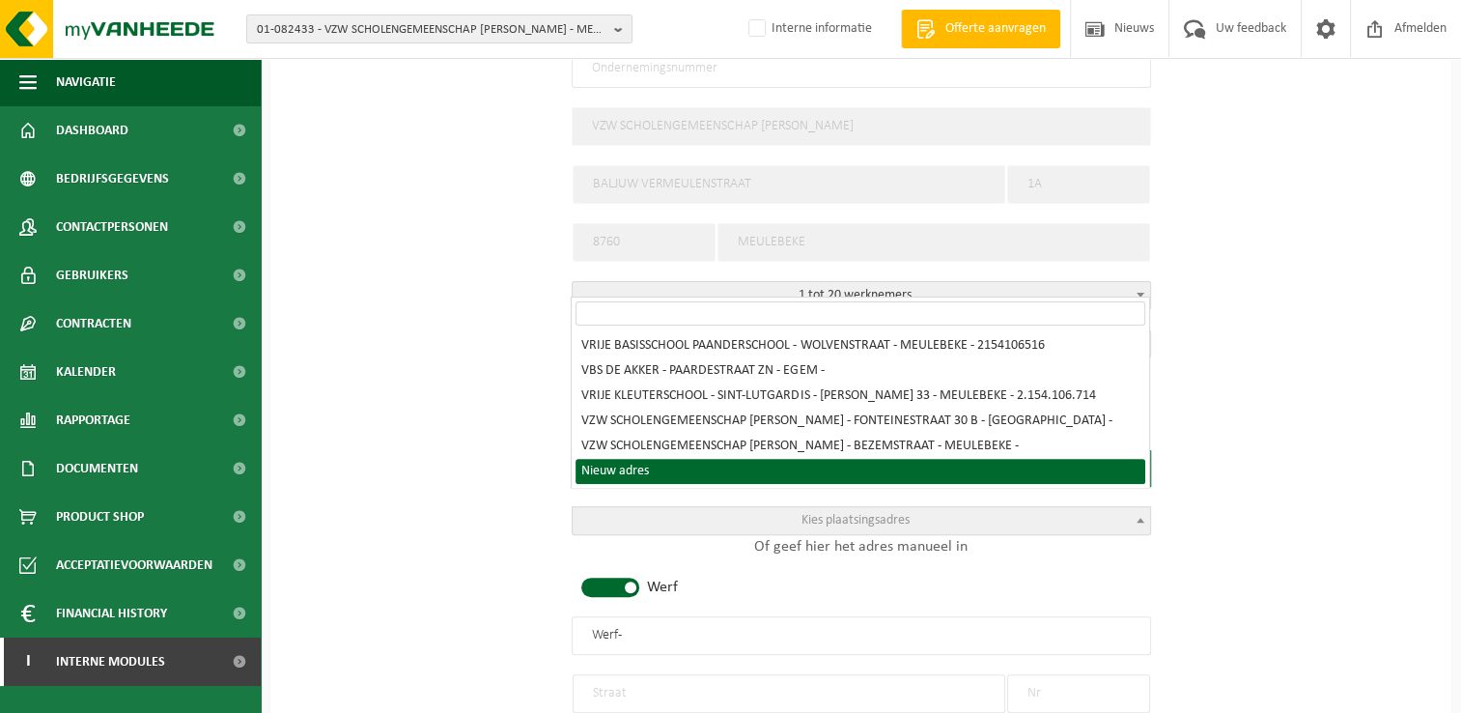
select select "{"toggleLocationData":true,"emptyLocationData":true,"name":"","street":"","no":…"
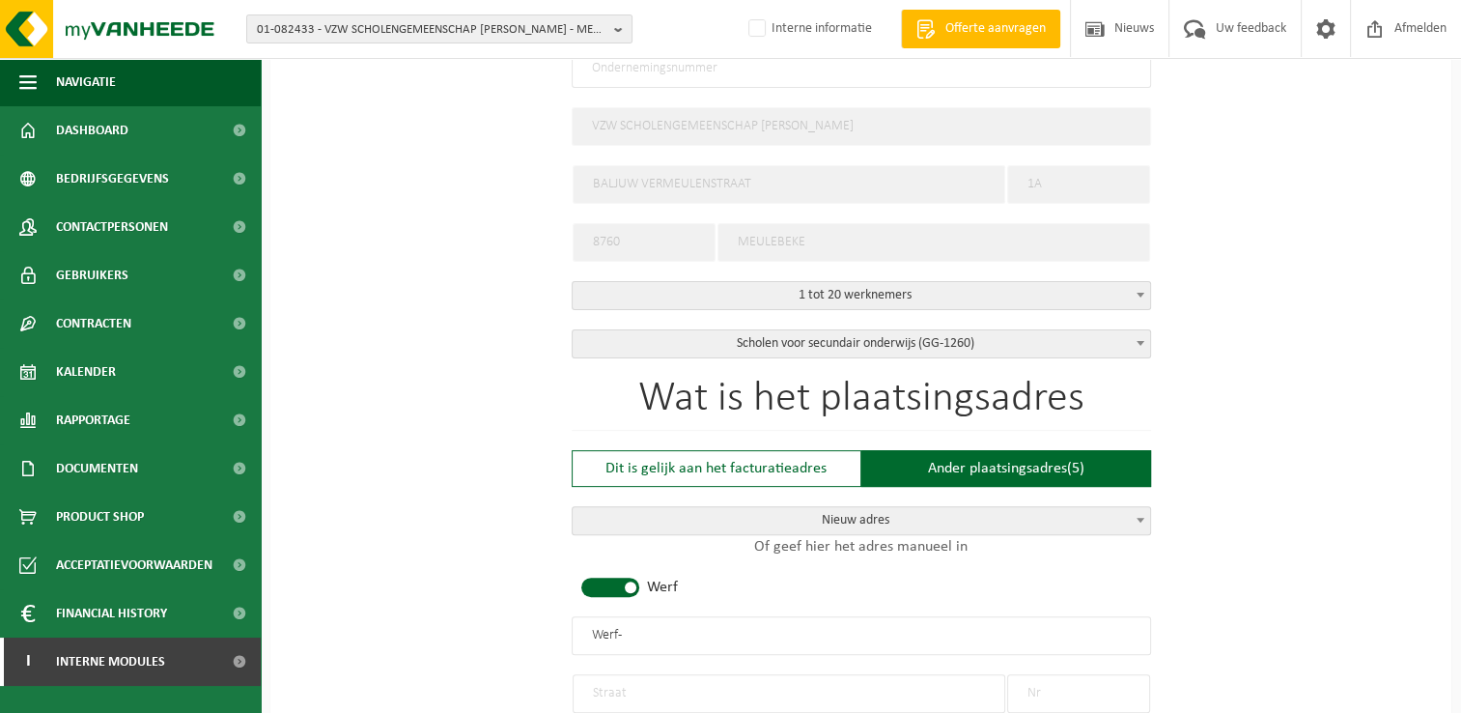
click at [628, 581] on span at bounding box center [610, 586] width 58 height 19
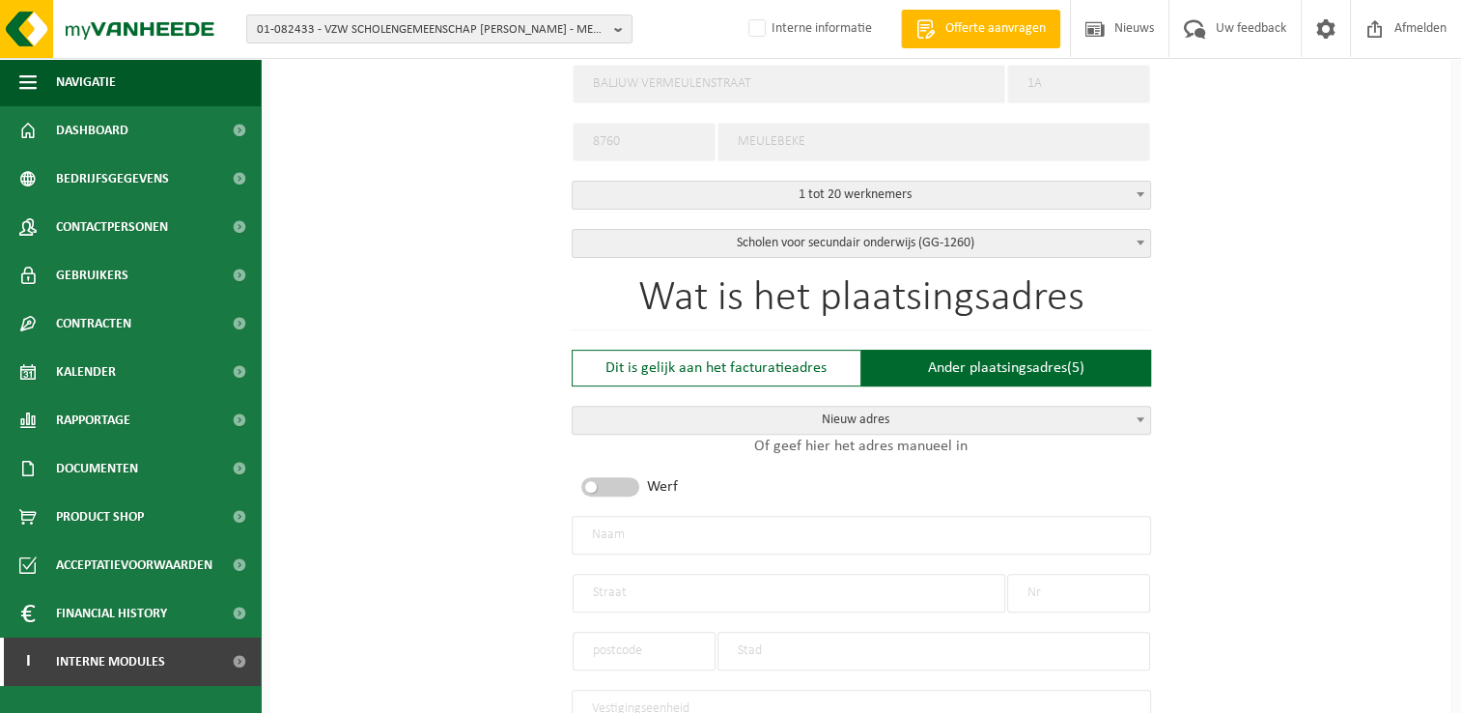
scroll to position [676, 0]
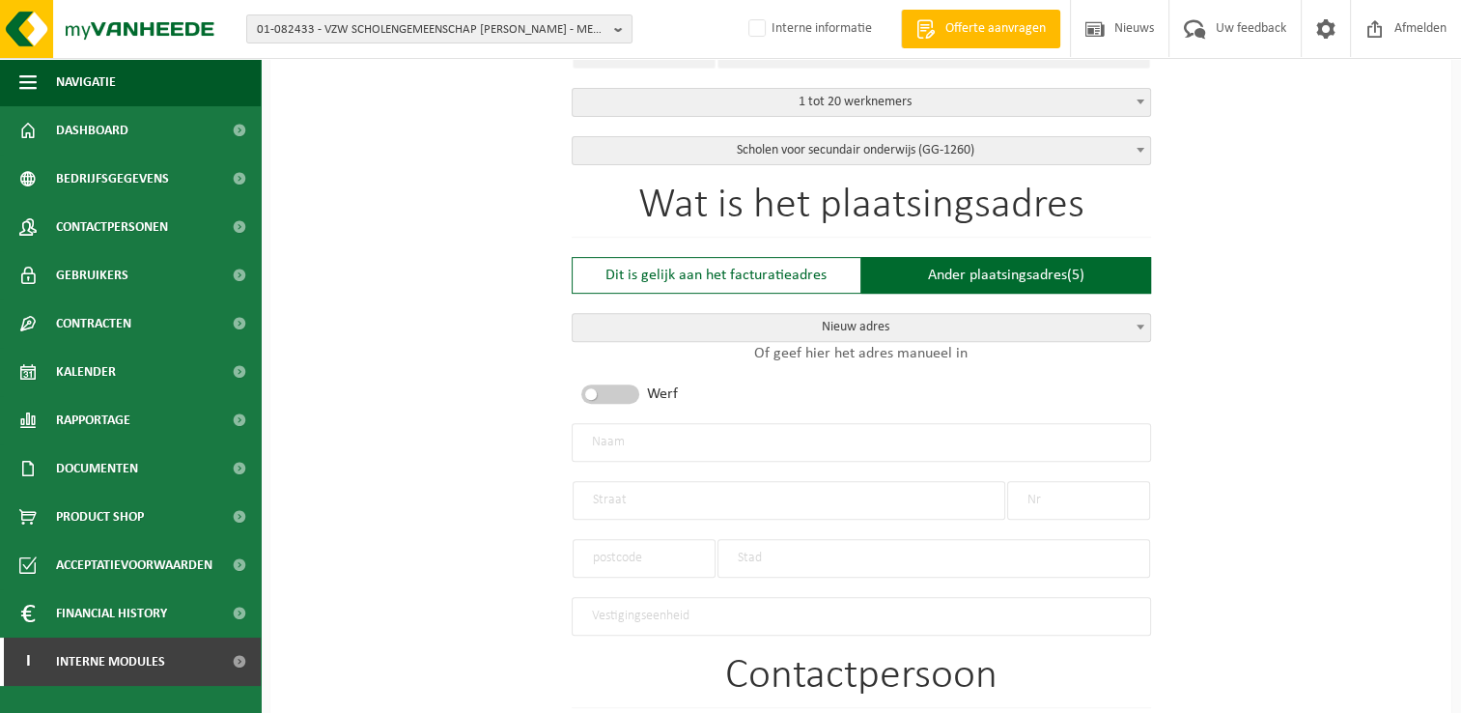
click at [779, 435] on input "text" at bounding box center [861, 442] width 579 height 39
type input "Basisschool PIT"
click at [785, 494] on input "text" at bounding box center [789, 500] width 433 height 39
click at [792, 500] on input "text" at bounding box center [789, 500] width 433 height 39
type input "Koolskampstraat"
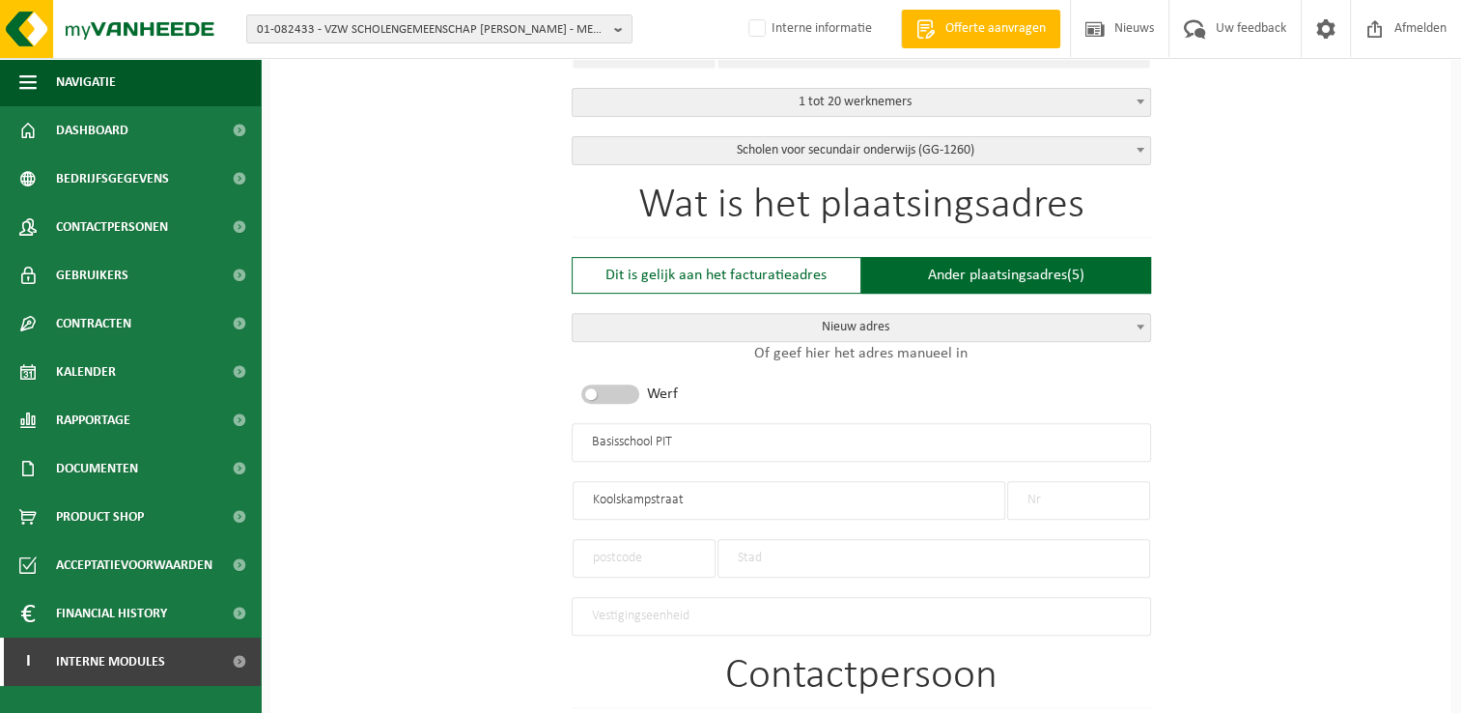
click at [1080, 506] on input "text" at bounding box center [1078, 500] width 143 height 39
type input "4"
click at [654, 545] on input "text" at bounding box center [644, 558] width 143 height 39
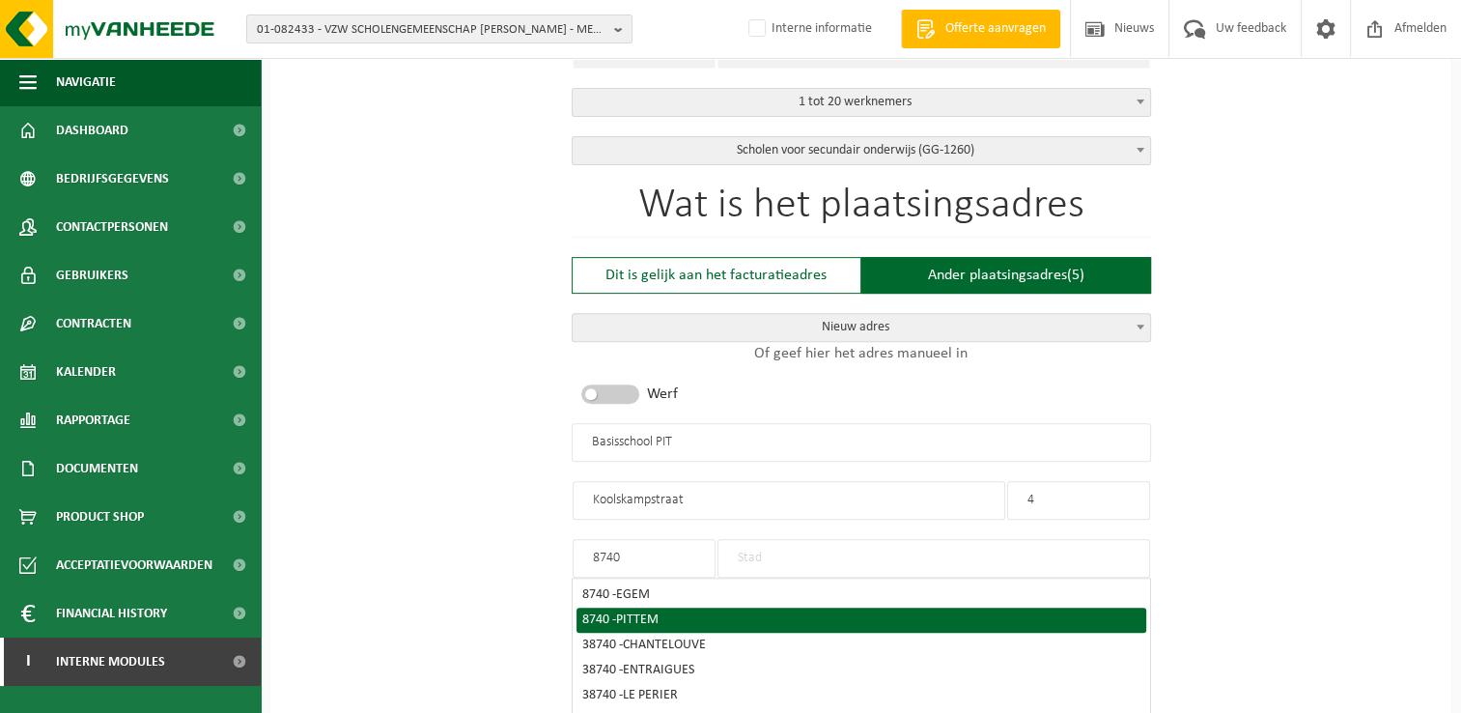
type input "8740"
click at [648, 612] on span "PITTEM" at bounding box center [637, 619] width 42 height 14
type input "PITTEM"
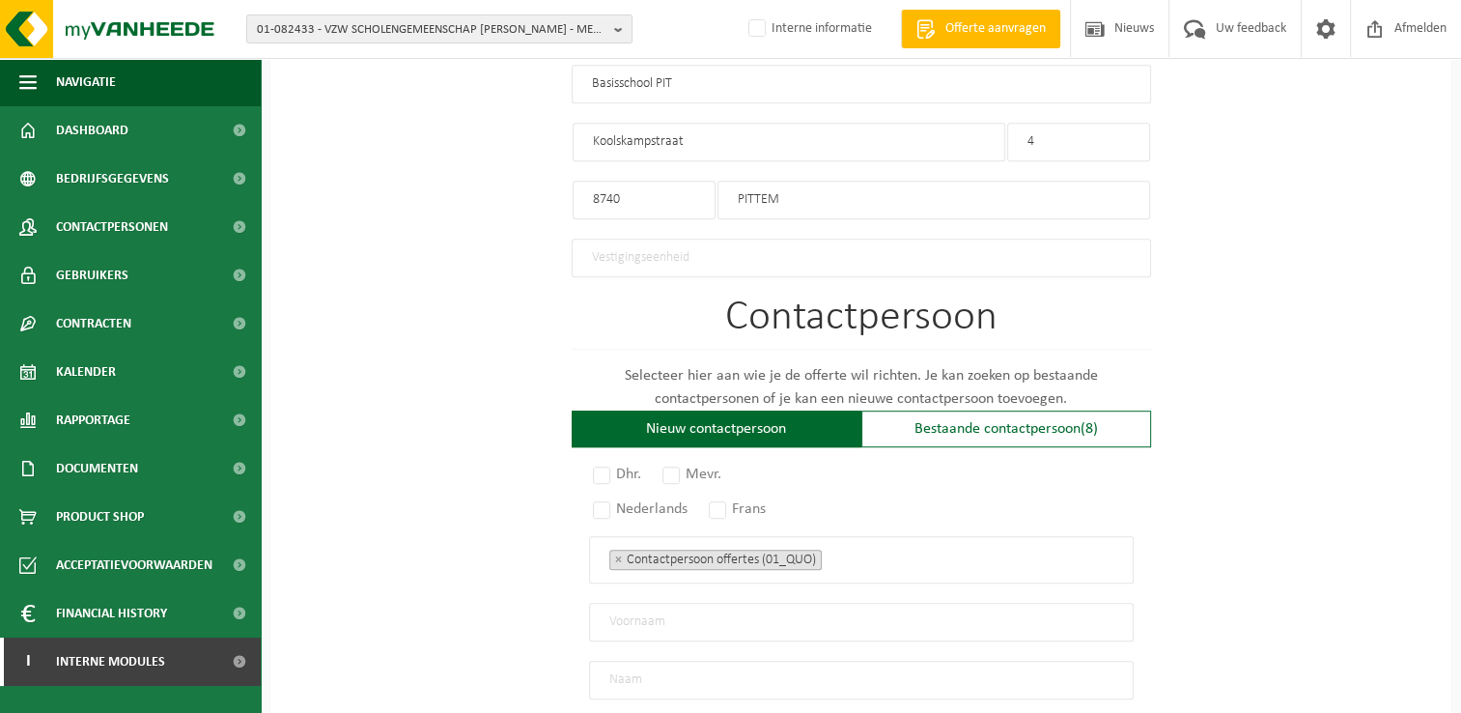
scroll to position [1062, 0]
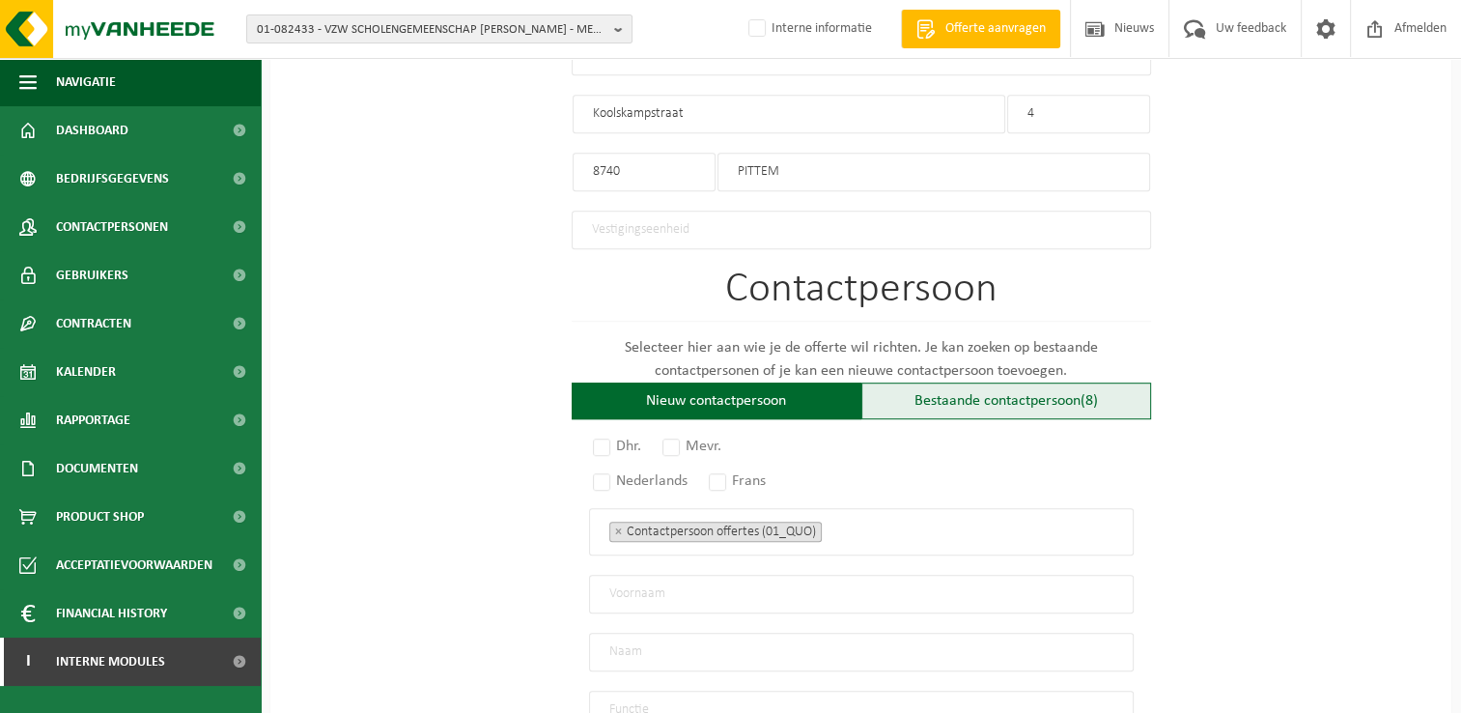
click at [948, 391] on div "Bestaande contactpersoon (8)" at bounding box center [1006, 400] width 290 height 37
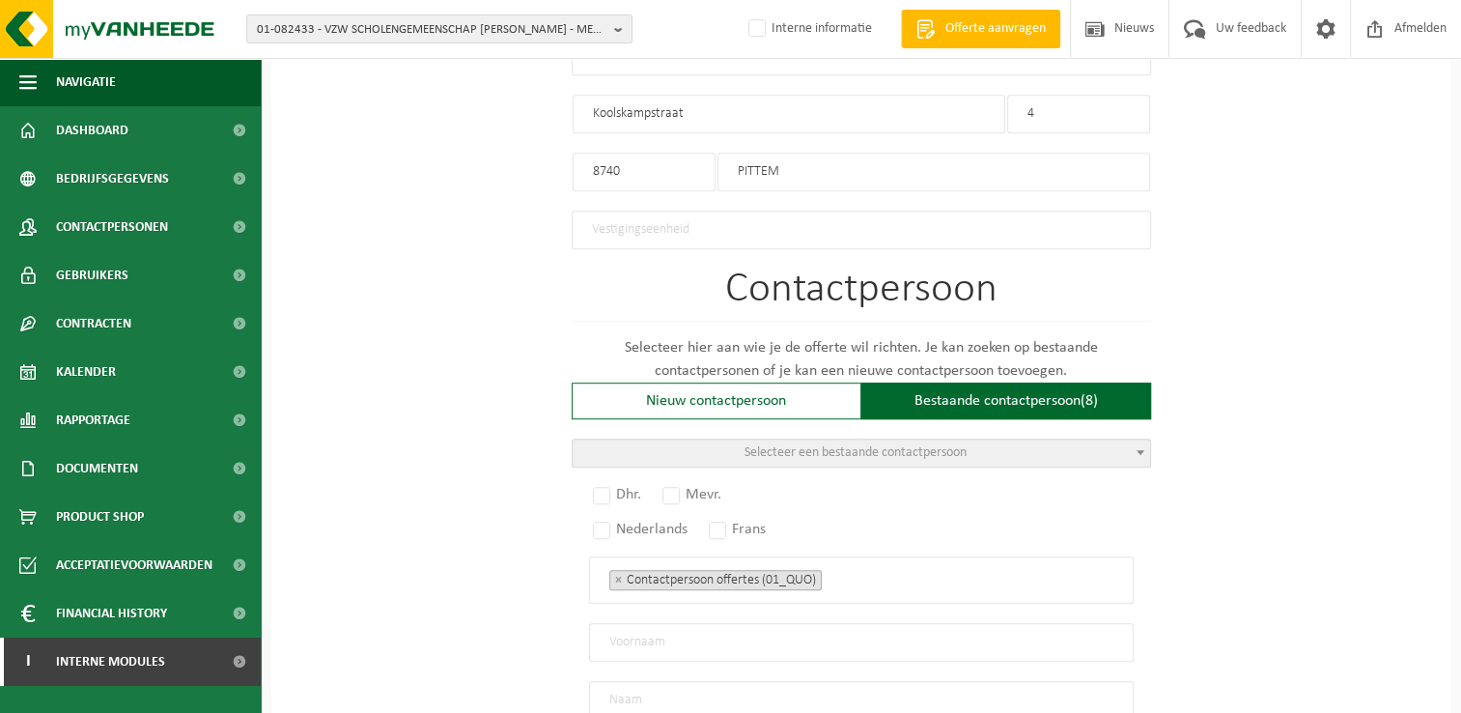
click at [1117, 446] on span "Selecteer een bestaande contactpersoon" at bounding box center [861, 452] width 577 height 27
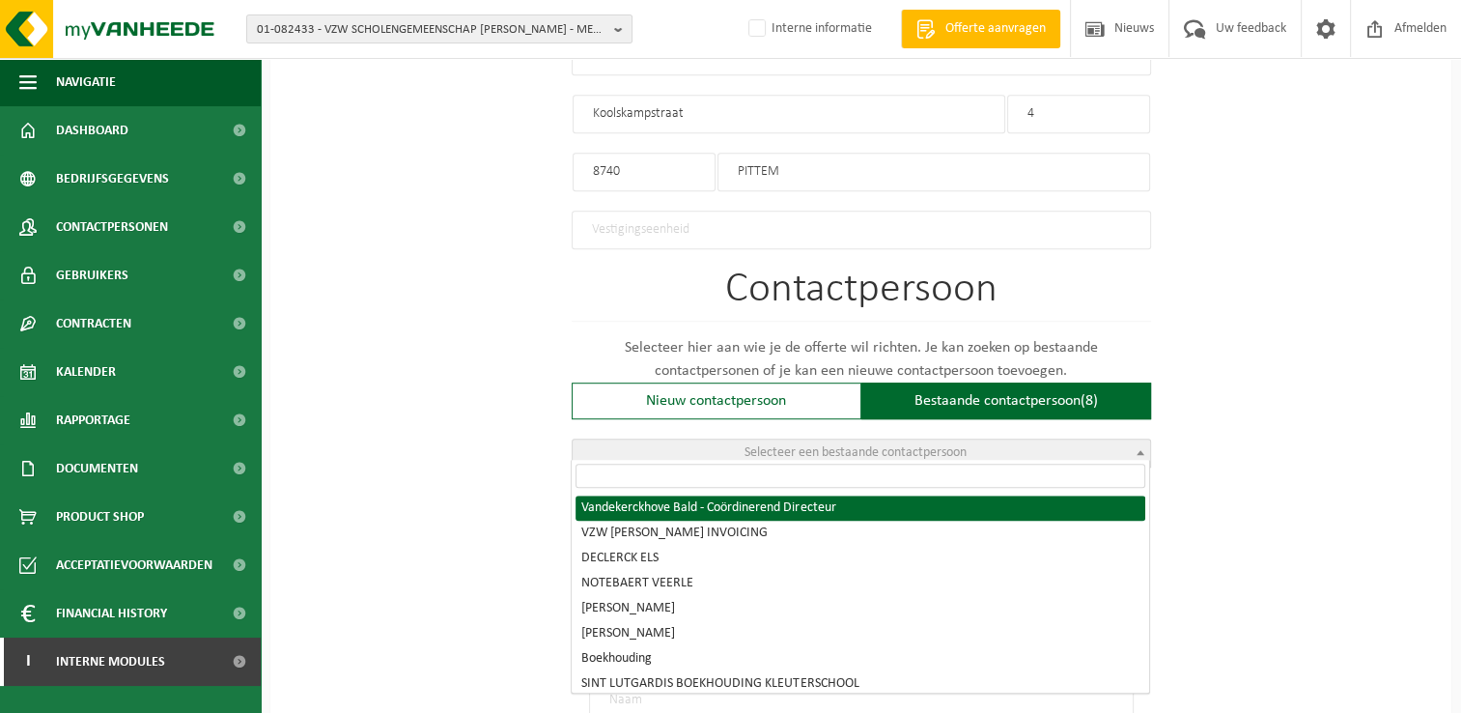
click at [856, 475] on input "search" at bounding box center [861, 475] width 570 height 24
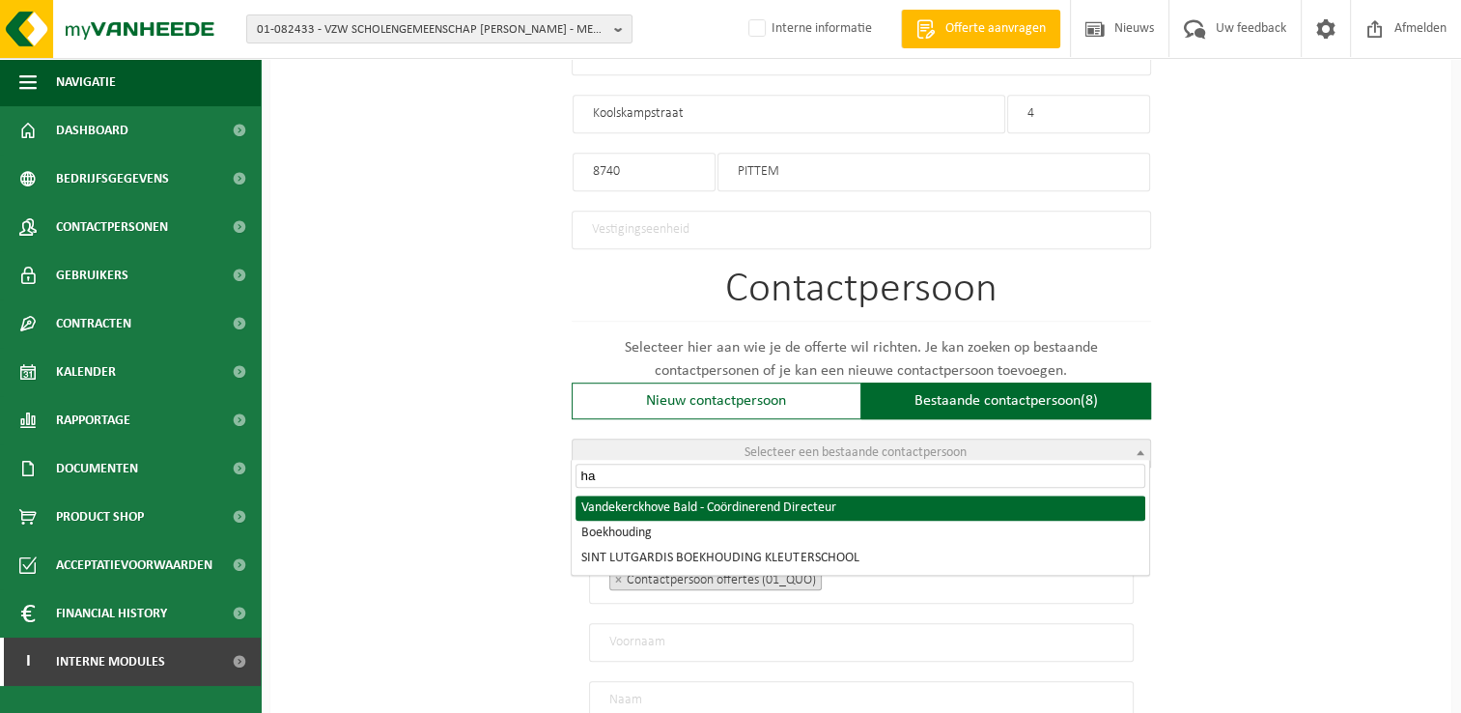
type input "h"
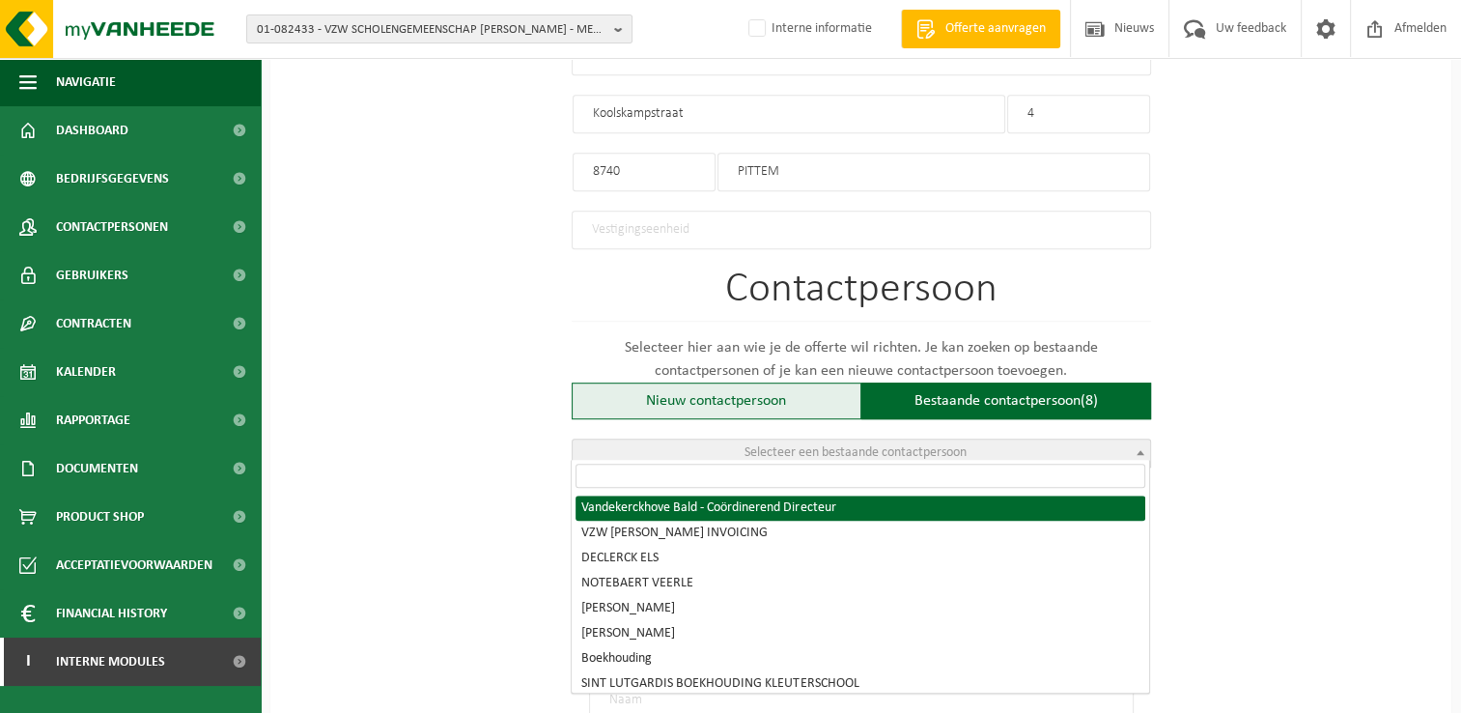
click at [771, 396] on div "Nieuw contactpersoon" at bounding box center [717, 400] width 290 height 37
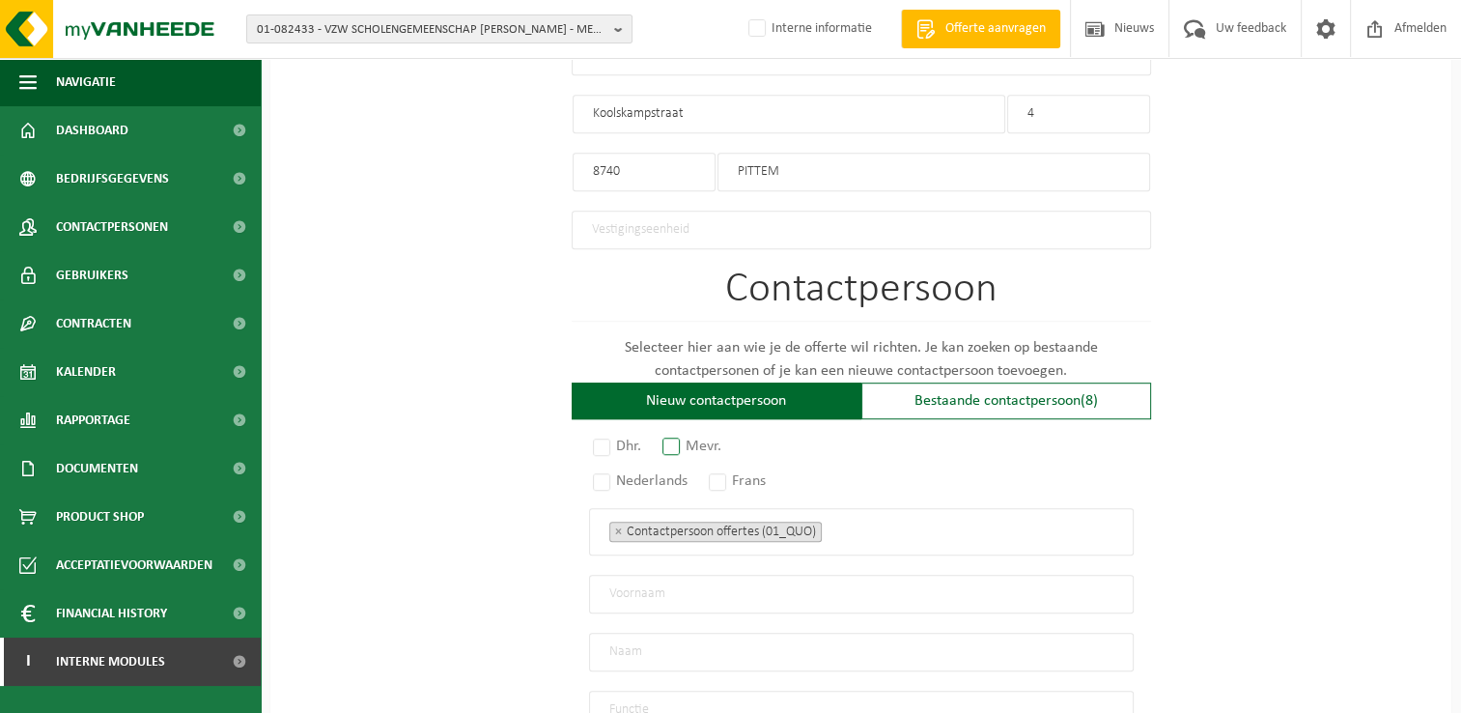
click at [686, 439] on label "Mevr." at bounding box center [693, 446] width 69 height 27
radio input "true"
click at [604, 477] on label "Nederlands" at bounding box center [641, 480] width 104 height 27
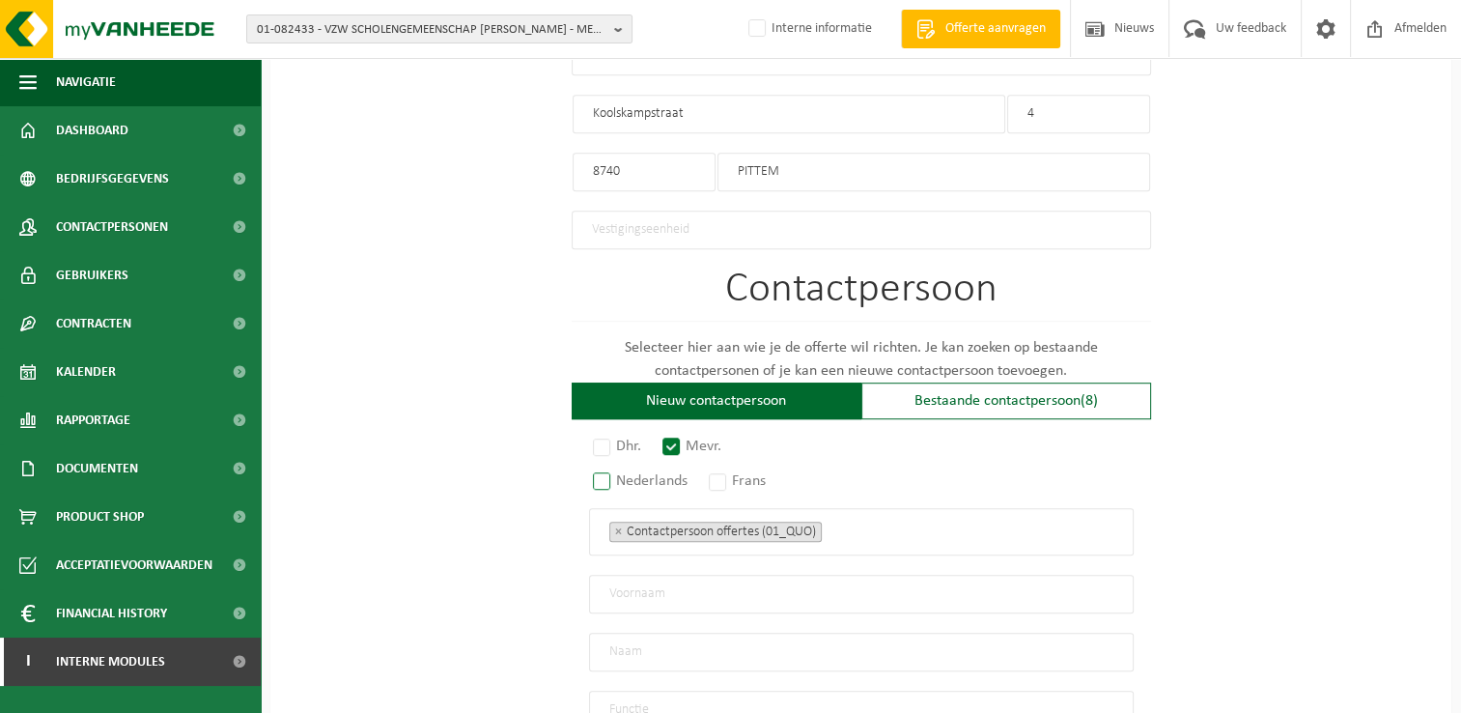
radio input "true"
click at [693, 578] on input "text" at bounding box center [861, 594] width 545 height 39
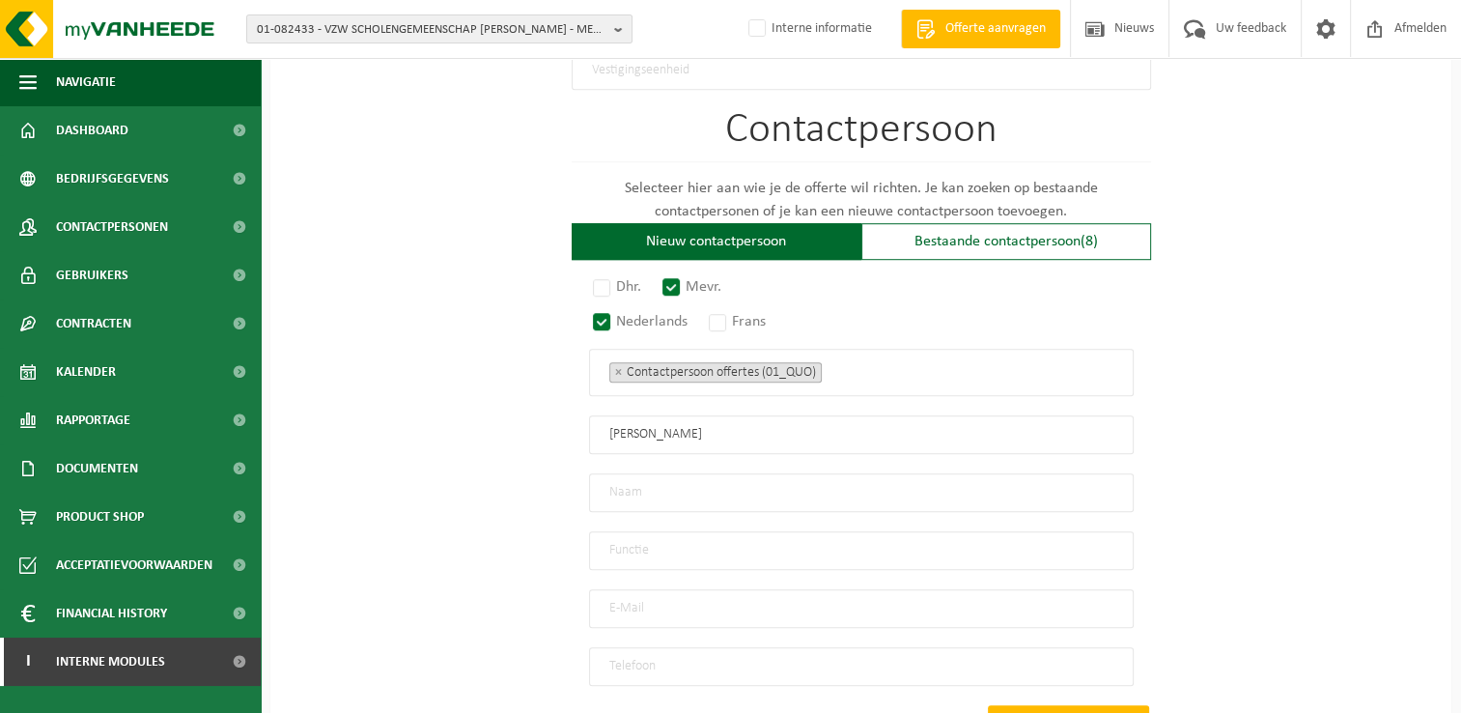
scroll to position [1255, 0]
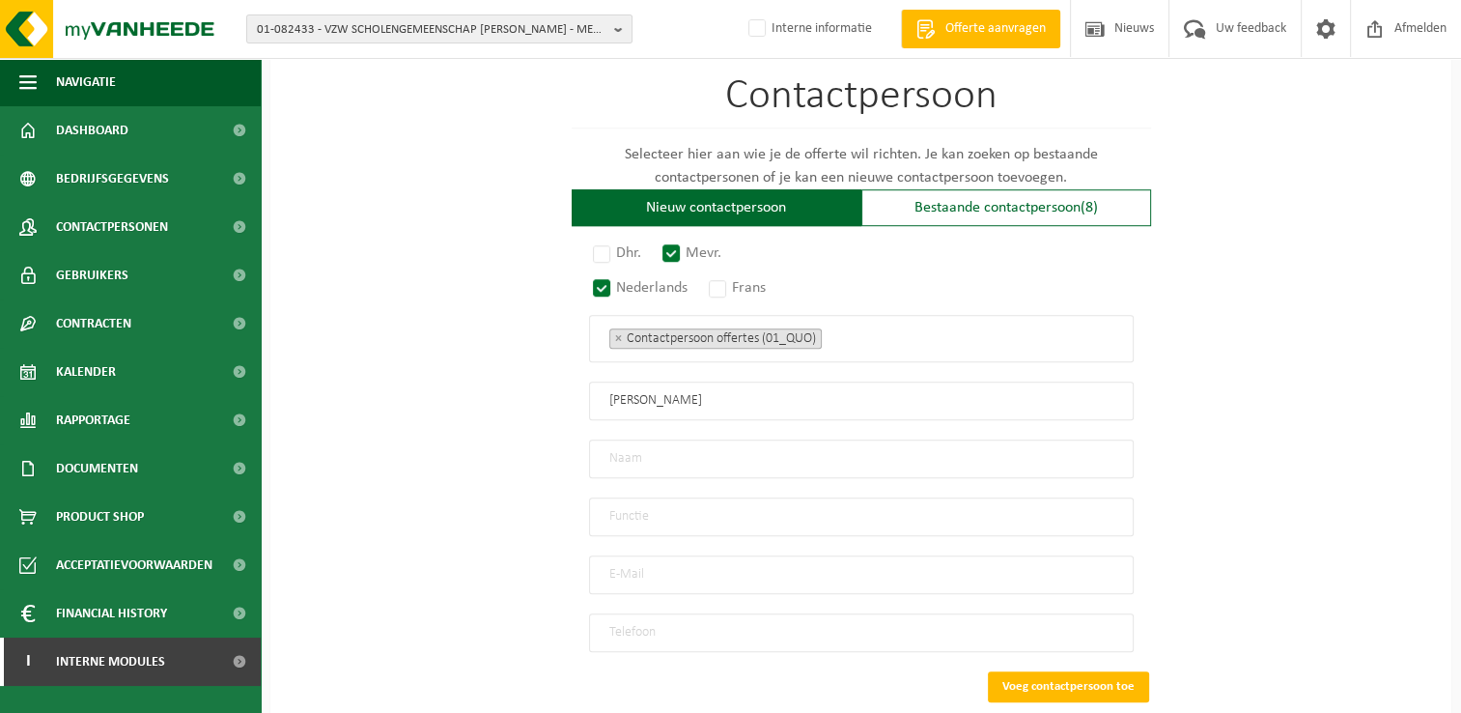
type input "Hanne"
click at [736, 455] on input "text" at bounding box center [861, 458] width 545 height 39
type input "Devisch"
click at [722, 509] on input "text" at bounding box center [861, 516] width 545 height 39
type input "Directeur"
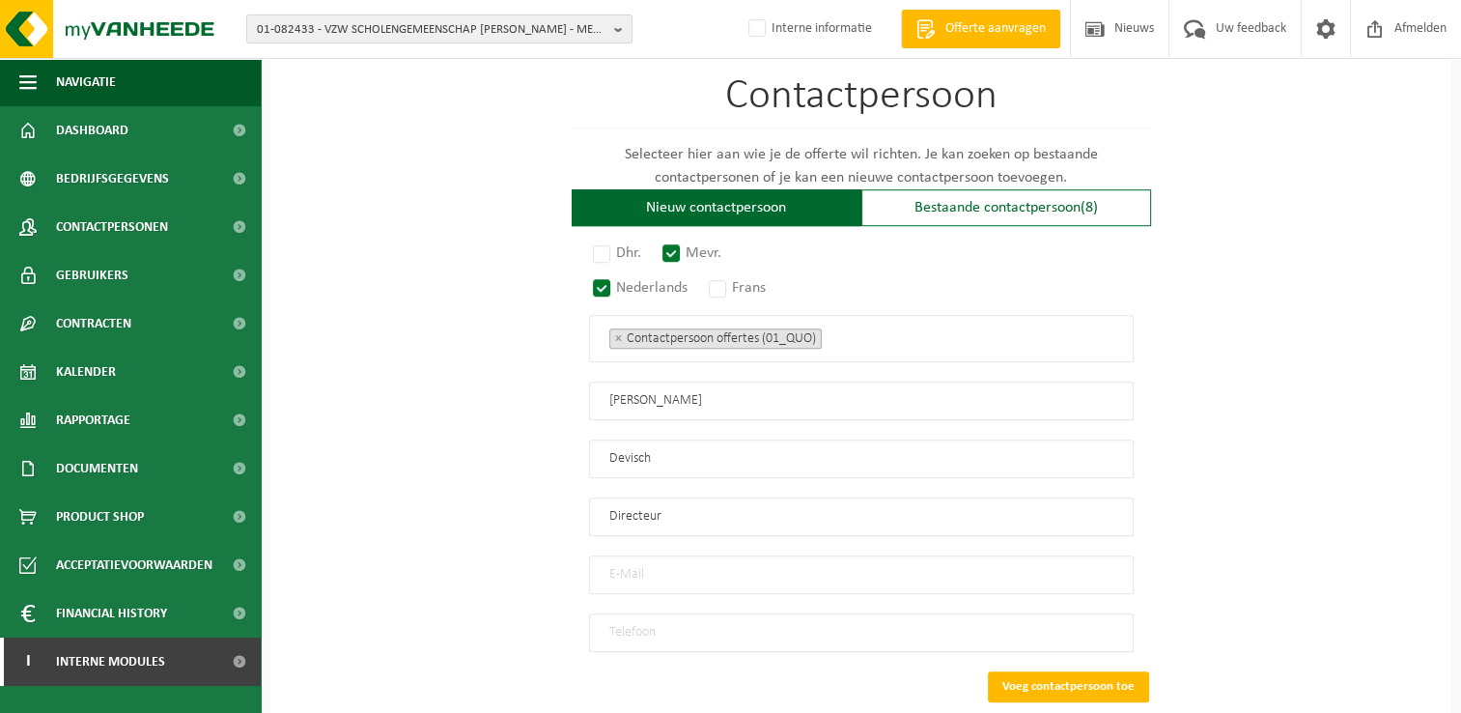
click at [776, 557] on input "email" at bounding box center [861, 574] width 545 height 39
type input "contact@basisschoolpit.be"
click at [769, 613] on input "tel" at bounding box center [861, 632] width 545 height 39
click at [749, 617] on input "tel" at bounding box center [861, 632] width 545 height 39
paste input "051/466624"
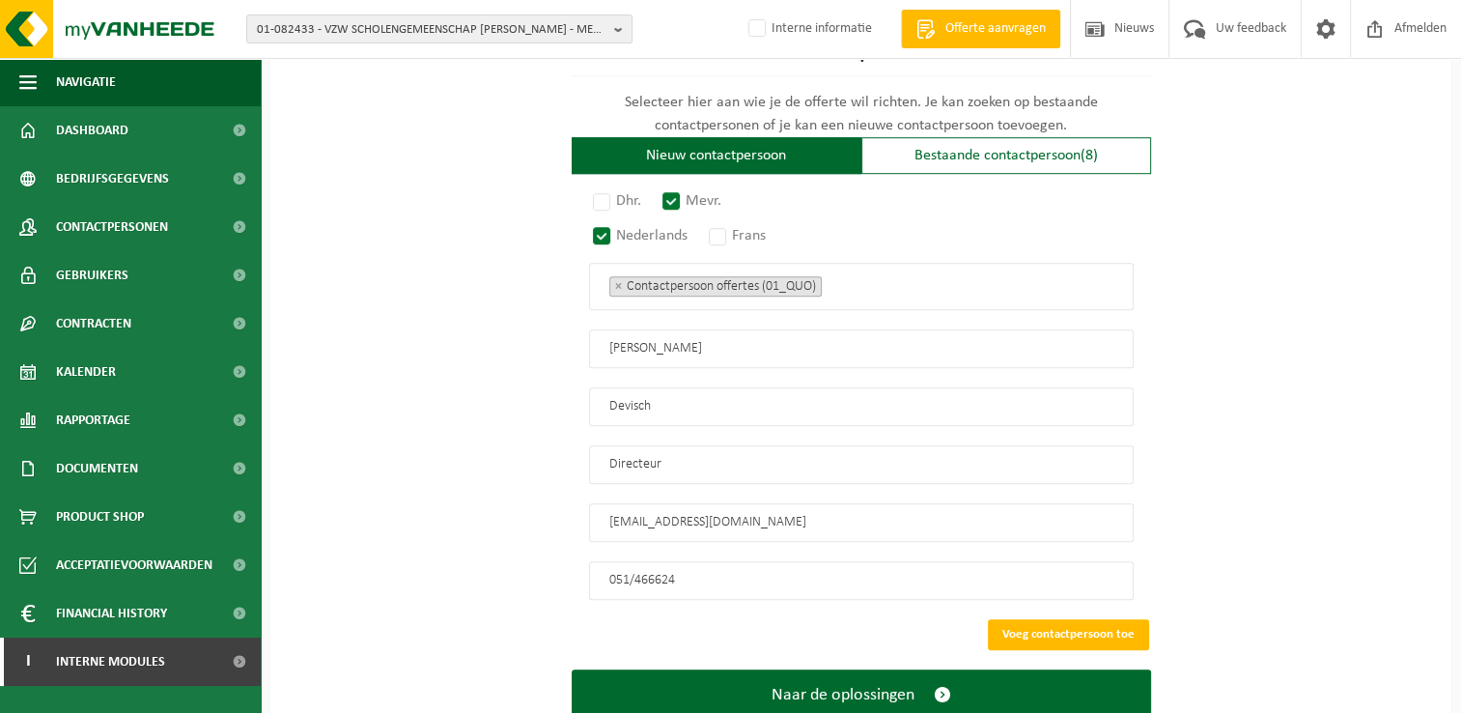
scroll to position [1358, 0]
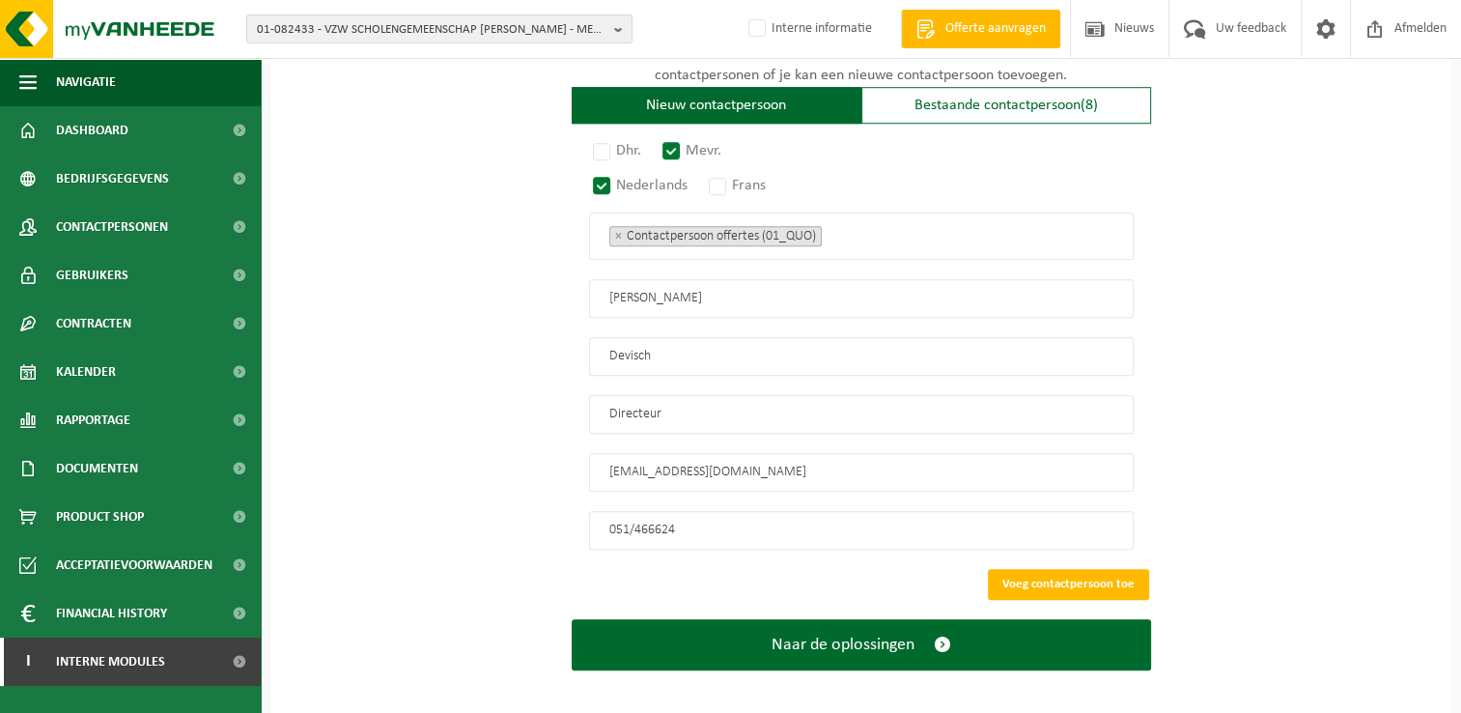
type input "051/466624"
click at [606, 463] on input "contact@basisschoolpit.be" at bounding box center [861, 472] width 545 height 39
click at [877, 467] on input "directie@basisschoolpit.be" at bounding box center [861, 472] width 545 height 39
type input "directie@basisschoolpit.be"
click at [1105, 578] on button "Voeg contactpersoon toe" at bounding box center [1068, 584] width 161 height 31
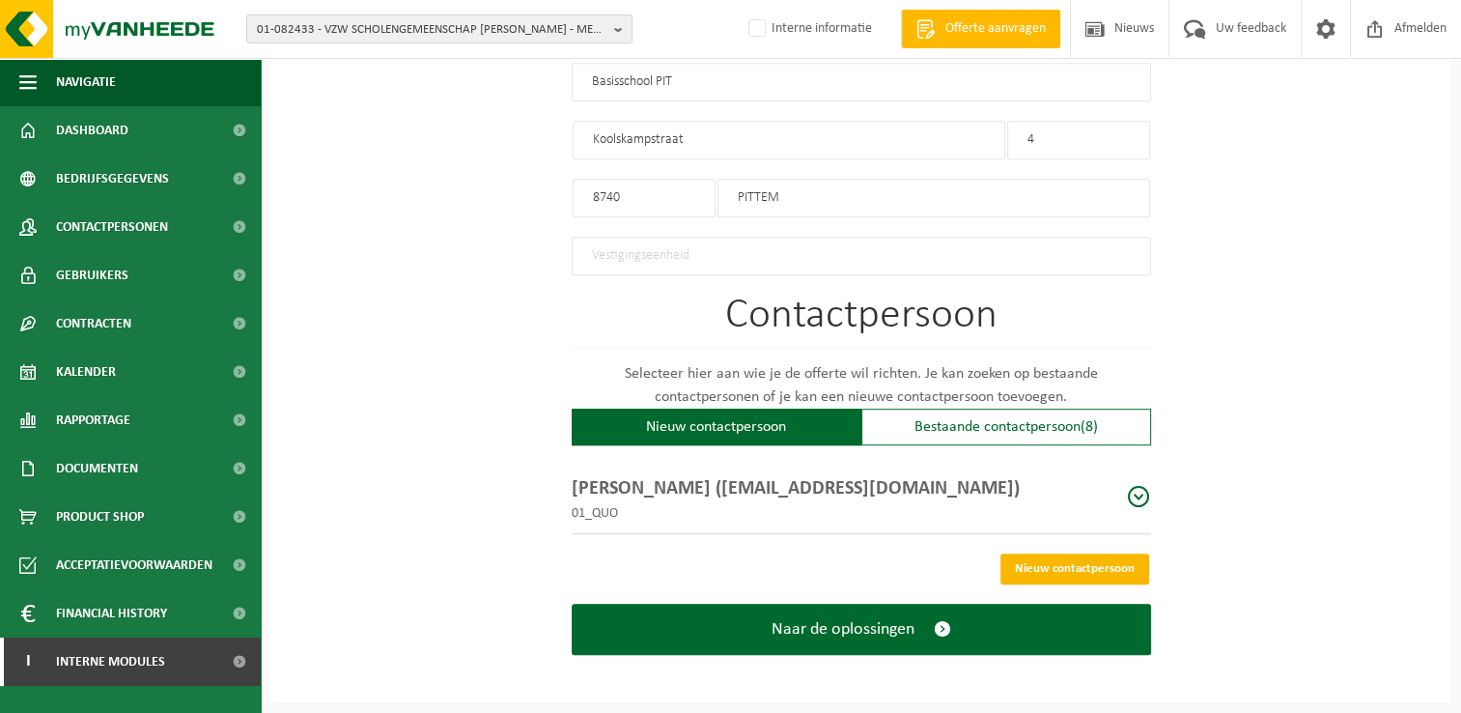
scroll to position [1026, 0]
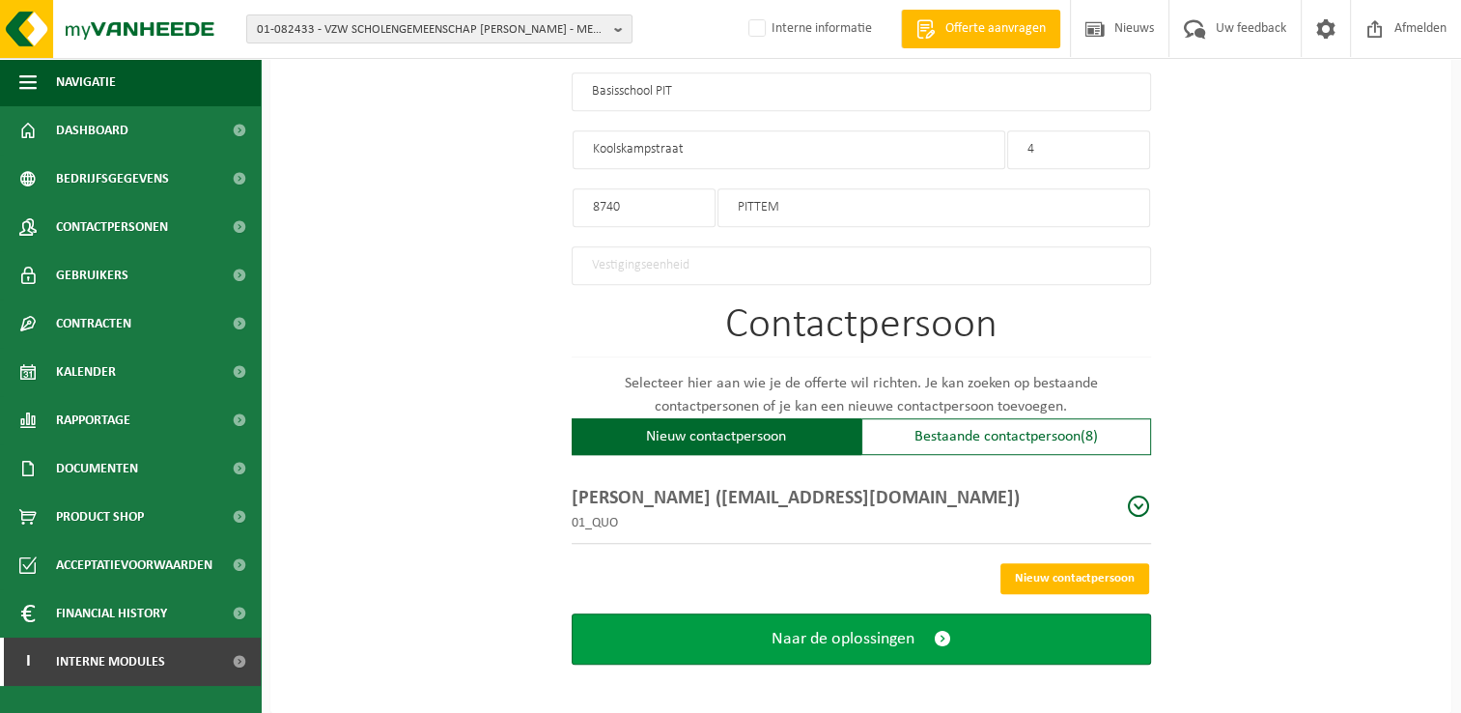
click at [979, 632] on button "Naar de oplossingen" at bounding box center [861, 638] width 579 height 51
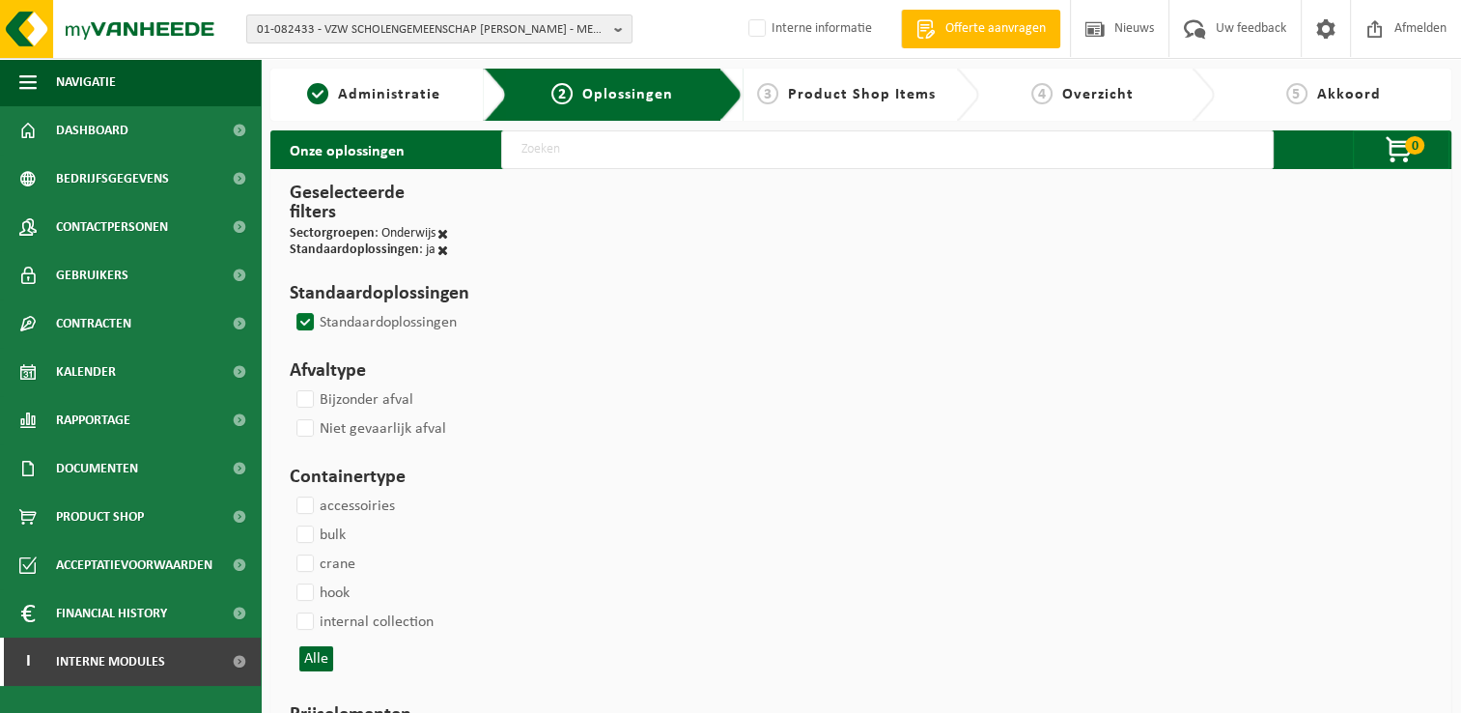
select select
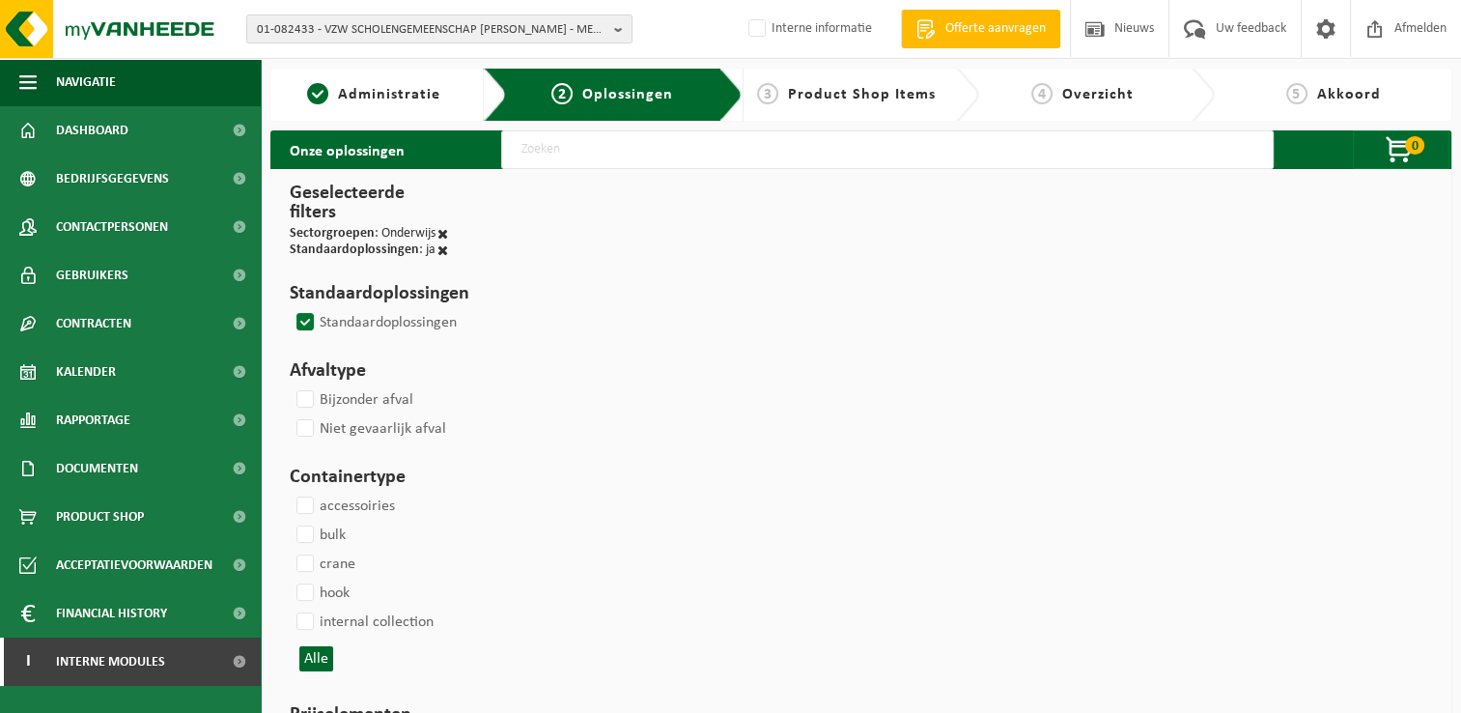
select select
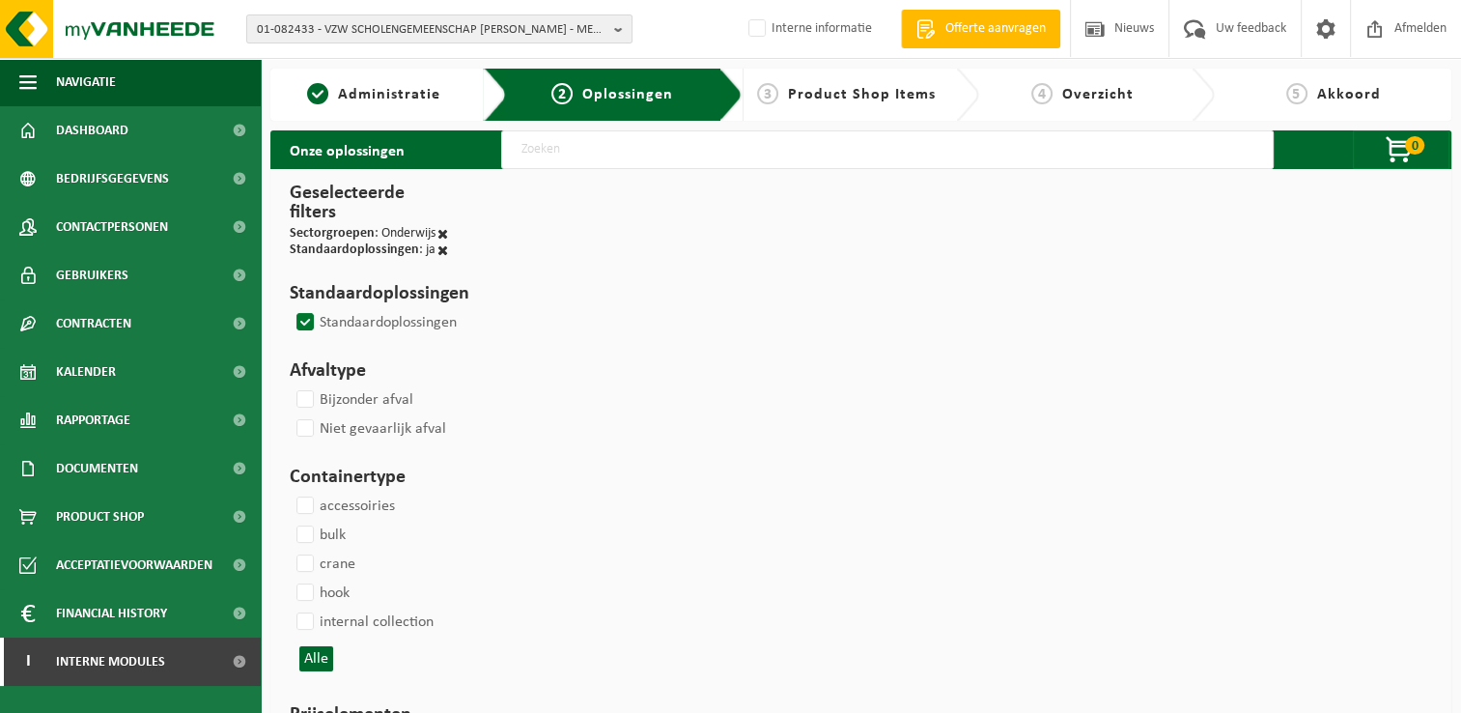
select select
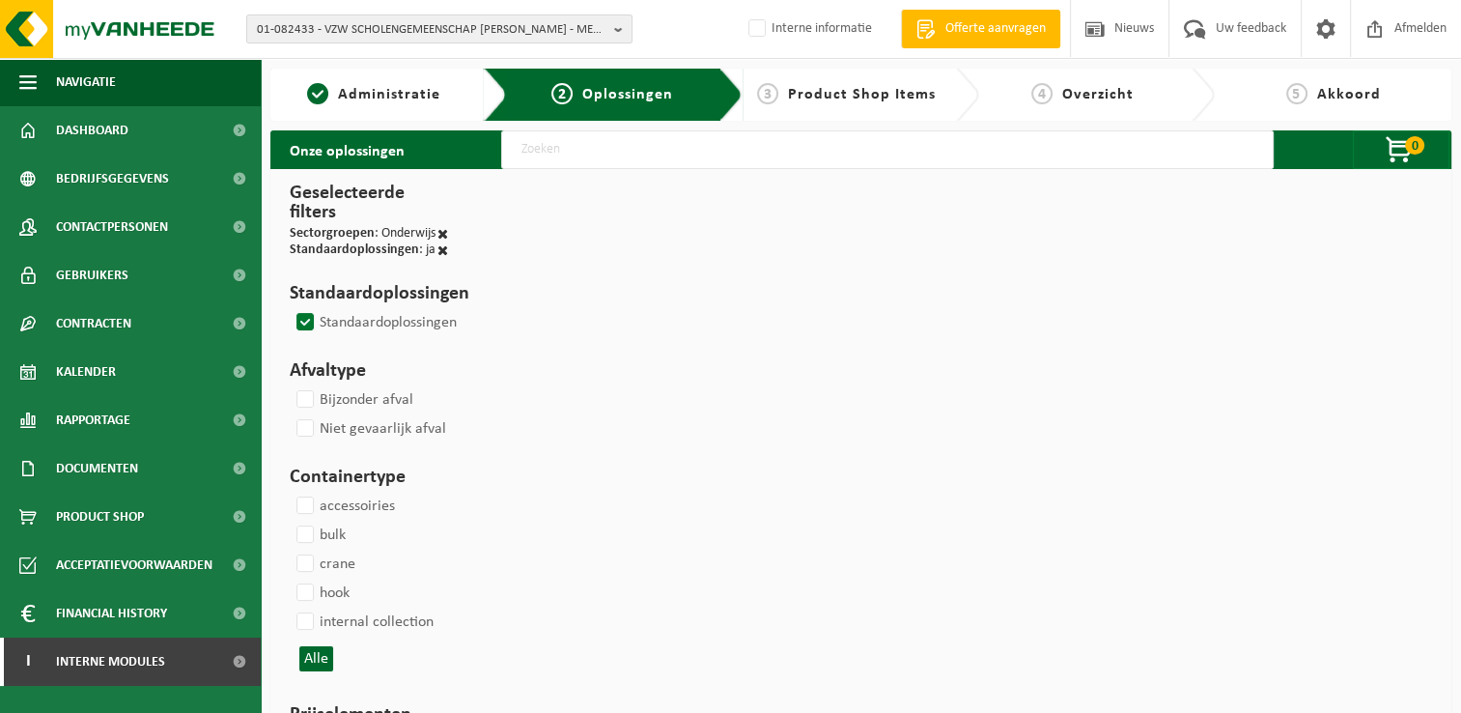
select select
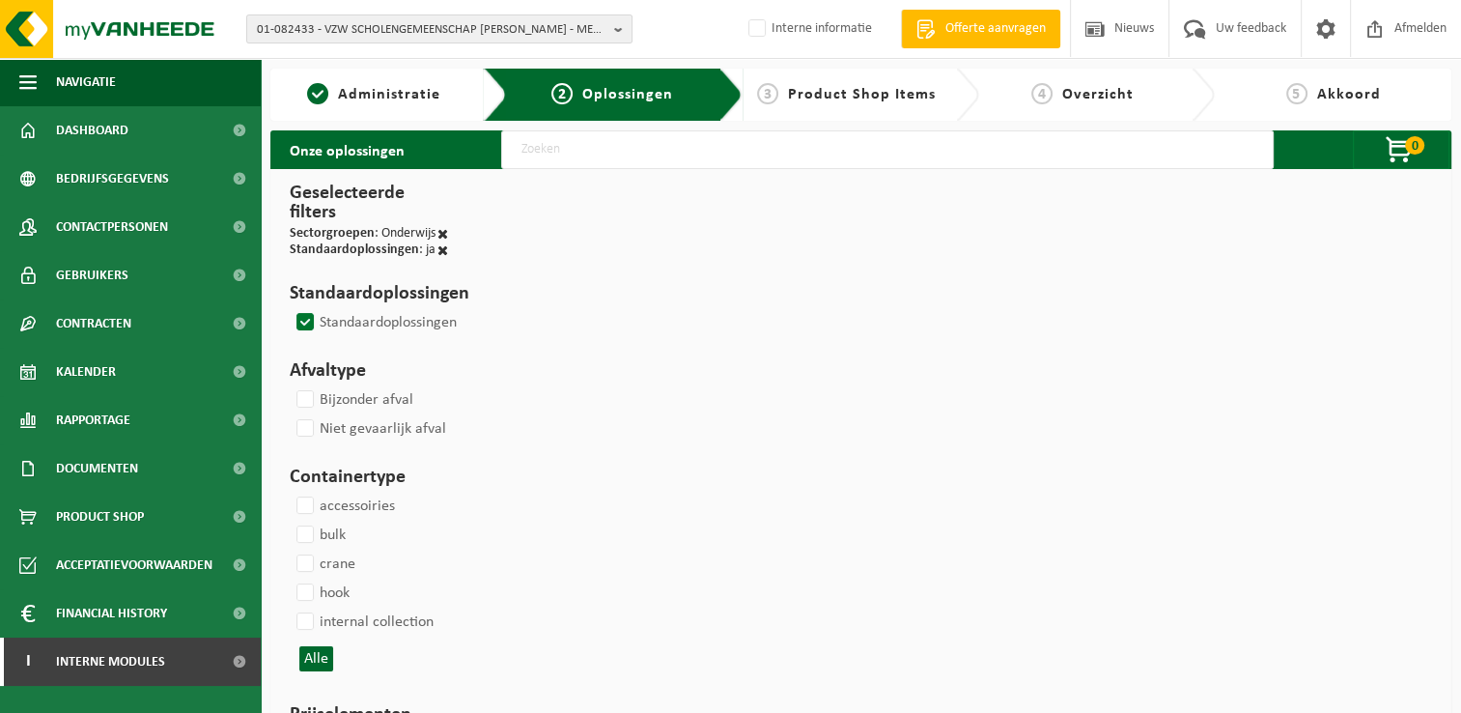
select select
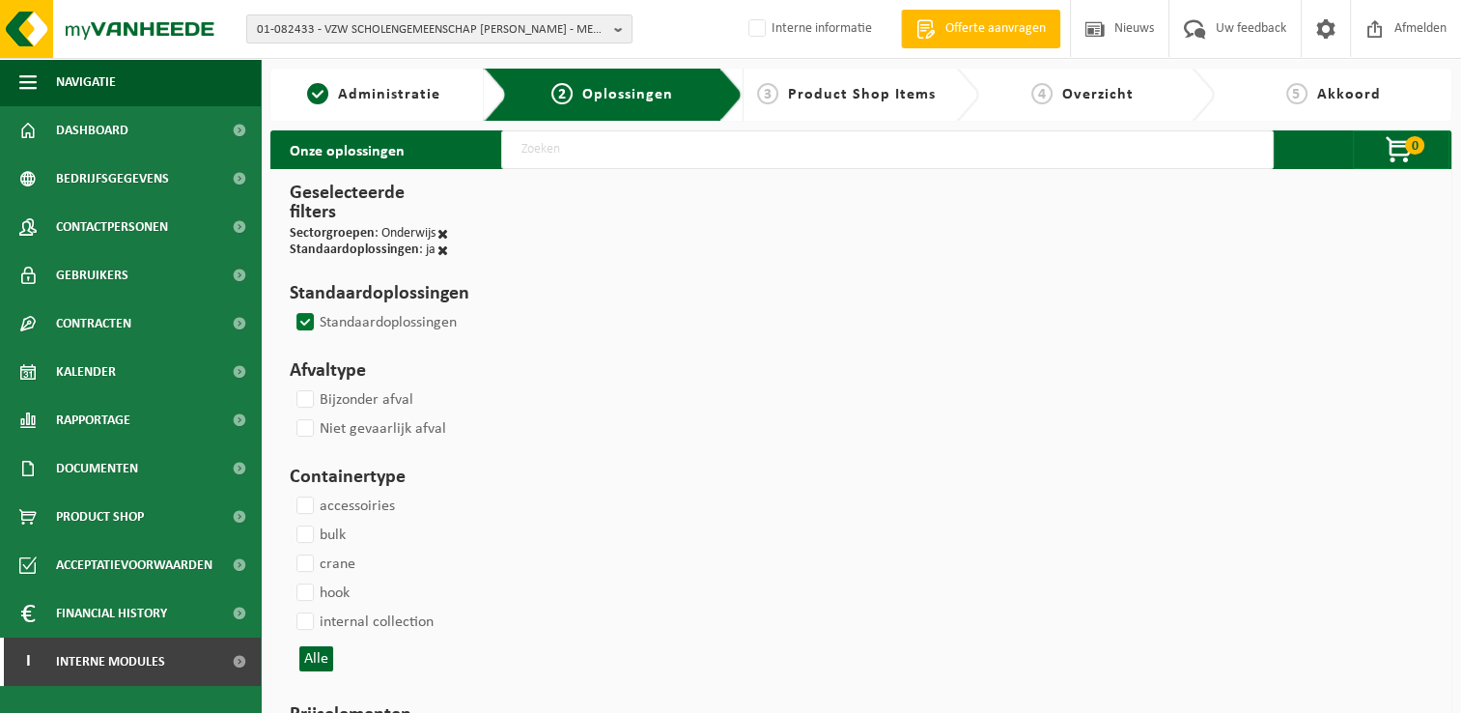
select select
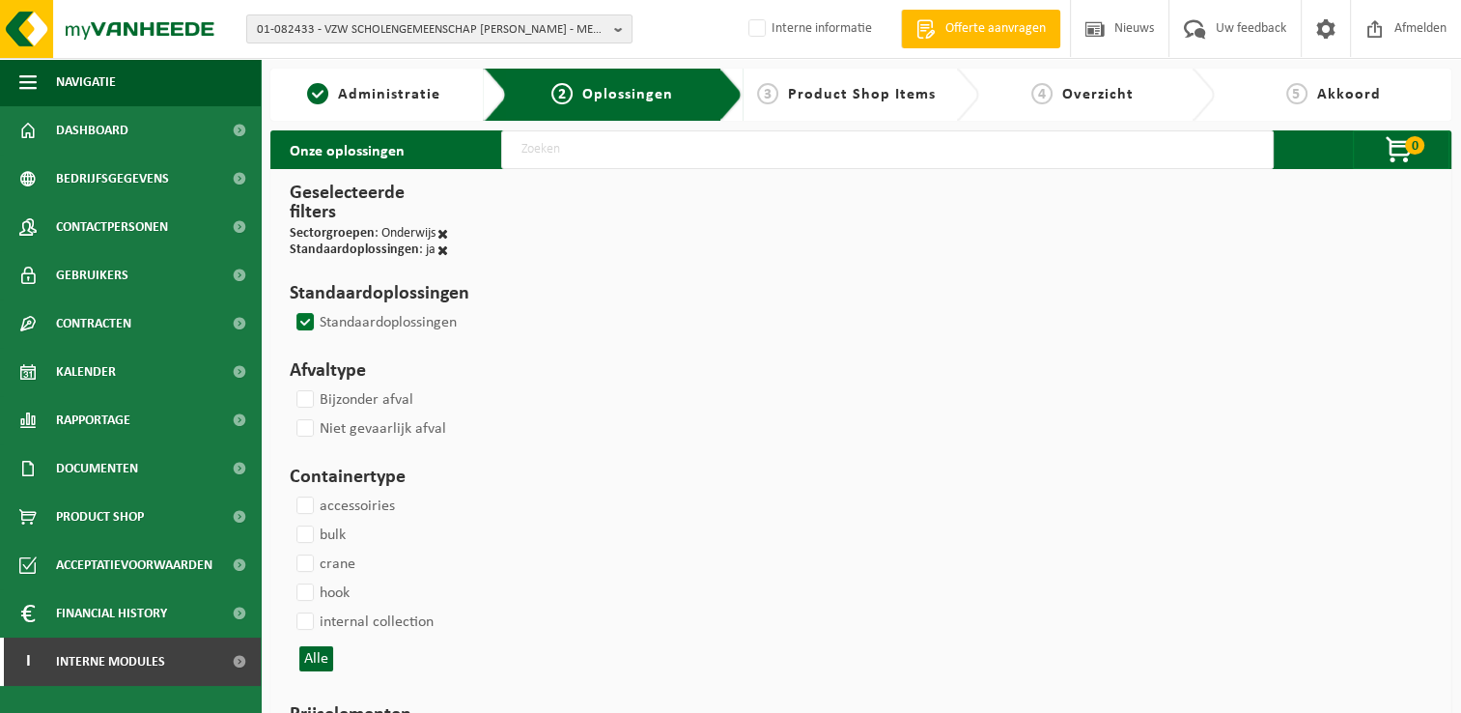
select select
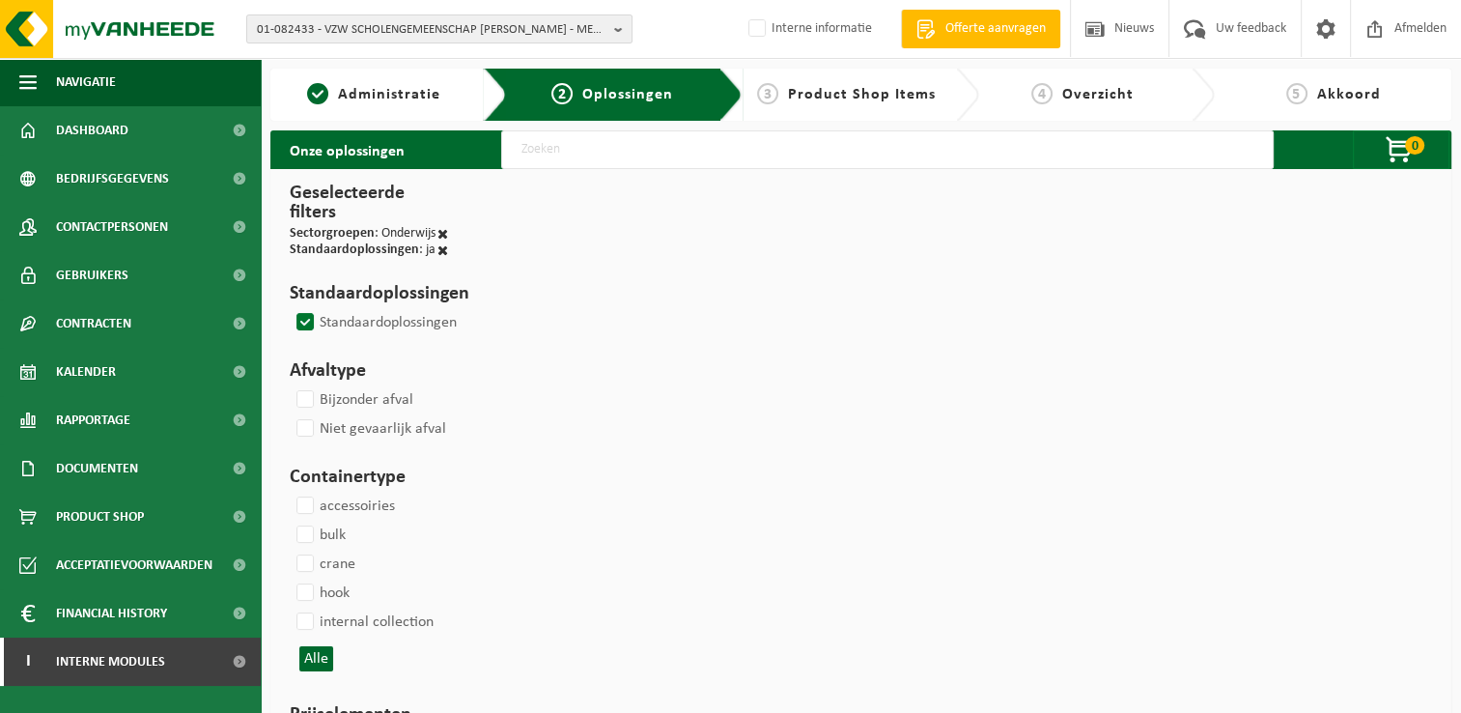
select select
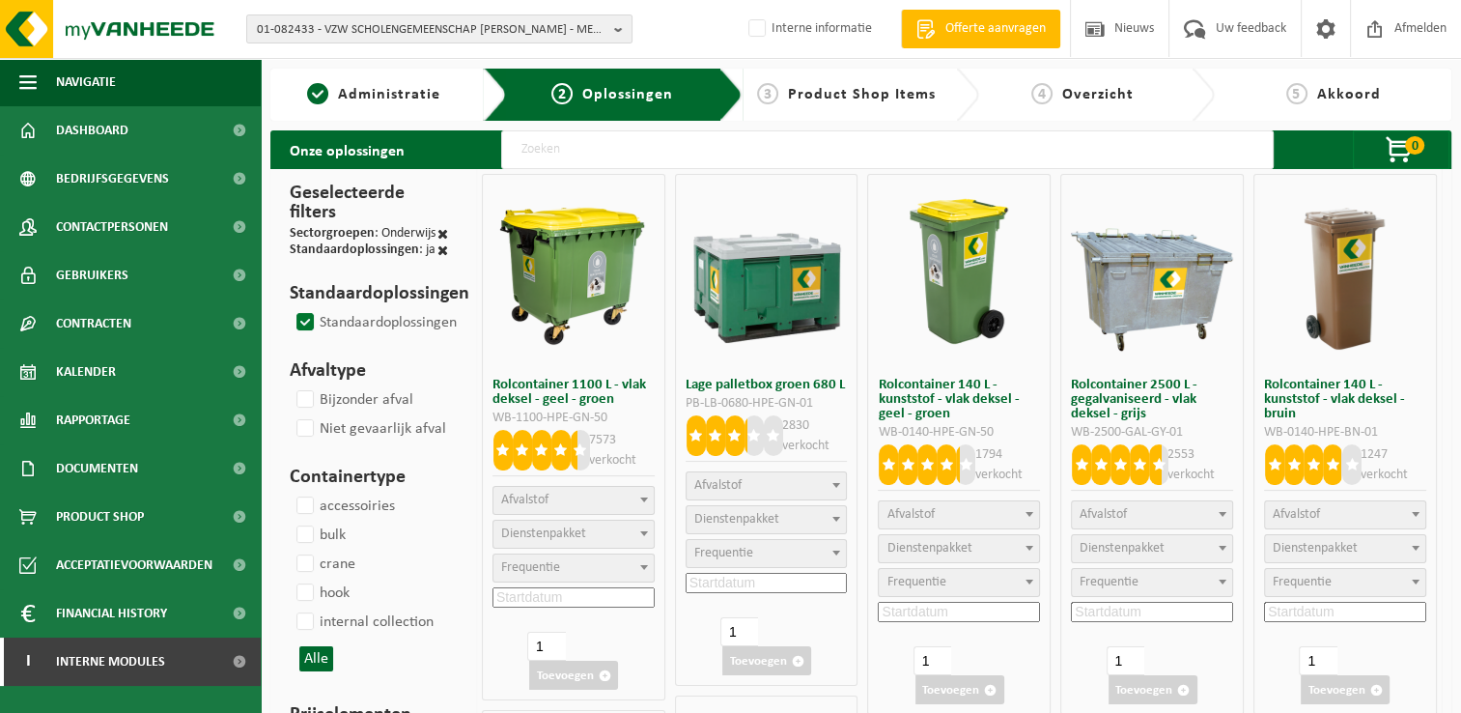
click at [874, 154] on input "text" at bounding box center [887, 149] width 772 height 39
type input "04-000029"
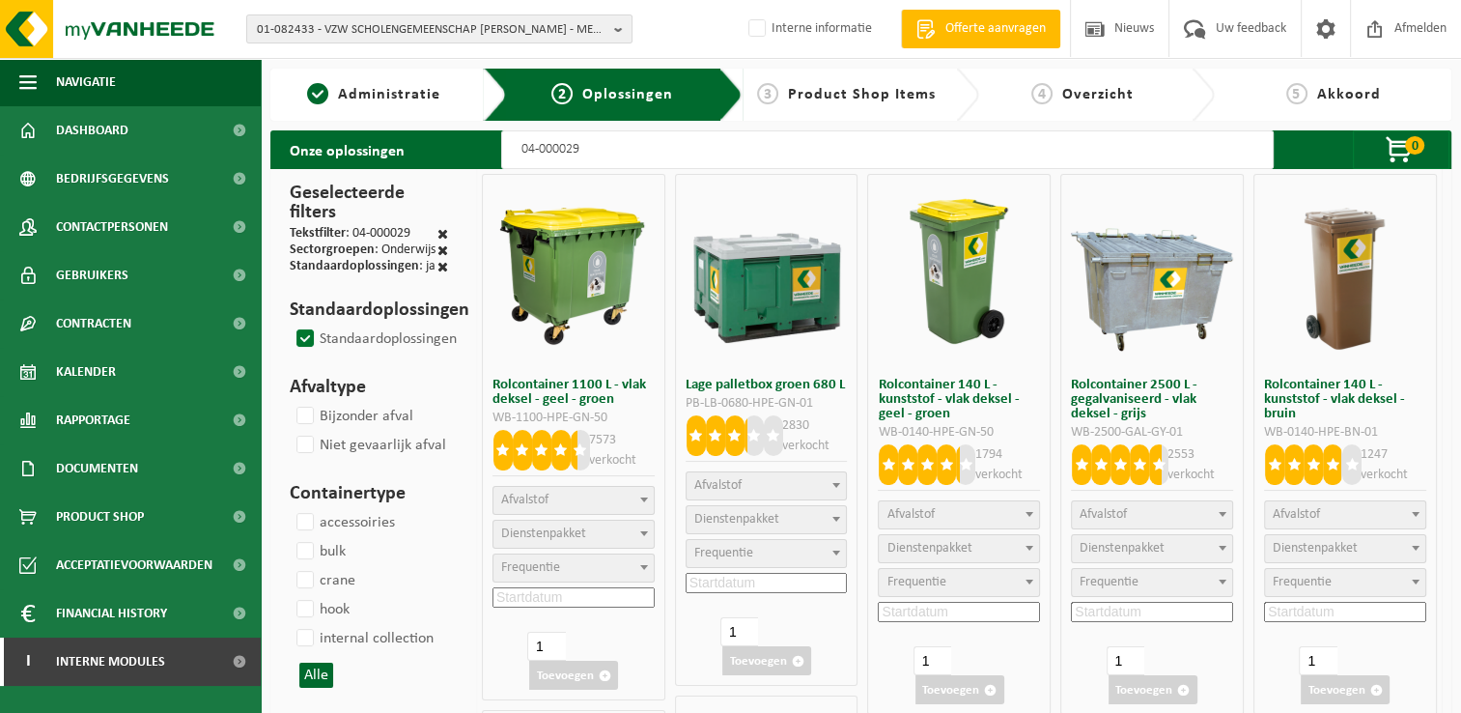
select select
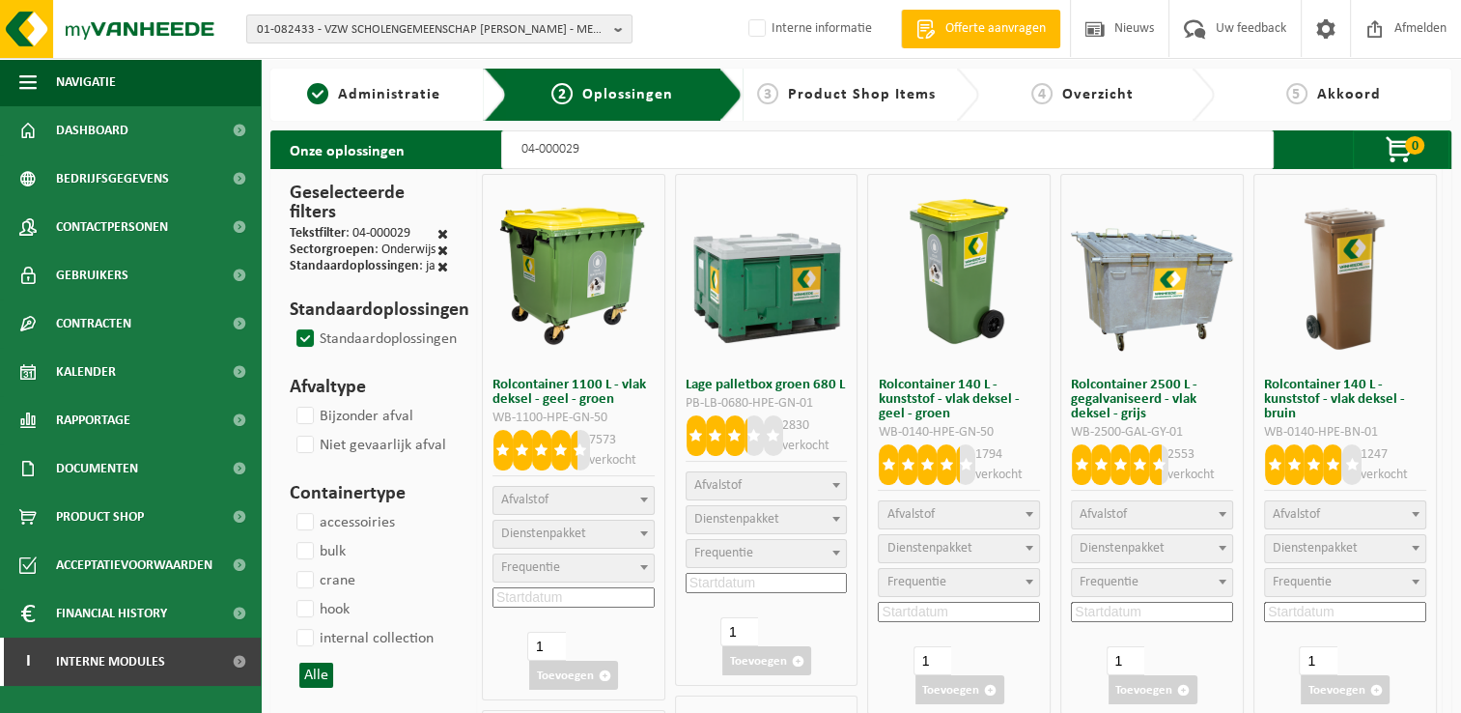
select select
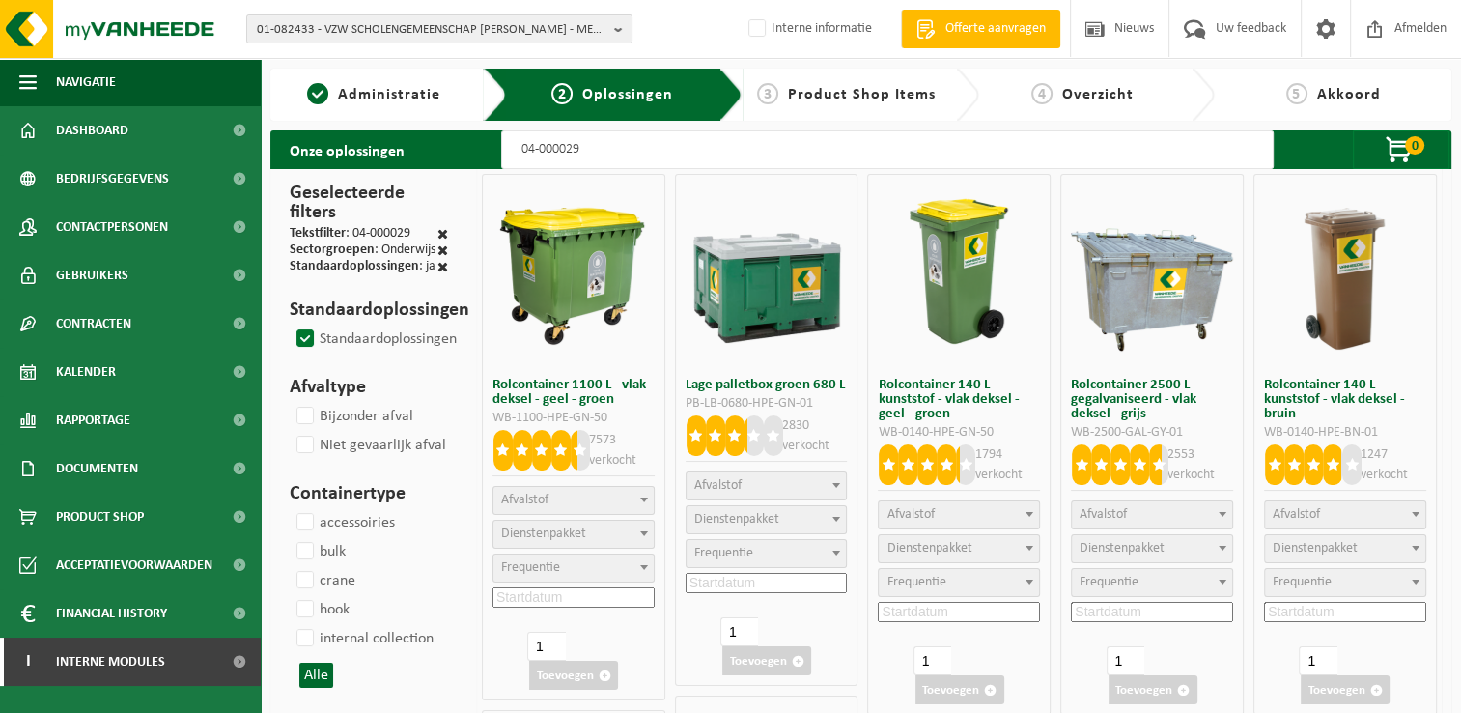
select select
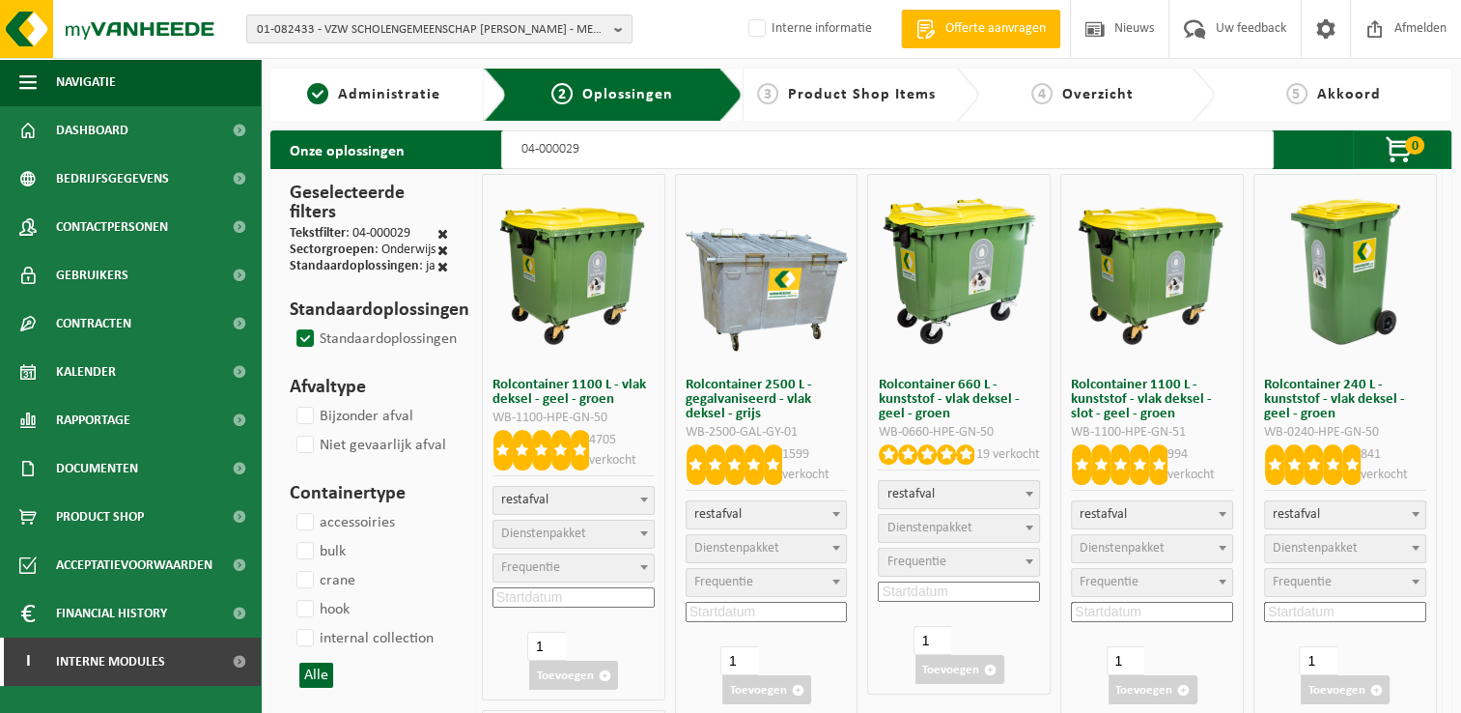
select select
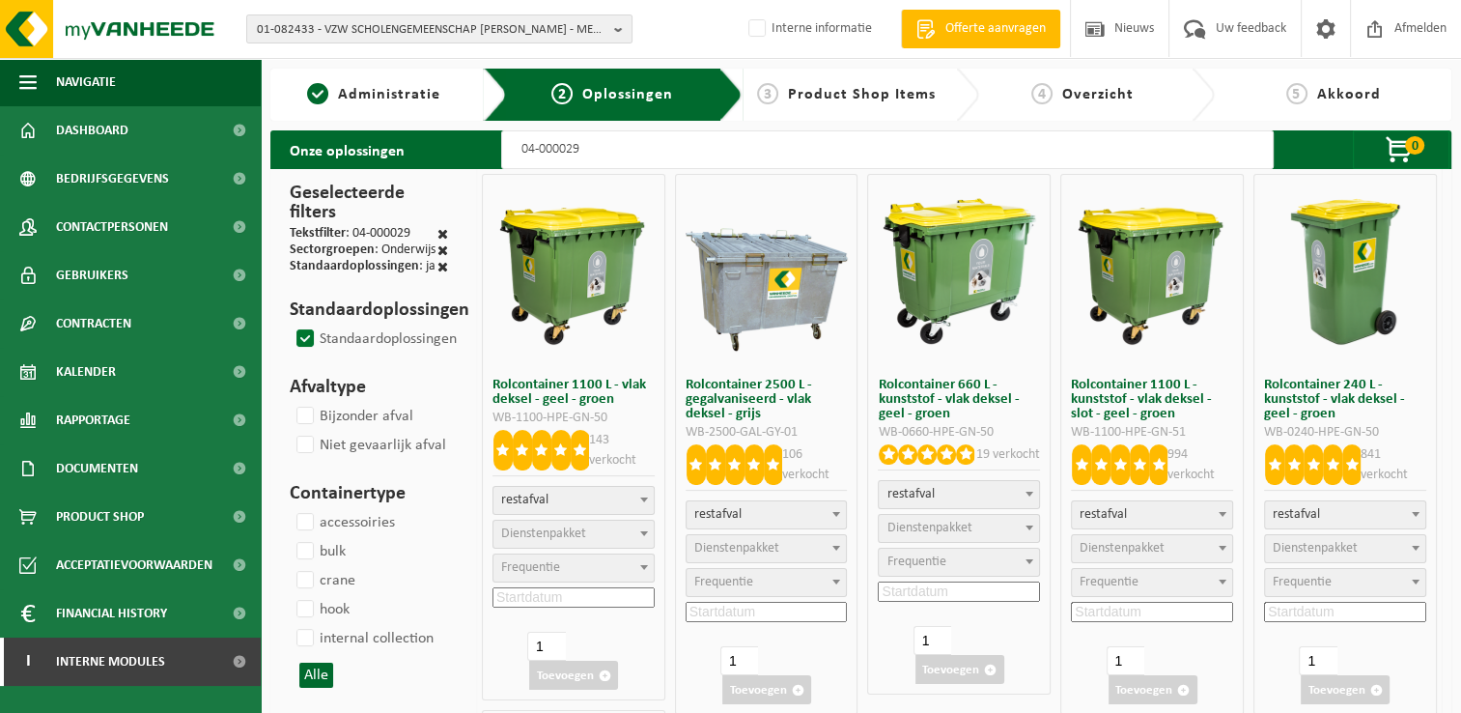
type input "04-000029 7"
select select
select select "2"
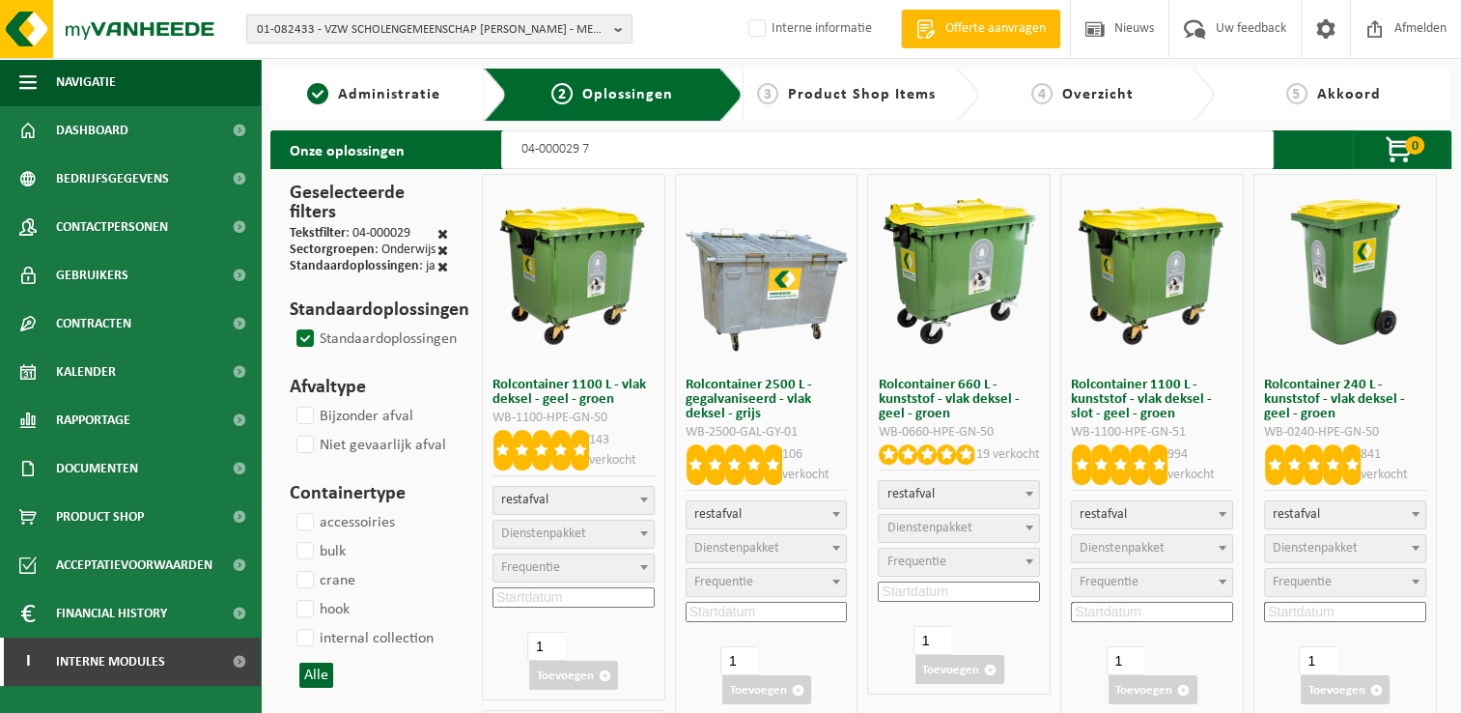
select select
select select "2"
select select
select select "2"
select select
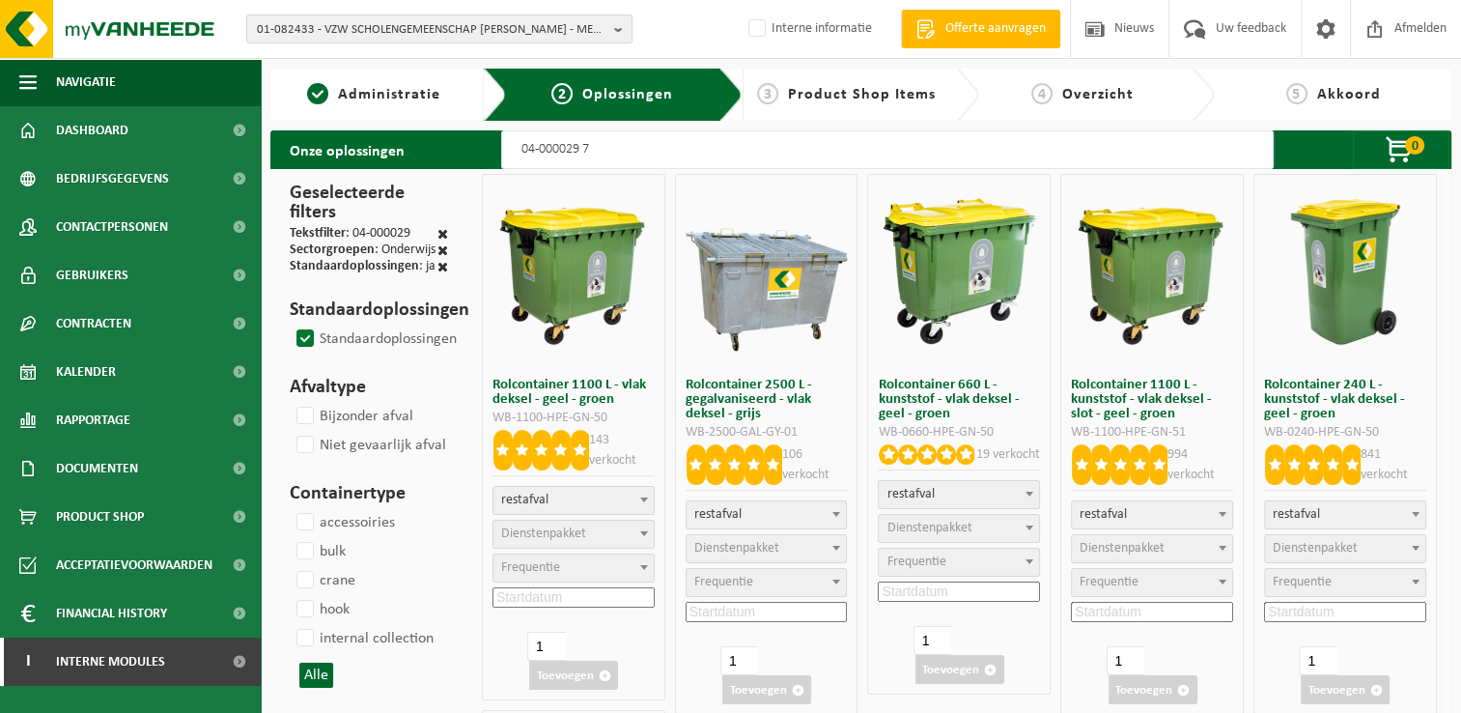
select select "2"
select select
select select "2"
select select
type input "04-000029 77"
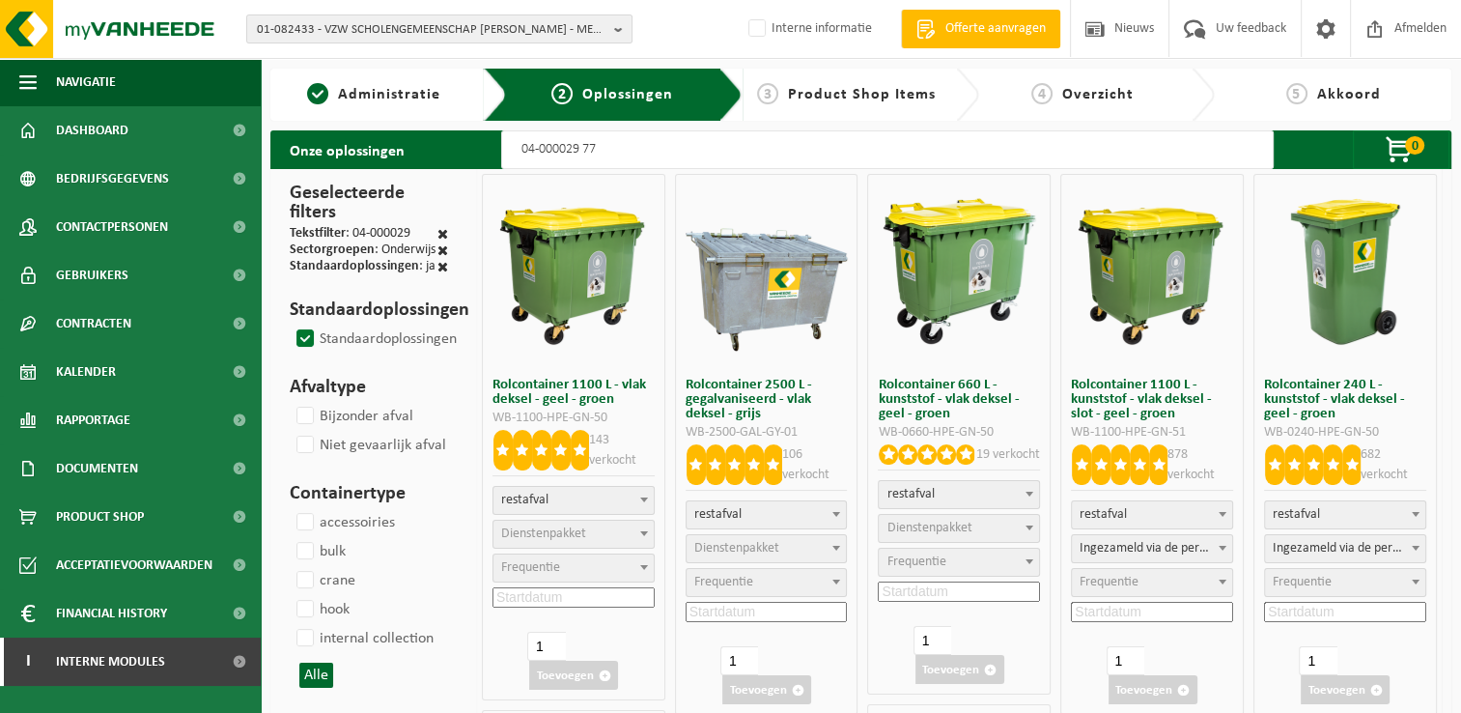
select select
select select "2"
select select
select select "2"
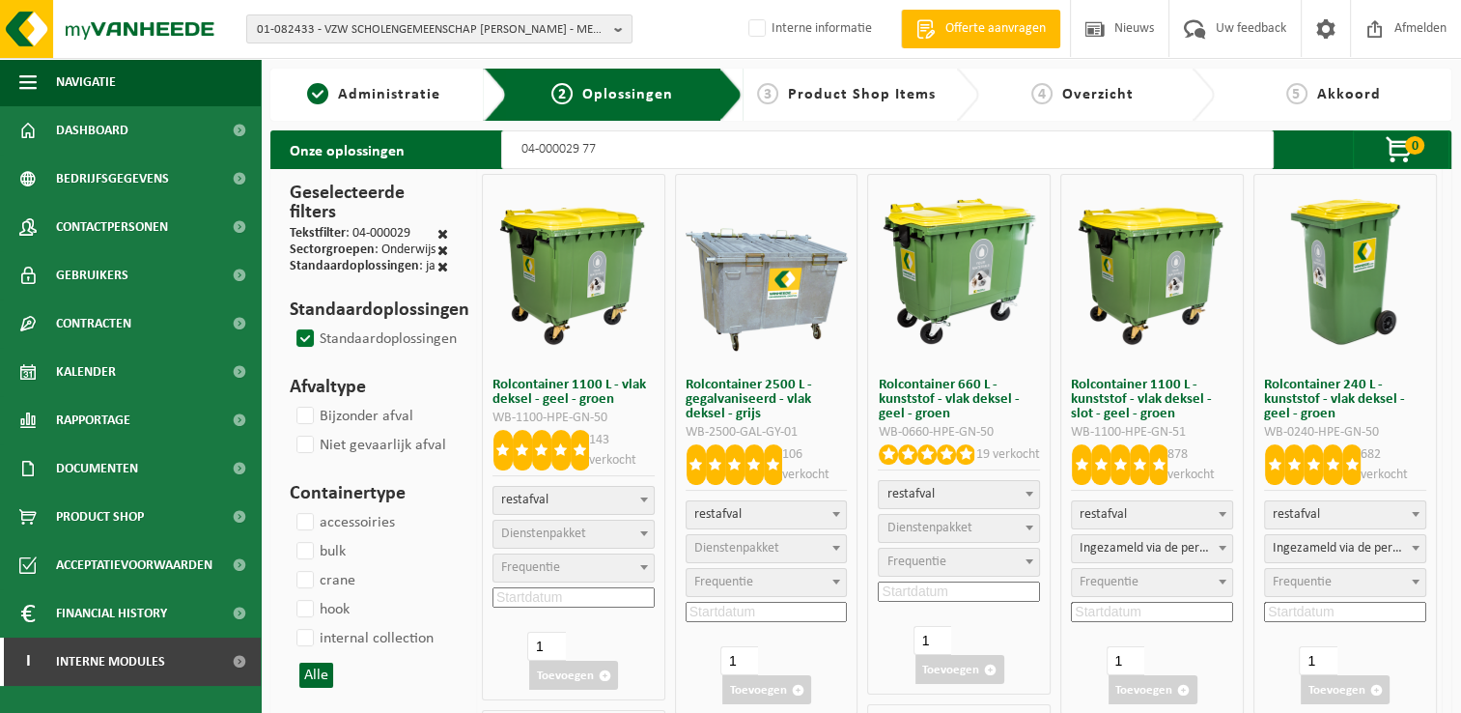
select select
type input "04-000029 770"
select select
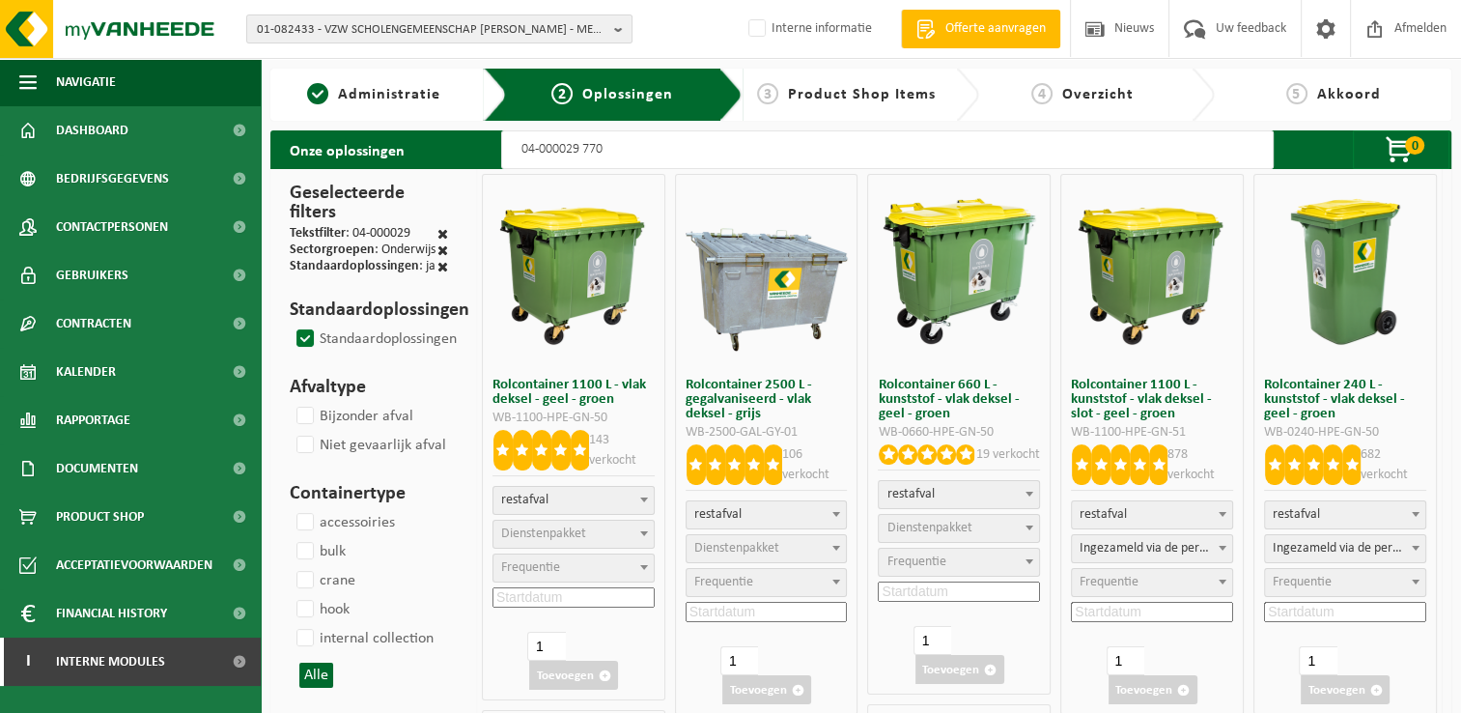
select select
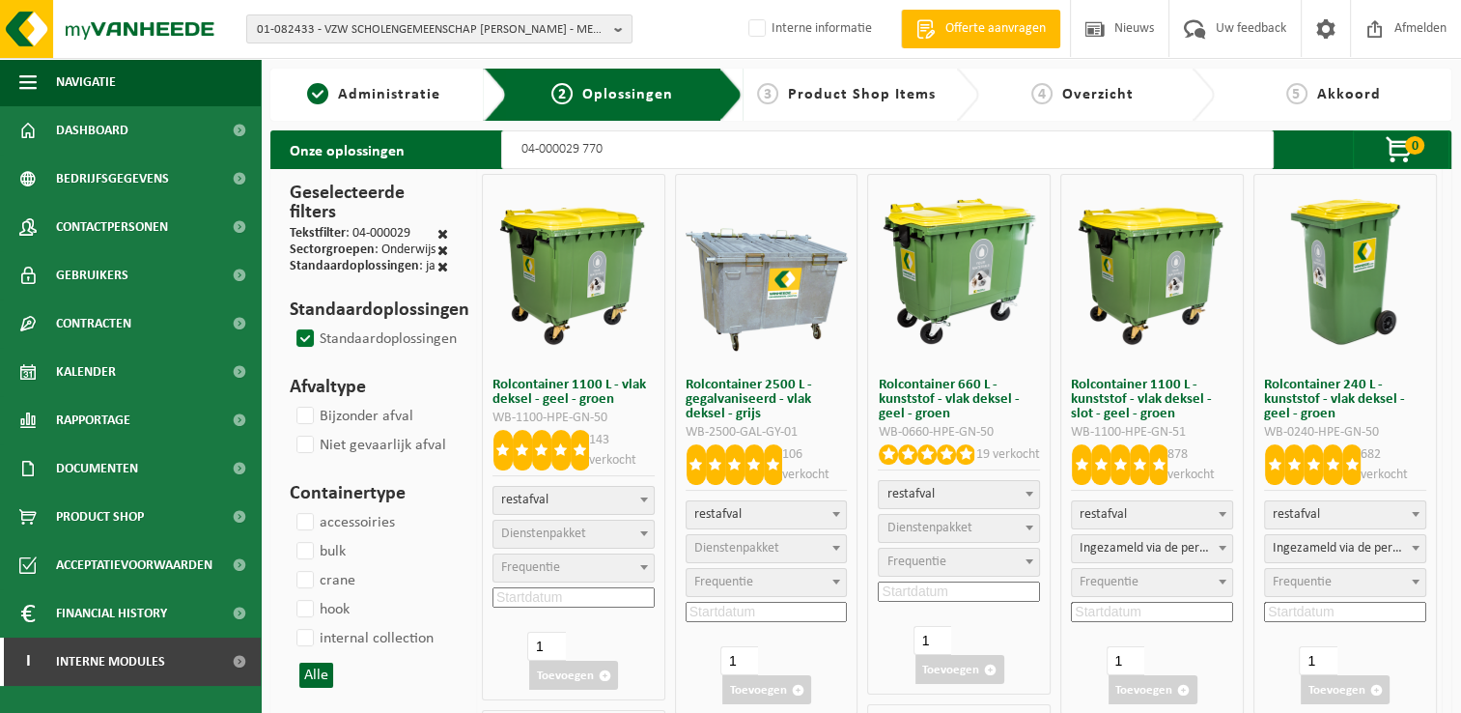
select select
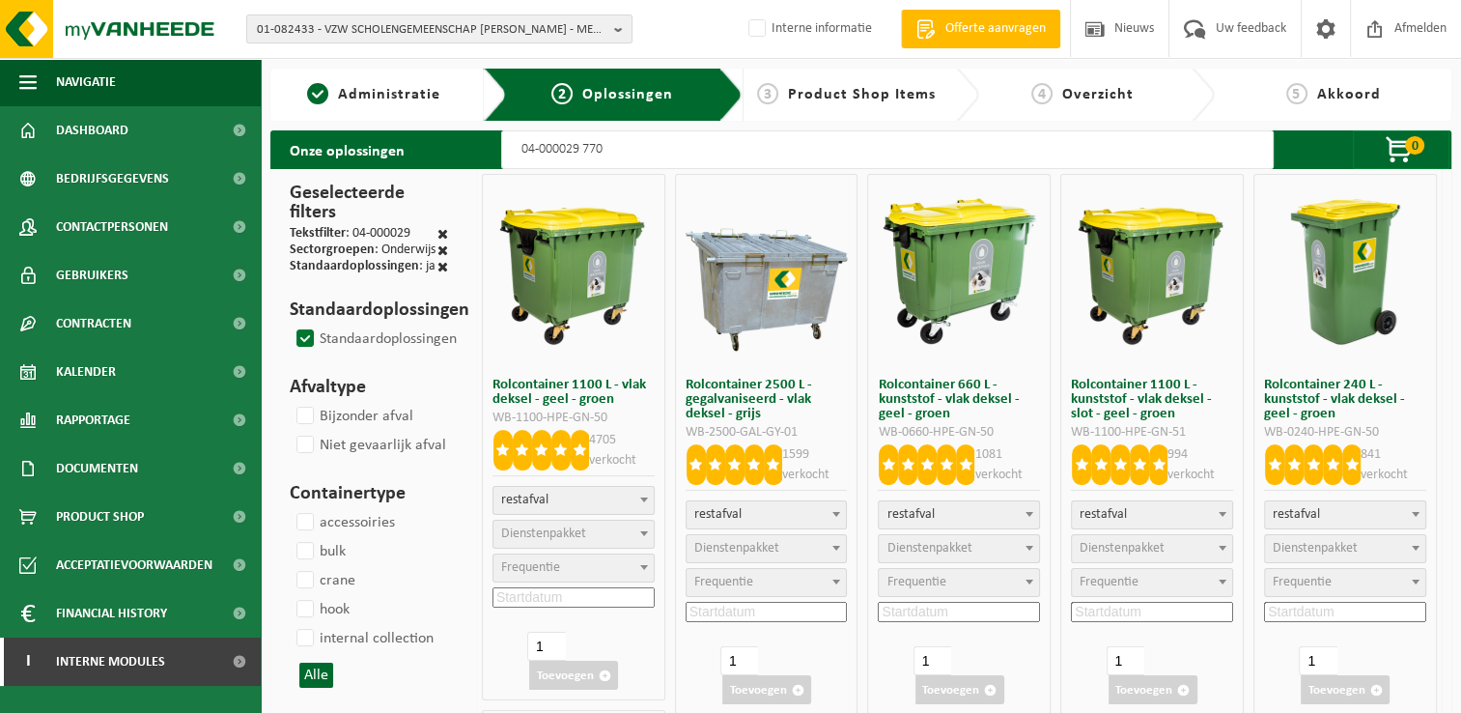
select select
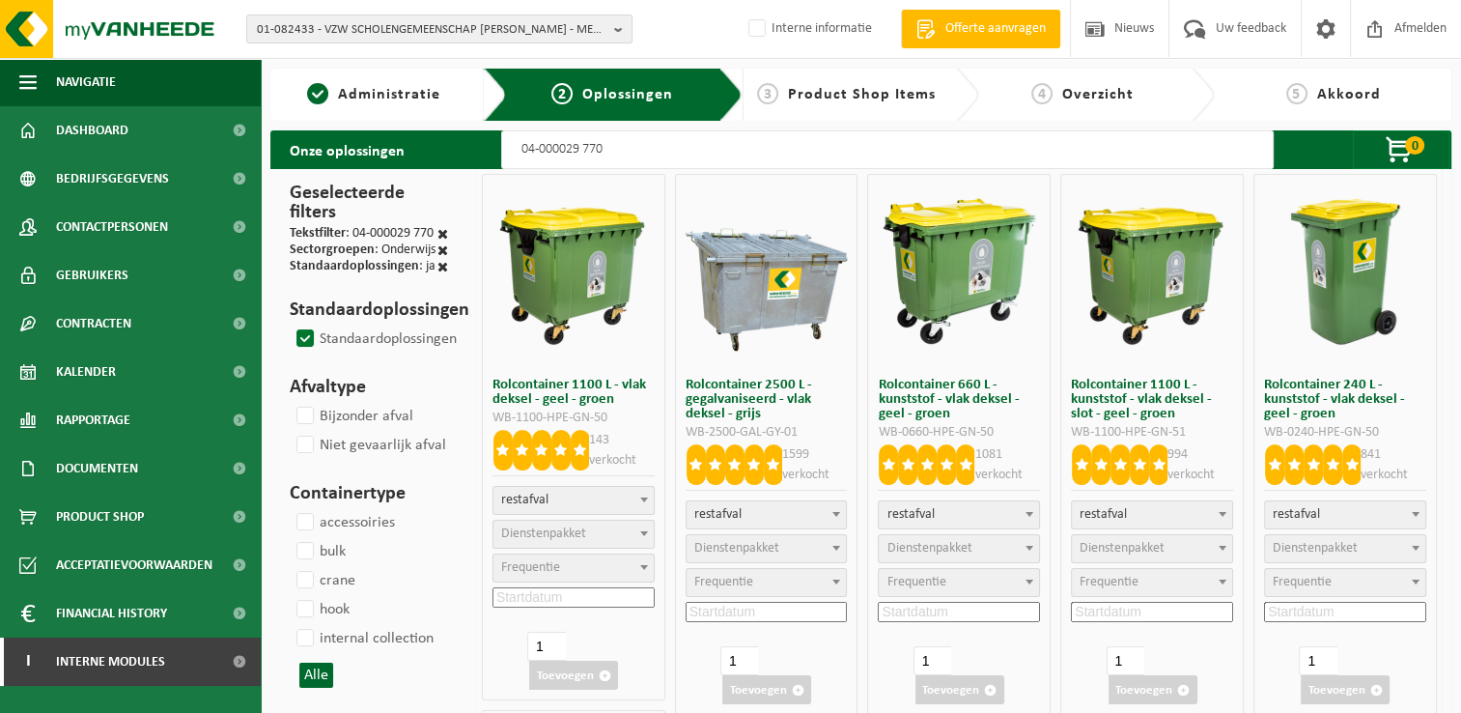
select select
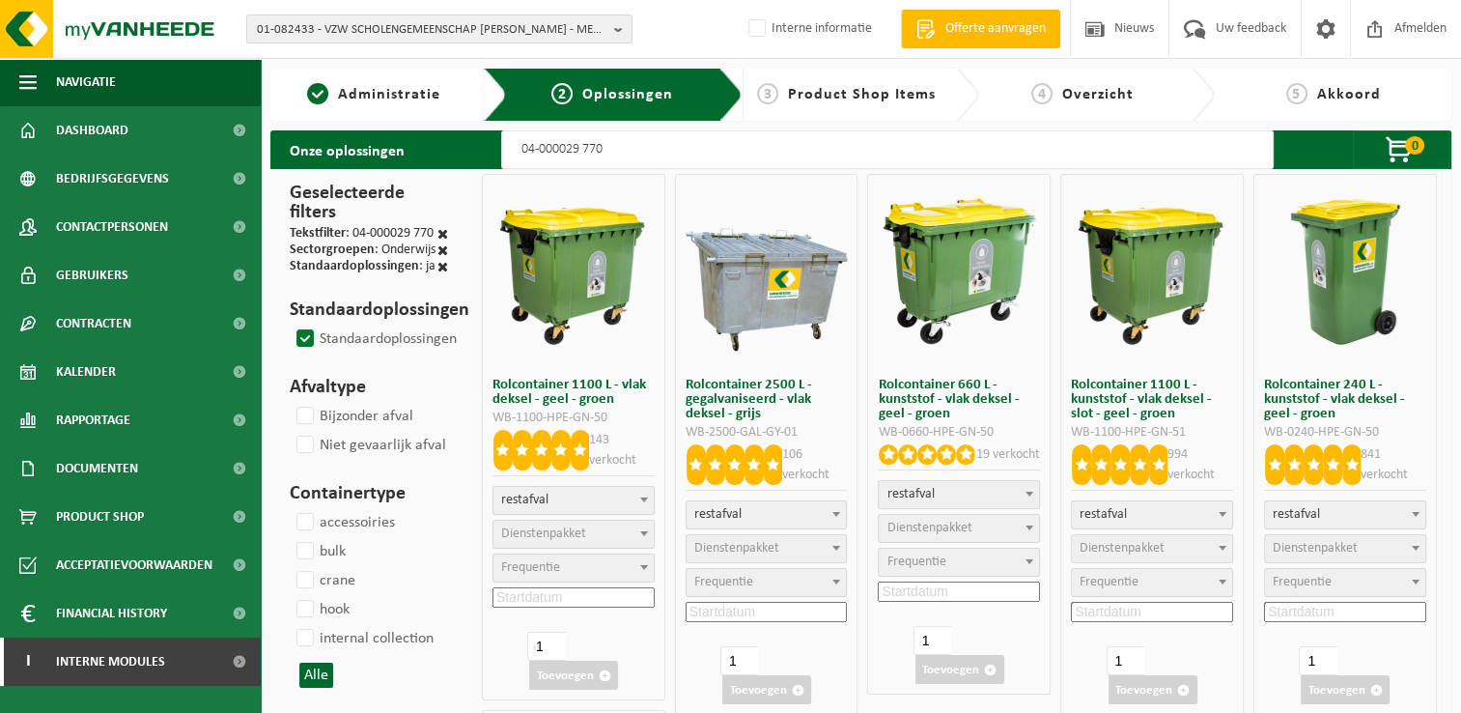
select select
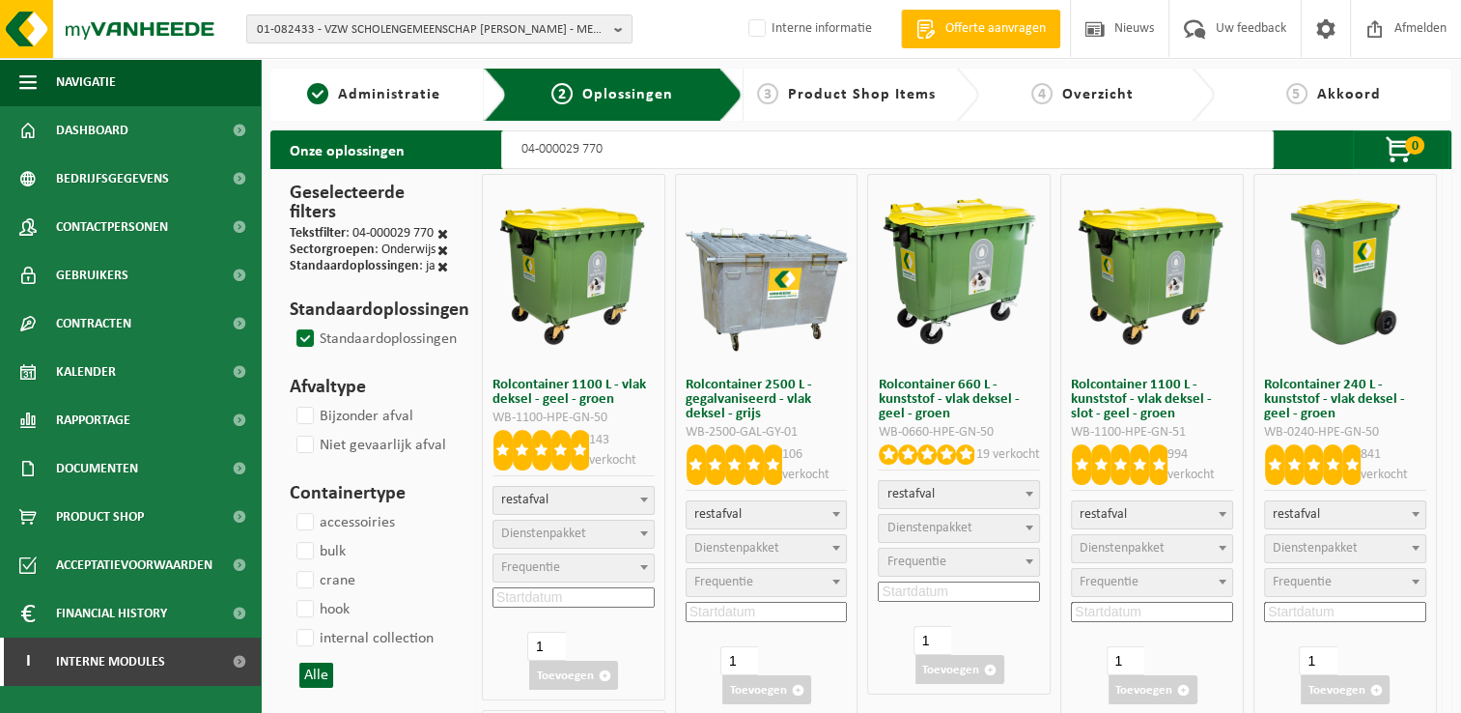
select select "2"
select select
select select "2"
select select
select select "2"
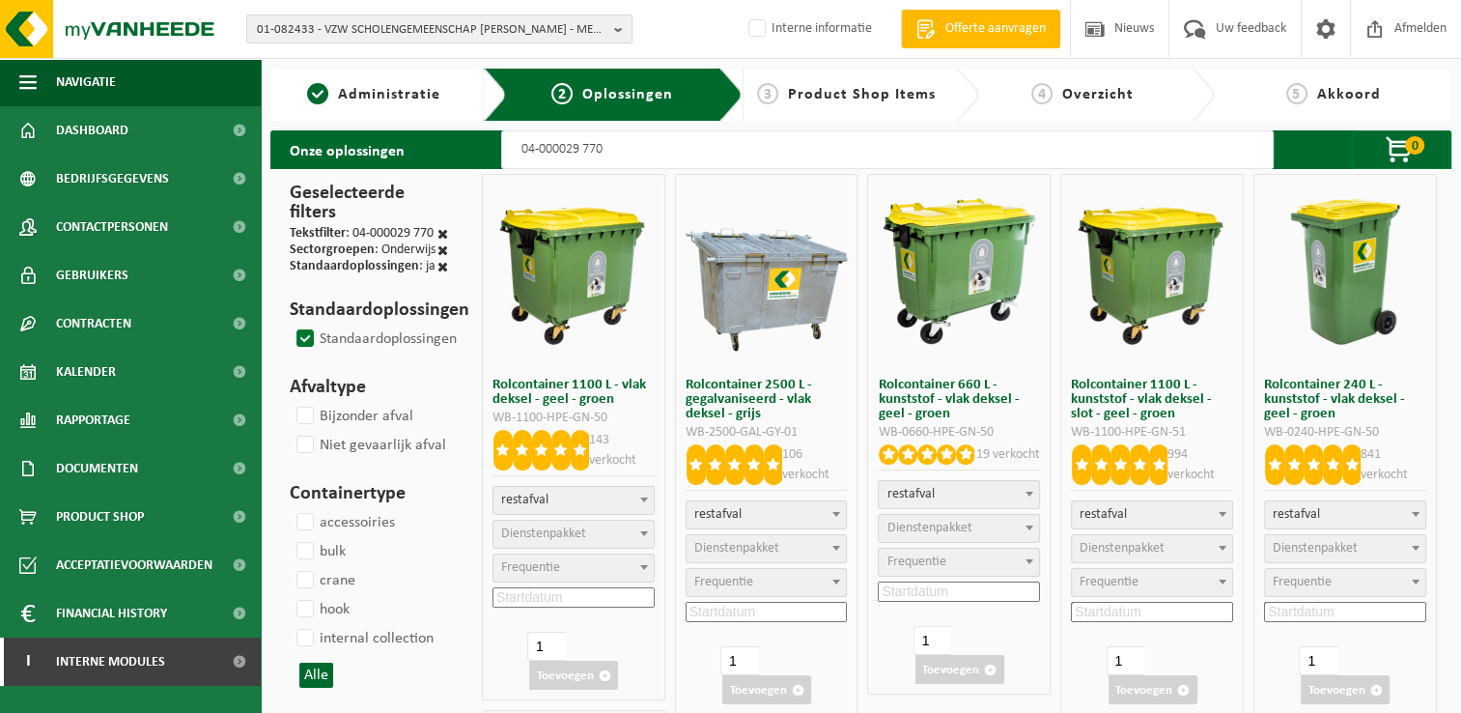
select select
select select "2"
select select
select select "2"
select select
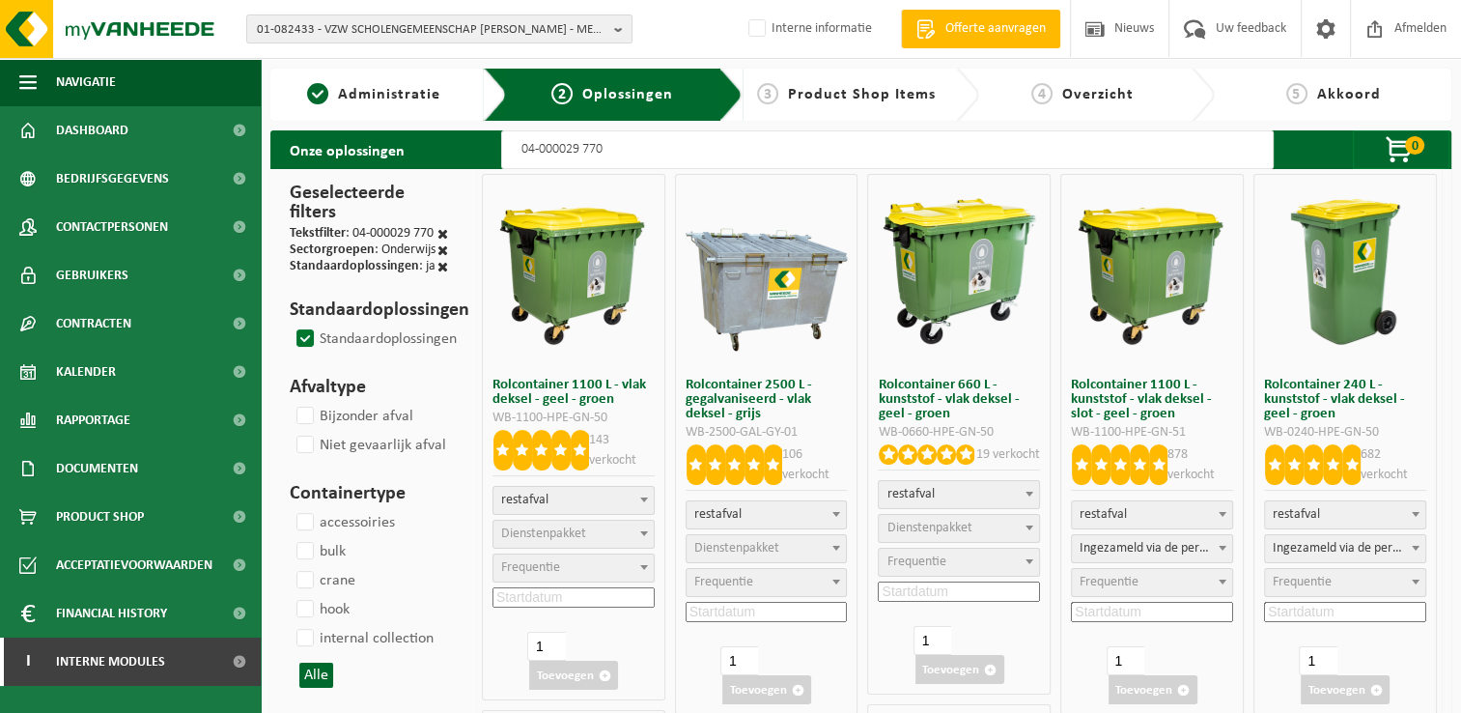
select select
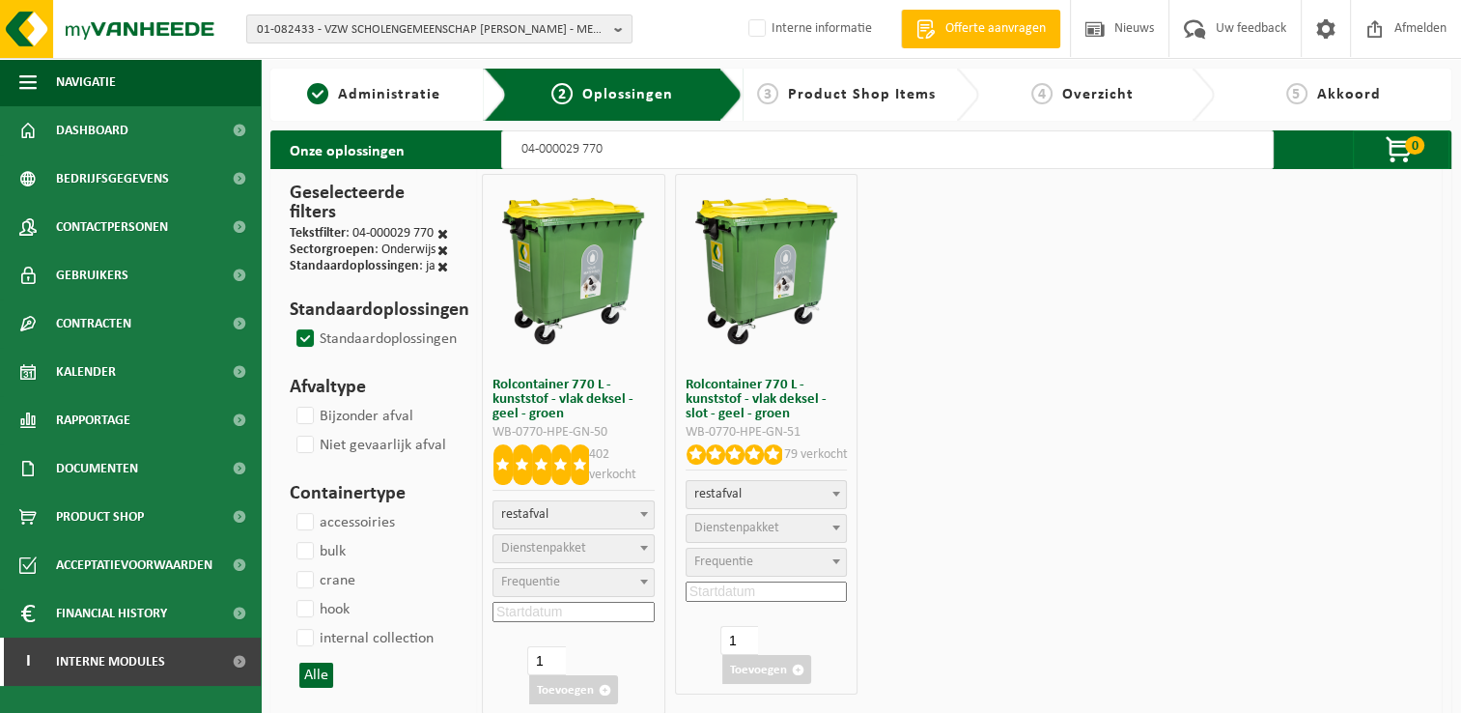
select select
select select "2"
select select
select select "2"
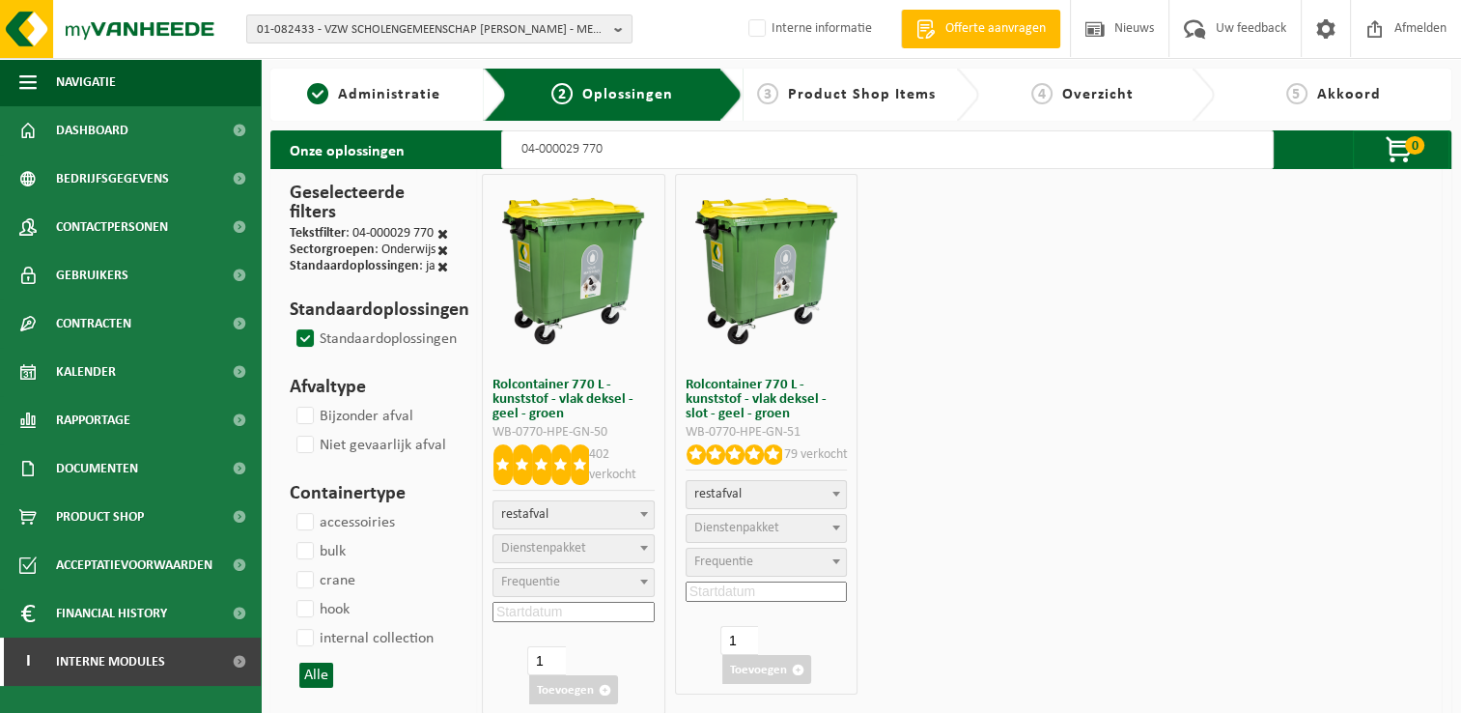
select select
type input "04-000029 770"
click at [558, 582] on span "Frequentie" at bounding box center [530, 582] width 59 height 14
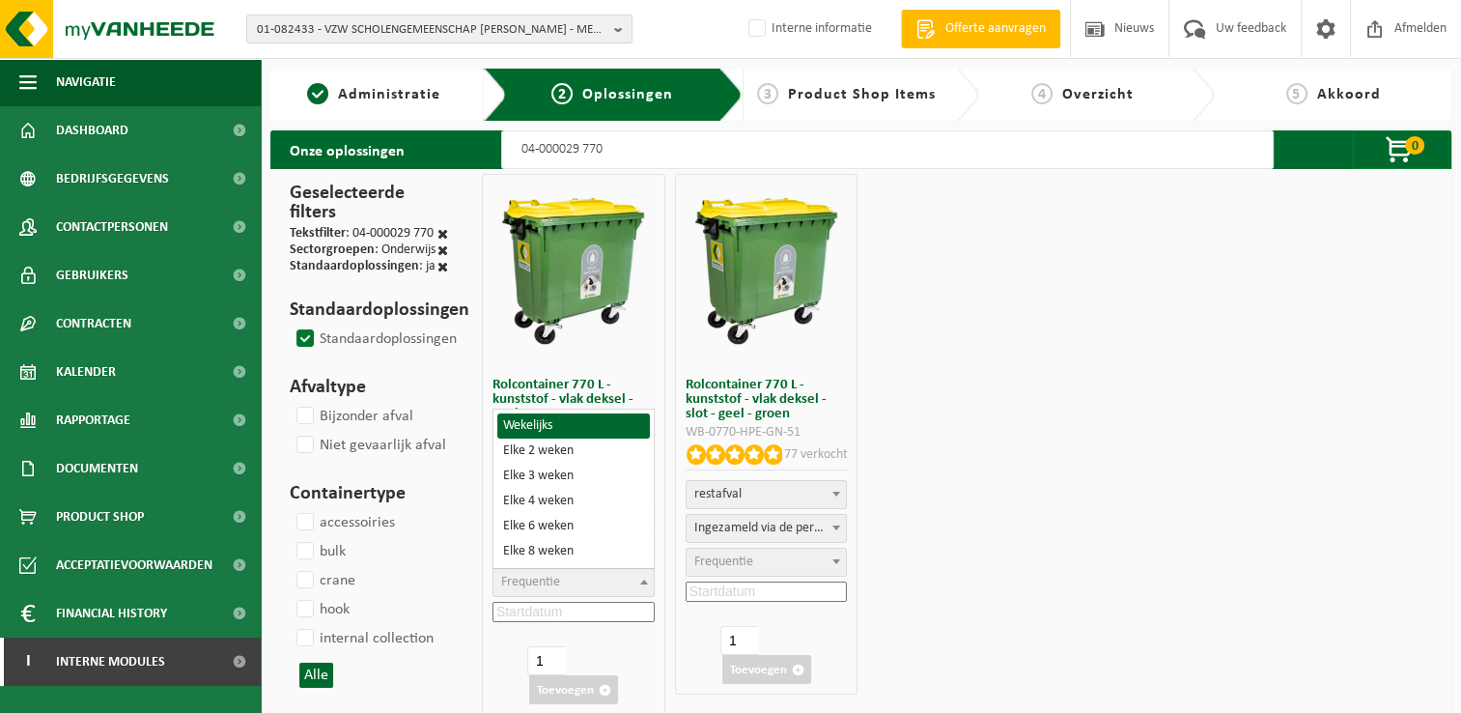
select select "8"
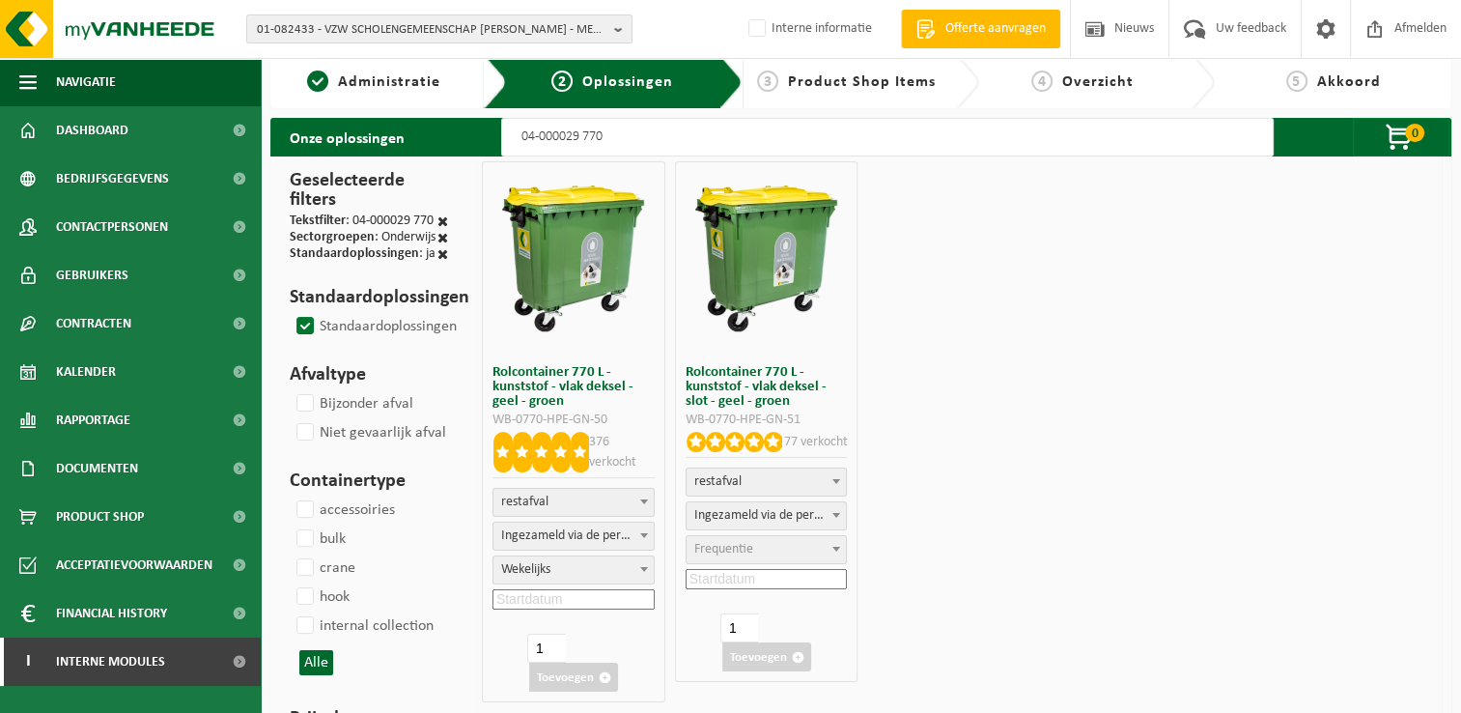
scroll to position [193, 0]
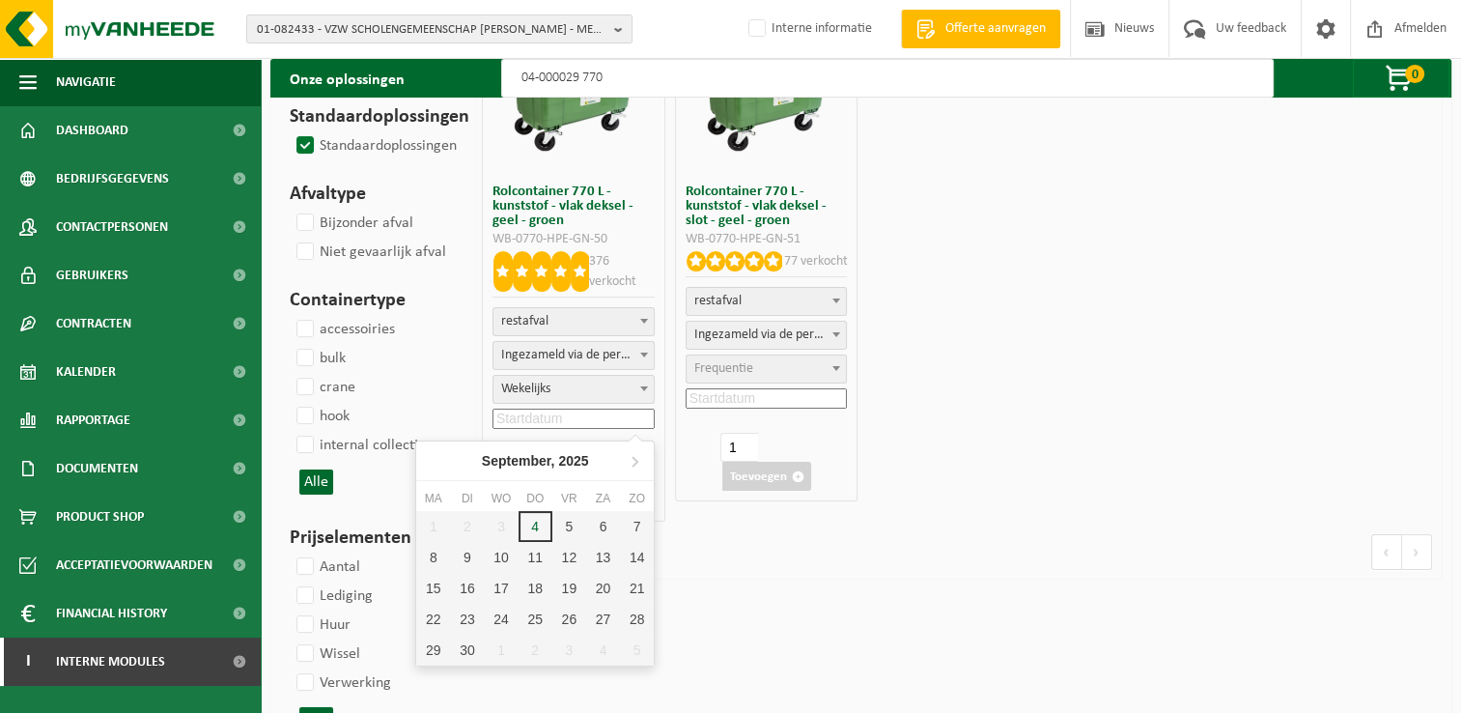
click at [587, 411] on input at bounding box center [573, 418] width 162 height 20
click at [633, 465] on icon at bounding box center [634, 462] width 5 height 10
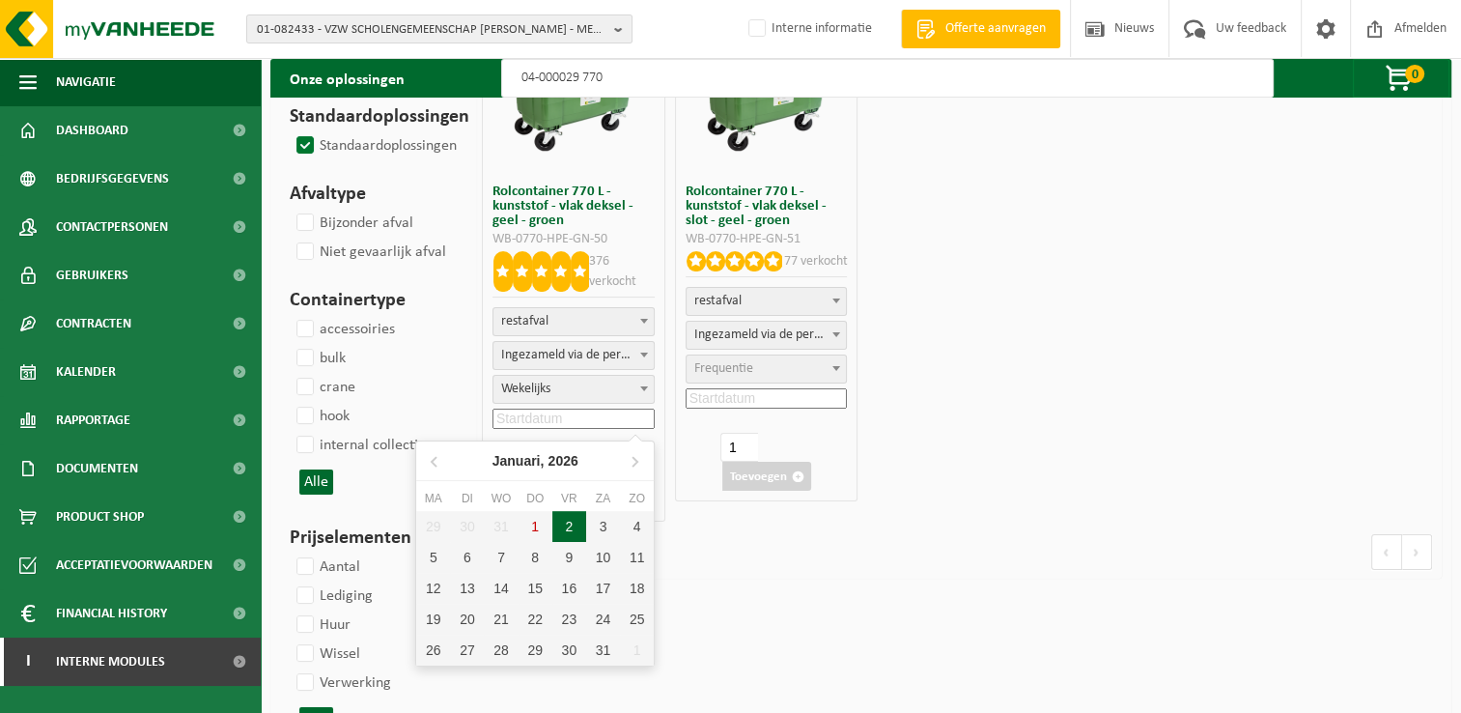
click at [567, 521] on div "2" at bounding box center [569, 526] width 34 height 31
type input "2026-01-02"
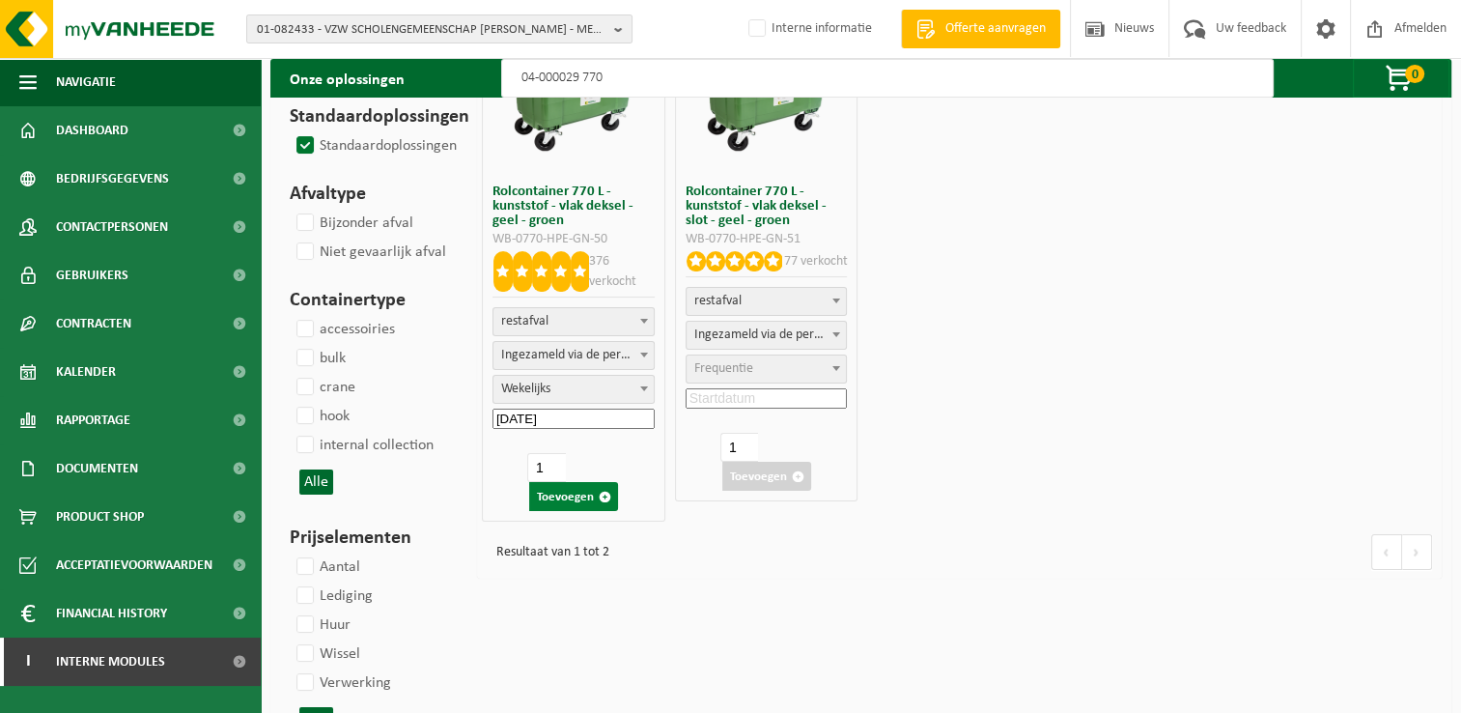
click at [576, 489] on button "Toevoegen" at bounding box center [573, 496] width 89 height 29
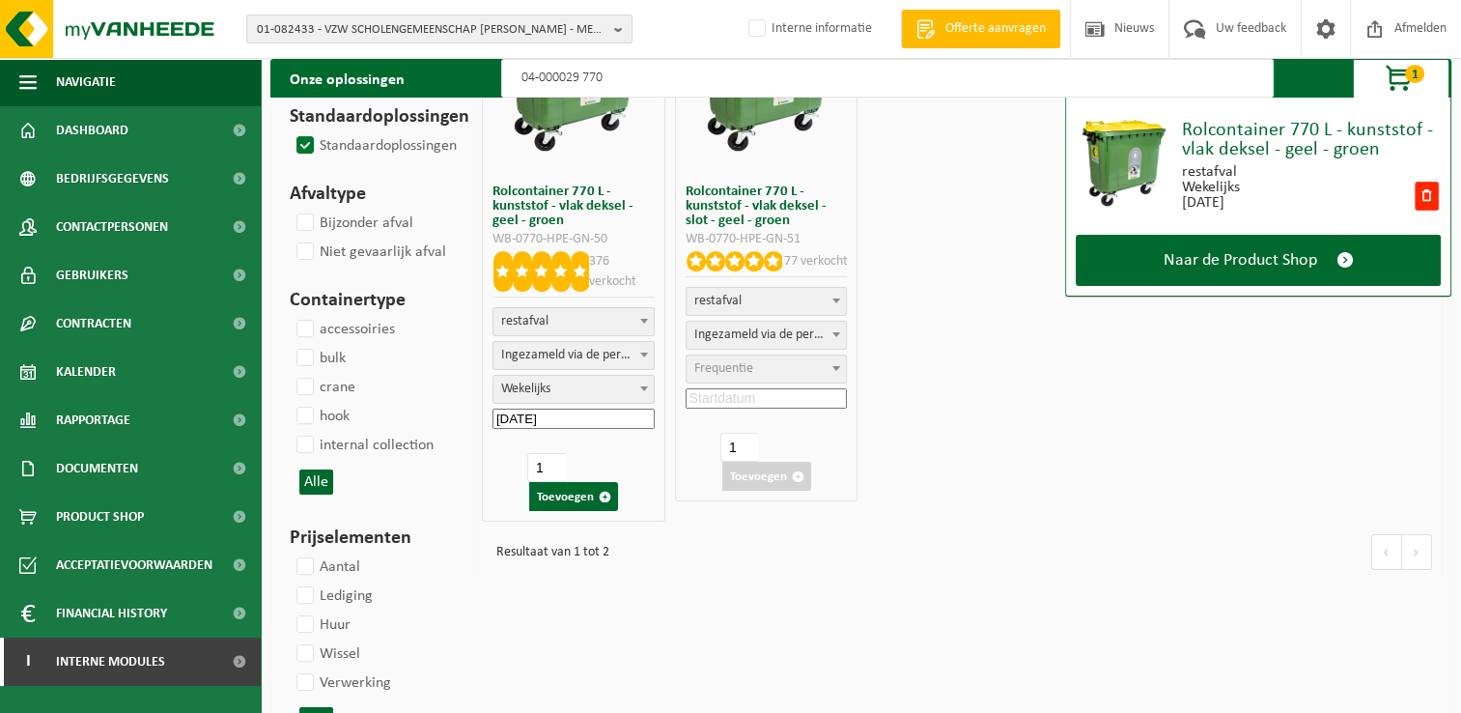
scroll to position [0, 0]
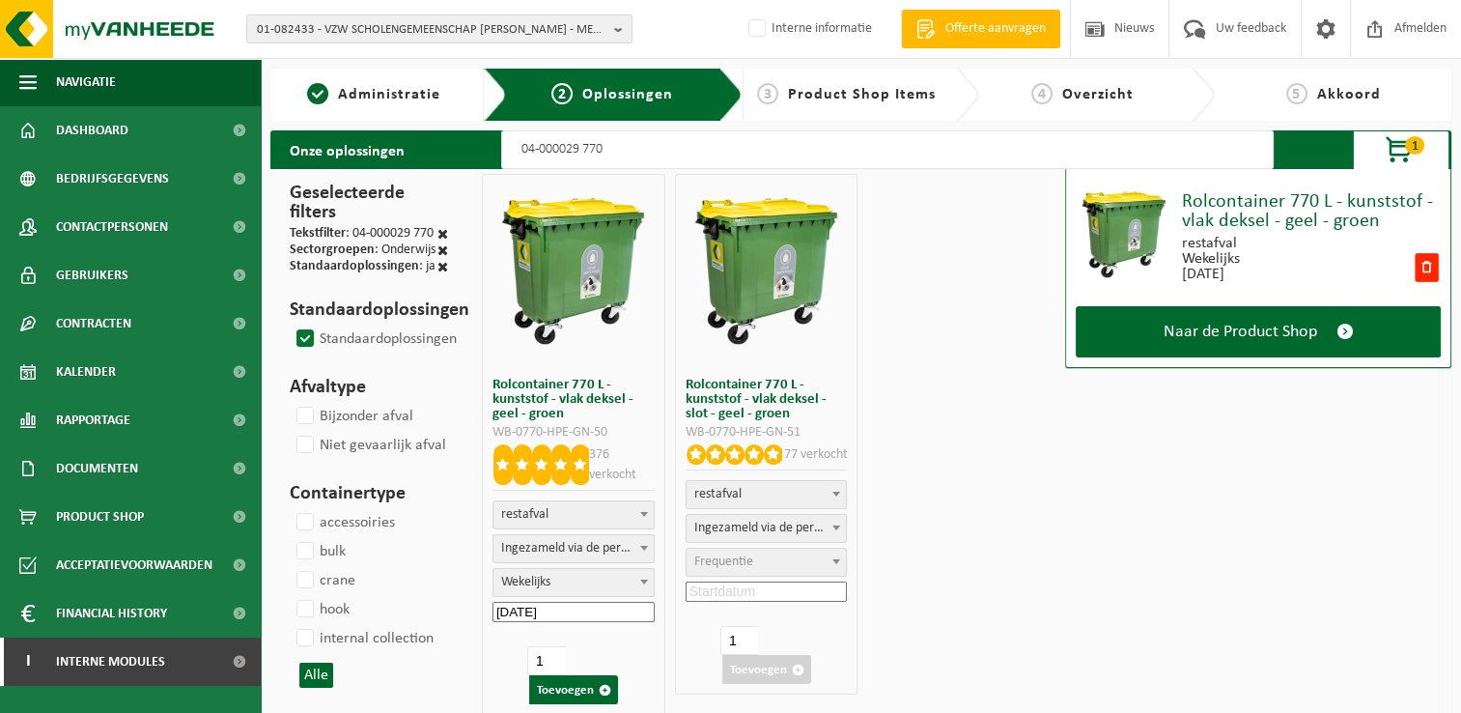
click at [657, 154] on input "04-000029 770" at bounding box center [887, 149] width 772 height 39
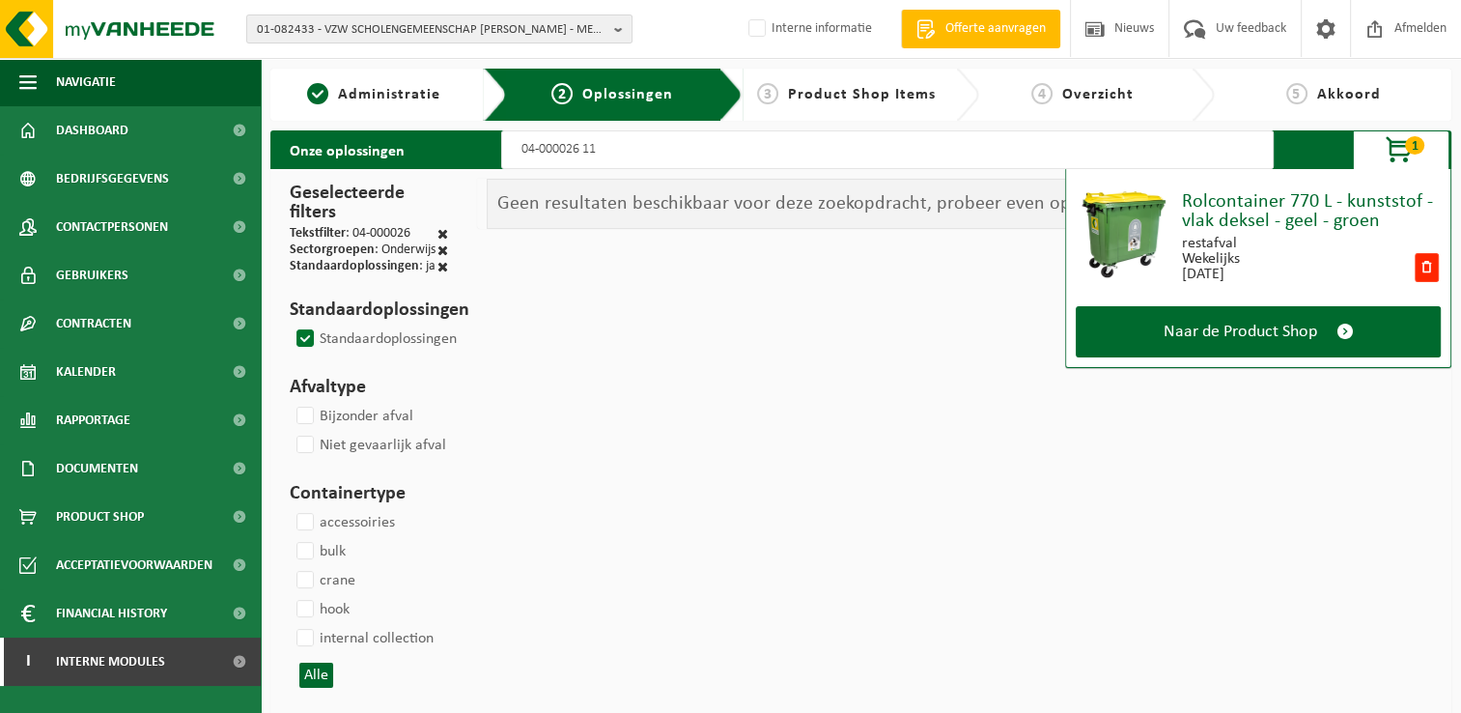
type input "04-000026 110"
select select
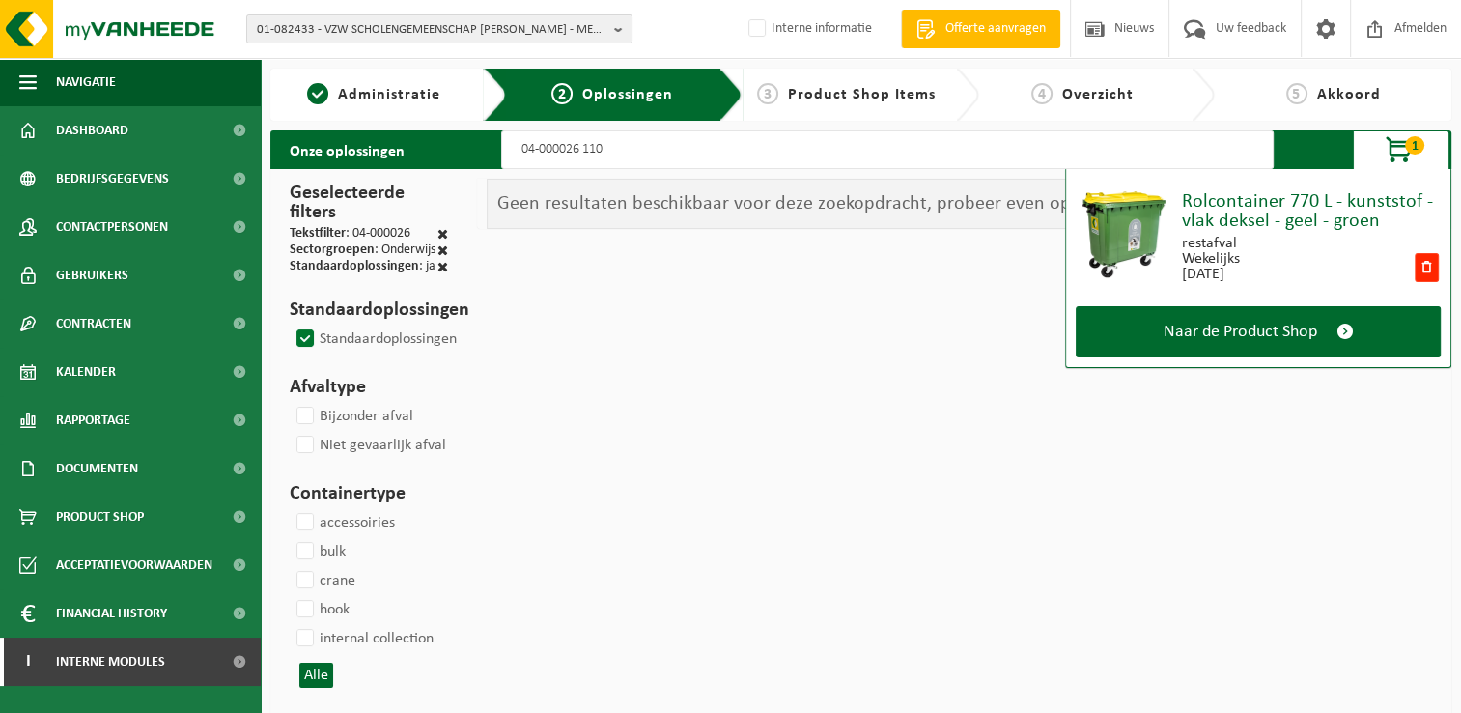
select select
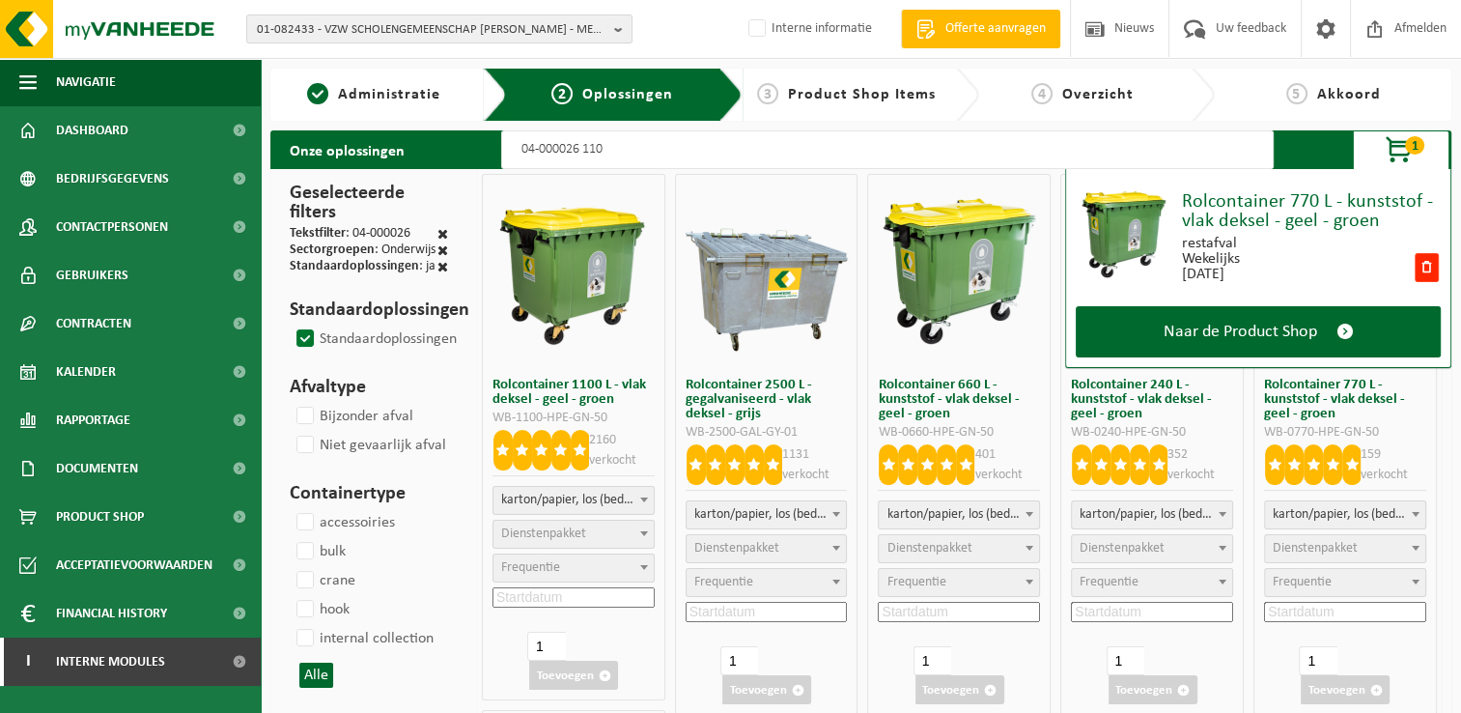
select select
type input "04-000026 1100"
select select "2"
select select
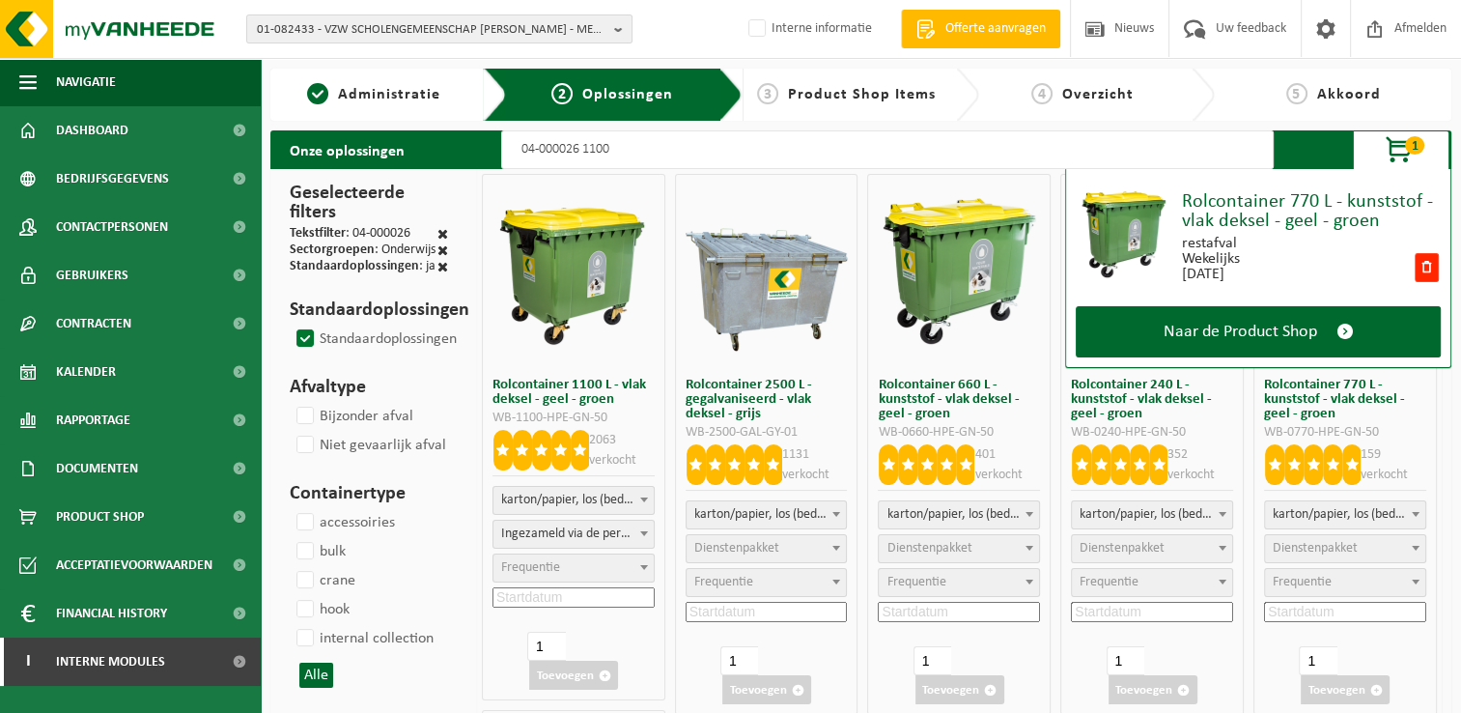
select select
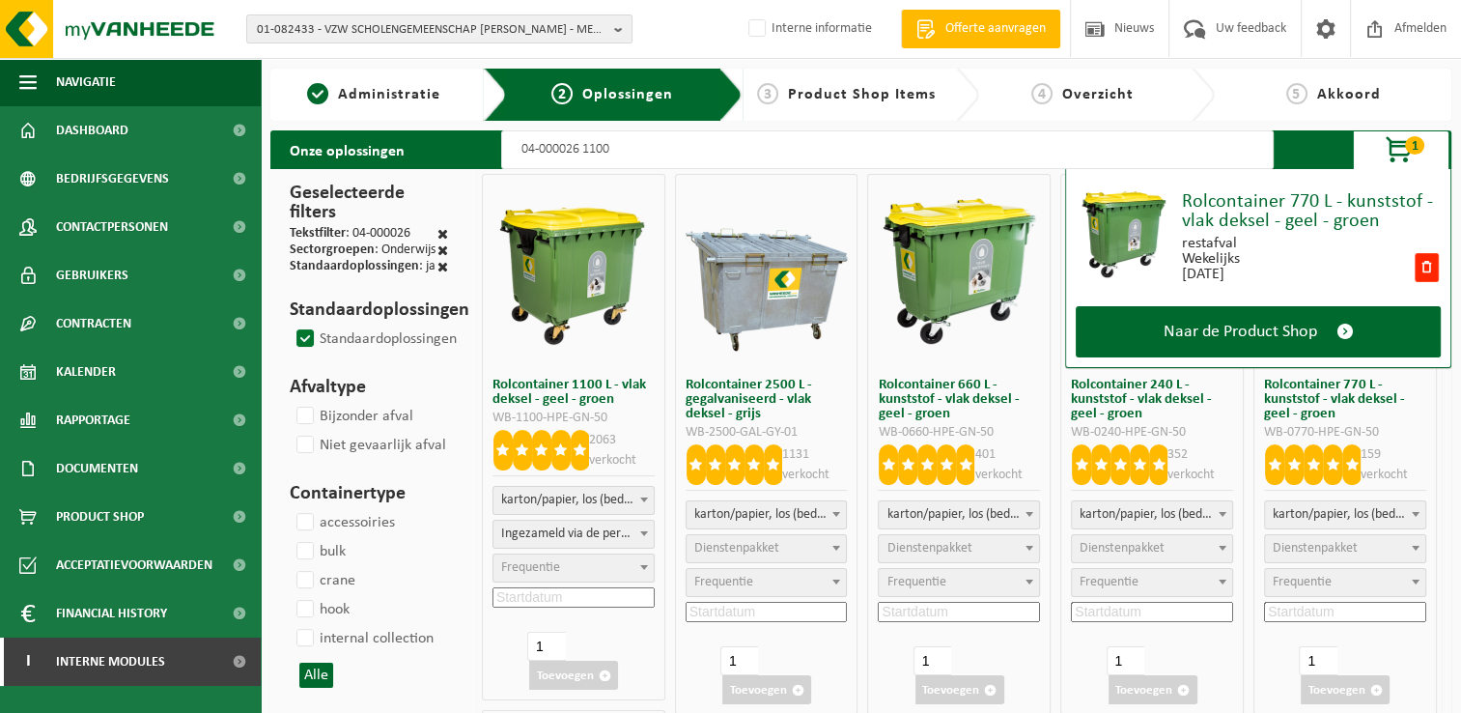
select select "2"
select select
select select "2"
select select
select select "2"
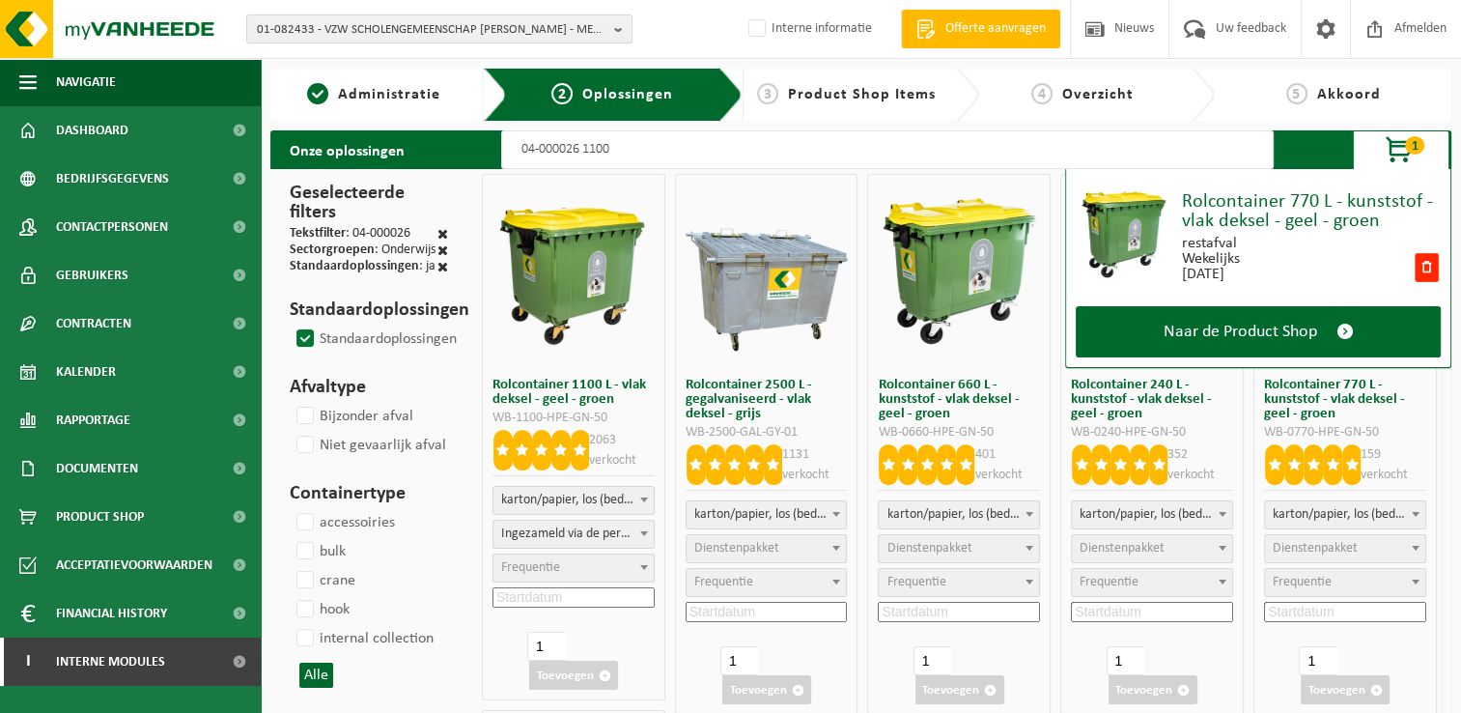
select select
select select "2"
select select
select select "7"
select select
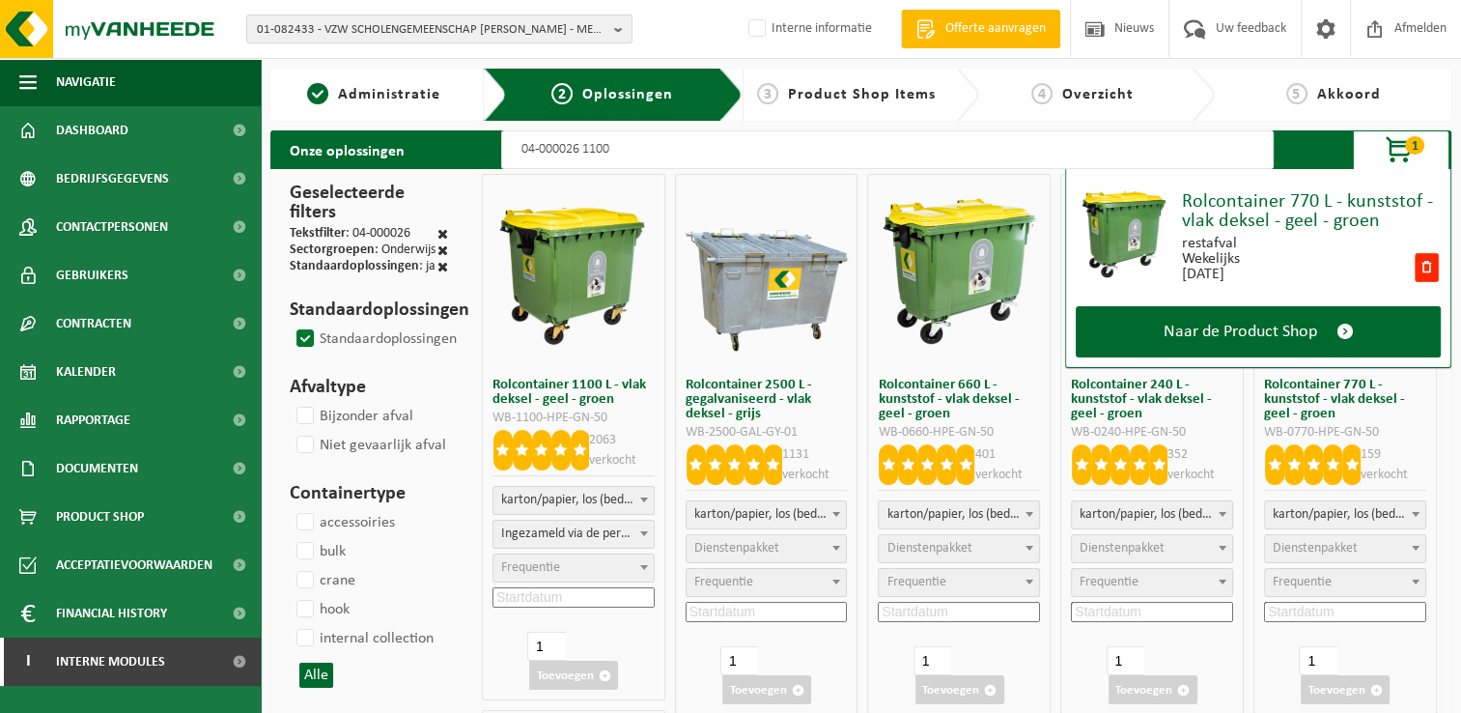
select select "2"
select select
select select "2"
select select
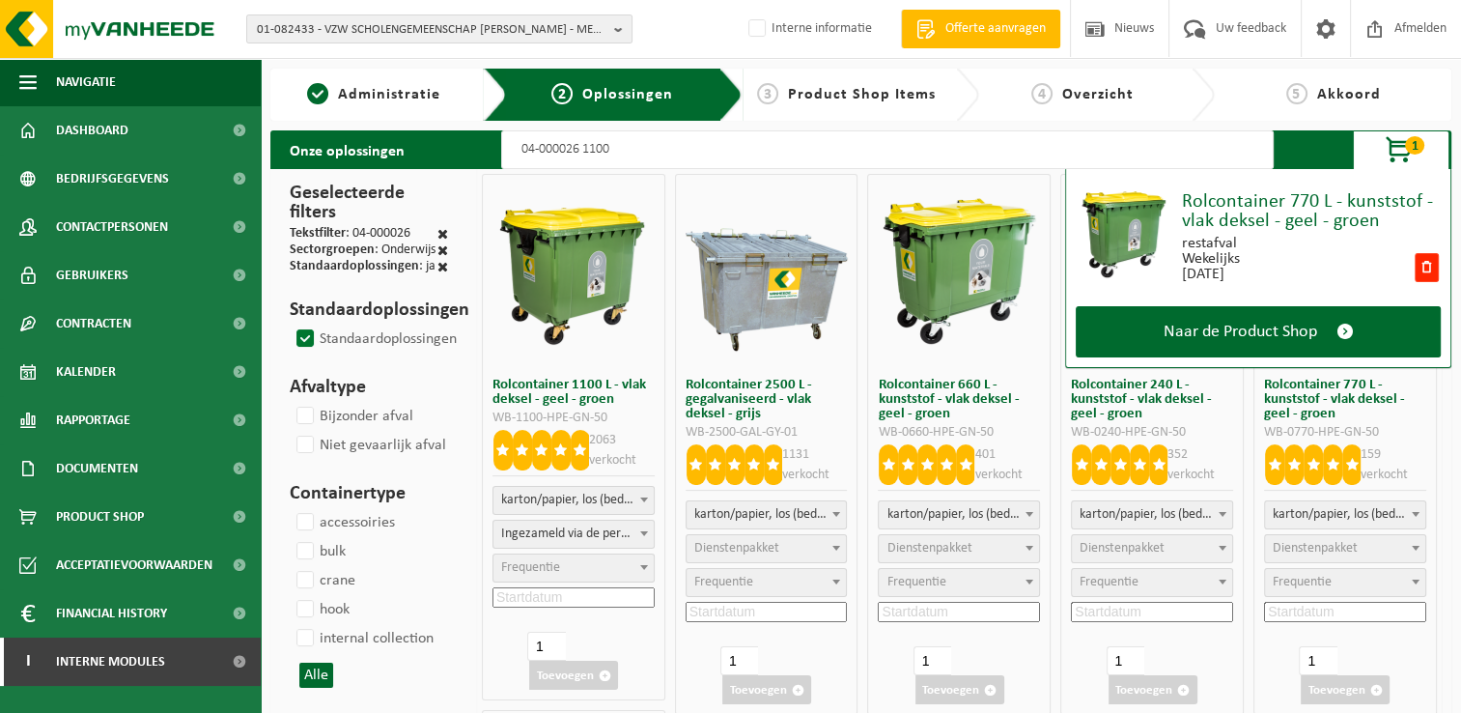
select select
select select "7"
select select
select select "2"
select select
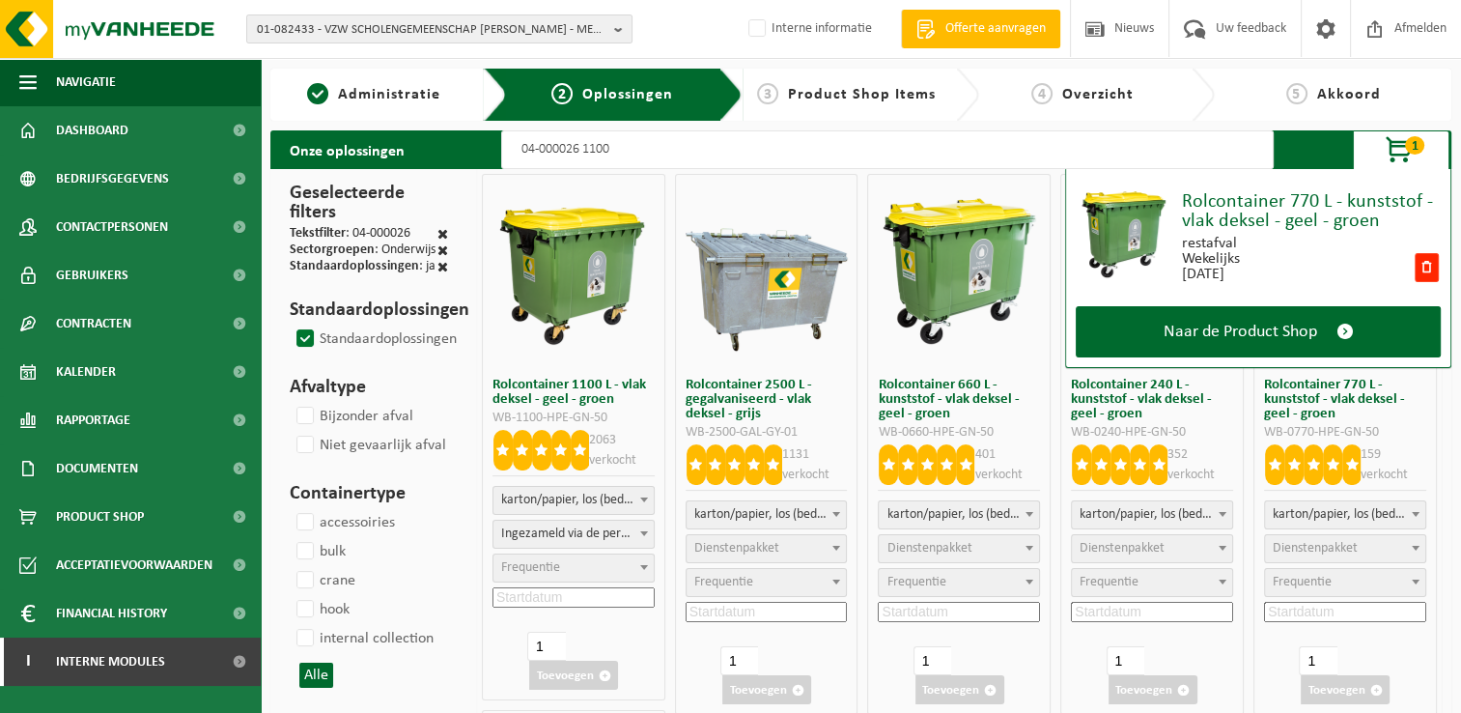
select select "7"
select select
select select "8"
select select
select select "8"
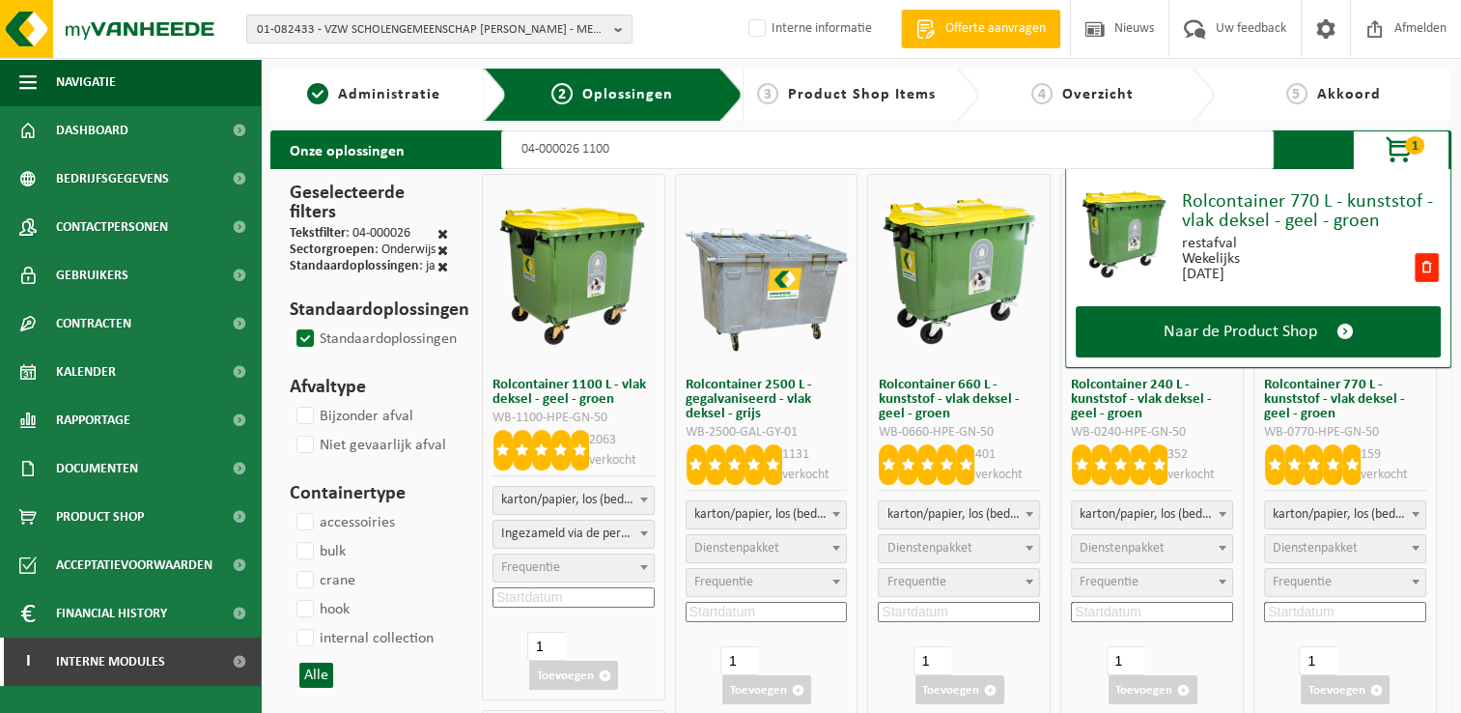
select select
select select "7"
select select
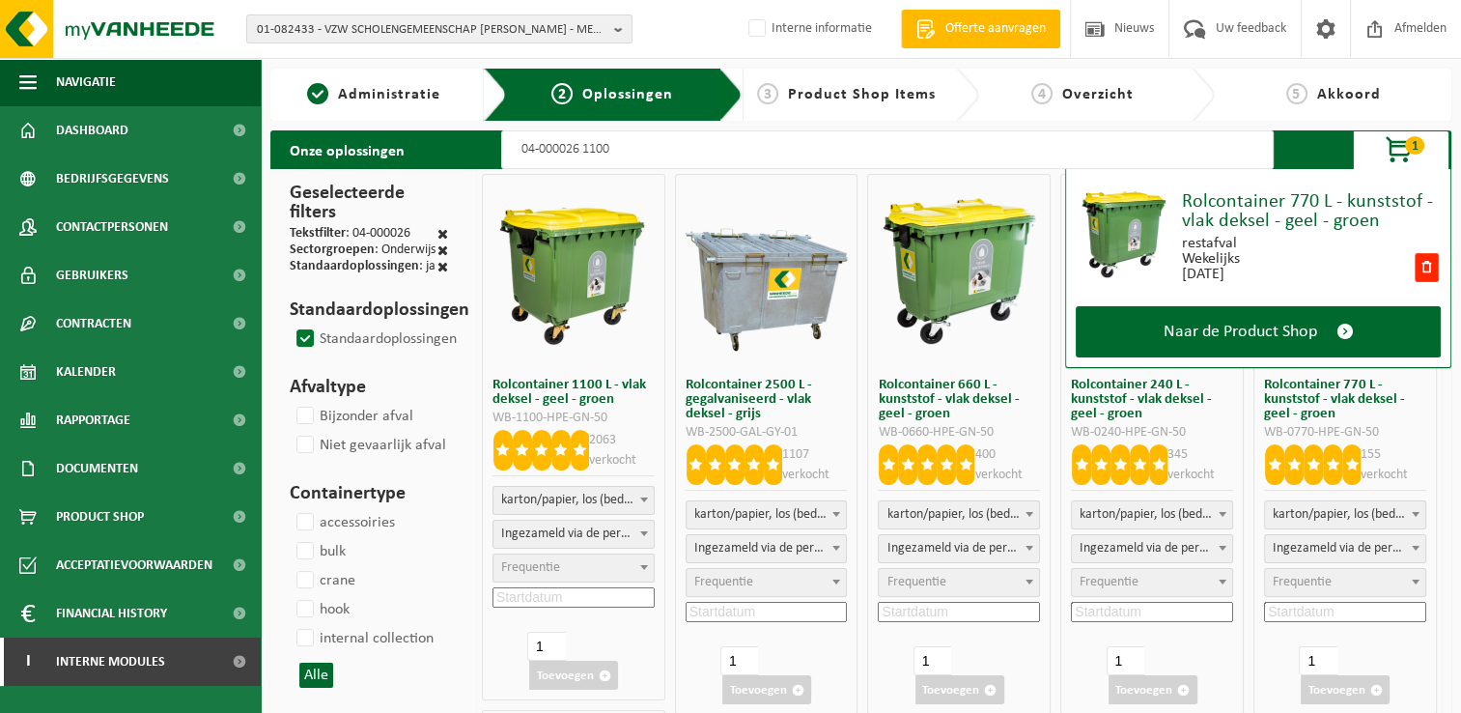
select select
select select "25"
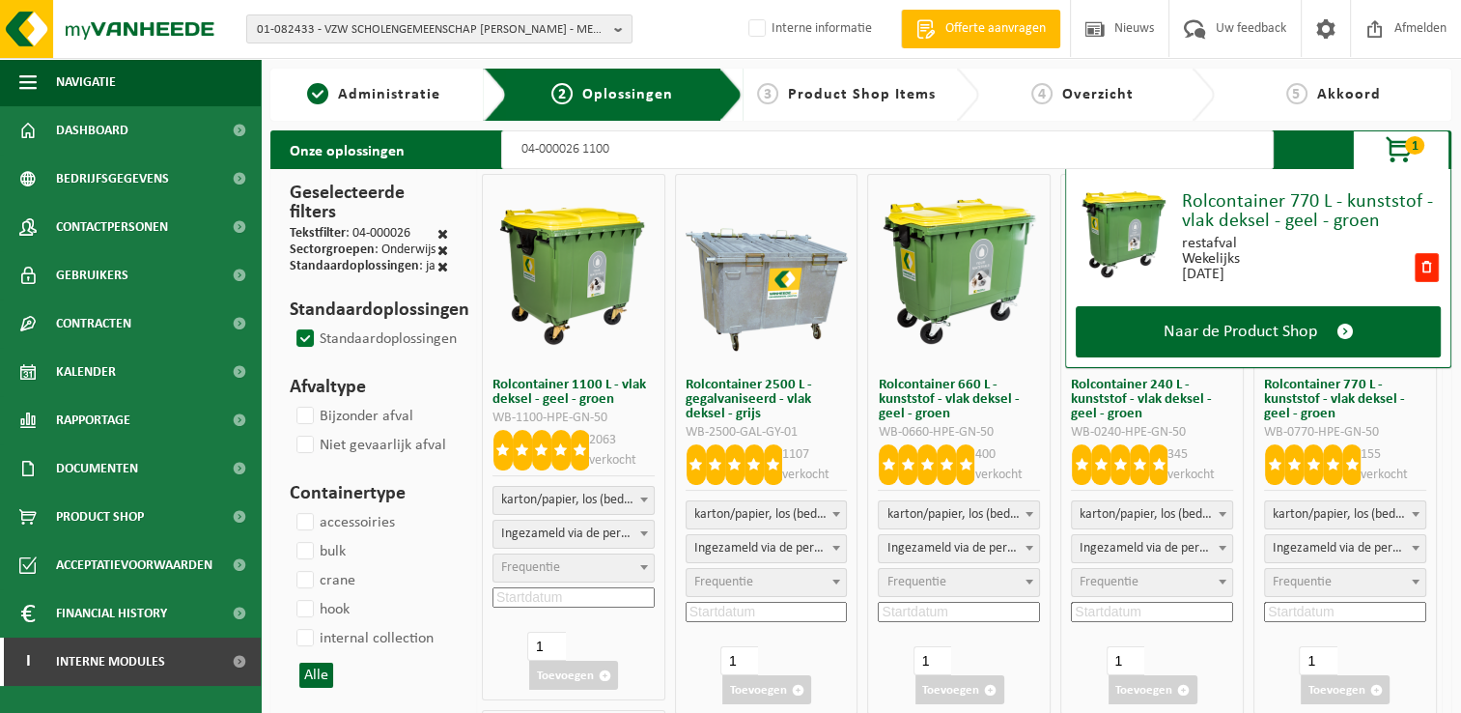
select select "47"
select select
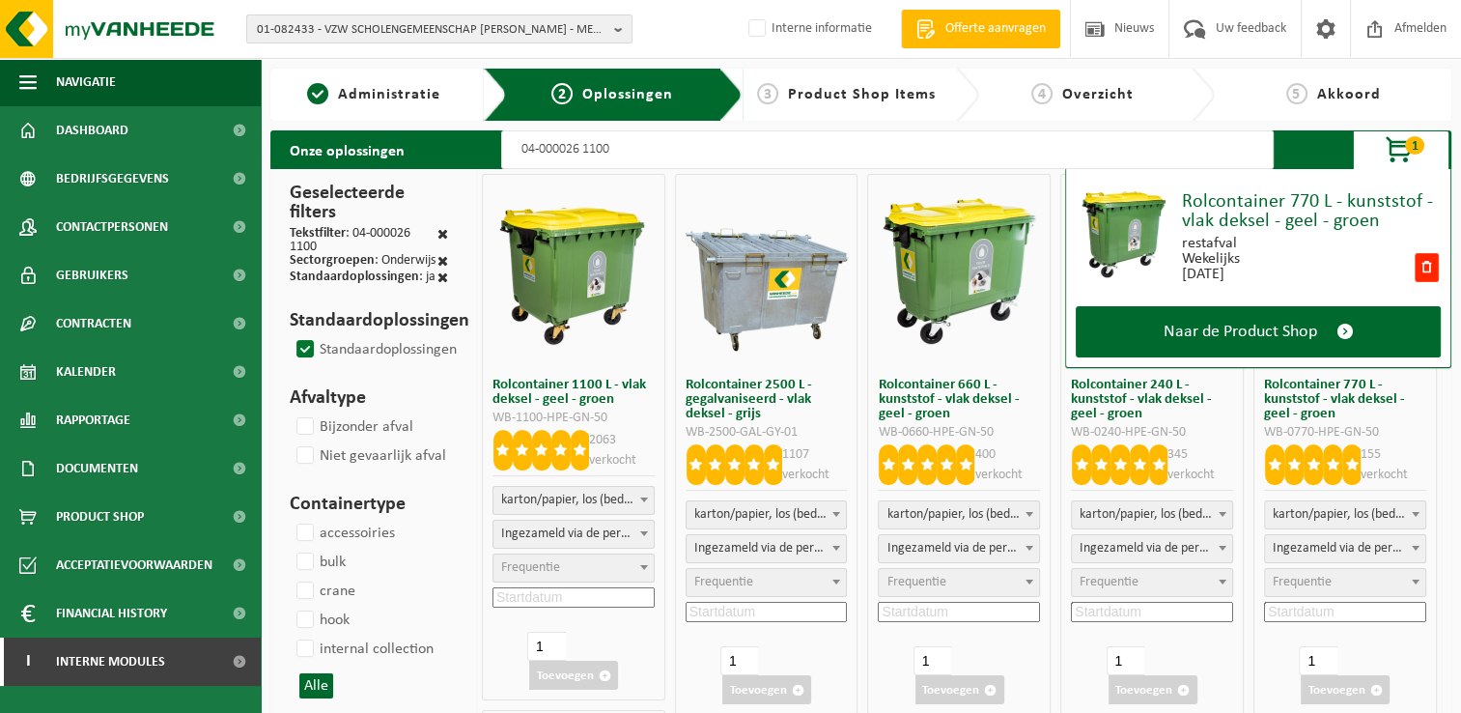
select select
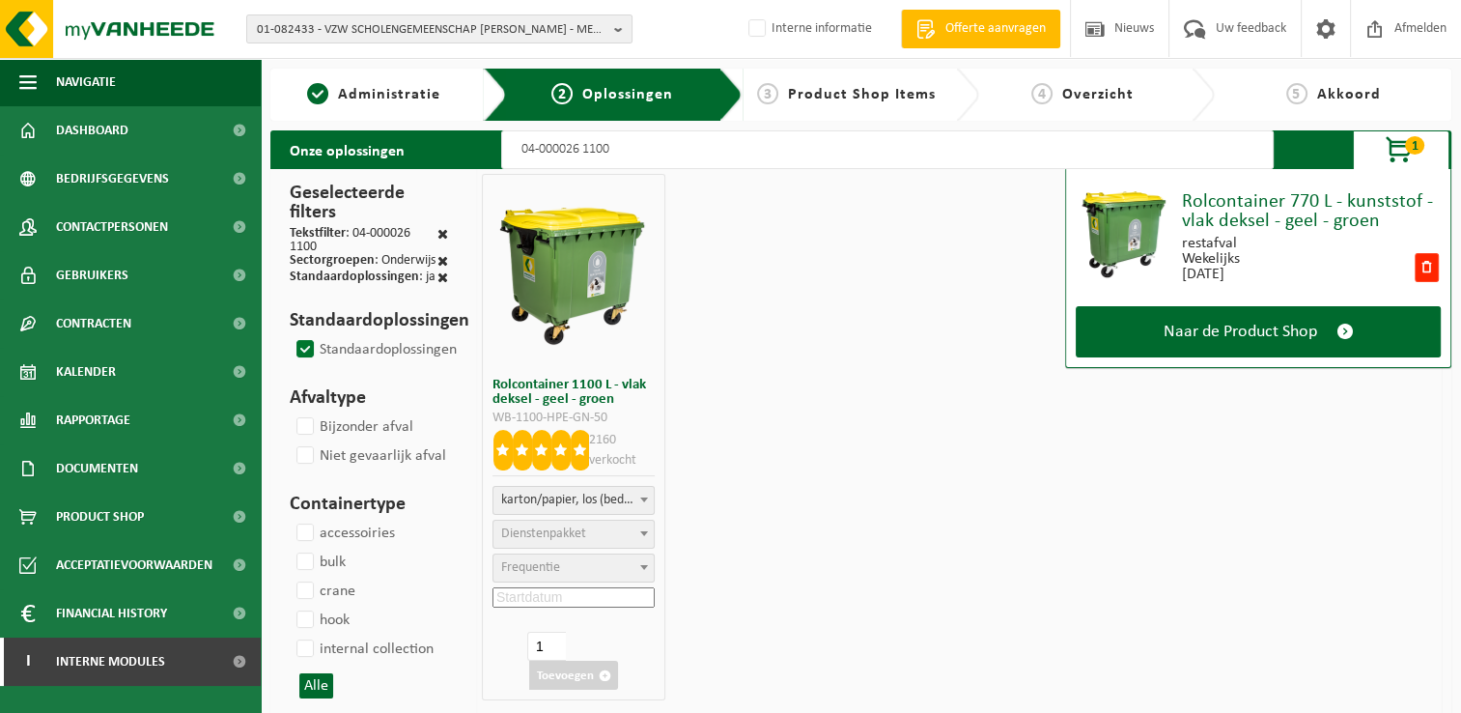
select select
select select "2"
select select
type input "04-000026 1100"
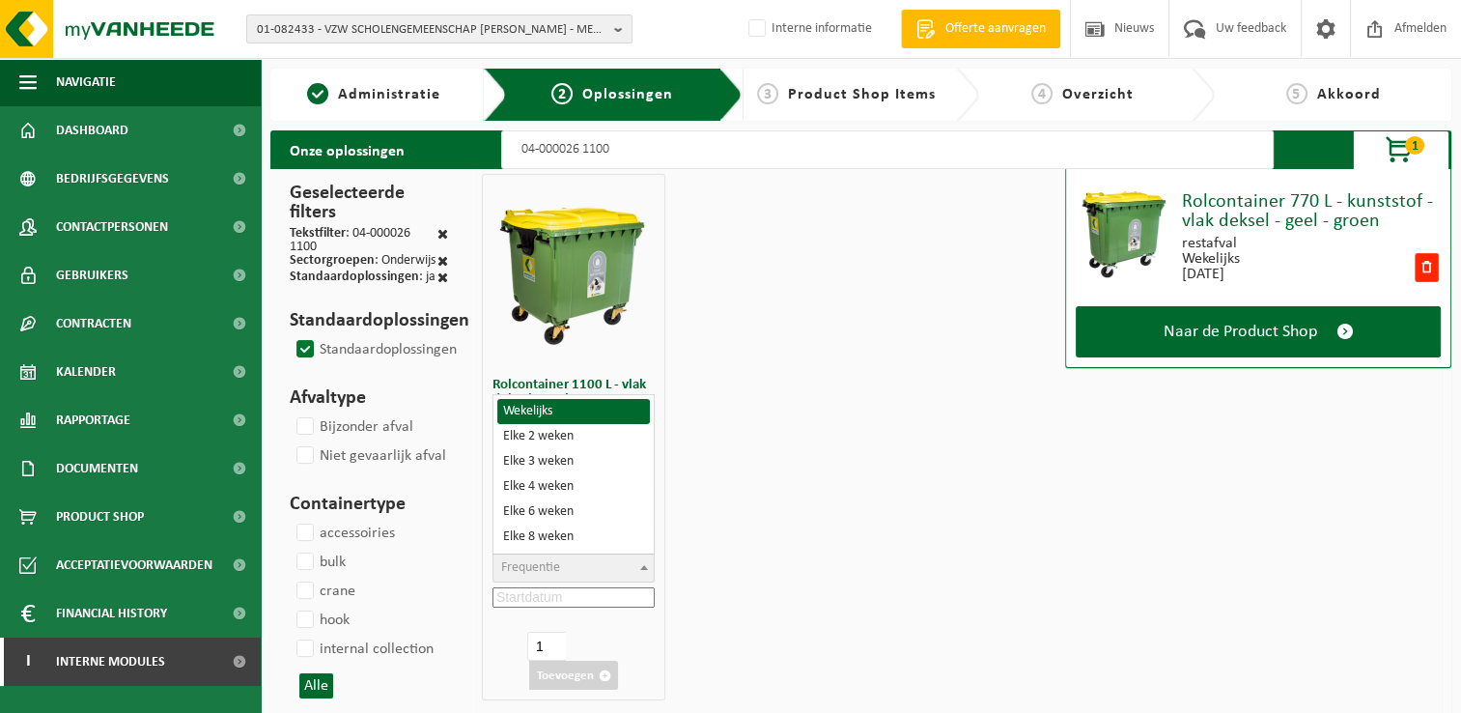
click at [583, 568] on span "Frequentie" at bounding box center [573, 567] width 160 height 27
select select "11"
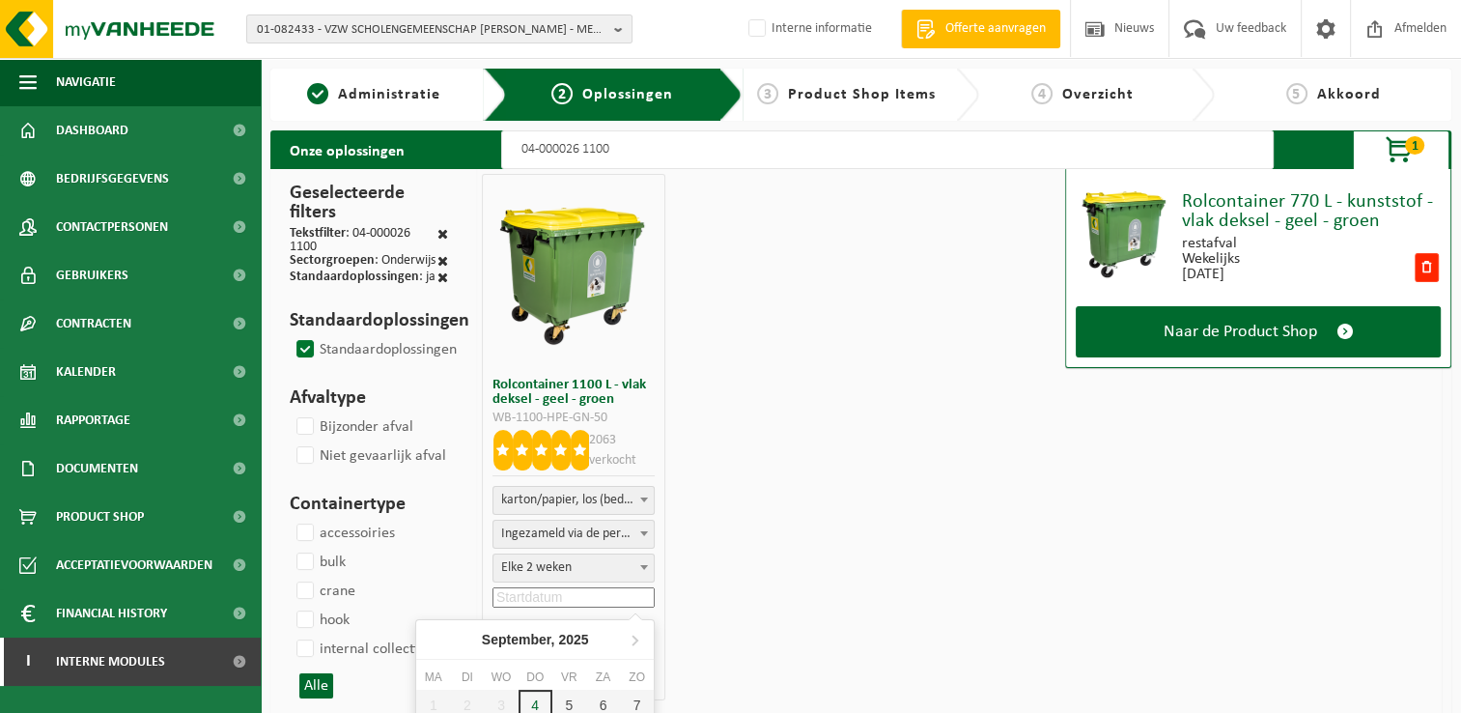
click at [608, 599] on input at bounding box center [573, 597] width 162 height 20
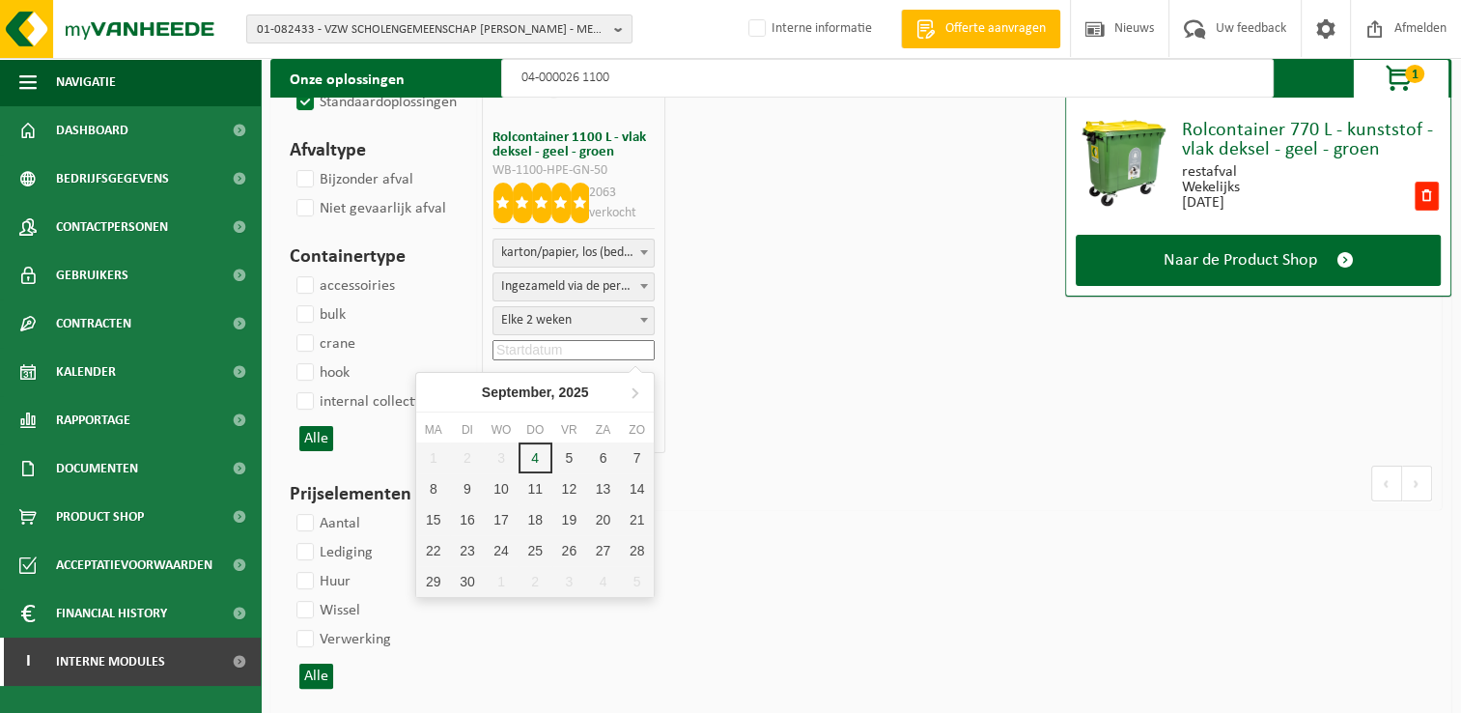
scroll to position [290, 0]
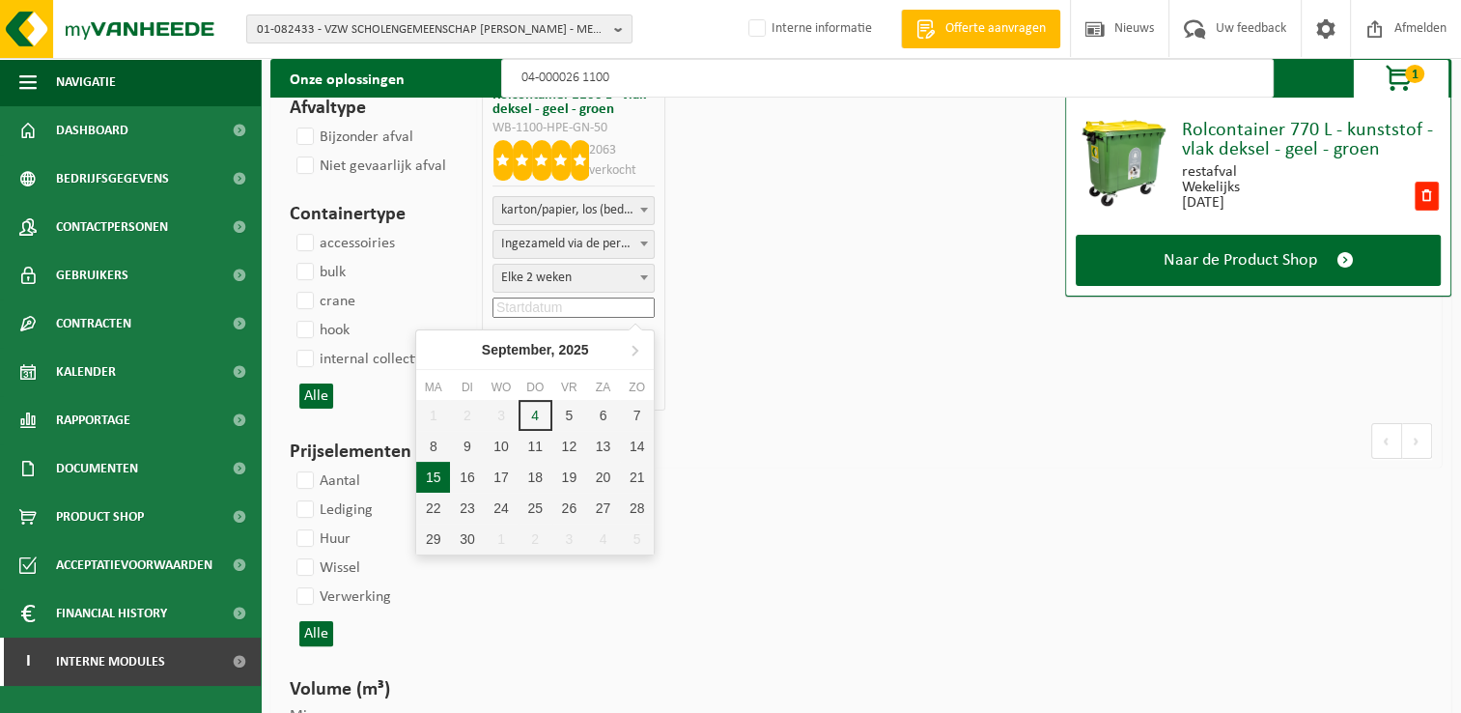
click at [438, 473] on div "15" at bounding box center [433, 477] width 34 height 31
type input "2025-09-15"
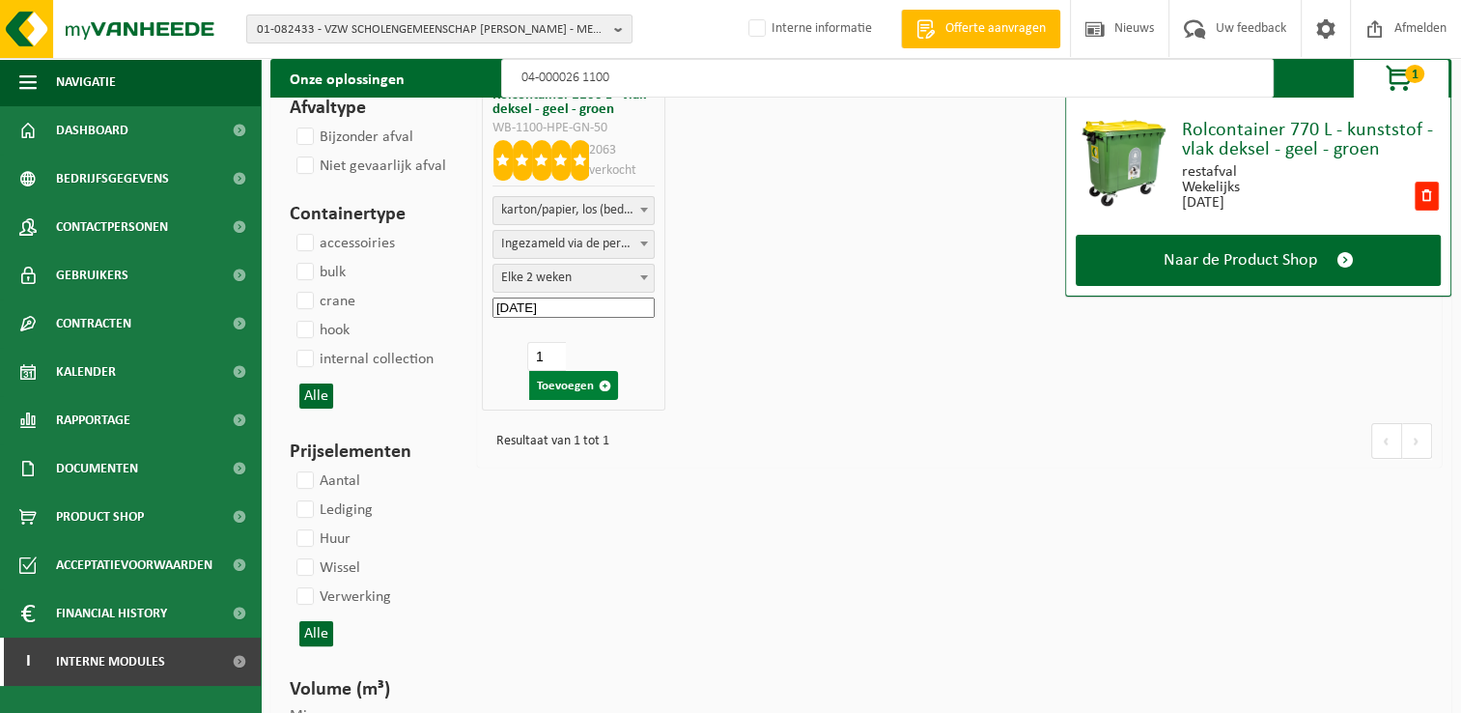
click at [565, 382] on button "Toevoegen" at bounding box center [573, 385] width 89 height 29
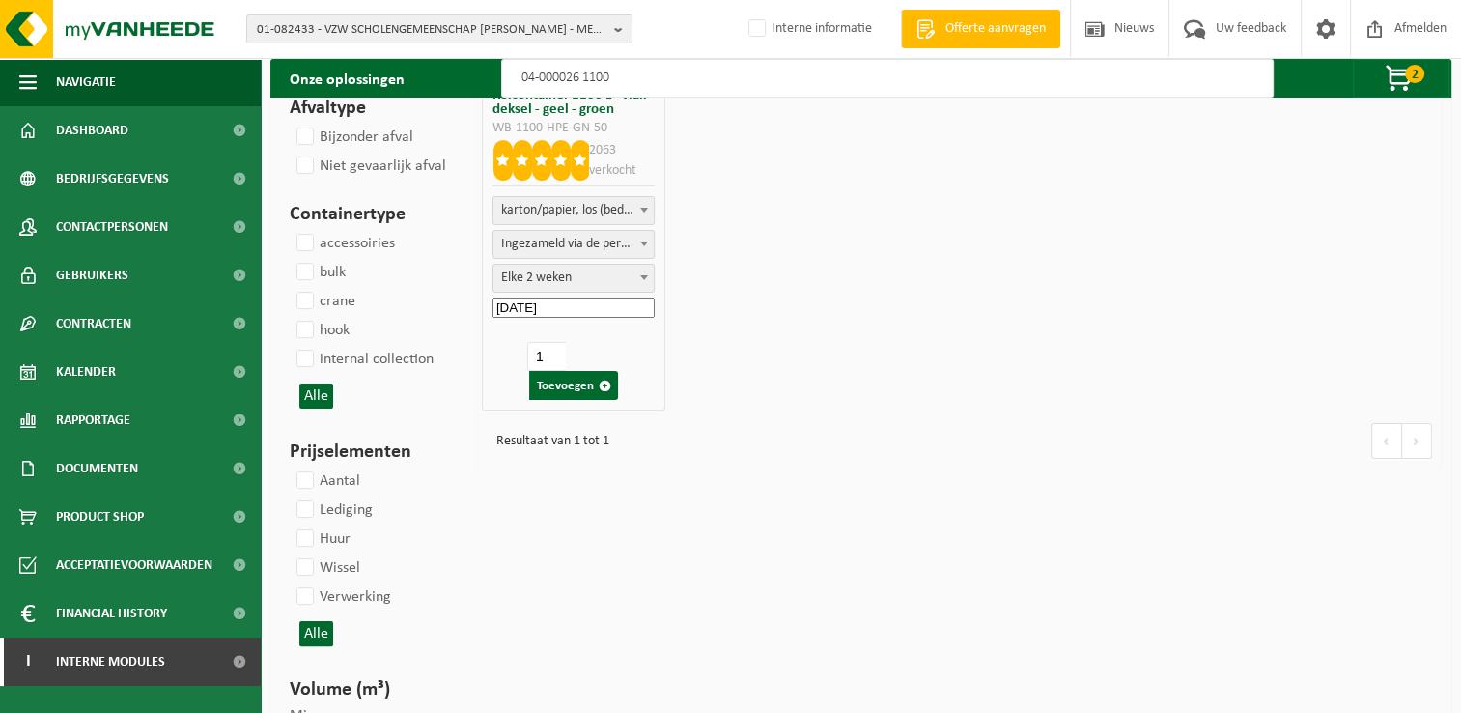
click at [676, 73] on input "04-000026 1100" at bounding box center [887, 78] width 772 height 39
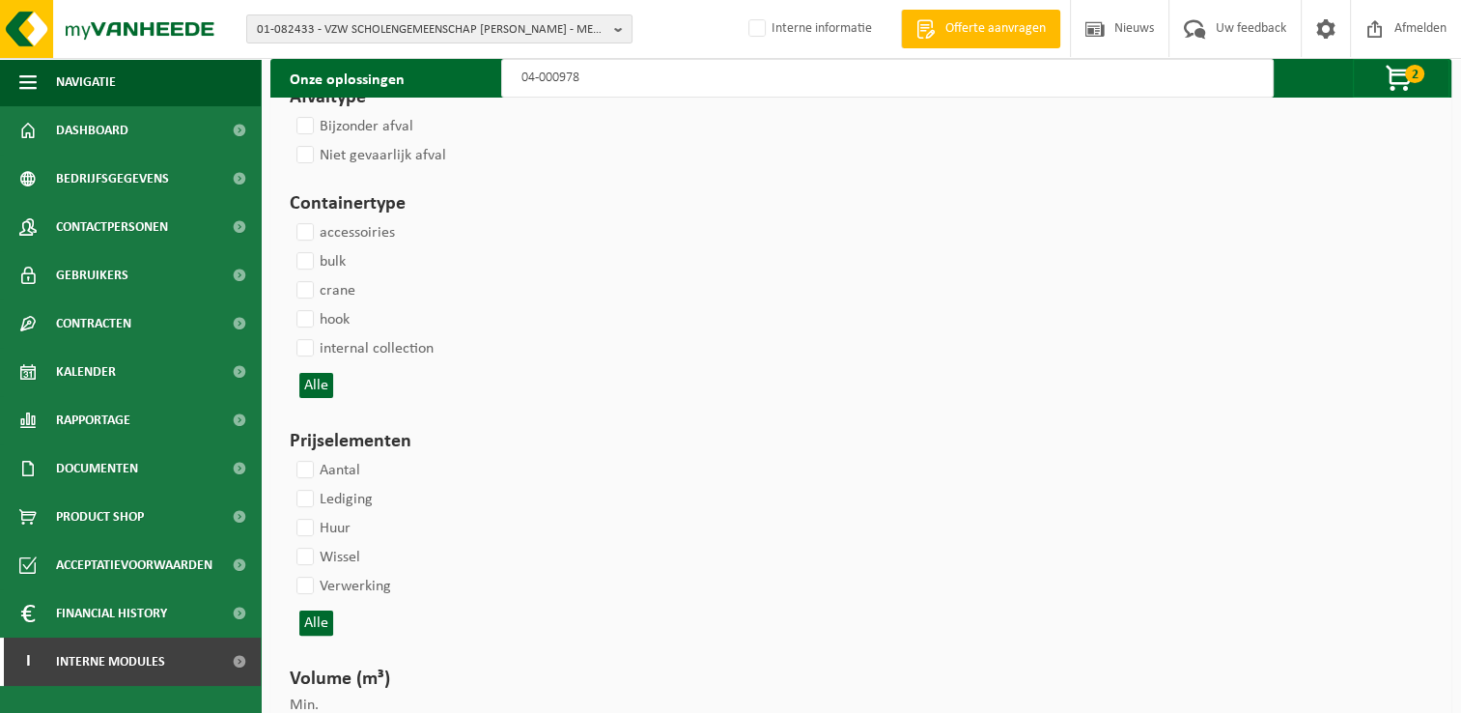
type input "04-000978"
select select
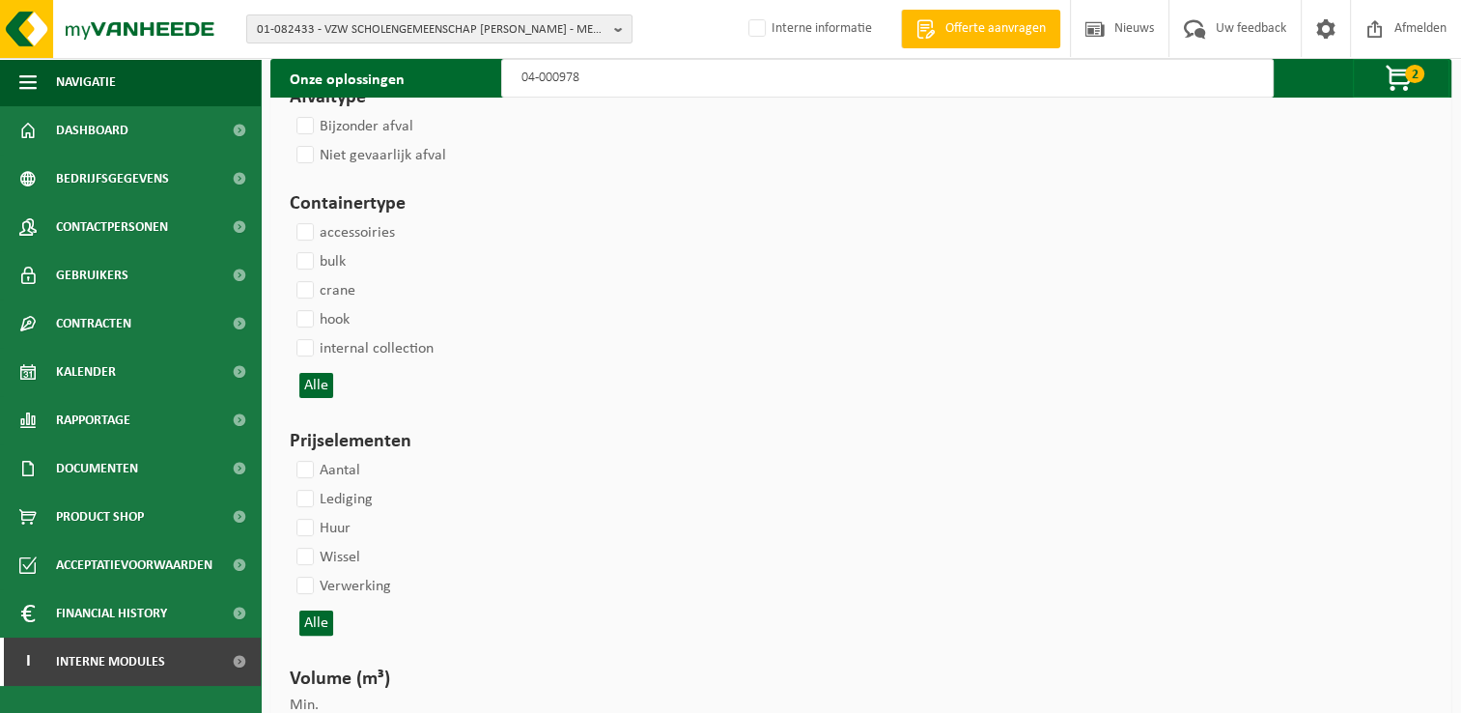
select select
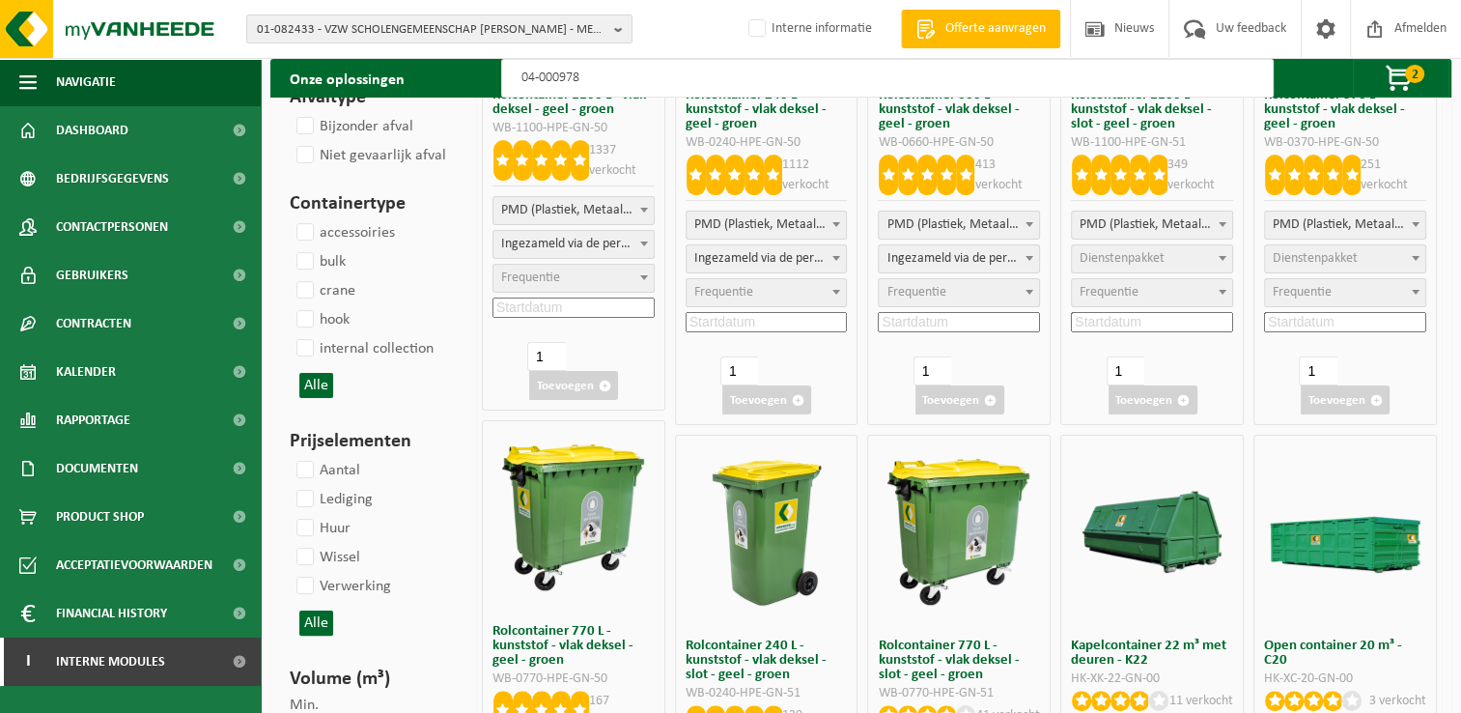
select select
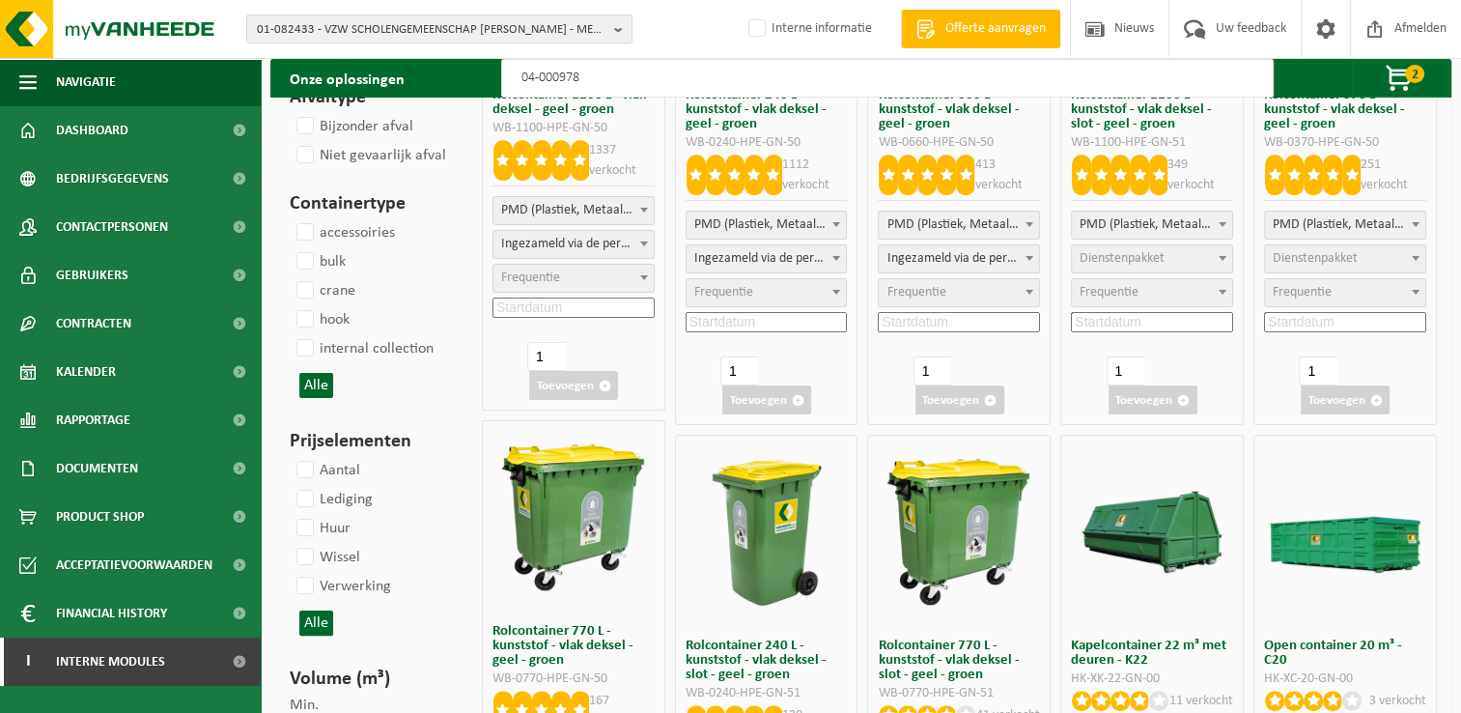
select select
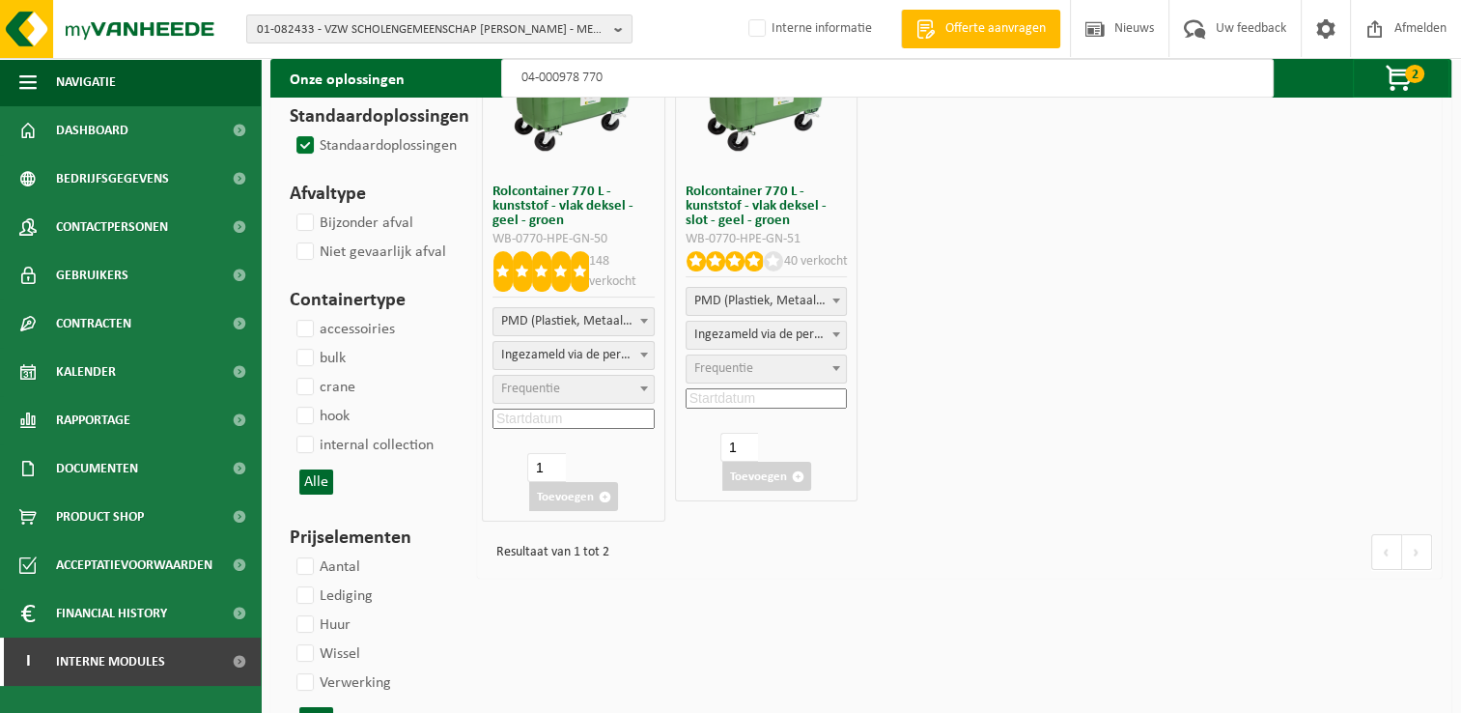
scroll to position [193, 0]
click at [555, 396] on span "Frequentie" at bounding box center [573, 389] width 160 height 27
click at [583, 417] on input at bounding box center [573, 418] width 162 height 20
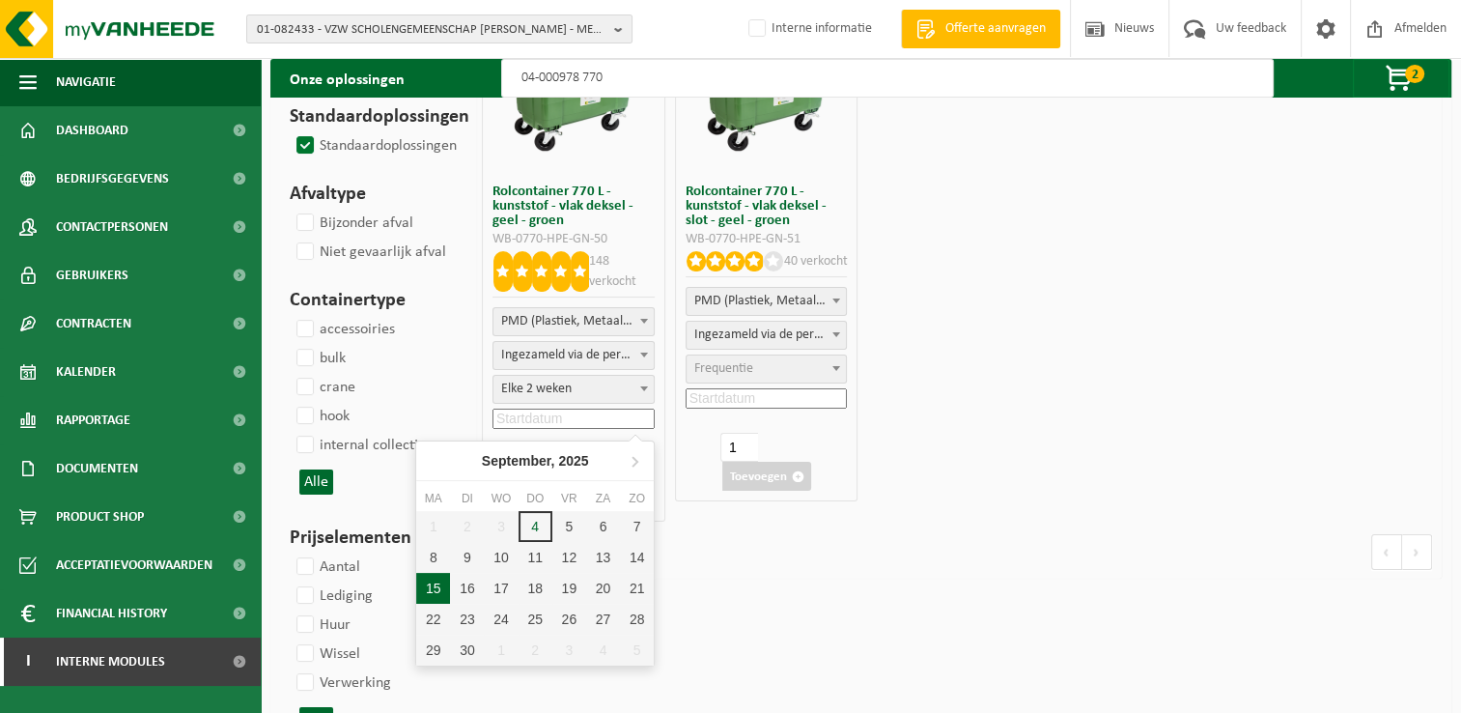
click at [429, 588] on div "15" at bounding box center [433, 588] width 34 height 31
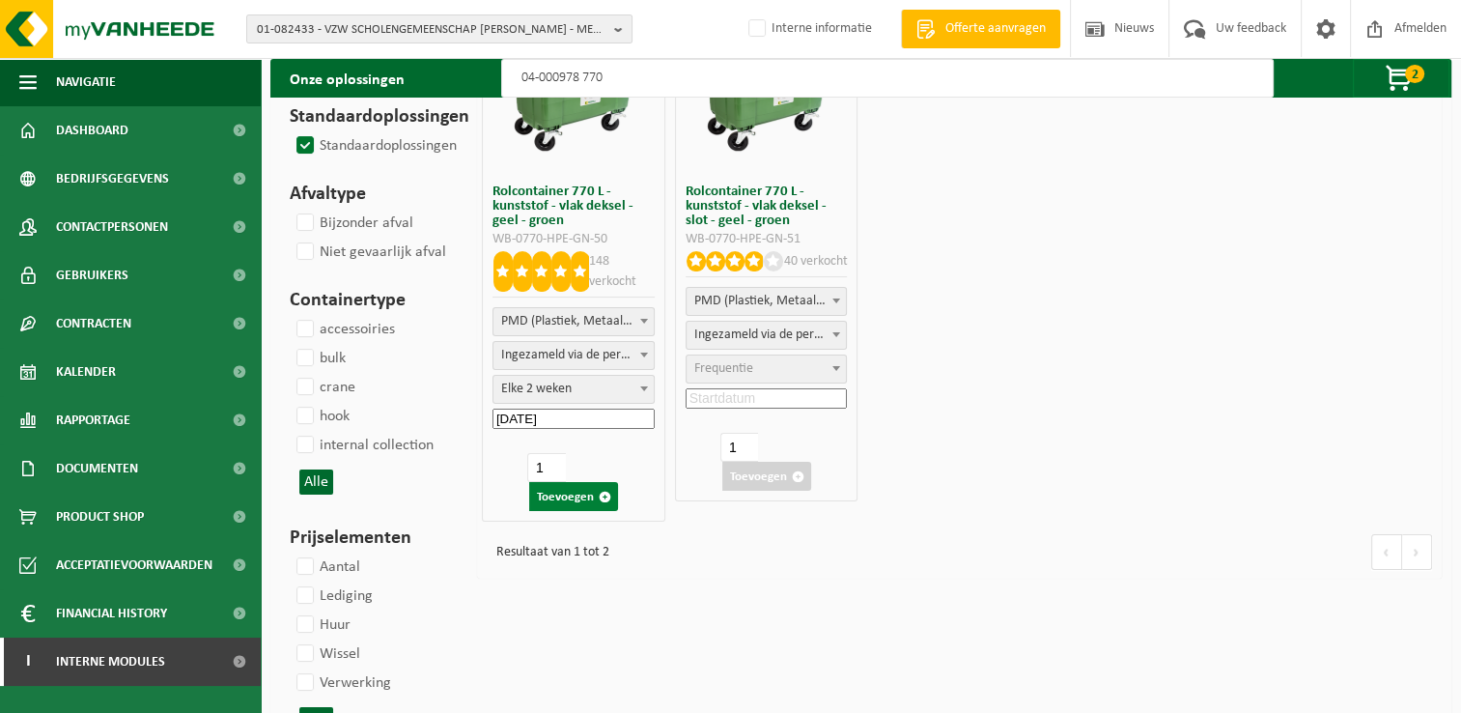
click at [556, 485] on button "Toevoegen" at bounding box center [573, 496] width 89 height 29
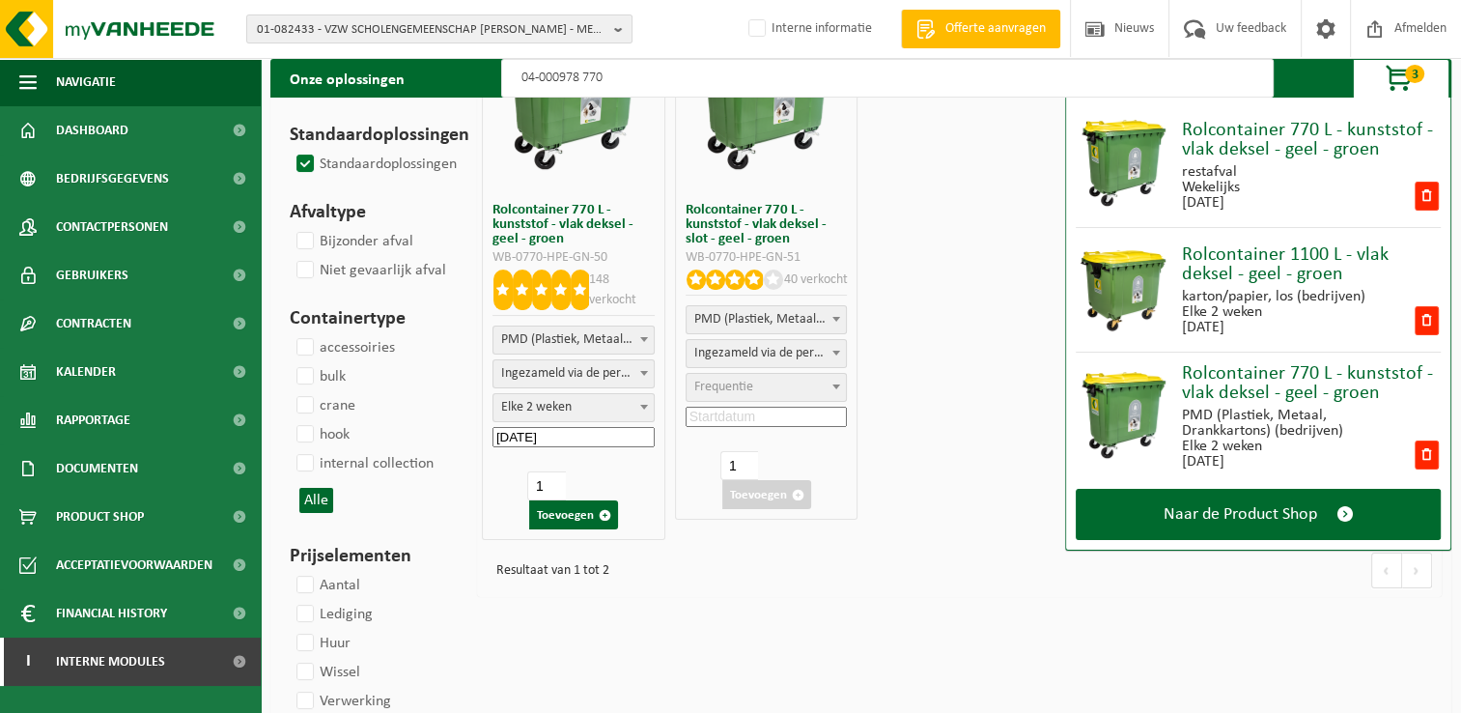
scroll to position [97, 0]
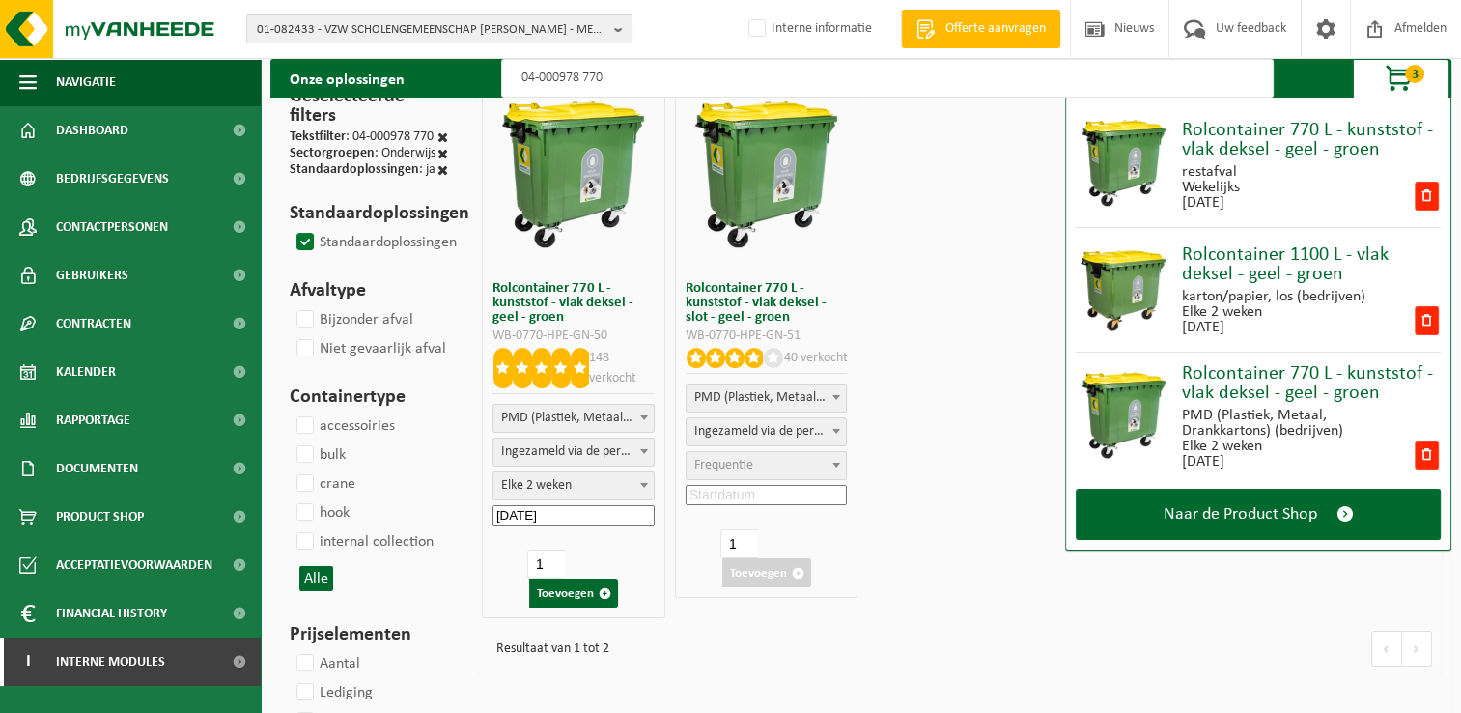
click at [672, 74] on input "04-000978 770" at bounding box center [887, 78] width 772 height 39
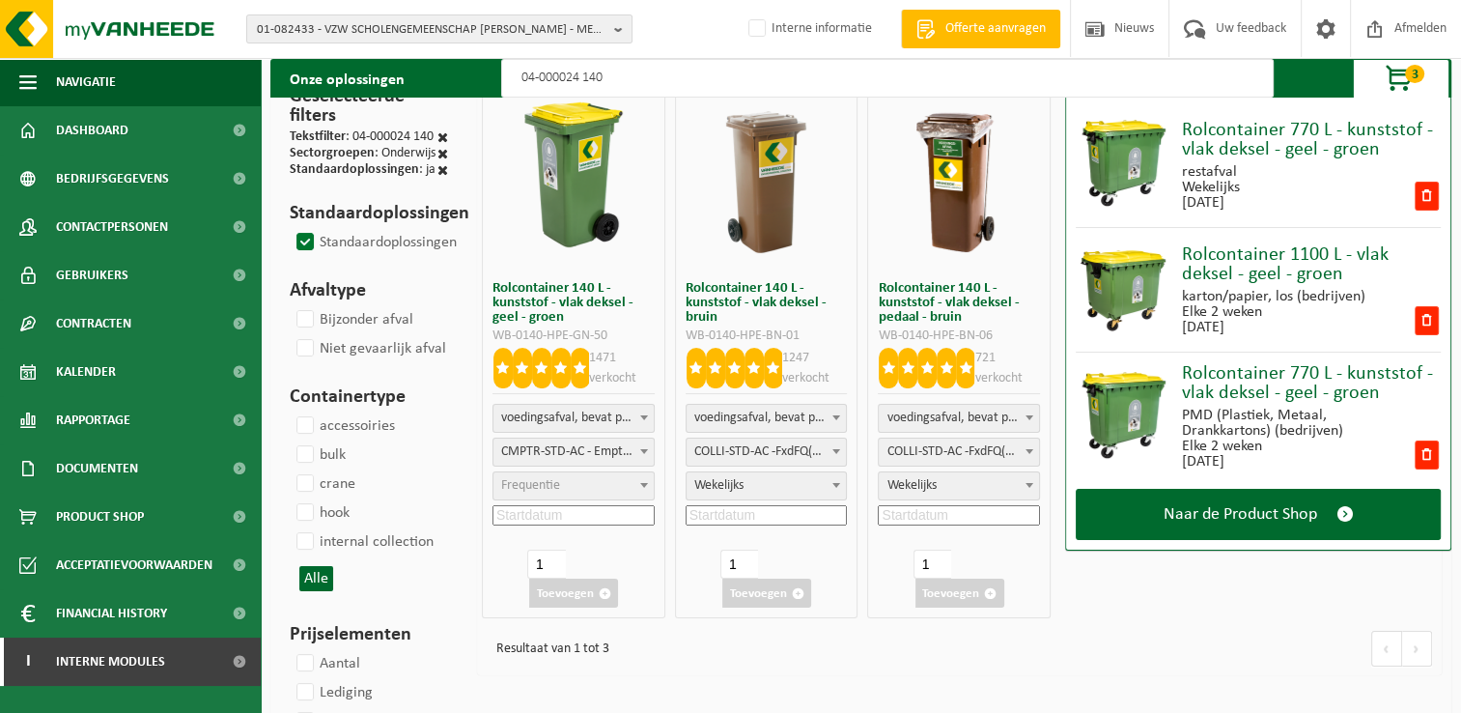
click at [558, 482] on span "Frequentie" at bounding box center [530, 485] width 59 height 14
click at [622, 513] on input at bounding box center [573, 515] width 162 height 20
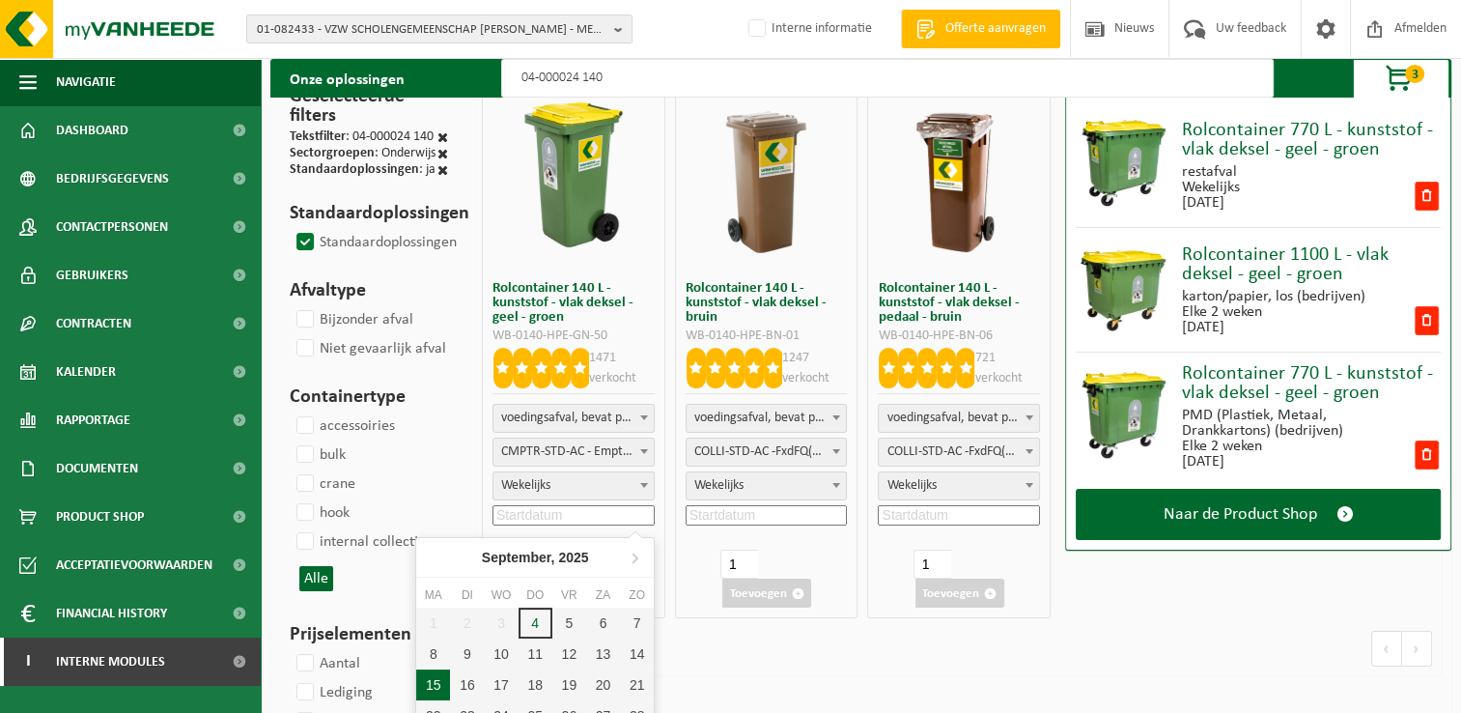
click at [432, 679] on div "15" at bounding box center [433, 684] width 34 height 31
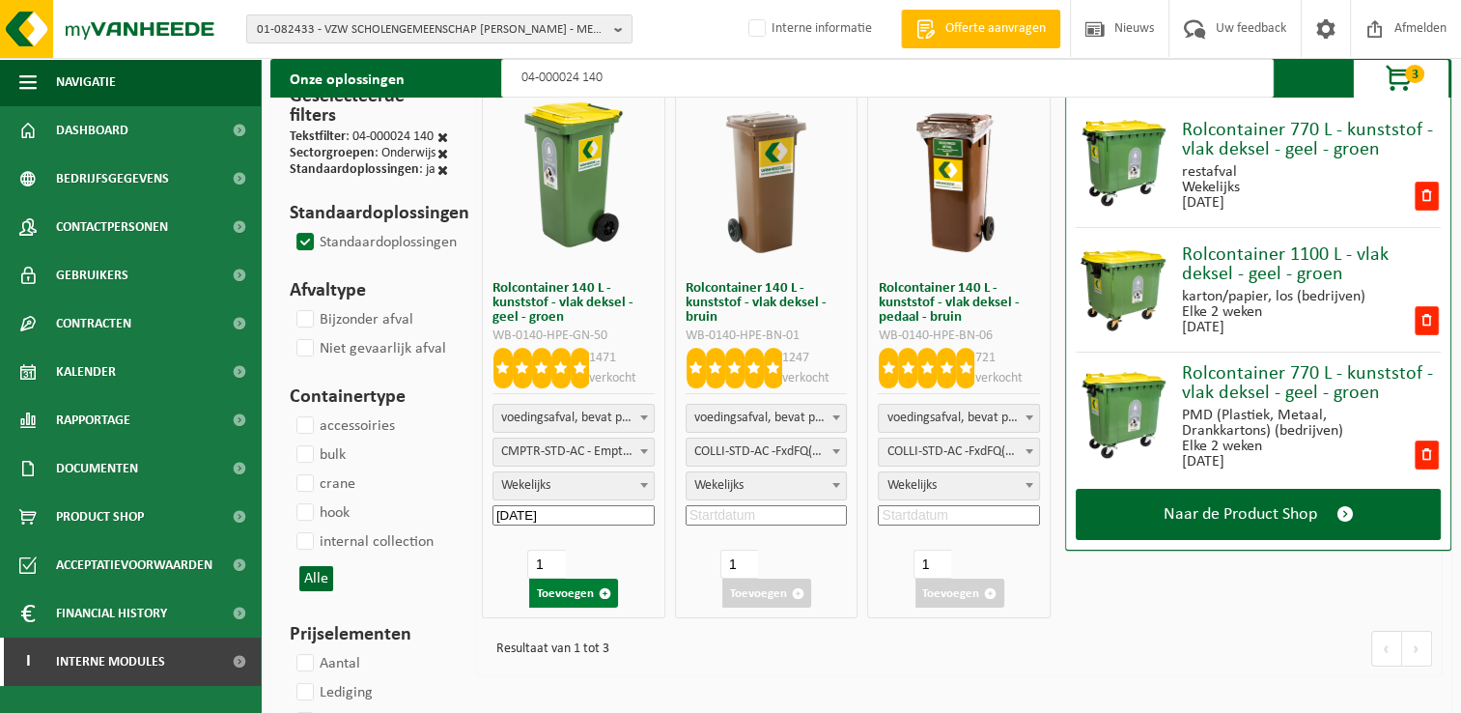
click at [571, 602] on button "Toevoegen" at bounding box center [573, 592] width 89 height 29
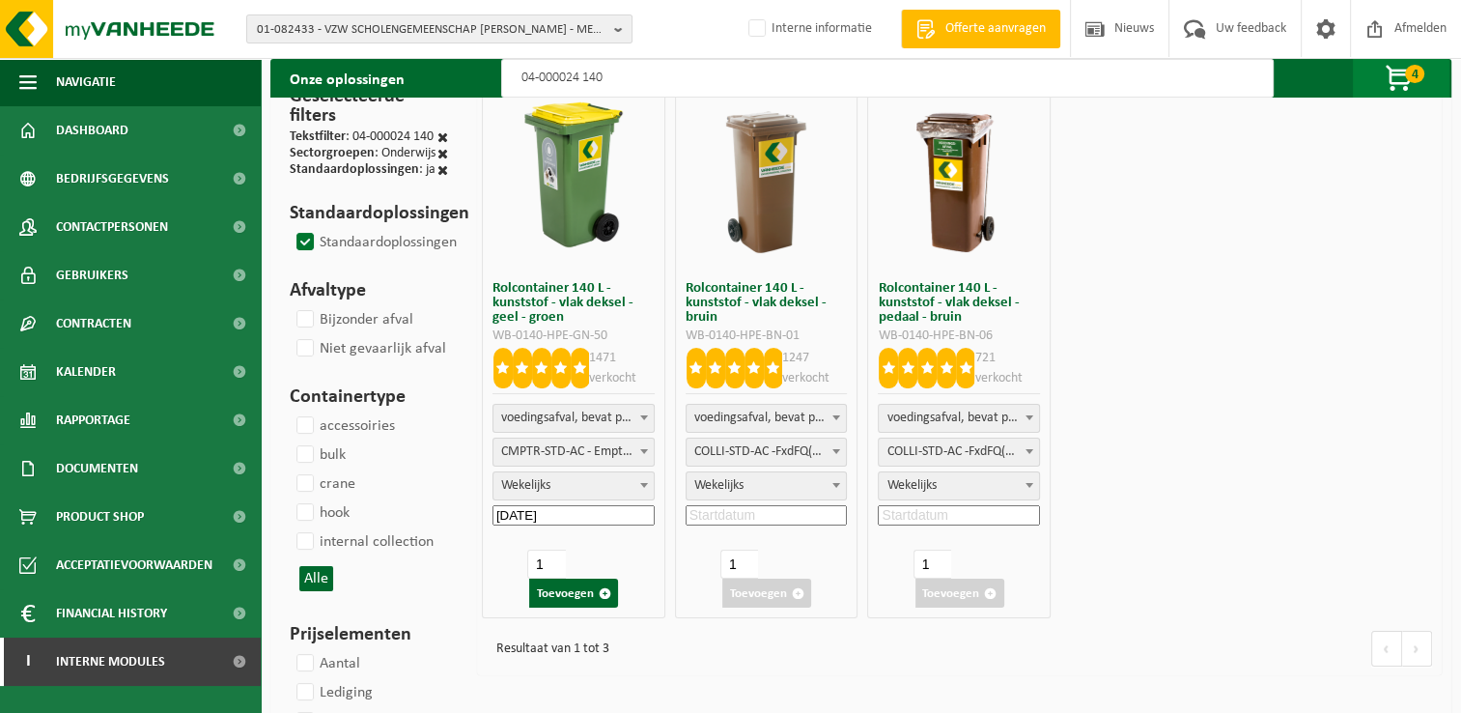
click at [1420, 85] on span "button" at bounding box center [1400, 79] width 97 height 39
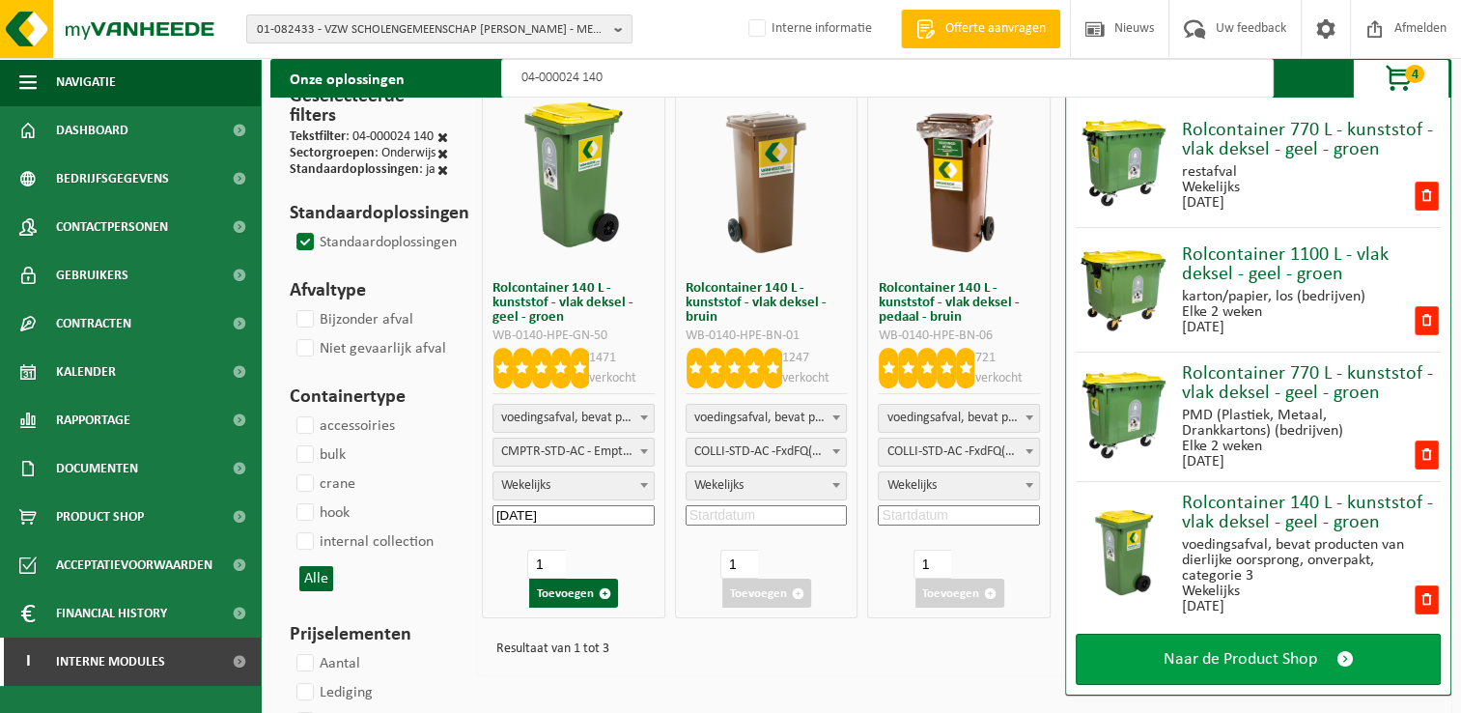
click at [1336, 661] on span at bounding box center [1344, 659] width 17 height 20
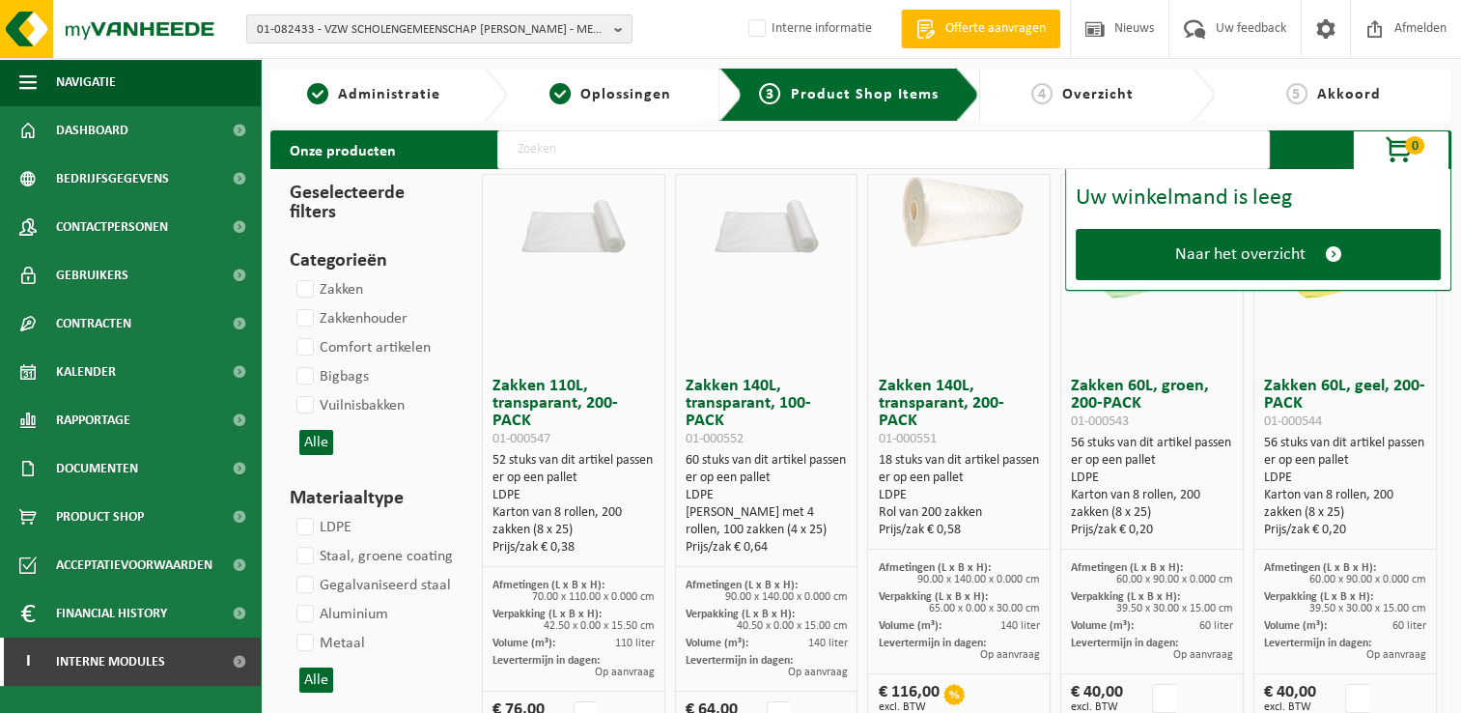
click at [695, 146] on input "text" at bounding box center [883, 149] width 772 height 39
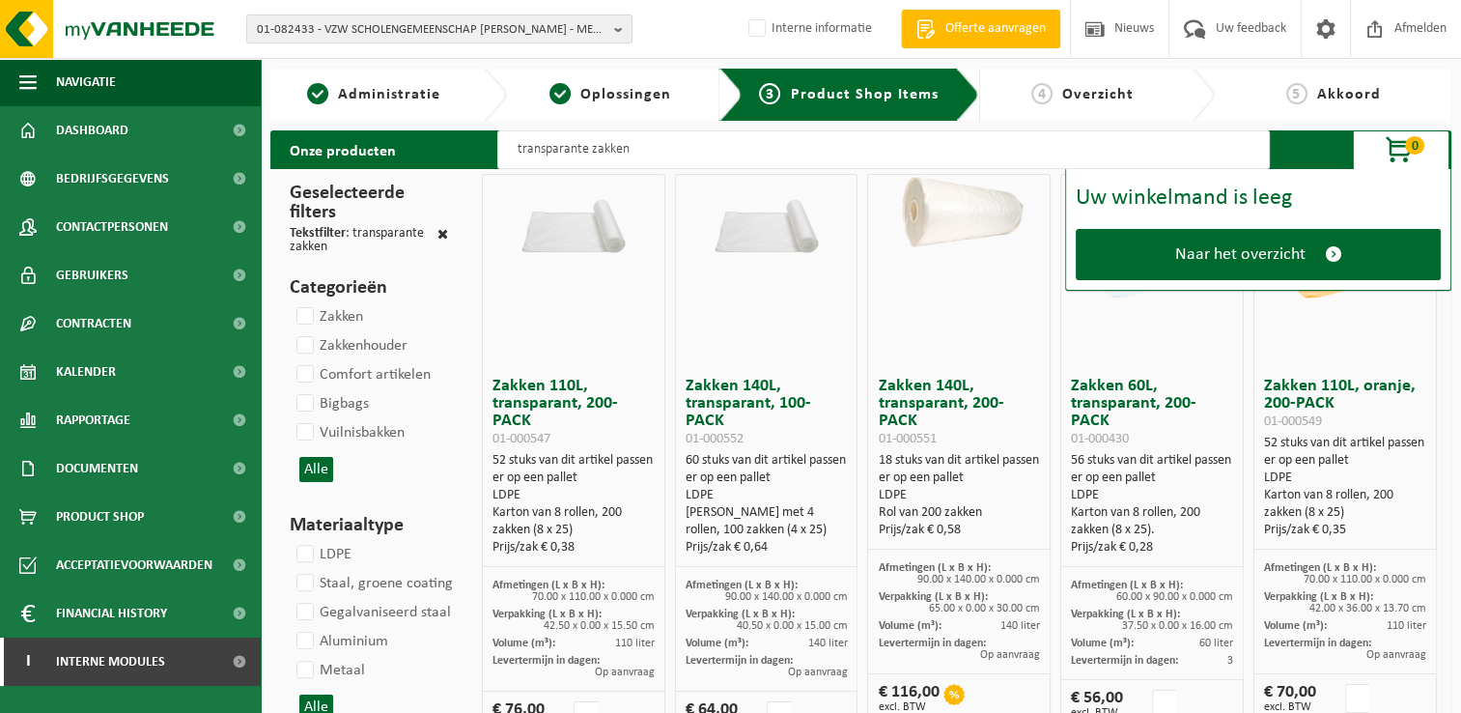
click at [1404, 142] on span "button" at bounding box center [1400, 150] width 97 height 39
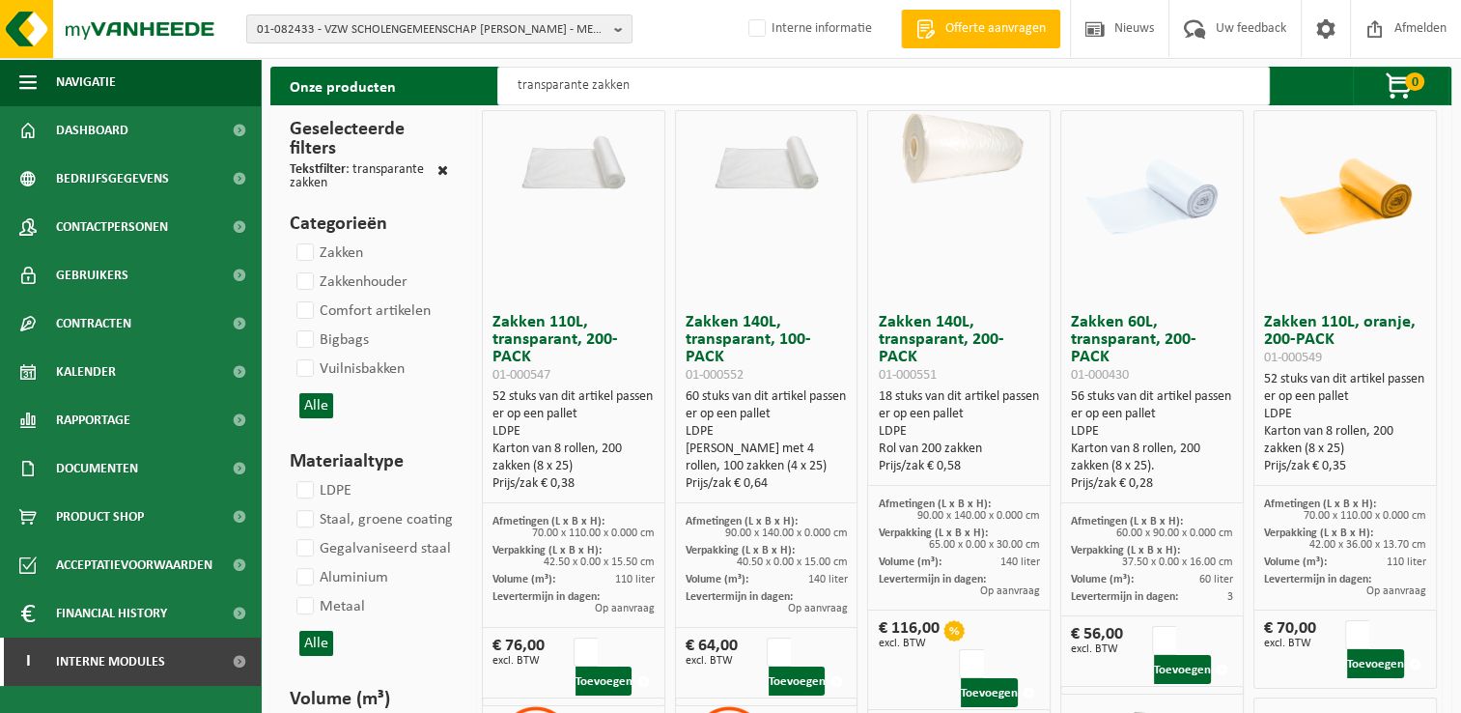
scroll to position [97, 0]
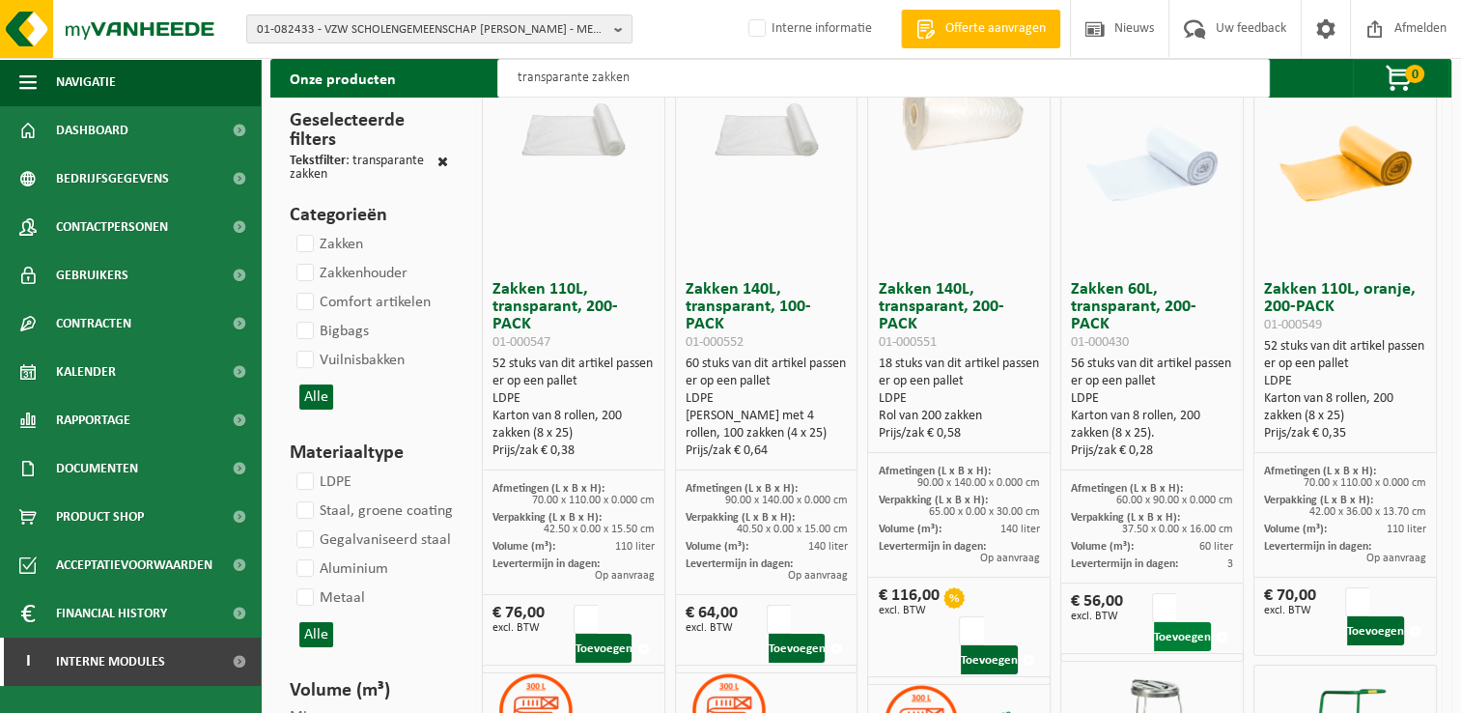
click at [1170, 622] on button "Toevoegen" at bounding box center [1182, 636] width 57 height 29
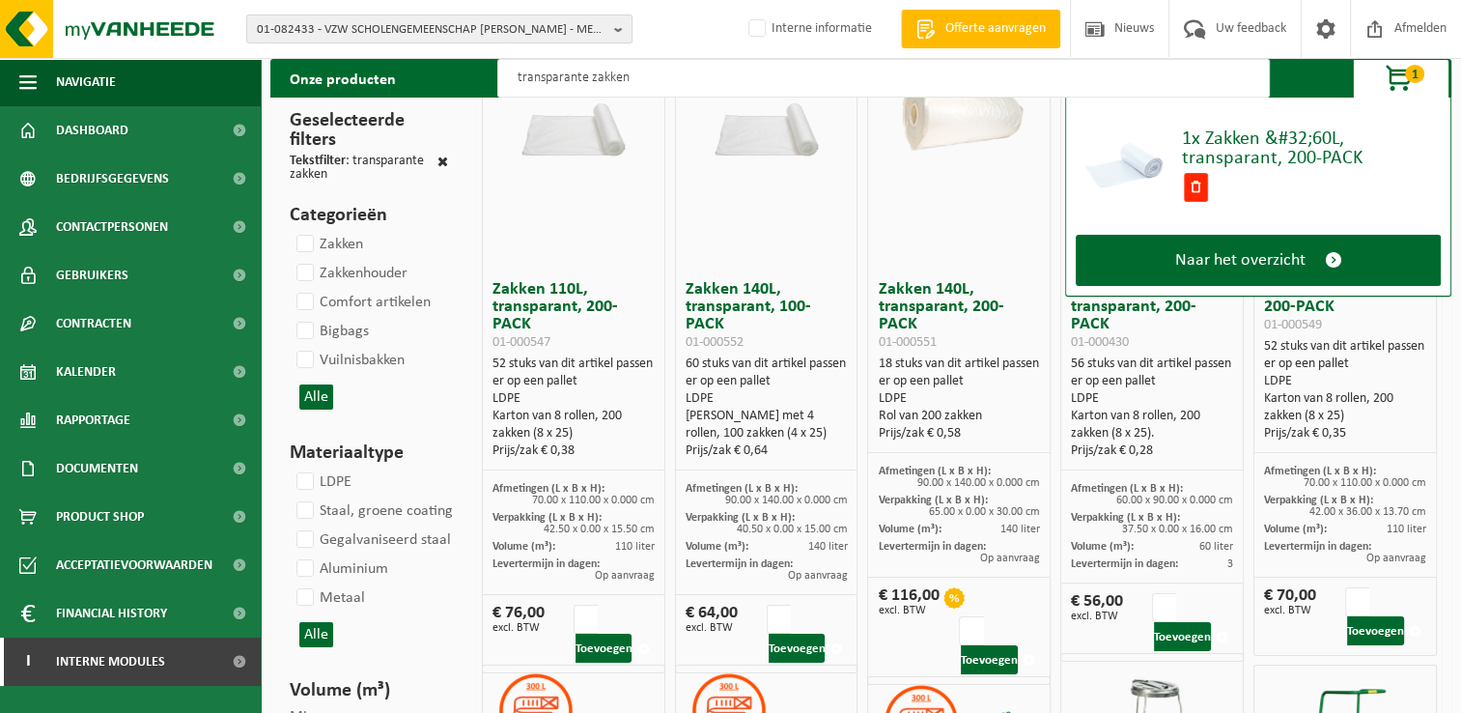
click at [698, 79] on input "transparante zakken" at bounding box center [883, 78] width 772 height 39
type input "t"
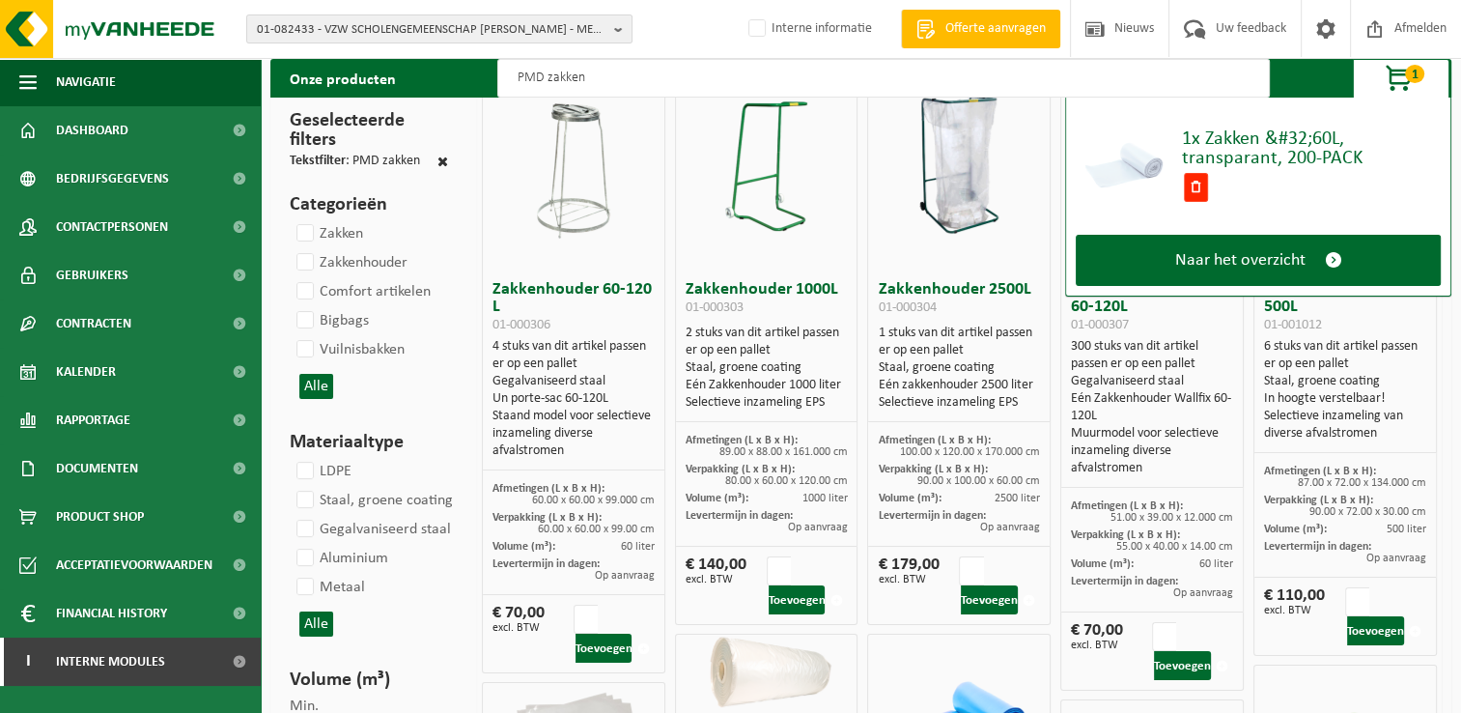
click at [1416, 69] on span "1" at bounding box center [1414, 74] width 19 height 18
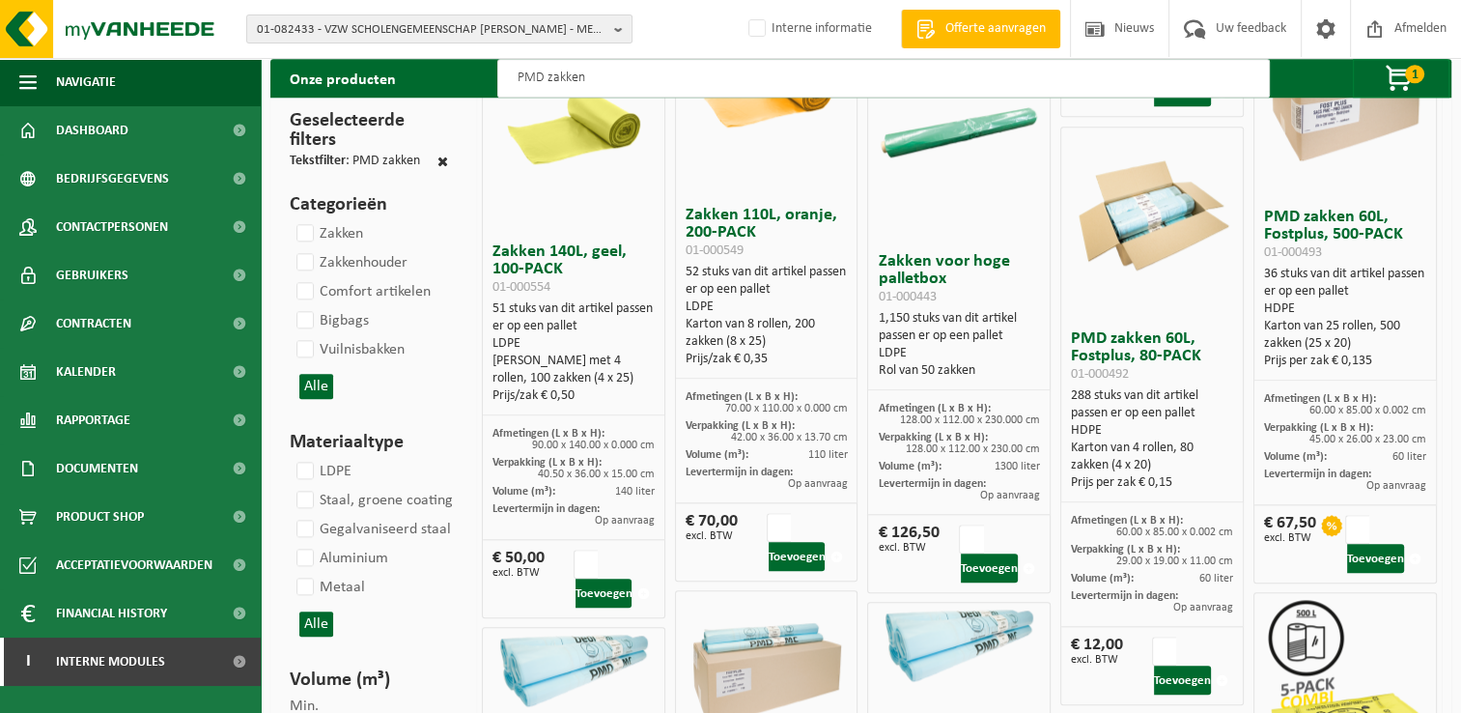
scroll to position [2028, 0]
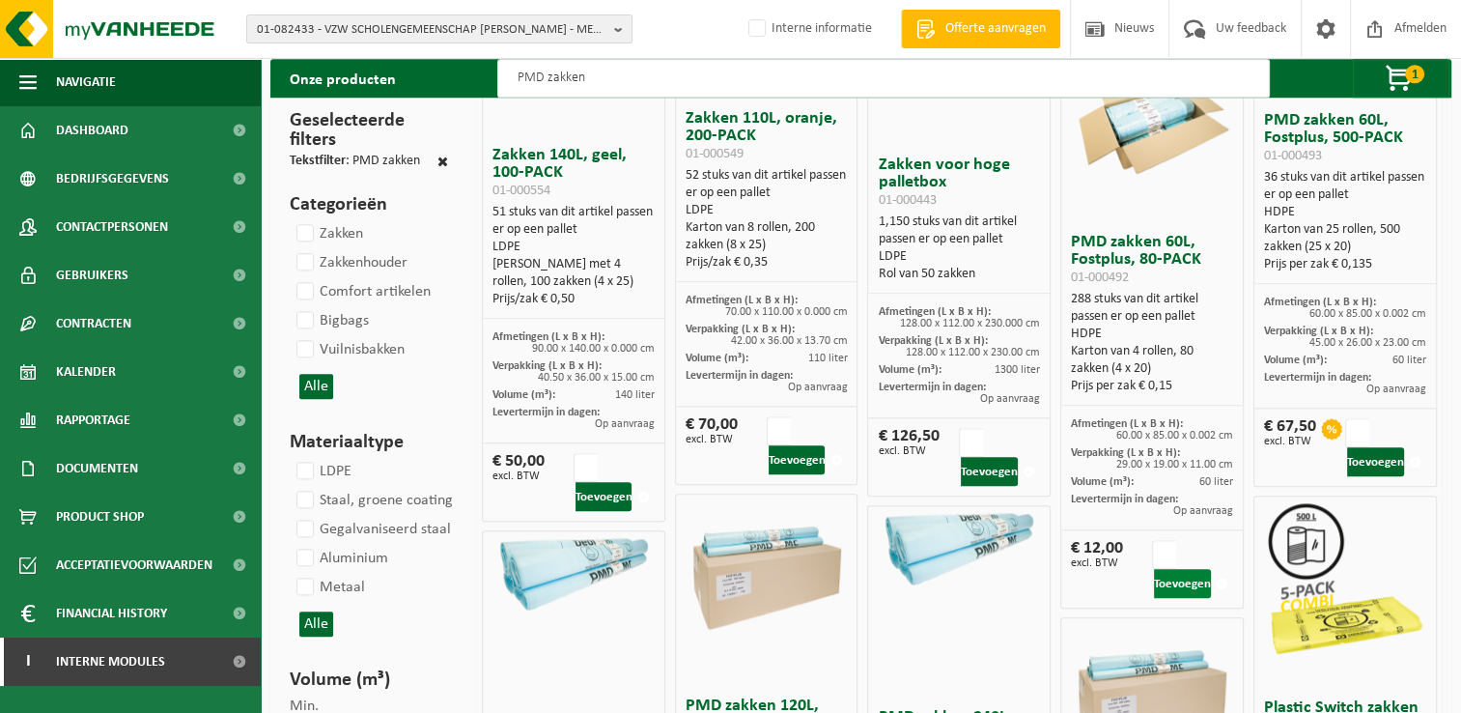
click at [1180, 581] on button "Toevoegen" at bounding box center [1182, 583] width 57 height 29
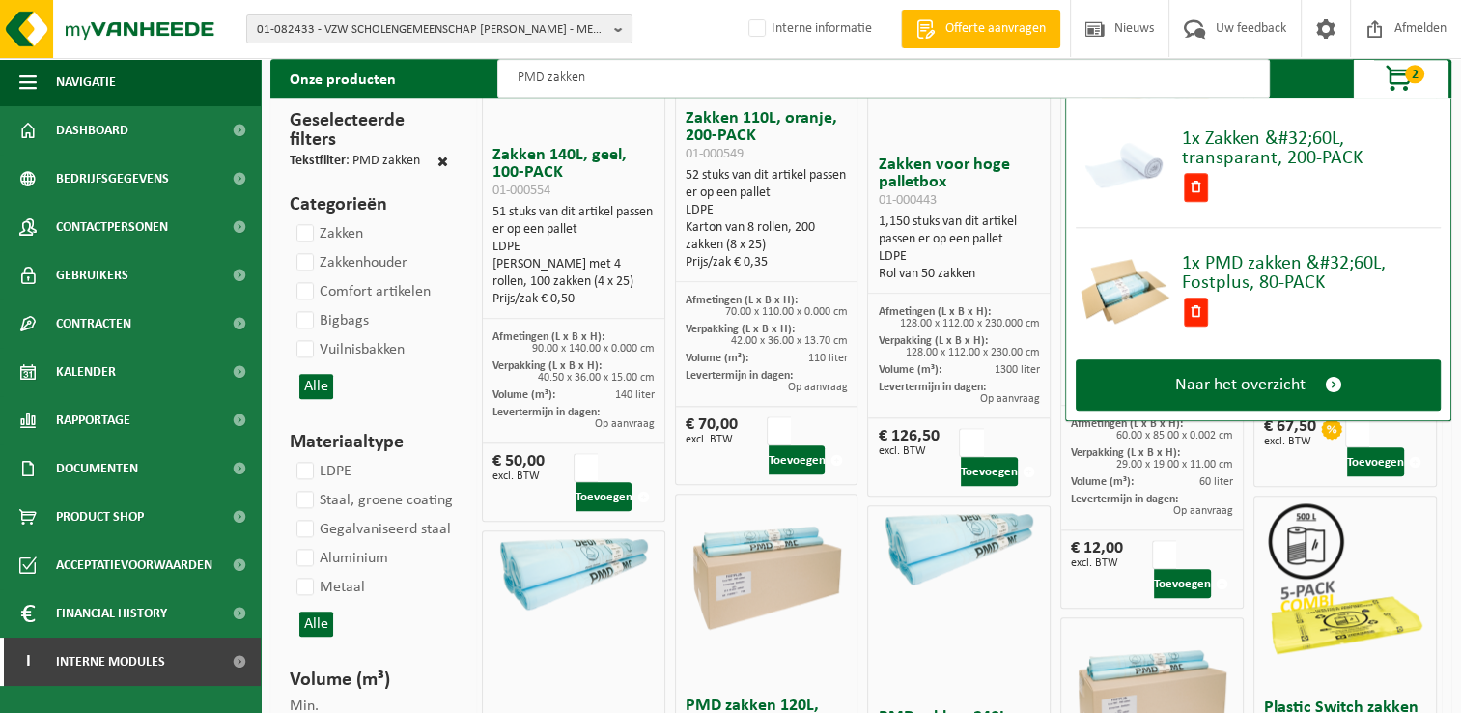
click at [1407, 79] on span "2" at bounding box center [1414, 74] width 19 height 18
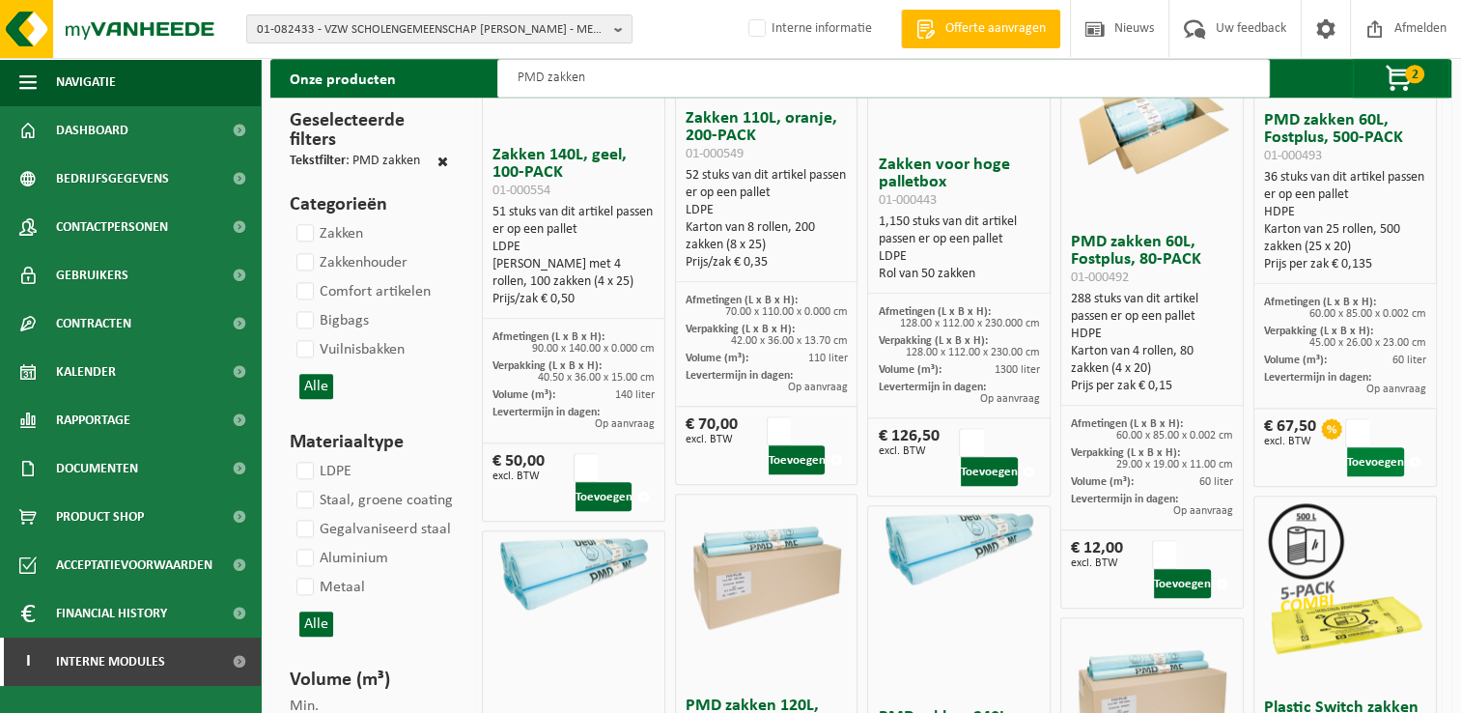
click at [1379, 463] on button "Toevoegen" at bounding box center [1375, 461] width 57 height 29
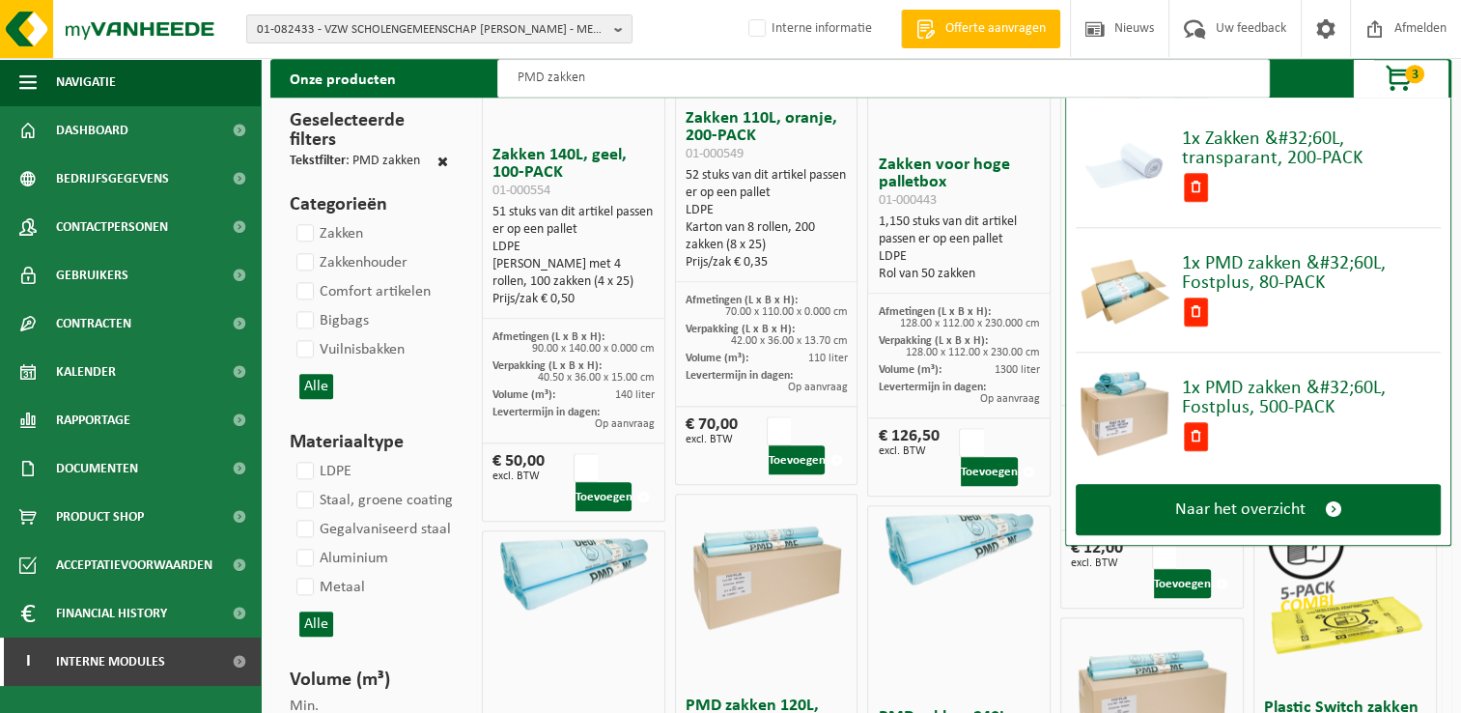
click at [1426, 75] on span "button" at bounding box center [1400, 79] width 97 height 39
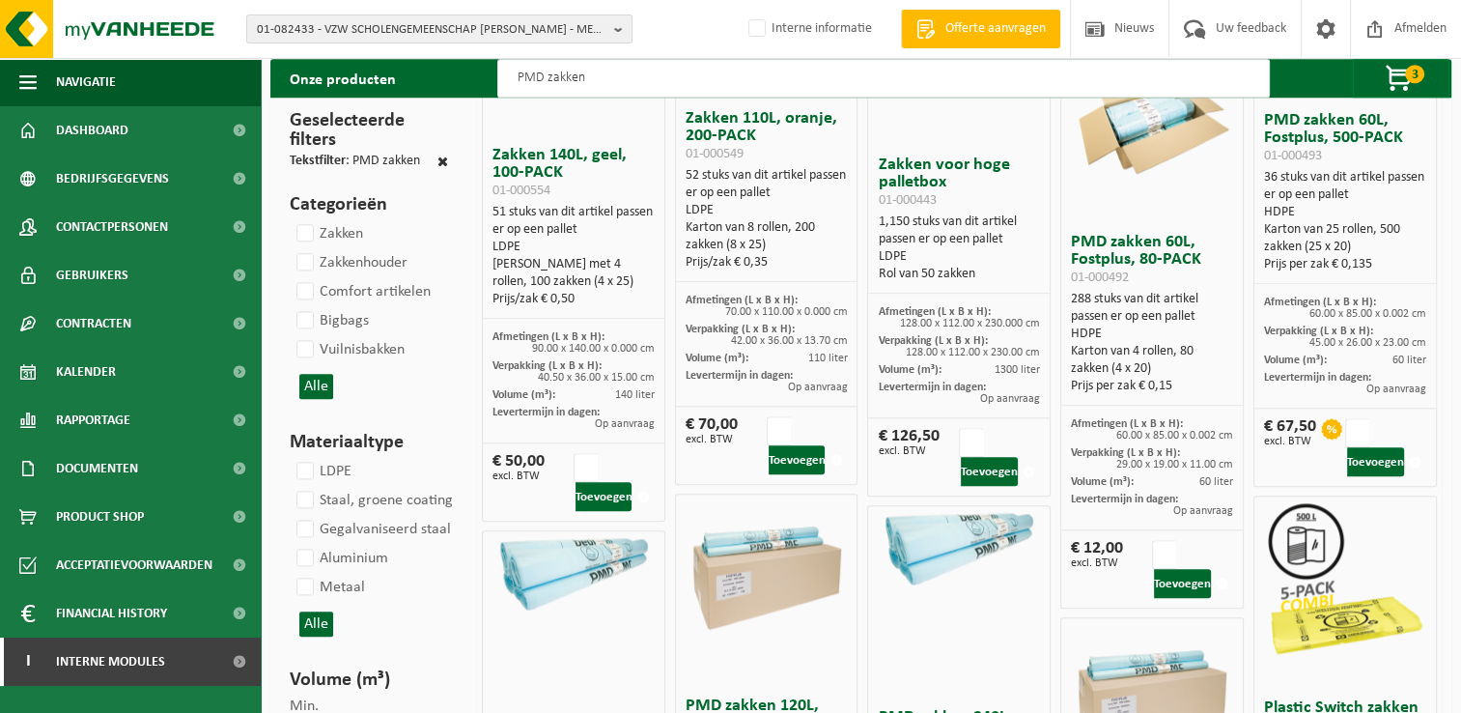
click at [645, 80] on input "PMD zakken" at bounding box center [883, 78] width 772 height 39
type input "P"
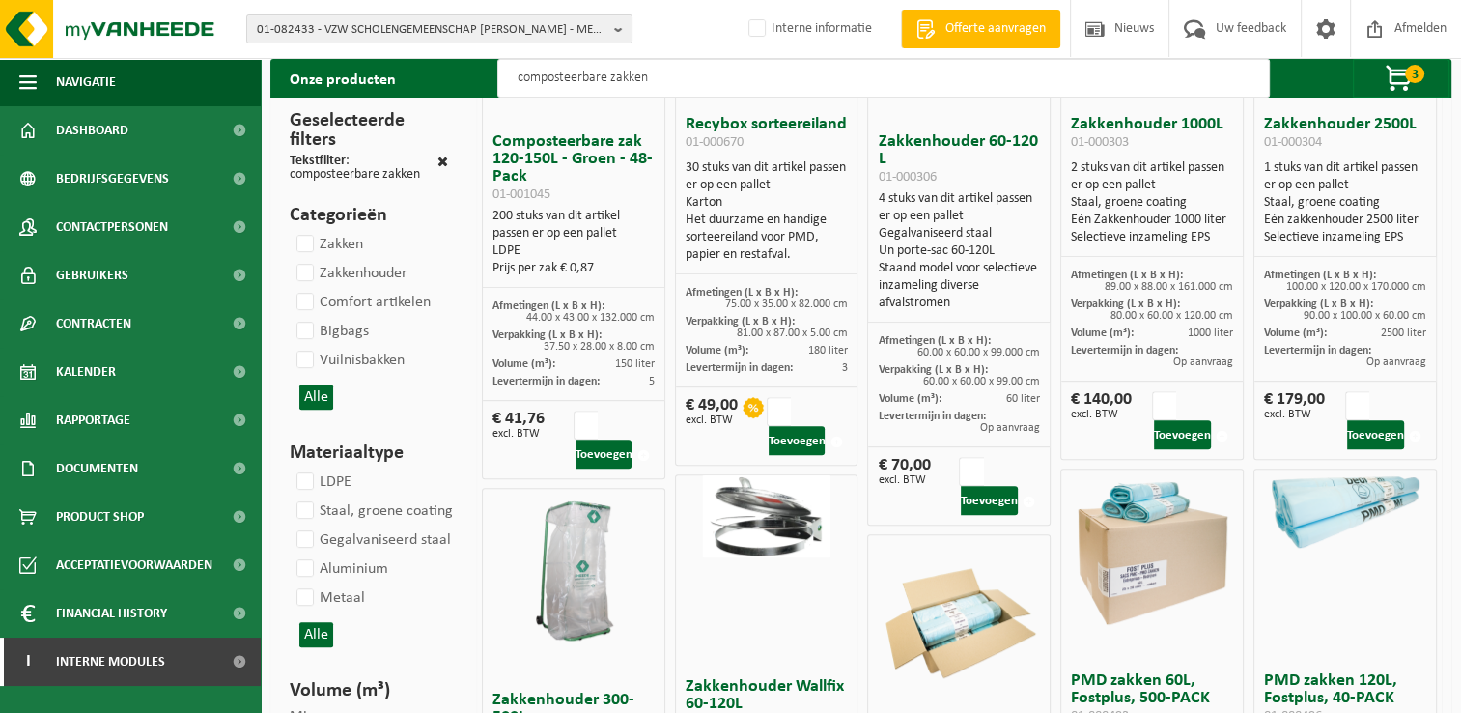
scroll to position [772, 0]
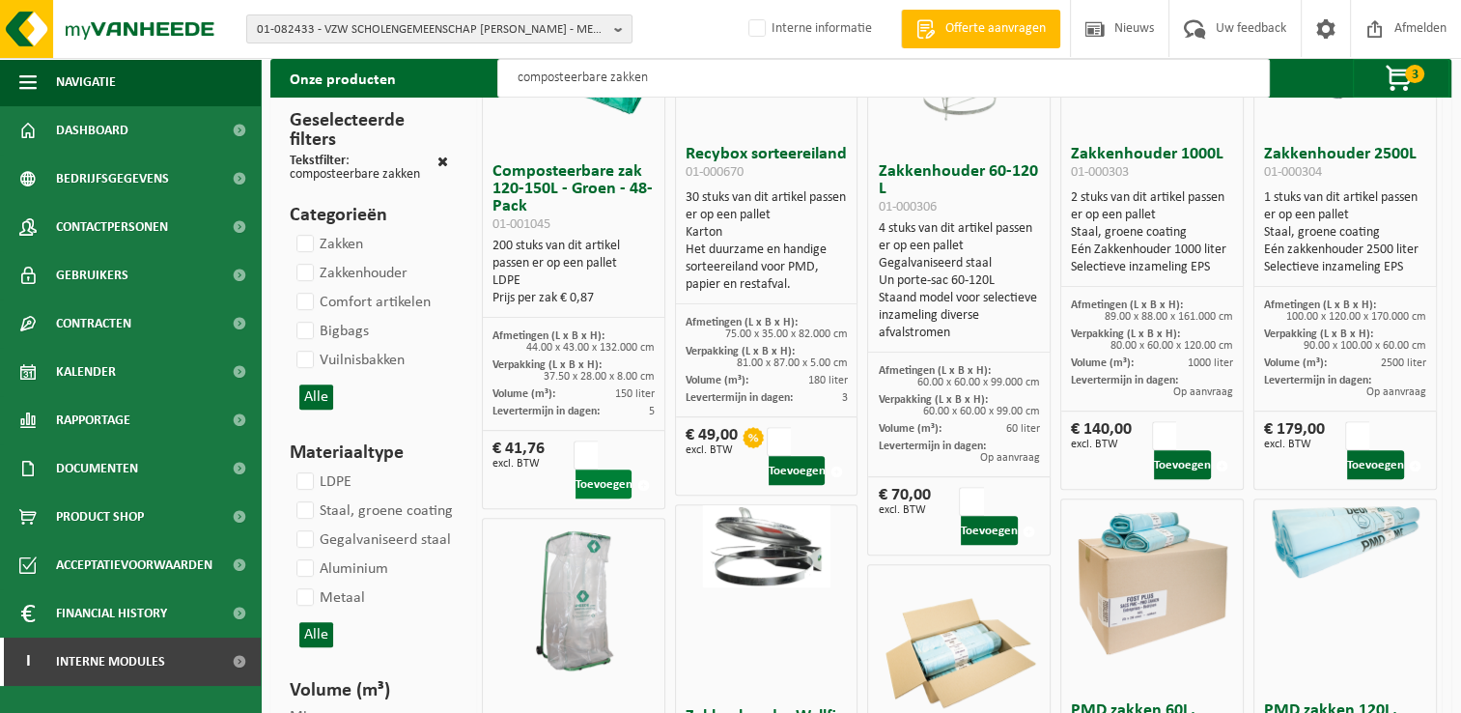
type input "composteerbare zakken"
click at [605, 481] on button "Toevoegen" at bounding box center [604, 483] width 57 height 29
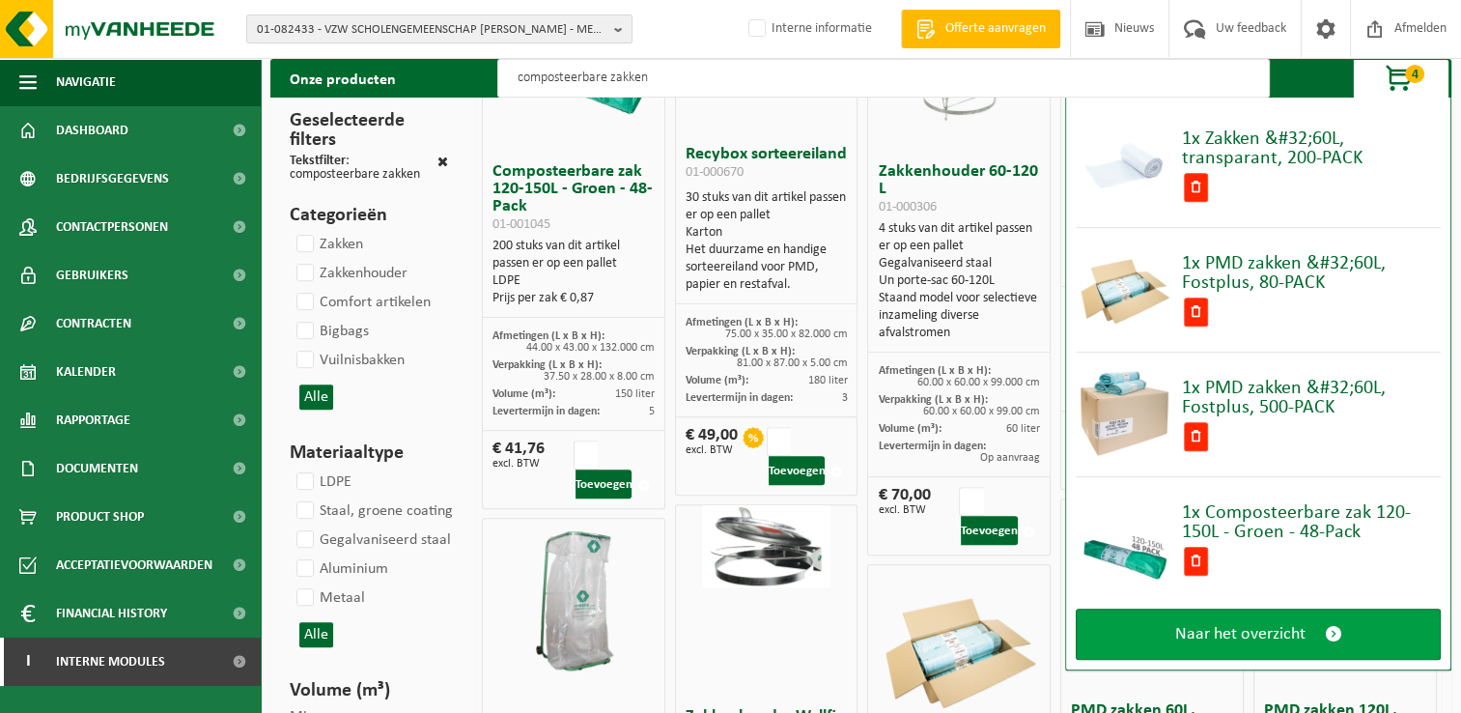
click at [1265, 627] on span "Naar het overzicht" at bounding box center [1240, 634] width 130 height 20
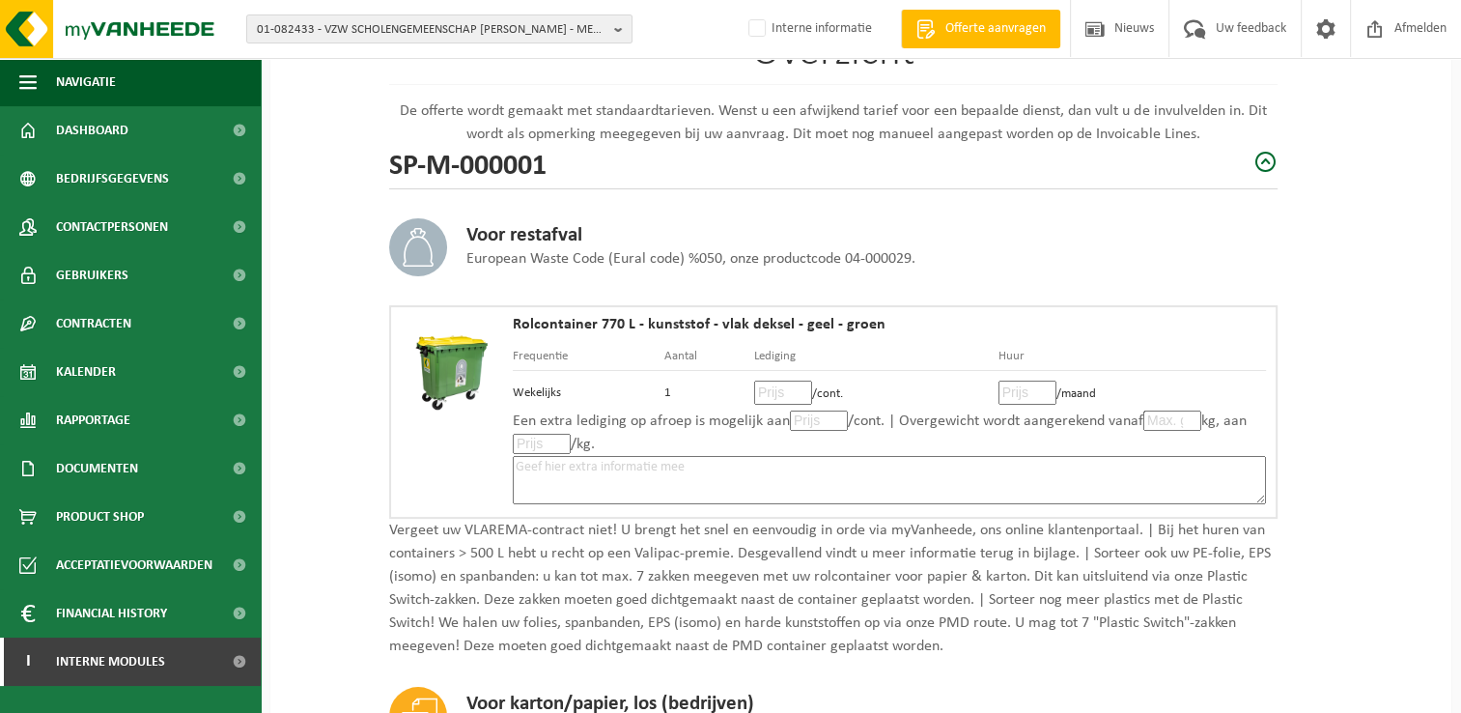
scroll to position [193, 0]
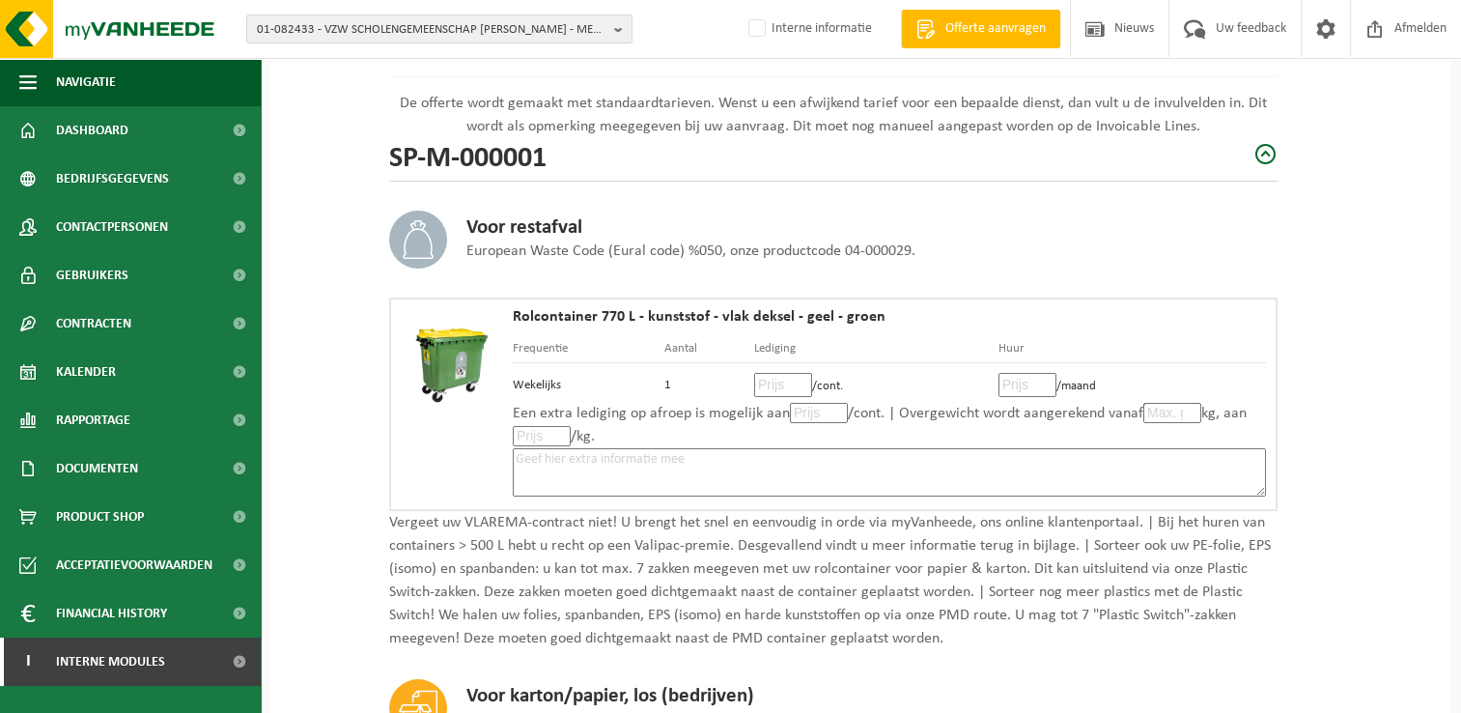
click at [785, 385] on input "number" at bounding box center [783, 385] width 58 height 24
click at [764, 382] on input "number" at bounding box center [783, 385] width 58 height 24
type input "22"
type input "22.00"
click at [1017, 387] on input "number" at bounding box center [1027, 385] width 58 height 24
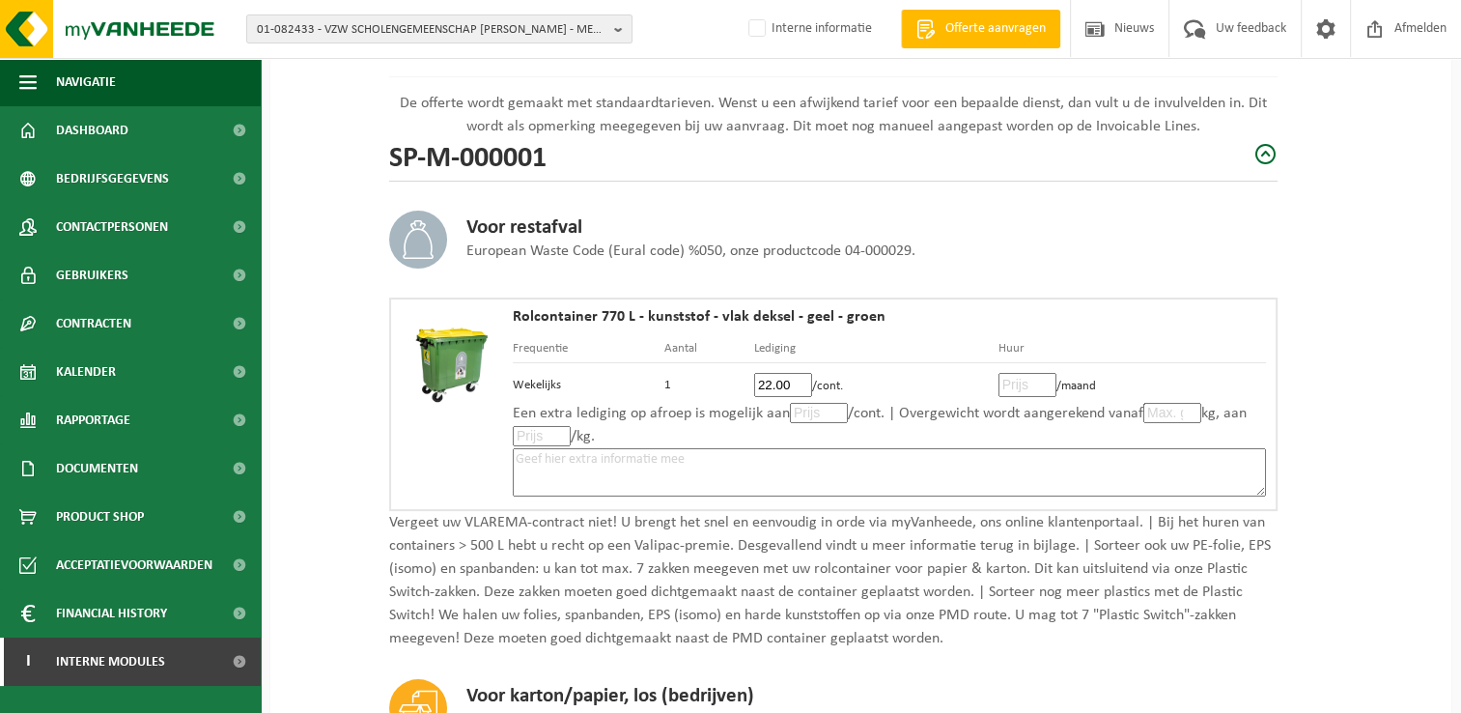
type input "4"
type input "4.40"
click at [815, 407] on input "number" at bounding box center [819, 413] width 58 height 20
type input "22"
type input "22.00"
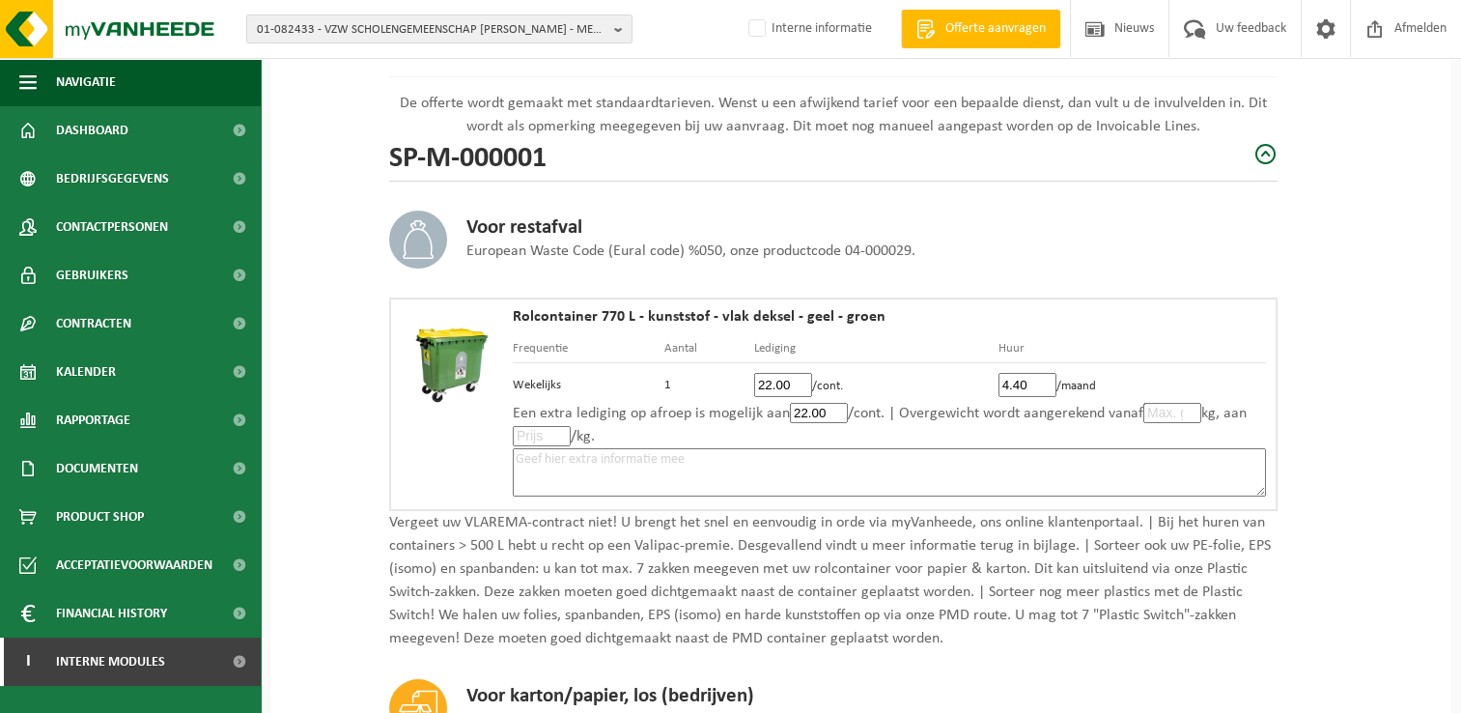
click at [541, 433] on input "number" at bounding box center [542, 436] width 58 height 20
type input "0"
type input "0.0"
click at [742, 462] on textarea at bounding box center [889, 472] width 753 height 48
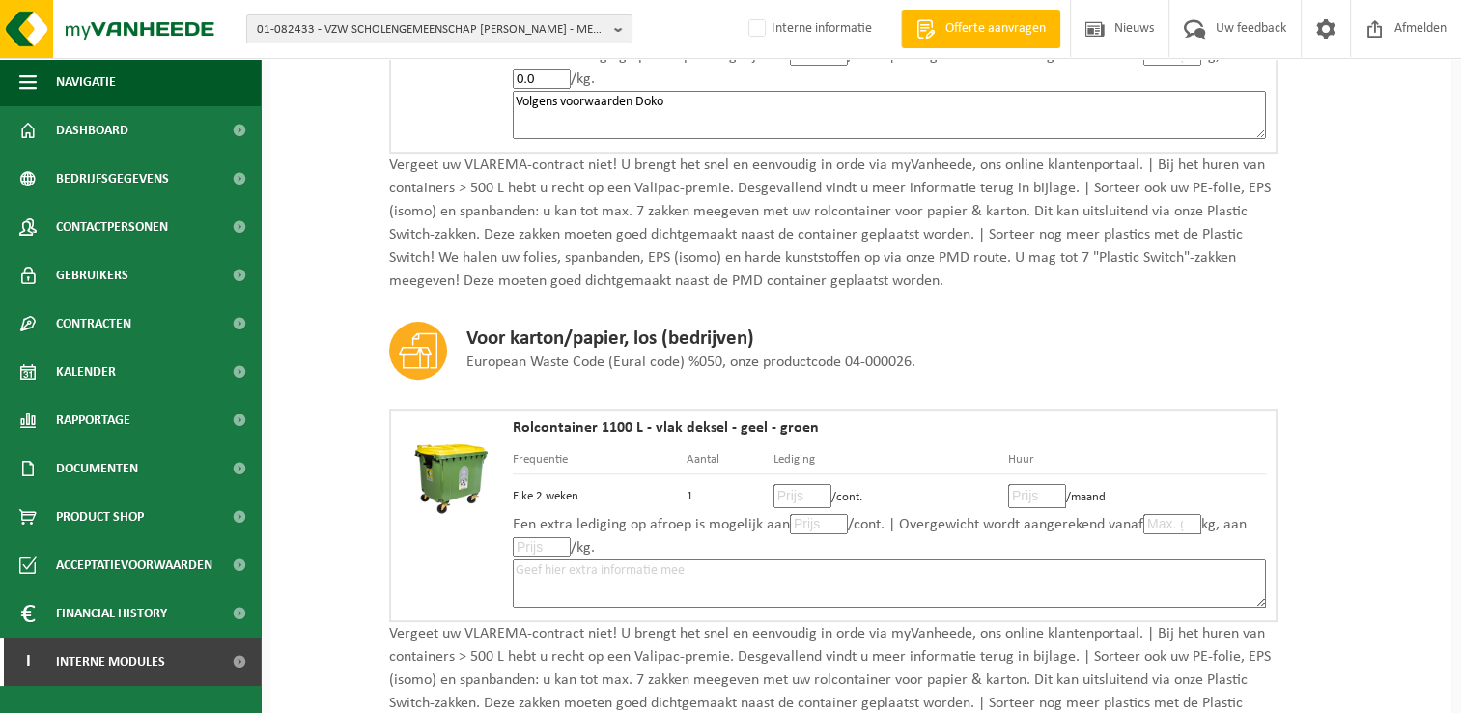
scroll to position [579, 0]
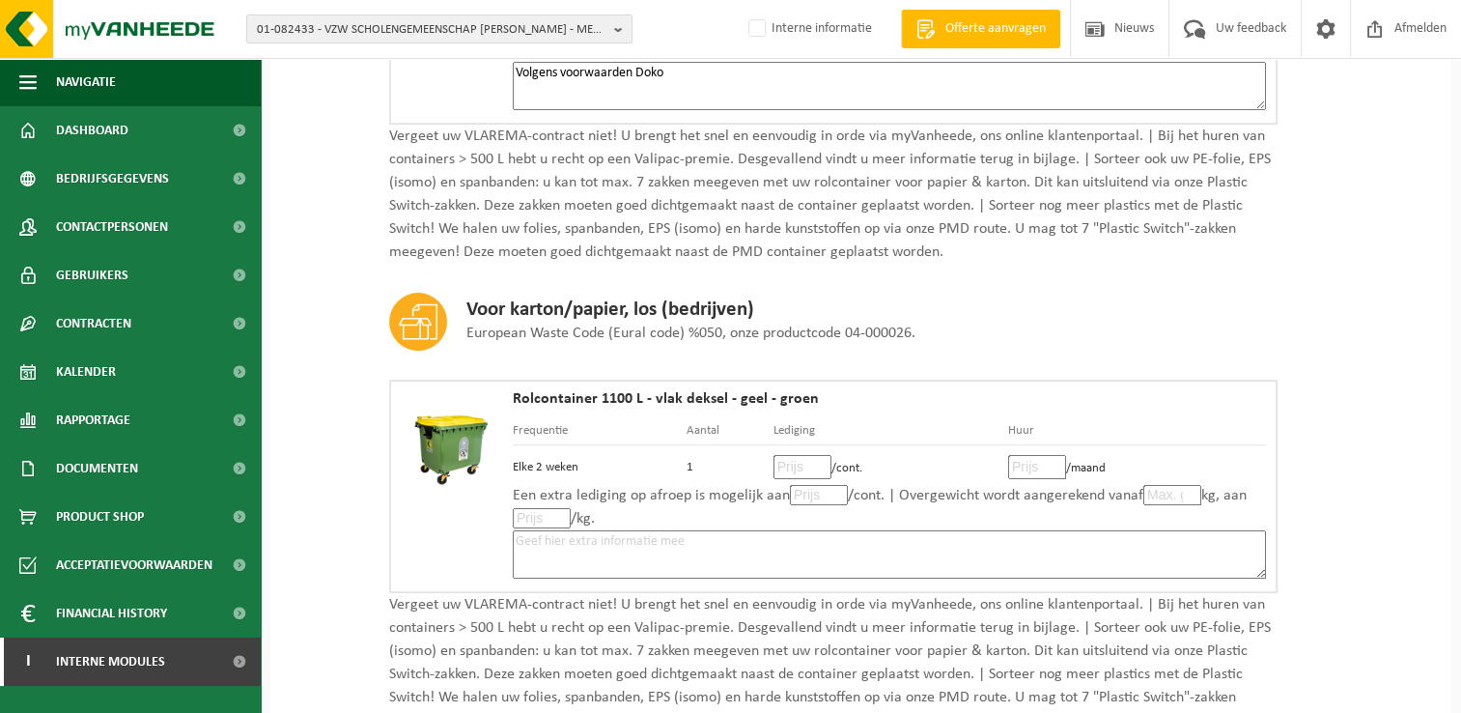
type textarea "Volgens voorwaarden Doko"
click at [792, 463] on input "number" at bounding box center [802, 467] width 58 height 24
type input "9"
type input "9.90"
click at [1025, 461] on input "number" at bounding box center [1037, 467] width 58 height 24
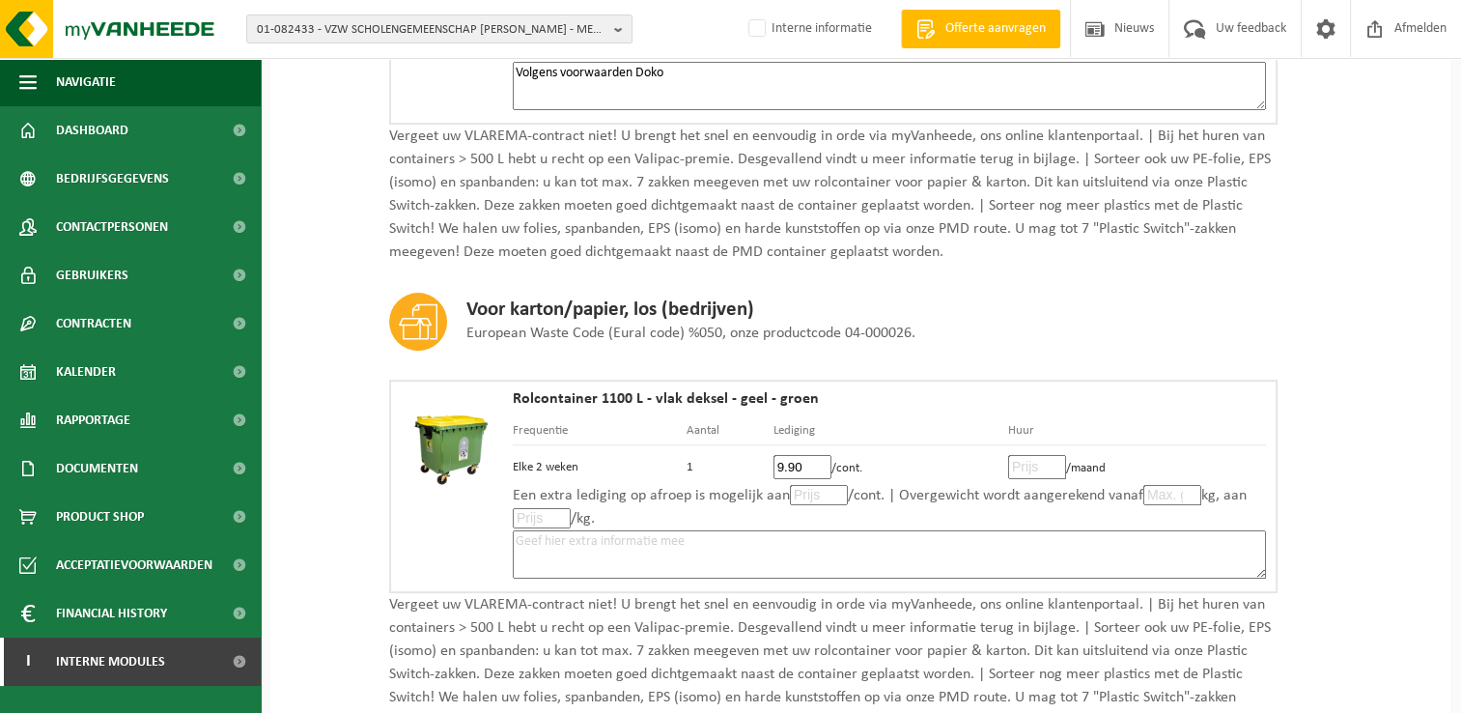
type input "5"
type input "5.50"
click at [814, 497] on input "number" at bounding box center [819, 495] width 58 height 20
type input "9"
type input "9.90"
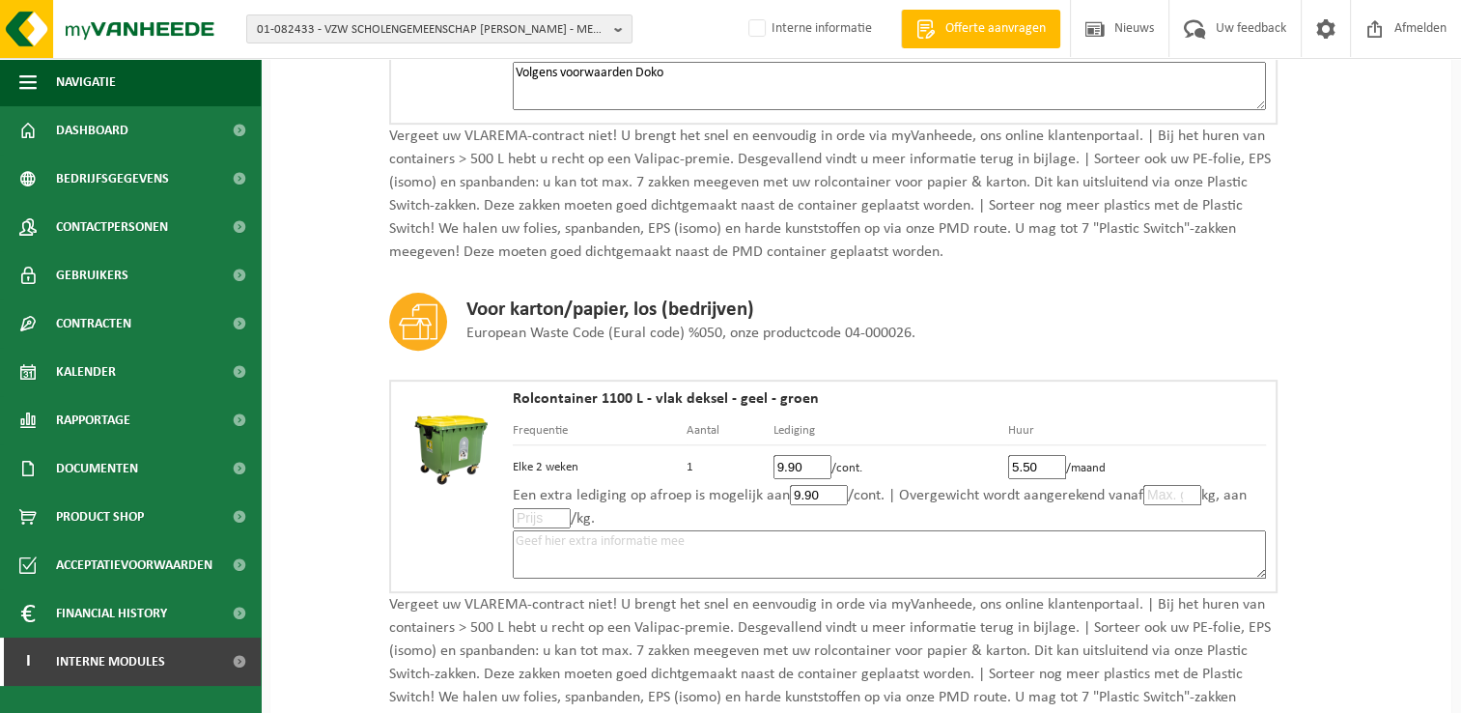
click at [973, 540] on textarea at bounding box center [889, 554] width 753 height 48
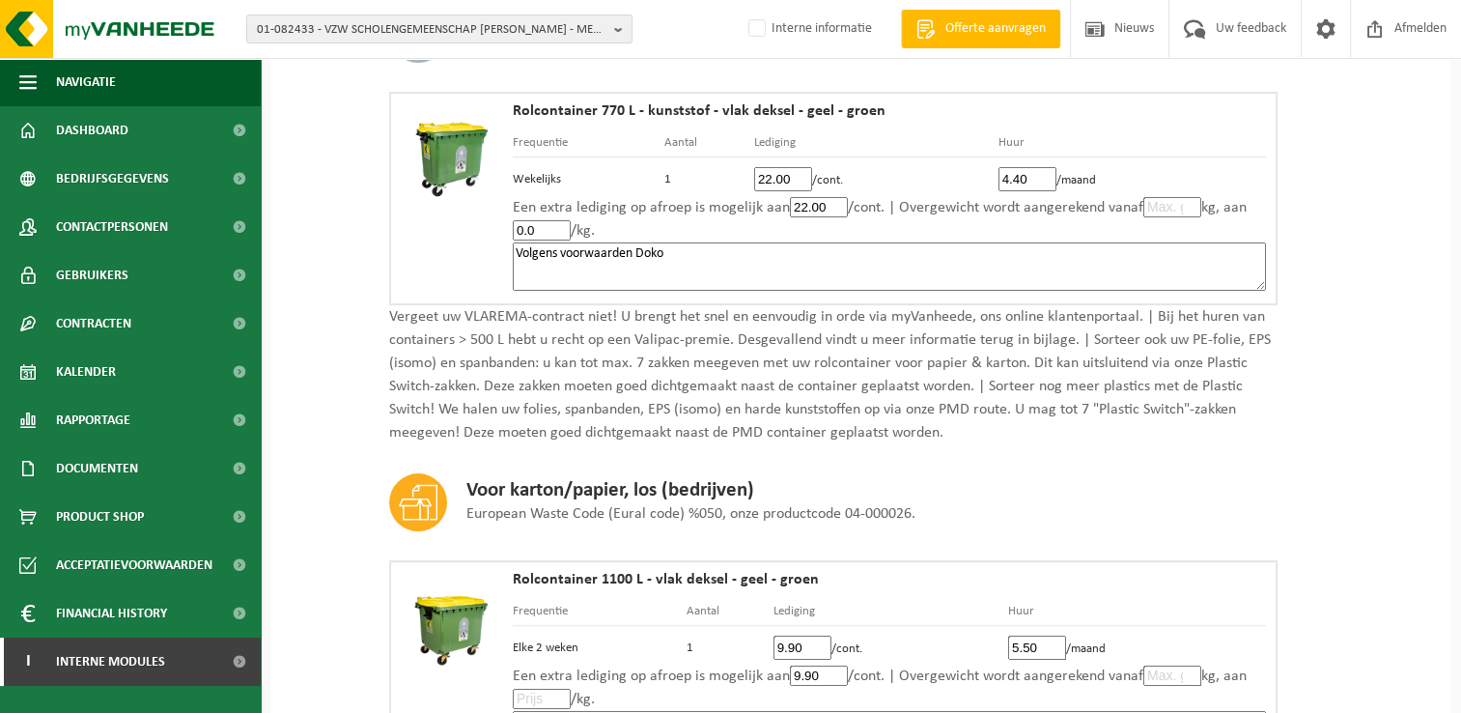
scroll to position [290, 0]
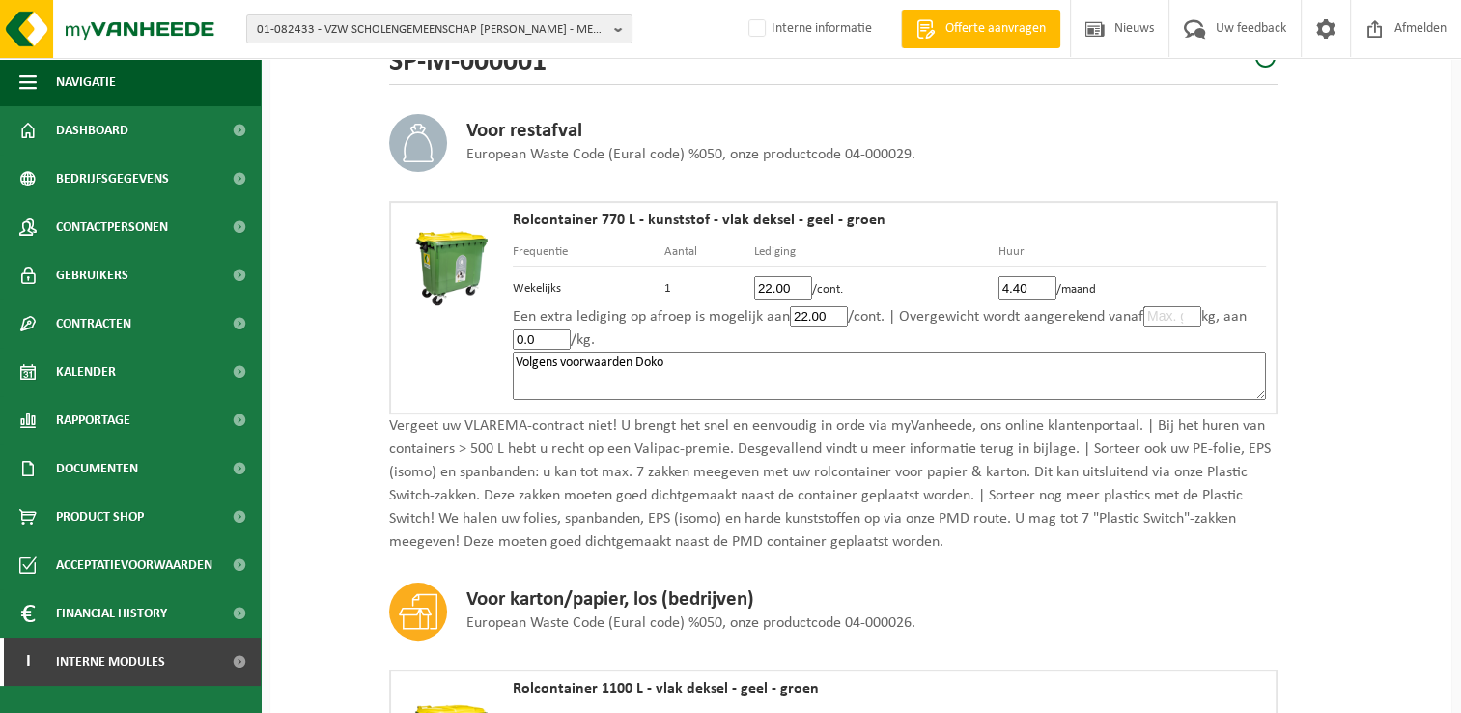
drag, startPoint x: 691, startPoint y: 347, endPoint x: 574, endPoint y: 354, distance: 118.1
click at [574, 354] on div "Rolcontainer 770 L - kunststof - vlak deksel - geel - groen Frequentie Aantal L…" at bounding box center [889, 307] width 753 height 190
drag, startPoint x: 676, startPoint y: 362, endPoint x: 496, endPoint y: 365, distance: 179.6
click at [496, 365] on div "Rolcontainer 770 L - kunststof - vlak deksel - geel - groen Frequentie Aantal L…" at bounding box center [833, 307] width 888 height 213
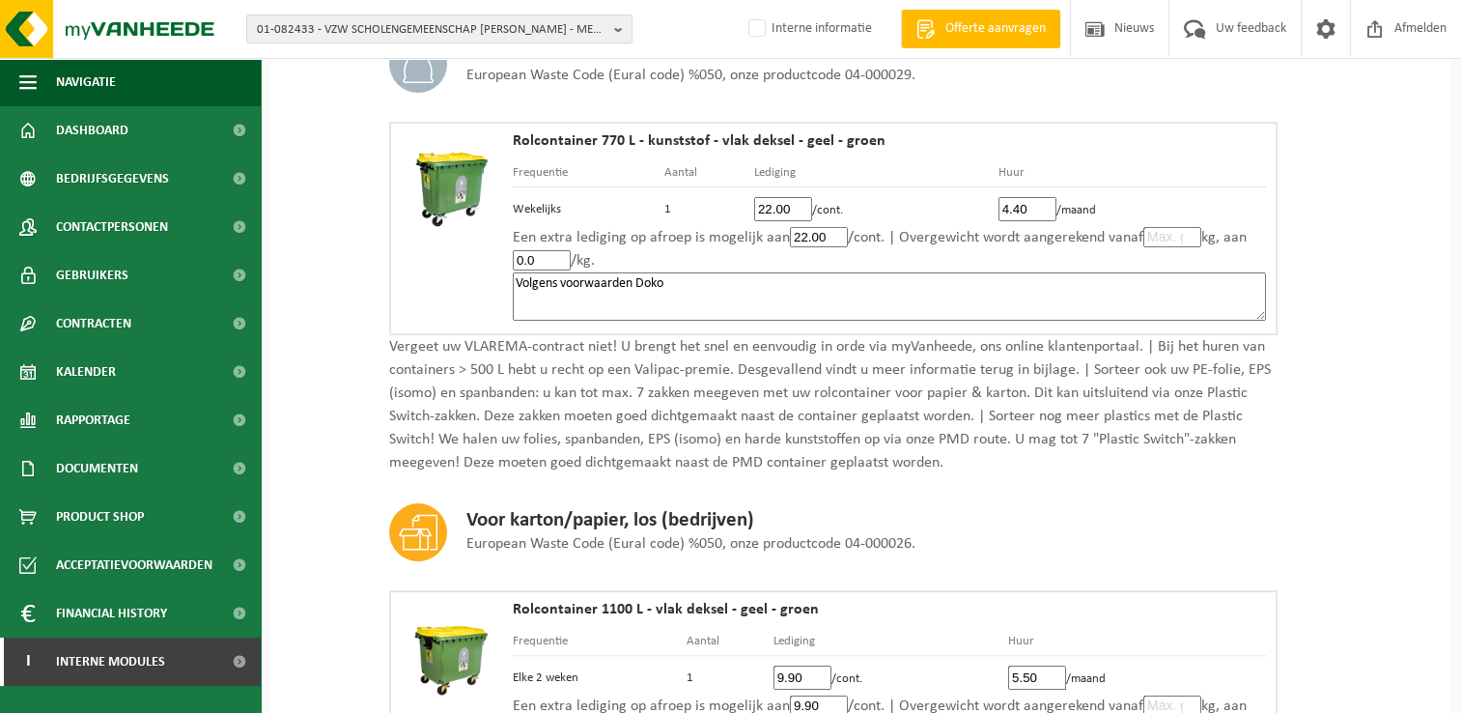
scroll to position [483, 0]
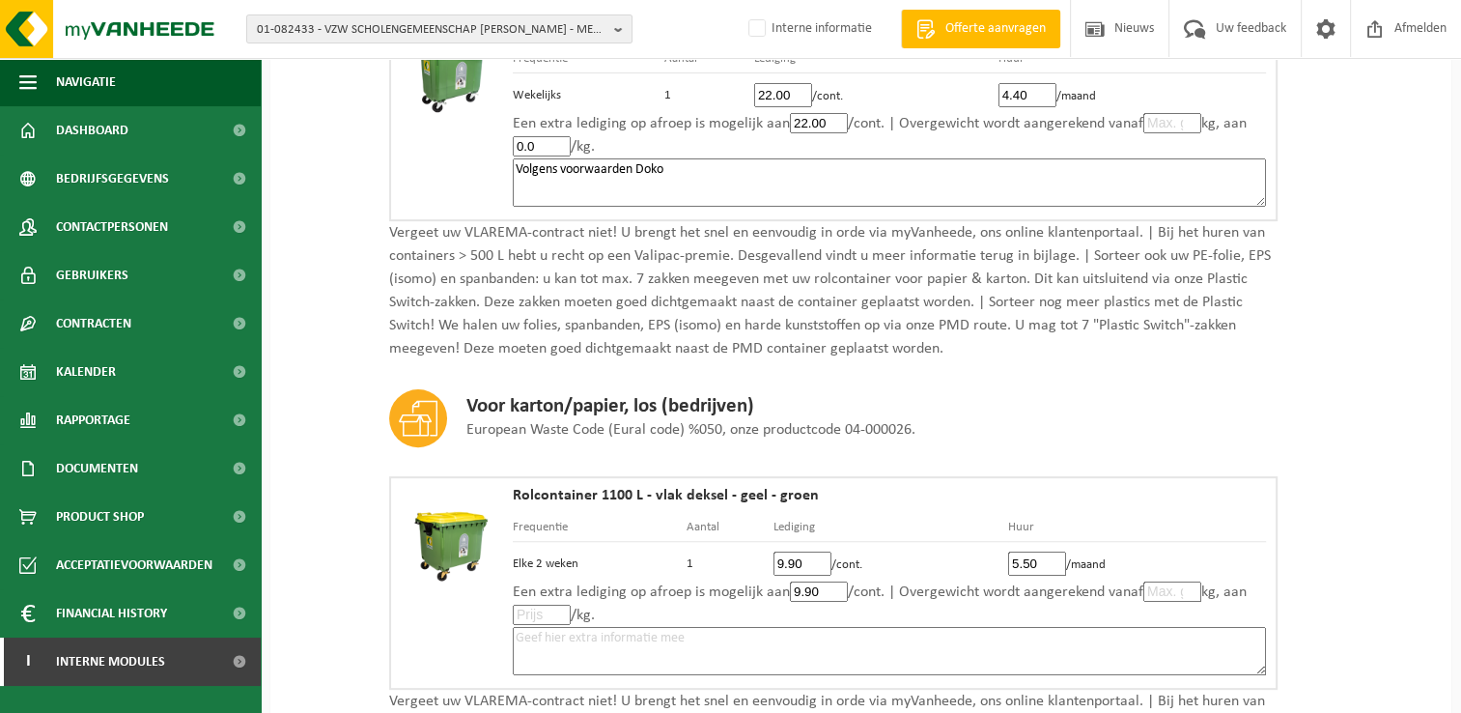
click at [673, 633] on textarea at bounding box center [889, 651] width 753 height 48
paste textarea "Volgens voorwaarden Doko"
type textarea "Volgens voorwaarden Doko"
drag, startPoint x: 774, startPoint y: 562, endPoint x: 789, endPoint y: 564, distance: 14.6
click at [774, 562] on input "9.90" at bounding box center [802, 563] width 58 height 24
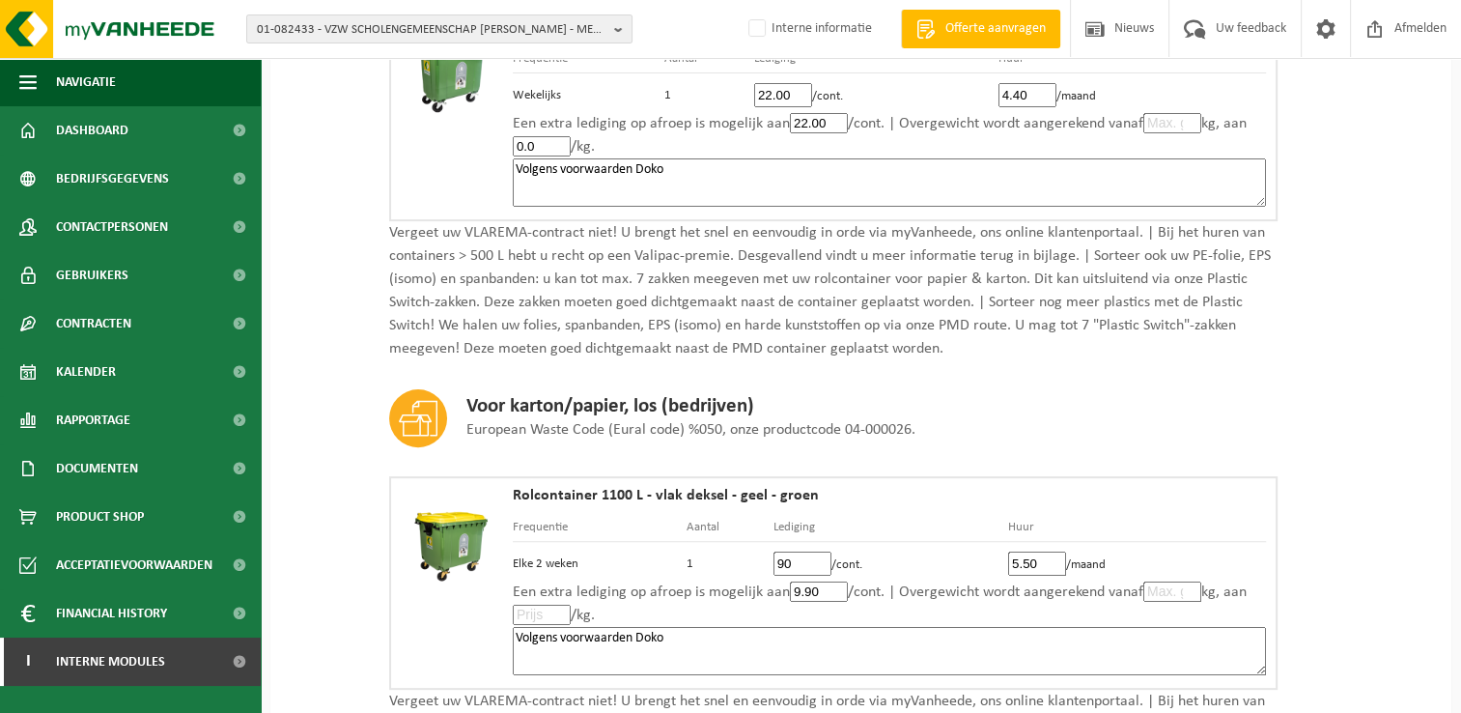
type input "0"
type input "12"
type input "12.10"
click at [800, 587] on input "9.90" at bounding box center [819, 591] width 58 height 20
type input "0"
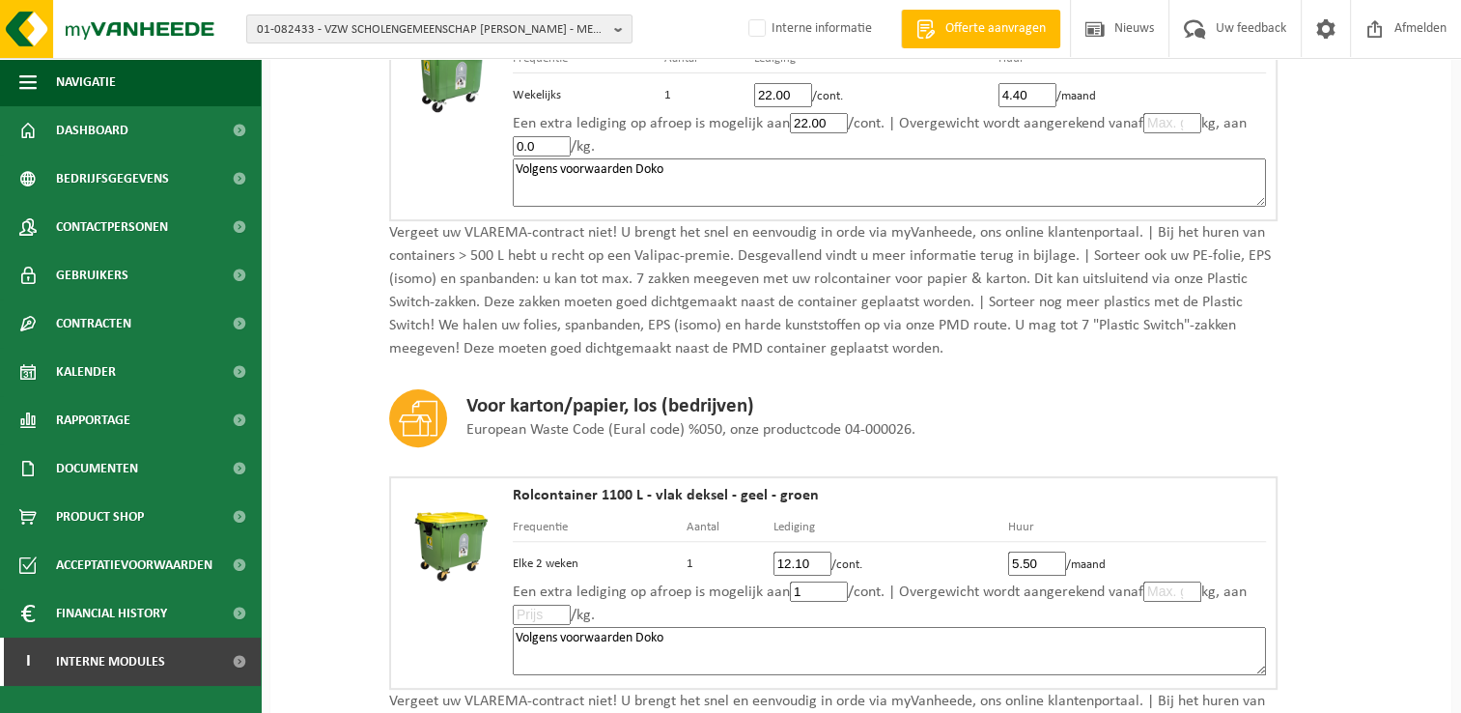
type input "12"
type input "12.10"
click at [942, 639] on textarea "Volgens voorwaarden Doko" at bounding box center [889, 651] width 753 height 48
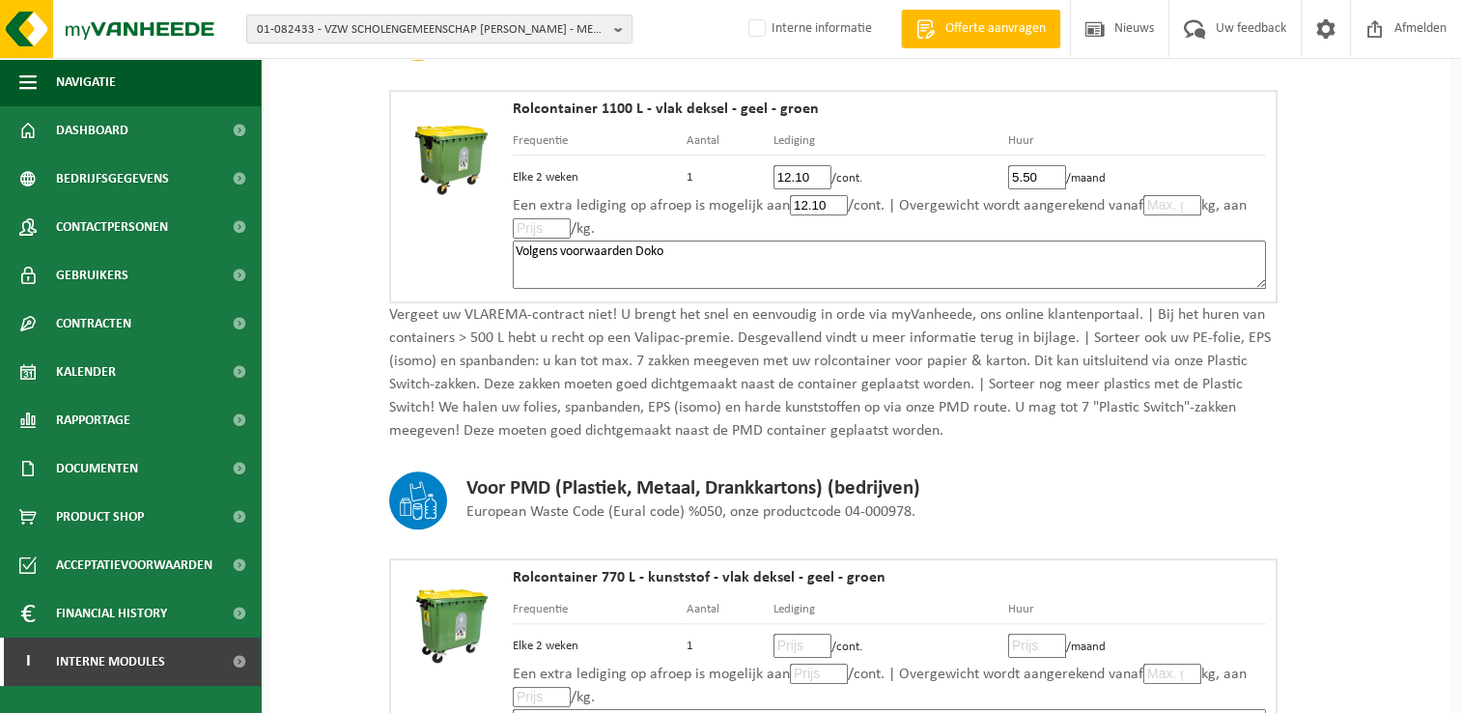
scroll to position [1062, 0]
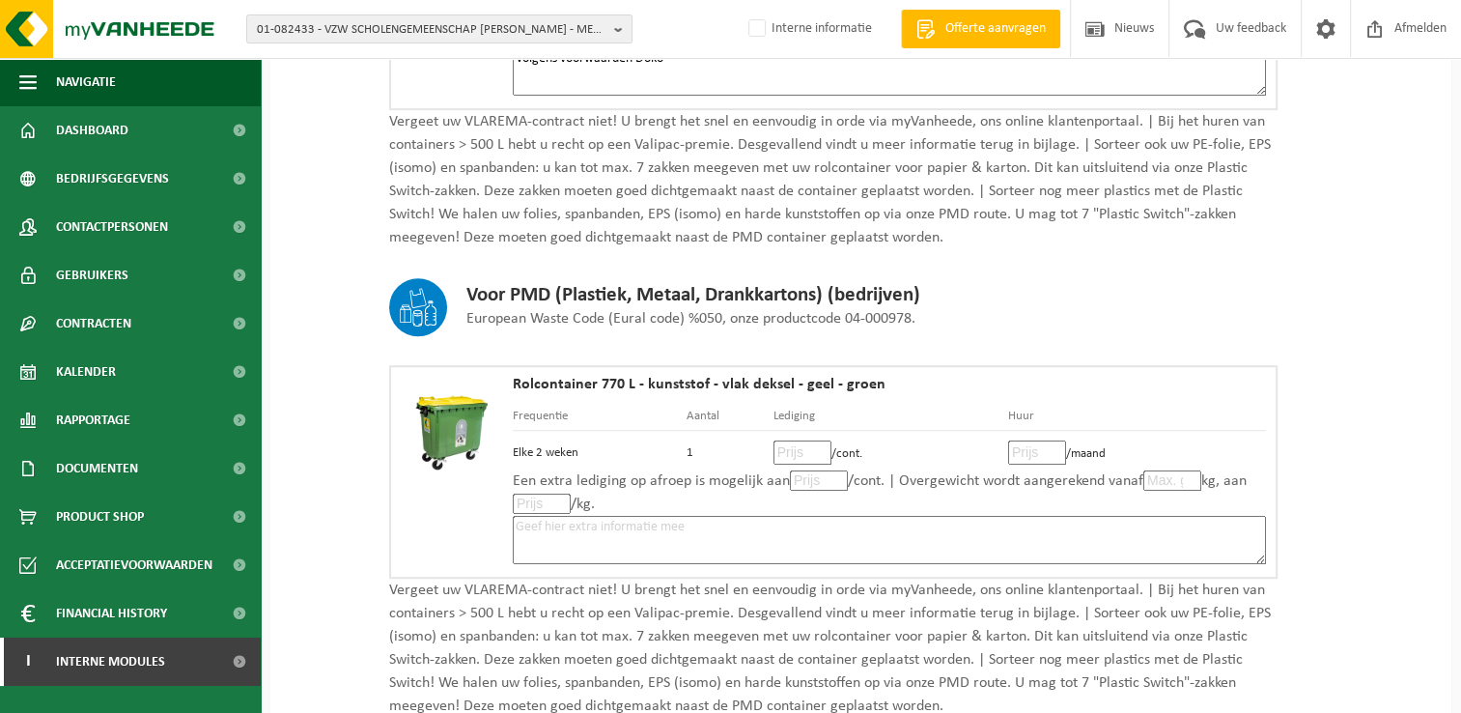
click at [787, 446] on input "number" at bounding box center [802, 452] width 58 height 24
type input "17"
type input "17.60"
click at [1020, 440] on input "number" at bounding box center [1037, 452] width 58 height 24
type input "4"
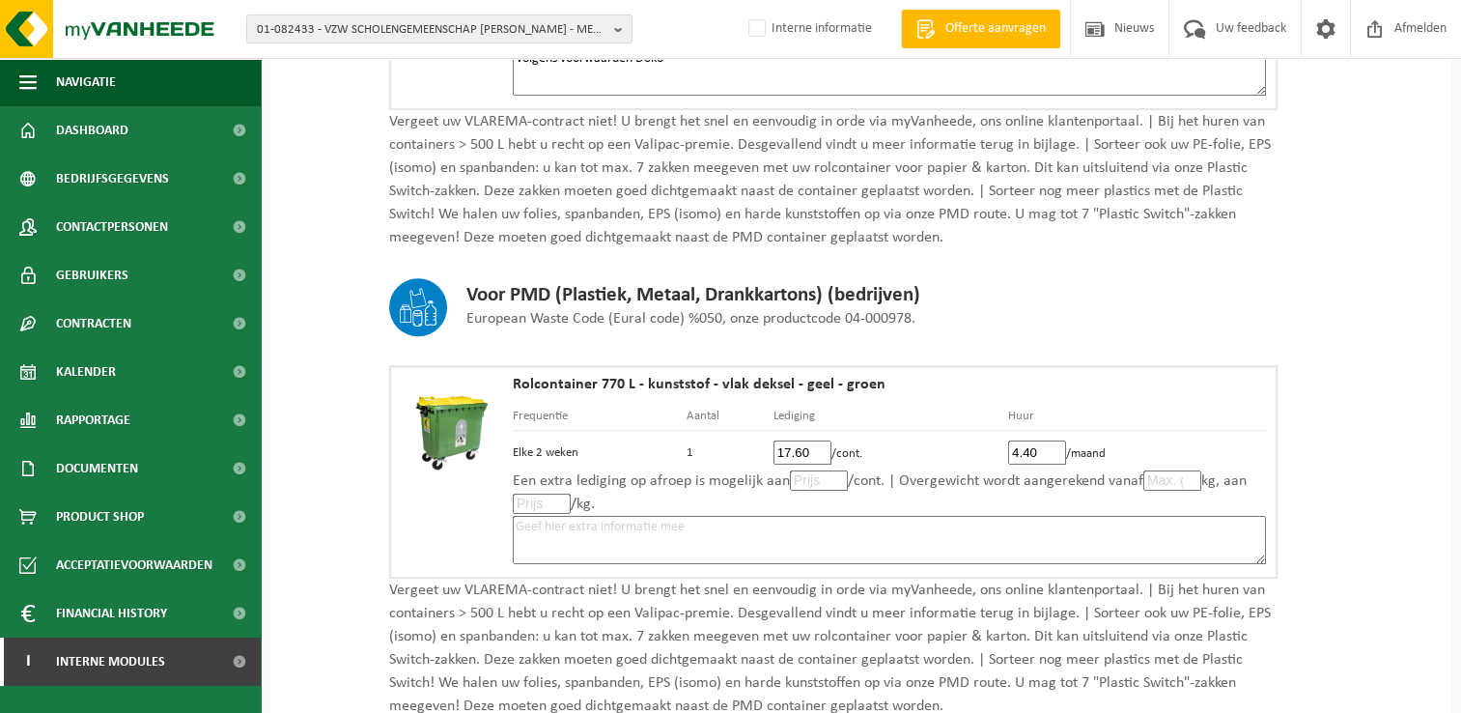
type input "4.40"
click at [818, 482] on input "number" at bounding box center [819, 480] width 58 height 20
type input "17"
type input "17.60"
click at [1155, 523] on textarea at bounding box center [889, 540] width 753 height 48
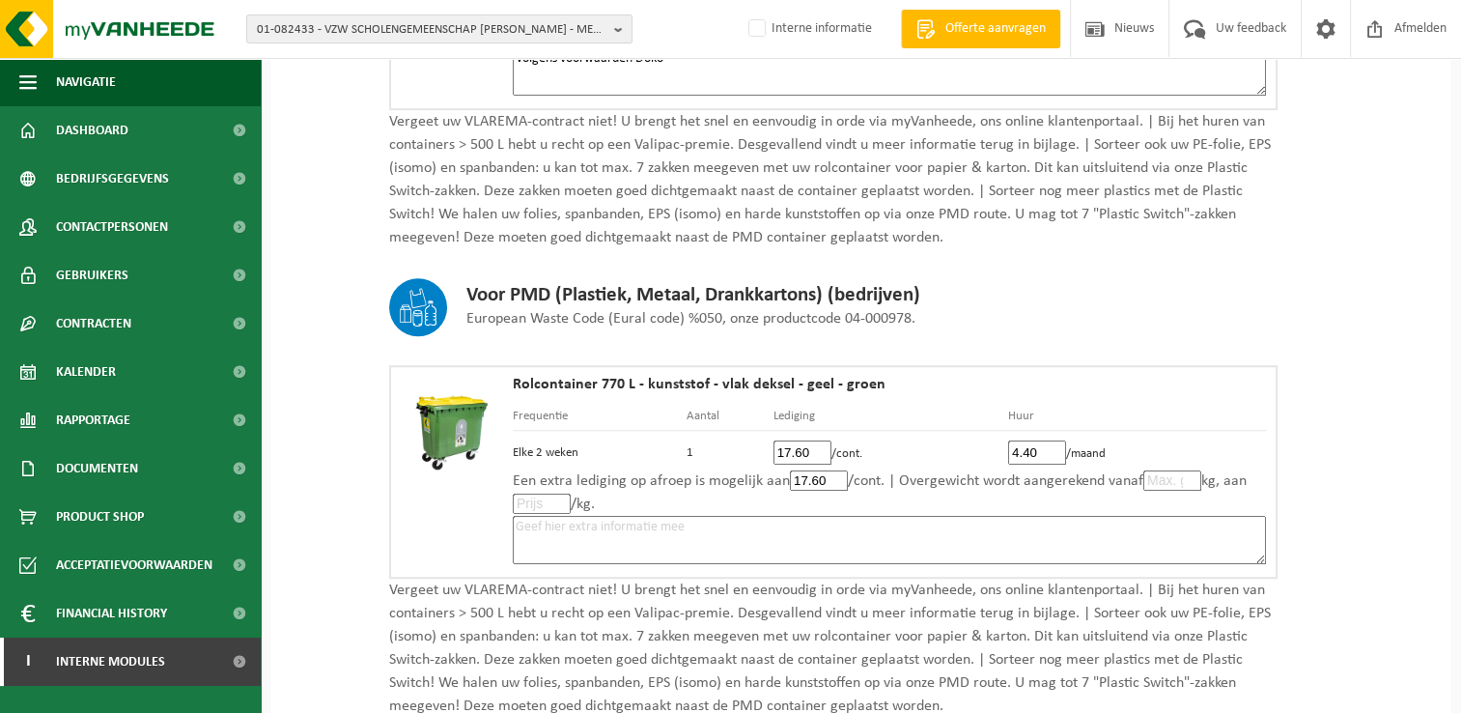
paste textarea "Volgens voorwaarden Doko"
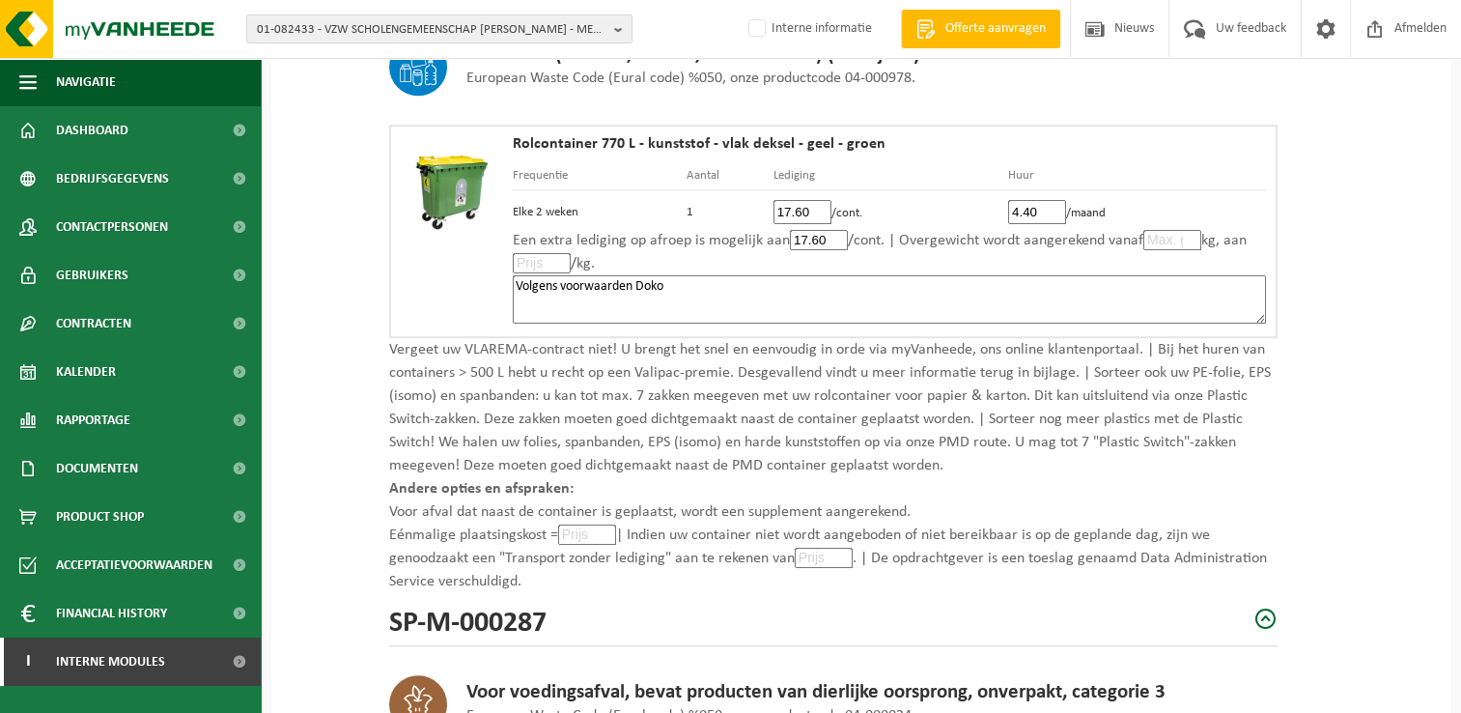
scroll to position [1352, 0]
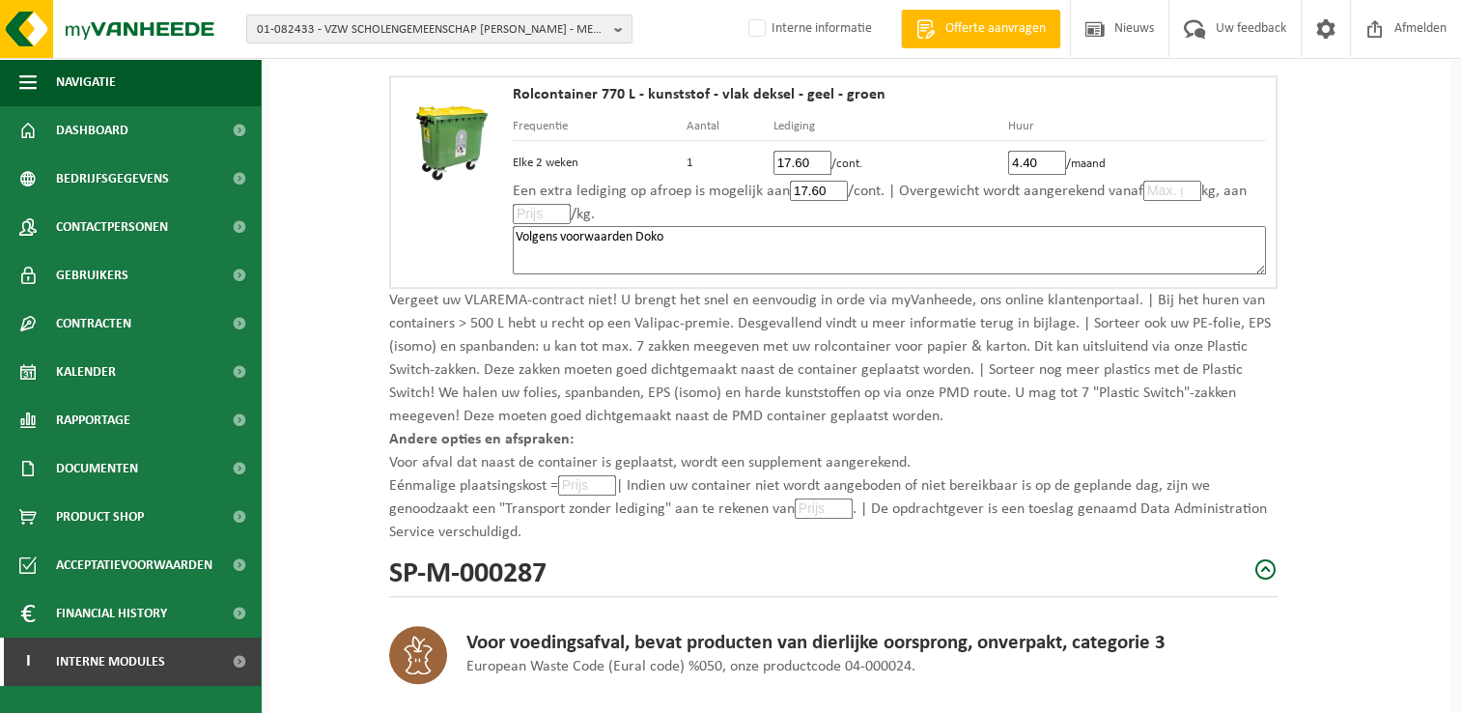
type textarea "Volgens voorwaarden Doko"
click at [587, 482] on input "number" at bounding box center [587, 485] width 58 height 20
type input "0"
type input "0.0"
click at [826, 498] on input "number" at bounding box center [824, 508] width 58 height 20
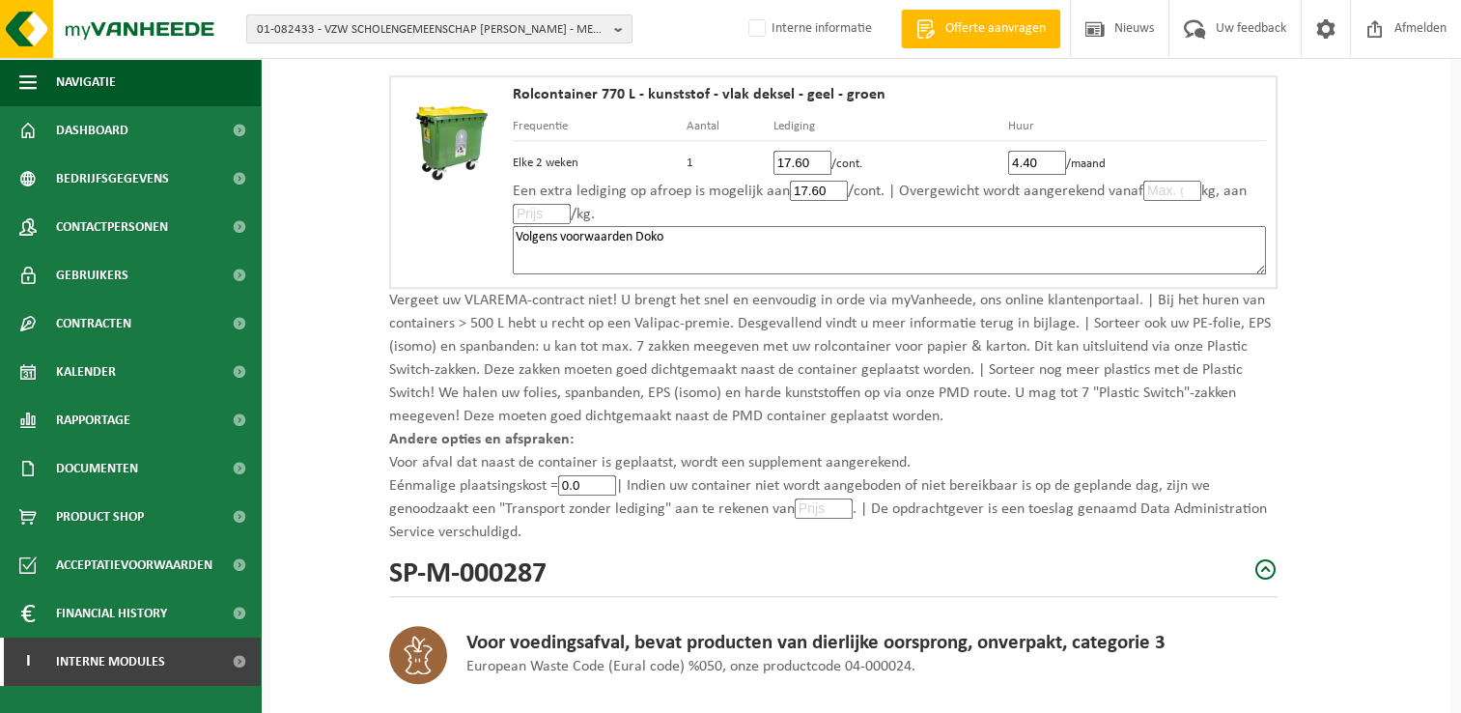
type input "0"
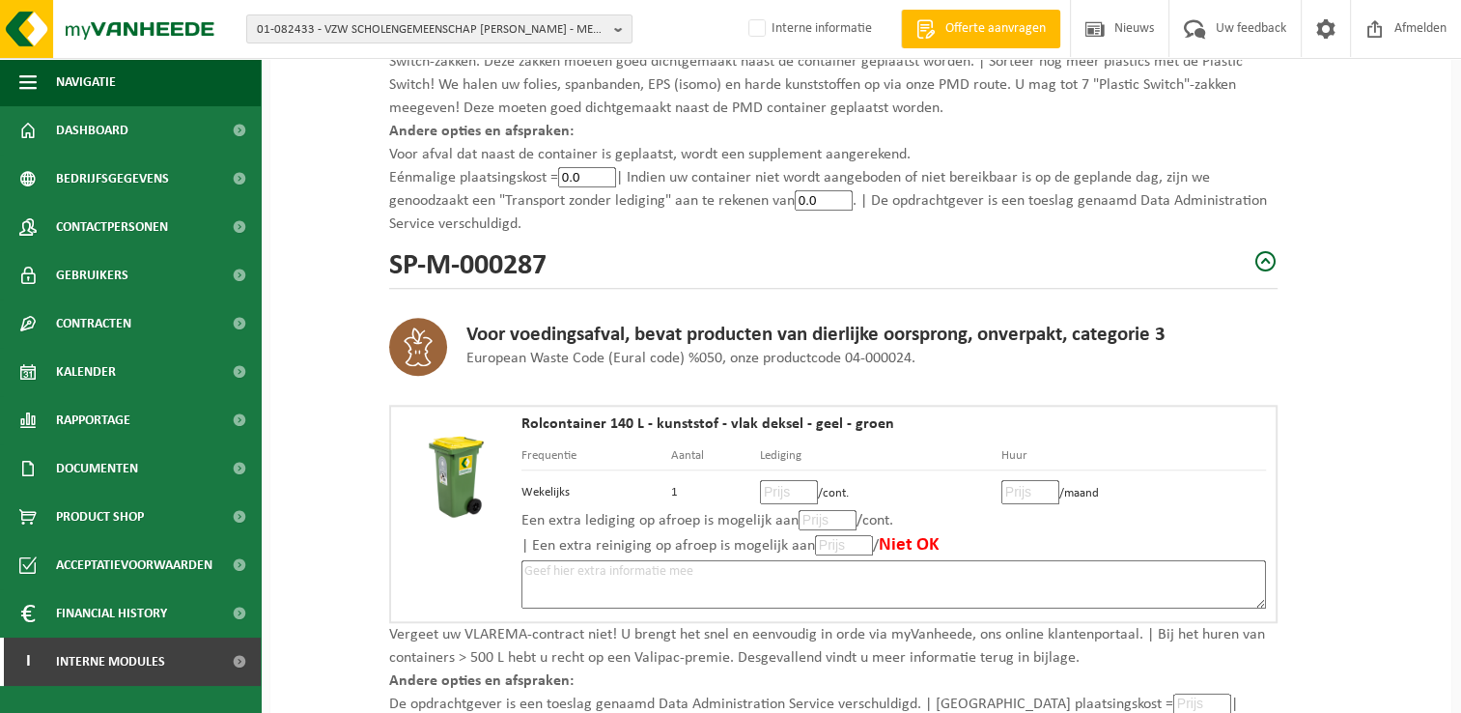
scroll to position [1835, 0]
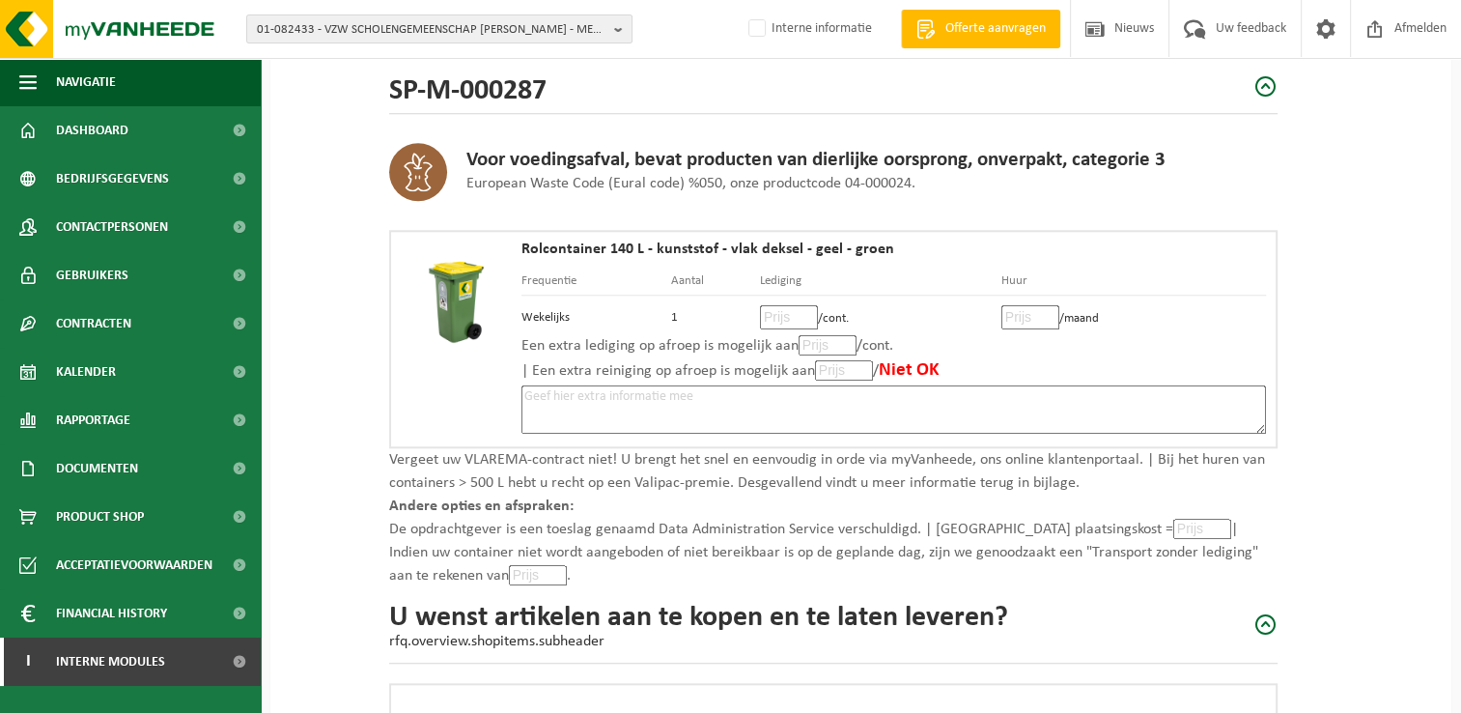
type input "0.0"
click at [776, 305] on input "number" at bounding box center [789, 317] width 58 height 24
type input "18"
type input "18.98"
click at [1025, 307] on input "number" at bounding box center [1030, 317] width 58 height 24
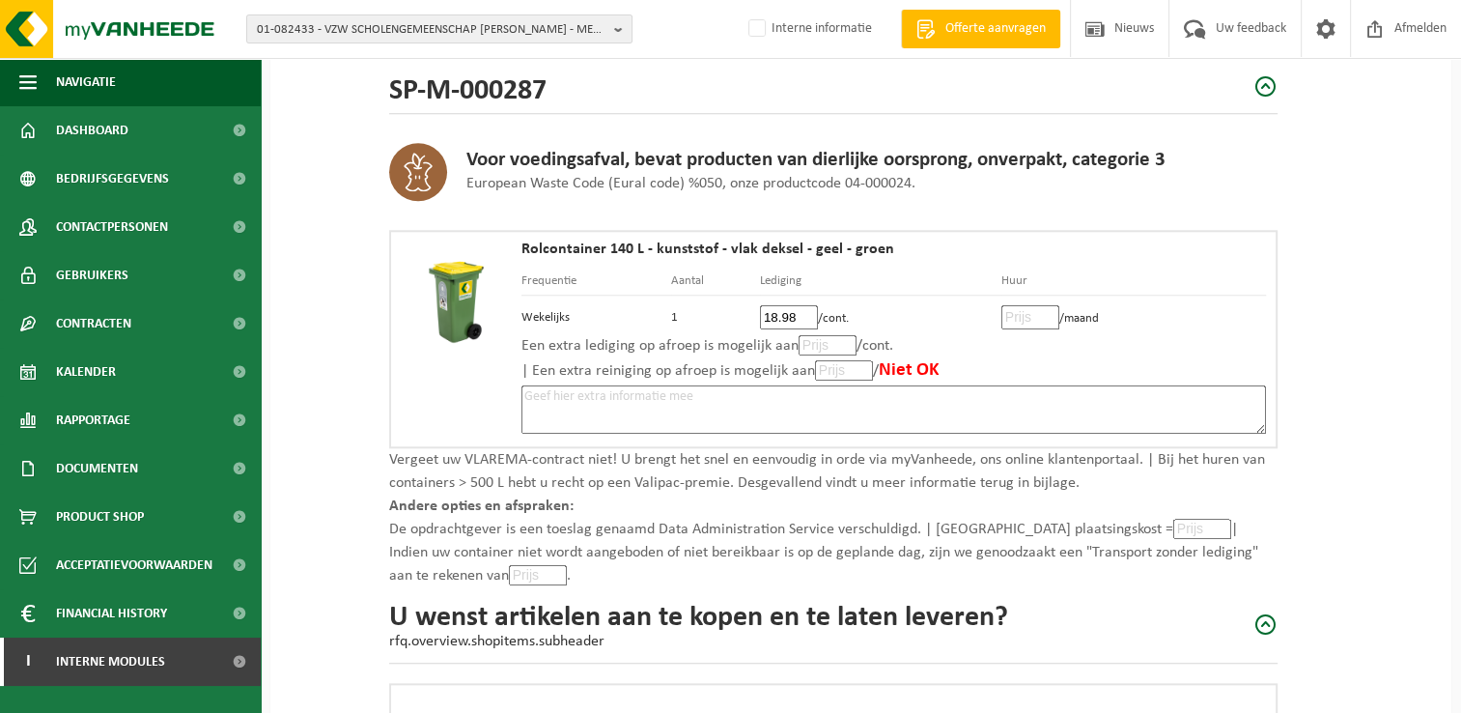
type input "1"
type input "1.93"
click at [817, 342] on input "number" at bounding box center [828, 345] width 58 height 20
type input "18"
type input "18.98"
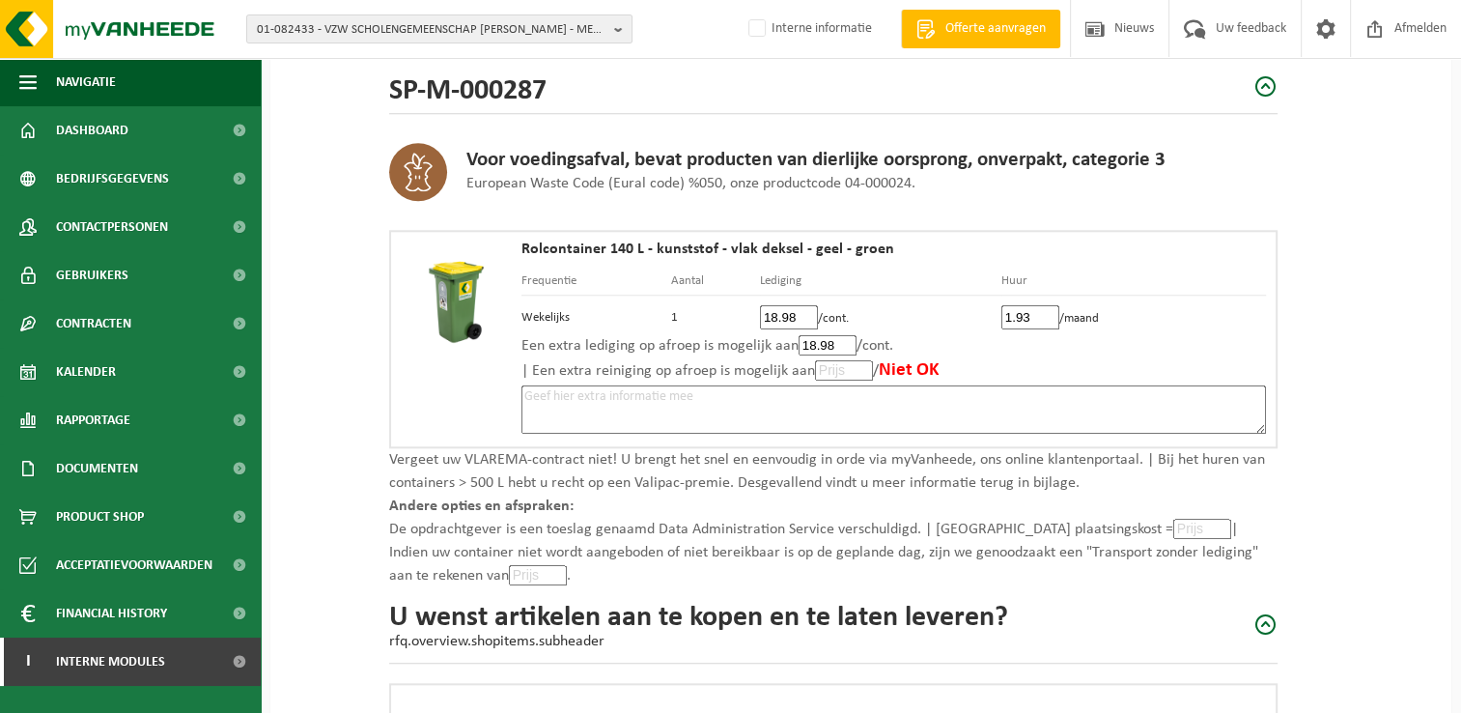
click at [834, 365] on input "number" at bounding box center [844, 370] width 58 height 20
type input "18"
type input "18.98"
click at [826, 392] on textarea at bounding box center [893, 409] width 744 height 48
paste textarea "Volgens voorwaarden Doko"
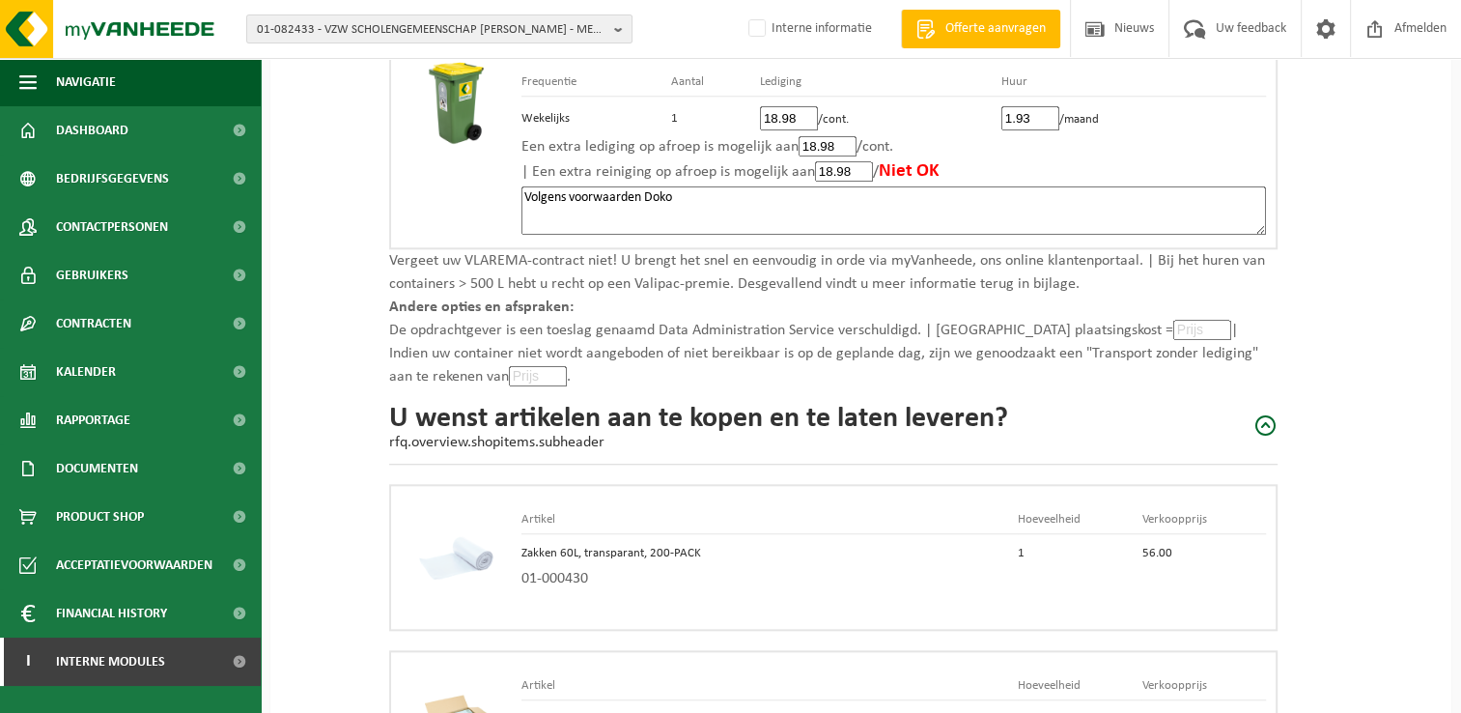
scroll to position [1931, 0]
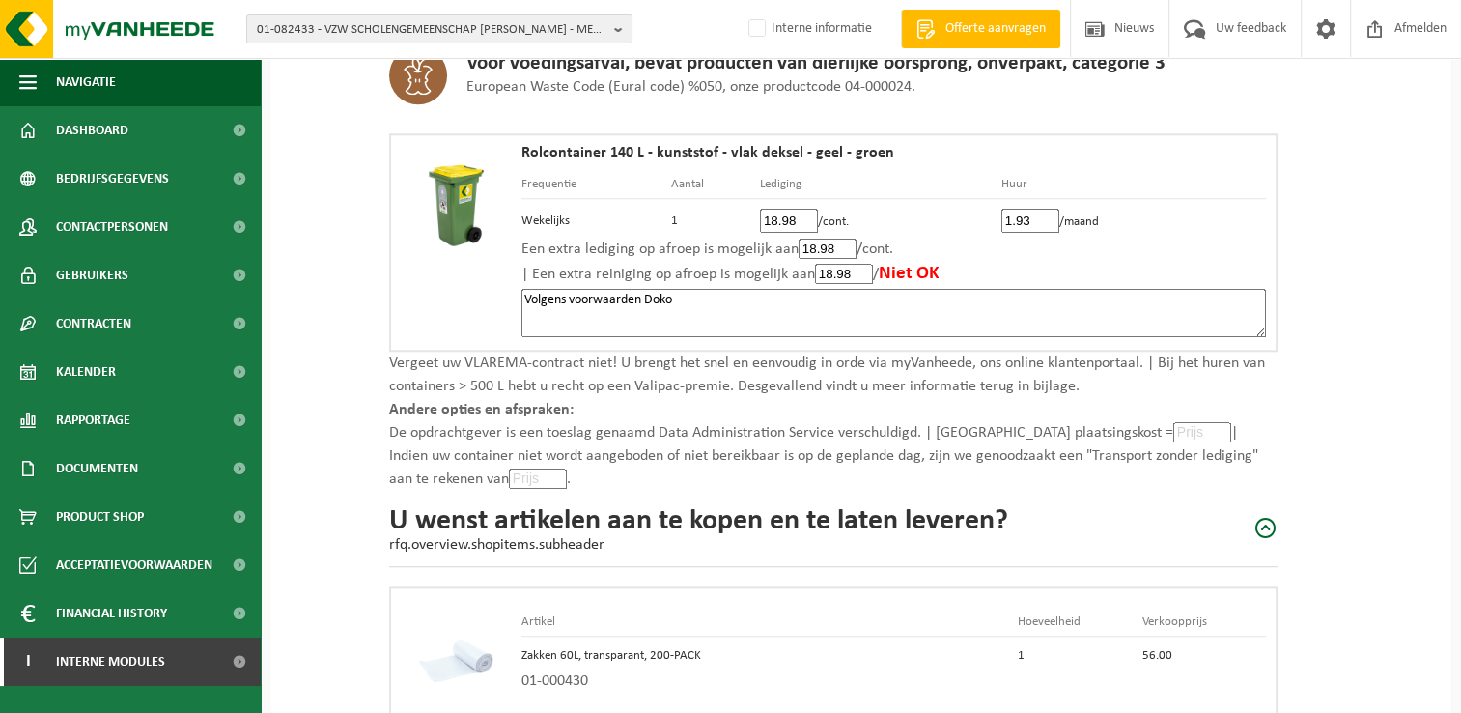
type textarea "Volgens voorwaarden Doko"
click at [1173, 424] on input "number" at bounding box center [1202, 432] width 58 height 20
type input "0"
type input "0.0"
click at [509, 468] on input "number" at bounding box center [538, 478] width 58 height 20
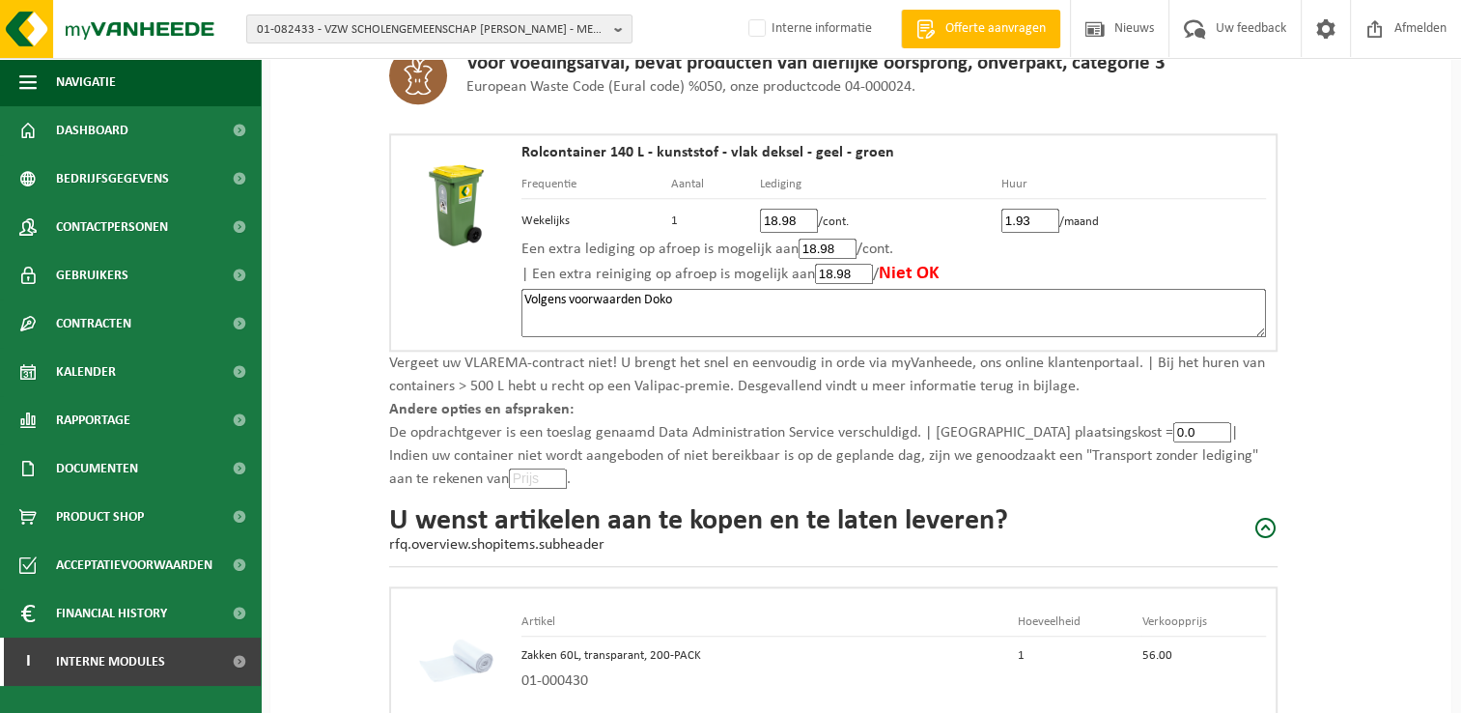
type input "0"
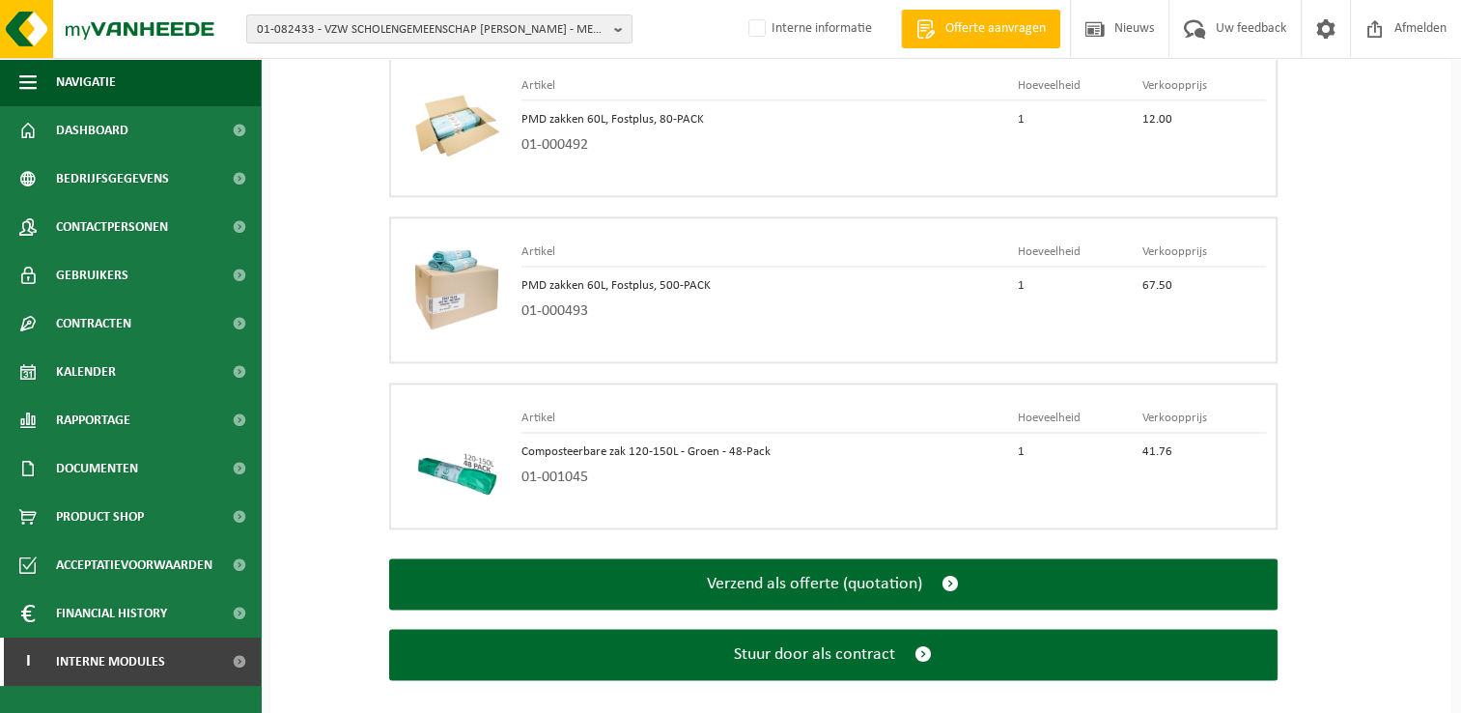
scroll to position [2640, 0]
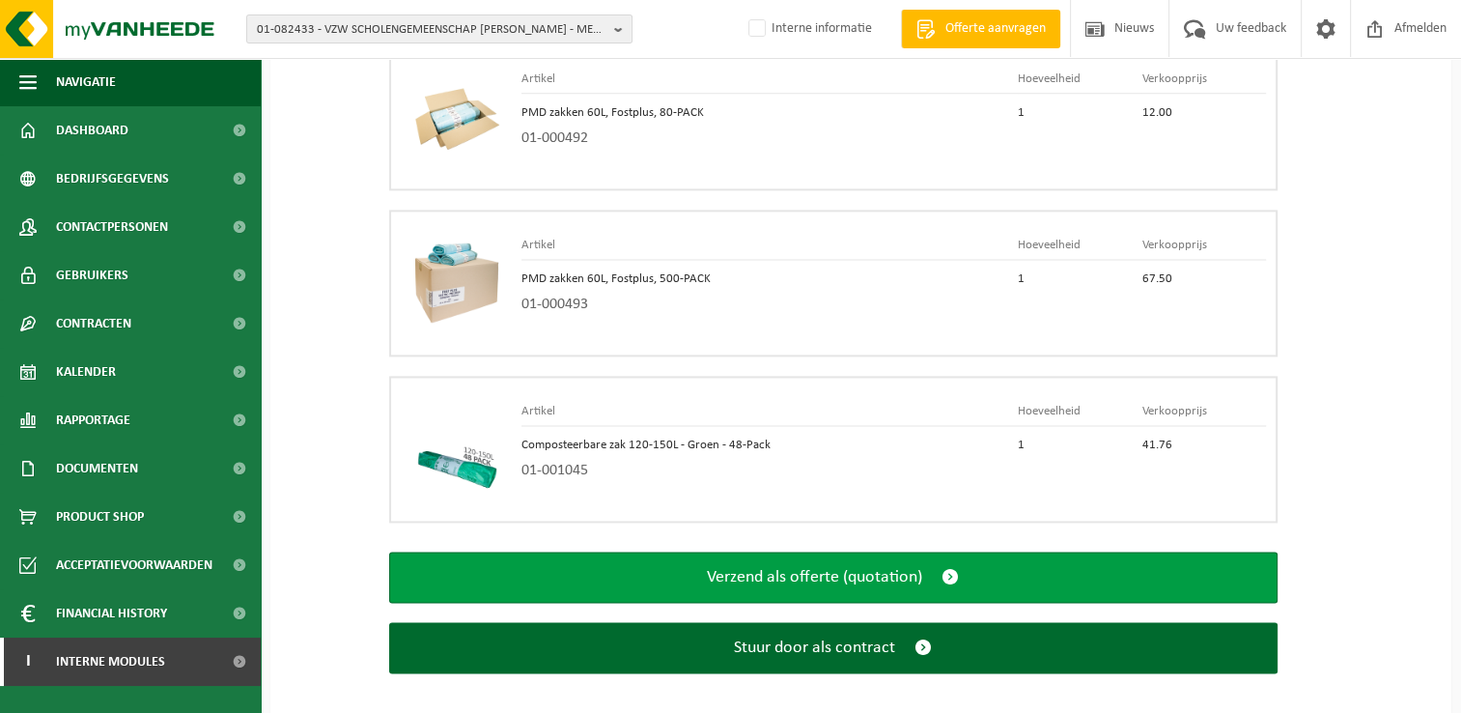
type input "0.0"
click at [951, 567] on span "submit" at bounding box center [949, 577] width 17 height 20
